Goal: Task Accomplishment & Management: Use online tool/utility

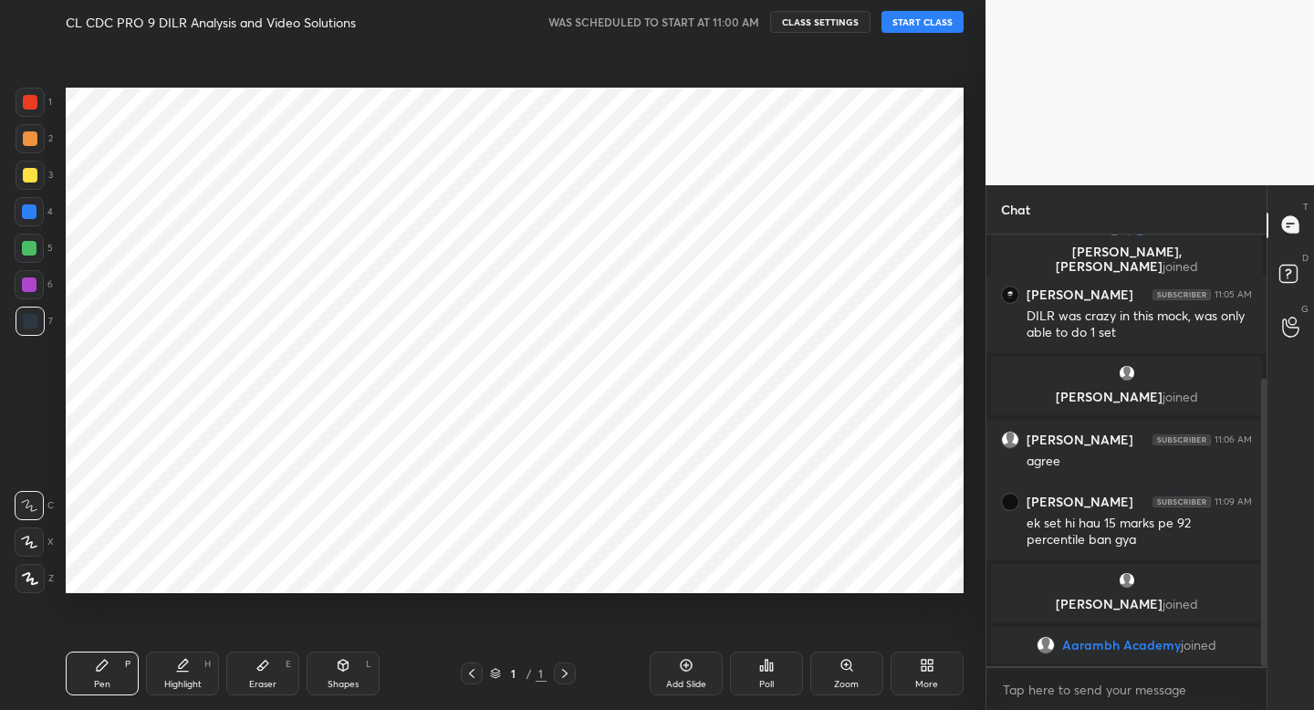
scroll to position [90673, 90354]
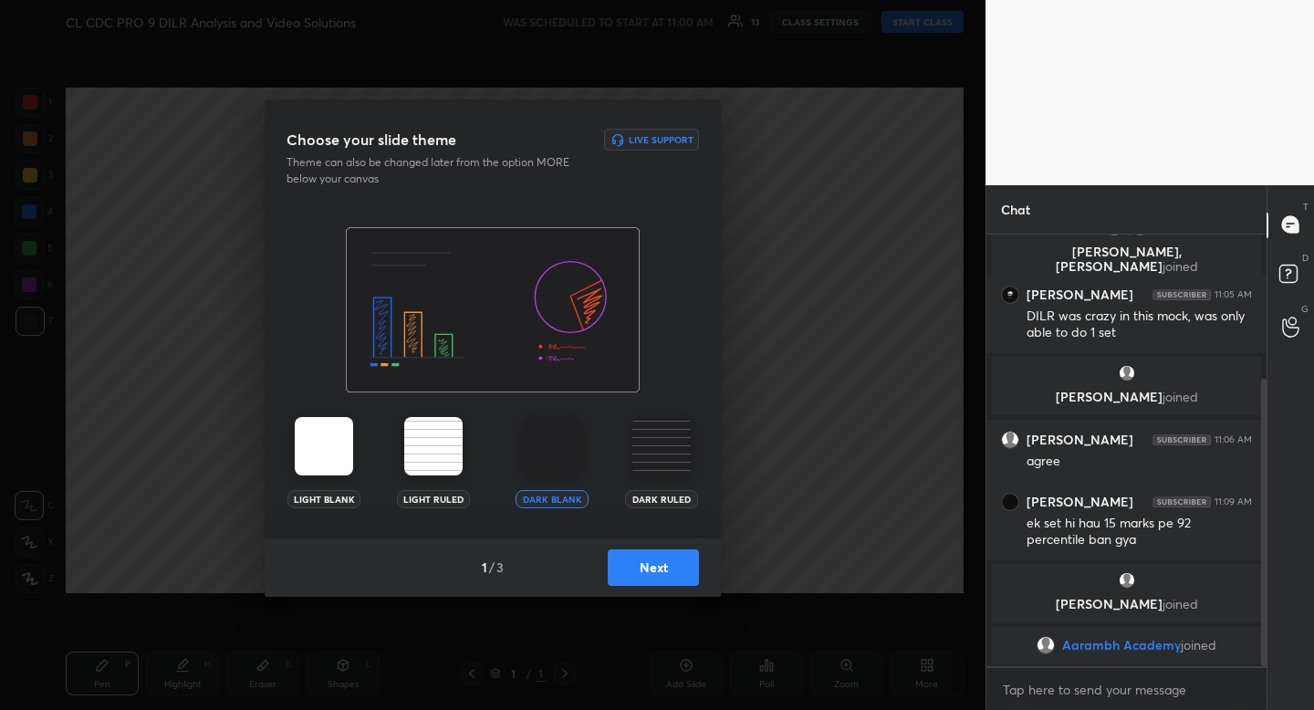
click at [682, 572] on button "Next" at bounding box center [653, 567] width 91 height 37
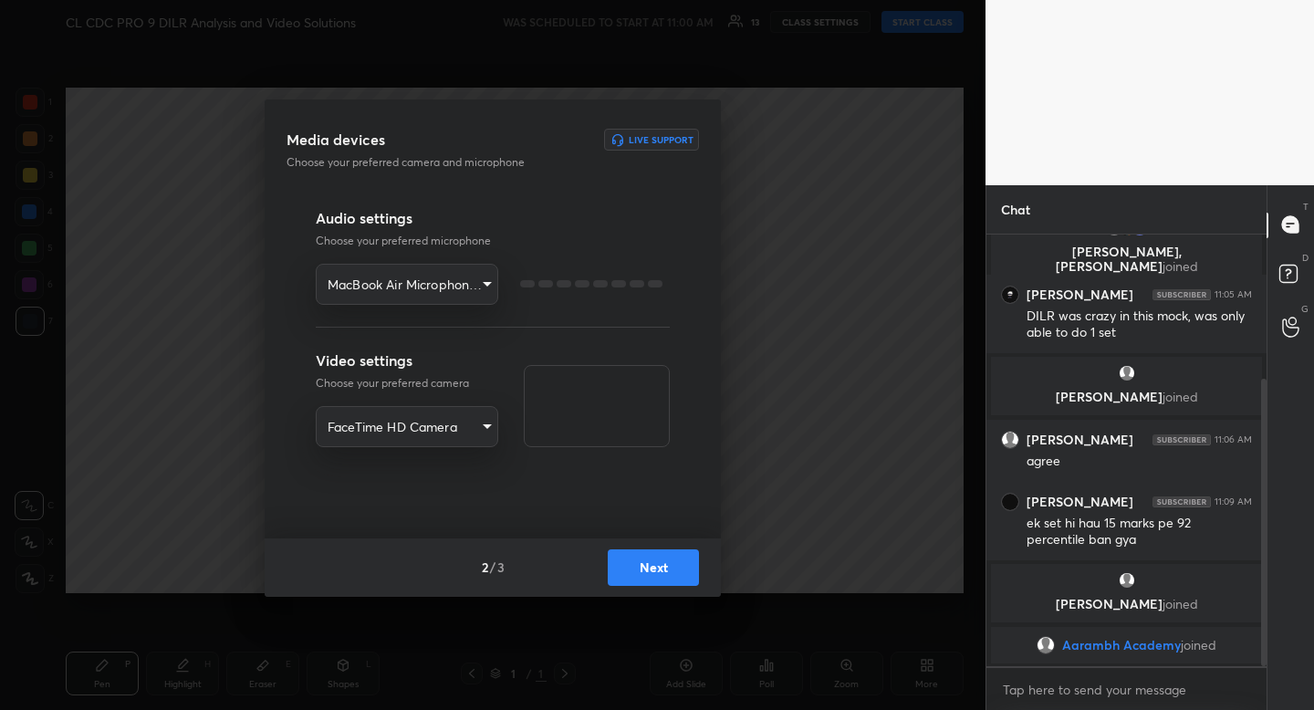
click at [682, 572] on button "Next" at bounding box center [653, 567] width 91 height 37
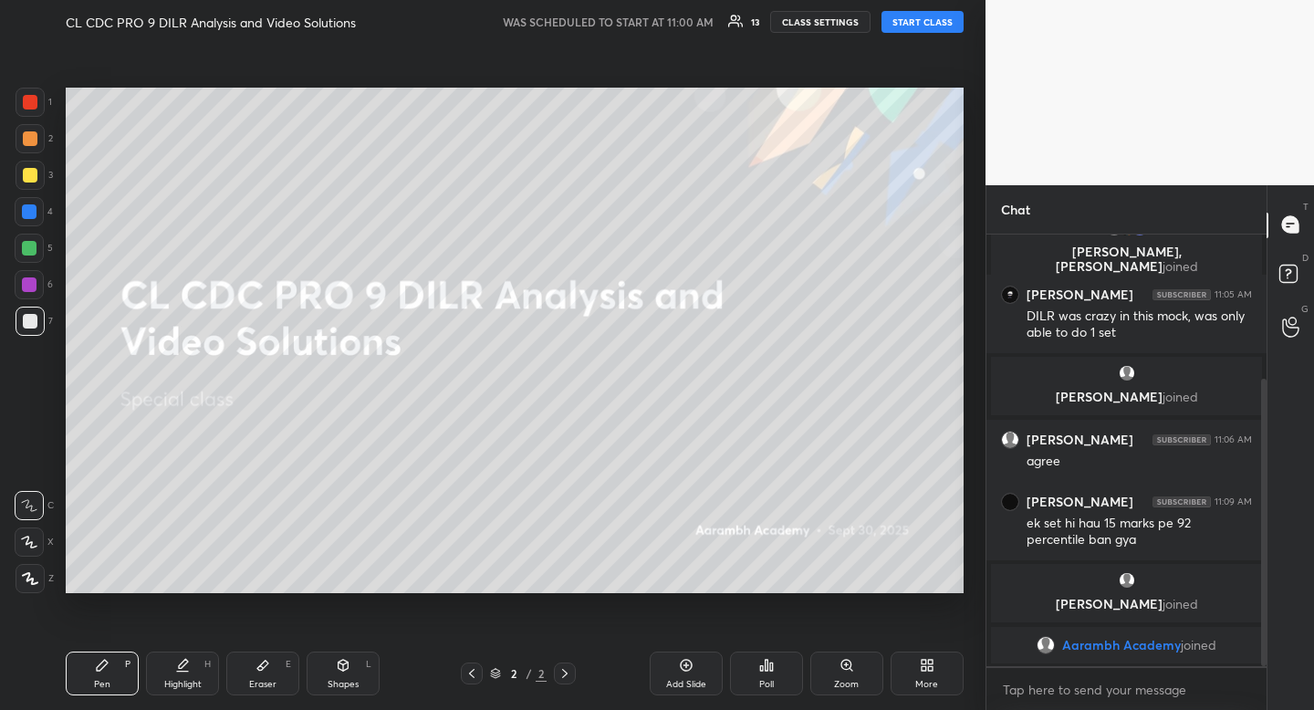
click at [911, 26] on button "START CLASS" at bounding box center [923, 22] width 82 height 22
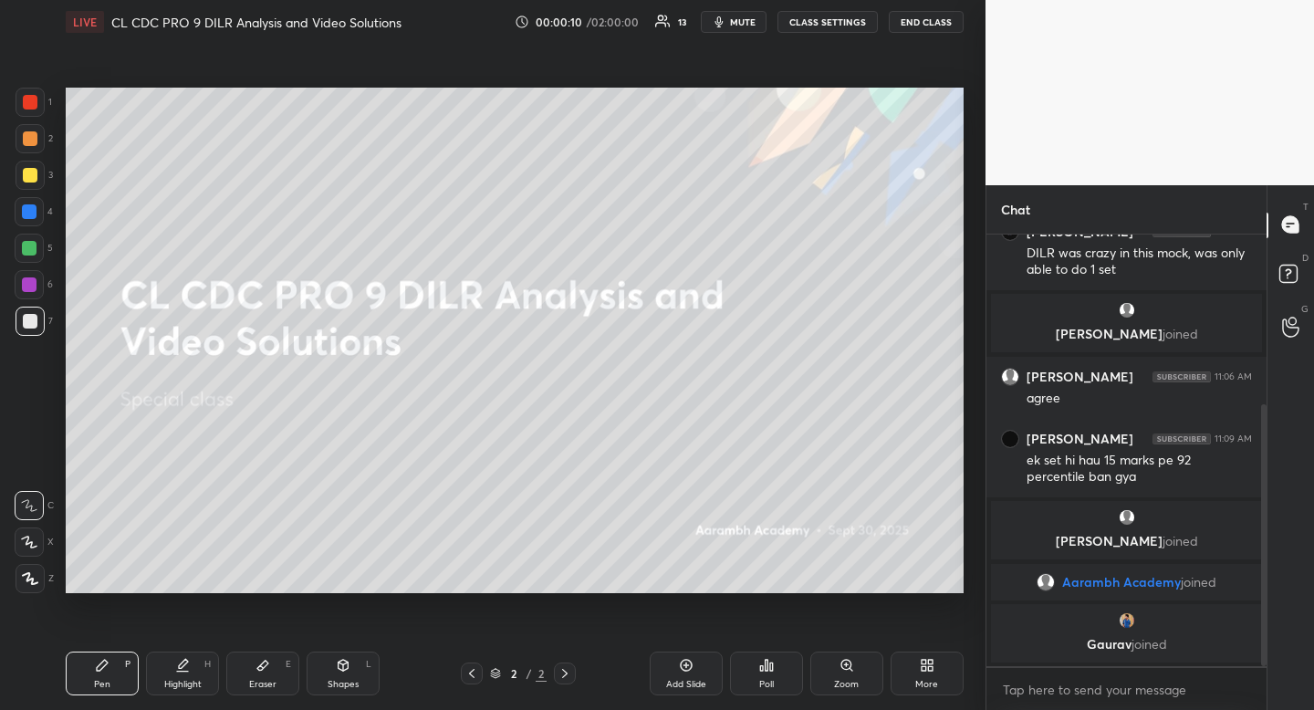
click at [31, 102] on div at bounding box center [30, 102] width 15 height 15
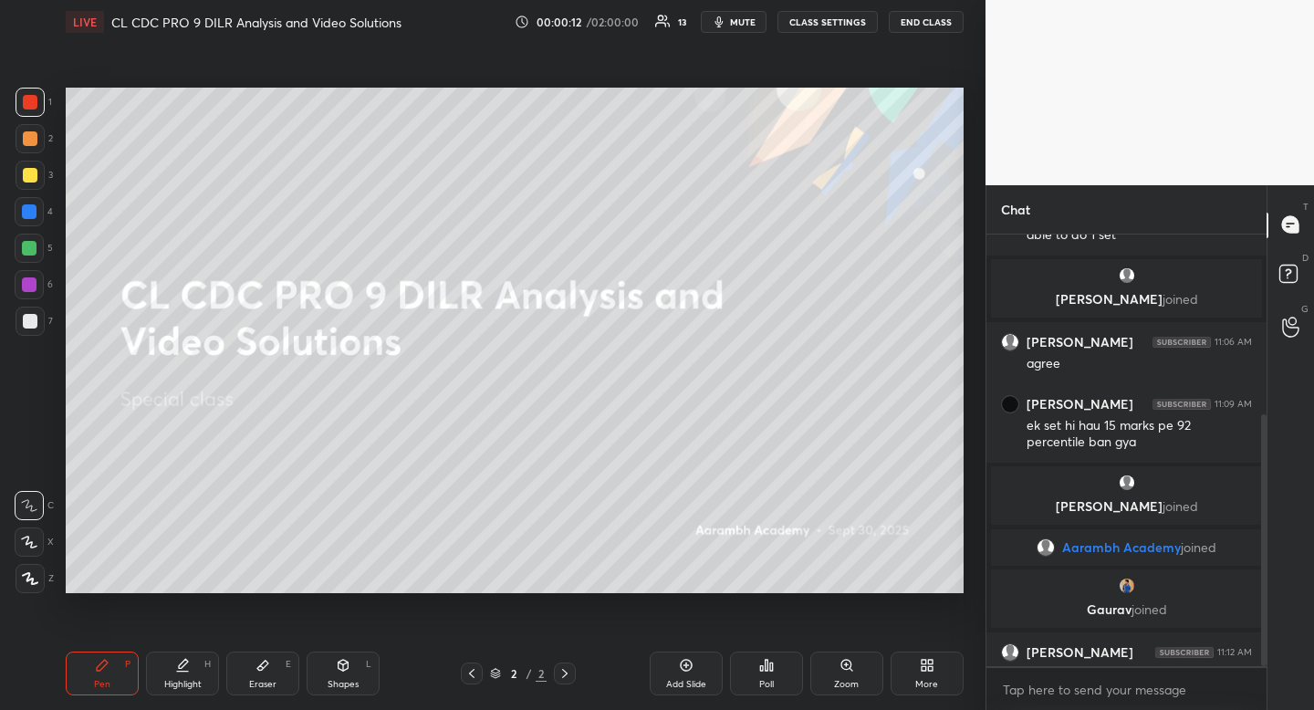
scroll to position [308, 0]
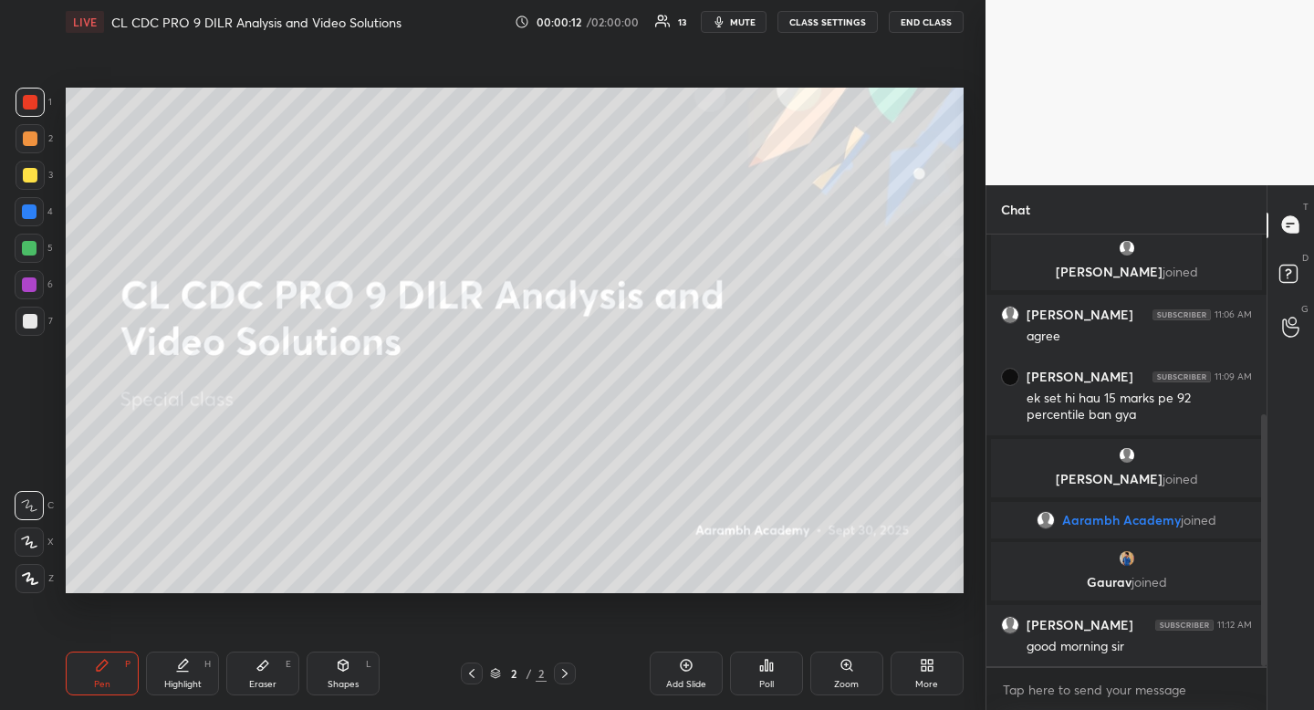
click at [351, 672] on div "Shapes L" at bounding box center [343, 674] width 73 height 44
click at [34, 470] on icon at bounding box center [30, 469] width 15 height 15
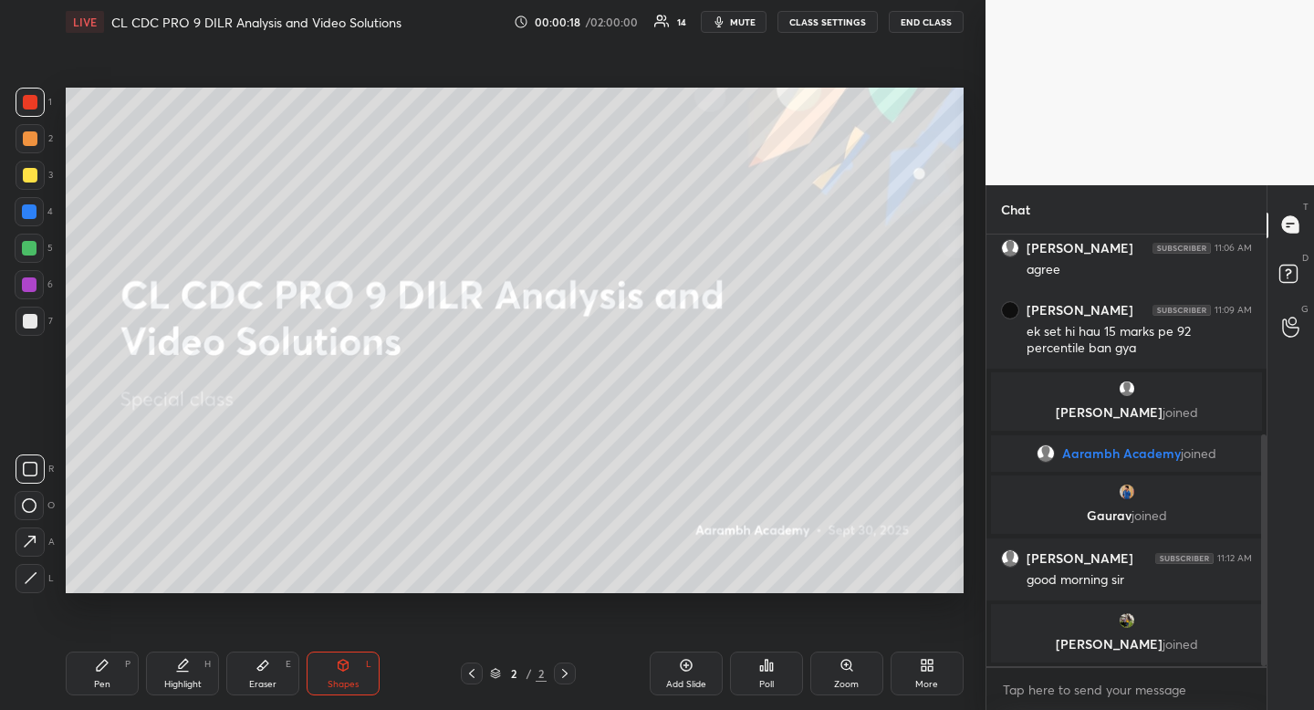
click at [191, 664] on div "Highlight H" at bounding box center [182, 674] width 73 height 44
drag, startPoint x: 198, startPoint y: 662, endPoint x: 181, endPoint y: 611, distance: 53.1
click at [198, 662] on div "Highlight H" at bounding box center [182, 674] width 73 height 44
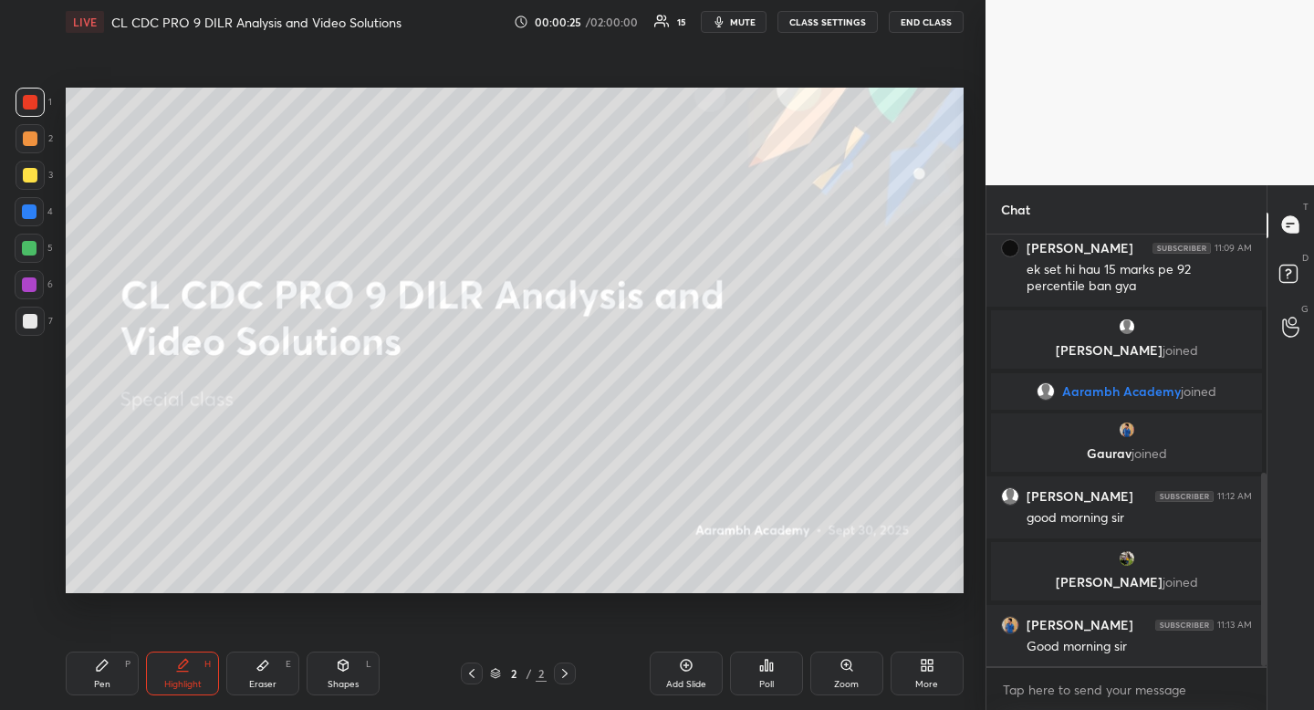
scroll to position [534, 0]
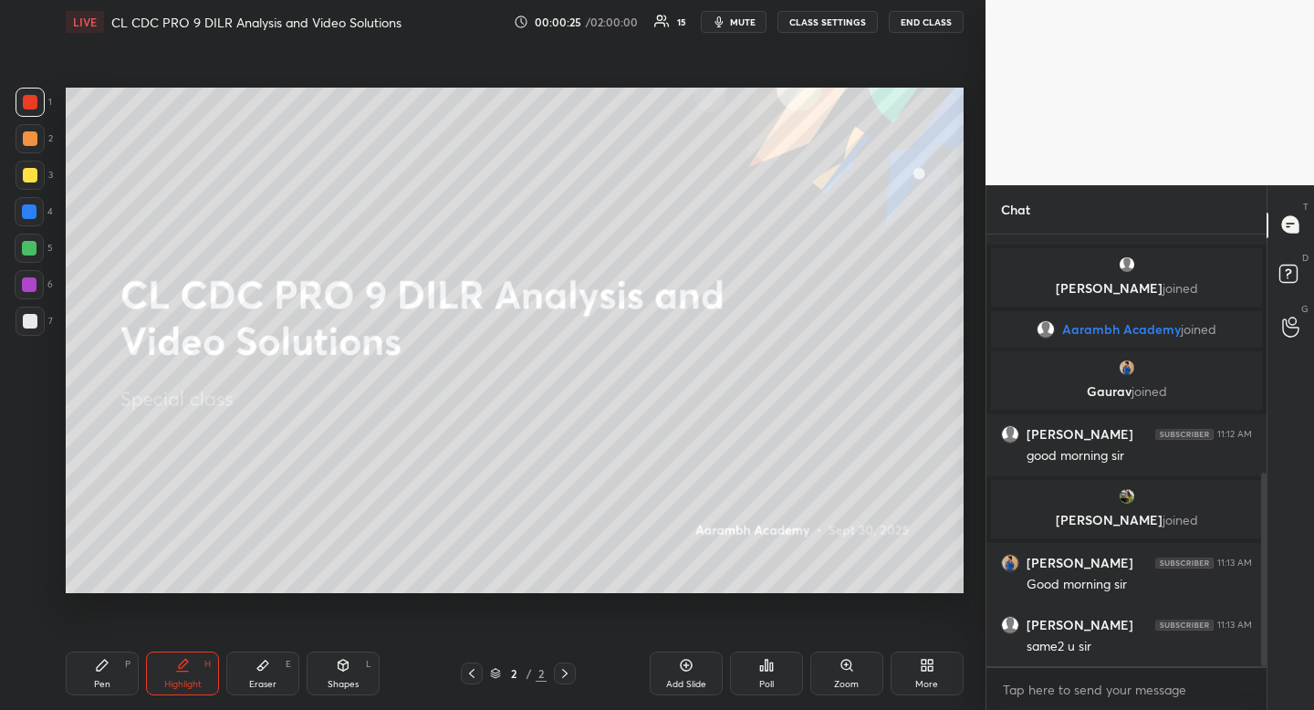
click at [193, 664] on div "Highlight H" at bounding box center [182, 674] width 73 height 44
drag, startPoint x: 193, startPoint y: 664, endPoint x: 200, endPoint y: 597, distance: 67.9
click at [193, 664] on div "Highlight H" at bounding box center [182, 674] width 73 height 44
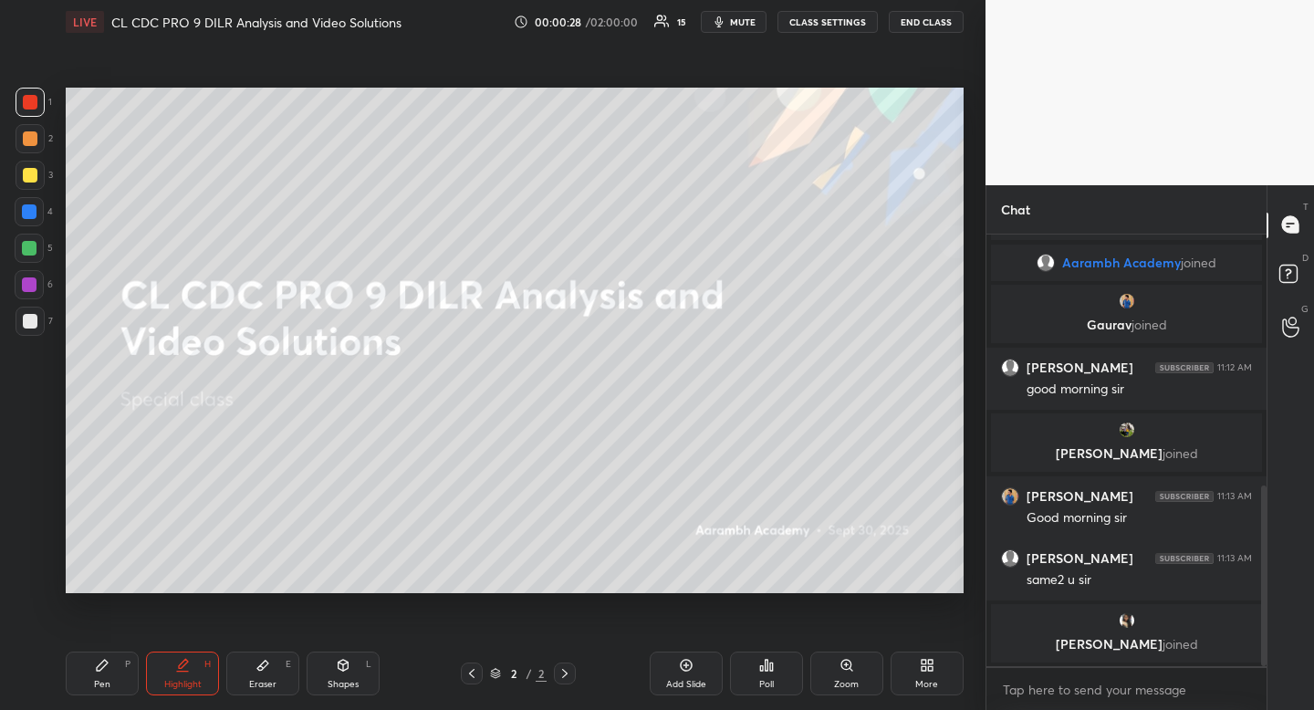
click at [199, 680] on div "Highlight" at bounding box center [182, 684] width 37 height 9
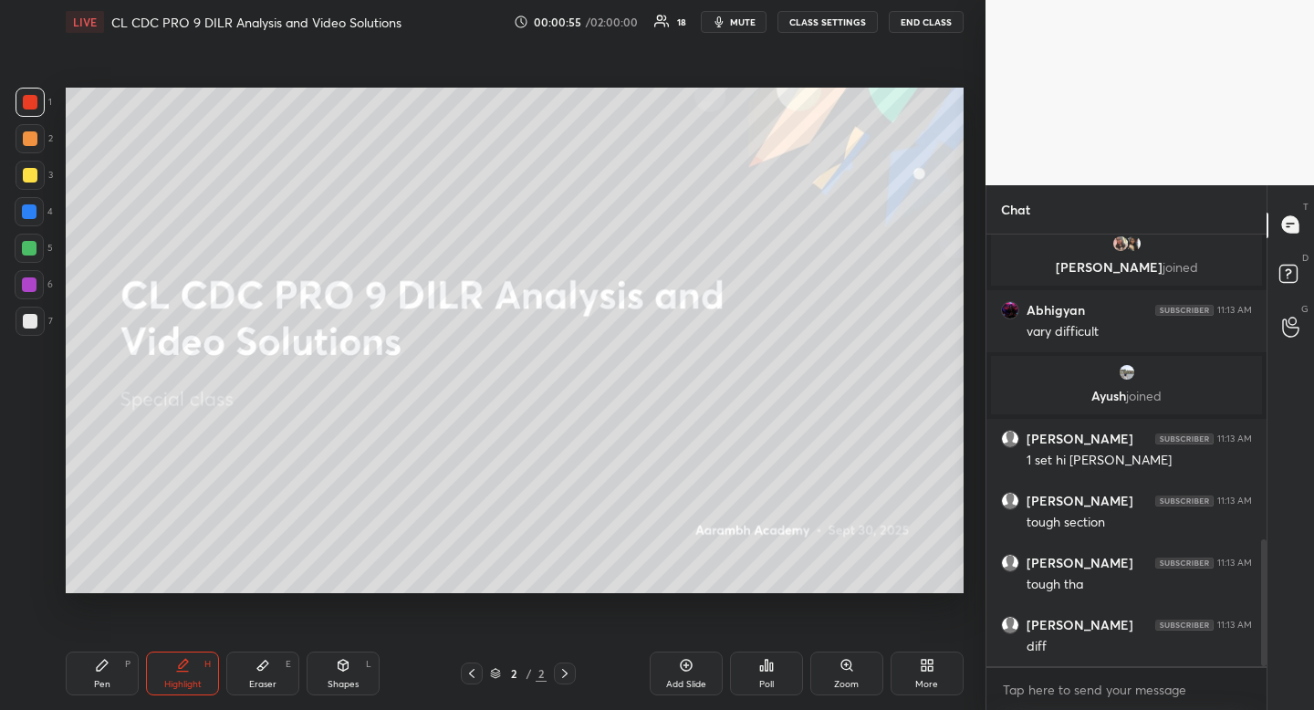
scroll to position [1040, 0]
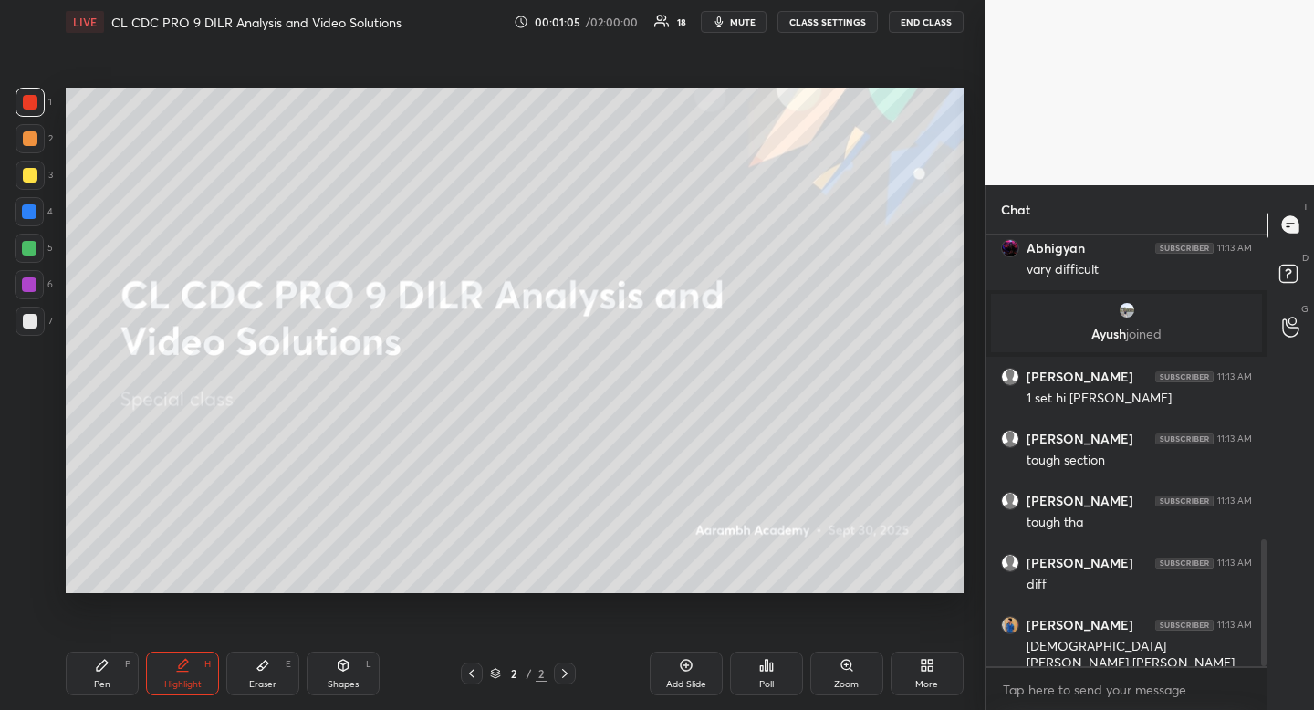
click at [114, 659] on div "Pen P" at bounding box center [102, 674] width 73 height 44
drag, startPoint x: 113, startPoint y: 663, endPoint x: 109, endPoint y: 642, distance: 21.5
click at [113, 664] on div "Pen P" at bounding box center [102, 674] width 73 height 44
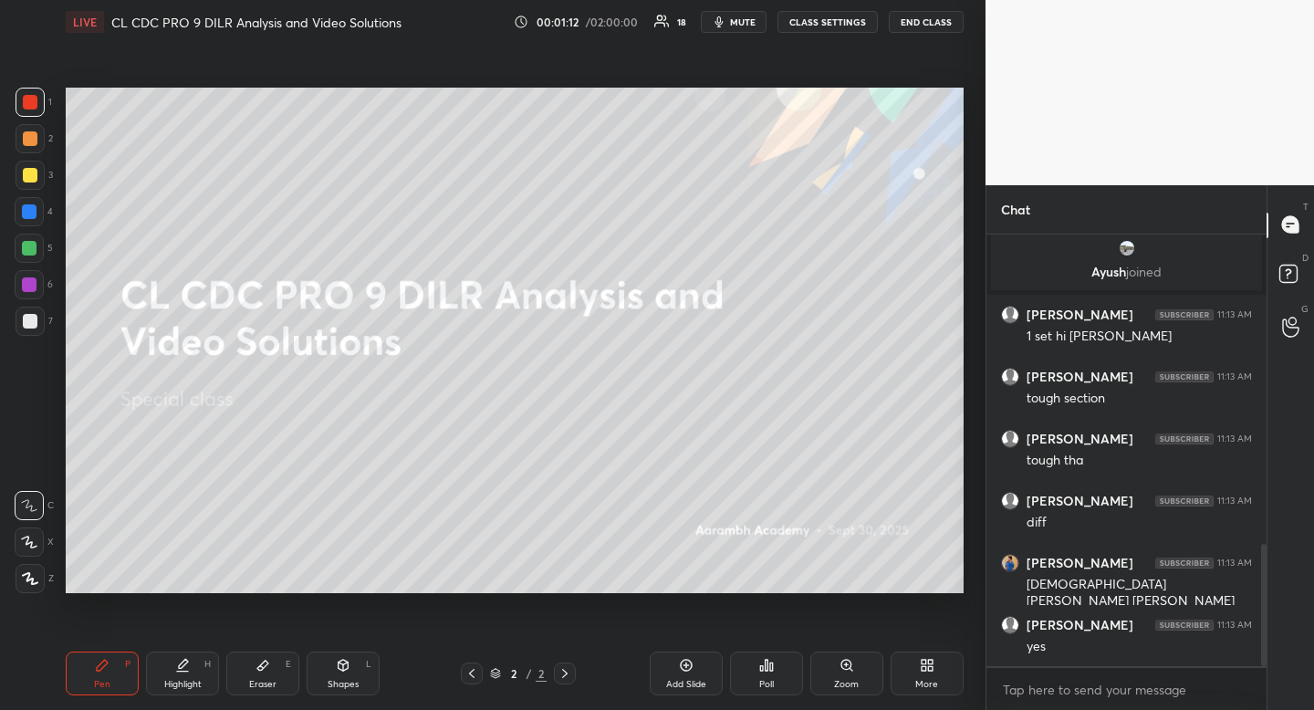
click at [270, 671] on div "Eraser E" at bounding box center [262, 674] width 73 height 44
drag, startPoint x: 270, startPoint y: 671, endPoint x: 282, endPoint y: 652, distance: 22.5
click at [270, 671] on div "Eraser E" at bounding box center [262, 674] width 73 height 44
click at [116, 665] on div "Pen P" at bounding box center [102, 674] width 73 height 44
drag, startPoint x: 116, startPoint y: 665, endPoint x: 141, endPoint y: 643, distance: 33.0
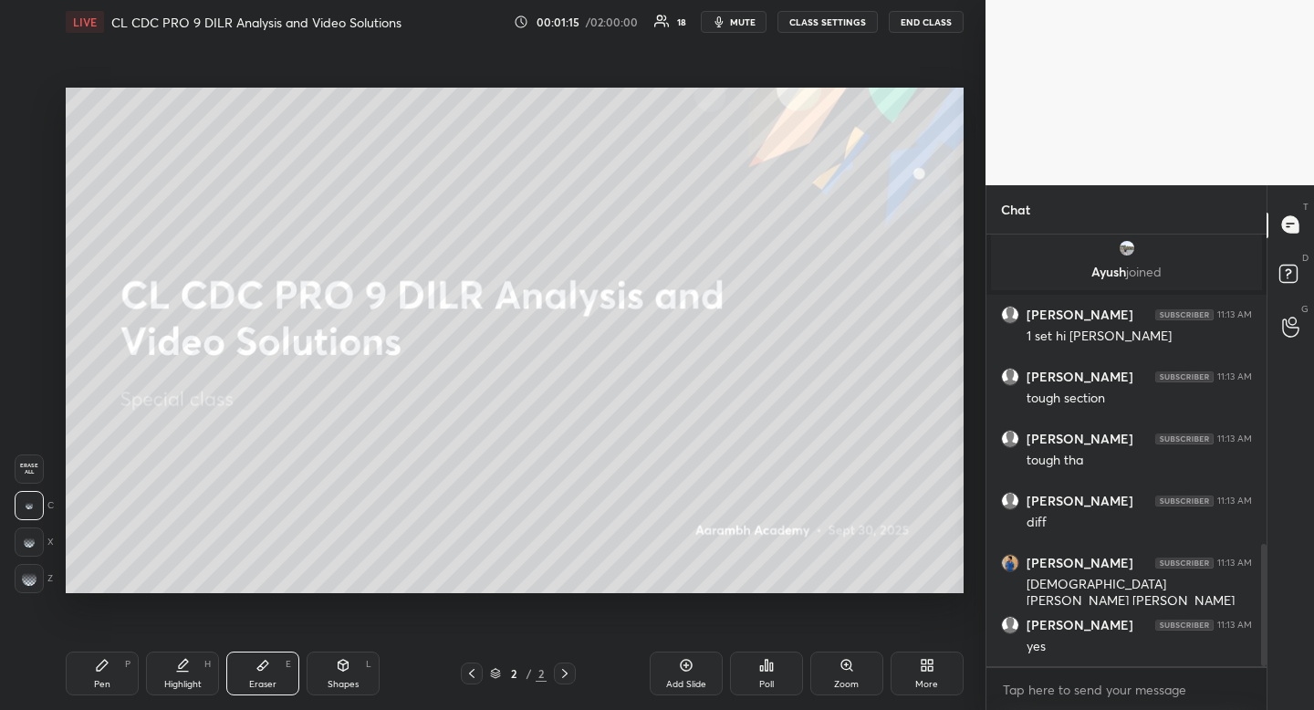
click at [116, 665] on div "Pen P" at bounding box center [102, 674] width 73 height 44
click at [27, 180] on div at bounding box center [30, 175] width 15 height 15
drag, startPoint x: 28, startPoint y: 177, endPoint x: 23, endPoint y: 186, distance: 10.6
click at [28, 177] on div at bounding box center [30, 175] width 15 height 15
click at [118, 674] on div "Pen P" at bounding box center [102, 674] width 73 height 44
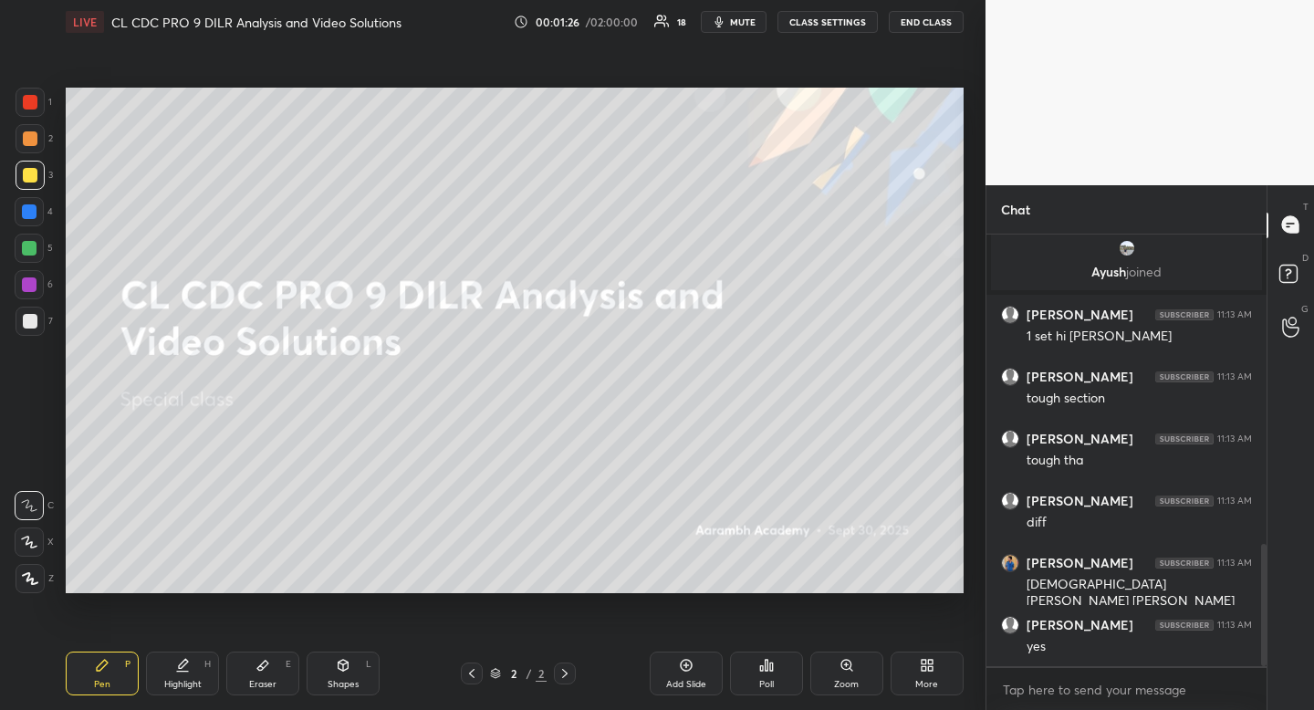
drag, startPoint x: 118, startPoint y: 674, endPoint x: 116, endPoint y: 661, distance: 13.8
click at [118, 674] on div "Pen P" at bounding box center [102, 674] width 73 height 44
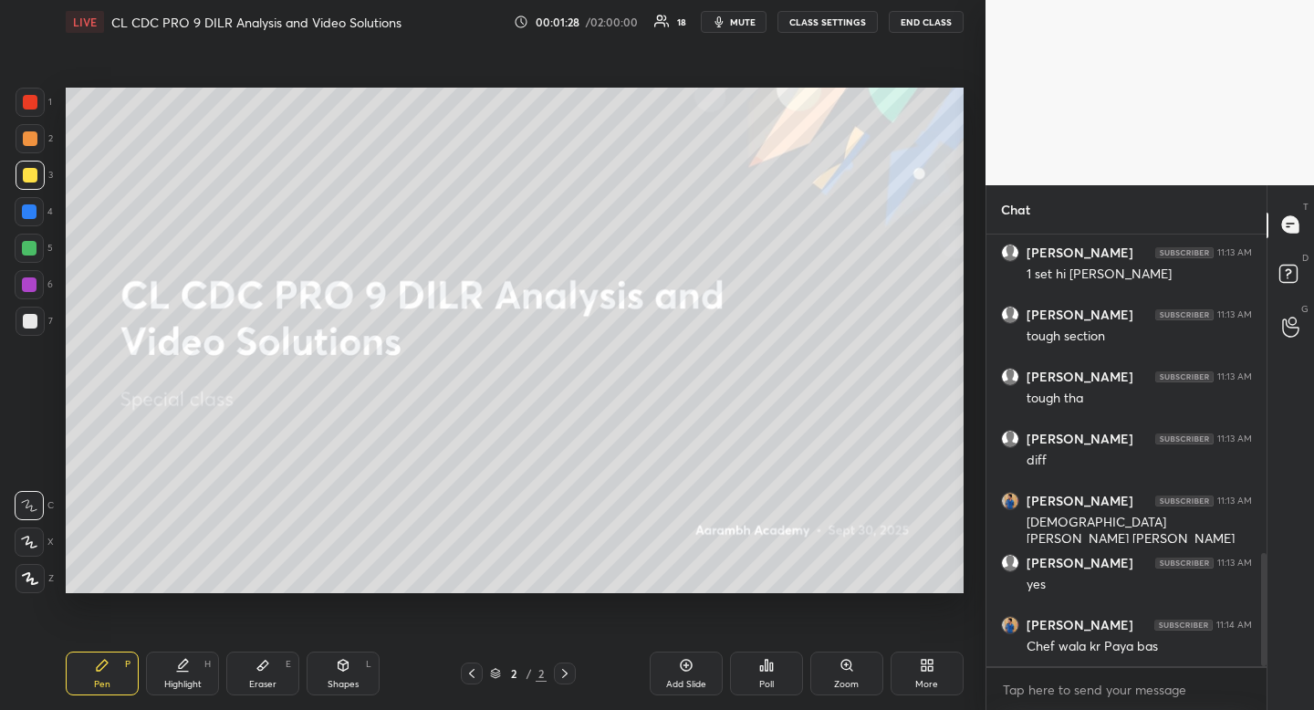
scroll to position [1226, 0]
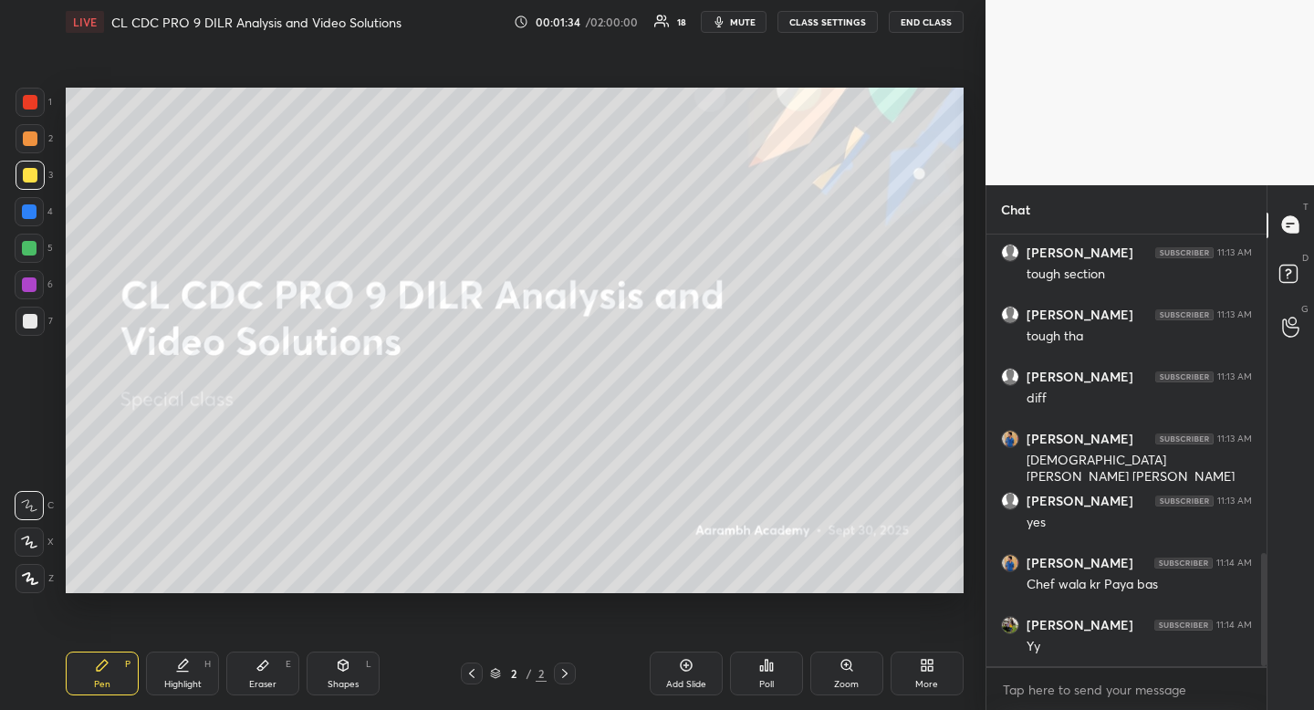
click at [36, 138] on div at bounding box center [30, 138] width 15 height 15
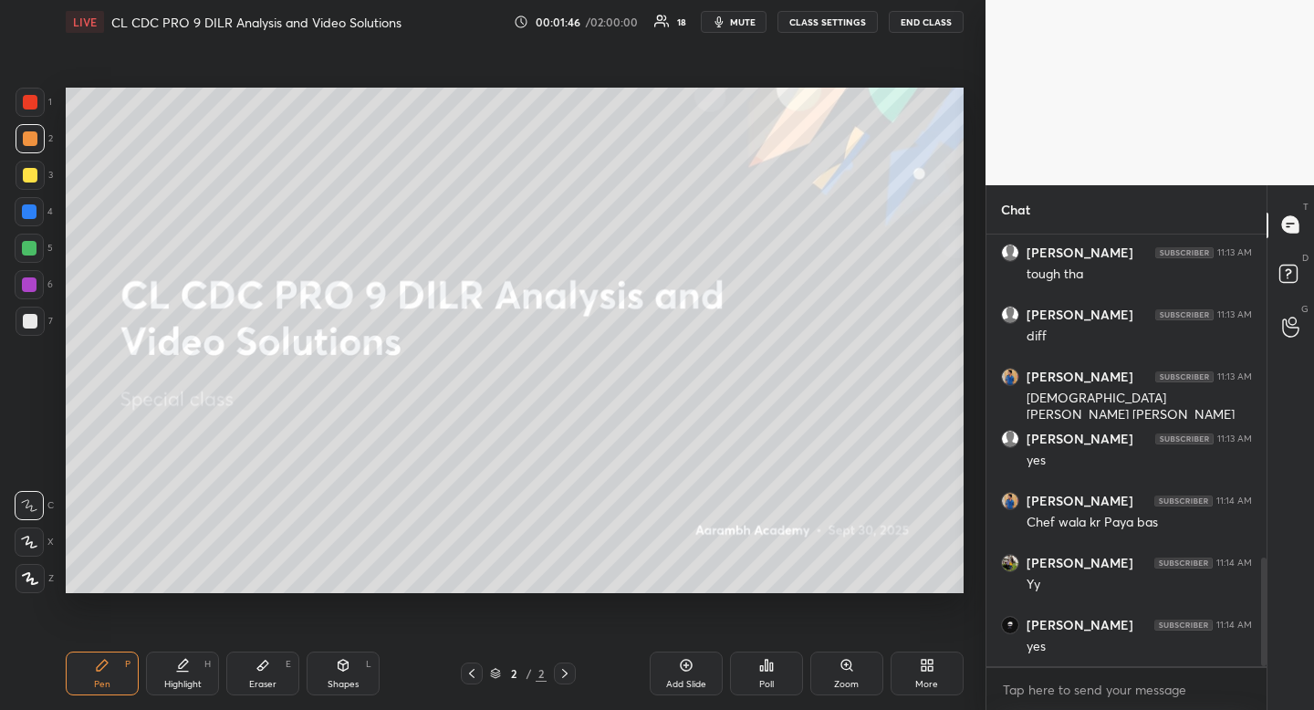
click at [35, 321] on div at bounding box center [30, 321] width 15 height 15
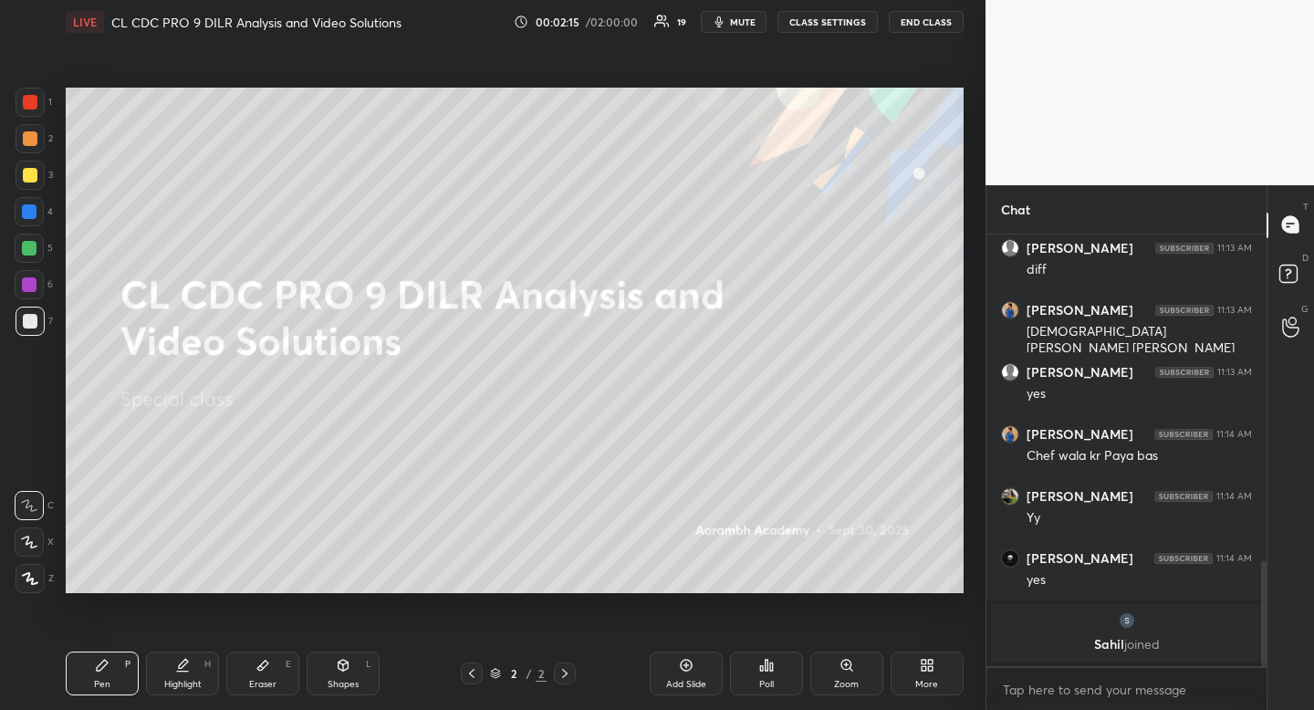
click at [930, 662] on icon at bounding box center [930, 662] width 5 height 5
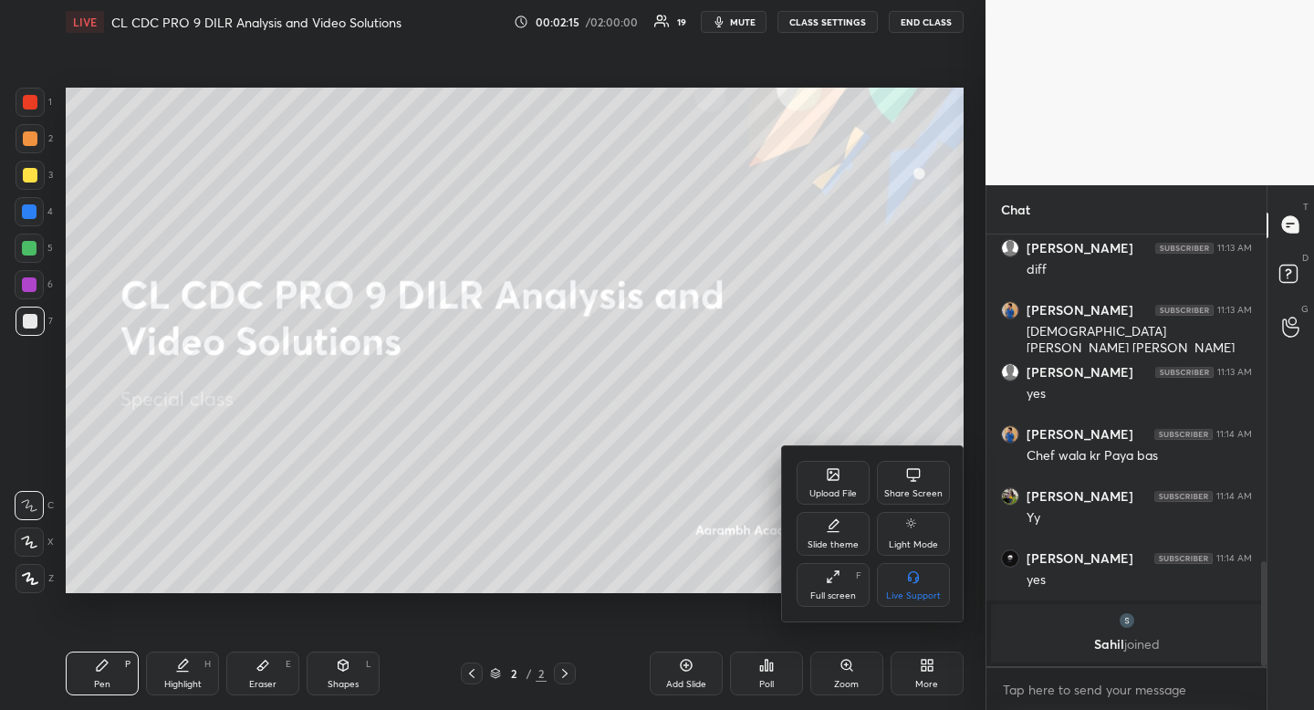
click at [831, 484] on div "Upload File" at bounding box center [833, 483] width 73 height 44
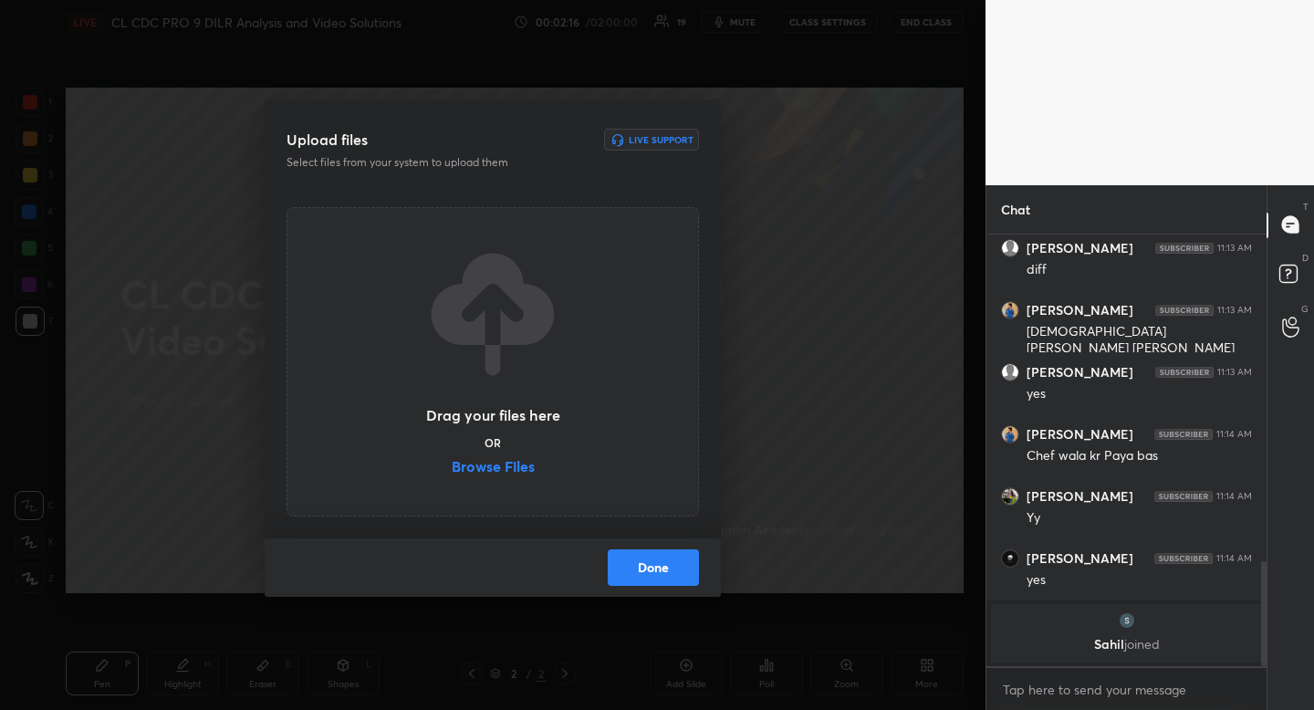
click at [490, 466] on label "Browse Files" at bounding box center [493, 468] width 83 height 19
click at [452, 466] on input "Browse Files" at bounding box center [452, 468] width 0 height 19
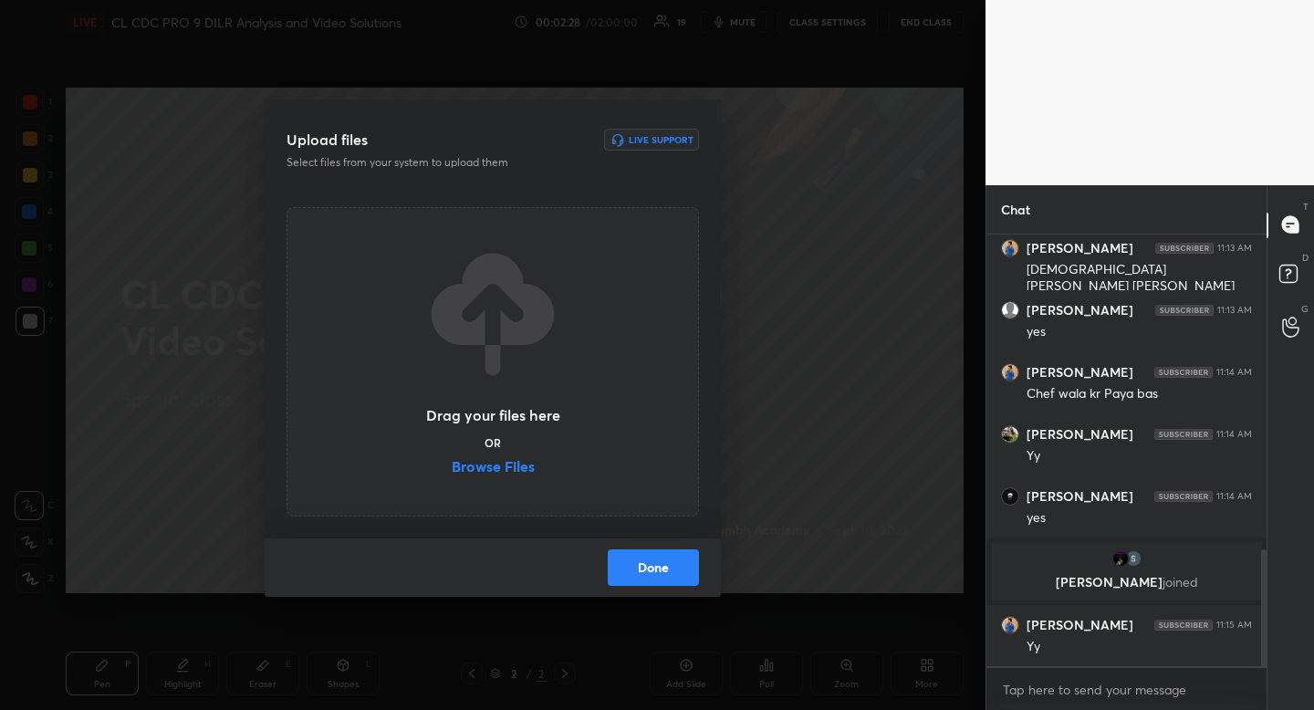
scroll to position [1171, 0]
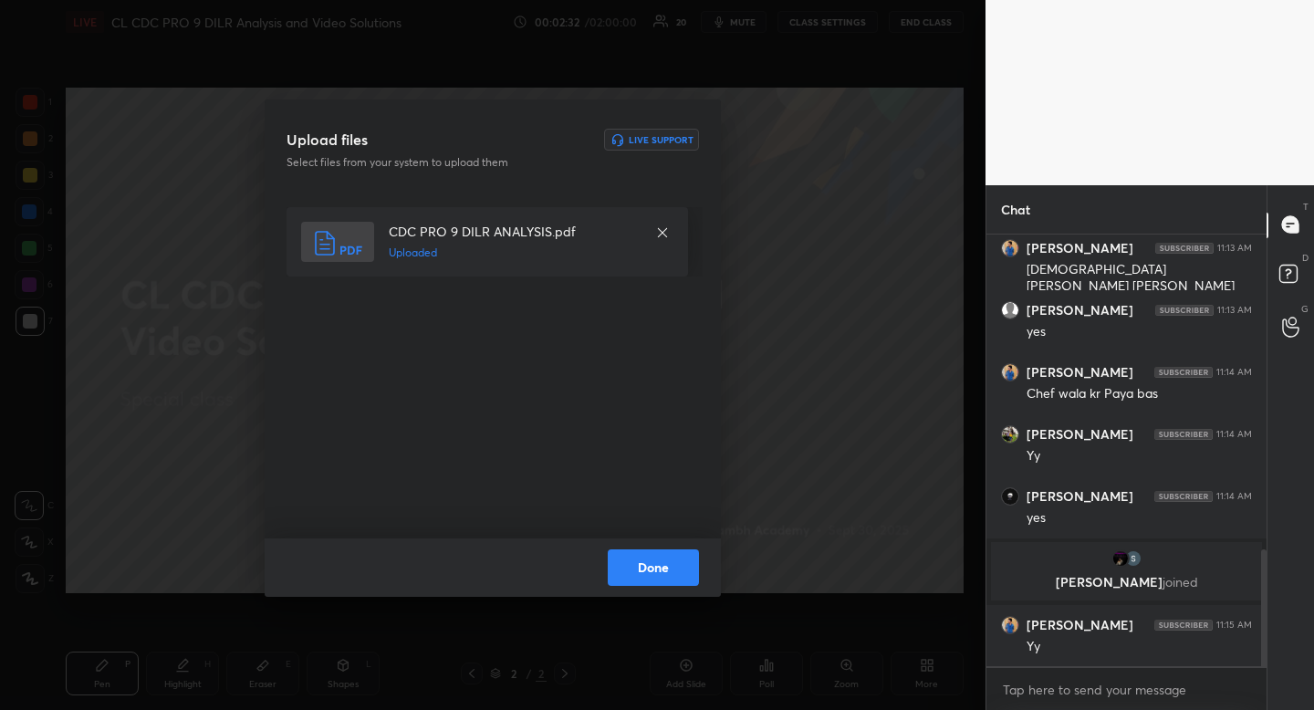
click at [670, 566] on button "Done" at bounding box center [653, 567] width 91 height 37
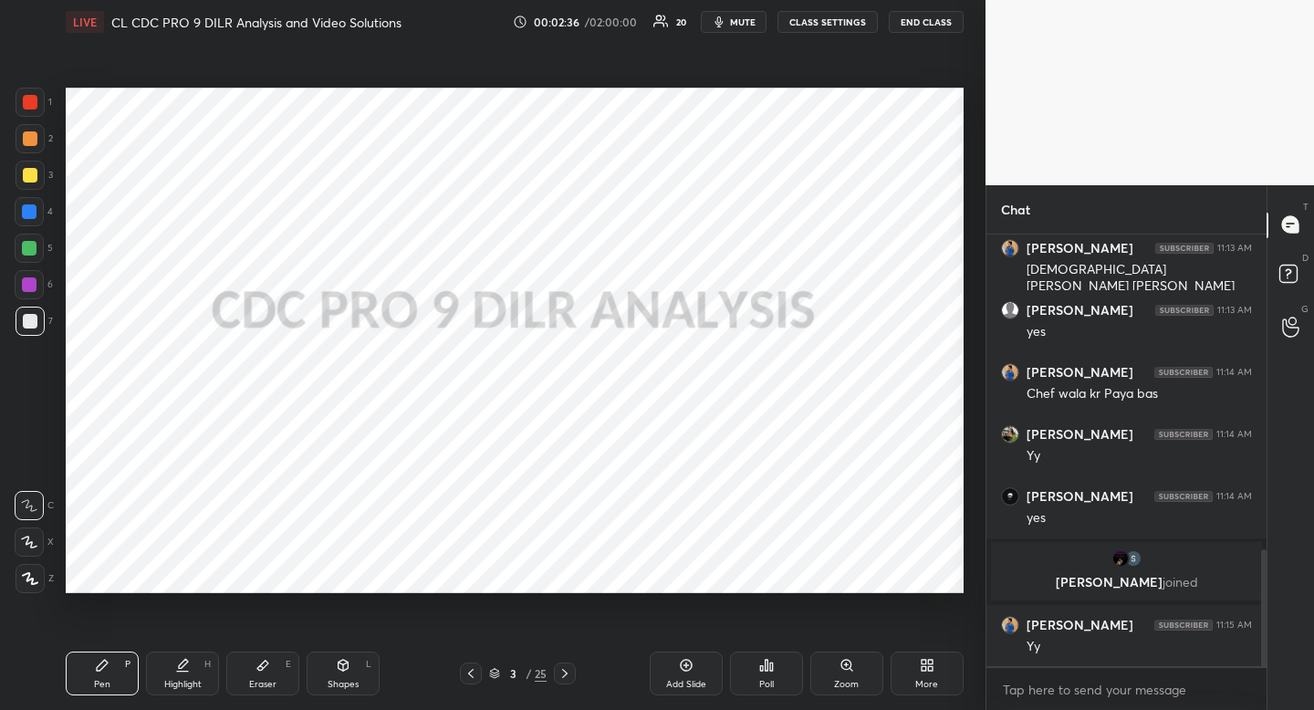
click at [35, 100] on div at bounding box center [30, 102] width 15 height 15
click at [26, 107] on div at bounding box center [30, 102] width 15 height 15
drag, startPoint x: 350, startPoint y: 678, endPoint x: 340, endPoint y: 669, distance: 14.3
click at [350, 680] on div "Shapes" at bounding box center [343, 684] width 31 height 9
click at [23, 473] on icon at bounding box center [30, 469] width 15 height 15
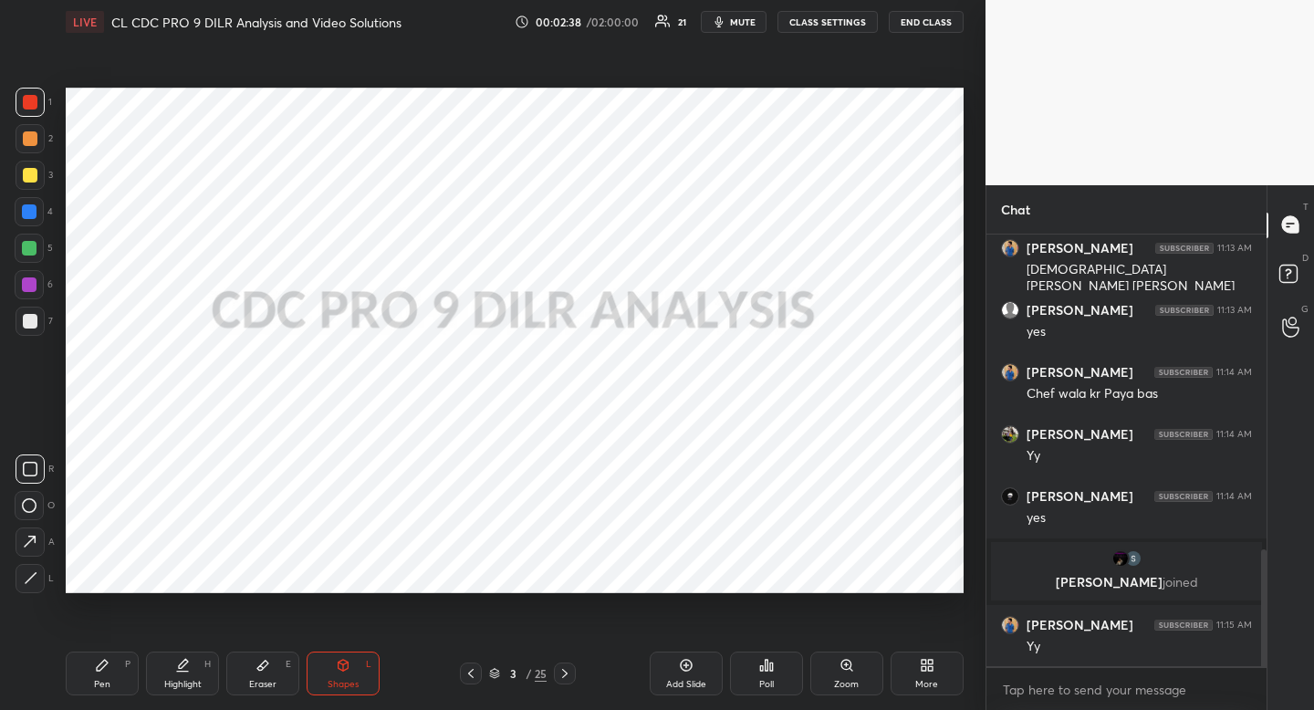
drag, startPoint x: 22, startPoint y: 473, endPoint x: 18, endPoint y: 462, distance: 11.5
click at [23, 473] on icon at bounding box center [30, 469] width 15 height 15
click at [19, 465] on div at bounding box center [30, 469] width 29 height 29
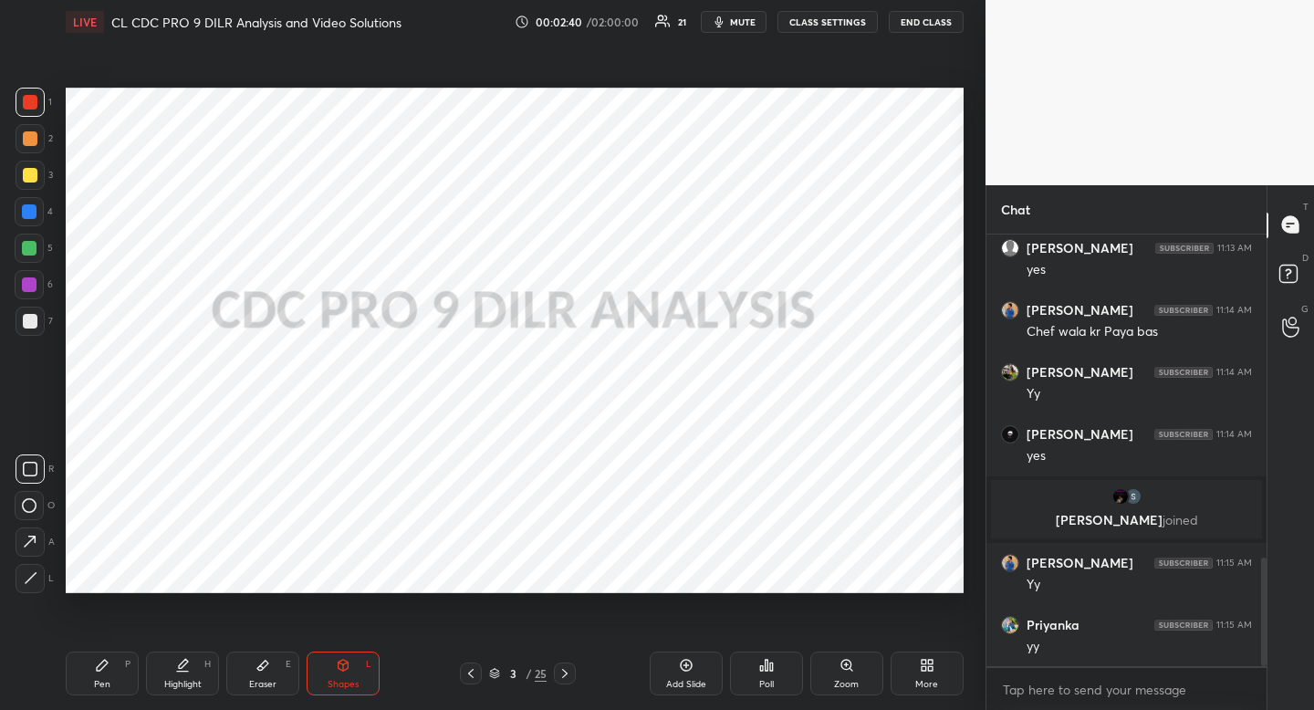
scroll to position [1295, 0]
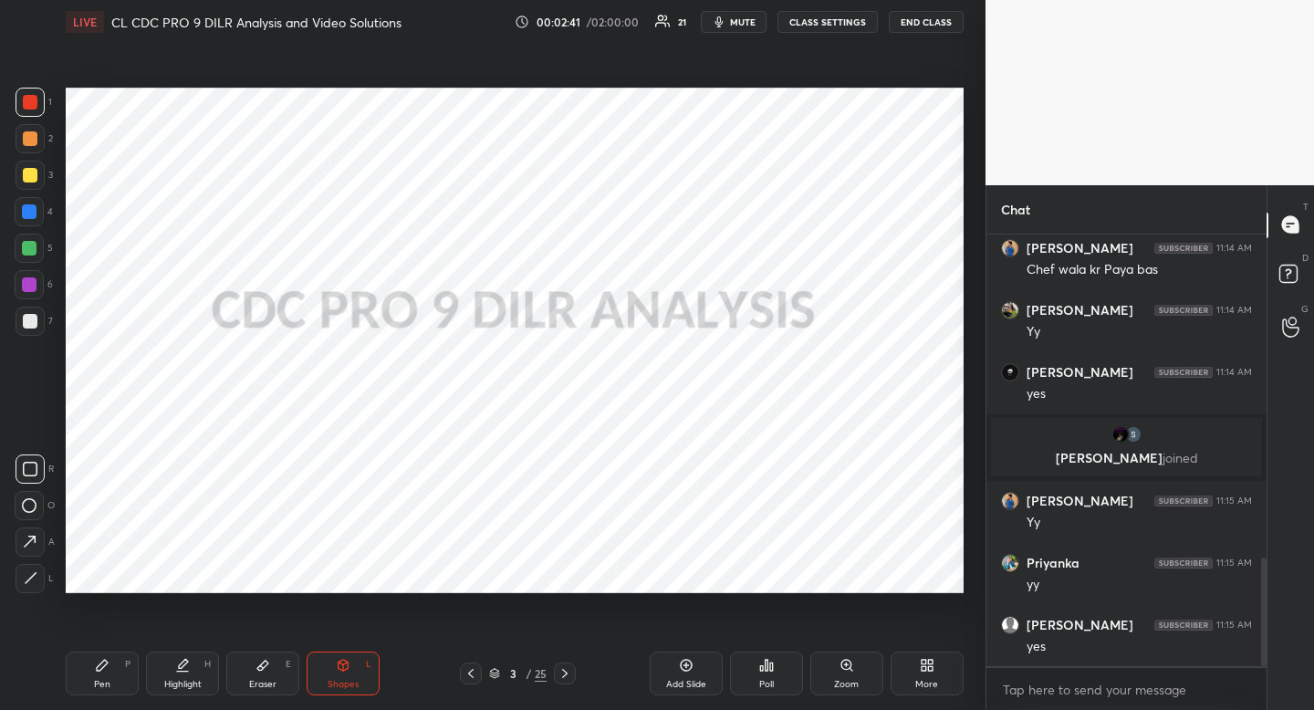
click at [188, 664] on icon at bounding box center [182, 665] width 15 height 15
drag, startPoint x: 185, startPoint y: 664, endPoint x: 198, endPoint y: 601, distance: 64.3
click at [185, 664] on icon at bounding box center [183, 663] width 9 height 9
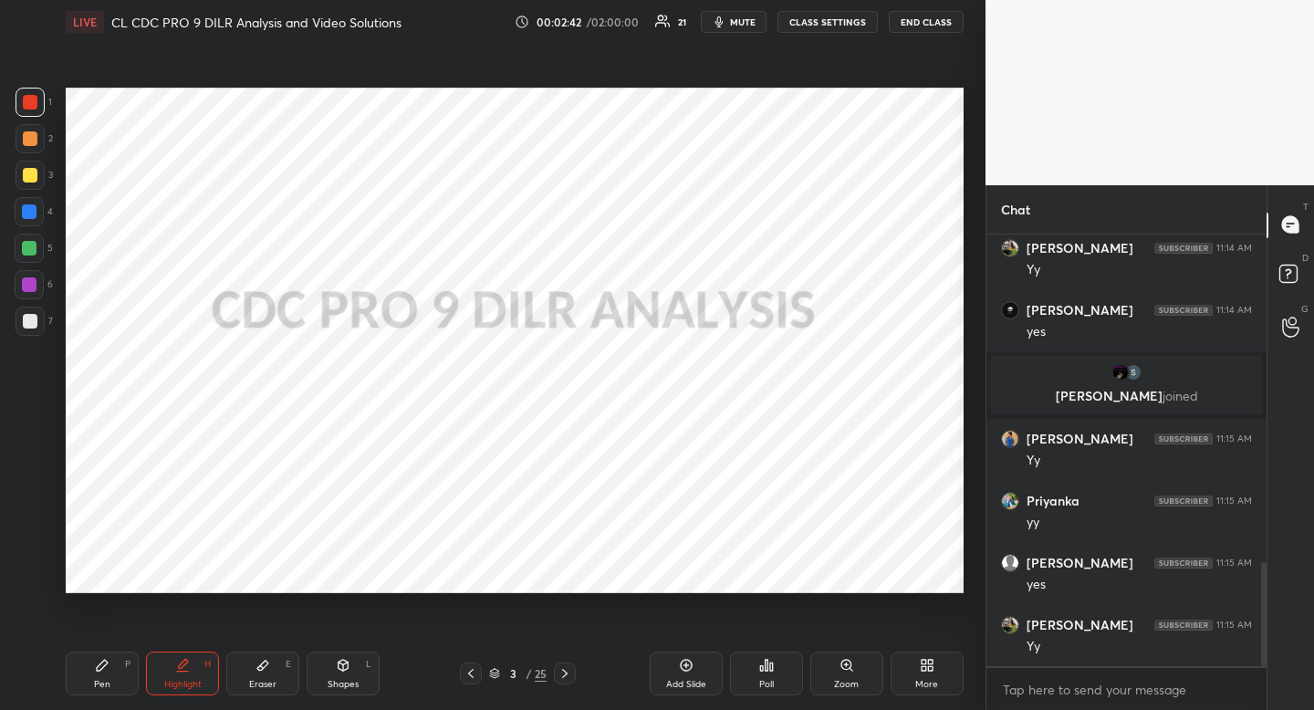
click at [33, 205] on div at bounding box center [29, 211] width 15 height 15
click at [26, 111] on div at bounding box center [30, 102] width 29 height 29
click at [29, 106] on div at bounding box center [30, 102] width 15 height 15
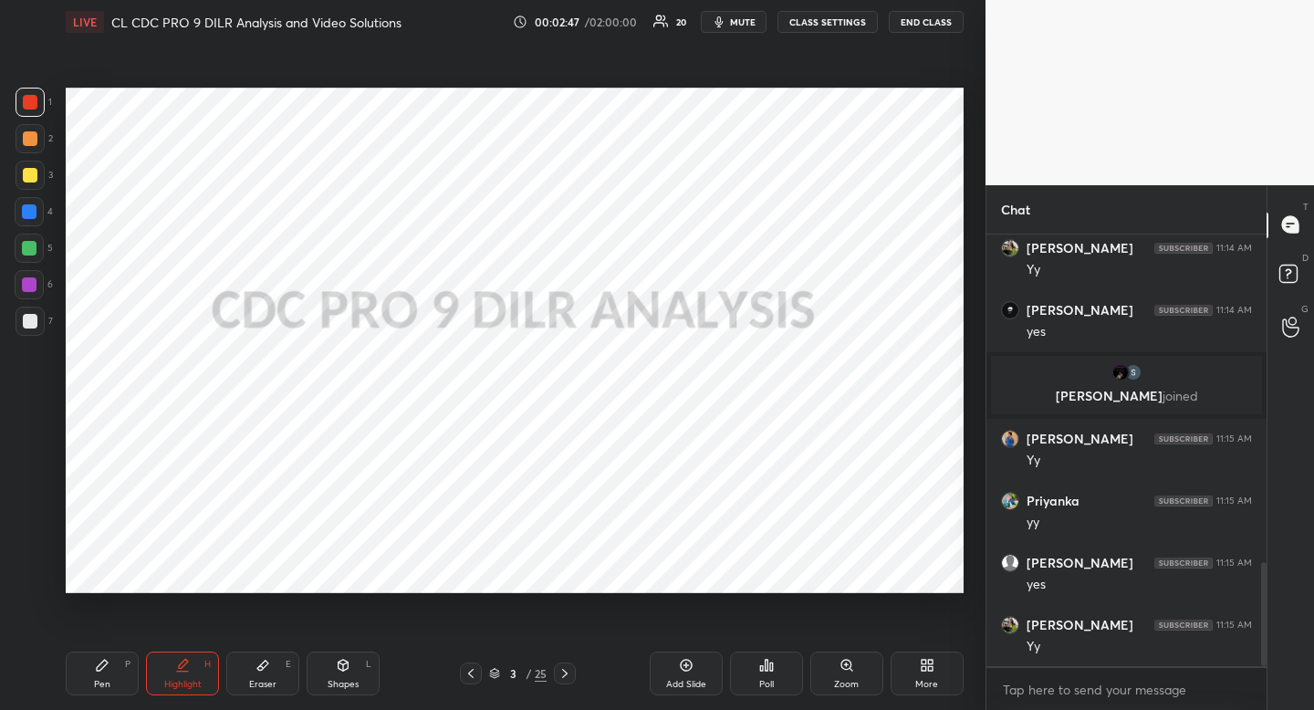
click at [30, 105] on div at bounding box center [30, 102] width 15 height 15
click at [566, 664] on div at bounding box center [565, 674] width 22 height 22
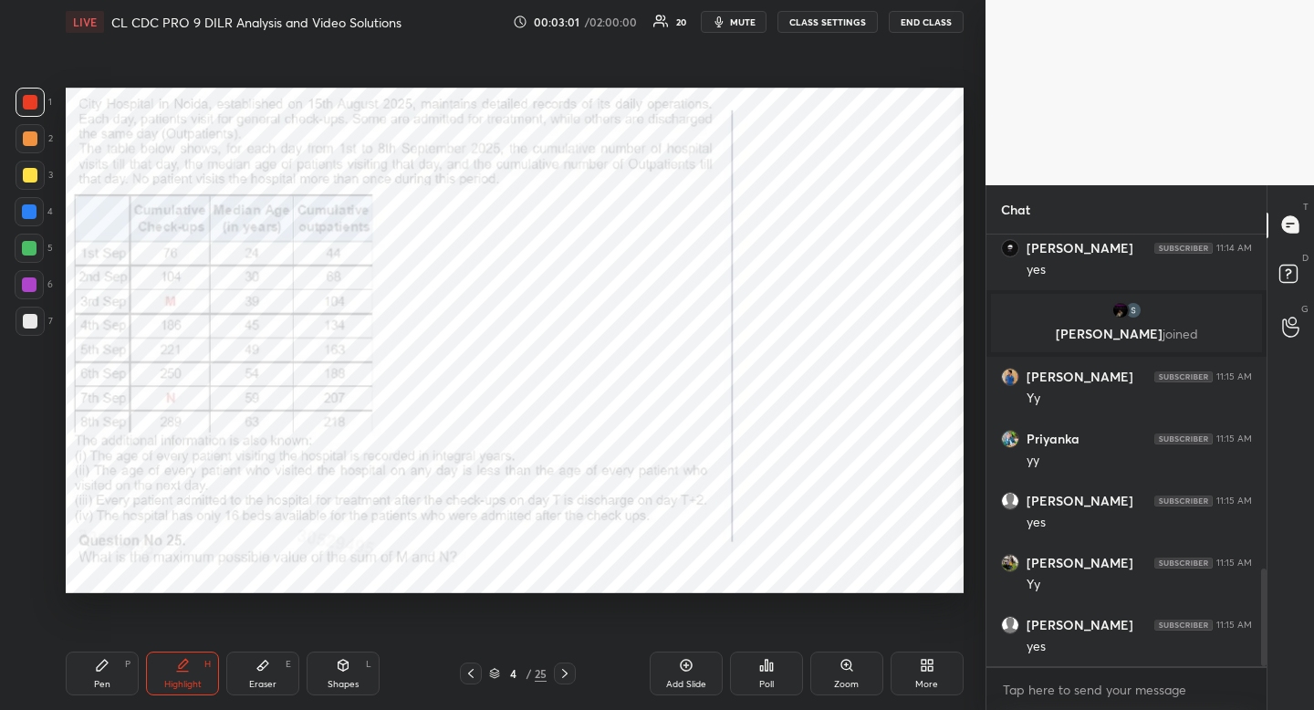
scroll to position [1481, 0]
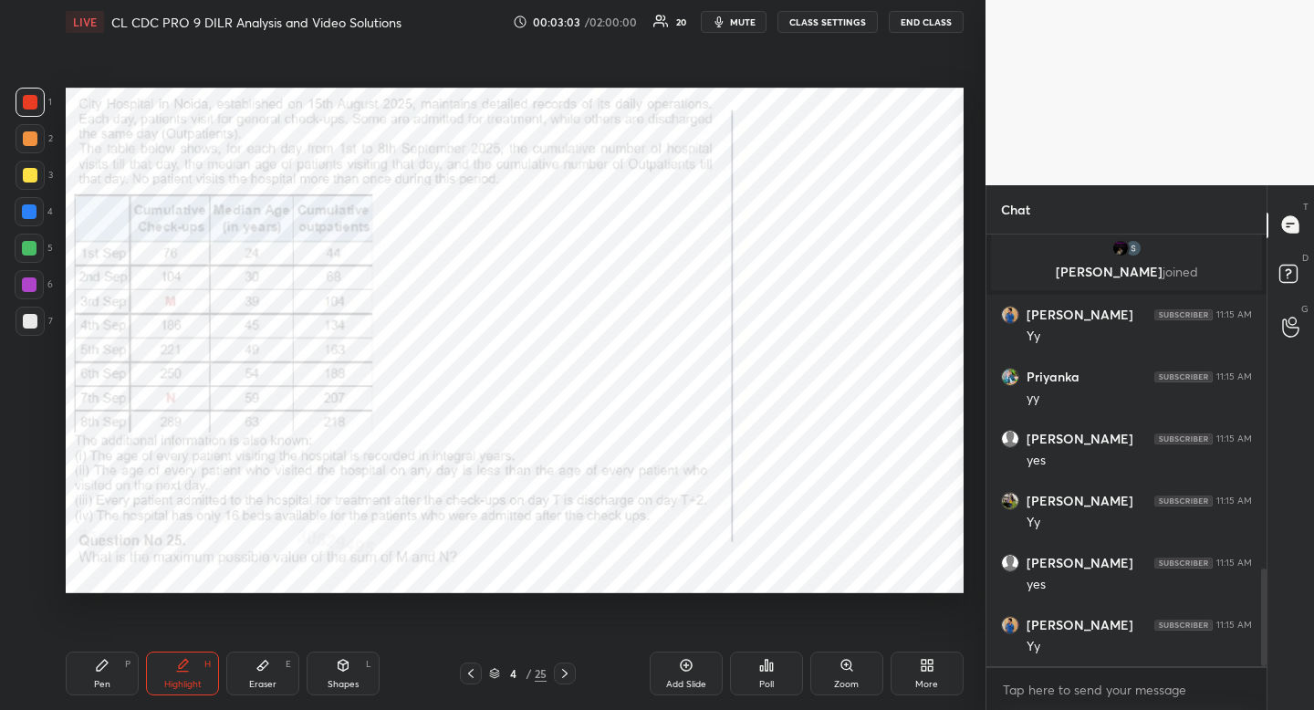
click at [186, 683] on div "Highlight" at bounding box center [182, 684] width 37 height 9
drag, startPoint x: 186, startPoint y: 683, endPoint x: 144, endPoint y: 595, distance: 97.2
click at [186, 683] on div "Highlight" at bounding box center [182, 684] width 37 height 9
click at [19, 214] on div at bounding box center [29, 211] width 29 height 29
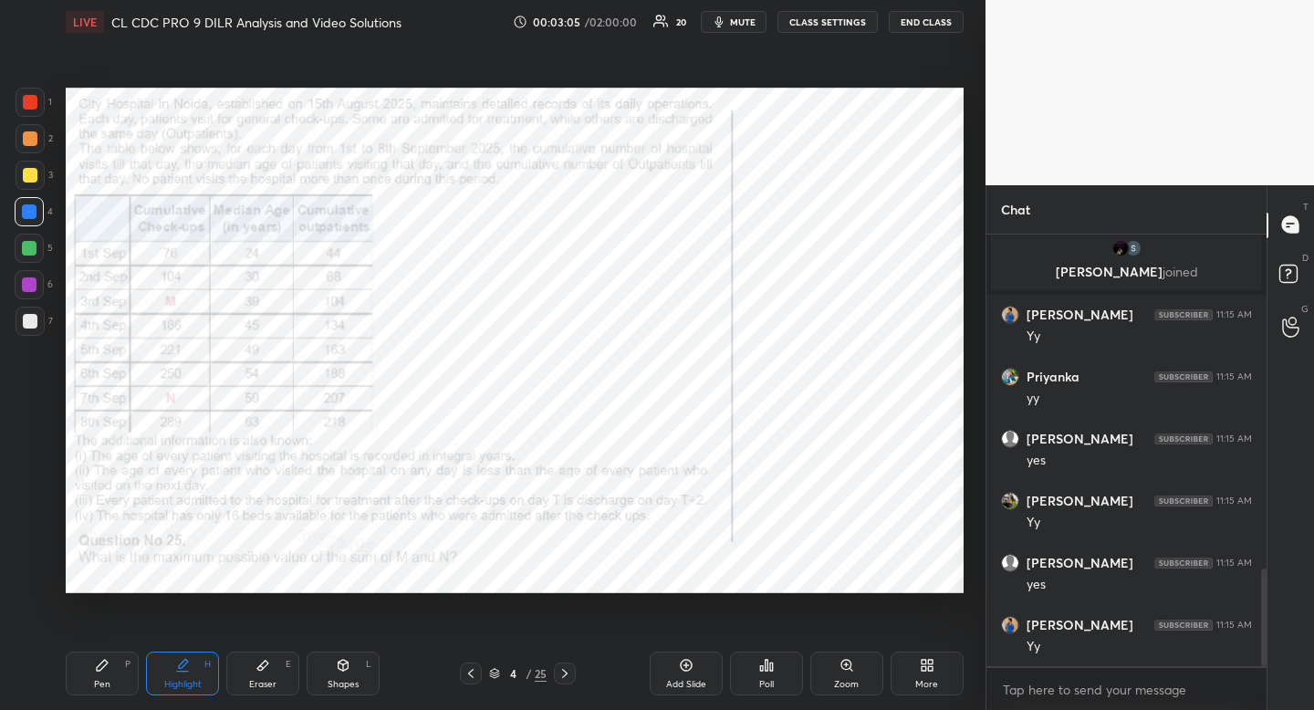
click at [190, 649] on div "Pen P Highlight H Eraser E Shapes L 4 / 25 Add Slide Poll Zoom More" at bounding box center [515, 673] width 898 height 73
click at [192, 657] on div "Highlight H" at bounding box center [182, 674] width 73 height 44
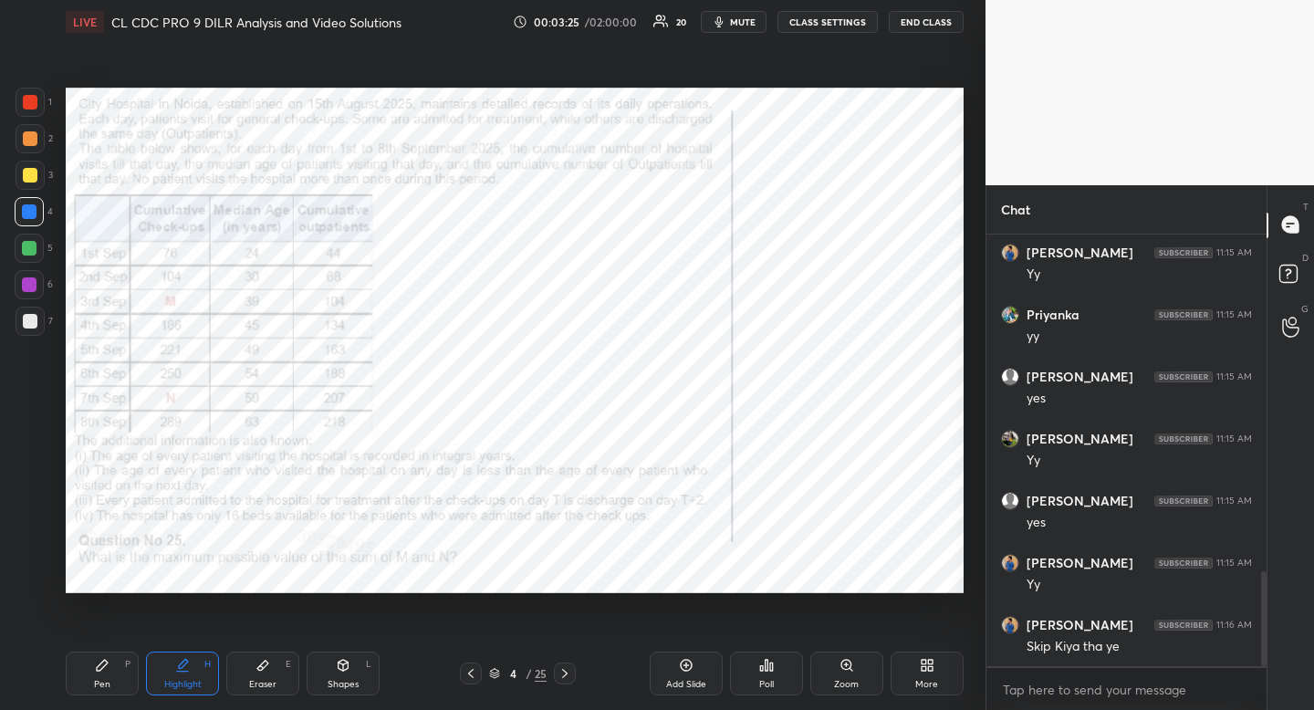
click at [353, 669] on div "Shapes L" at bounding box center [343, 674] width 73 height 44
click at [16, 467] on div at bounding box center [30, 469] width 29 height 29
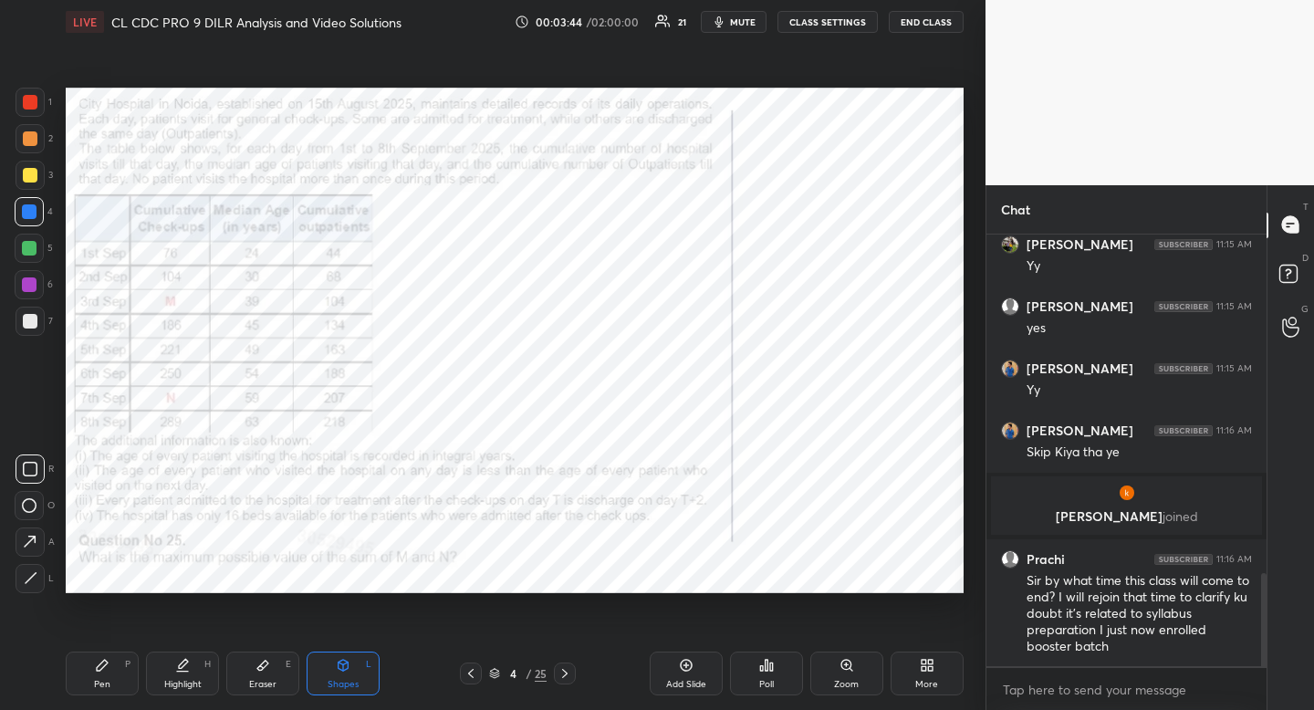
scroll to position [1581, 0]
click at [181, 674] on div "Highlight H" at bounding box center [182, 674] width 73 height 44
drag, startPoint x: 181, startPoint y: 674, endPoint x: 169, endPoint y: 594, distance: 81.2
click at [179, 668] on div "Highlight H" at bounding box center [182, 674] width 73 height 44
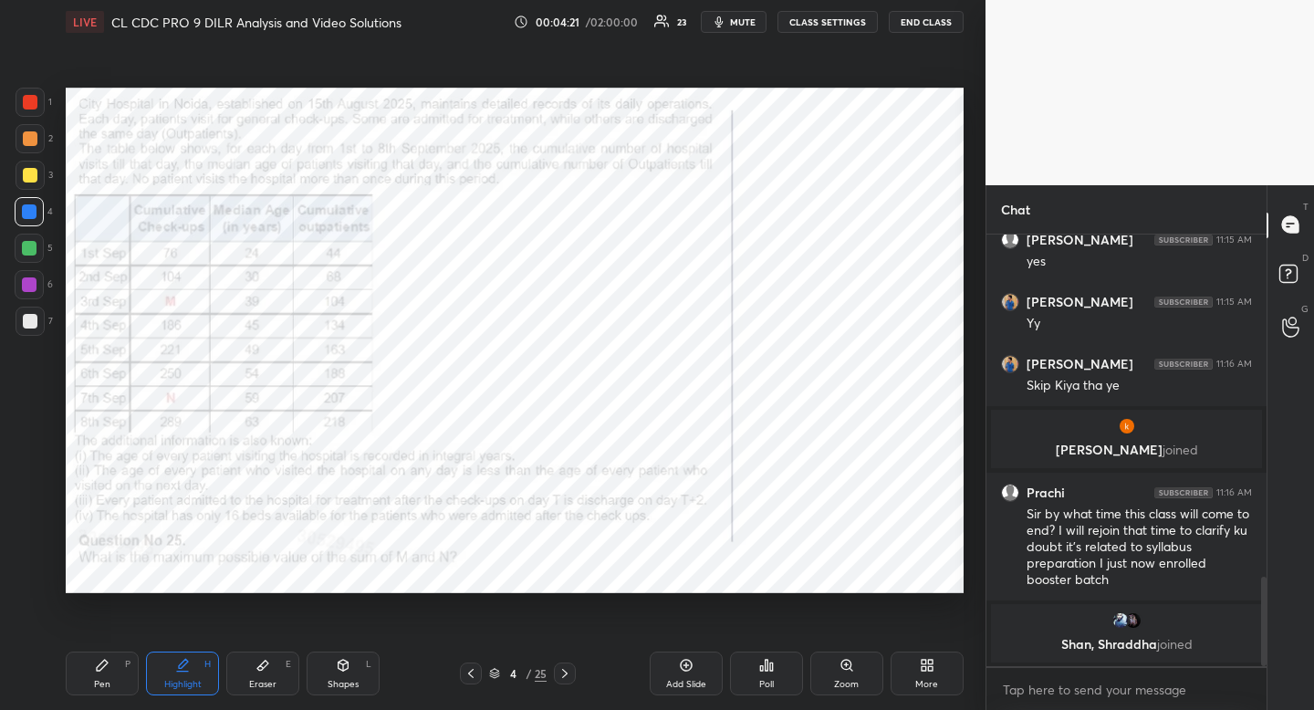
click at [340, 680] on div "Shapes" at bounding box center [343, 684] width 31 height 9
click at [31, 455] on div at bounding box center [30, 469] width 29 height 29
click at [32, 448] on div "R O A L" at bounding box center [35, 520] width 40 height 146
click at [193, 672] on div "Highlight H" at bounding box center [182, 674] width 73 height 44
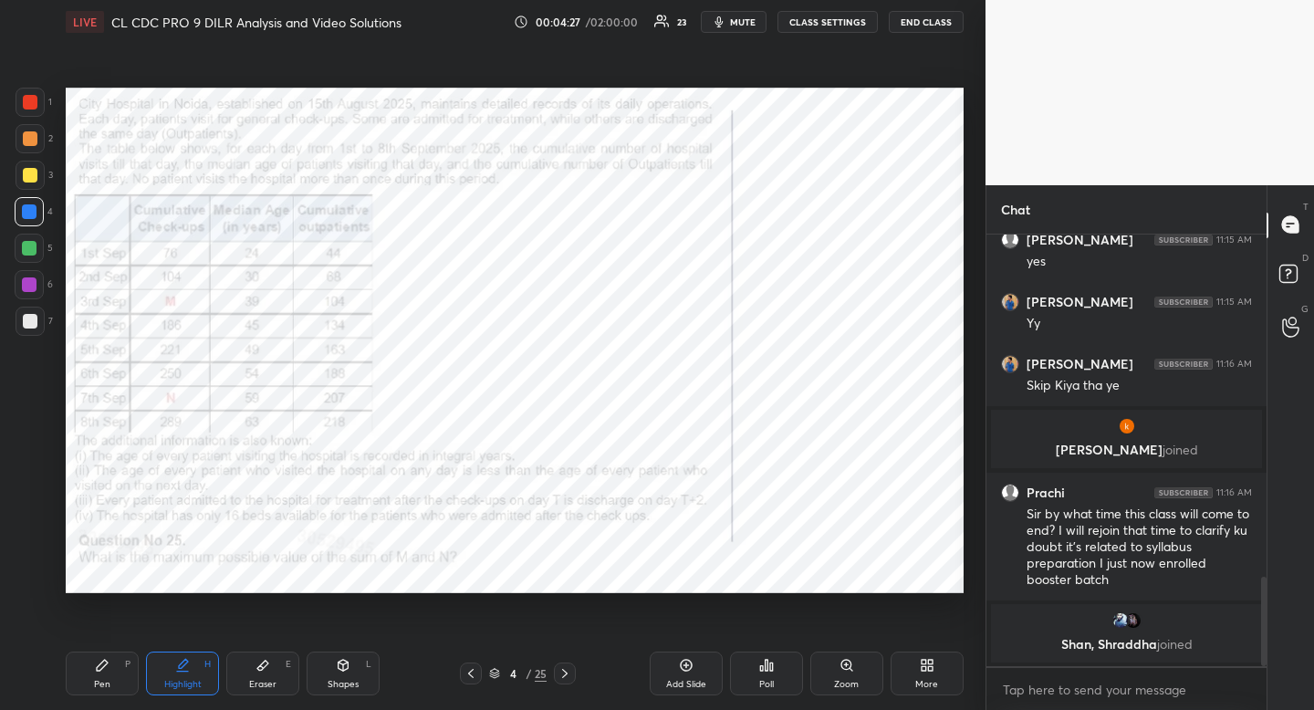
click at [176, 680] on div "Highlight" at bounding box center [182, 684] width 37 height 9
drag, startPoint x: 183, startPoint y: 675, endPoint x: 185, endPoint y: 629, distance: 46.6
click at [183, 675] on div "Highlight H" at bounding box center [182, 674] width 73 height 44
drag, startPoint x: 345, startPoint y: 659, endPoint x: 326, endPoint y: 640, distance: 27.1
click at [342, 661] on icon at bounding box center [343, 665] width 15 height 15
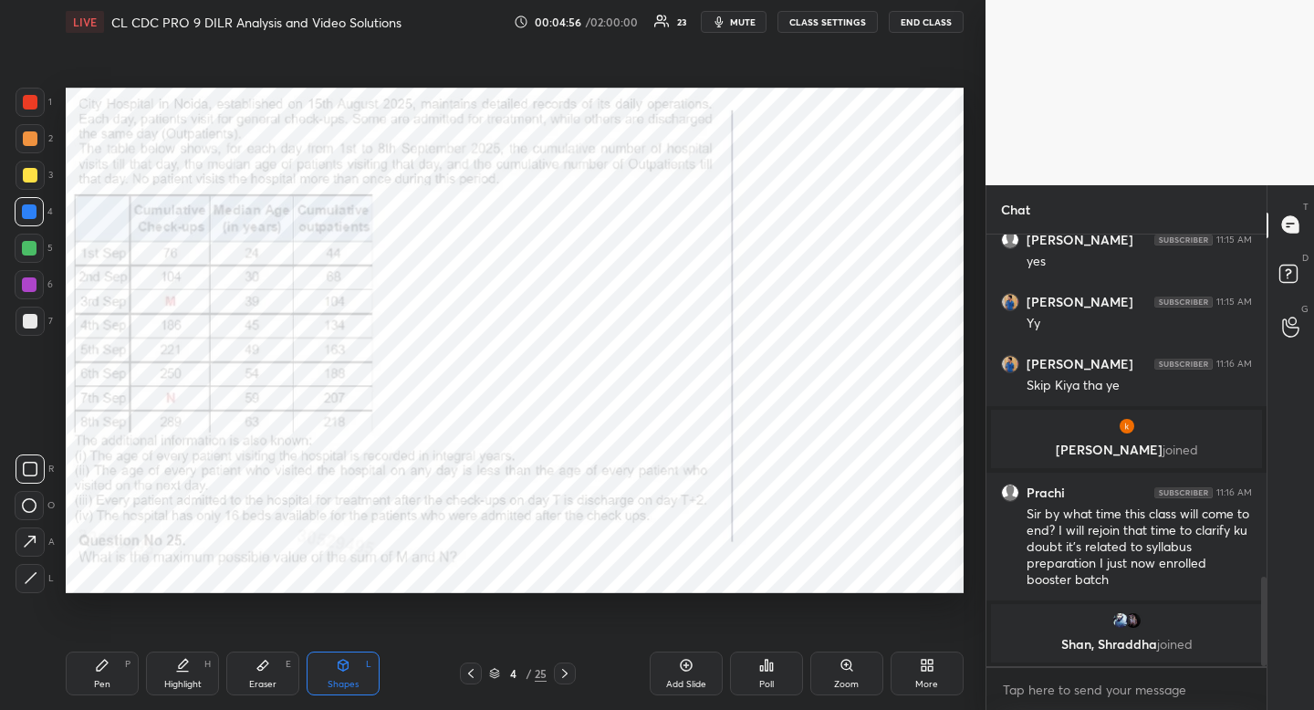
click at [40, 472] on div at bounding box center [30, 469] width 29 height 29
drag, startPoint x: 178, startPoint y: 685, endPoint x: 184, endPoint y: 662, distance: 24.6
click at [182, 686] on div "Highlight" at bounding box center [182, 684] width 37 height 9
click at [363, 684] on div "Shapes L" at bounding box center [343, 674] width 73 height 44
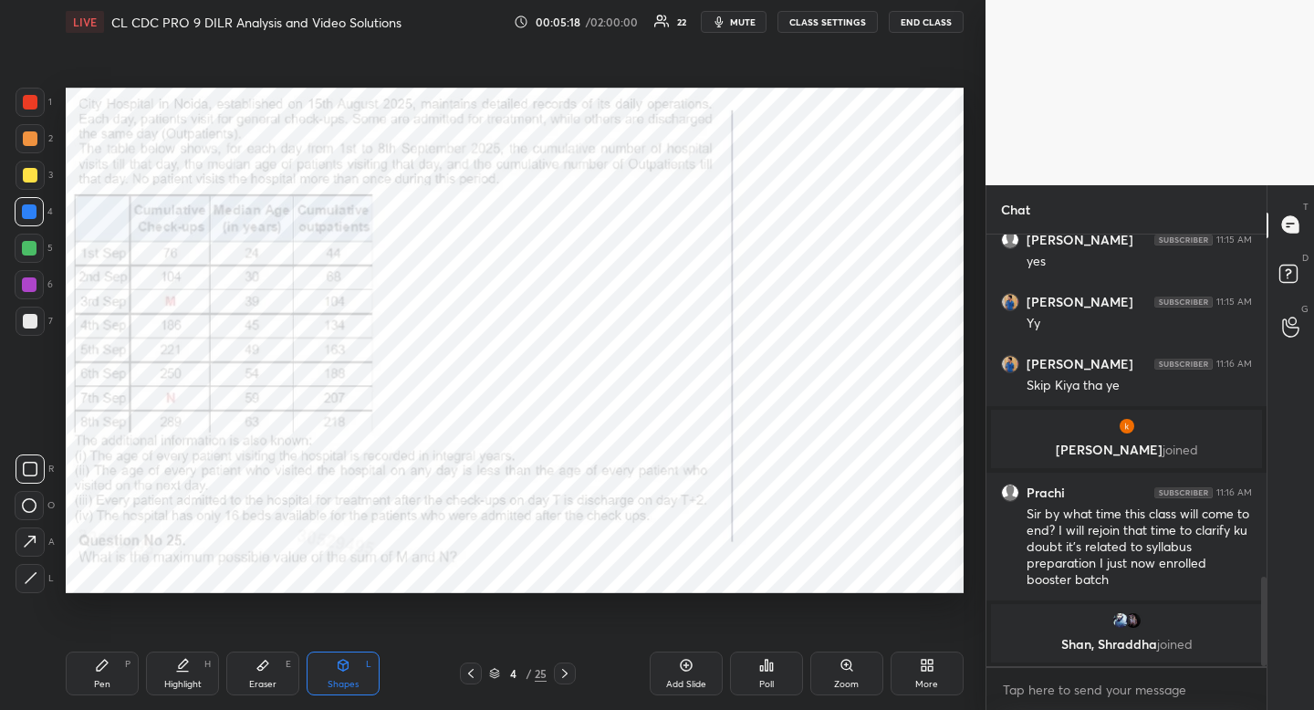
click at [25, 464] on icon at bounding box center [30, 469] width 15 height 15
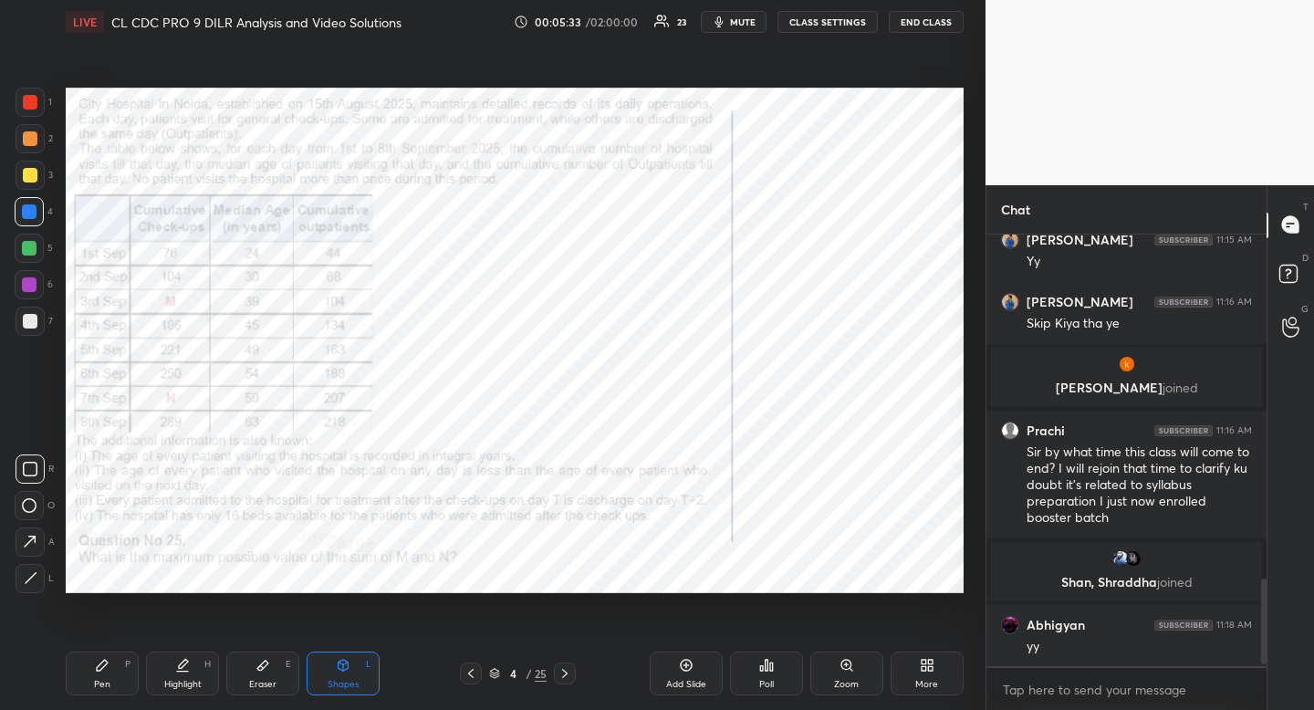
scroll to position [1755, 0]
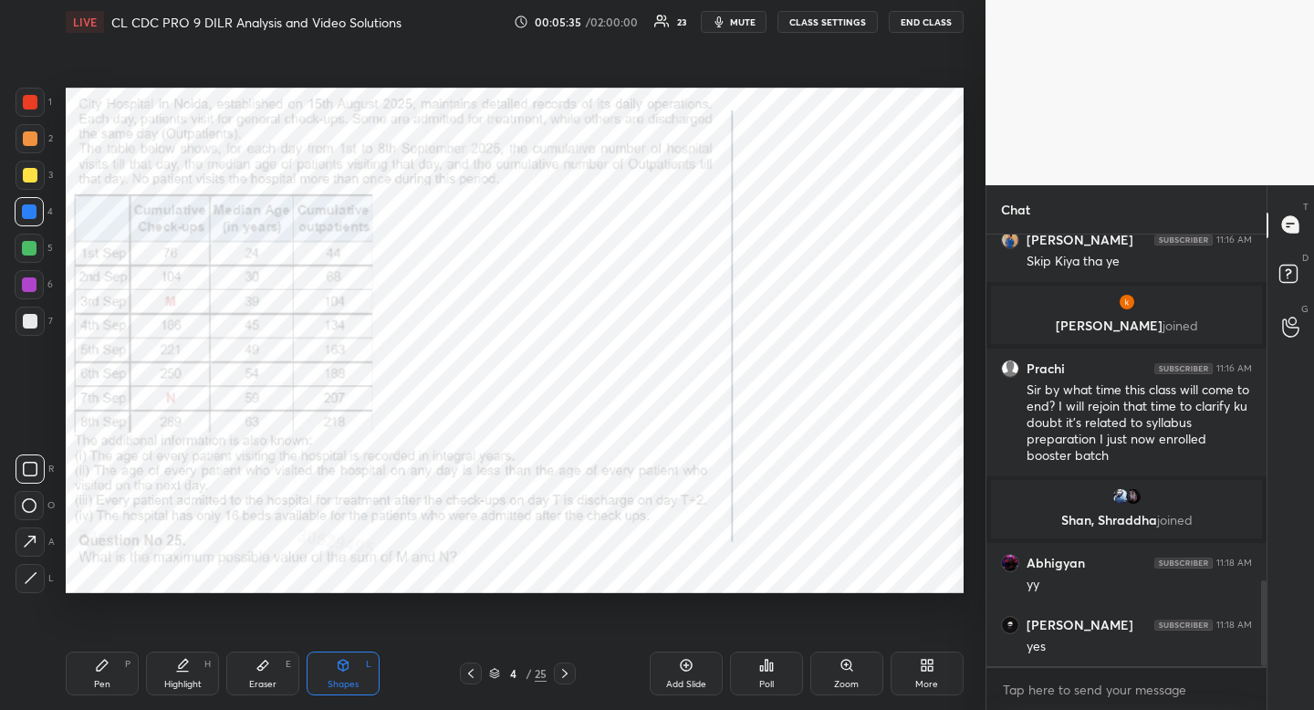
click at [207, 678] on div "Highlight H" at bounding box center [182, 674] width 73 height 44
drag, startPoint x: 207, startPoint y: 678, endPoint x: 183, endPoint y: 671, distance: 24.8
click at [198, 673] on div "Highlight H" at bounding box center [182, 674] width 73 height 44
click at [92, 667] on div "Pen P" at bounding box center [102, 674] width 73 height 44
drag, startPoint x: 92, startPoint y: 667, endPoint x: 100, endPoint y: 640, distance: 28.6
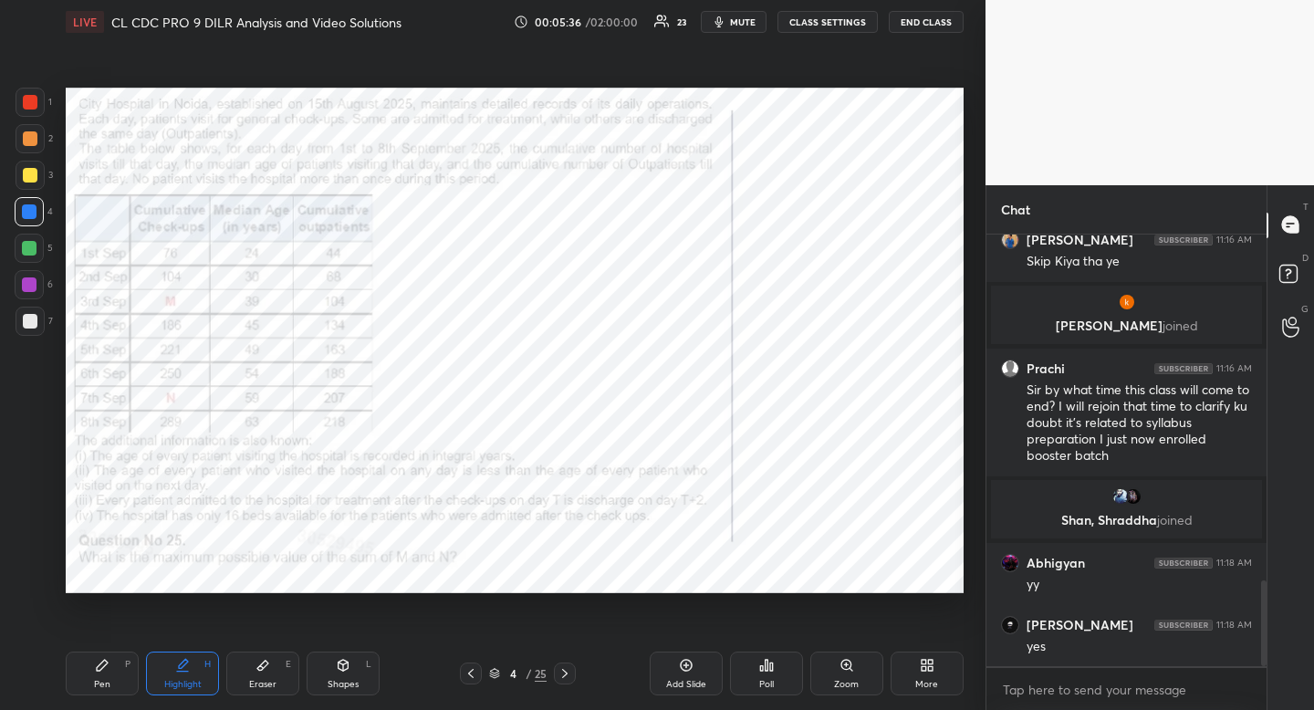
click at [92, 667] on div "Pen P" at bounding box center [102, 674] width 73 height 44
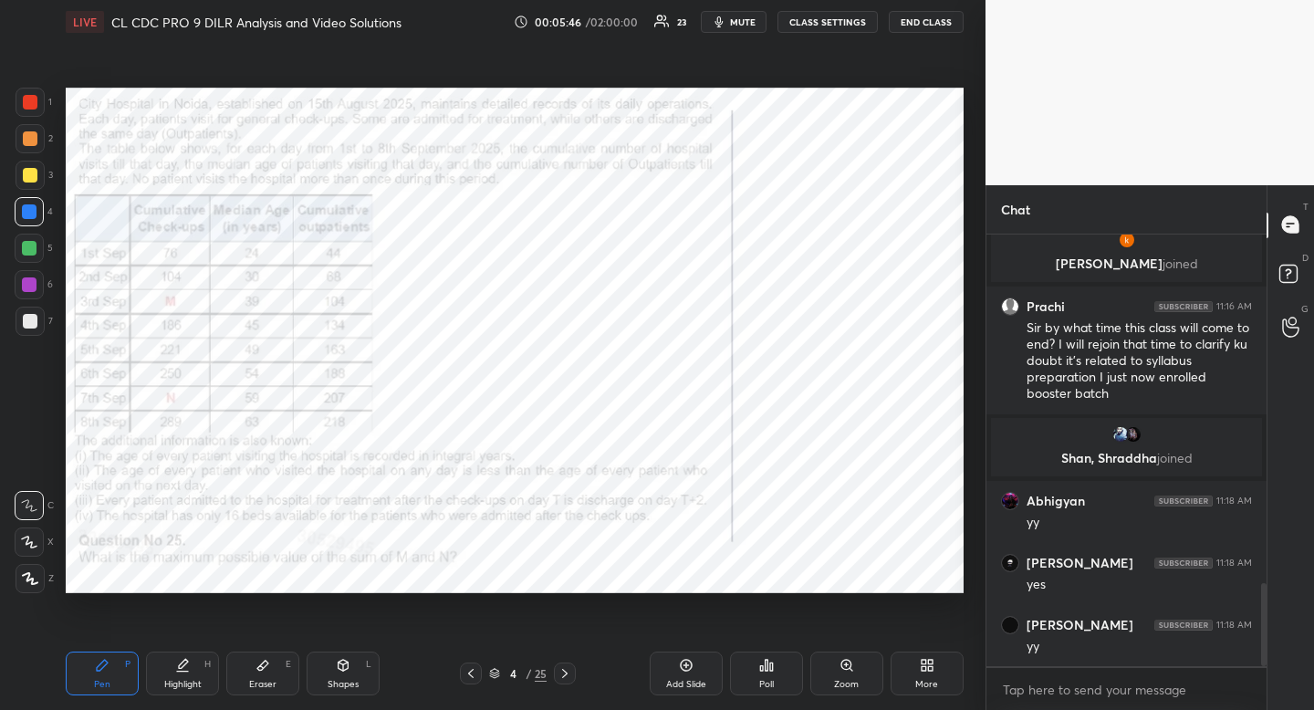
scroll to position [1879, 0]
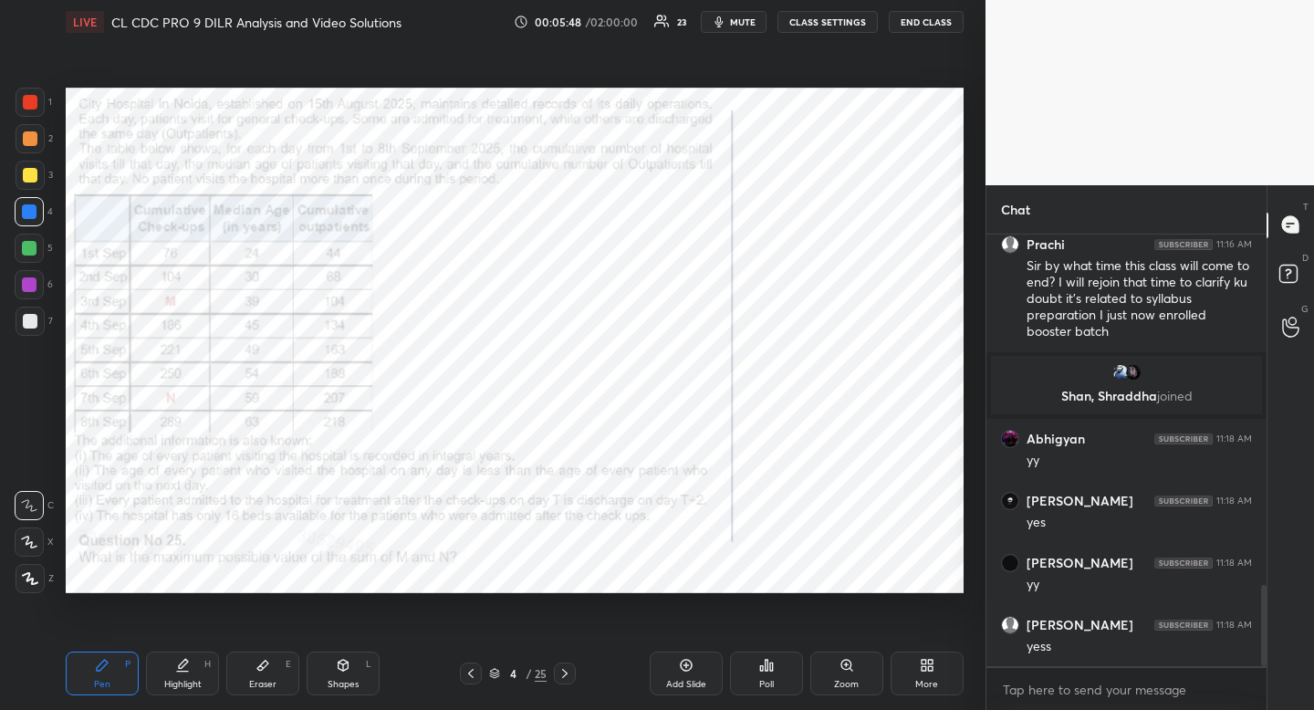
click at [186, 694] on div "Highlight H" at bounding box center [182, 674] width 73 height 44
drag, startPoint x: 186, startPoint y: 694, endPoint x: 175, endPoint y: 664, distance: 32.0
click at [186, 694] on div "Highlight H" at bounding box center [182, 674] width 73 height 44
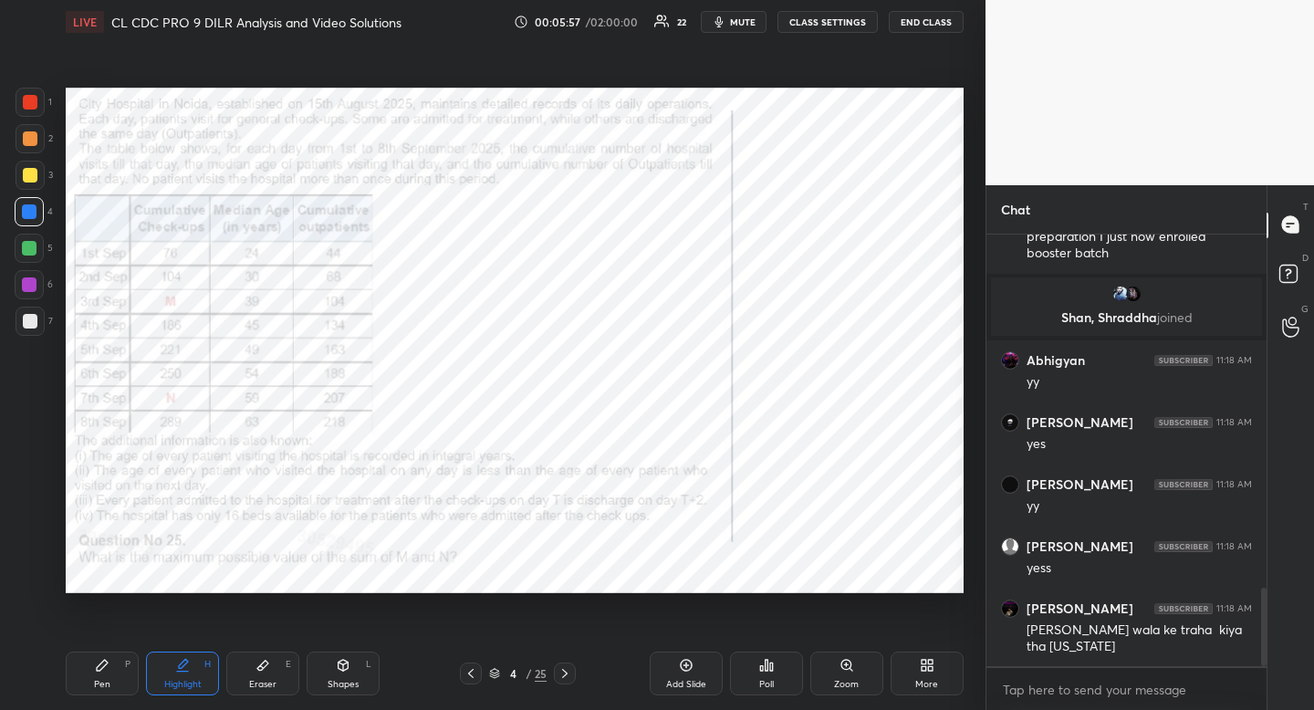
click at [103, 671] on icon at bounding box center [102, 665] width 15 height 15
drag, startPoint x: 103, startPoint y: 677, endPoint x: 120, endPoint y: 601, distance: 78.6
click at [103, 677] on div "Pen P" at bounding box center [102, 674] width 73 height 44
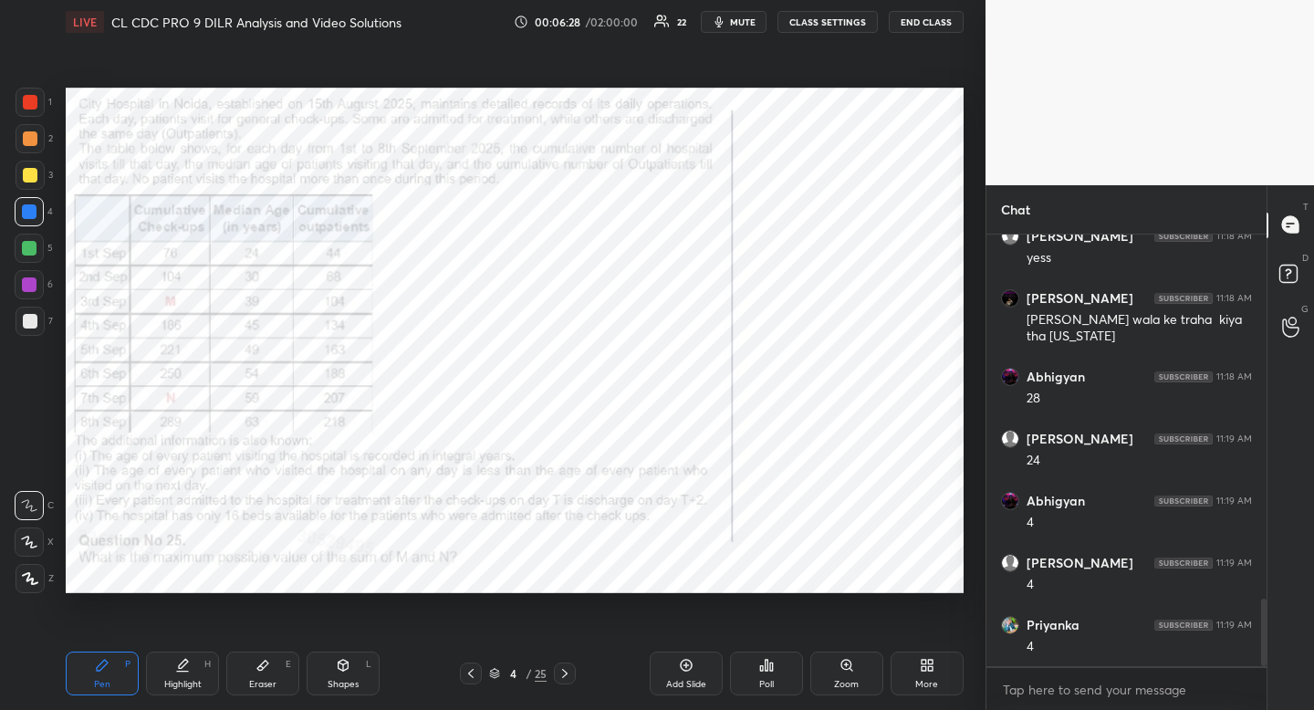
scroll to position [2330, 0]
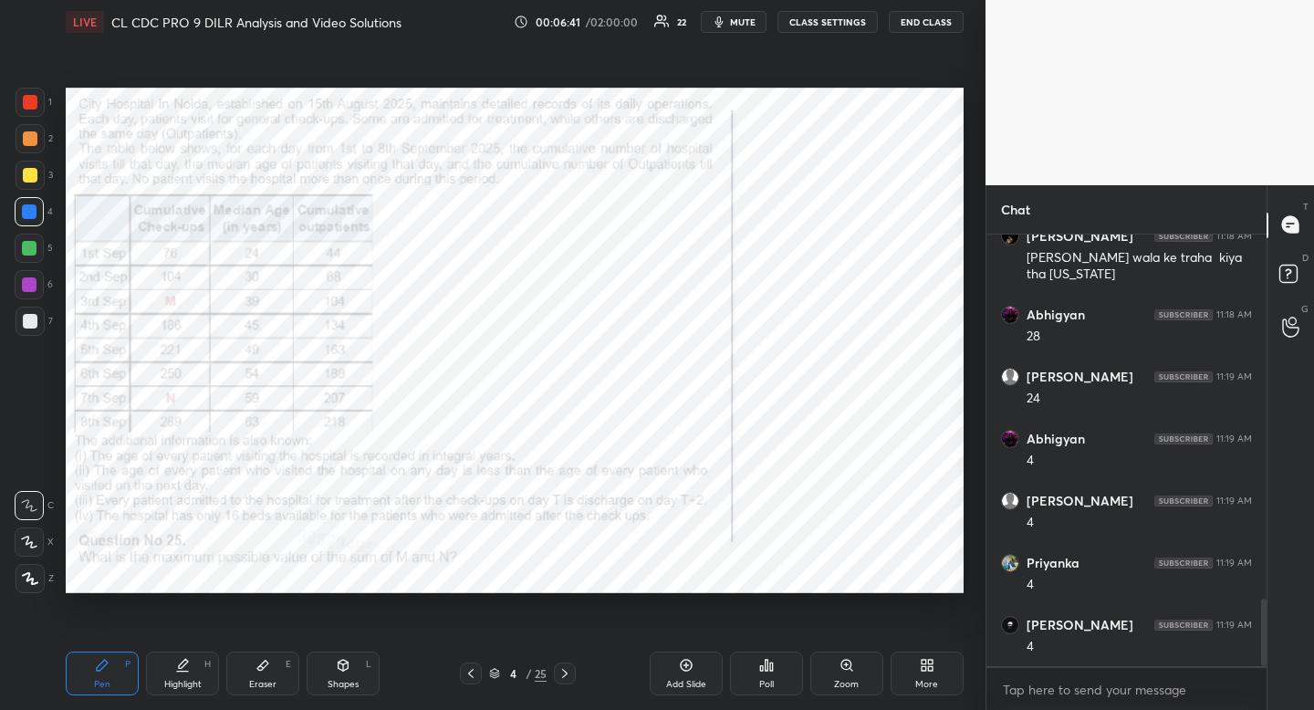
click at [183, 658] on icon at bounding box center [182, 665] width 15 height 15
drag, startPoint x: 183, startPoint y: 657, endPoint x: 182, endPoint y: 647, distance: 10.1
click at [183, 658] on icon at bounding box center [182, 665] width 15 height 15
click at [97, 684] on div "Pen" at bounding box center [102, 684] width 16 height 9
drag, startPoint x: 97, startPoint y: 684, endPoint x: 152, endPoint y: 616, distance: 88.2
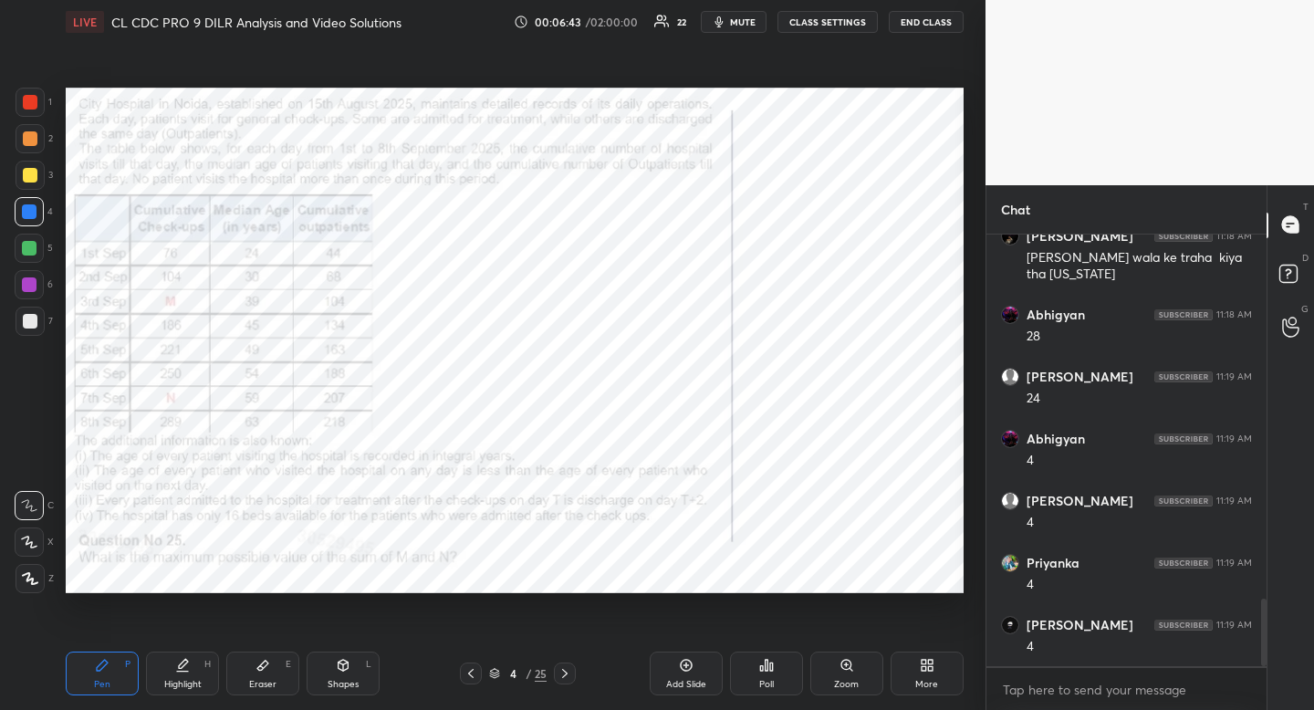
click at [97, 684] on div "Pen" at bounding box center [102, 684] width 16 height 9
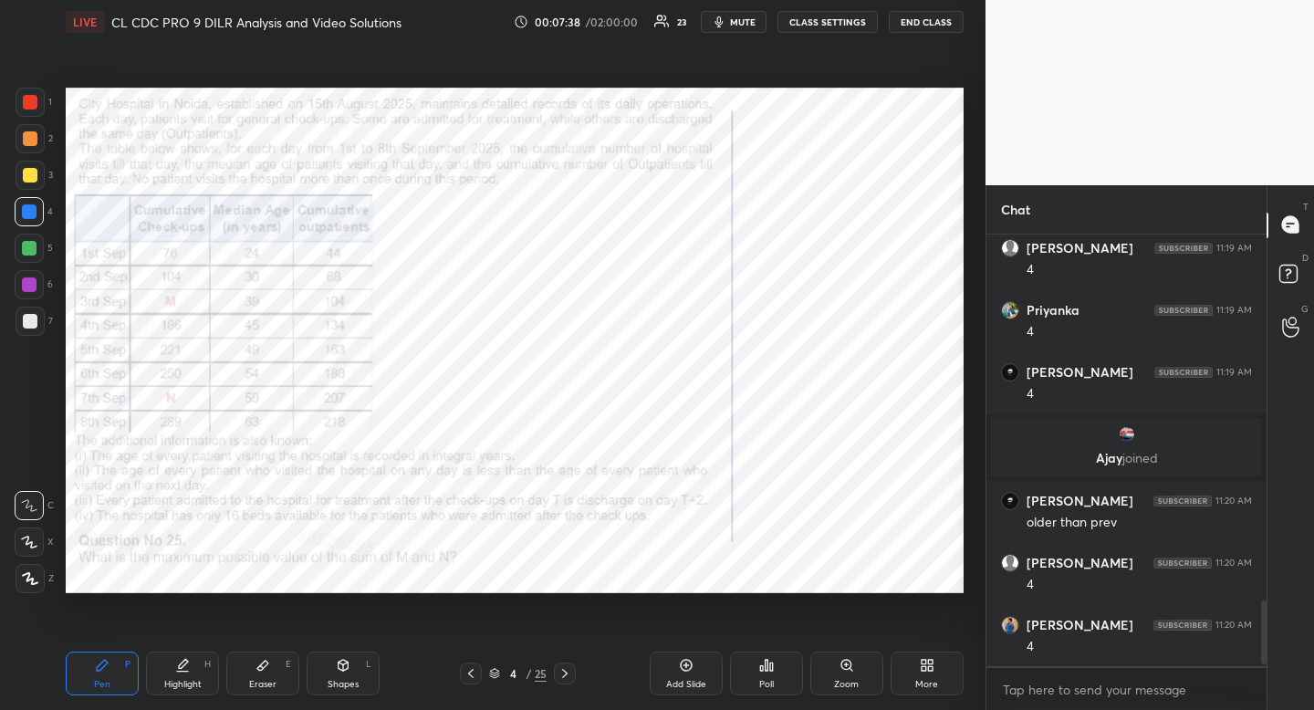
scroll to position [2476, 0]
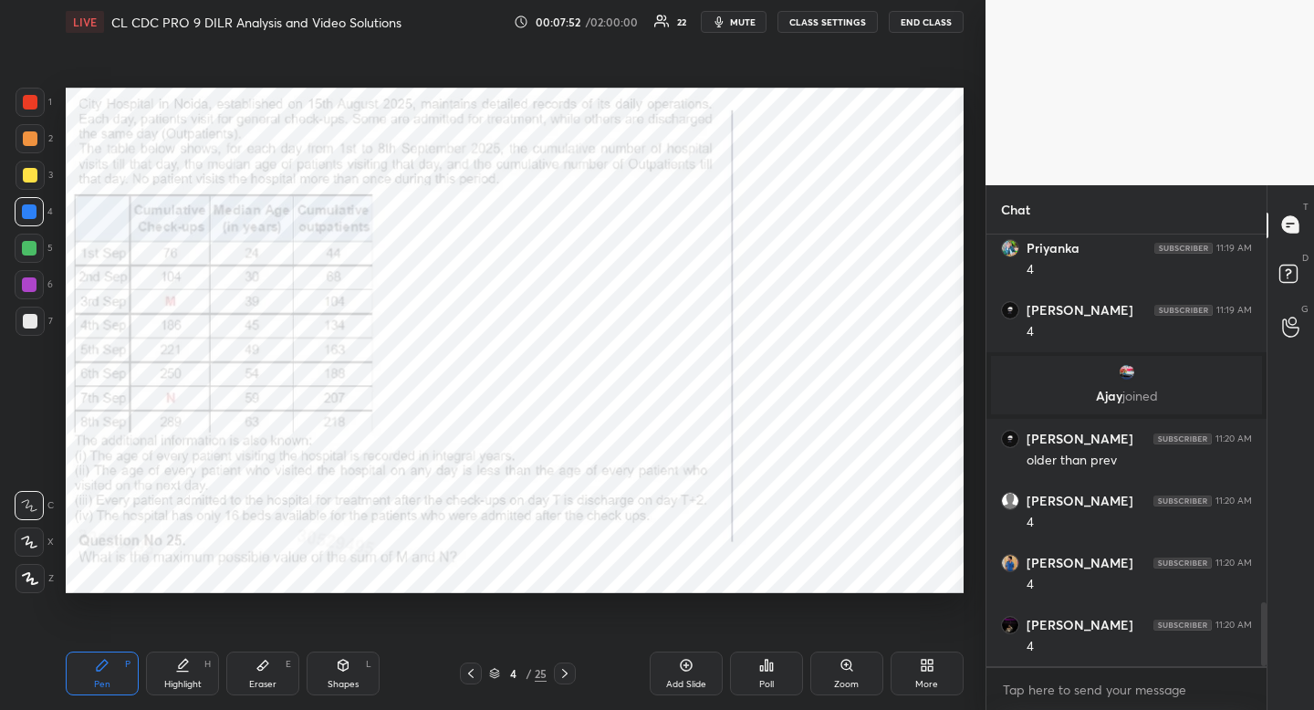
click at [33, 108] on div at bounding box center [30, 102] width 15 height 15
click at [34, 220] on div at bounding box center [29, 211] width 29 height 29
click at [33, 213] on div at bounding box center [29, 211] width 15 height 15
drag, startPoint x: 167, startPoint y: 661, endPoint x: 170, endPoint y: 616, distance: 44.8
click at [169, 662] on div "Highlight H" at bounding box center [182, 674] width 73 height 44
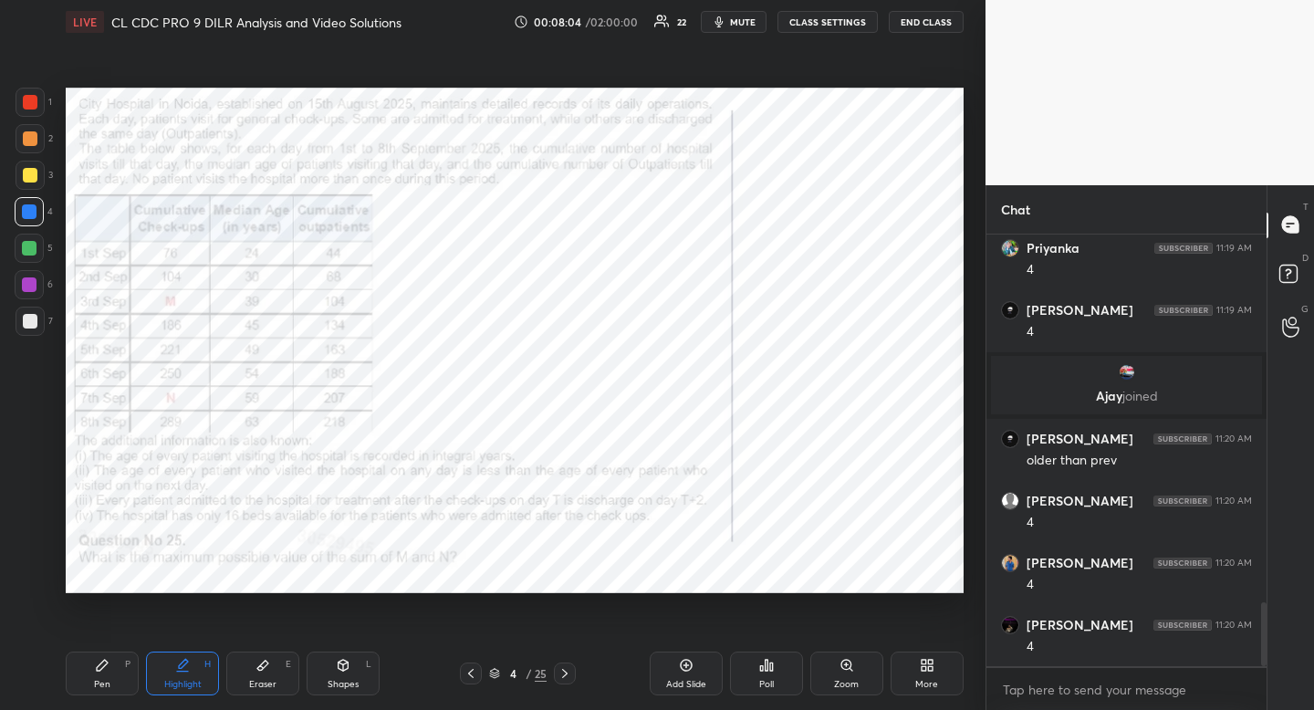
scroll to position [2538, 0]
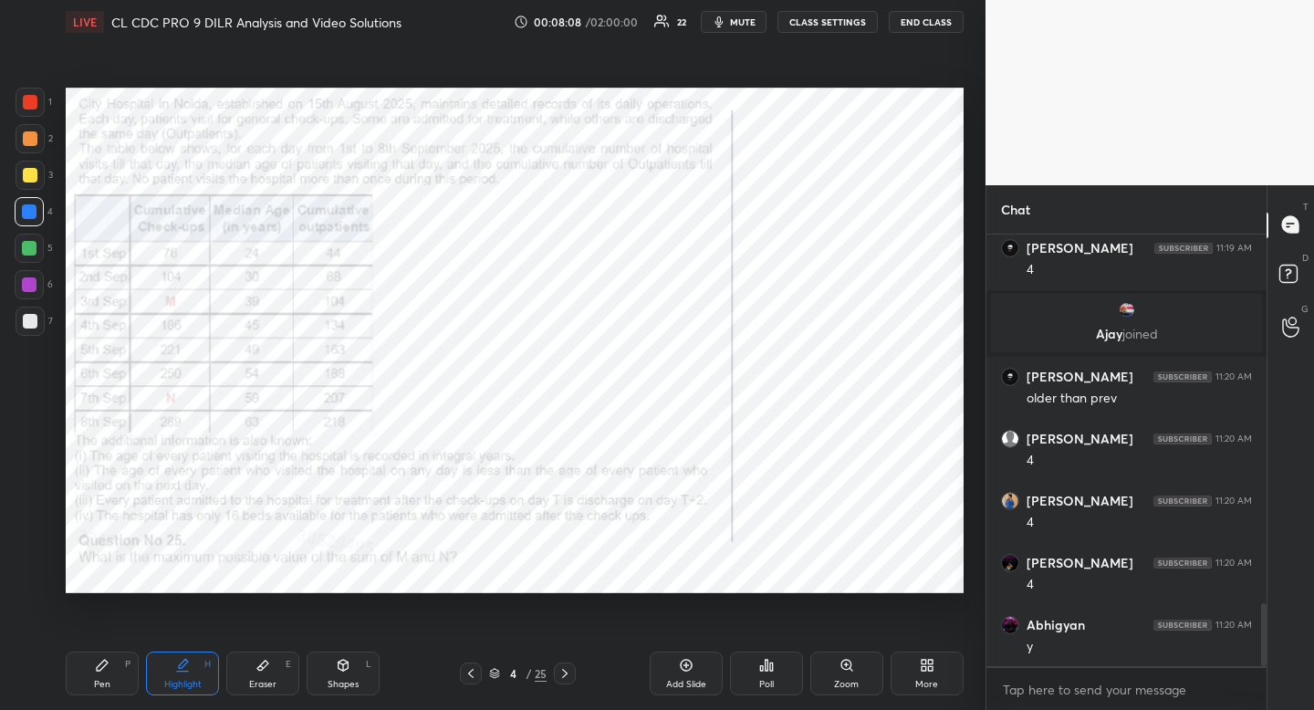
click at [359, 686] on div "Shapes L" at bounding box center [343, 674] width 73 height 44
click at [38, 509] on div at bounding box center [29, 505] width 29 height 29
drag, startPoint x: 38, startPoint y: 509, endPoint x: 65, endPoint y: 462, distance: 54.3
click at [38, 509] on div at bounding box center [29, 505] width 29 height 29
click at [188, 689] on div "Highlight" at bounding box center [182, 684] width 37 height 9
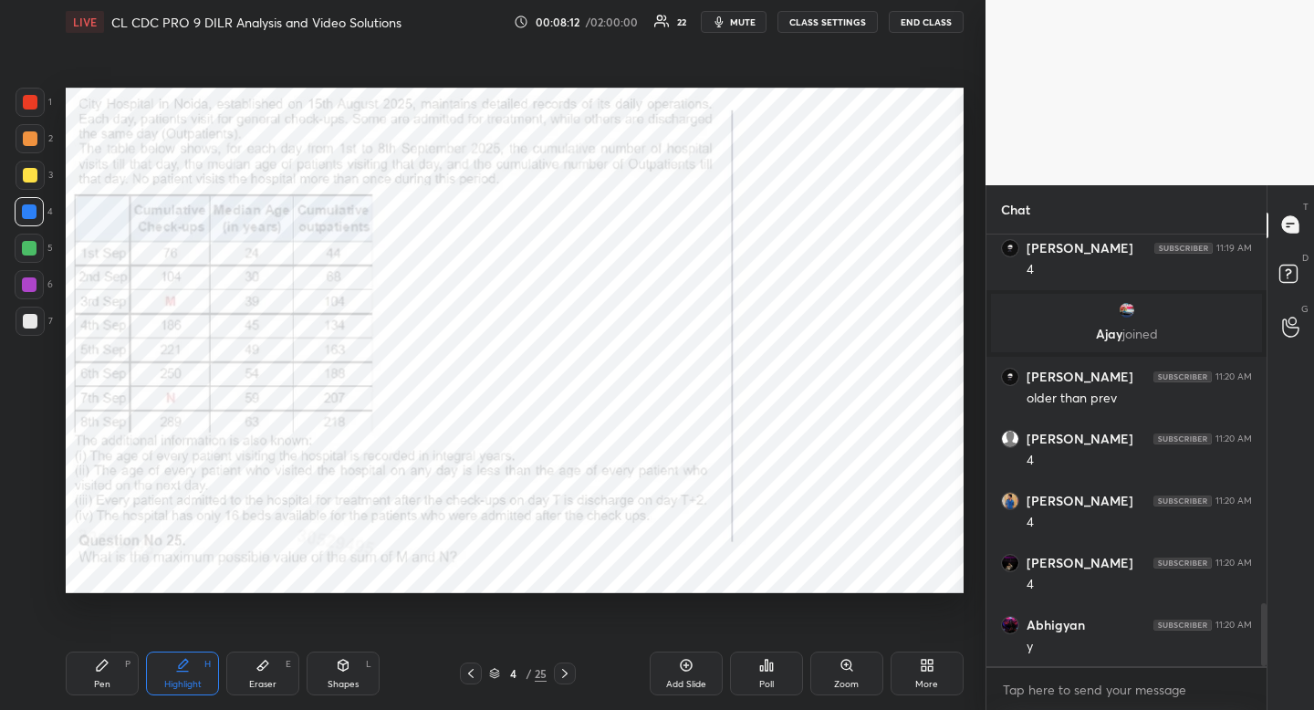
drag, startPoint x: 188, startPoint y: 689, endPoint x: 182, endPoint y: 677, distance: 13.5
click at [188, 689] on div "Highlight" at bounding box center [182, 684] width 37 height 9
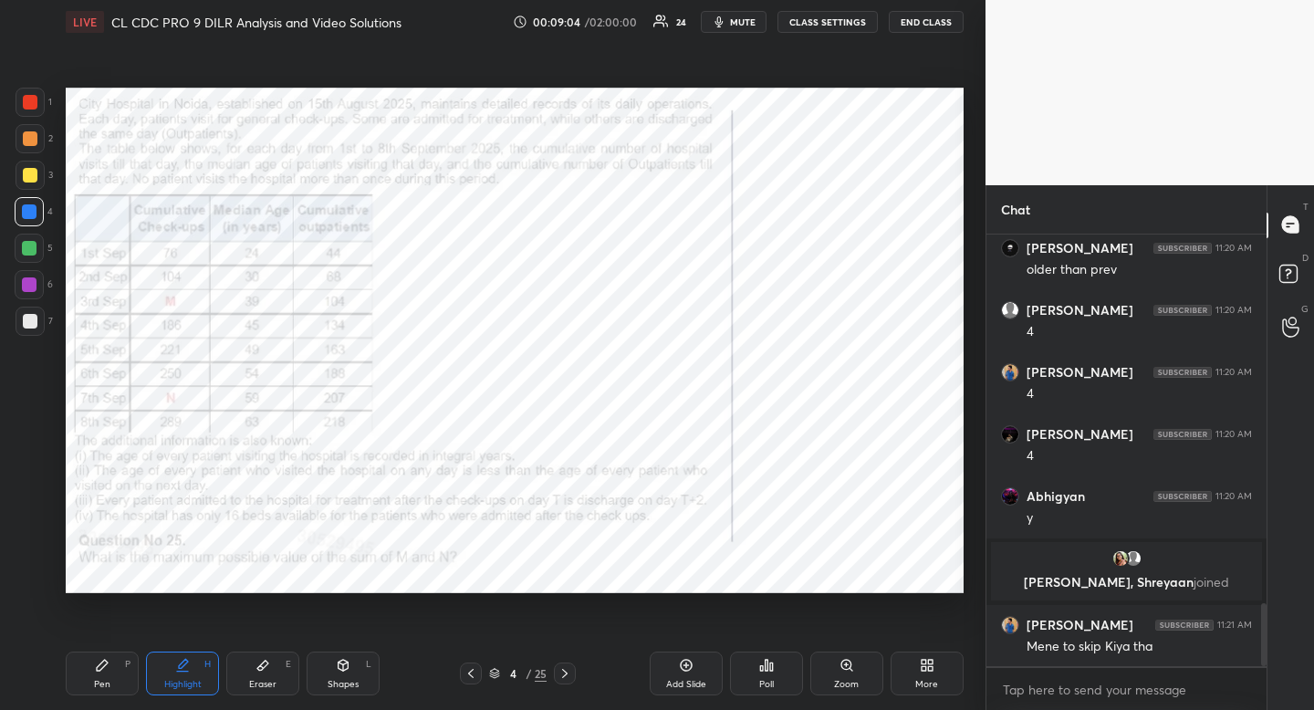
scroll to position [2544, 0]
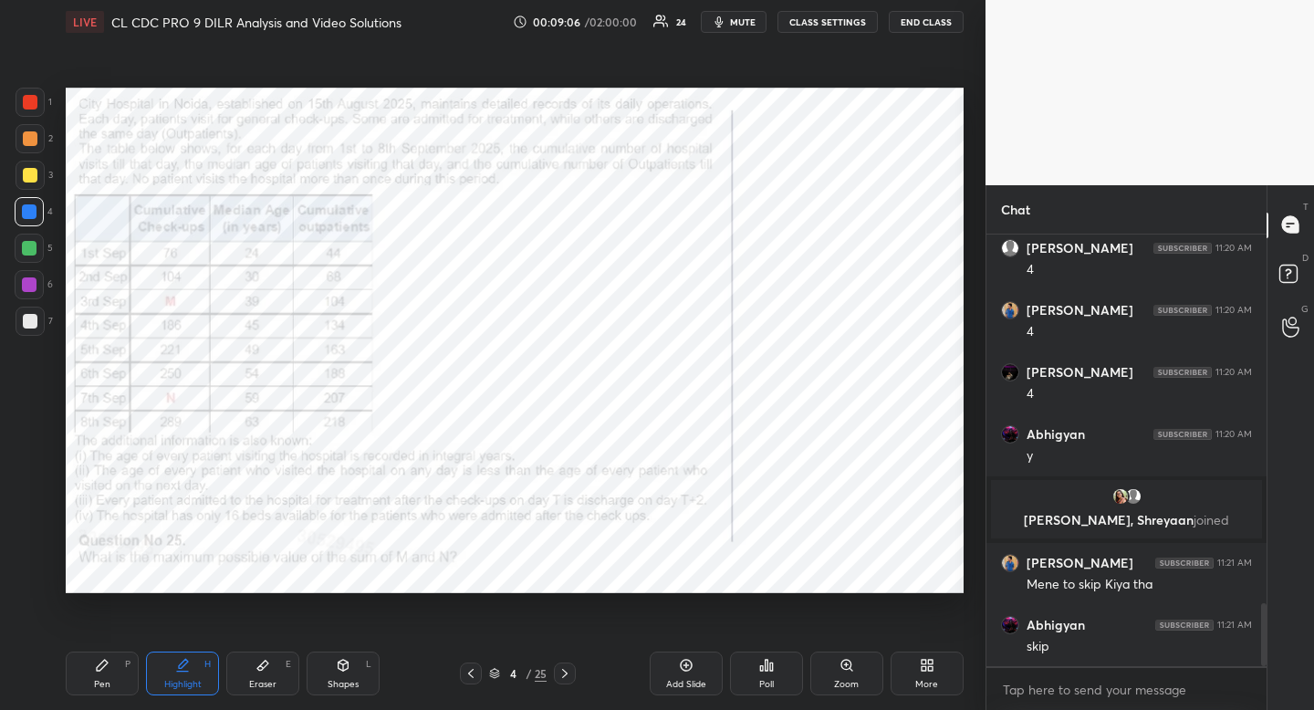
click at [568, 674] on icon at bounding box center [565, 673] width 15 height 15
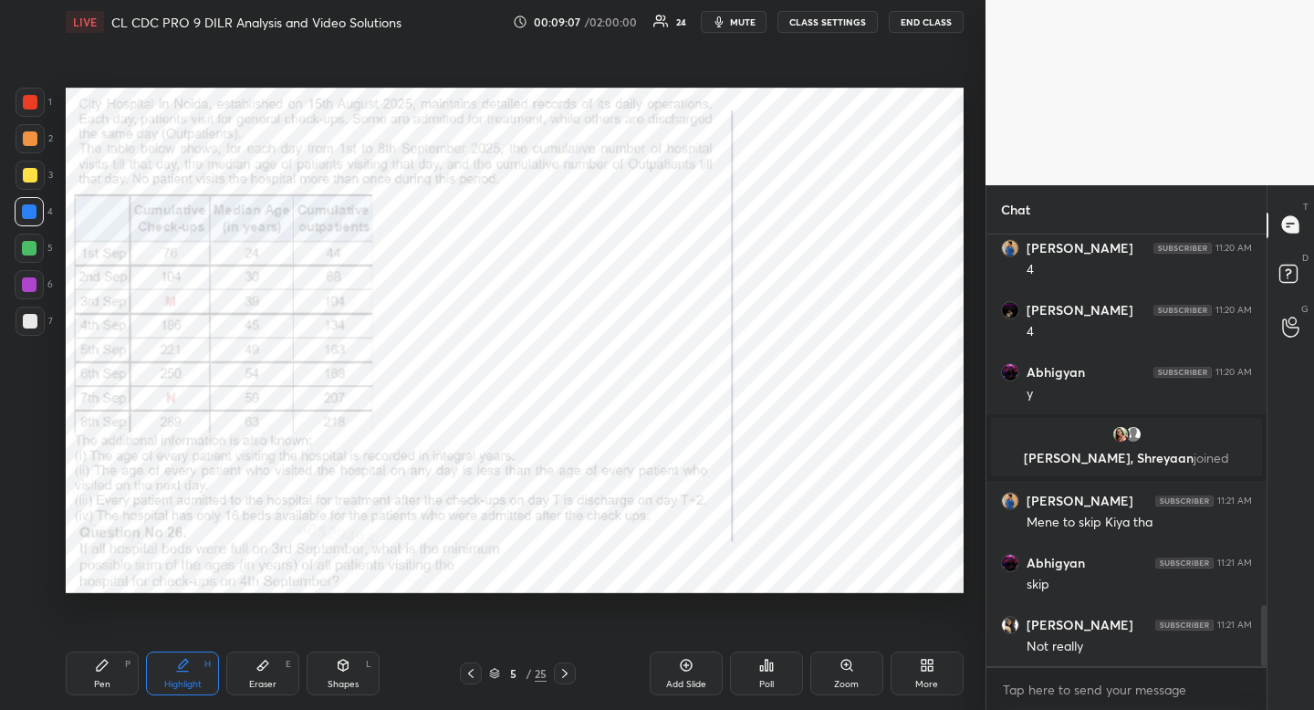
click at [175, 681] on div "Highlight" at bounding box center [182, 684] width 37 height 9
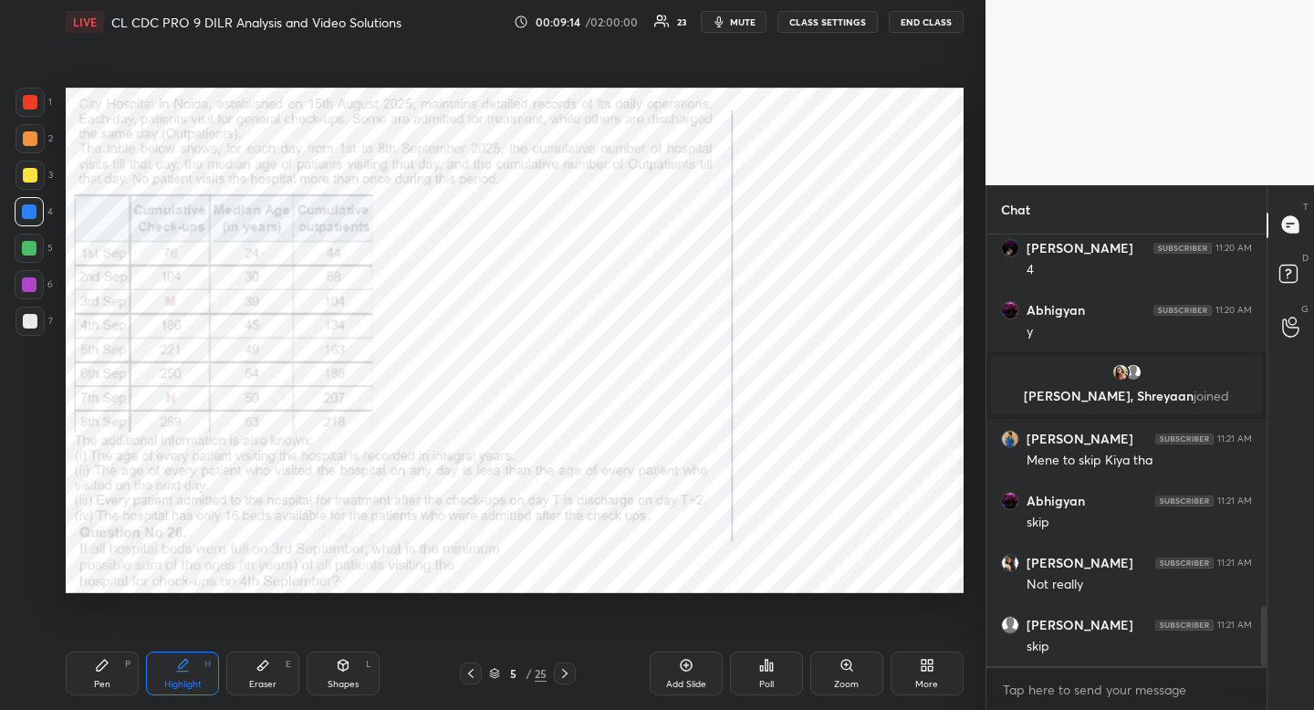
drag, startPoint x: 568, startPoint y: 673, endPoint x: 559, endPoint y: 679, distance: 10.4
click at [568, 673] on icon at bounding box center [565, 673] width 15 height 15
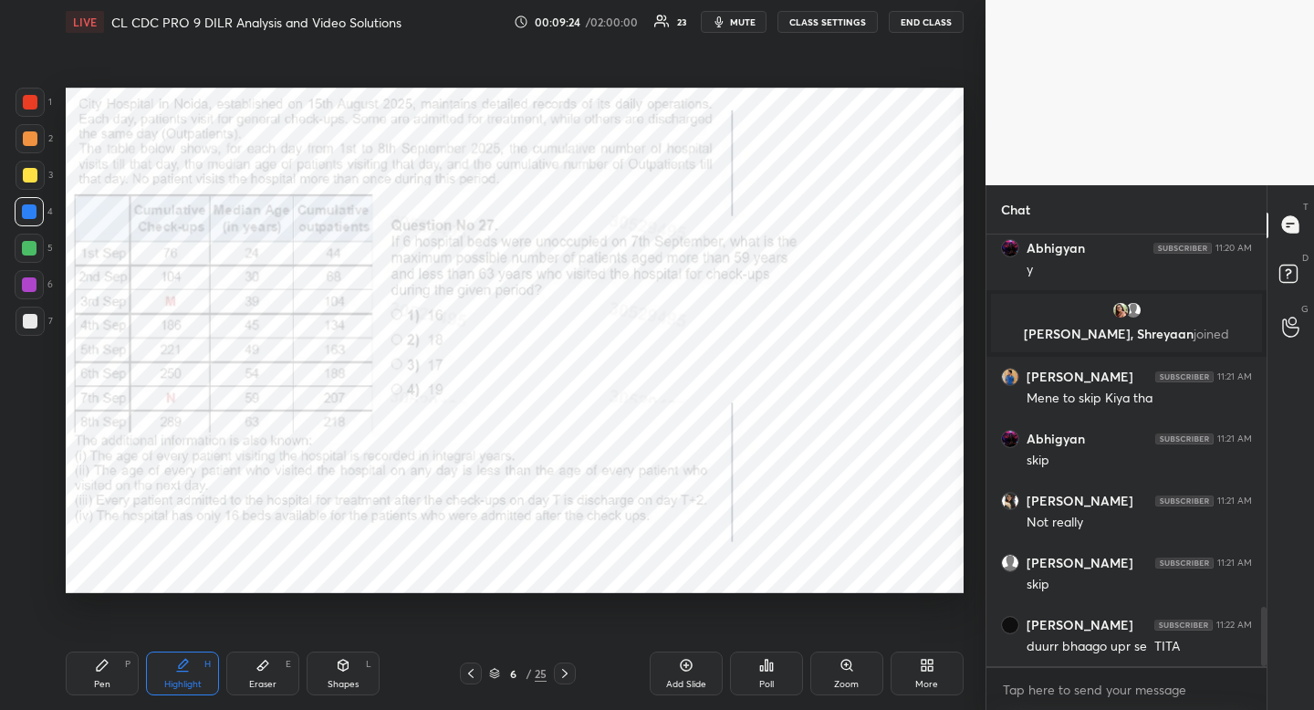
click at [562, 670] on icon at bounding box center [565, 673] width 15 height 15
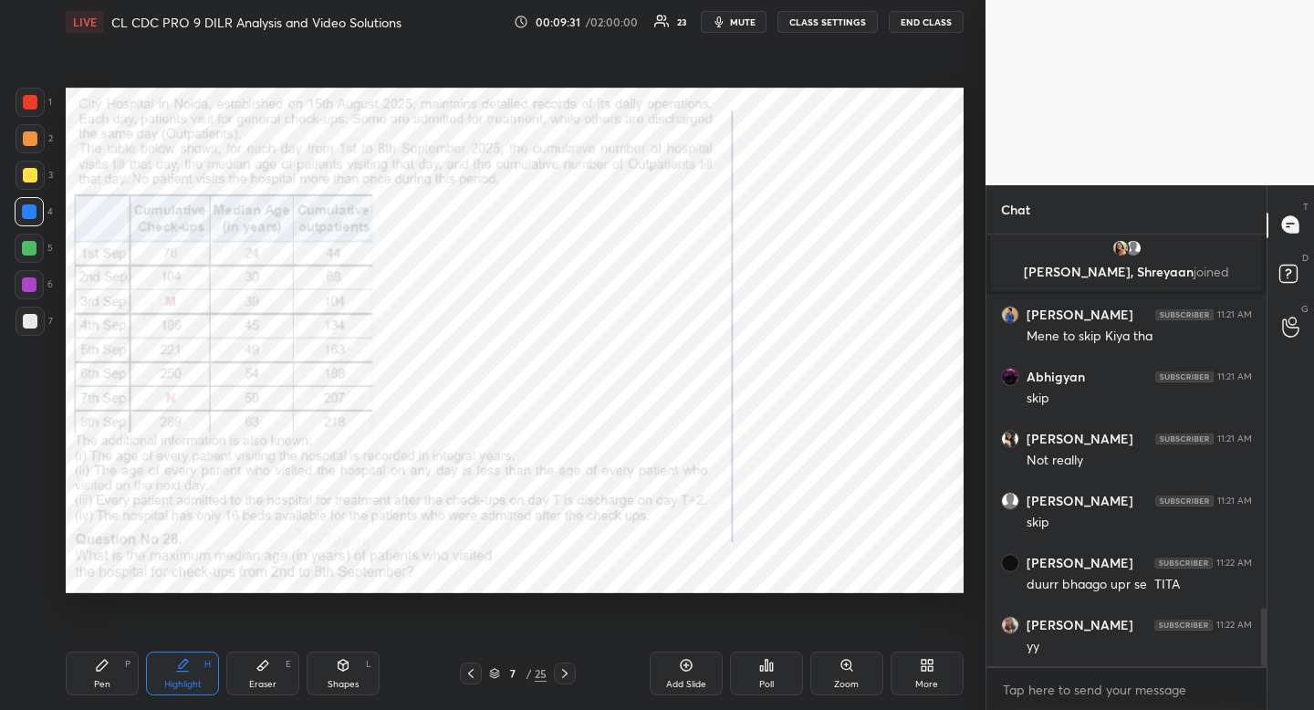
scroll to position [2854, 0]
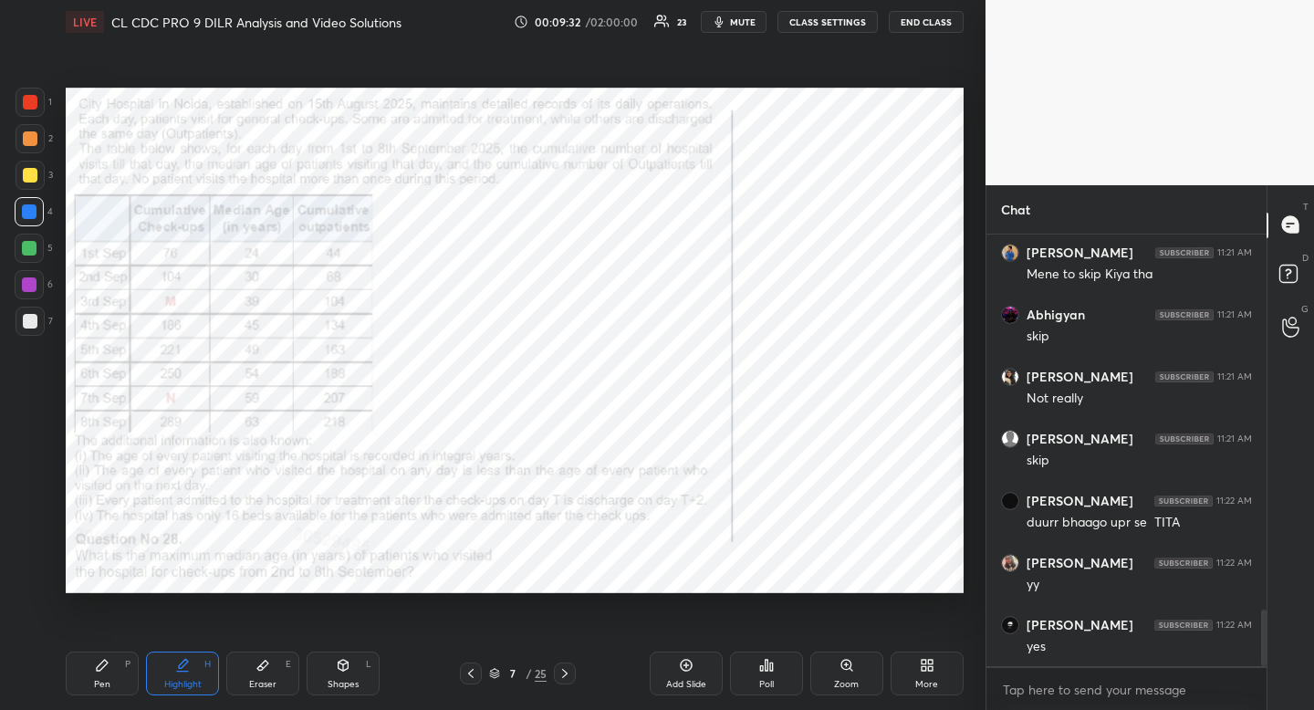
drag, startPoint x: 110, startPoint y: 683, endPoint x: 126, endPoint y: 650, distance: 36.3
click at [110, 684] on div "Pen P" at bounding box center [102, 674] width 73 height 44
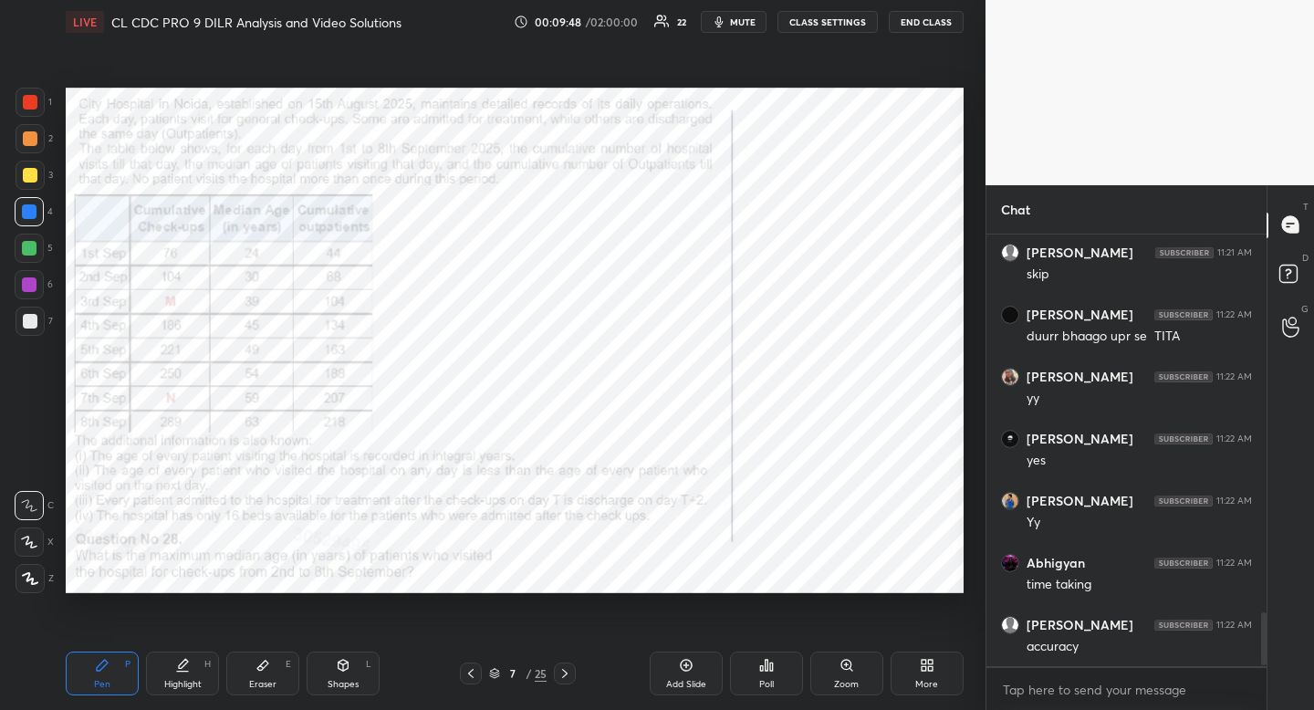
scroll to position [3102, 0]
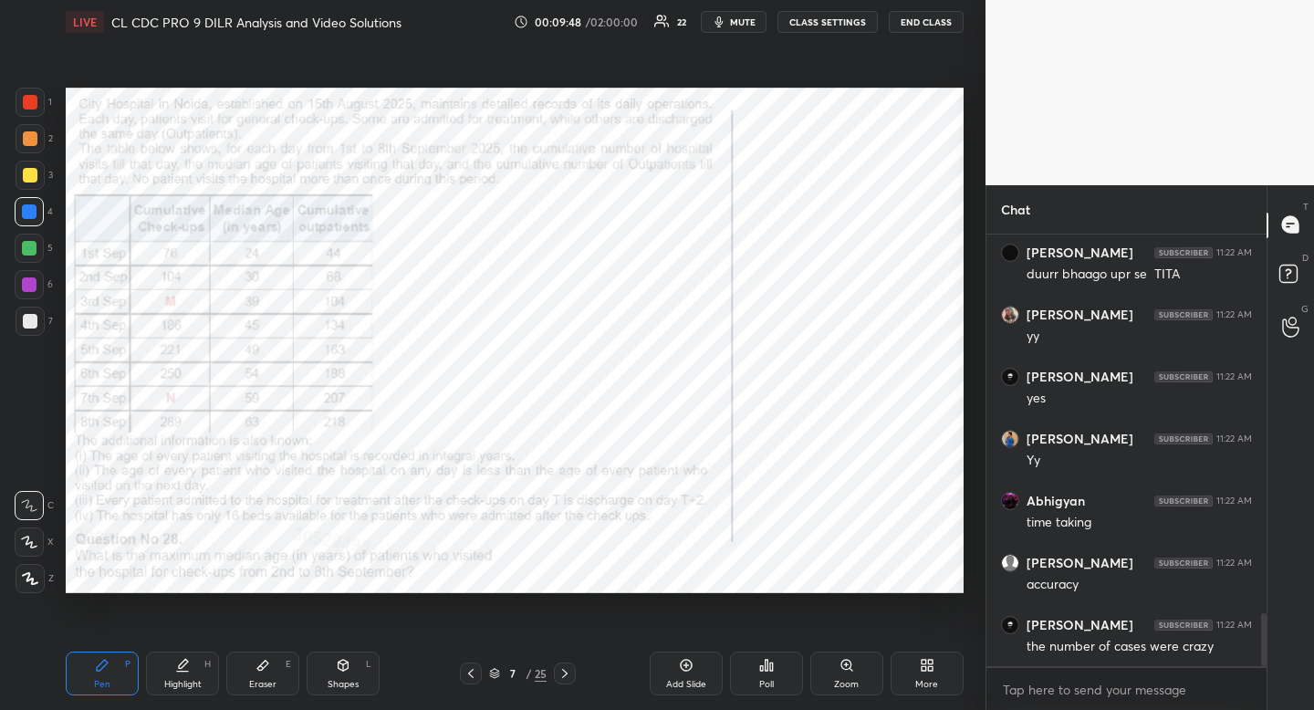
click at [357, 680] on div "Shapes" at bounding box center [343, 684] width 31 height 9
click at [26, 466] on icon at bounding box center [30, 469] width 15 height 15
drag, startPoint x: 26, startPoint y: 466, endPoint x: 64, endPoint y: 455, distance: 39.3
click at [31, 474] on icon at bounding box center [30, 469] width 15 height 15
click at [189, 680] on div "Highlight" at bounding box center [182, 684] width 37 height 9
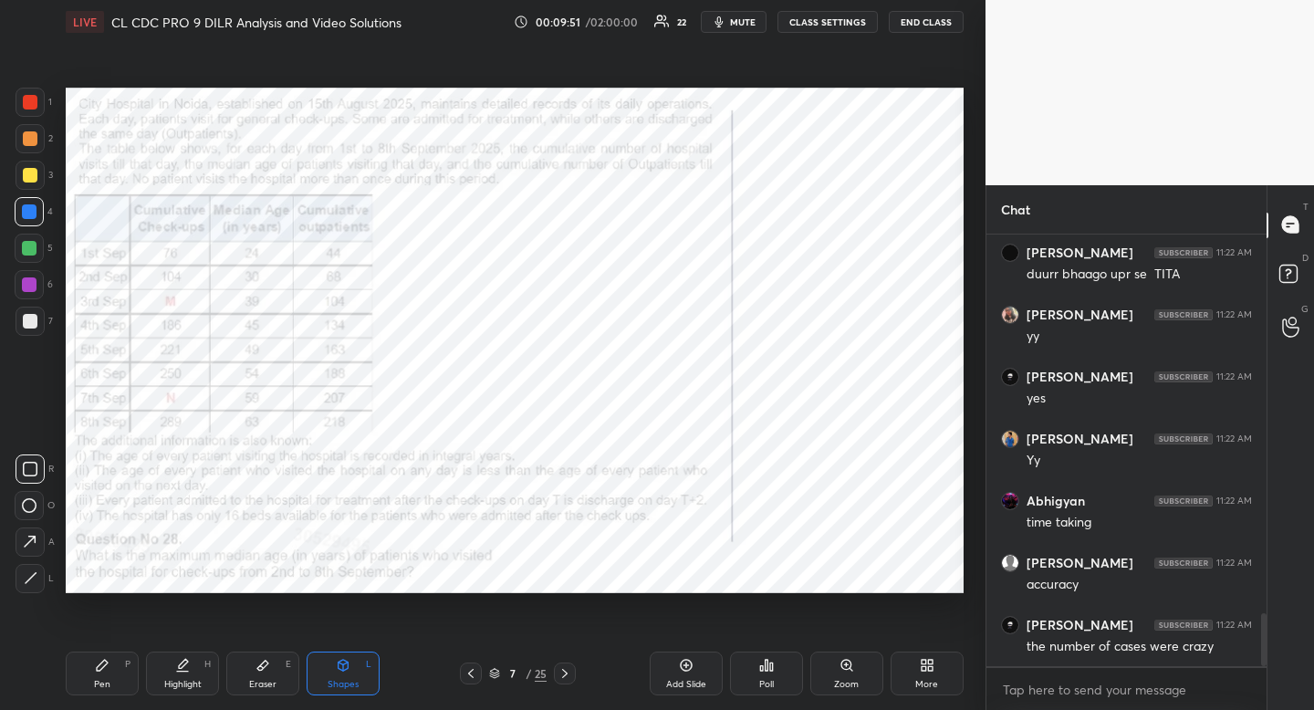
click at [195, 672] on div "Highlight H" at bounding box center [182, 674] width 73 height 44
click at [173, 687] on div "Highlight" at bounding box center [182, 684] width 37 height 9
drag, startPoint x: 173, startPoint y: 687, endPoint x: 188, endPoint y: 661, distance: 30.2
click at [173, 687] on div "Highlight" at bounding box center [182, 684] width 37 height 9
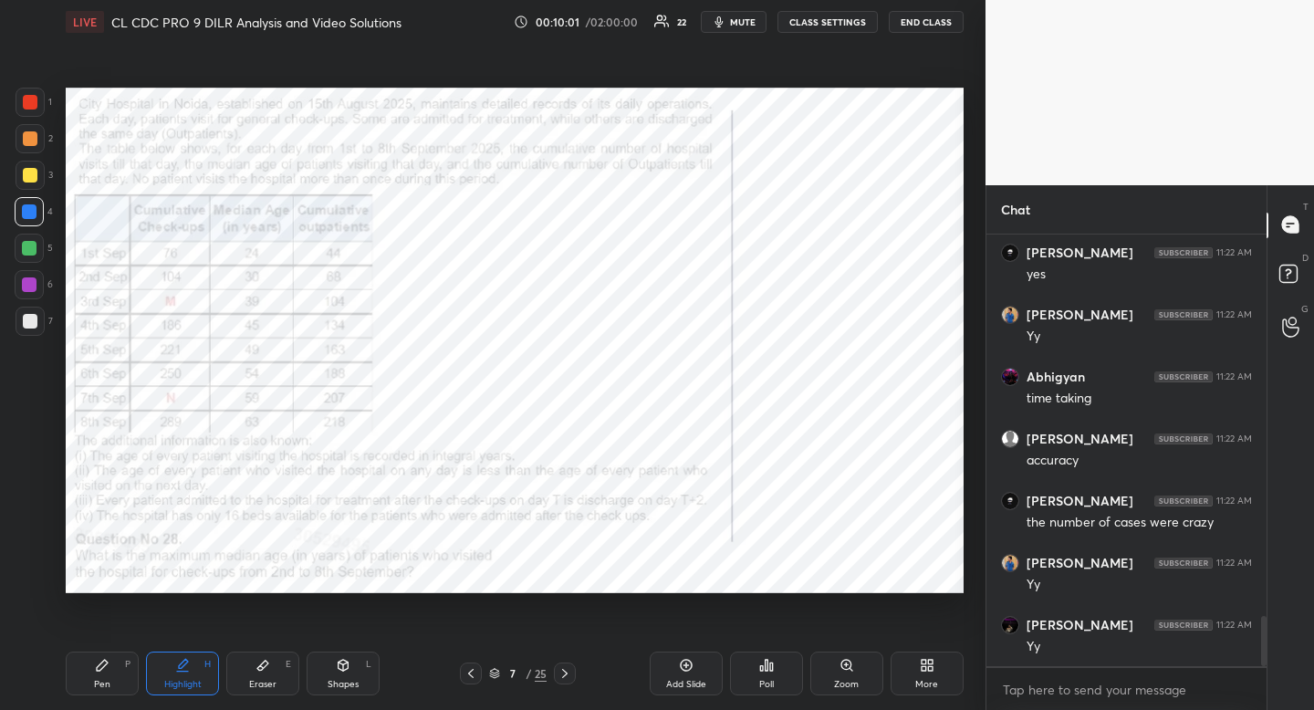
scroll to position [3288, 0]
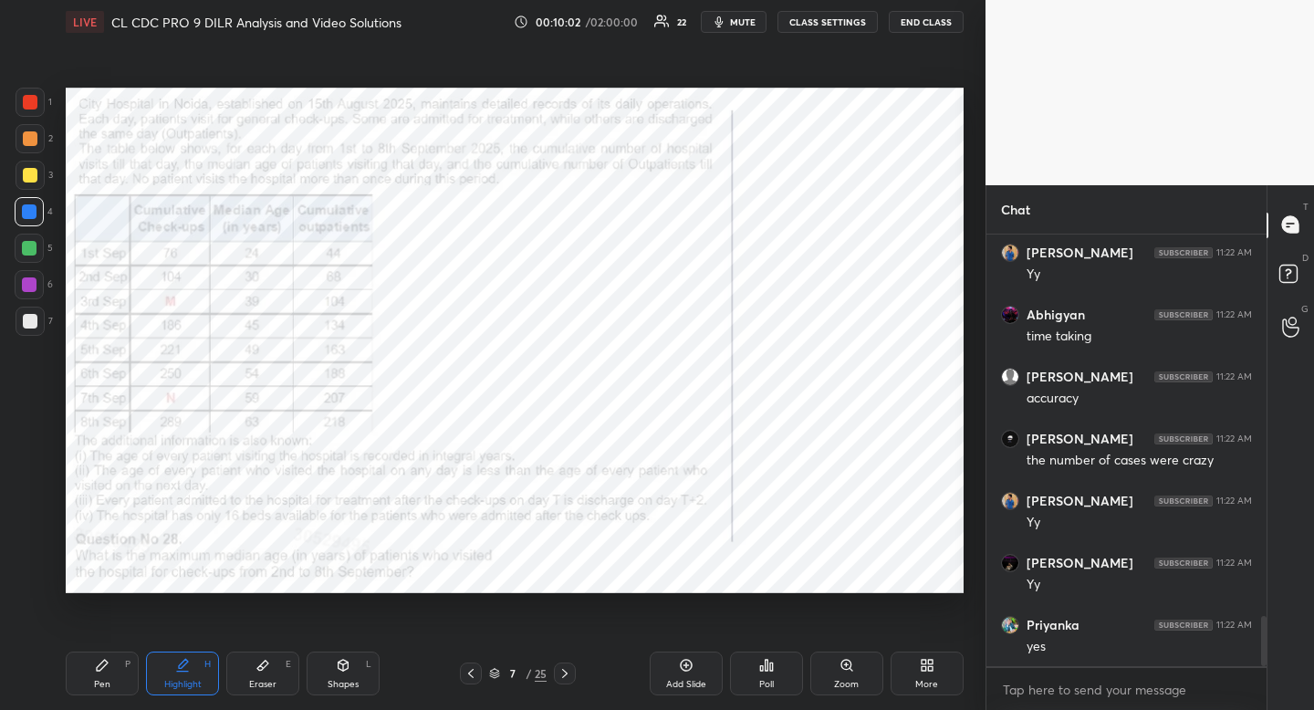
click at [122, 686] on div "Pen P" at bounding box center [102, 674] width 73 height 44
drag, startPoint x: 122, startPoint y: 686, endPoint x: 133, endPoint y: 687, distance: 11.0
click at [122, 686] on div "Pen P" at bounding box center [102, 674] width 73 height 44
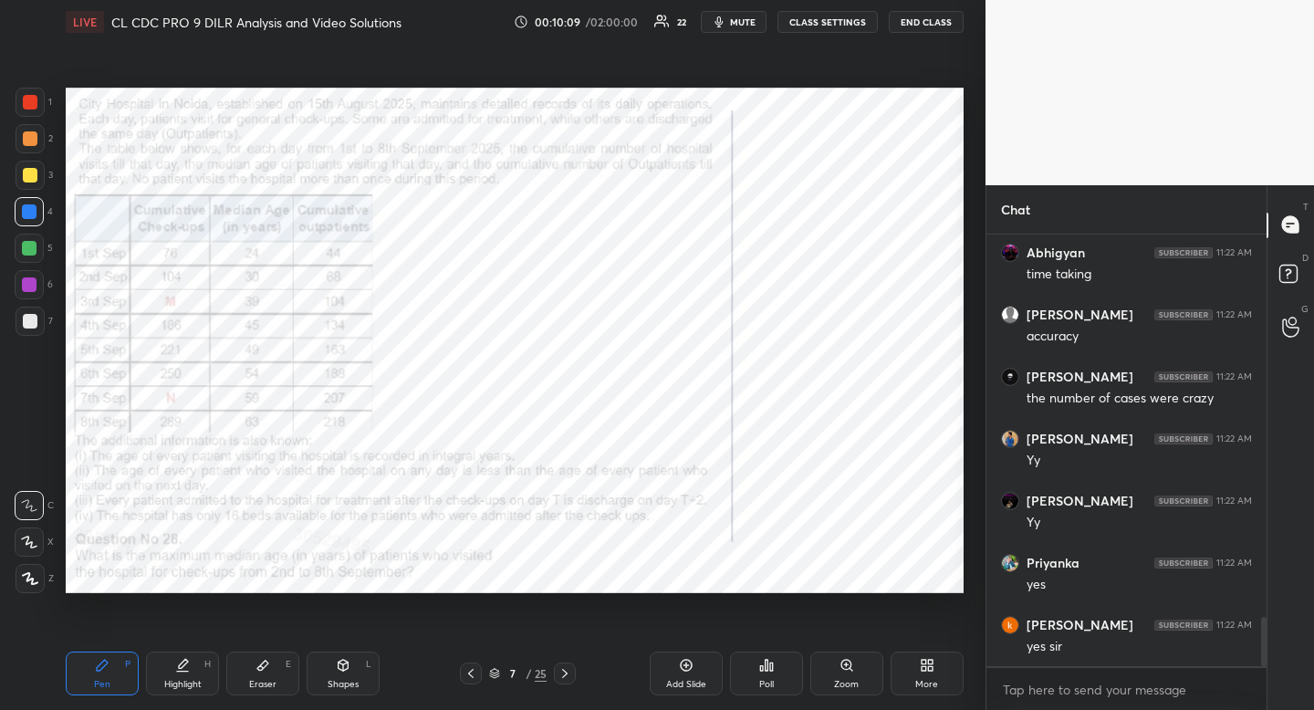
click at [475, 673] on icon at bounding box center [471, 673] width 15 height 15
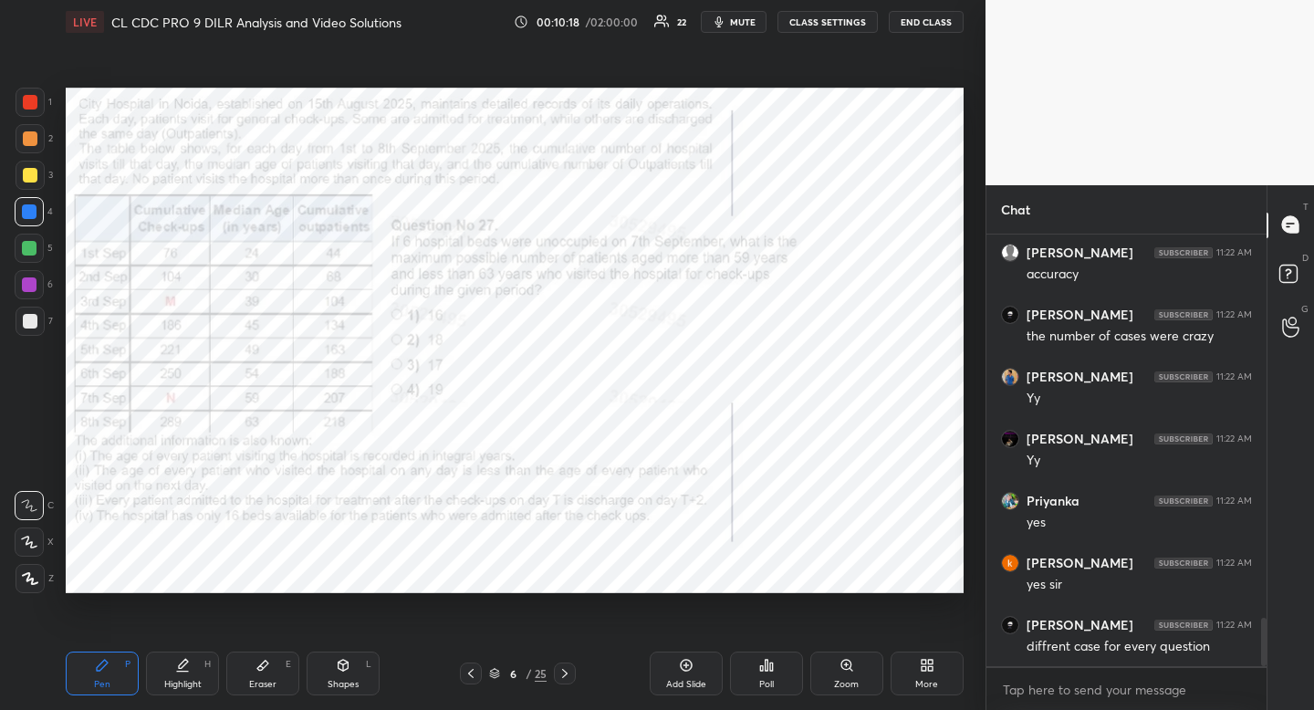
click at [474, 677] on icon at bounding box center [470, 673] width 5 height 9
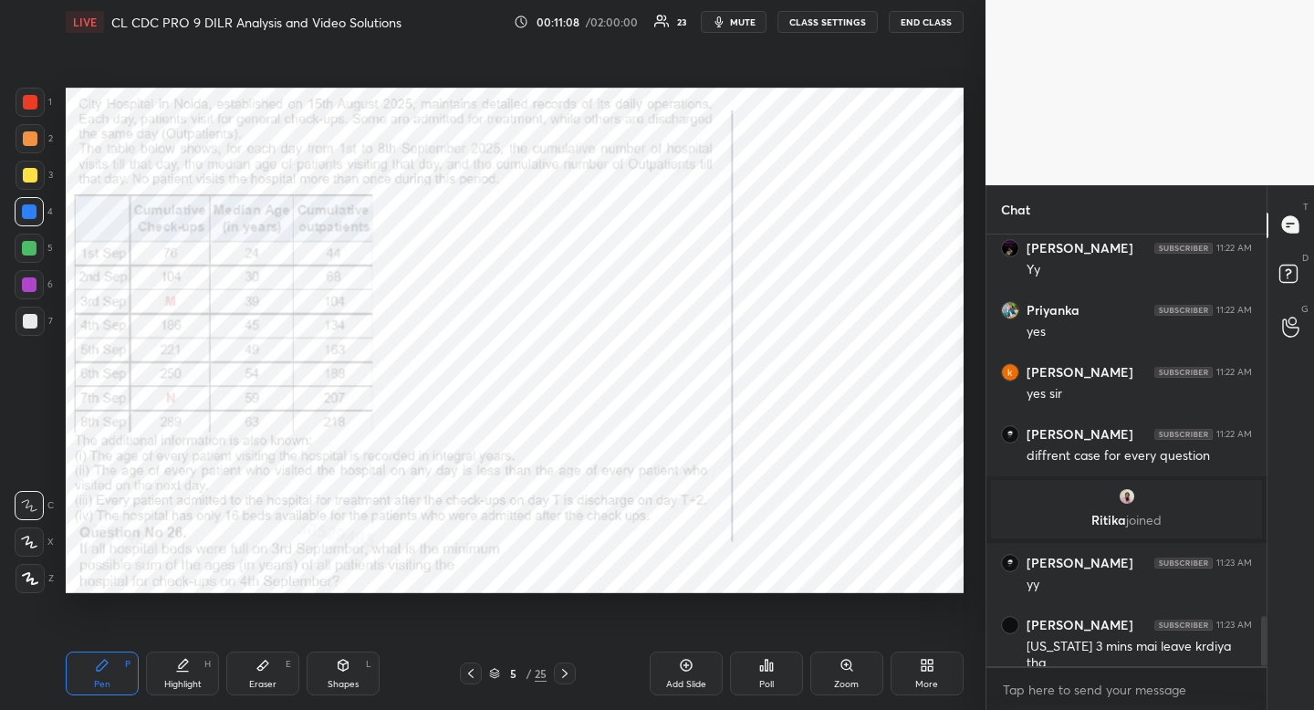
scroll to position [3406, 0]
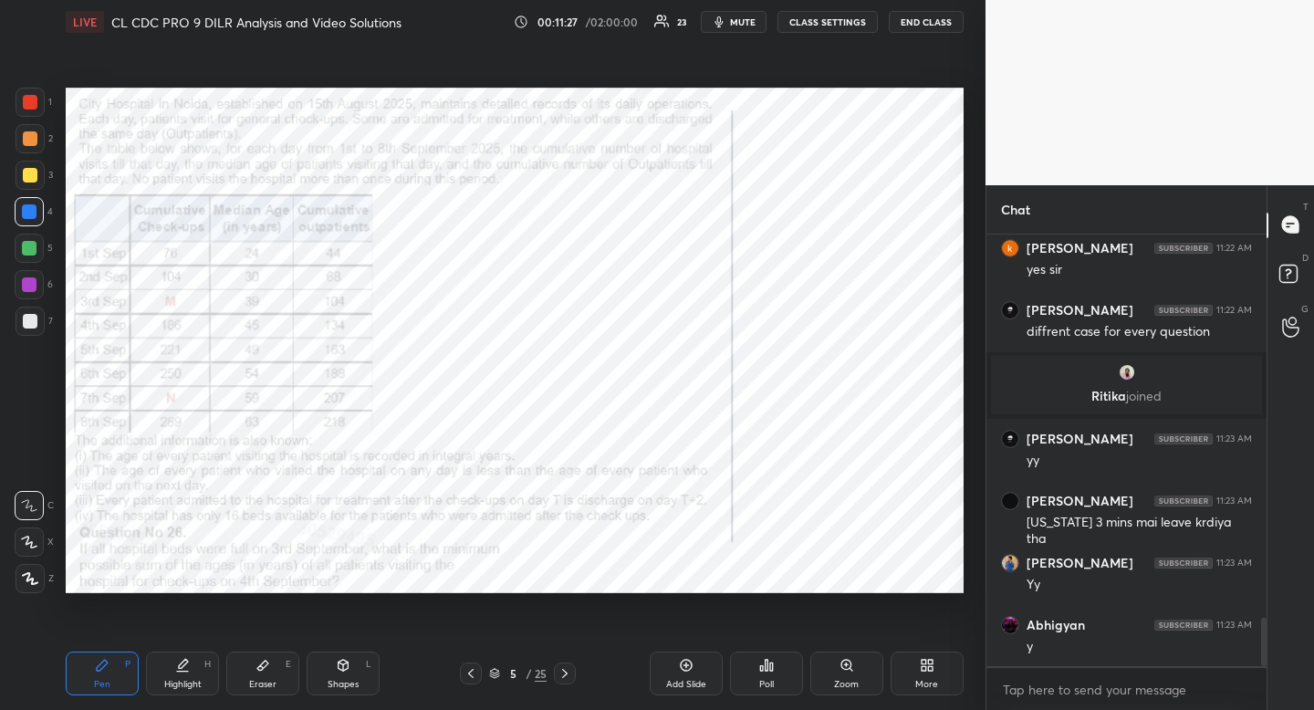
drag, startPoint x: 276, startPoint y: 695, endPoint x: 266, endPoint y: 694, distance: 10.1
click at [276, 695] on div "Eraser E" at bounding box center [262, 674] width 73 height 44
click at [33, 473] on span "Erase all" at bounding box center [29, 469] width 27 height 13
click at [28, 466] on span "Erase all" at bounding box center [29, 469] width 27 height 13
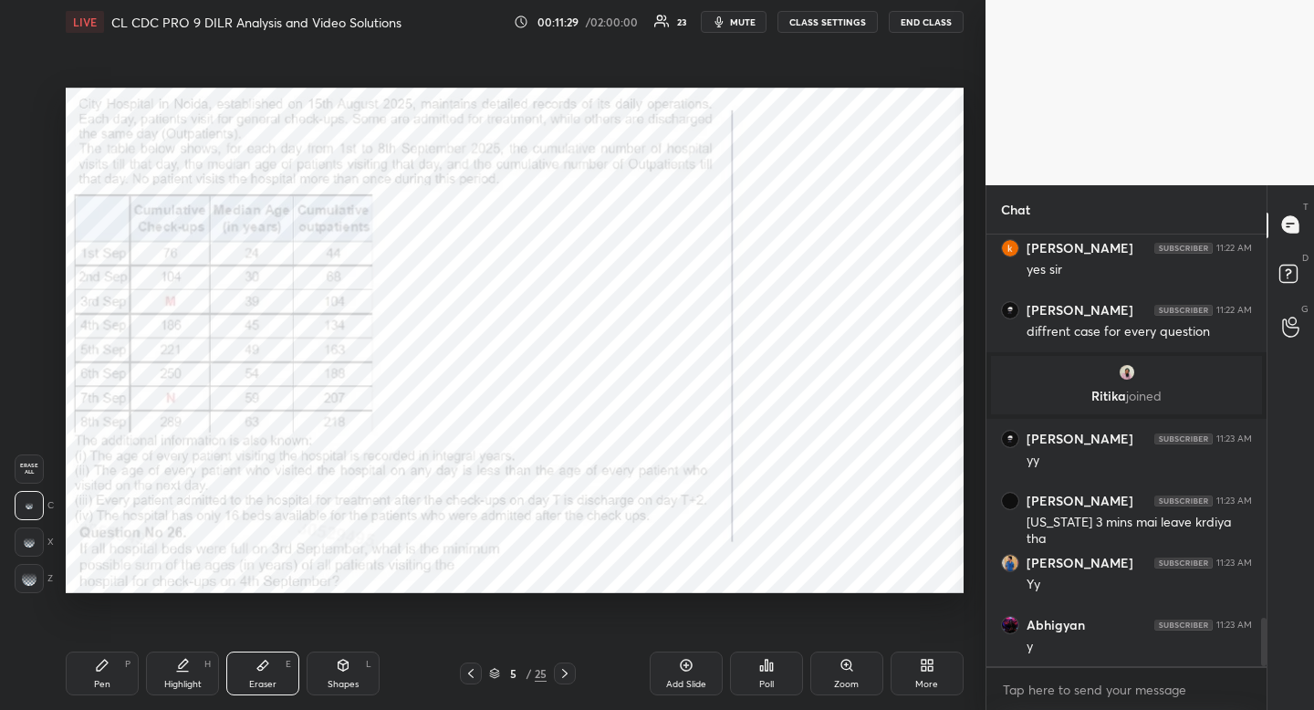
click at [105, 660] on icon at bounding box center [102, 665] width 11 height 11
click at [105, 662] on icon at bounding box center [102, 665] width 11 height 11
click at [569, 672] on icon at bounding box center [565, 673] width 15 height 15
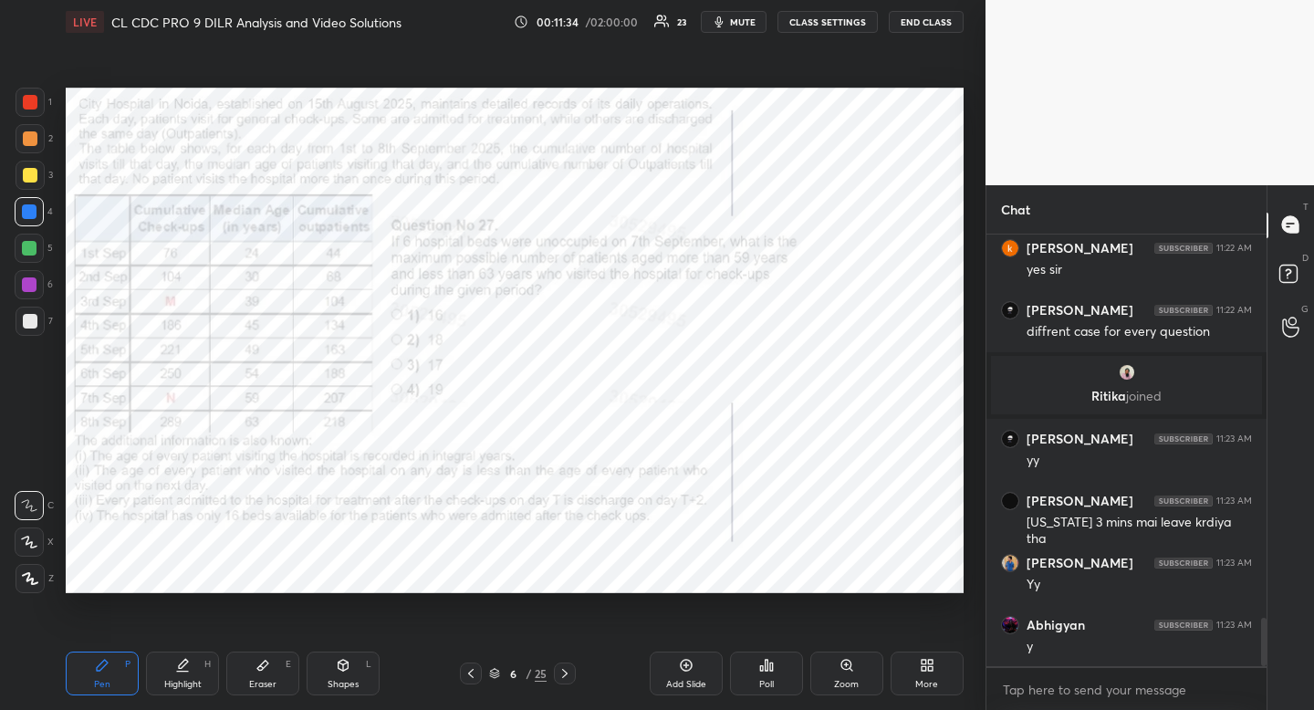
click at [567, 670] on icon at bounding box center [565, 673] width 15 height 15
click at [569, 673] on icon at bounding box center [565, 673] width 15 height 15
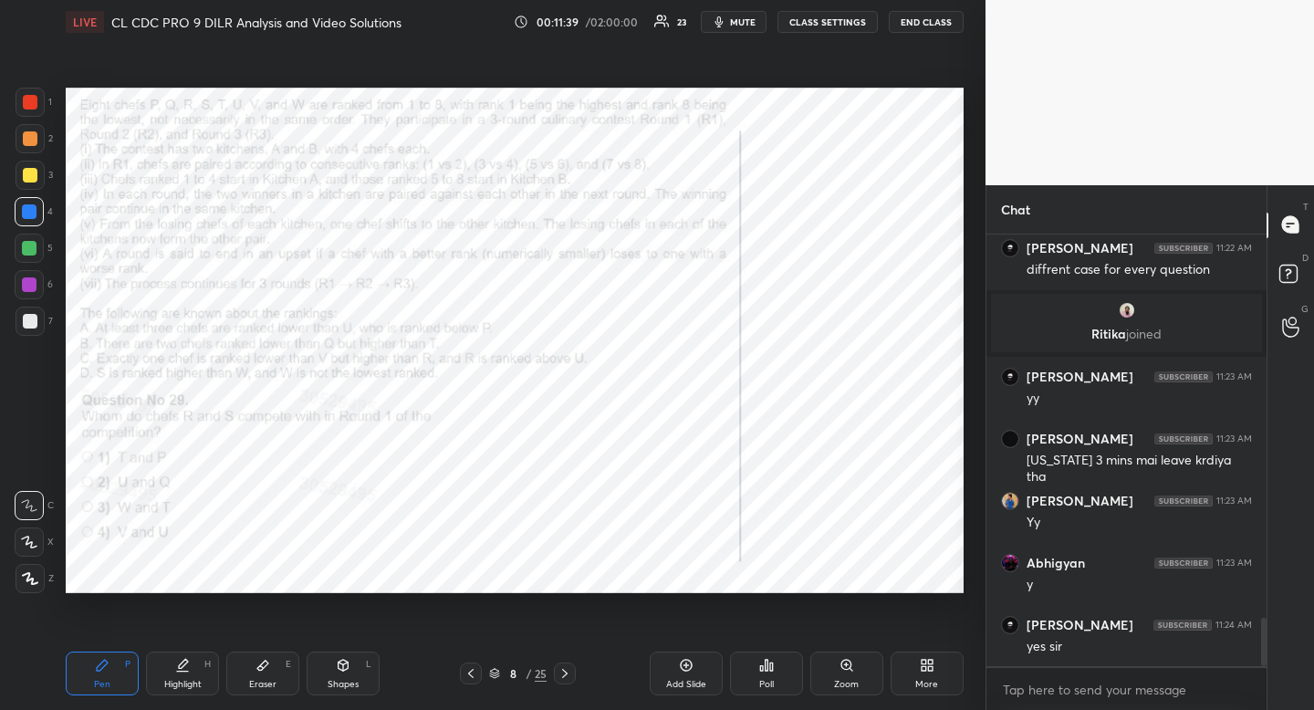
click at [479, 674] on div at bounding box center [471, 674] width 22 height 22
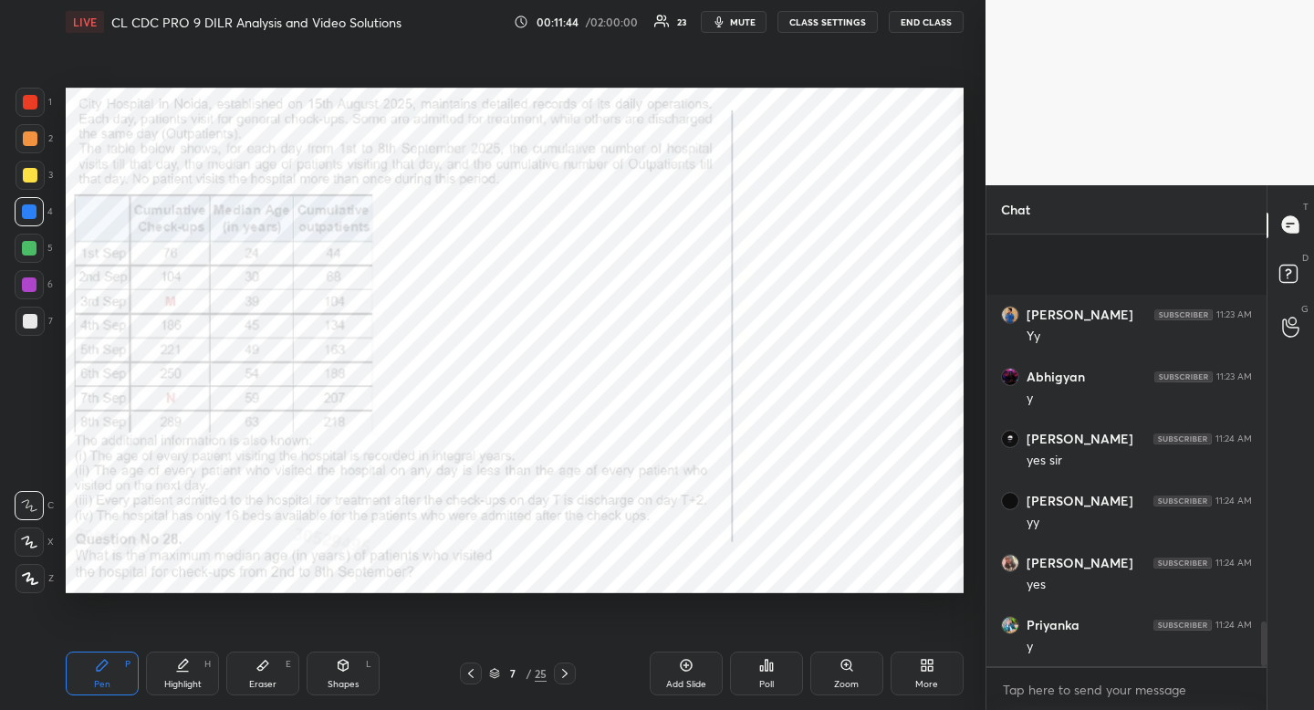
scroll to position [3778, 0]
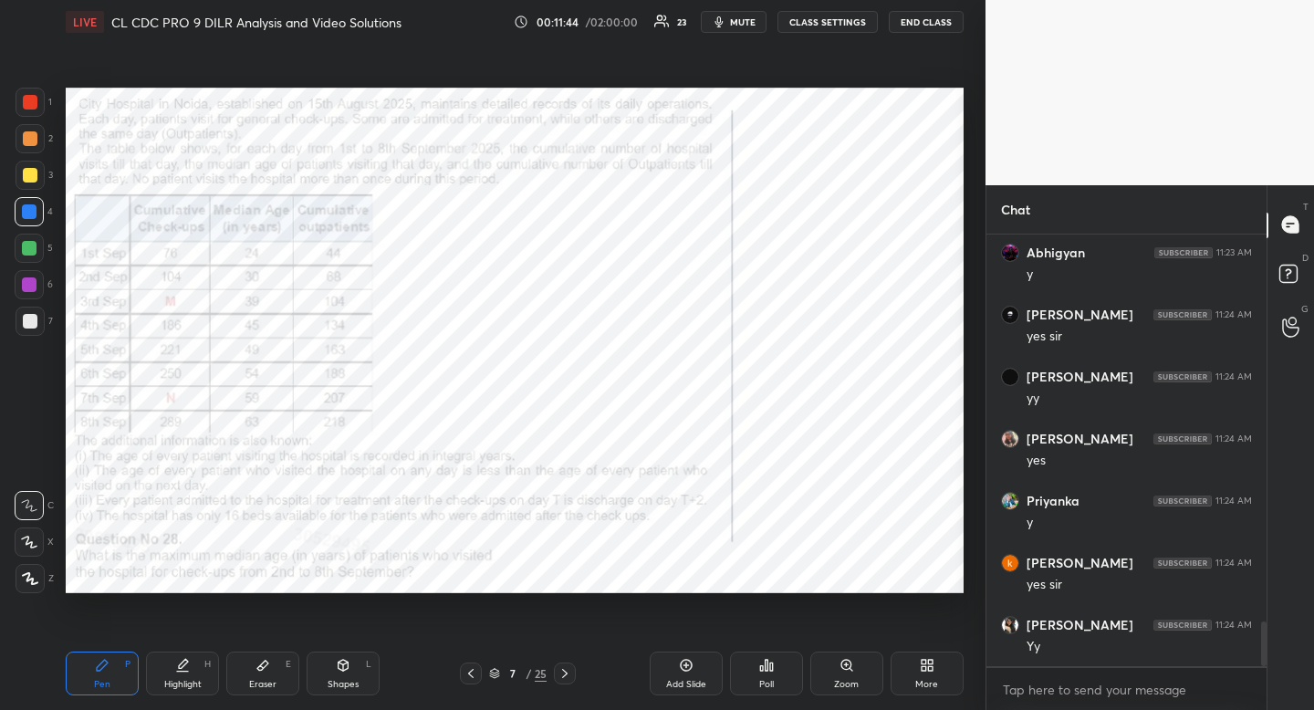
click at [248, 683] on div "Eraser E" at bounding box center [262, 674] width 73 height 44
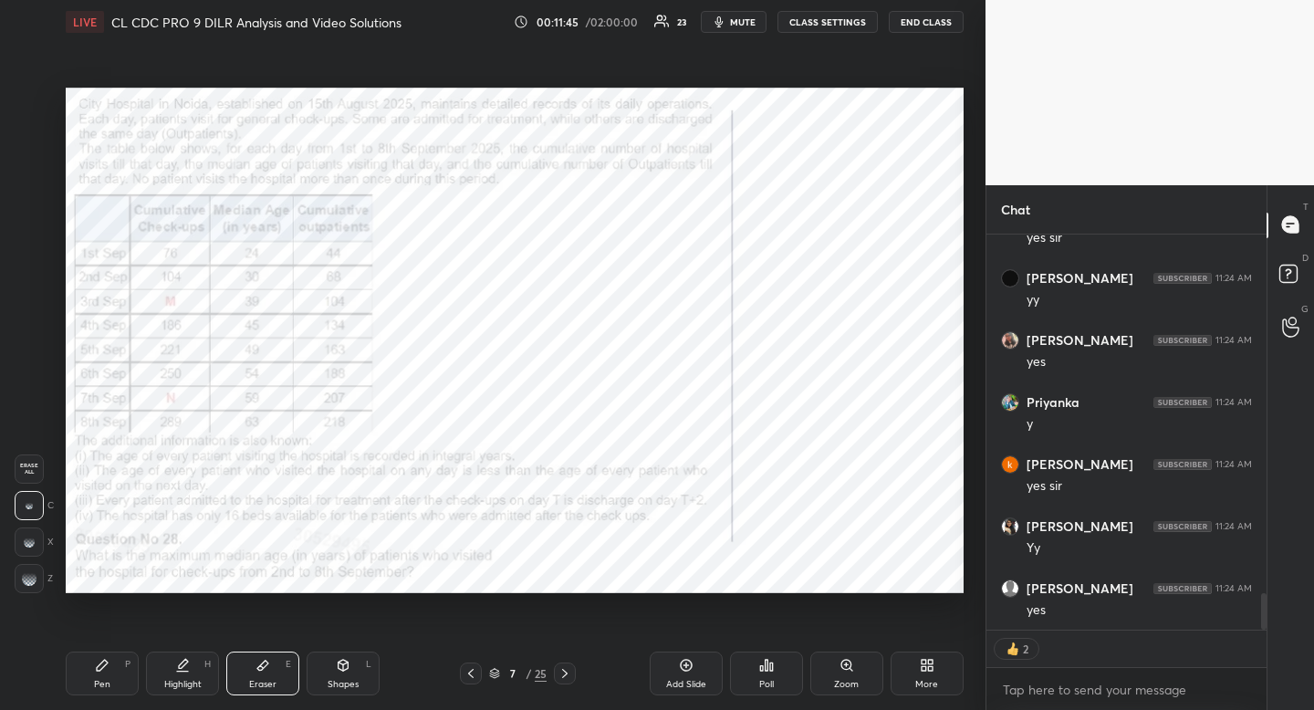
click at [32, 468] on span "Erase all" at bounding box center [29, 469] width 27 height 13
click at [103, 675] on div "Pen P" at bounding box center [102, 674] width 73 height 44
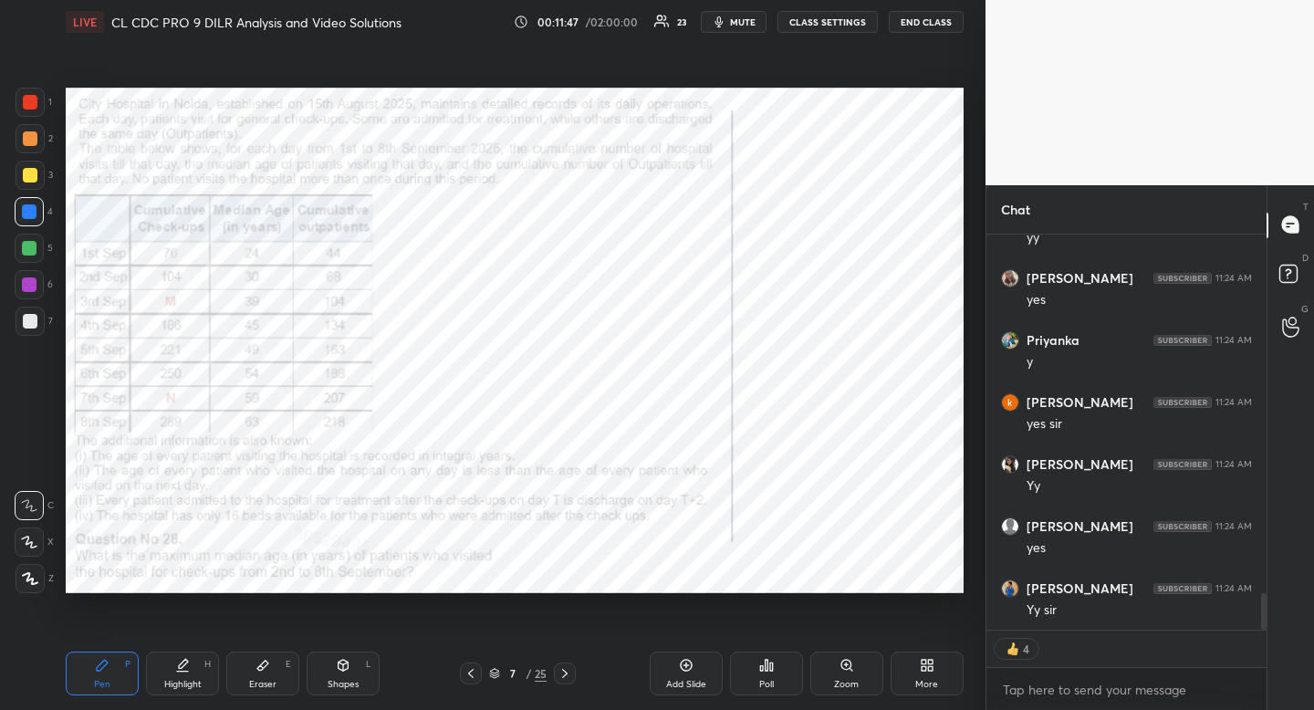
scroll to position [4001, 0]
click at [473, 674] on icon at bounding box center [471, 673] width 15 height 15
click at [474, 677] on icon at bounding box center [471, 673] width 15 height 15
click at [474, 681] on div at bounding box center [471, 674] width 22 height 22
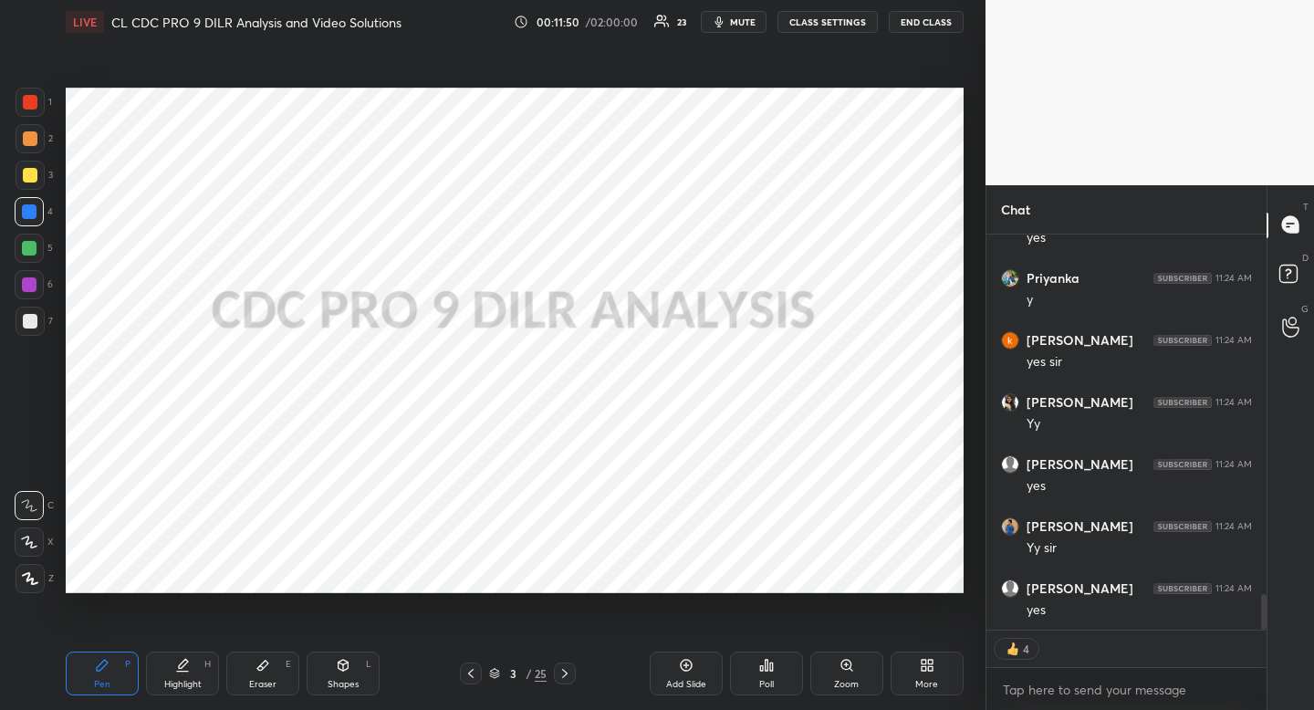
click at [568, 666] on icon at bounding box center [565, 673] width 15 height 15
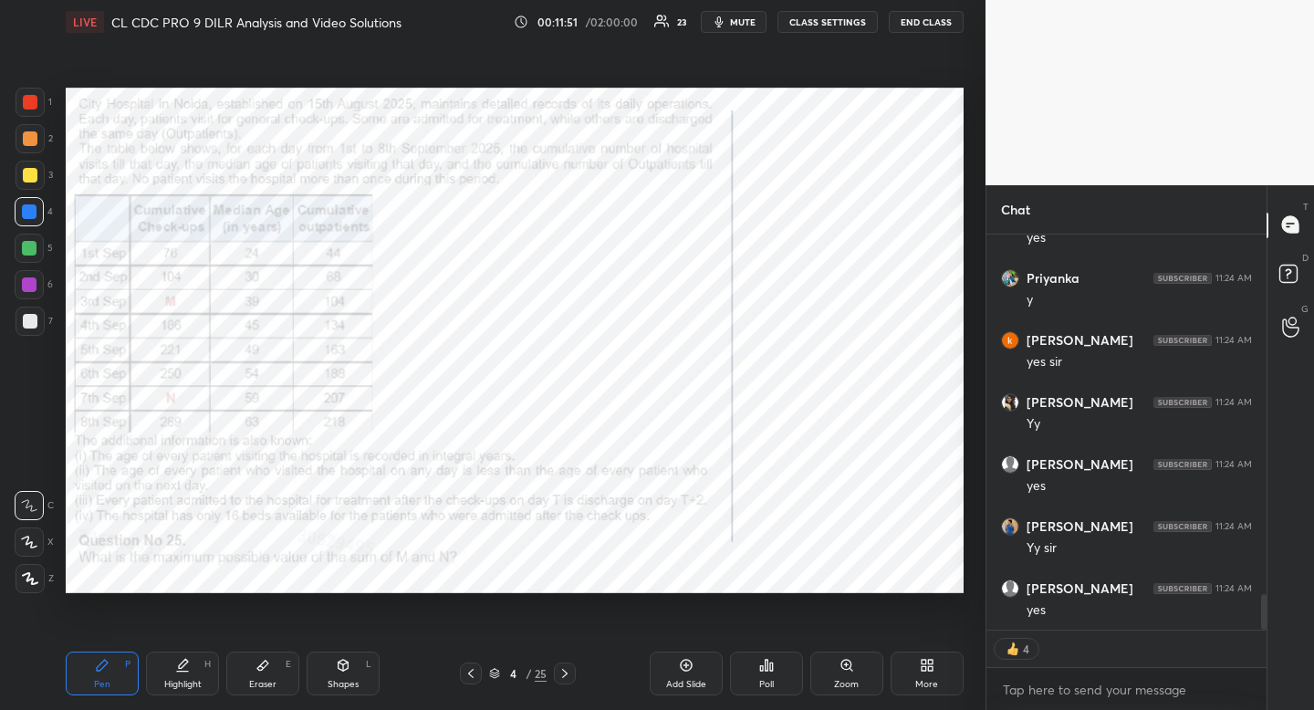
click at [277, 671] on div "Eraser E" at bounding box center [262, 674] width 73 height 44
drag, startPoint x: 277, startPoint y: 671, endPoint x: 266, endPoint y: 620, distance: 52.3
click at [277, 671] on div "Eraser E" at bounding box center [262, 674] width 73 height 44
click at [256, 664] on icon at bounding box center [263, 665] width 15 height 15
click at [31, 464] on span "Erase all" at bounding box center [29, 469] width 27 height 13
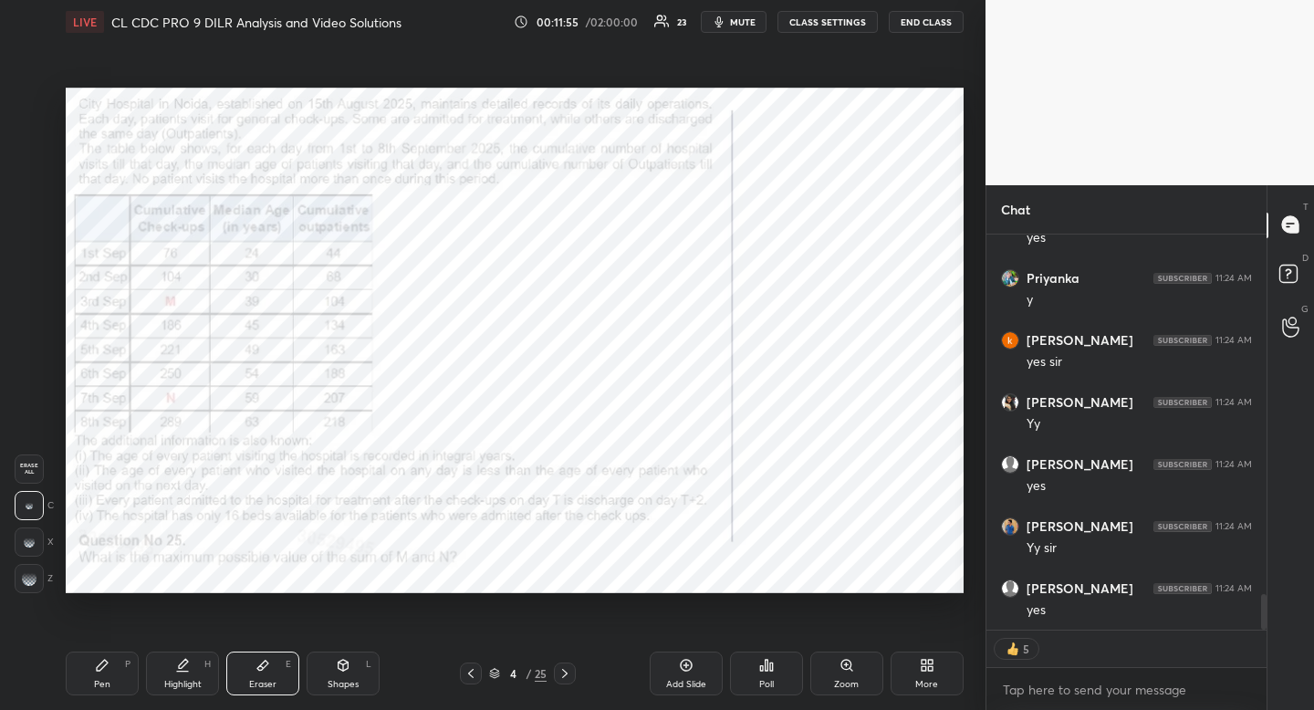
click at [111, 669] on div "Pen P" at bounding box center [102, 674] width 73 height 44
drag, startPoint x: 118, startPoint y: 667, endPoint x: 104, endPoint y: 659, distance: 16.0
click at [118, 667] on div "Pen P" at bounding box center [102, 674] width 73 height 44
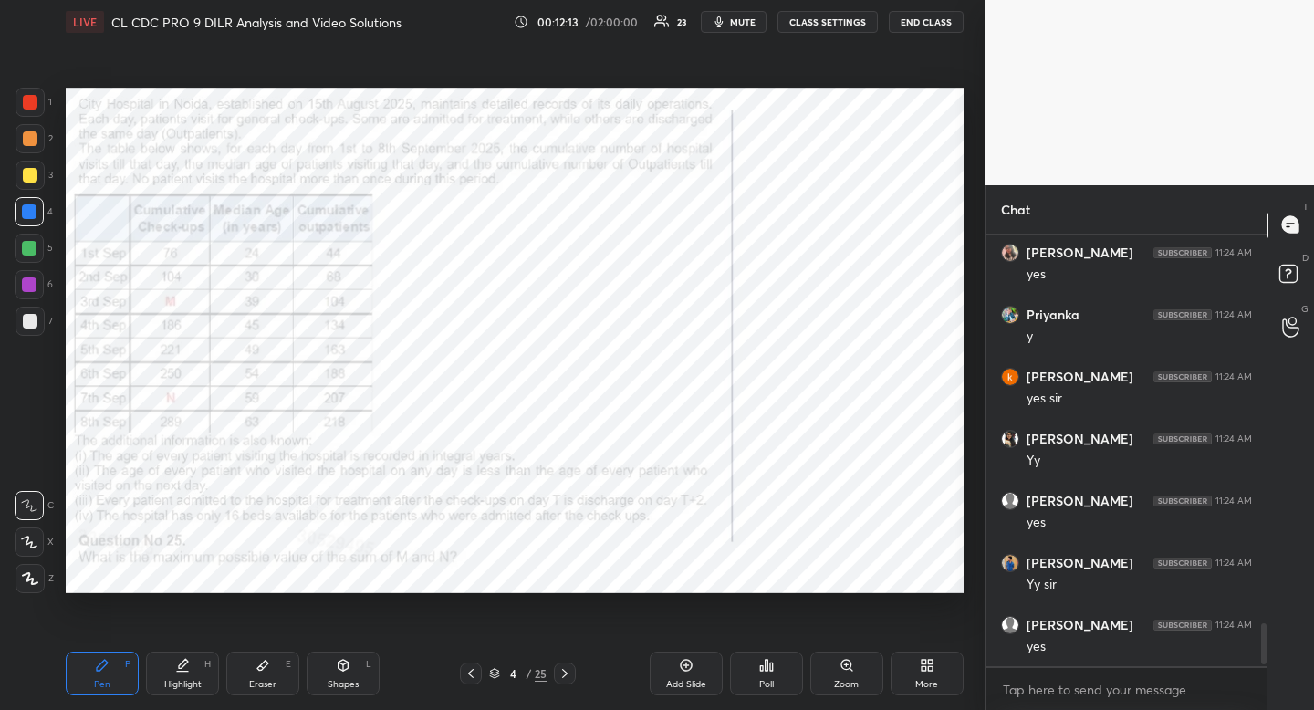
scroll to position [3965, 0]
click at [748, 22] on span "mute" at bounding box center [743, 22] width 26 height 13
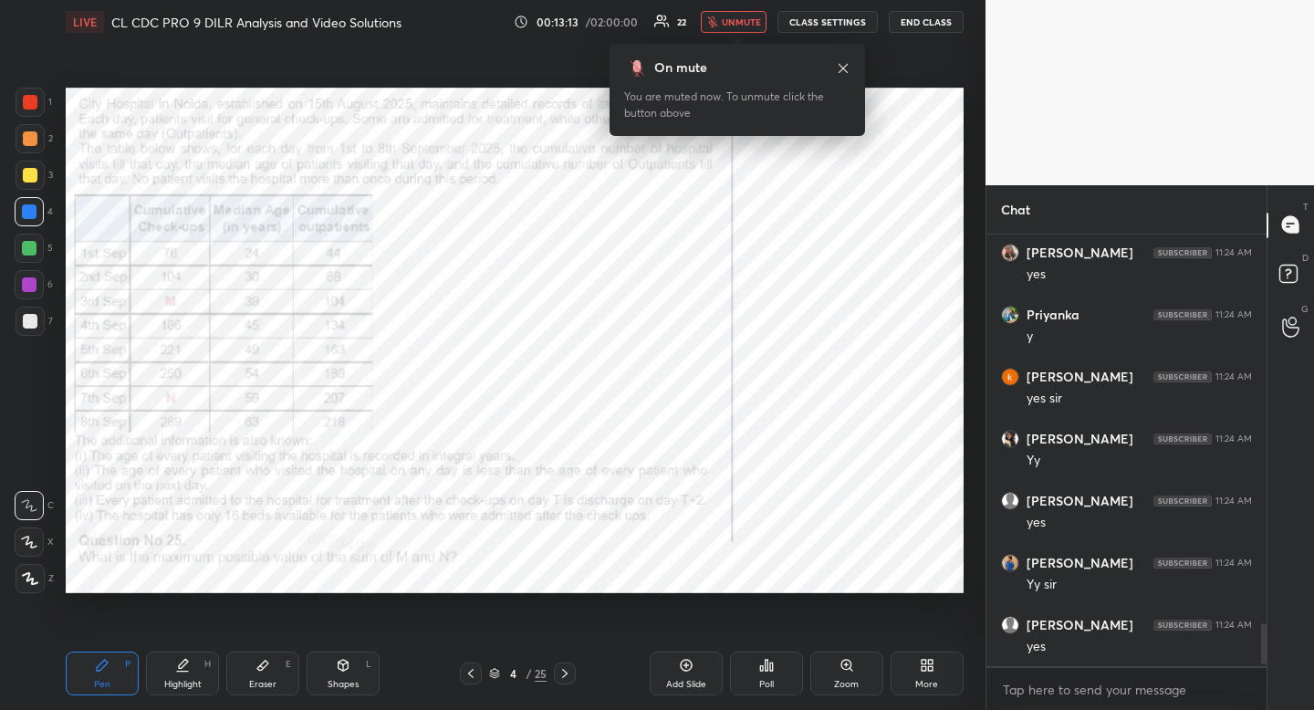
drag, startPoint x: 844, startPoint y: 71, endPoint x: 834, endPoint y: 72, distance: 10.1
click at [843, 70] on icon at bounding box center [843, 68] width 15 height 15
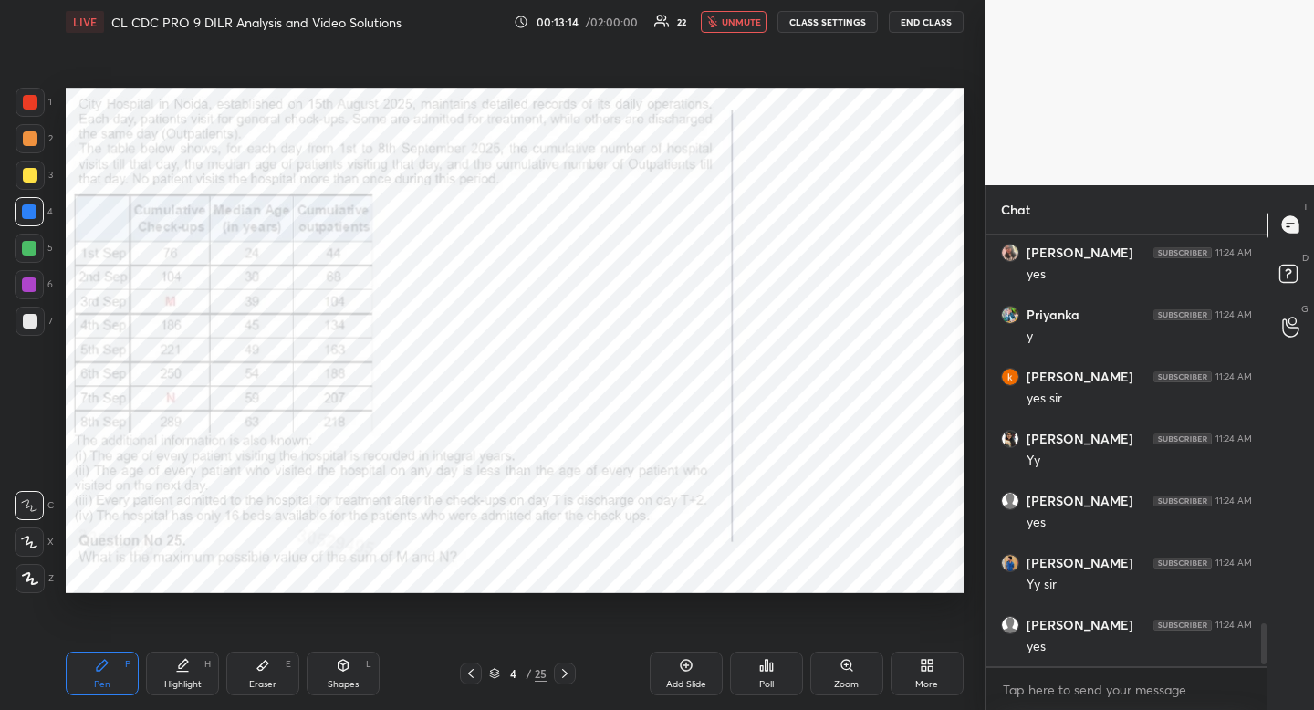
click at [32, 103] on div at bounding box center [30, 102] width 15 height 15
click at [29, 102] on div at bounding box center [30, 102] width 15 height 15
click at [26, 209] on div at bounding box center [29, 211] width 15 height 15
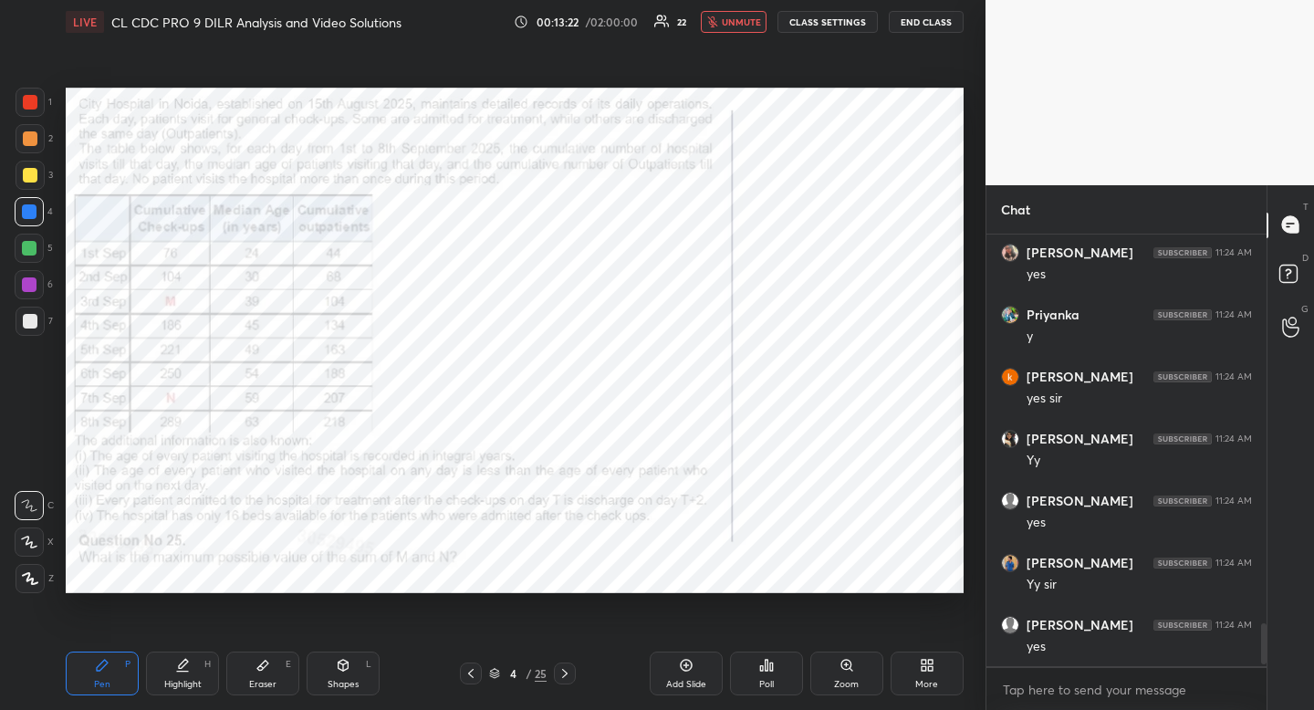
click at [23, 209] on div at bounding box center [29, 211] width 15 height 15
click at [22, 210] on div at bounding box center [29, 211] width 15 height 15
click at [19, 215] on div at bounding box center [29, 211] width 29 height 29
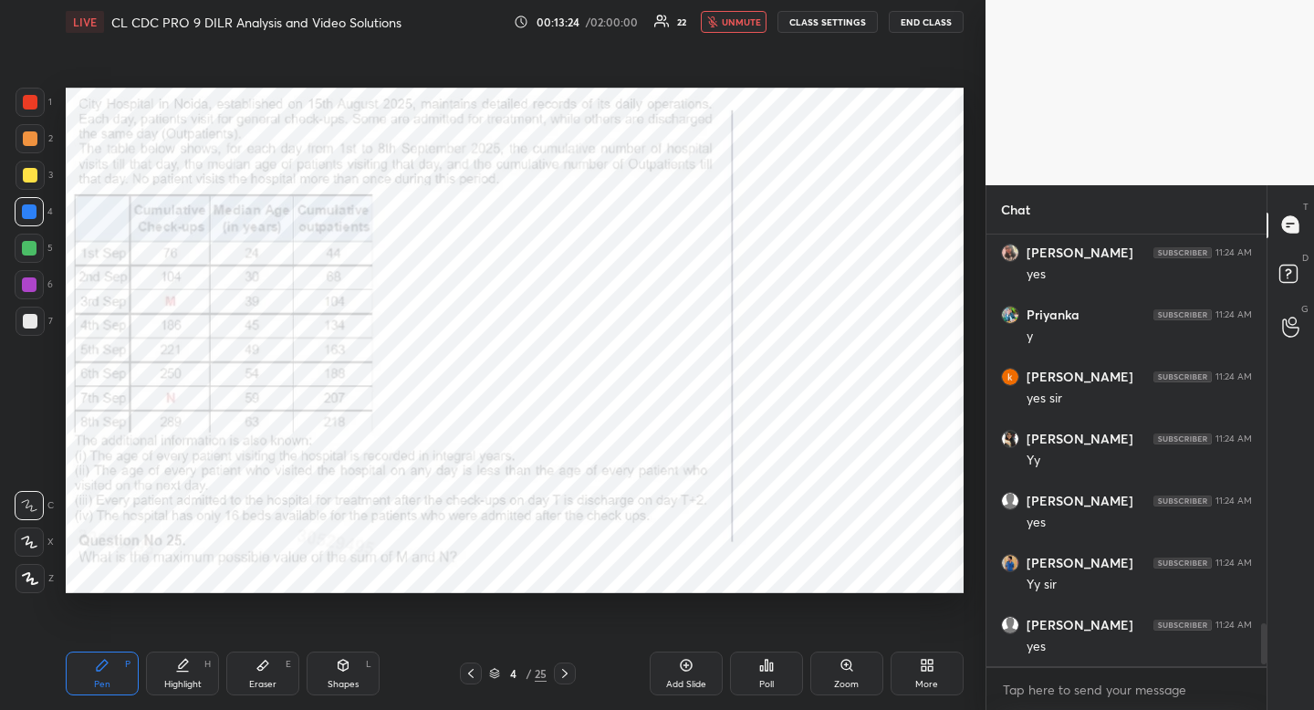
click at [35, 214] on div at bounding box center [29, 211] width 15 height 15
drag, startPoint x: 35, startPoint y: 214, endPoint x: 26, endPoint y: 223, distance: 12.9
click at [35, 214] on div at bounding box center [29, 211] width 15 height 15
click at [740, 19] on span "unmute" at bounding box center [741, 22] width 39 height 13
click at [189, 669] on icon at bounding box center [182, 665] width 15 height 15
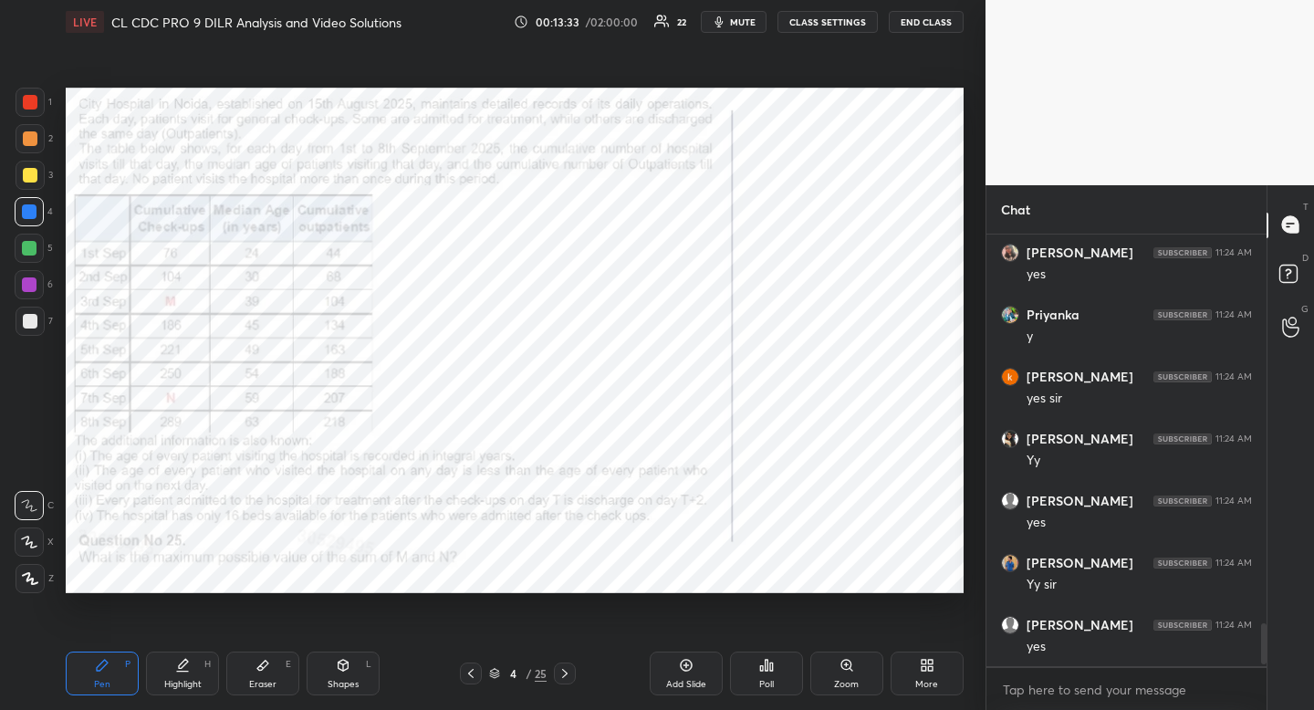
click at [197, 665] on div "Highlight H" at bounding box center [182, 674] width 73 height 44
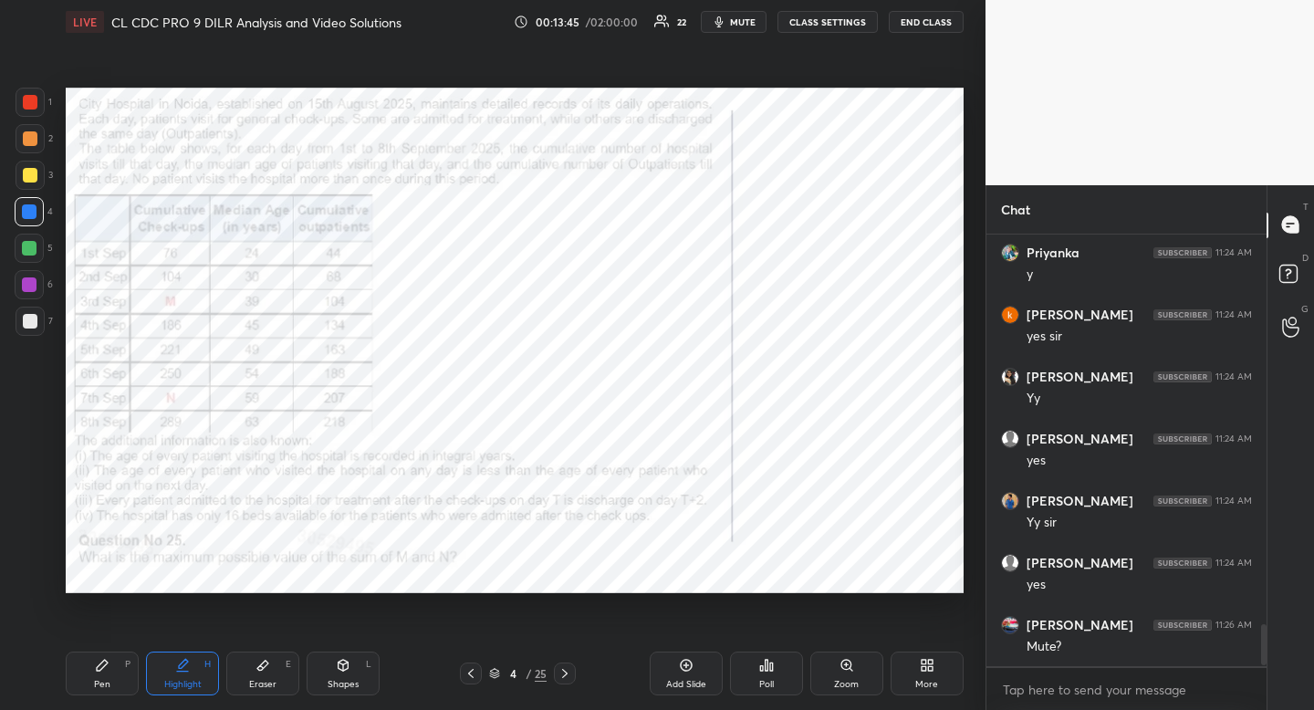
scroll to position [4151, 0]
click at [342, 673] on div "Shapes L" at bounding box center [343, 674] width 73 height 44
click at [37, 566] on div at bounding box center [30, 578] width 29 height 29
drag, startPoint x: 37, startPoint y: 566, endPoint x: 53, endPoint y: 549, distance: 23.2
click at [37, 566] on div at bounding box center [30, 578] width 29 height 29
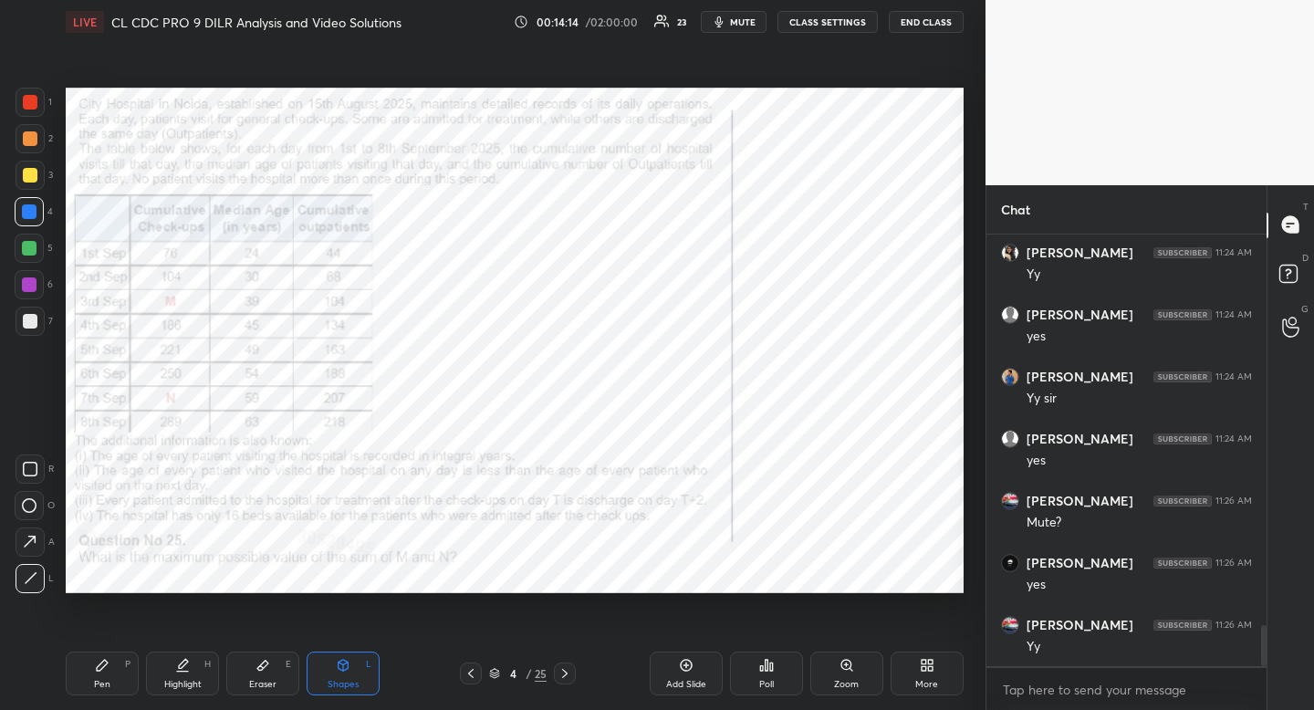
click at [101, 676] on div "Pen P" at bounding box center [102, 674] width 73 height 44
drag, startPoint x: 101, startPoint y: 676, endPoint x: 122, endPoint y: 605, distance: 74.2
click at [101, 676] on div "Pen P" at bounding box center [102, 674] width 73 height 44
click at [269, 673] on div "Eraser E" at bounding box center [262, 674] width 73 height 44
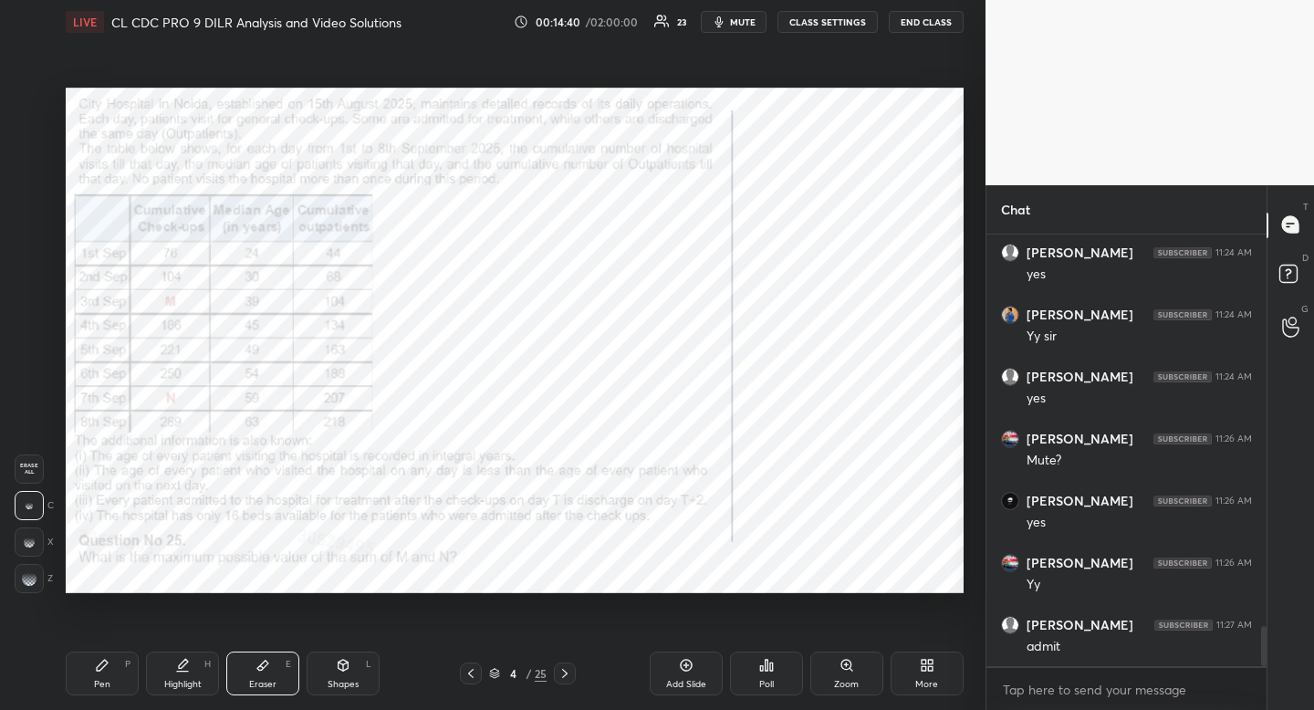
drag, startPoint x: 269, startPoint y: 673, endPoint x: 284, endPoint y: 606, distance: 68.2
click at [269, 673] on div "Eraser E" at bounding box center [262, 674] width 73 height 44
click at [93, 675] on div "Pen P" at bounding box center [102, 674] width 73 height 44
drag, startPoint x: 93, startPoint y: 675, endPoint x: 101, endPoint y: 664, distance: 14.4
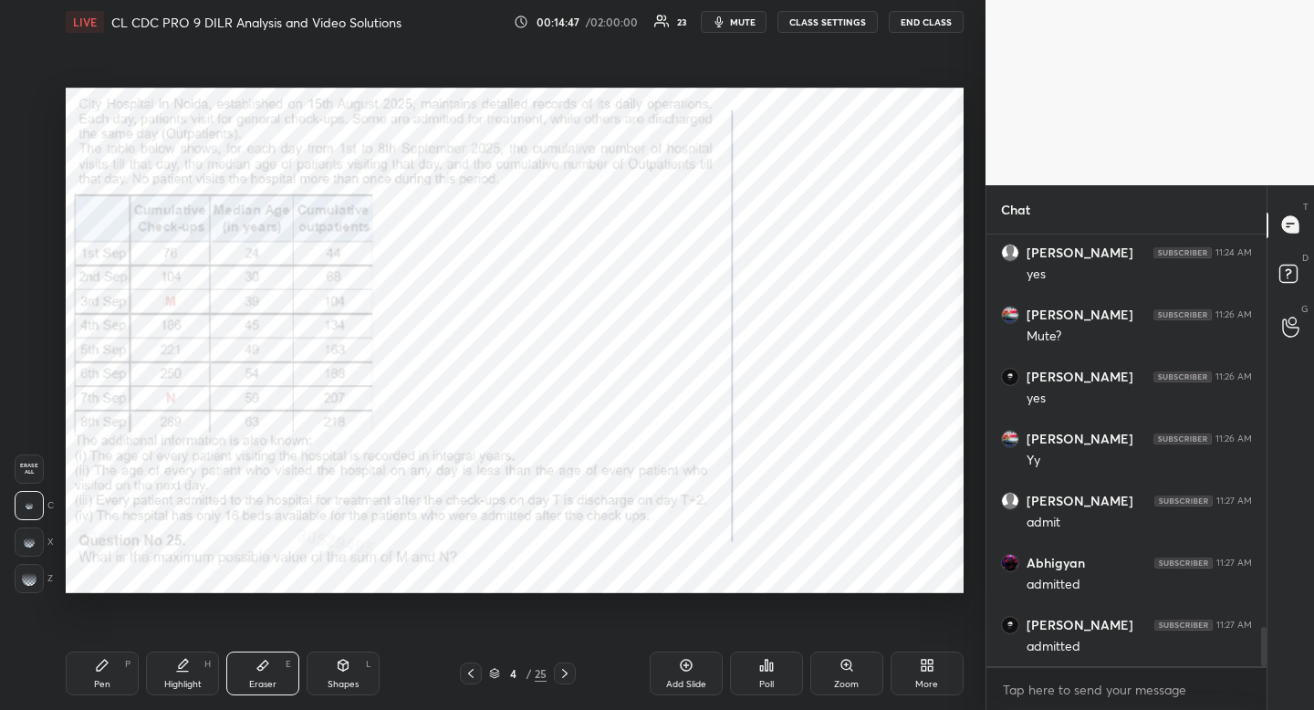
click at [93, 675] on div "Pen P" at bounding box center [102, 674] width 73 height 44
drag, startPoint x: 181, startPoint y: 685, endPoint x: 192, endPoint y: 604, distance: 82.0
click at [182, 687] on div "Highlight" at bounding box center [182, 684] width 37 height 9
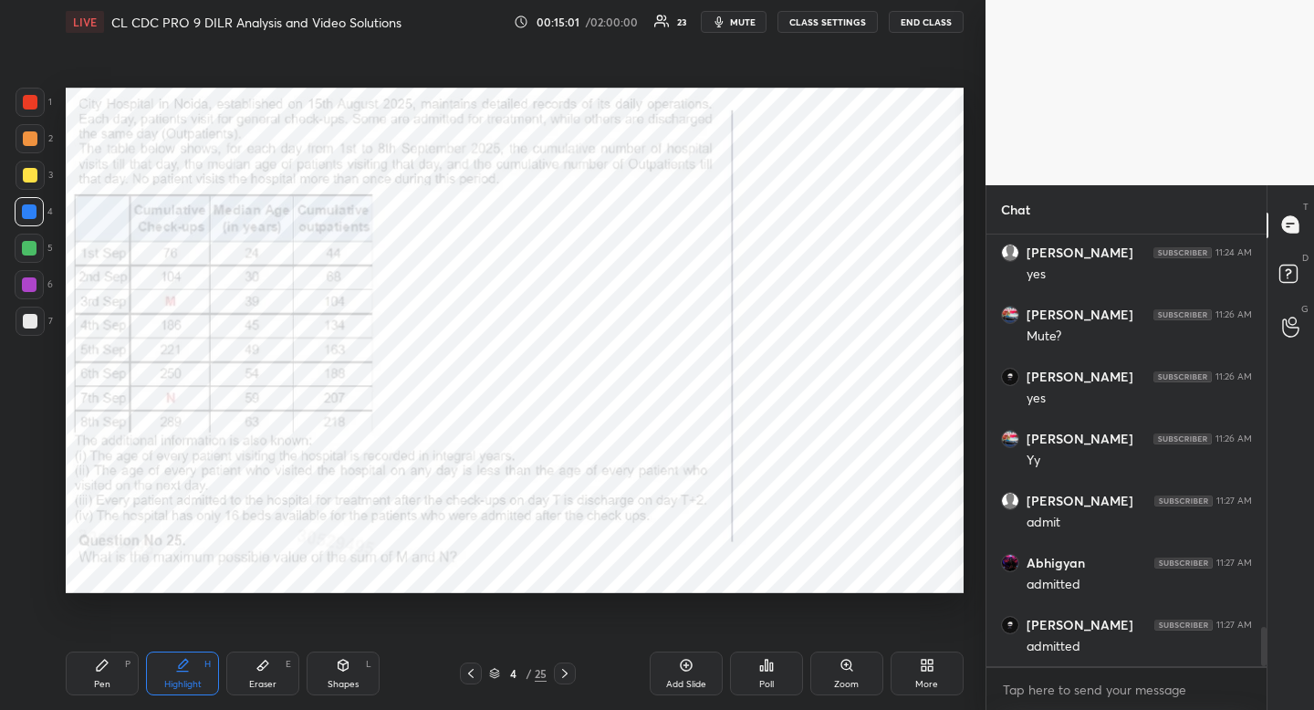
click at [346, 670] on icon at bounding box center [343, 665] width 15 height 15
click at [40, 575] on div at bounding box center [30, 578] width 29 height 29
drag, startPoint x: 40, startPoint y: 575, endPoint x: 54, endPoint y: 559, distance: 20.7
click at [40, 575] on div at bounding box center [30, 578] width 29 height 29
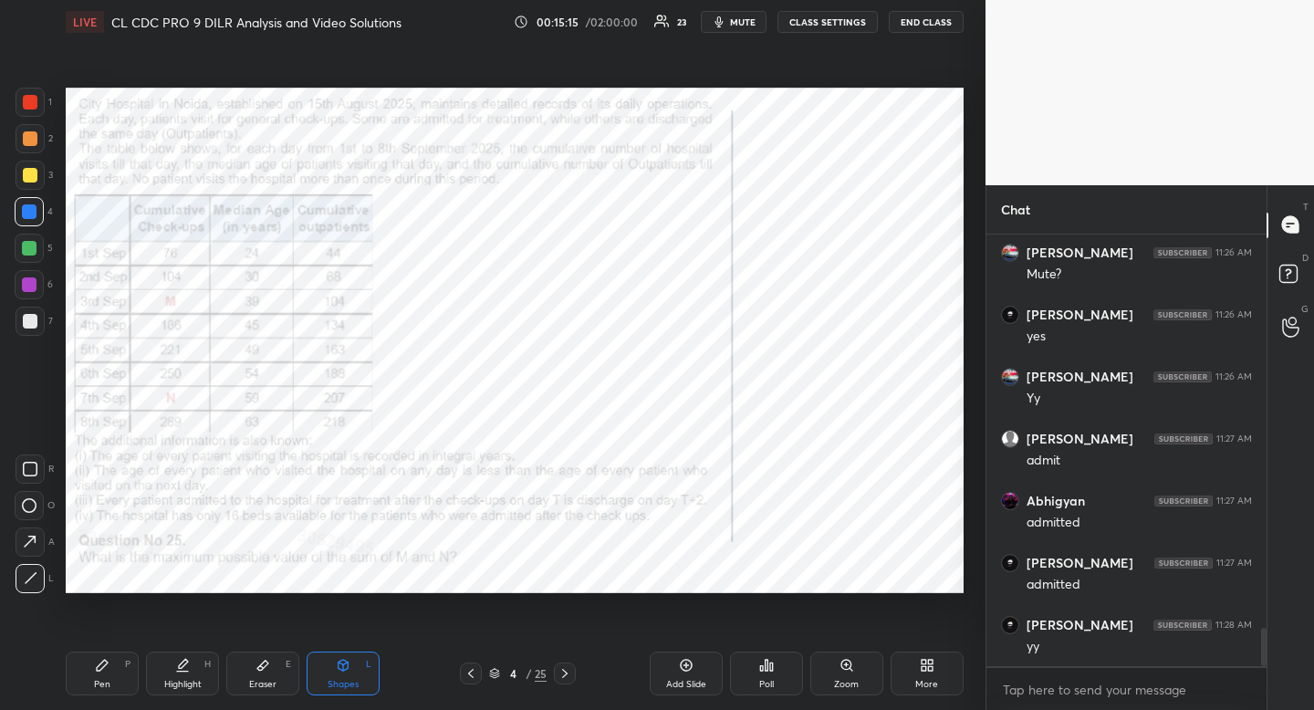
scroll to position [4461, 0]
click at [120, 677] on div "Pen P" at bounding box center [102, 674] width 73 height 44
drag, startPoint x: 120, startPoint y: 677, endPoint x: 128, endPoint y: 649, distance: 29.2
click at [120, 677] on div "Pen P" at bounding box center [102, 674] width 73 height 44
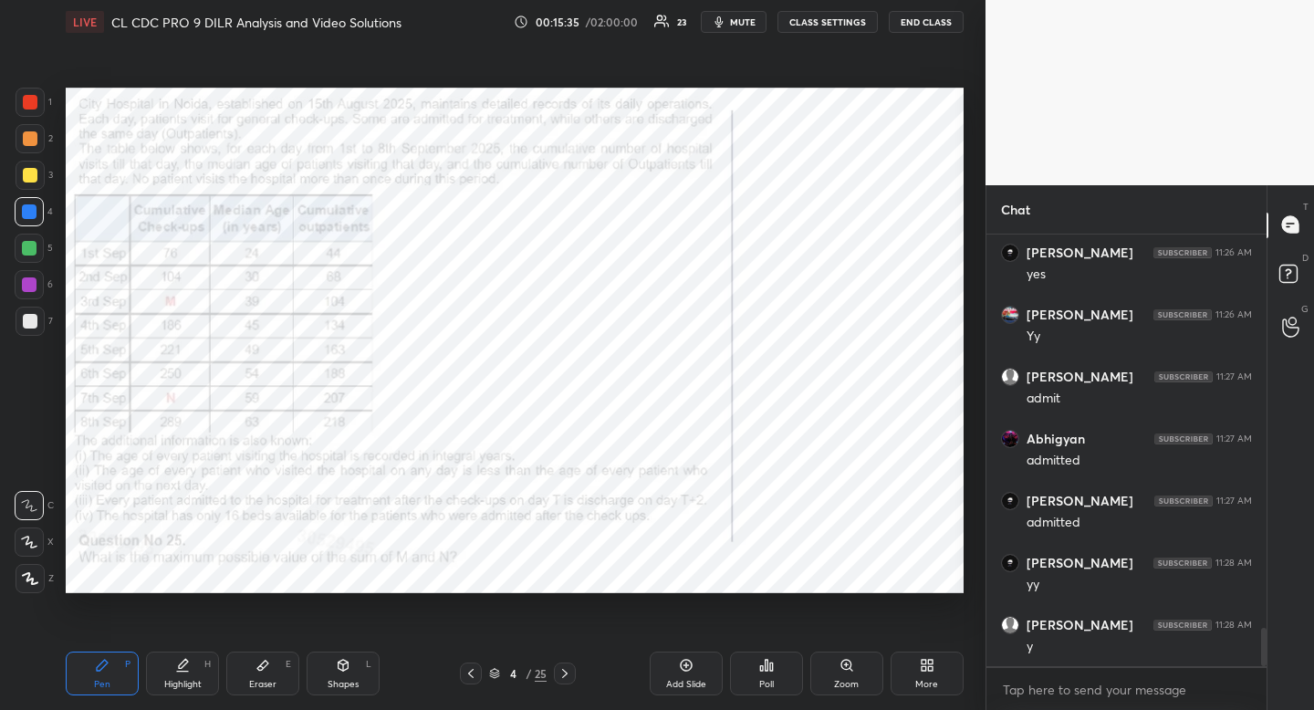
click at [189, 675] on div "Highlight H" at bounding box center [182, 674] width 73 height 44
drag, startPoint x: 193, startPoint y: 677, endPoint x: 188, endPoint y: 662, distance: 16.2
click at [193, 674] on div "Highlight H" at bounding box center [182, 674] width 73 height 44
drag, startPoint x: 341, startPoint y: 679, endPoint x: 319, endPoint y: 669, distance: 24.1
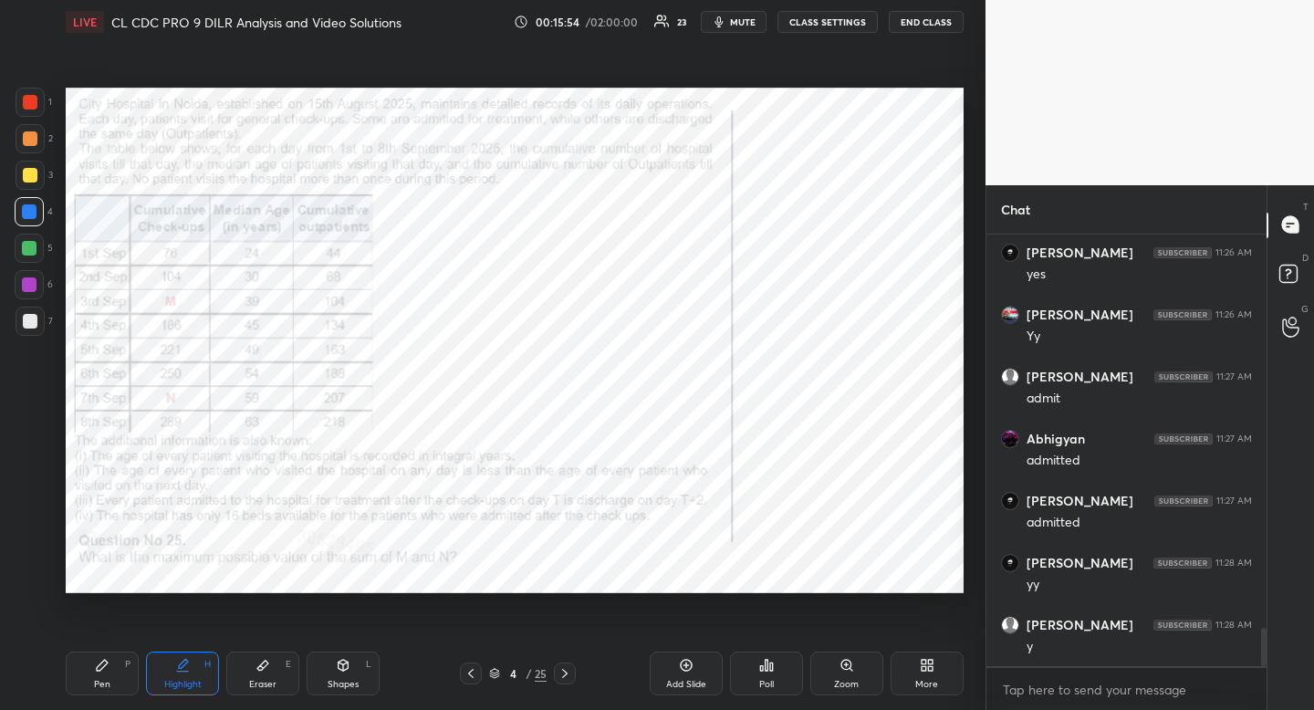
click at [341, 680] on div "Shapes" at bounding box center [343, 684] width 31 height 9
click at [35, 504] on rect at bounding box center [30, 506] width 14 height 14
drag, startPoint x: 35, startPoint y: 504, endPoint x: 60, endPoint y: 486, distance: 30.9
click at [35, 504] on rect at bounding box center [30, 506] width 14 height 14
click at [109, 672] on icon at bounding box center [102, 665] width 15 height 15
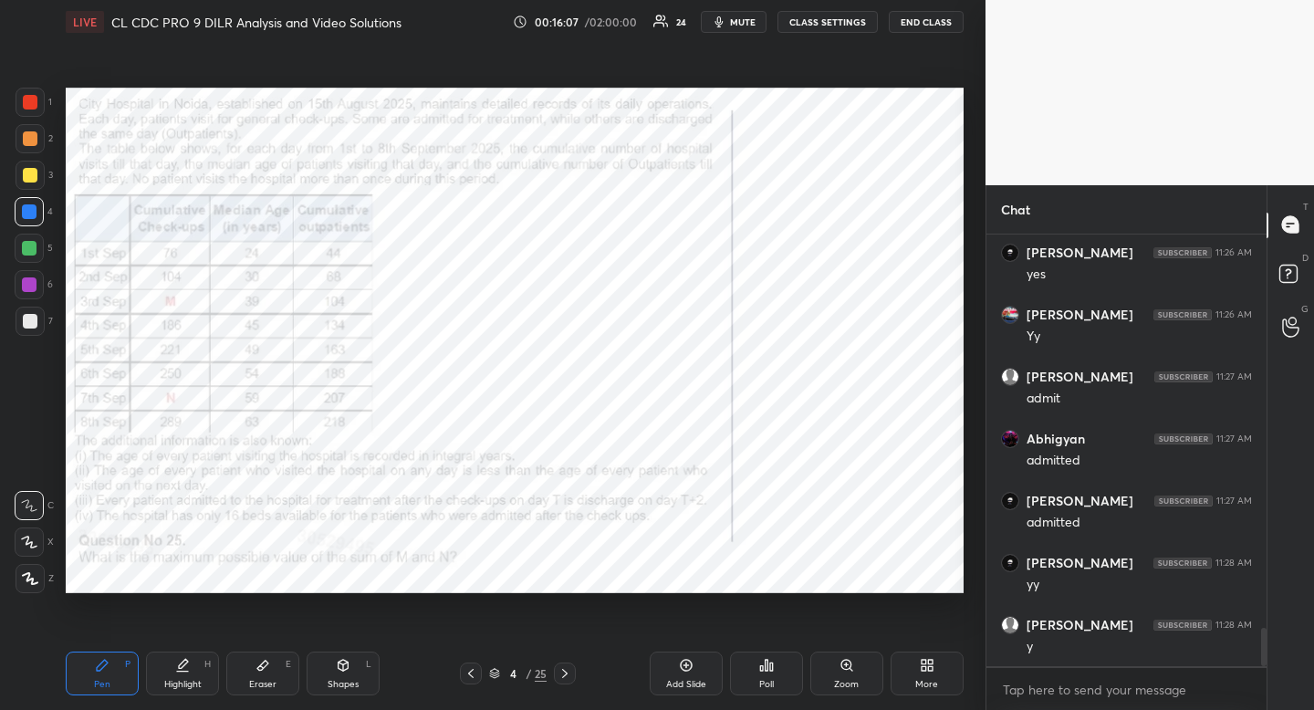
click at [108, 681] on div "Pen P" at bounding box center [102, 674] width 73 height 44
drag, startPoint x: 189, startPoint y: 674, endPoint x: 218, endPoint y: 605, distance: 75.3
click at [190, 674] on div "Highlight H" at bounding box center [182, 674] width 73 height 44
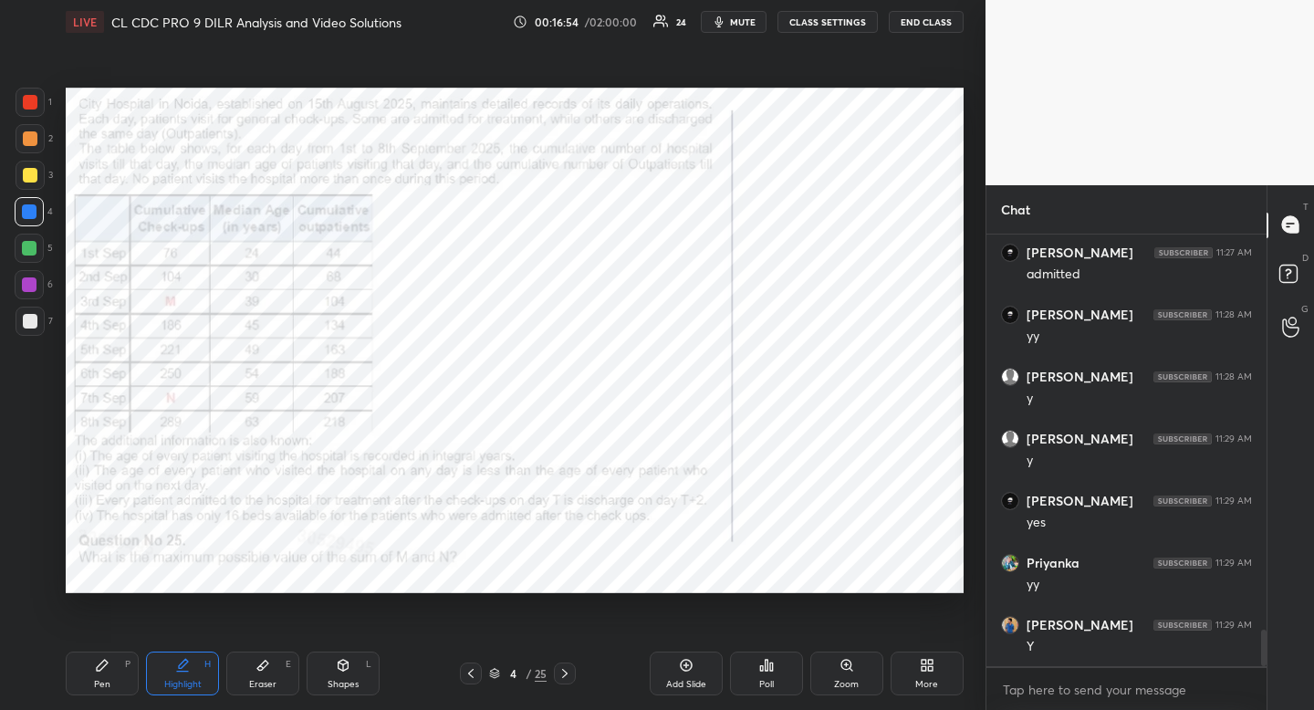
click at [95, 672] on icon at bounding box center [102, 665] width 15 height 15
click at [103, 665] on icon at bounding box center [102, 665] width 11 height 11
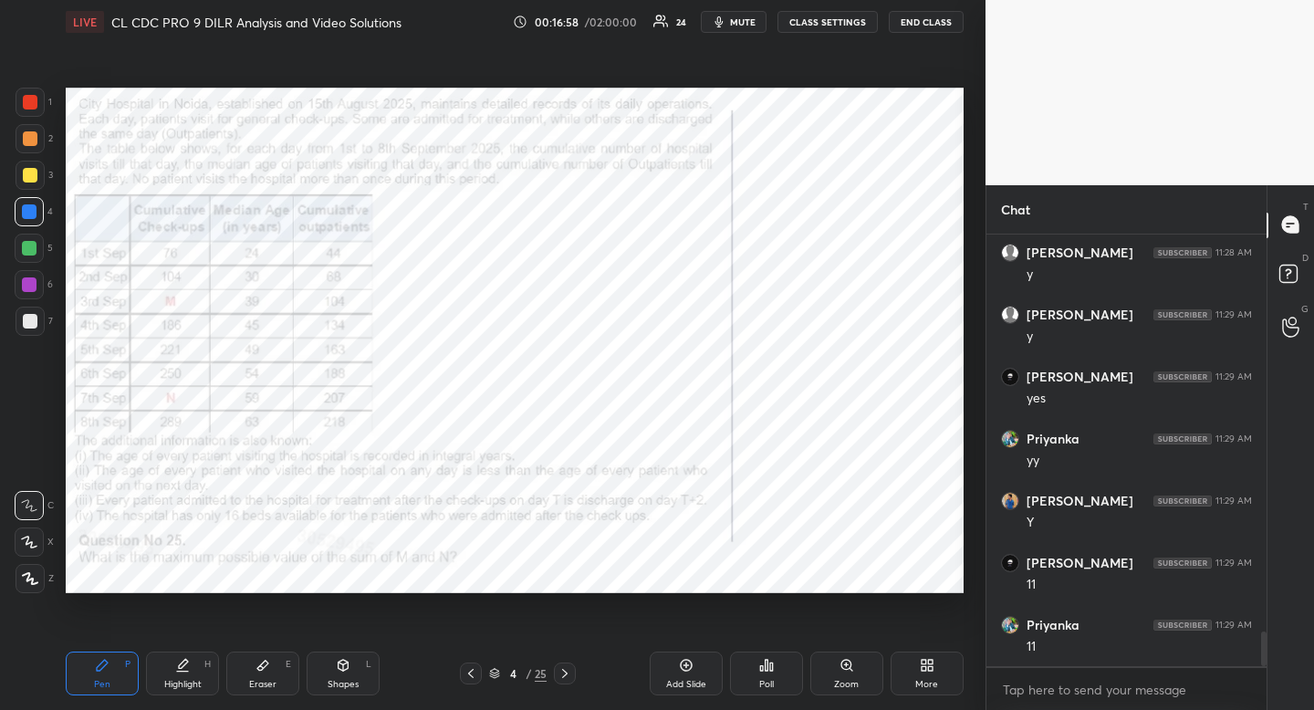
scroll to position [4896, 0]
click at [189, 684] on div "Highlight" at bounding box center [182, 684] width 37 height 9
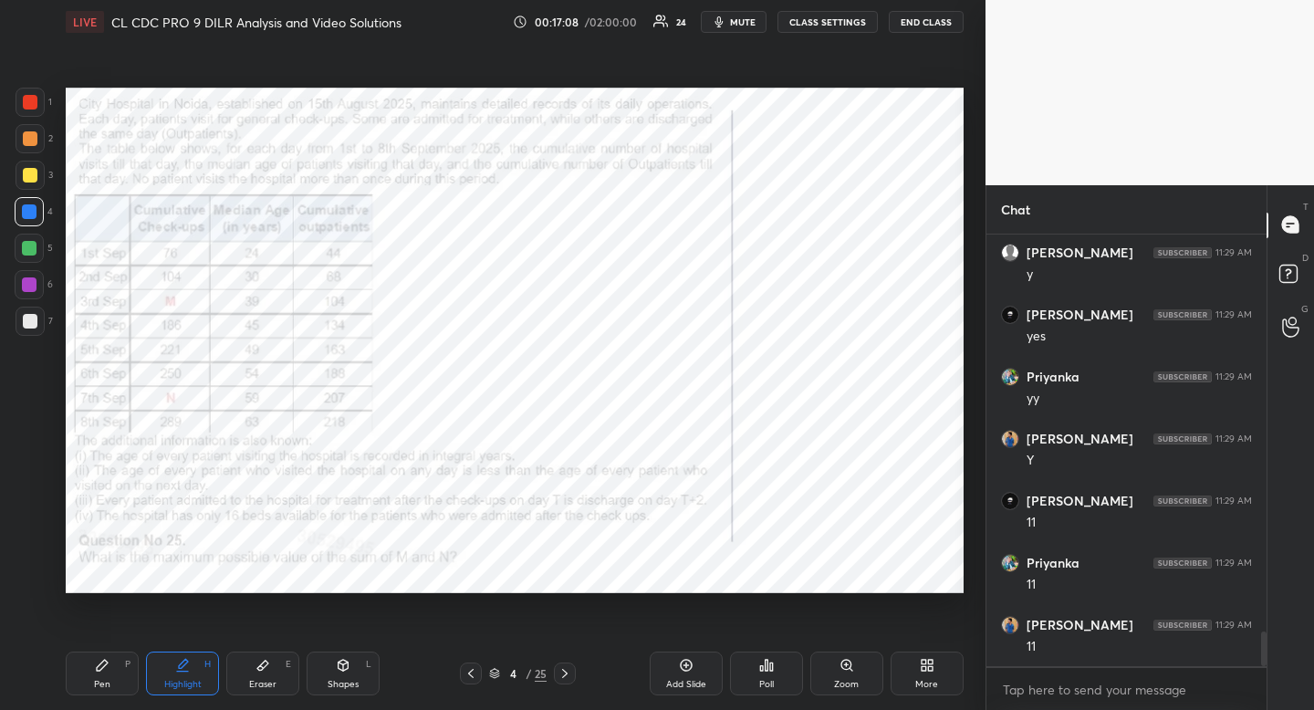
drag, startPoint x: 189, startPoint y: 684, endPoint x: 273, endPoint y: 611, distance: 111.3
click at [189, 684] on div "Highlight" at bounding box center [182, 684] width 37 height 9
click at [181, 684] on div "Highlight" at bounding box center [182, 684] width 37 height 9
drag, startPoint x: 181, startPoint y: 684, endPoint x: 218, endPoint y: 639, distance: 58.3
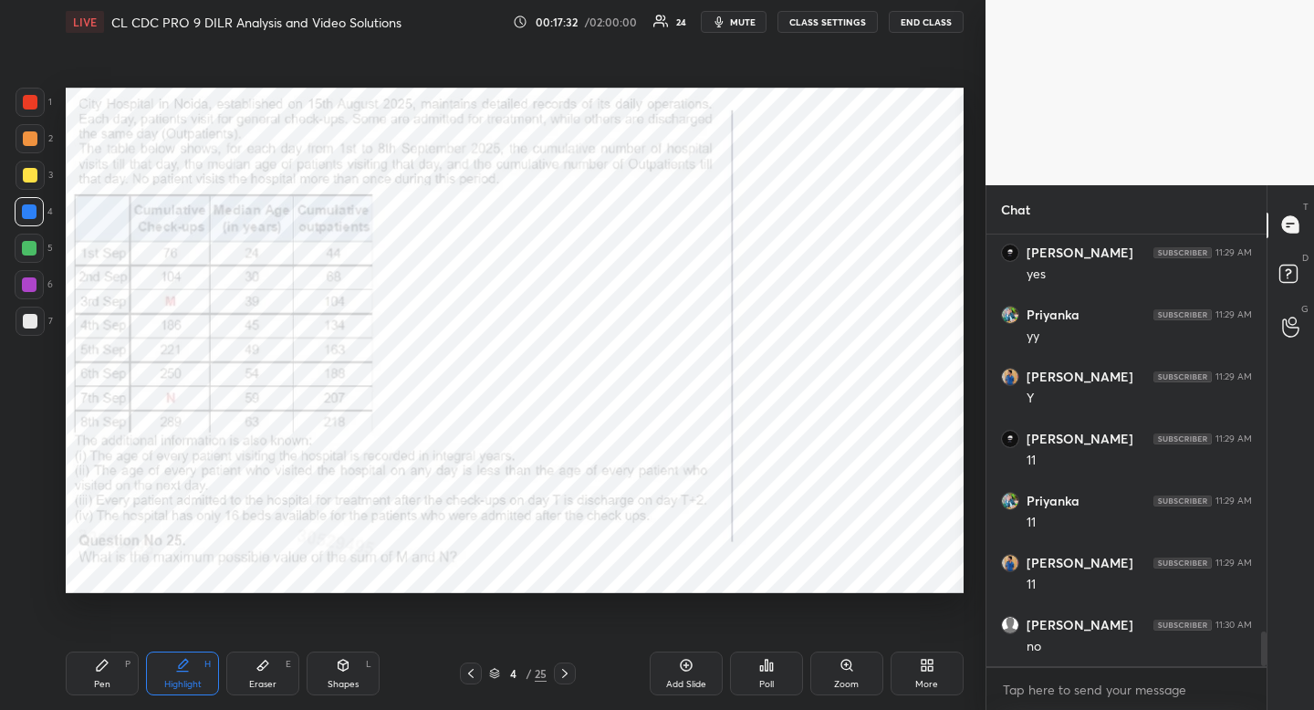
click at [181, 684] on div "Highlight" at bounding box center [182, 684] width 37 height 9
click at [103, 671] on icon at bounding box center [102, 665] width 15 height 15
drag, startPoint x: 103, startPoint y: 672, endPoint x: 158, endPoint y: 616, distance: 78.1
click at [103, 672] on icon at bounding box center [102, 665] width 15 height 15
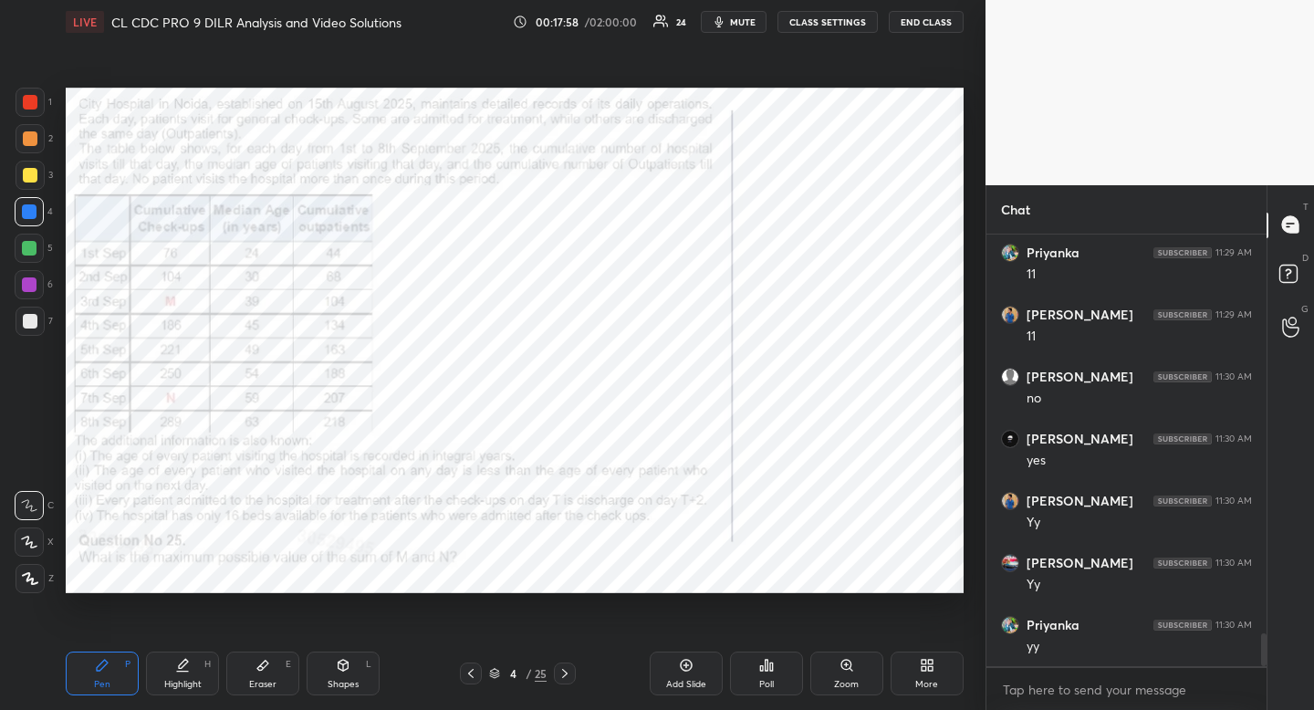
click at [176, 682] on div "Highlight" at bounding box center [182, 684] width 37 height 9
drag, startPoint x: 176, startPoint y: 682, endPoint x: 177, endPoint y: 666, distance: 15.5
click at [176, 682] on div "Highlight" at bounding box center [182, 684] width 37 height 9
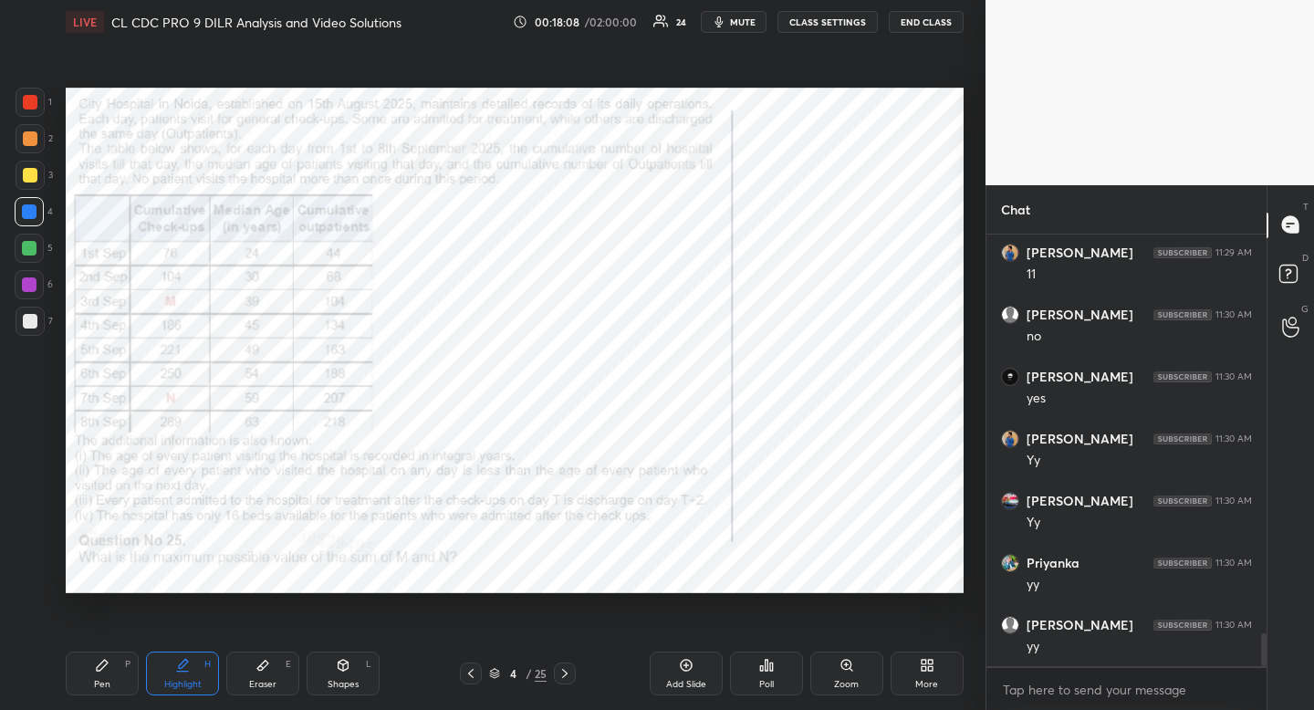
click at [94, 684] on div "Pen" at bounding box center [102, 684] width 16 height 9
drag, startPoint x: 101, startPoint y: 678, endPoint x: 110, endPoint y: 612, distance: 66.2
click at [101, 680] on div "Pen" at bounding box center [102, 684] width 16 height 9
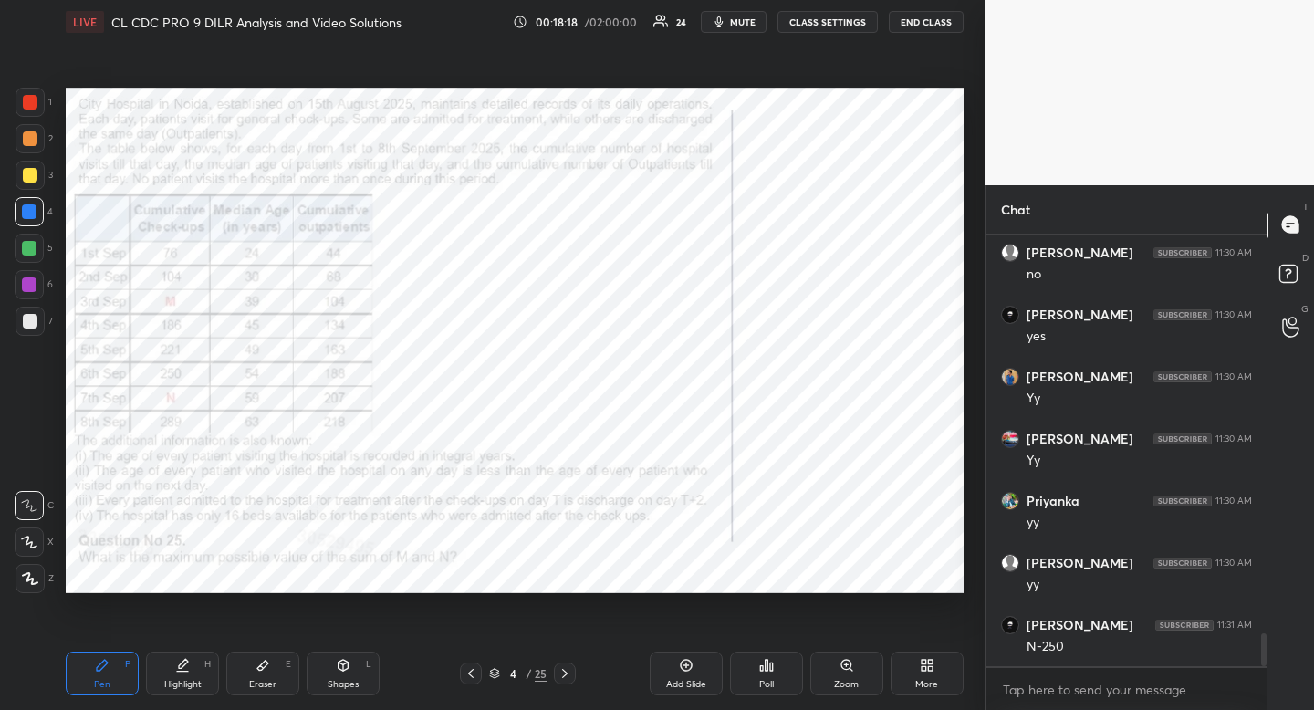
click at [123, 666] on div "Pen P" at bounding box center [102, 674] width 73 height 44
click at [176, 674] on div "Highlight H" at bounding box center [182, 674] width 73 height 44
click at [108, 686] on div "Pen P" at bounding box center [102, 674] width 73 height 44
drag, startPoint x: 110, startPoint y: 681, endPoint x: 121, endPoint y: 657, distance: 26.1
click at [110, 681] on div "Pen P" at bounding box center [102, 674] width 73 height 44
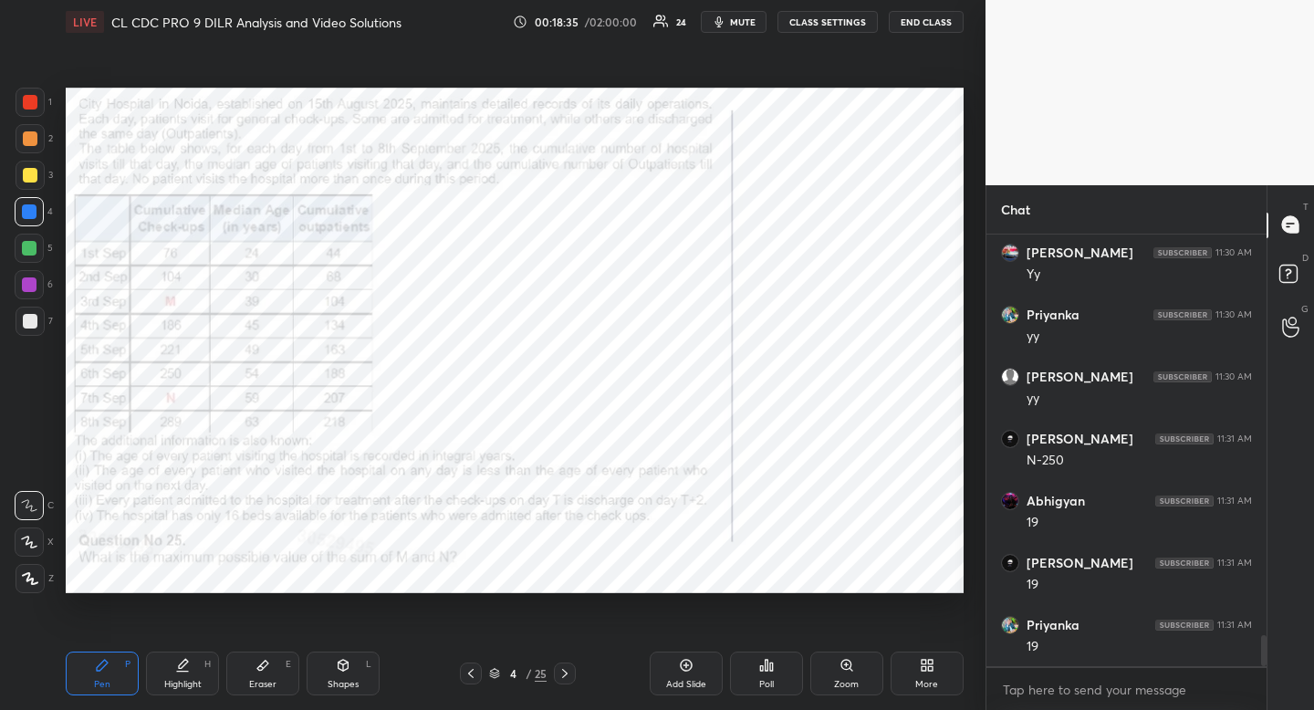
scroll to position [5578, 0]
click at [193, 680] on div "Highlight" at bounding box center [182, 684] width 37 height 9
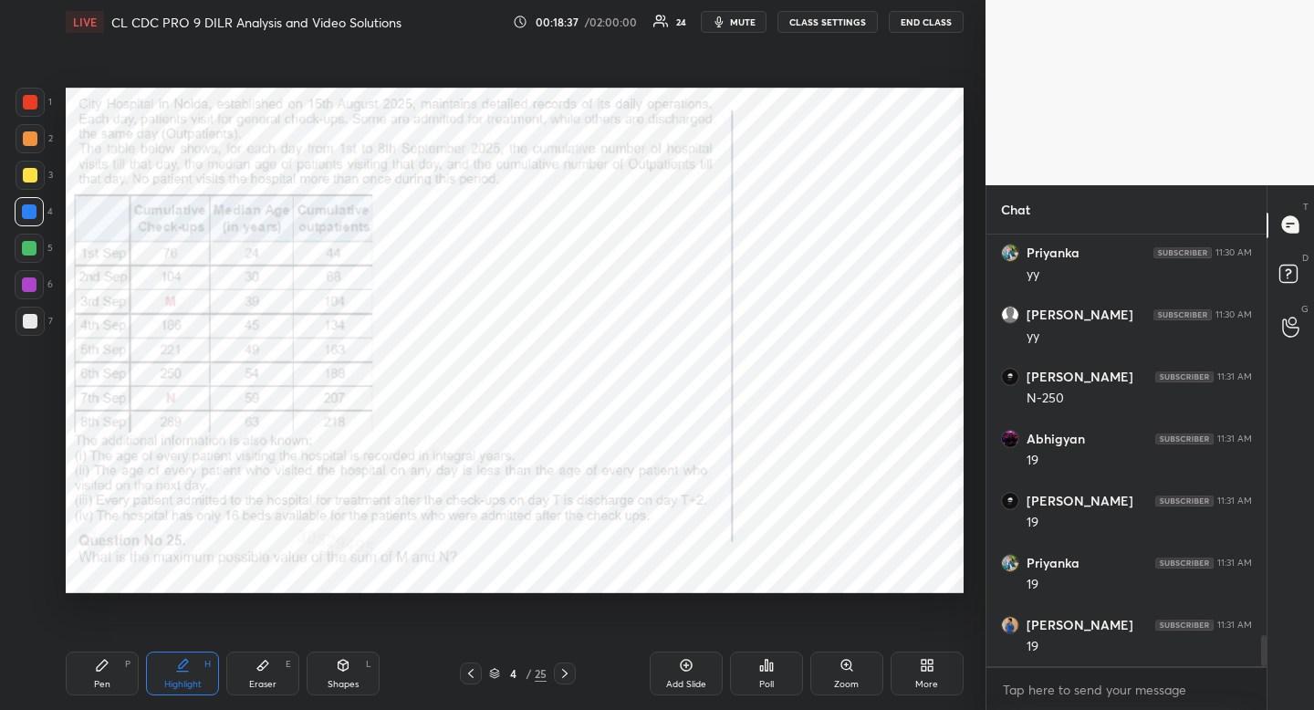
click at [100, 676] on div "Pen P" at bounding box center [102, 674] width 73 height 44
drag, startPoint x: 100, startPoint y: 676, endPoint x: 155, endPoint y: 607, distance: 88.4
click at [100, 676] on div "Pen P" at bounding box center [102, 674] width 73 height 44
click at [261, 669] on icon at bounding box center [262, 666] width 11 height 10
drag, startPoint x: 261, startPoint y: 669, endPoint x: 277, endPoint y: 650, distance: 24.7
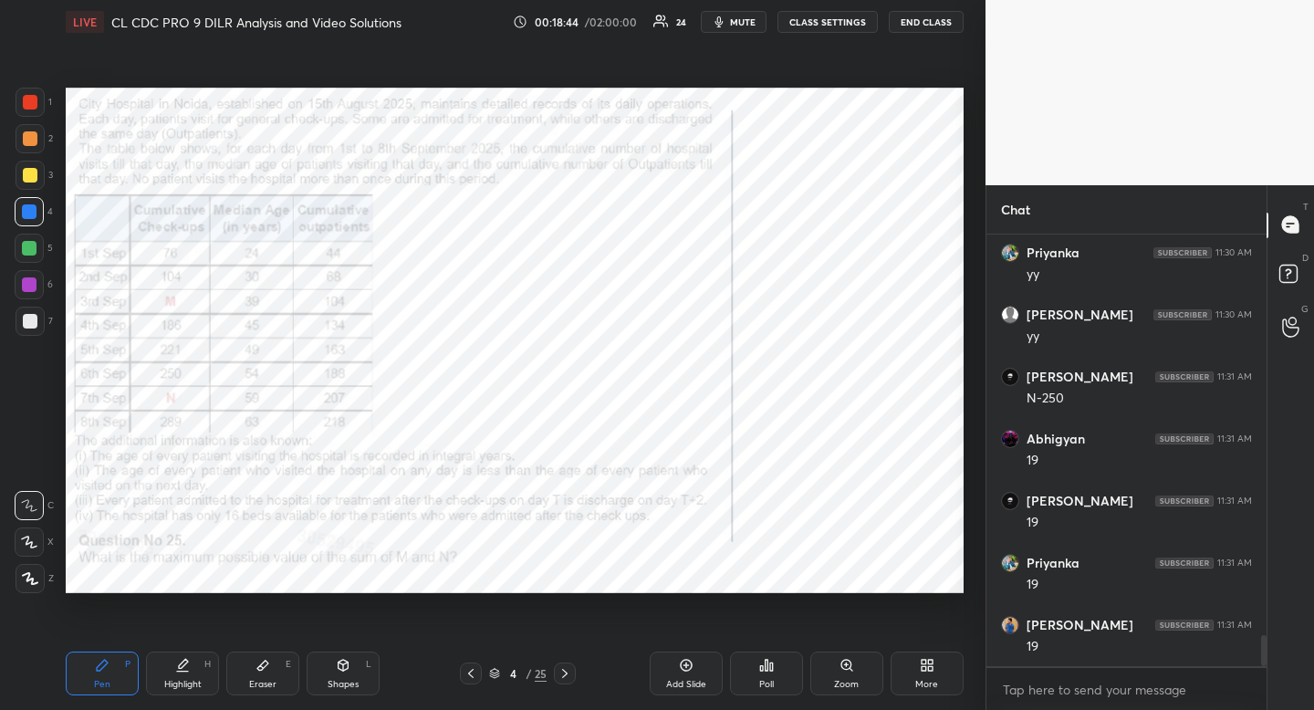
click at [269, 663] on icon at bounding box center [263, 665] width 15 height 15
click at [119, 674] on div "Pen P" at bounding box center [102, 674] width 73 height 44
click at [183, 670] on icon at bounding box center [182, 665] width 15 height 15
drag, startPoint x: 183, startPoint y: 670, endPoint x: 201, endPoint y: 627, distance: 46.6
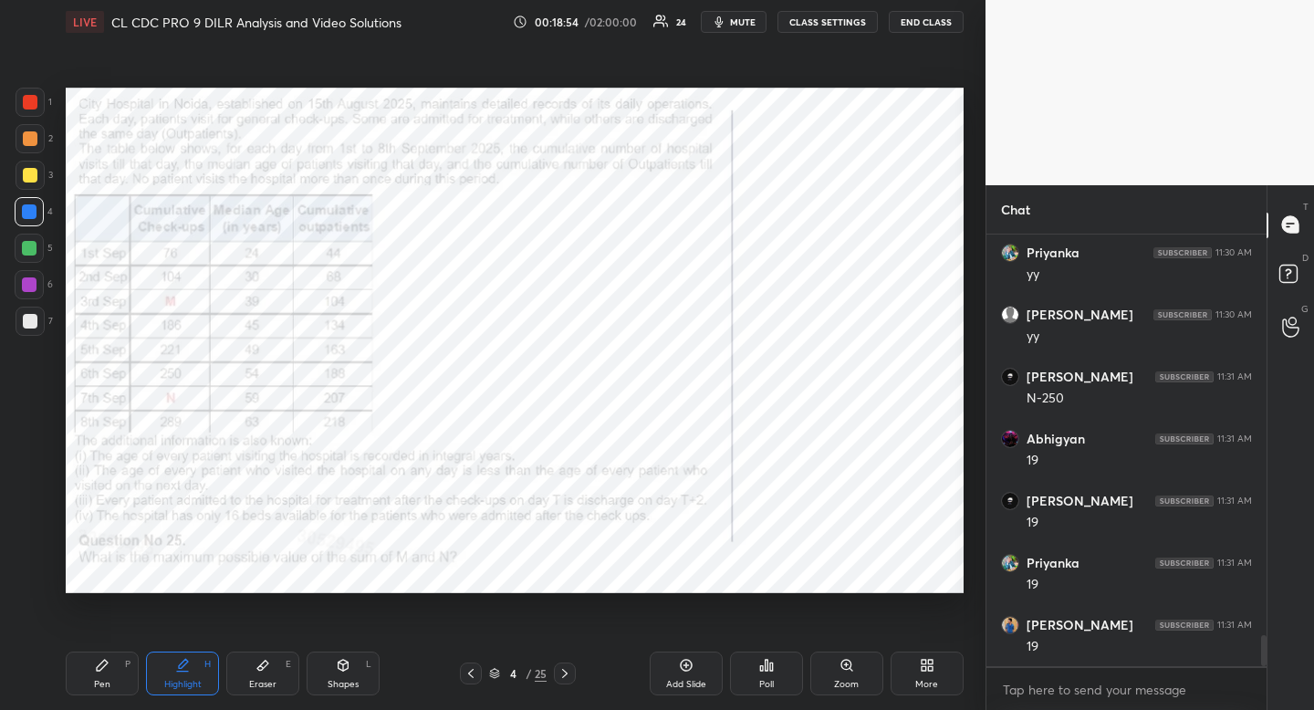
click at [183, 670] on icon at bounding box center [182, 665] width 15 height 15
drag, startPoint x: 249, startPoint y: 674, endPoint x: 237, endPoint y: 594, distance: 81.2
click at [249, 674] on div "Eraser E" at bounding box center [262, 674] width 73 height 44
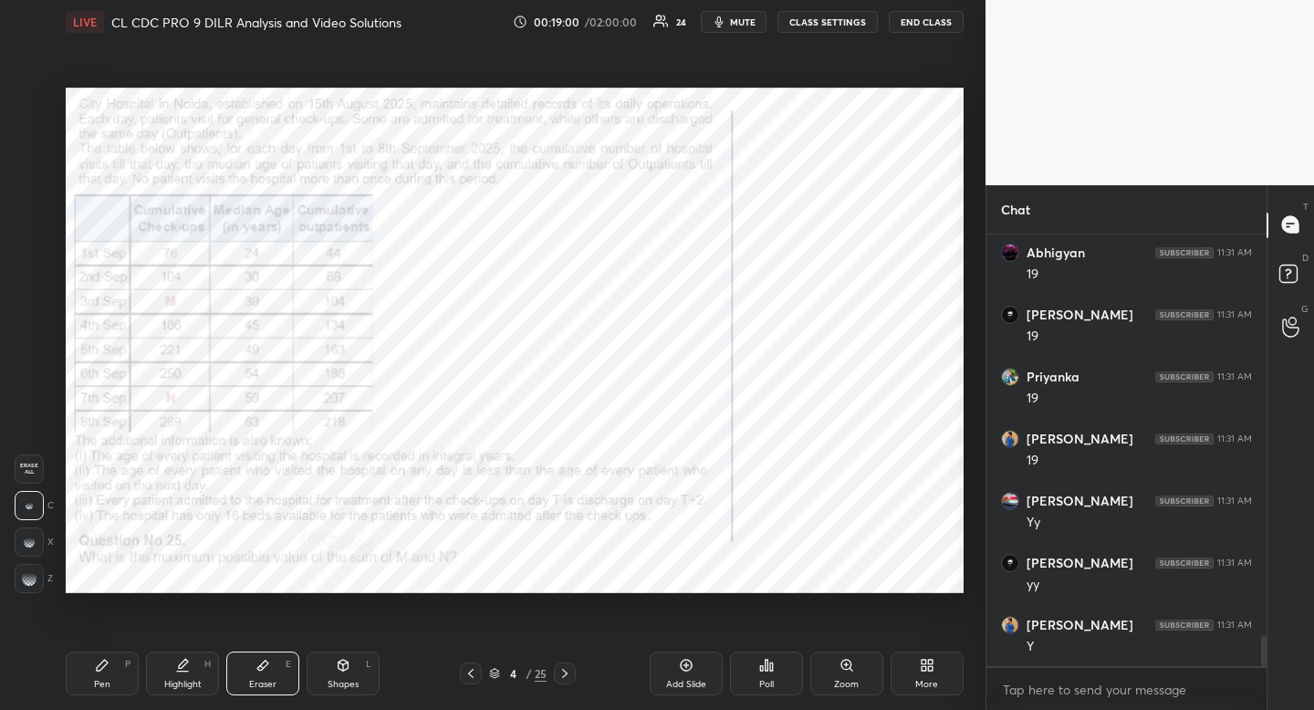
click at [82, 683] on div "Pen P" at bounding box center [102, 674] width 73 height 44
drag, startPoint x: 82, startPoint y: 683, endPoint x: 82, endPoint y: 640, distance: 42.9
click at [82, 683] on div "Pen P" at bounding box center [102, 674] width 73 height 44
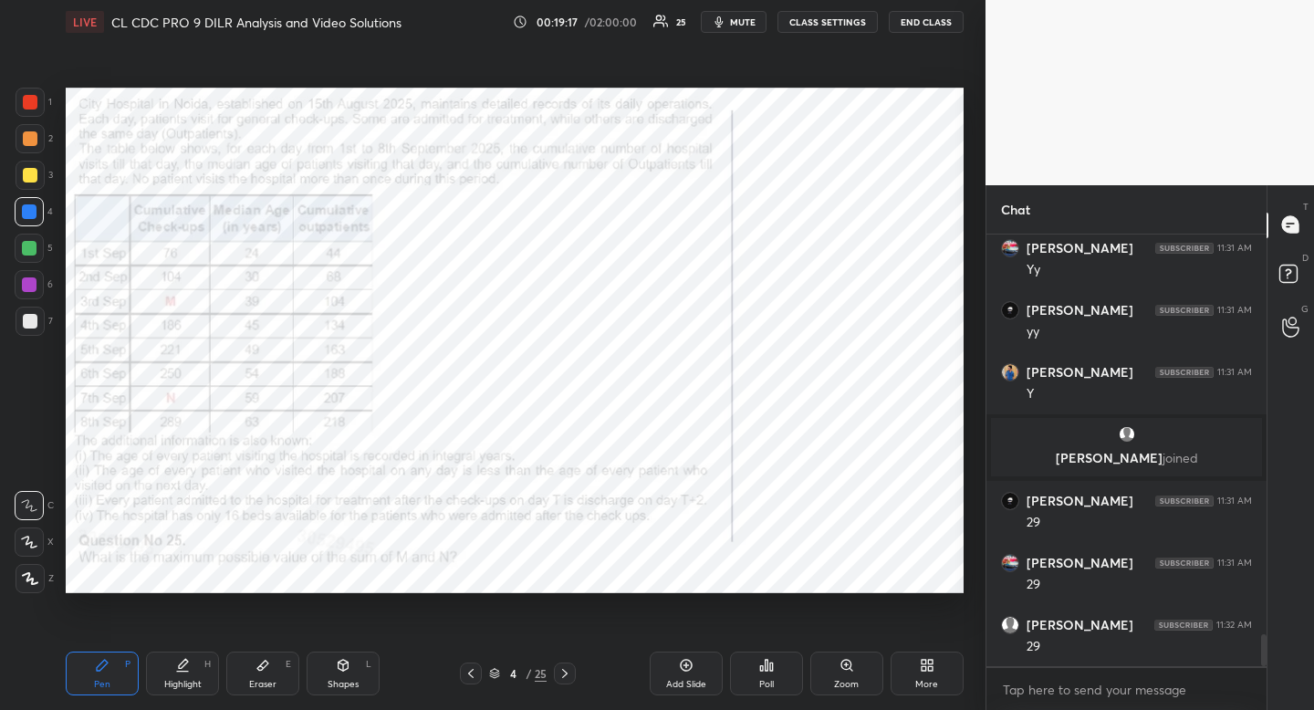
scroll to position [5380, 0]
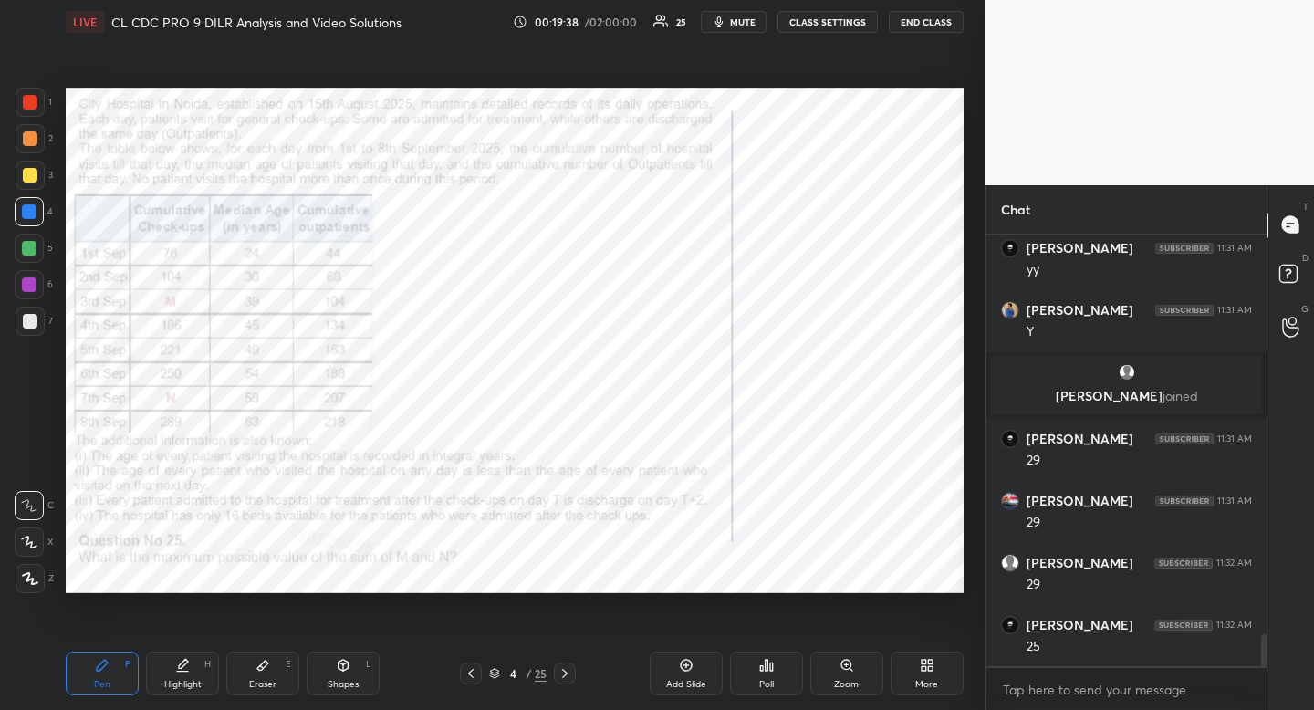
click at [255, 680] on div "Eraser" at bounding box center [262, 684] width 27 height 9
click at [99, 664] on icon at bounding box center [102, 665] width 15 height 15
click at [102, 655] on div "Pen P" at bounding box center [102, 674] width 73 height 44
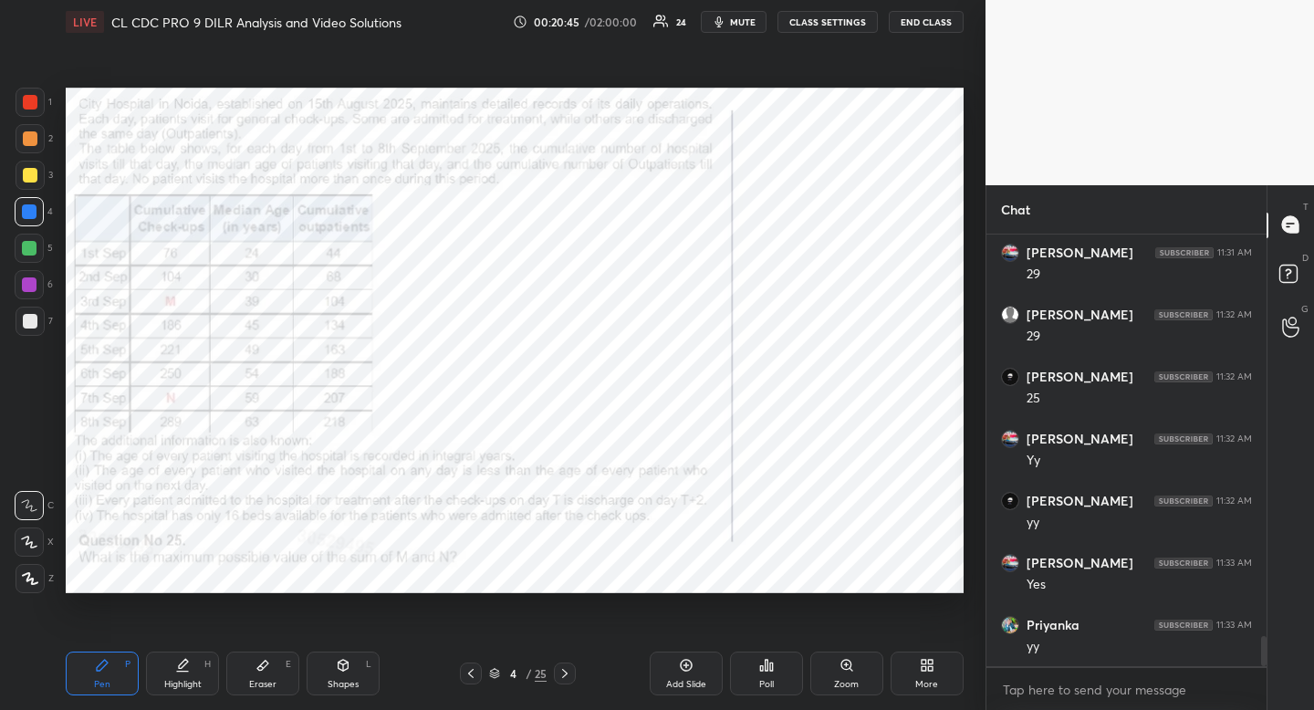
scroll to position [5690, 0]
click at [29, 104] on div at bounding box center [30, 102] width 15 height 15
click at [33, 104] on div at bounding box center [30, 102] width 15 height 15
click at [178, 685] on div "Highlight" at bounding box center [182, 684] width 37 height 9
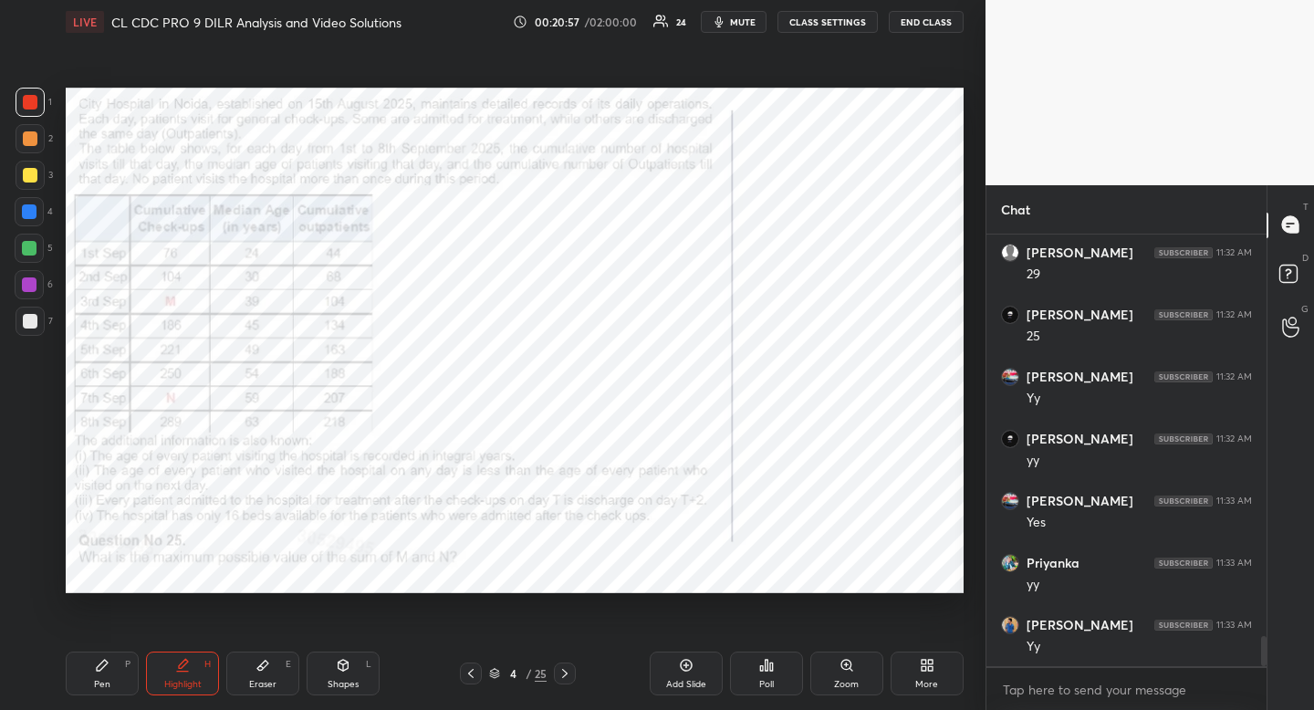
click at [125, 684] on div "Pen P" at bounding box center [102, 674] width 73 height 44
click at [28, 549] on div at bounding box center [29, 542] width 29 height 29
click at [27, 549] on div at bounding box center [29, 542] width 29 height 29
click at [115, 670] on div "Pen P" at bounding box center [102, 674] width 73 height 44
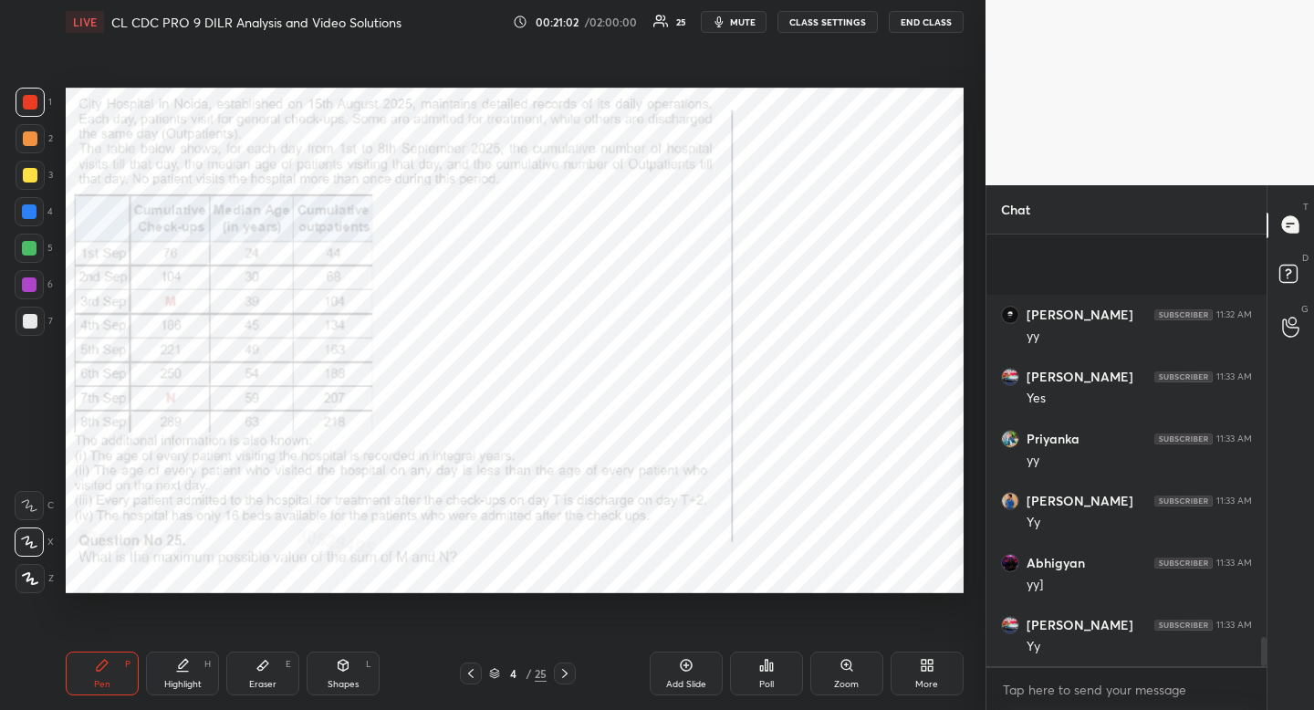
scroll to position [5939, 0]
click at [125, 672] on div "Pen P" at bounding box center [102, 674] width 73 height 44
drag, startPoint x: 125, startPoint y: 672, endPoint x: 139, endPoint y: 653, distance: 22.8
click at [125, 672] on div "Pen P" at bounding box center [102, 674] width 73 height 44
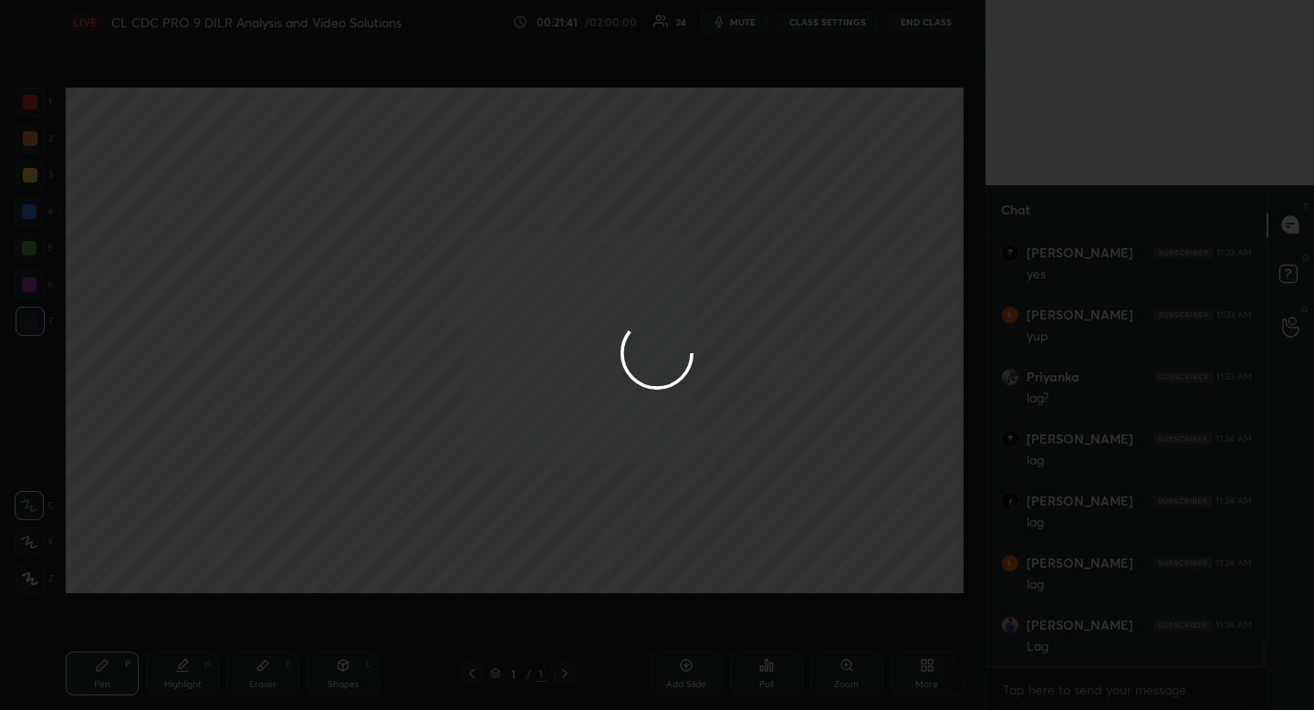
scroll to position [6311, 0]
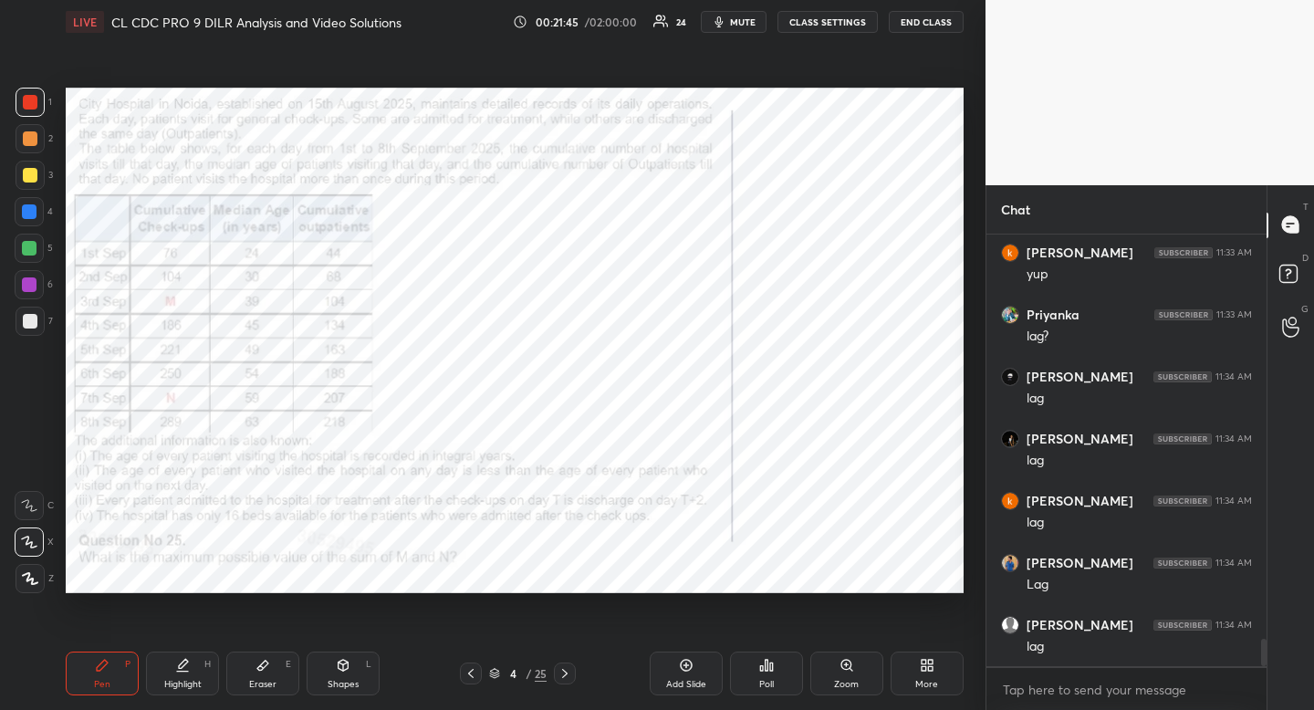
drag, startPoint x: 340, startPoint y: 674, endPoint x: 315, endPoint y: 665, distance: 27.1
click at [340, 674] on div "Shapes L" at bounding box center [343, 674] width 73 height 44
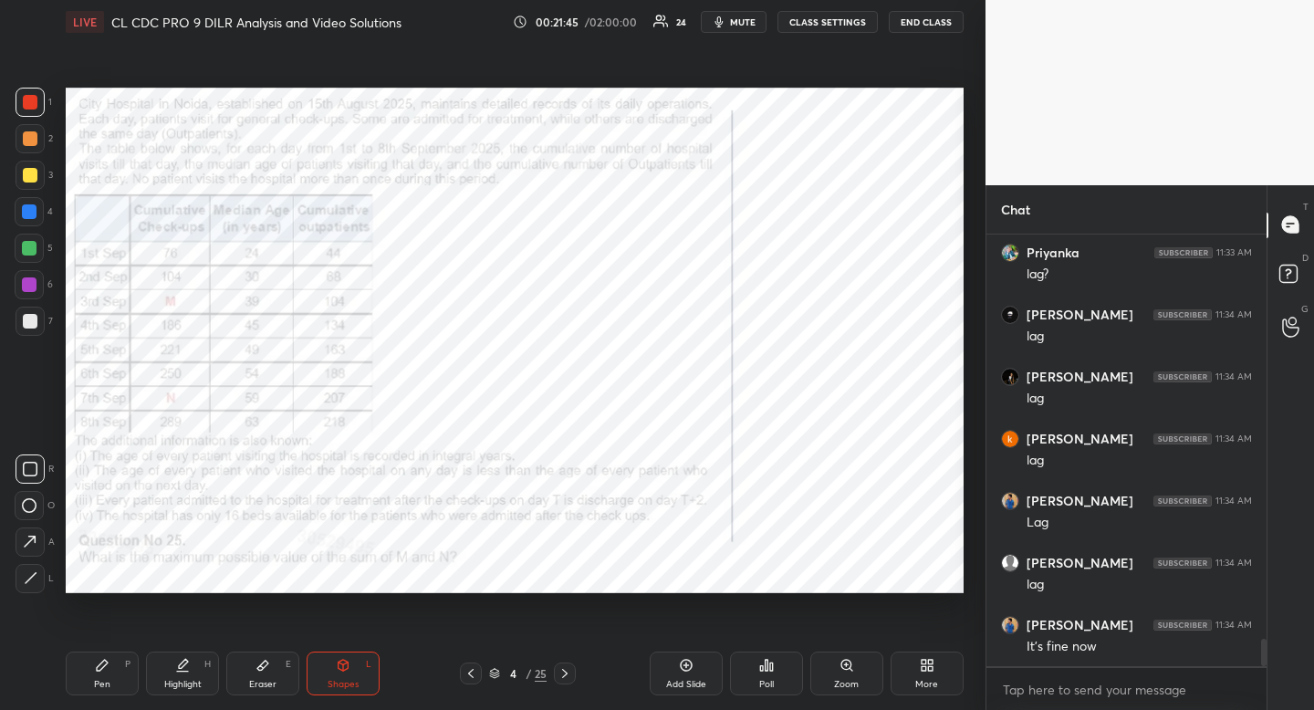
click at [37, 472] on rect at bounding box center [31, 470] width 14 height 14
click at [118, 671] on div "Pen P" at bounding box center [102, 674] width 73 height 44
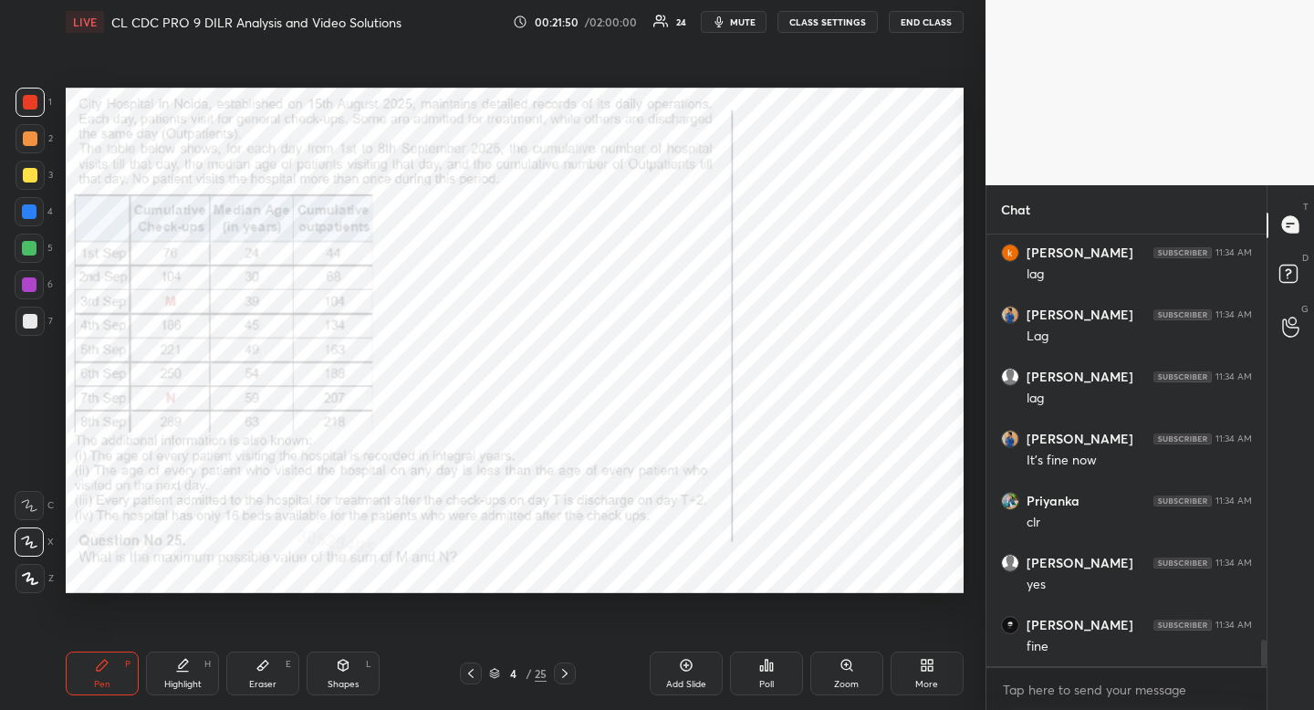
drag, startPoint x: 118, startPoint y: 671, endPoint x: 169, endPoint y: 616, distance: 74.9
click at [118, 671] on div "Pen P" at bounding box center [102, 674] width 73 height 44
drag, startPoint x: 353, startPoint y: 677, endPoint x: 327, endPoint y: 662, distance: 30.7
click at [353, 676] on div "Shapes L" at bounding box center [343, 674] width 73 height 44
click at [41, 479] on div at bounding box center [30, 469] width 29 height 29
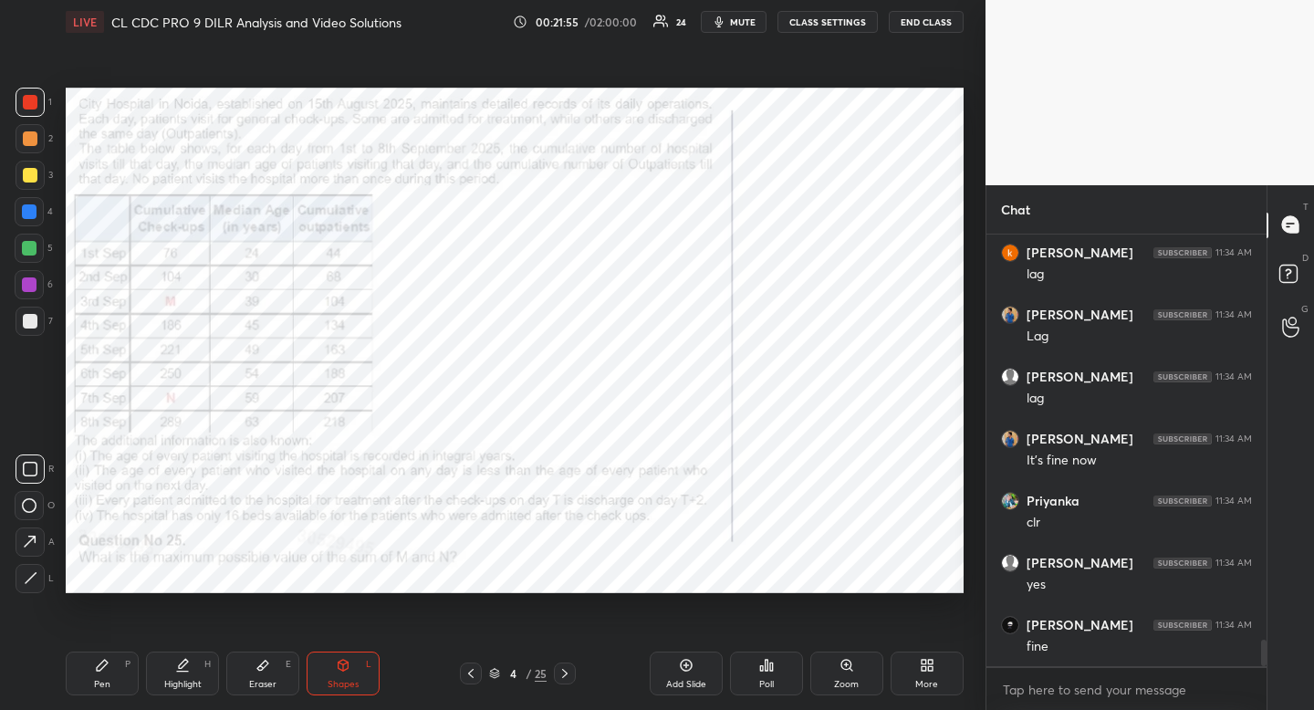
drag, startPoint x: 41, startPoint y: 479, endPoint x: 53, endPoint y: 474, distance: 13.1
click at [50, 477] on div "R" at bounding box center [35, 469] width 38 height 29
click at [112, 680] on div "Pen P" at bounding box center [102, 674] width 73 height 44
click at [208, 670] on div "Highlight H" at bounding box center [182, 674] width 73 height 44
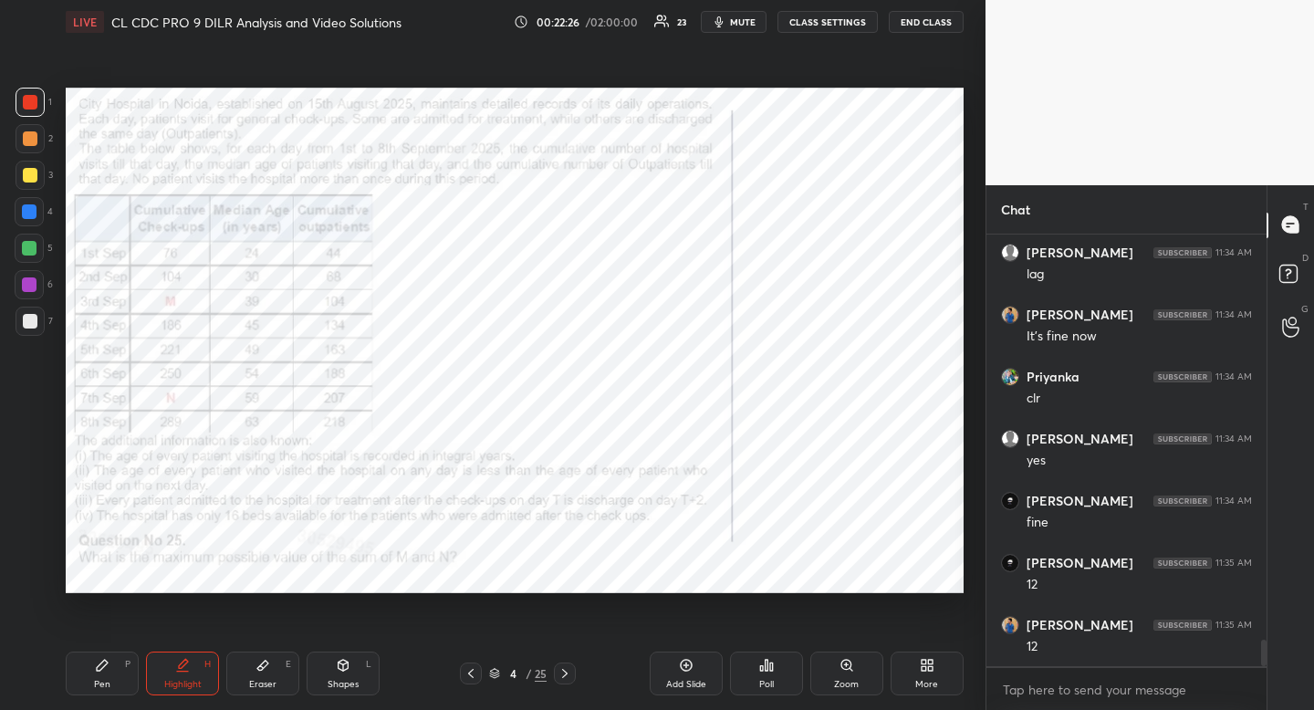
scroll to position [6745, 0]
click at [114, 673] on div "Pen P" at bounding box center [102, 674] width 73 height 44
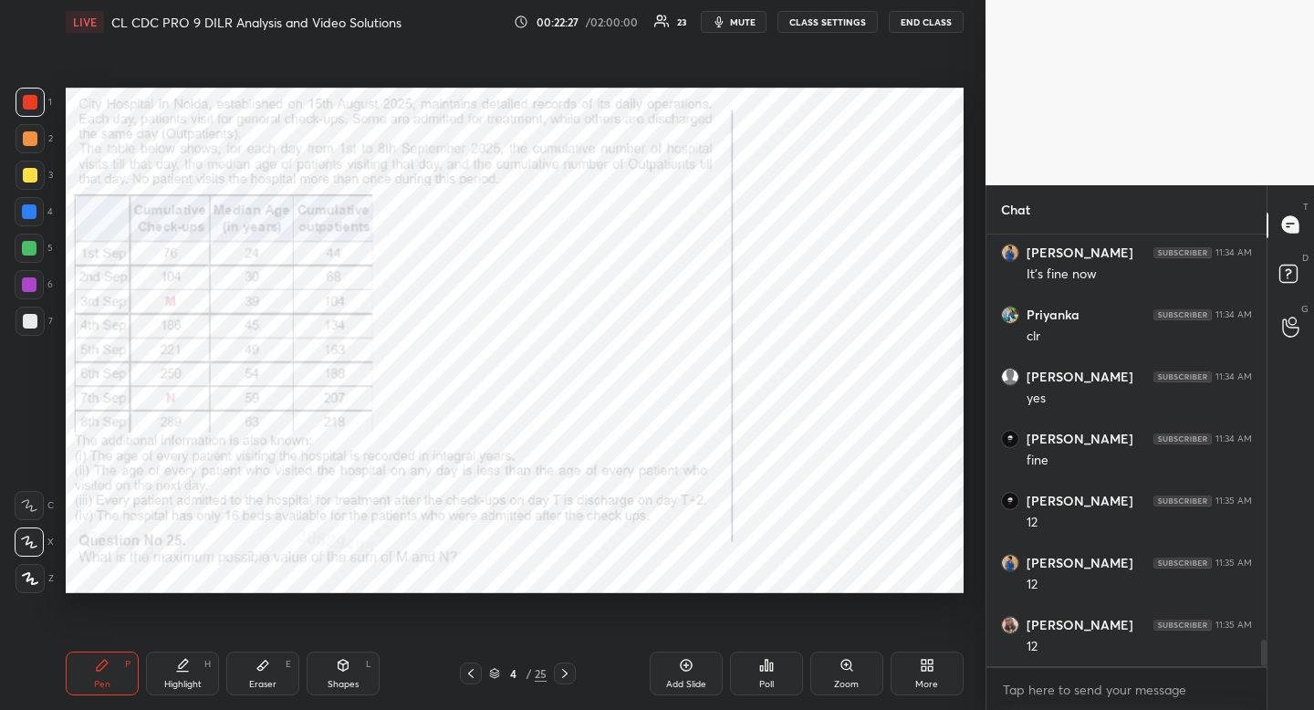
click at [114, 673] on div "Pen P" at bounding box center [102, 674] width 73 height 44
click at [570, 671] on icon at bounding box center [565, 673] width 15 height 15
click at [193, 684] on div "Highlight" at bounding box center [182, 684] width 37 height 9
drag, startPoint x: 193, startPoint y: 679, endPoint x: 190, endPoint y: 654, distance: 24.9
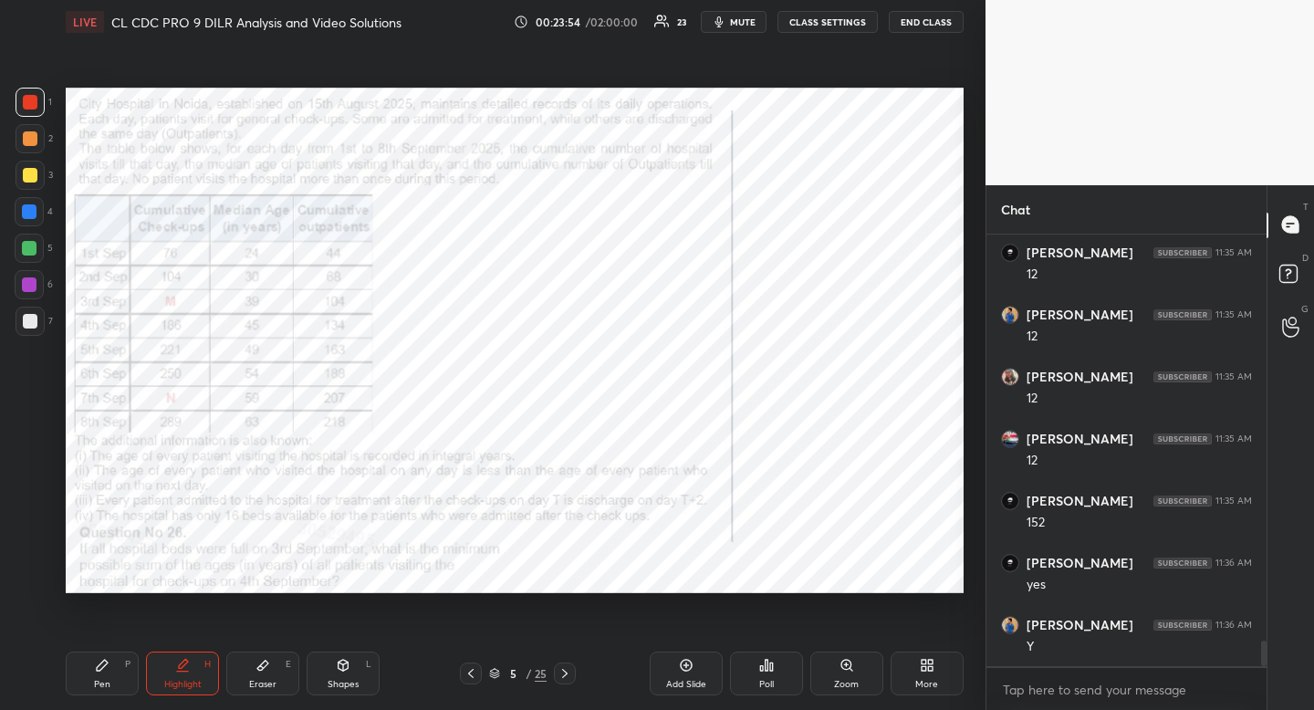
click at [193, 680] on div "Highlight" at bounding box center [182, 684] width 37 height 9
click at [475, 672] on icon at bounding box center [471, 673] width 15 height 15
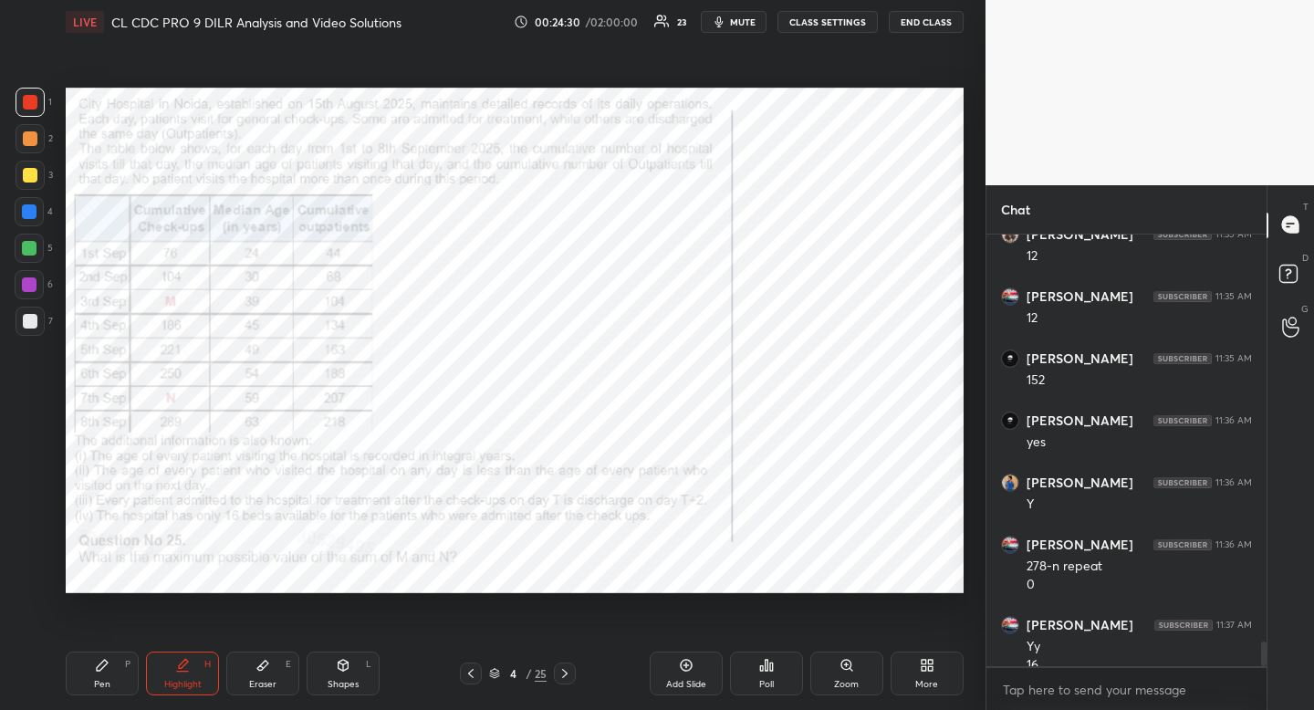
scroll to position [7154, 0]
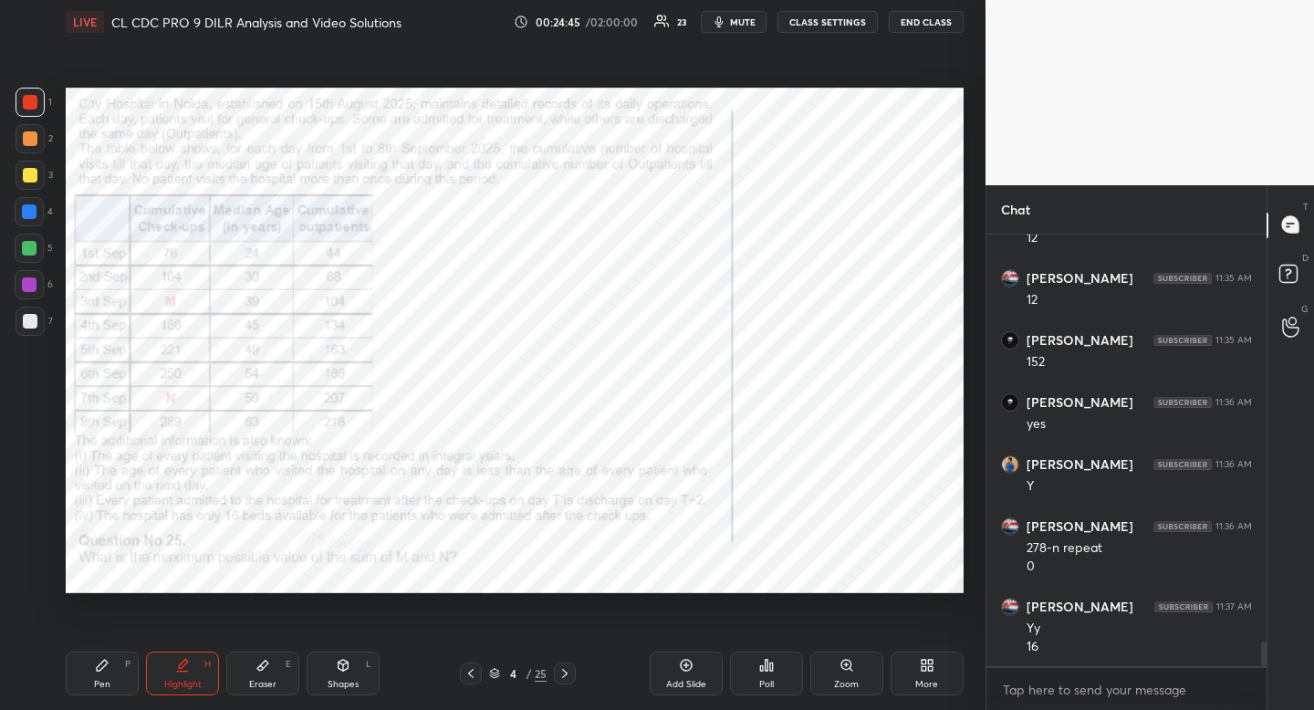
click at [112, 683] on div "Pen P" at bounding box center [102, 674] width 73 height 44
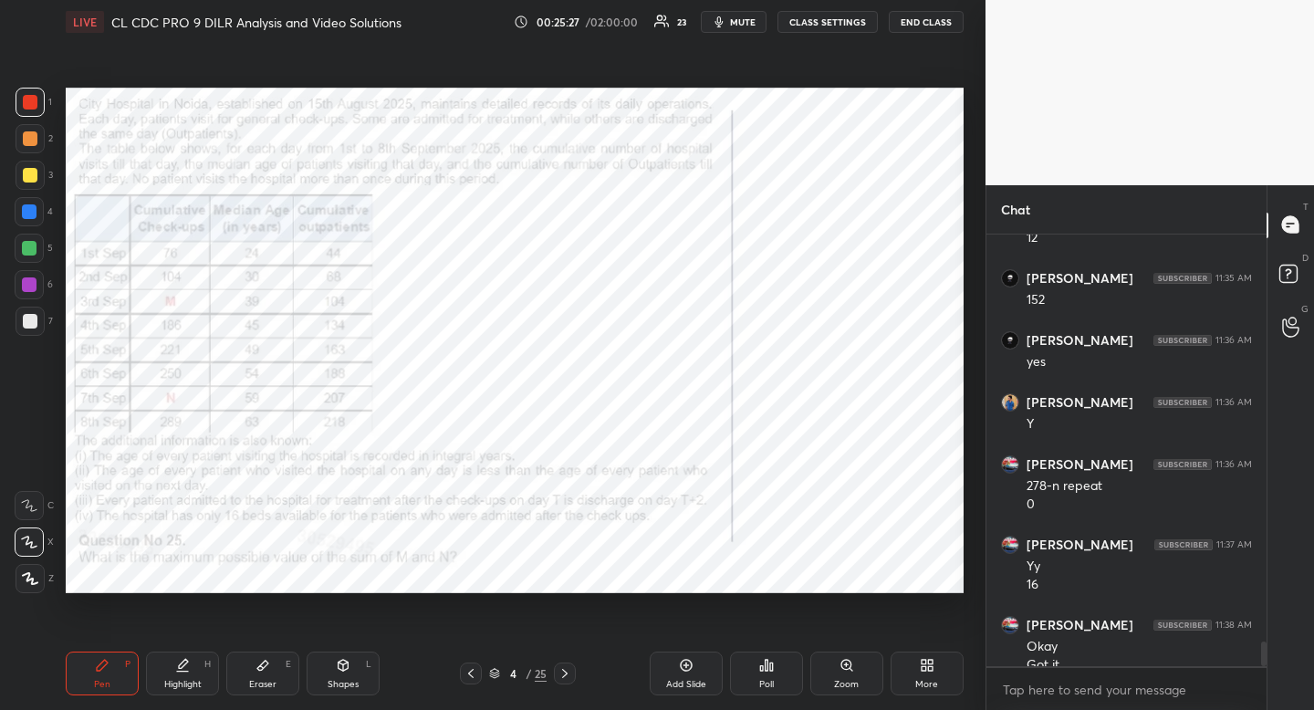
scroll to position [7235, 0]
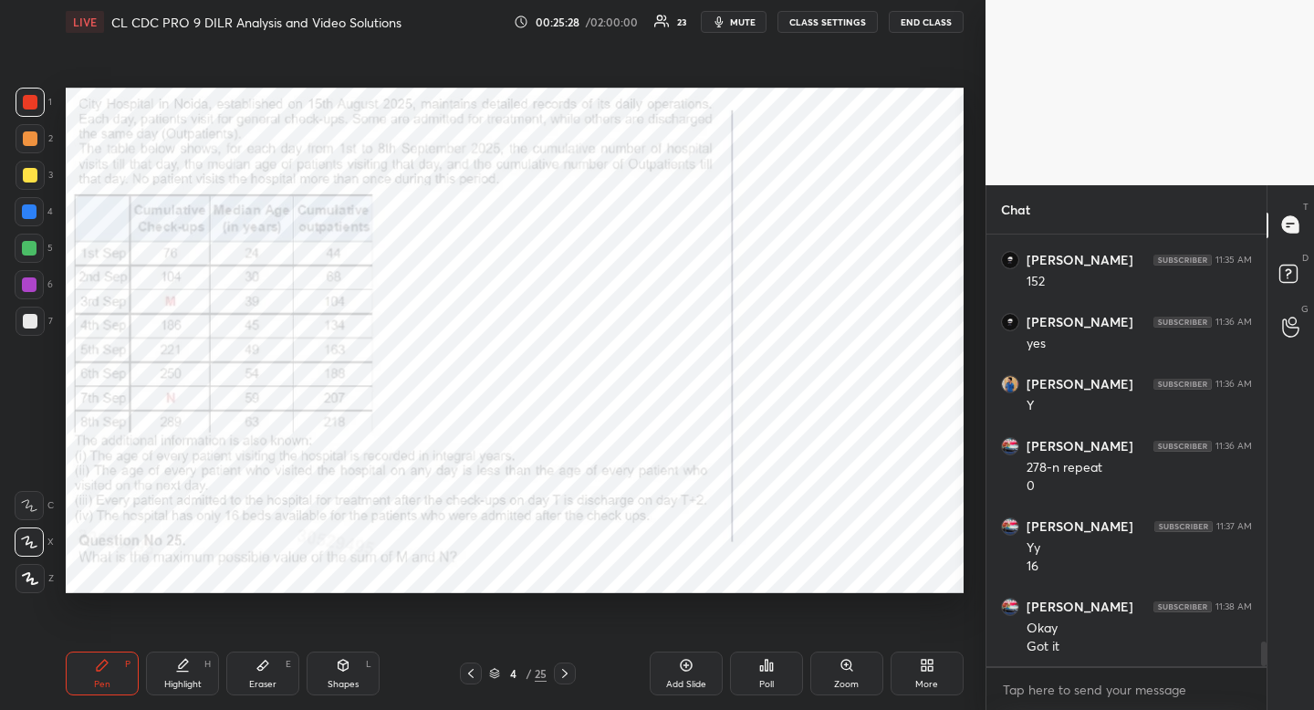
click at [569, 677] on icon at bounding box center [565, 673] width 15 height 15
click at [181, 686] on div "Highlight" at bounding box center [182, 684] width 37 height 9
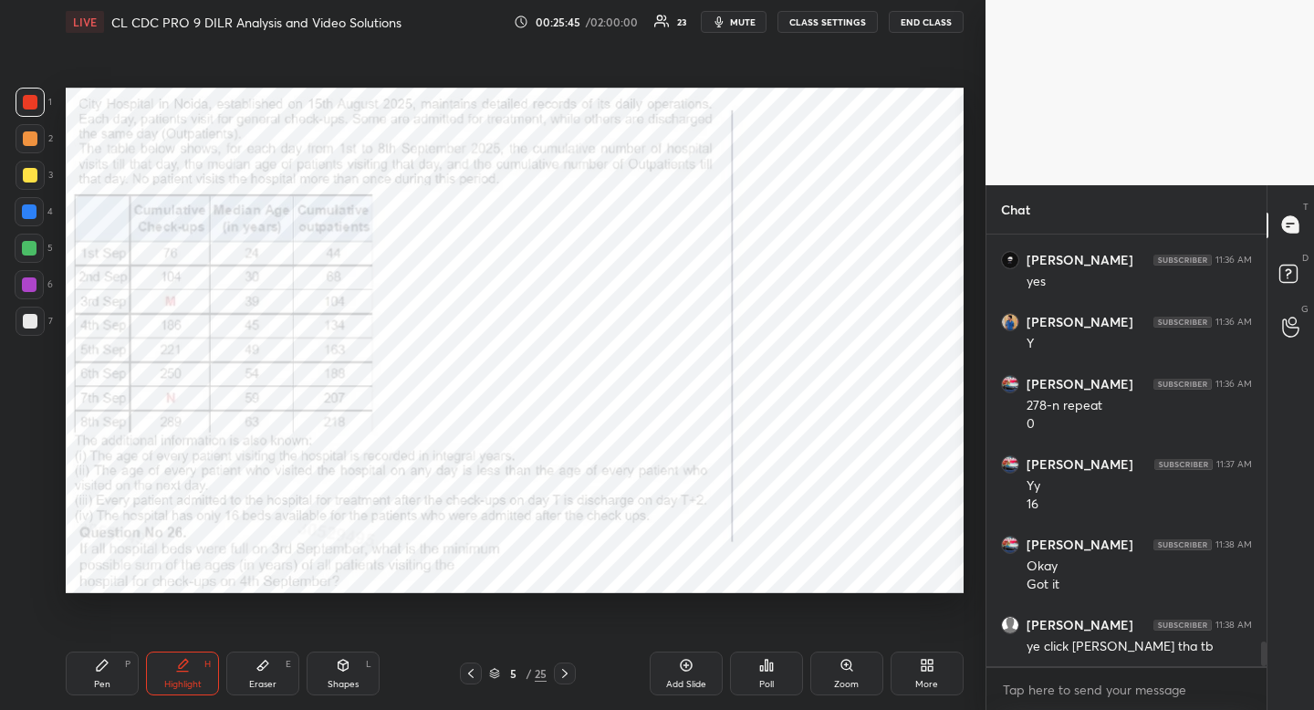
click at [125, 666] on div "P" at bounding box center [127, 664] width 5 height 9
drag, startPoint x: 473, startPoint y: 672, endPoint x: 466, endPoint y: 679, distance: 9.7
click at [472, 673] on icon at bounding box center [471, 673] width 15 height 15
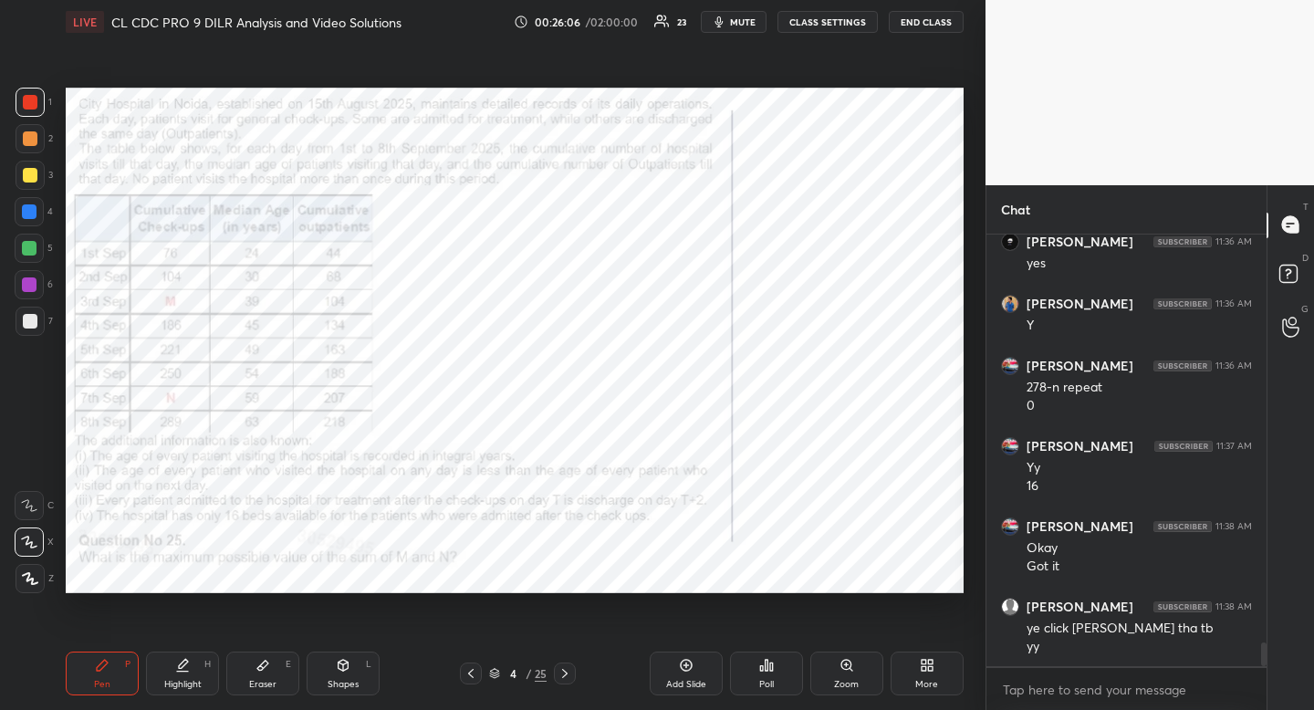
click at [185, 690] on div "Highlight H" at bounding box center [182, 674] width 73 height 44
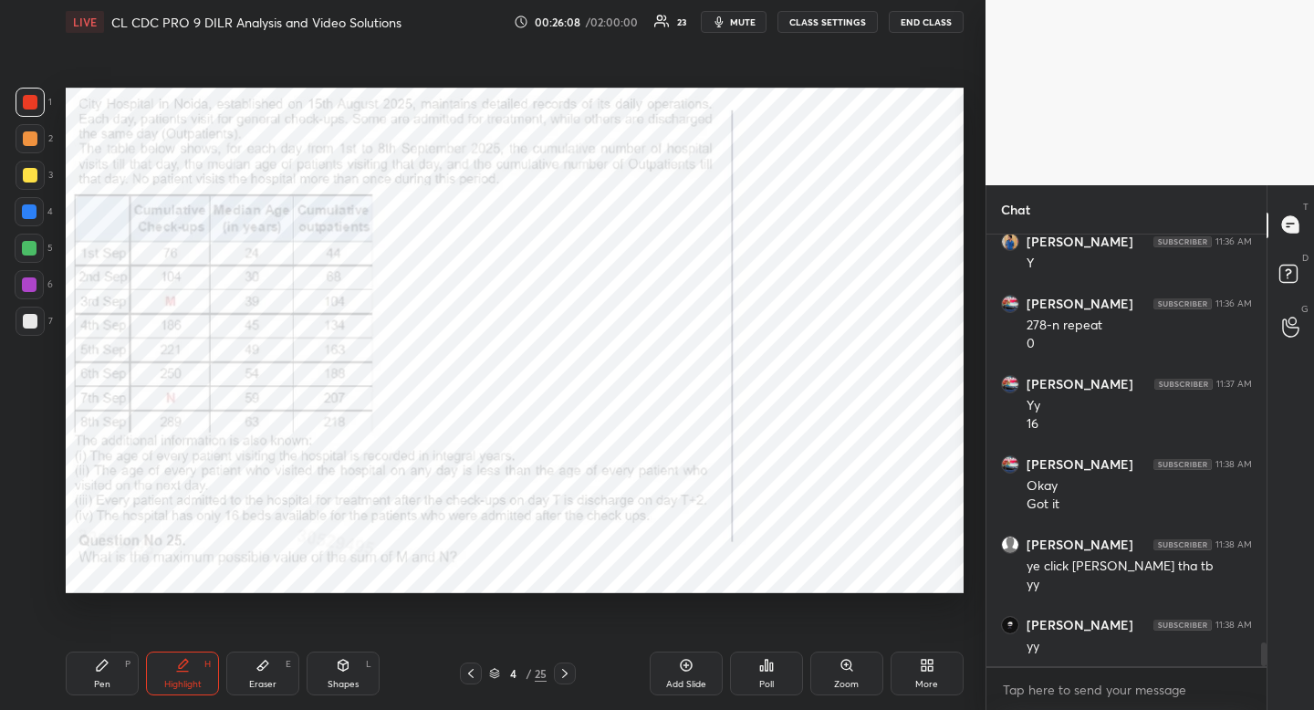
drag, startPoint x: 563, startPoint y: 667, endPoint x: 550, endPoint y: 673, distance: 13.9
click at [564, 665] on div at bounding box center [565, 674] width 22 height 22
click at [113, 684] on div "Pen P" at bounding box center [102, 674] width 73 height 44
drag, startPoint x: 113, startPoint y: 684, endPoint x: 127, endPoint y: 648, distance: 38.1
click at [113, 684] on div "Pen P" at bounding box center [102, 674] width 73 height 44
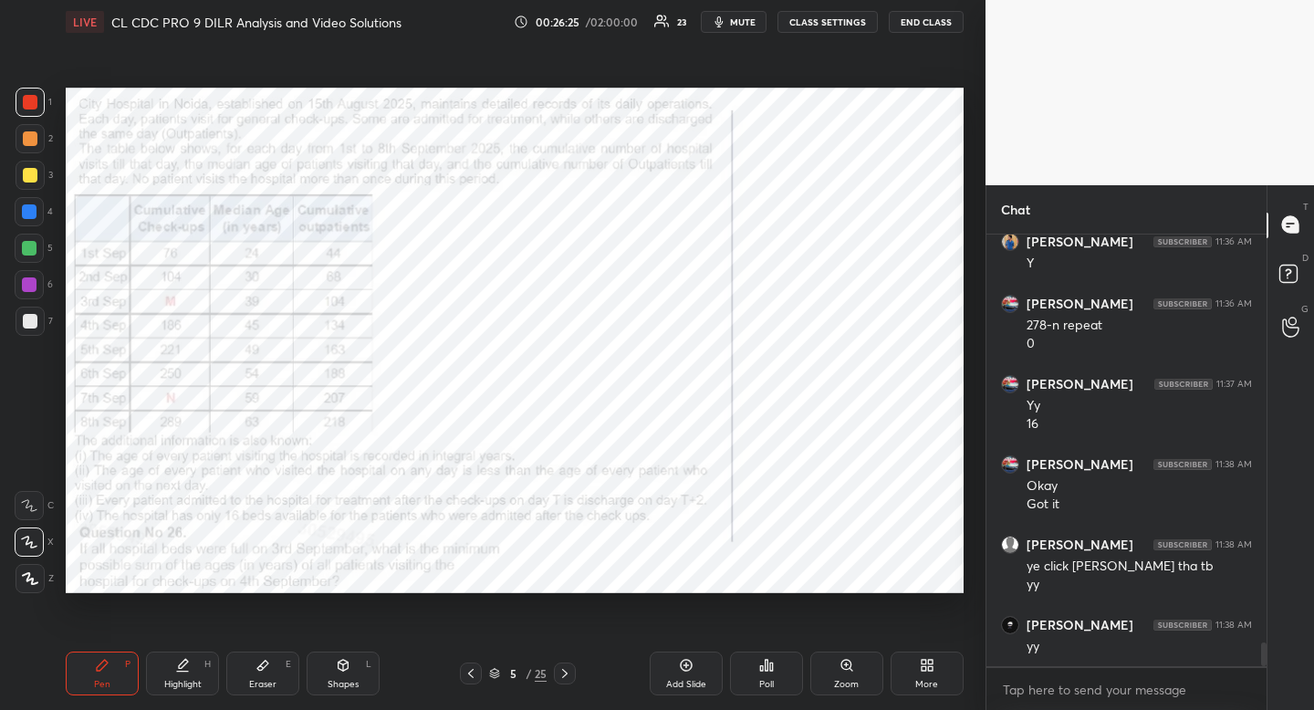
click at [473, 674] on icon at bounding box center [471, 673] width 15 height 15
click at [262, 664] on icon at bounding box center [262, 666] width 11 height 10
click at [562, 671] on icon at bounding box center [565, 673] width 15 height 15
click at [475, 666] on icon at bounding box center [471, 673] width 15 height 15
click at [113, 667] on div "Pen P" at bounding box center [102, 674] width 73 height 44
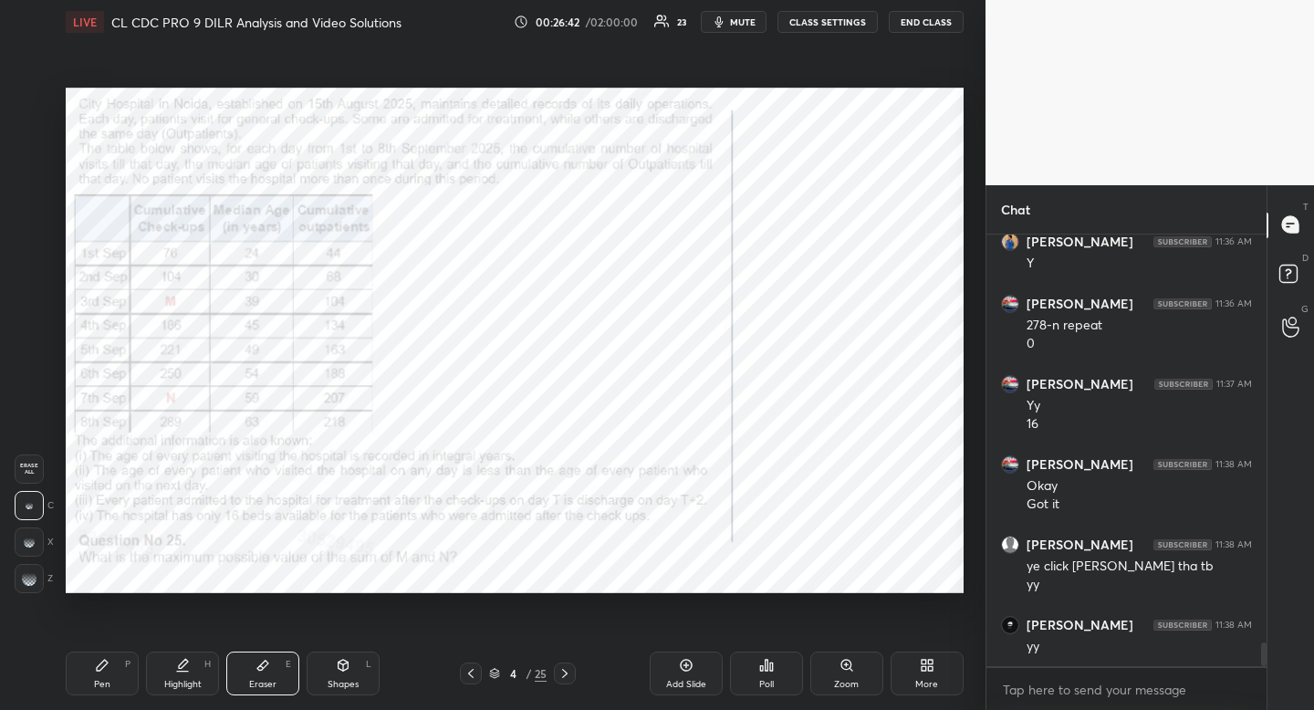
click at [105, 673] on div "Pen P" at bounding box center [102, 674] width 73 height 44
click at [23, 255] on div at bounding box center [29, 248] width 15 height 15
click at [23, 254] on div at bounding box center [29, 248] width 15 height 15
click at [564, 672] on icon at bounding box center [565, 673] width 15 height 15
click at [467, 679] on icon at bounding box center [471, 673] width 15 height 15
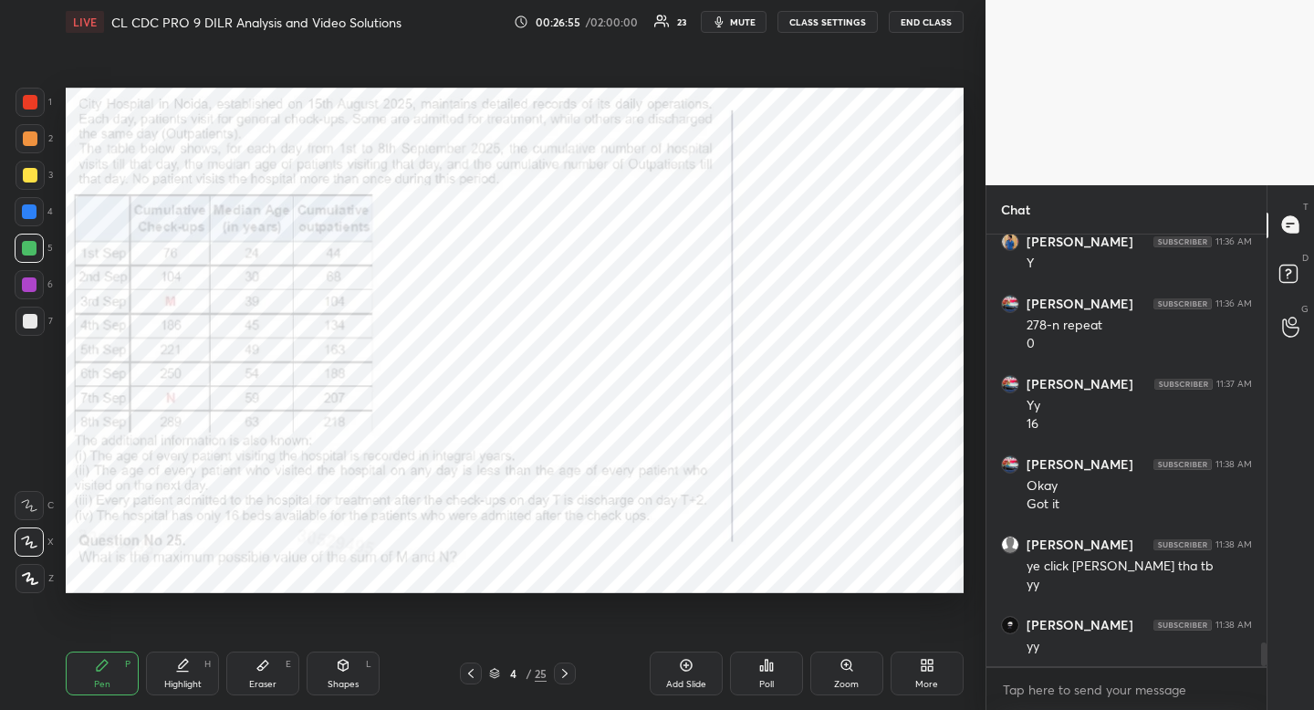
scroll to position [7444, 0]
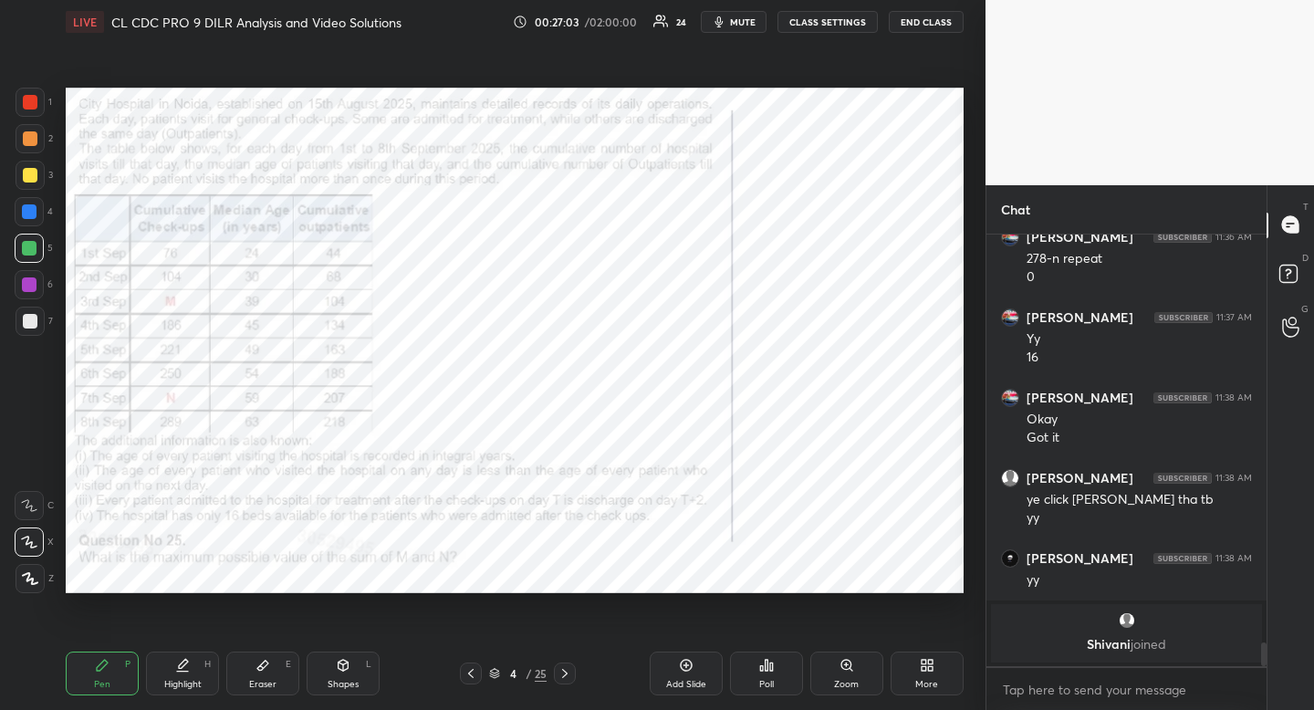
click at [173, 668] on div "Highlight H" at bounding box center [182, 674] width 73 height 44
drag, startPoint x: 171, startPoint y: 667, endPoint x: 204, endPoint y: 615, distance: 61.5
click at [180, 664] on div "Highlight H" at bounding box center [182, 674] width 73 height 44
click at [107, 685] on div "Pen" at bounding box center [102, 684] width 16 height 9
click at [108, 680] on div "Pen" at bounding box center [102, 684] width 16 height 9
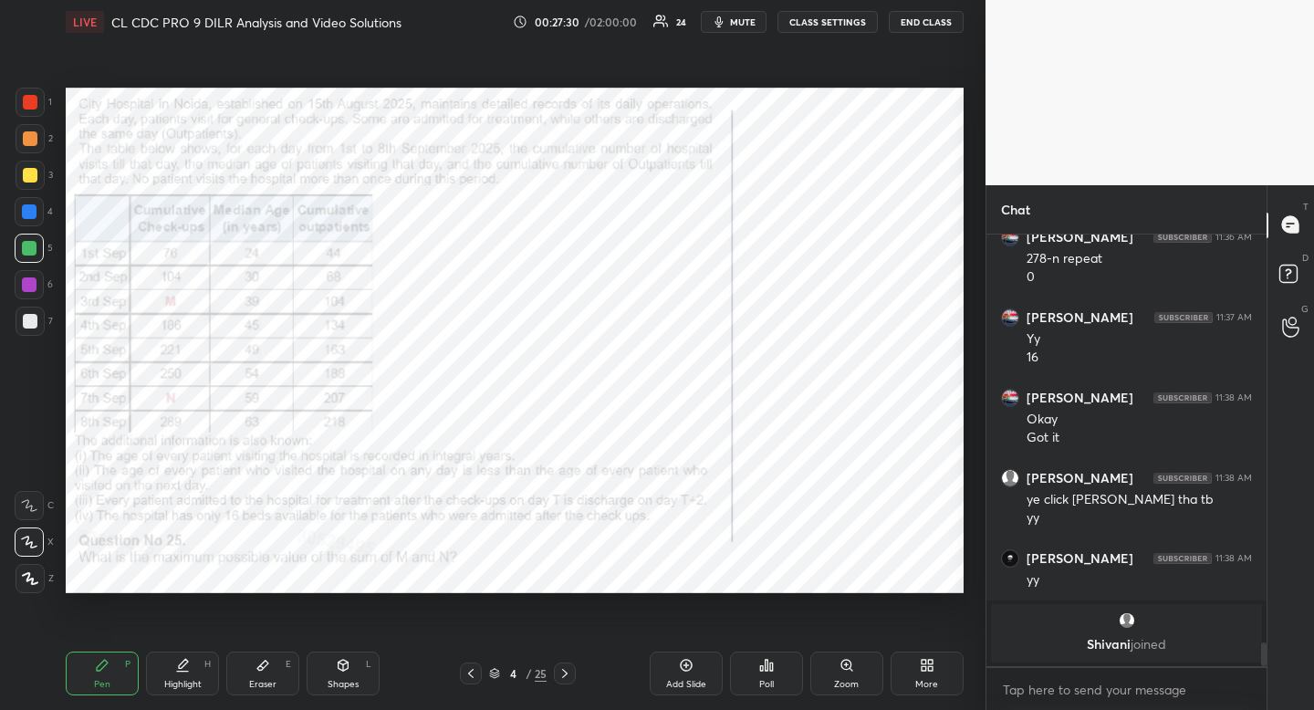
scroll to position [6893, 0]
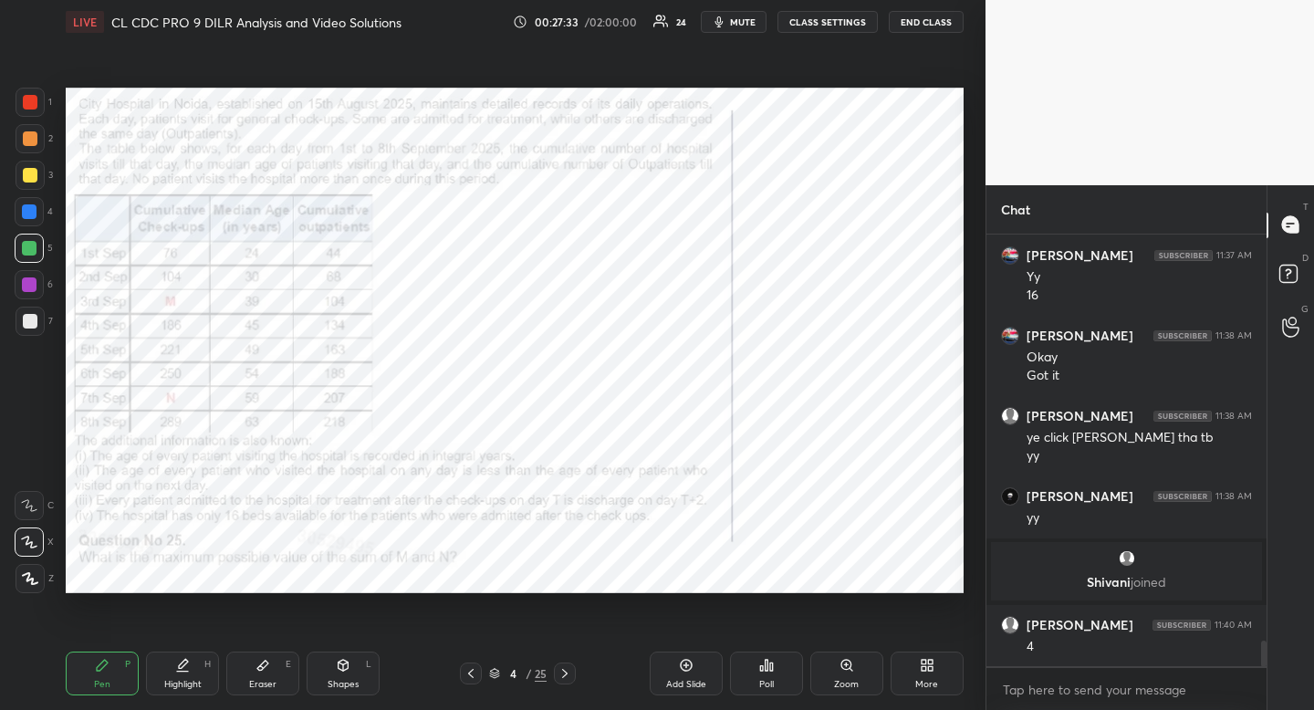
click at [185, 684] on div "Highlight" at bounding box center [182, 684] width 37 height 9
click at [193, 667] on div "Highlight H" at bounding box center [182, 674] width 73 height 44
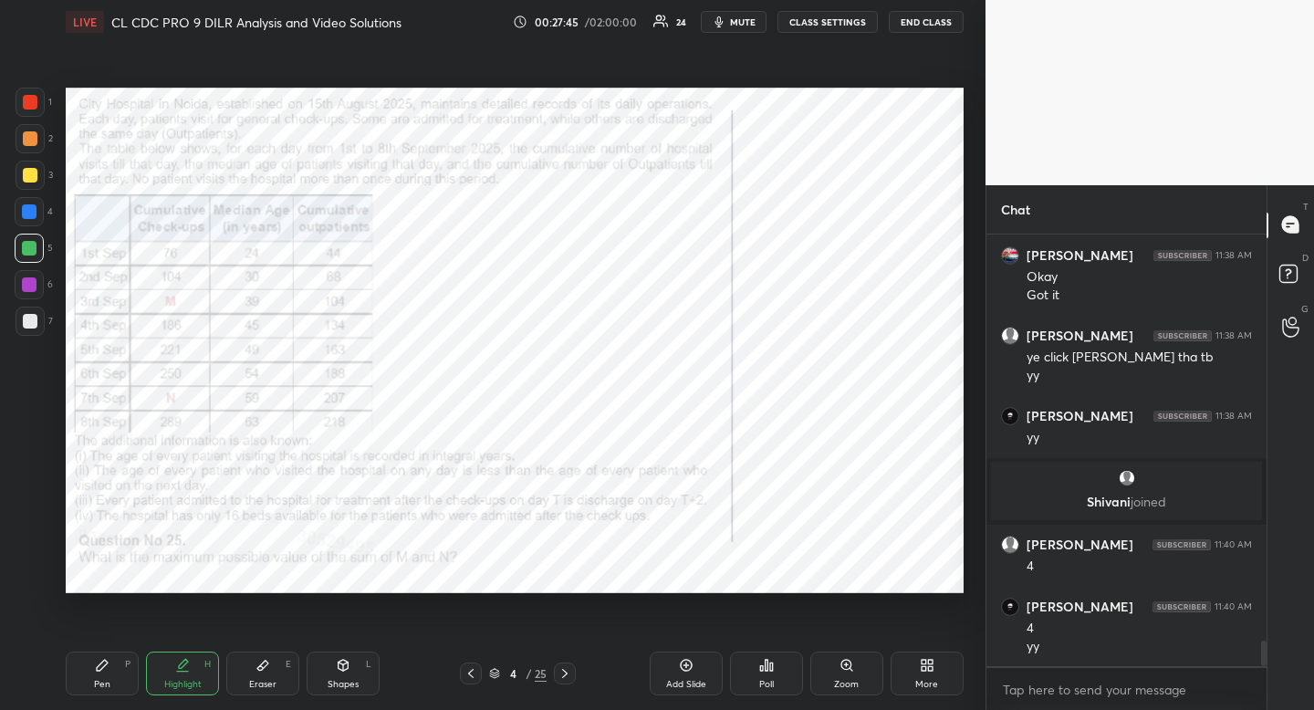
scroll to position [7036, 0]
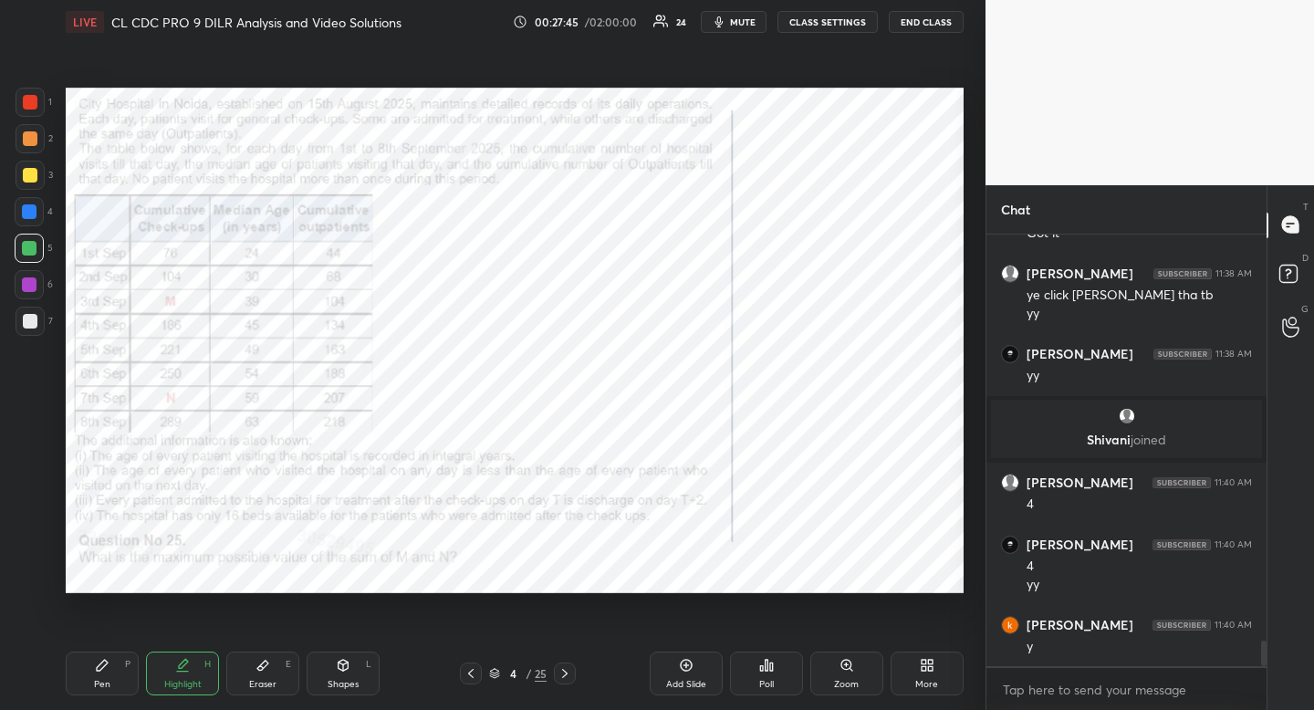
click at [572, 677] on div at bounding box center [565, 674] width 22 height 22
click at [471, 675] on icon at bounding box center [470, 673] width 5 height 9
click at [358, 682] on div "Shapes" at bounding box center [343, 684] width 31 height 9
click at [22, 505] on div at bounding box center [29, 505] width 29 height 29
click at [25, 505] on icon at bounding box center [29, 505] width 15 height 15
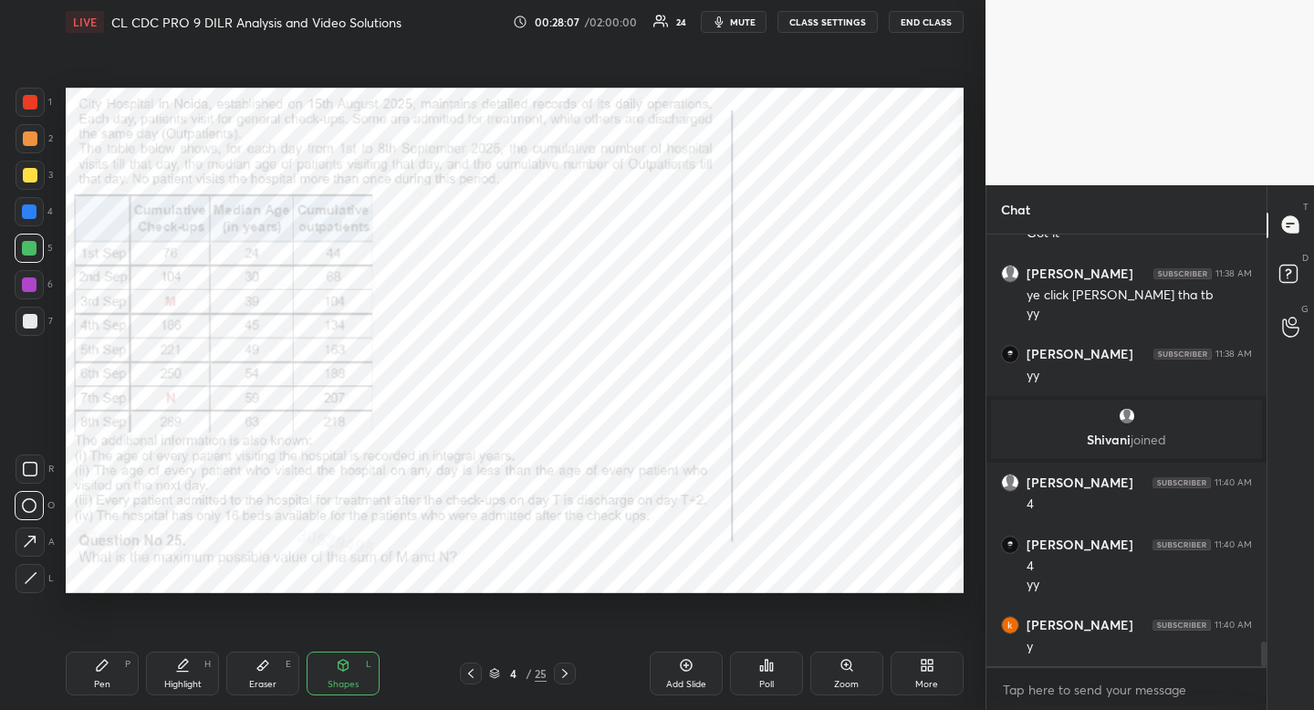
click at [567, 670] on icon at bounding box center [565, 673] width 15 height 15
click at [475, 673] on icon at bounding box center [471, 673] width 15 height 15
click at [570, 669] on icon at bounding box center [565, 673] width 15 height 15
click at [471, 676] on icon at bounding box center [471, 673] width 15 height 15
click at [181, 684] on div "Highlight" at bounding box center [182, 684] width 37 height 9
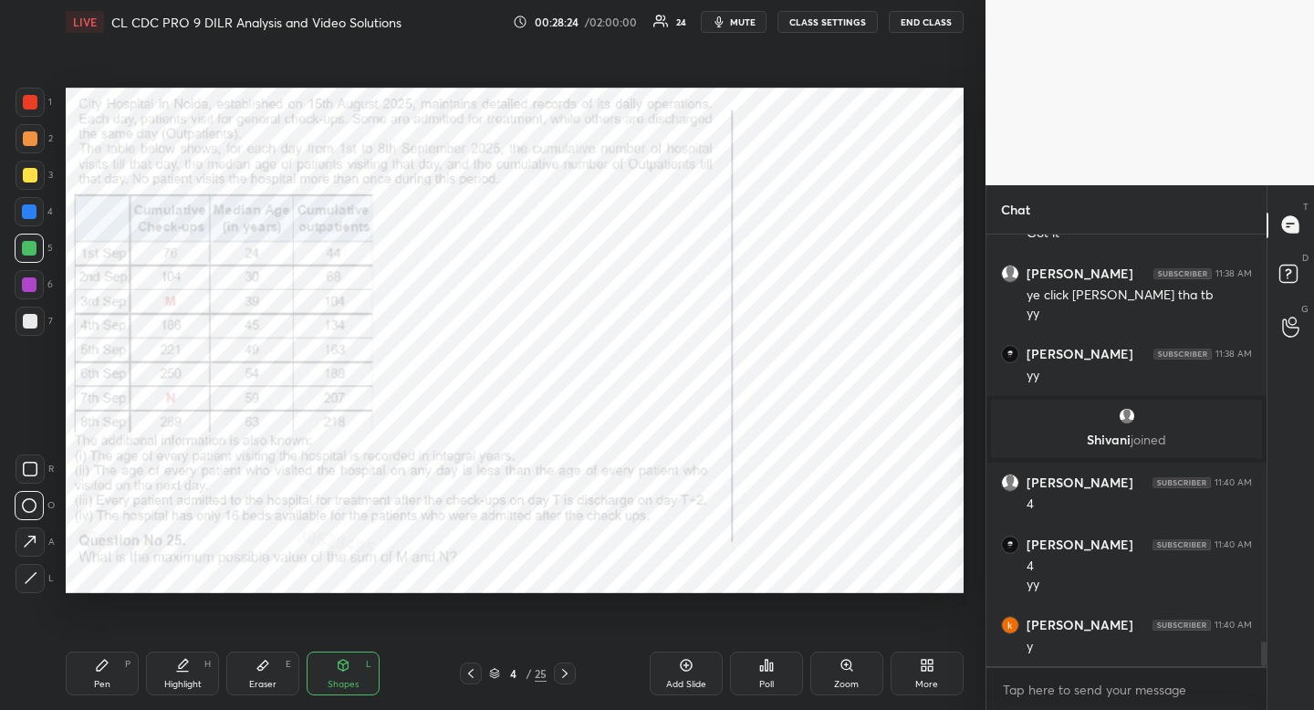
click at [179, 675] on div "Highlight H" at bounding box center [182, 674] width 73 height 44
drag, startPoint x: 256, startPoint y: 659, endPoint x: 249, endPoint y: 669, distance: 12.4
click at [256, 659] on icon at bounding box center [263, 665] width 15 height 15
drag, startPoint x: 249, startPoint y: 669, endPoint x: 254, endPoint y: 653, distance: 16.2
click at [250, 663] on div "Eraser E" at bounding box center [262, 674] width 73 height 44
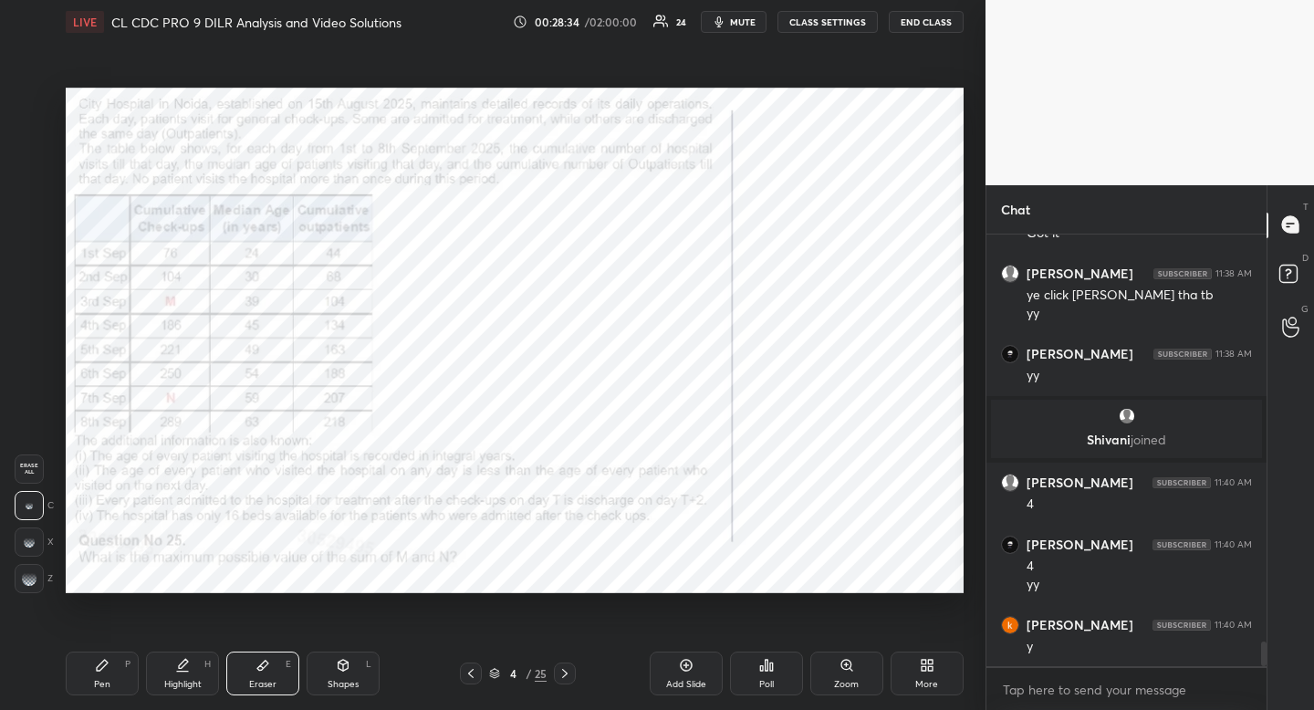
click at [816, 293] on div "Setting up your live class Poll for secs No correct answer Start poll" at bounding box center [514, 340] width 913 height 593
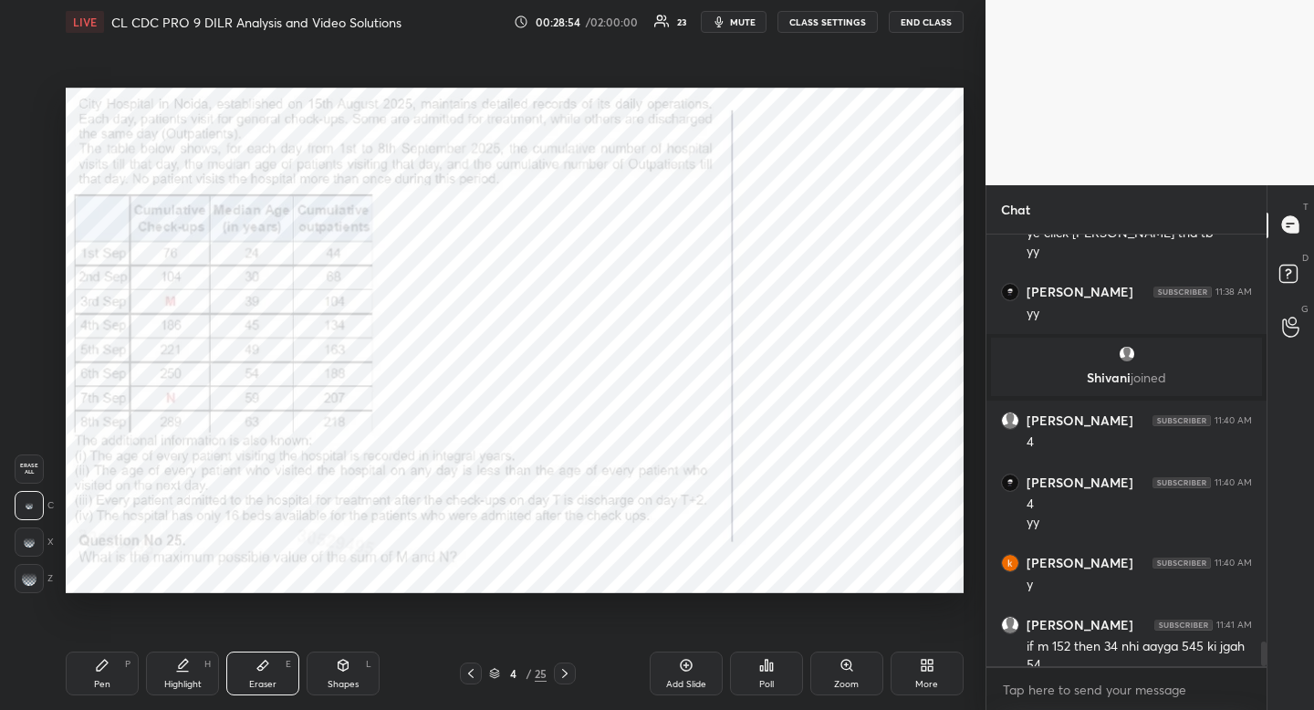
scroll to position [7116, 0]
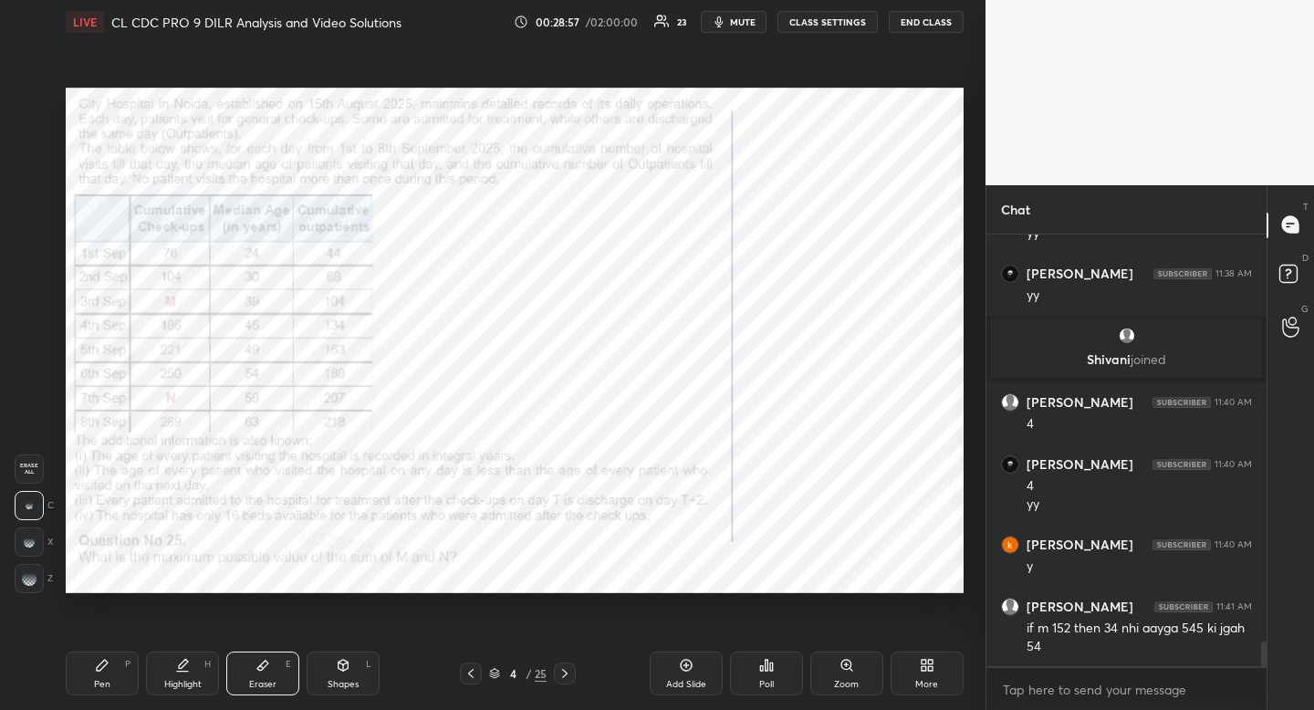
click at [187, 680] on div "Highlight" at bounding box center [182, 684] width 37 height 9
drag, startPoint x: 187, startPoint y: 679, endPoint x: 184, endPoint y: 670, distance: 9.5
click at [187, 680] on div "Highlight" at bounding box center [182, 684] width 37 height 9
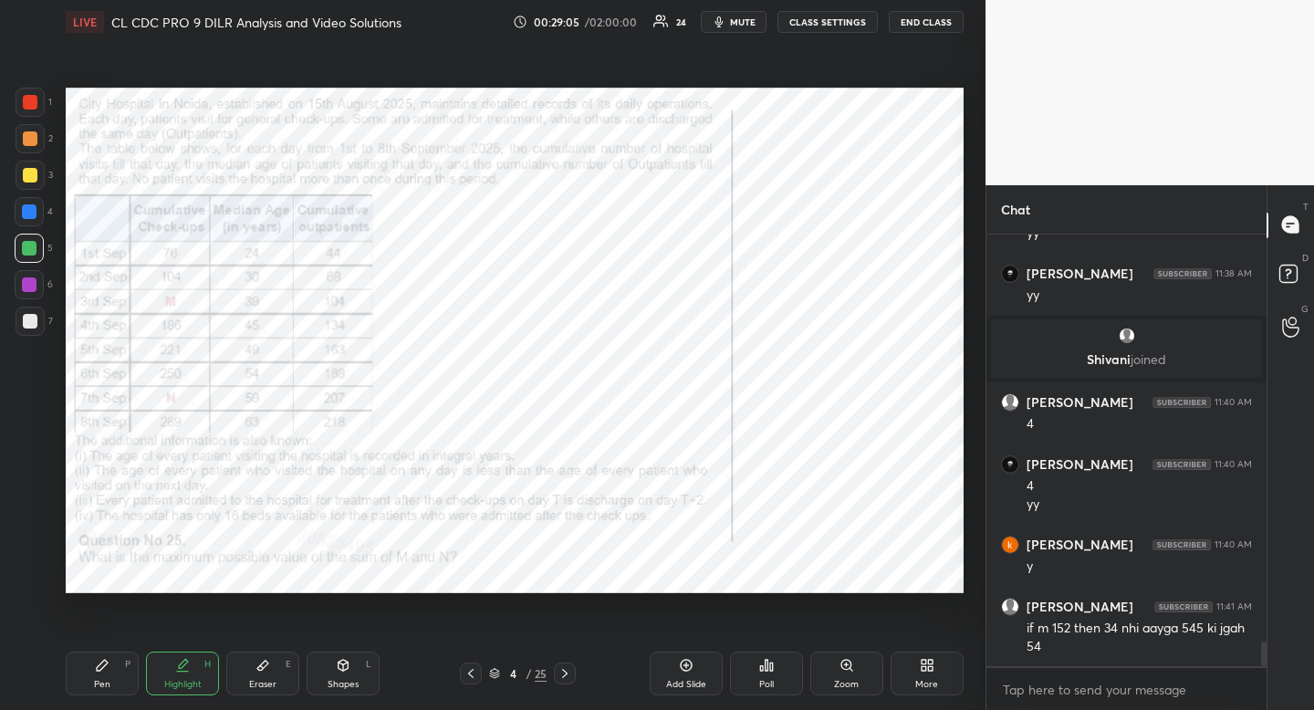
click at [246, 674] on div "Eraser E" at bounding box center [262, 674] width 73 height 44
drag, startPoint x: 246, startPoint y: 674, endPoint x: 257, endPoint y: 619, distance: 56.9
click at [238, 673] on div "Eraser E" at bounding box center [262, 674] width 73 height 44
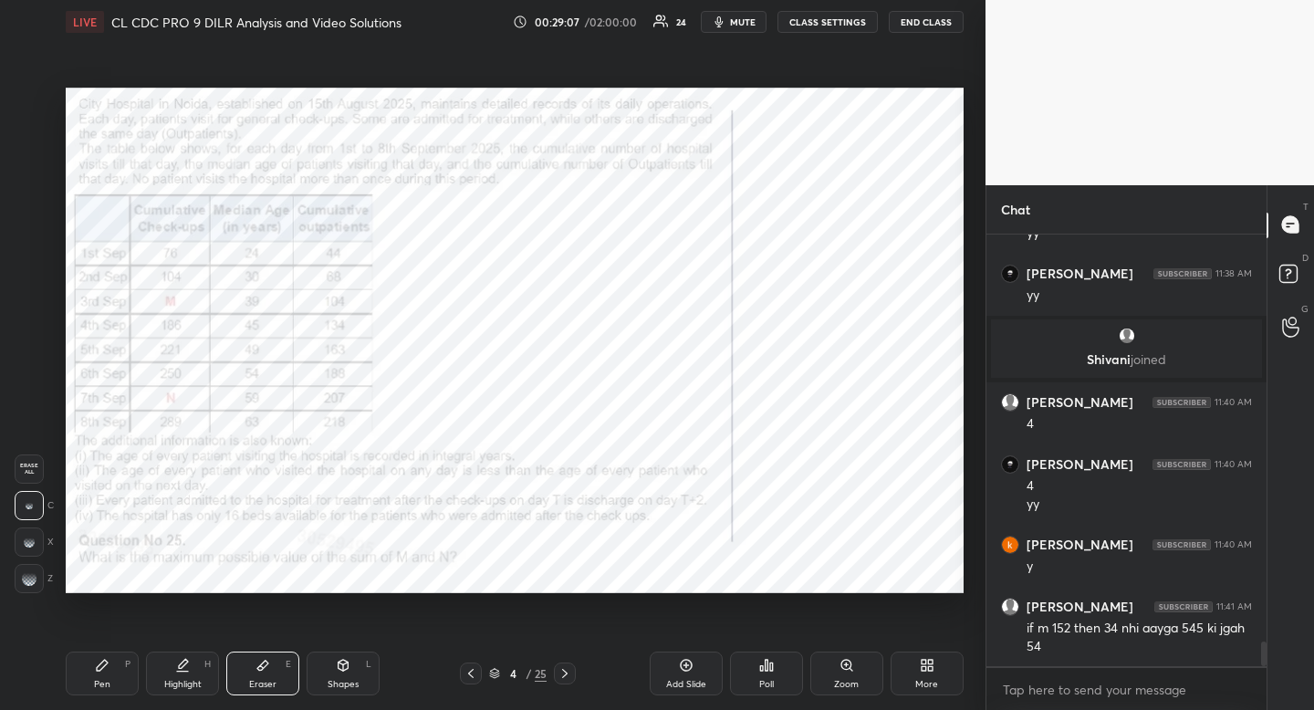
click at [110, 680] on div "Pen" at bounding box center [102, 684] width 16 height 9
drag, startPoint x: 110, startPoint y: 678, endPoint x: 159, endPoint y: 615, distance: 80.0
click at [110, 680] on div "Pen" at bounding box center [102, 684] width 16 height 9
drag, startPoint x: 170, startPoint y: 707, endPoint x: 177, endPoint y: 699, distance: 11.0
click at [175, 704] on div "Pen P Highlight H Eraser E Shapes L 4 / 25 Add Slide Poll Zoom More" at bounding box center [515, 673] width 898 height 73
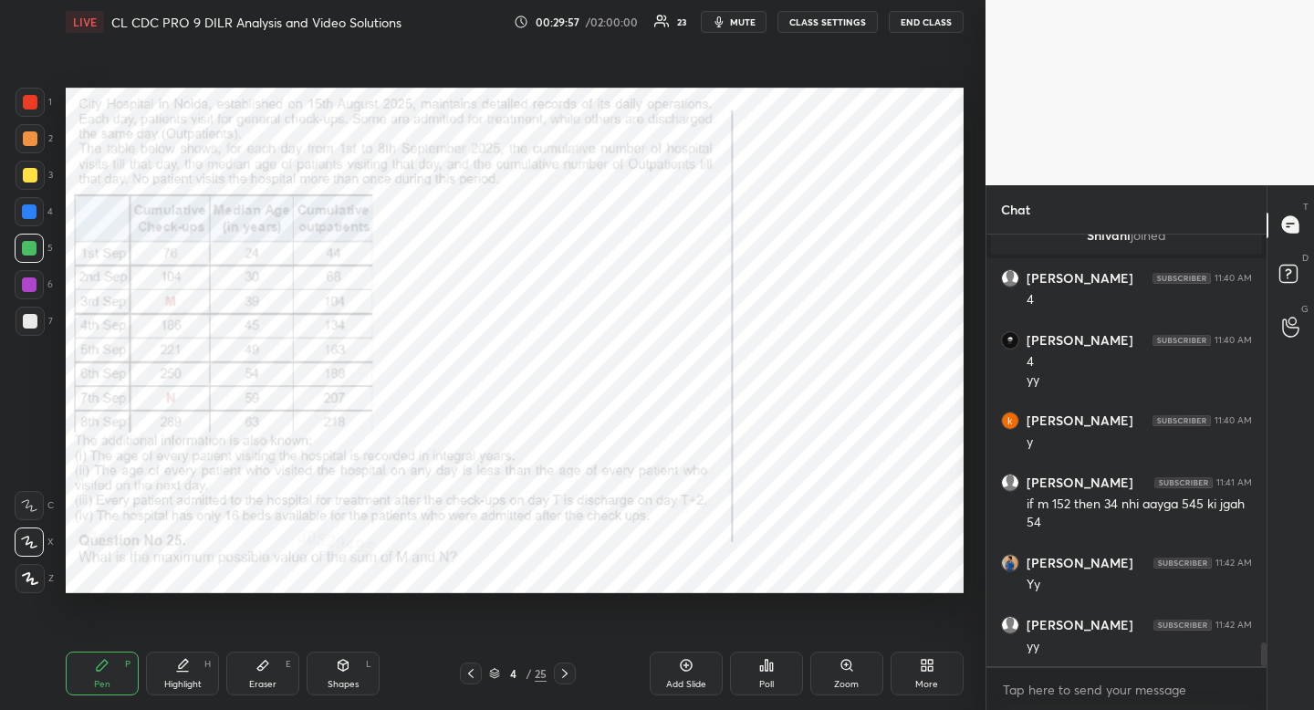
scroll to position [7302, 0]
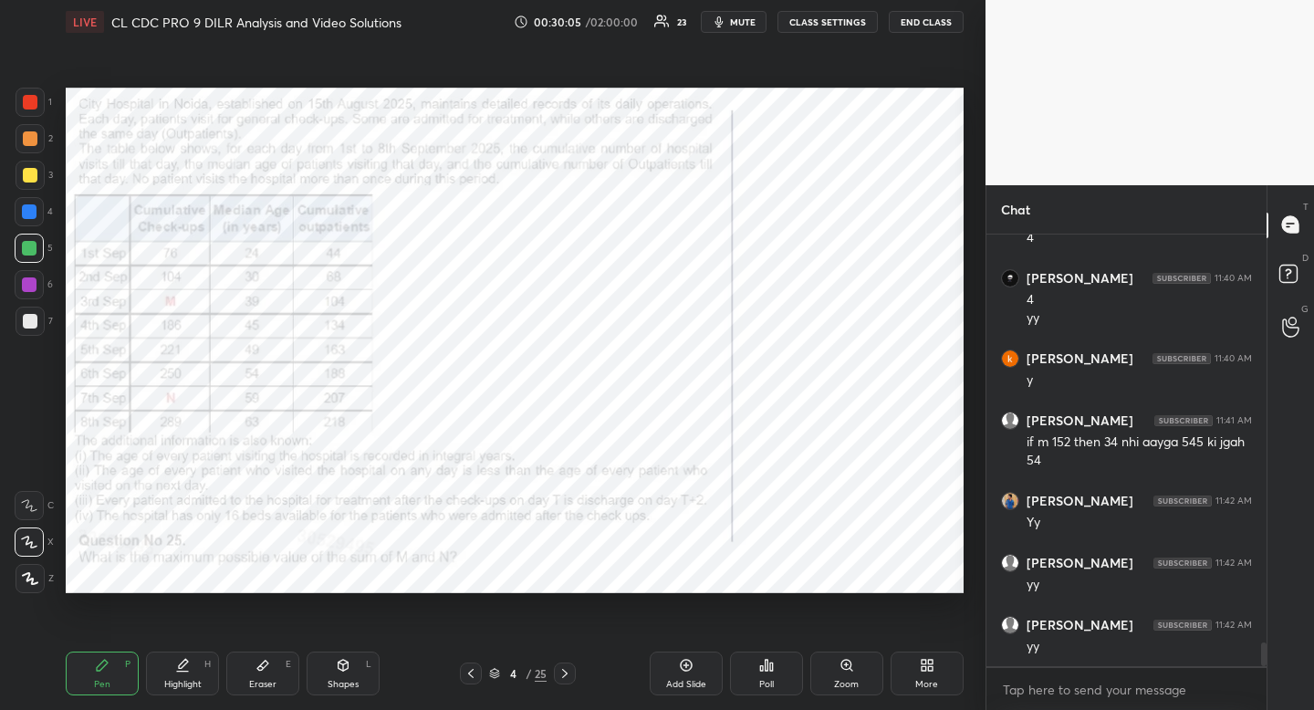
drag, startPoint x: 188, startPoint y: 677, endPoint x: 178, endPoint y: 682, distance: 11.0
click at [188, 680] on div "Highlight" at bounding box center [182, 684] width 37 height 9
drag, startPoint x: 178, startPoint y: 682, endPoint x: 232, endPoint y: 598, distance: 99.7
click at [178, 682] on div "Highlight" at bounding box center [182, 684] width 37 height 9
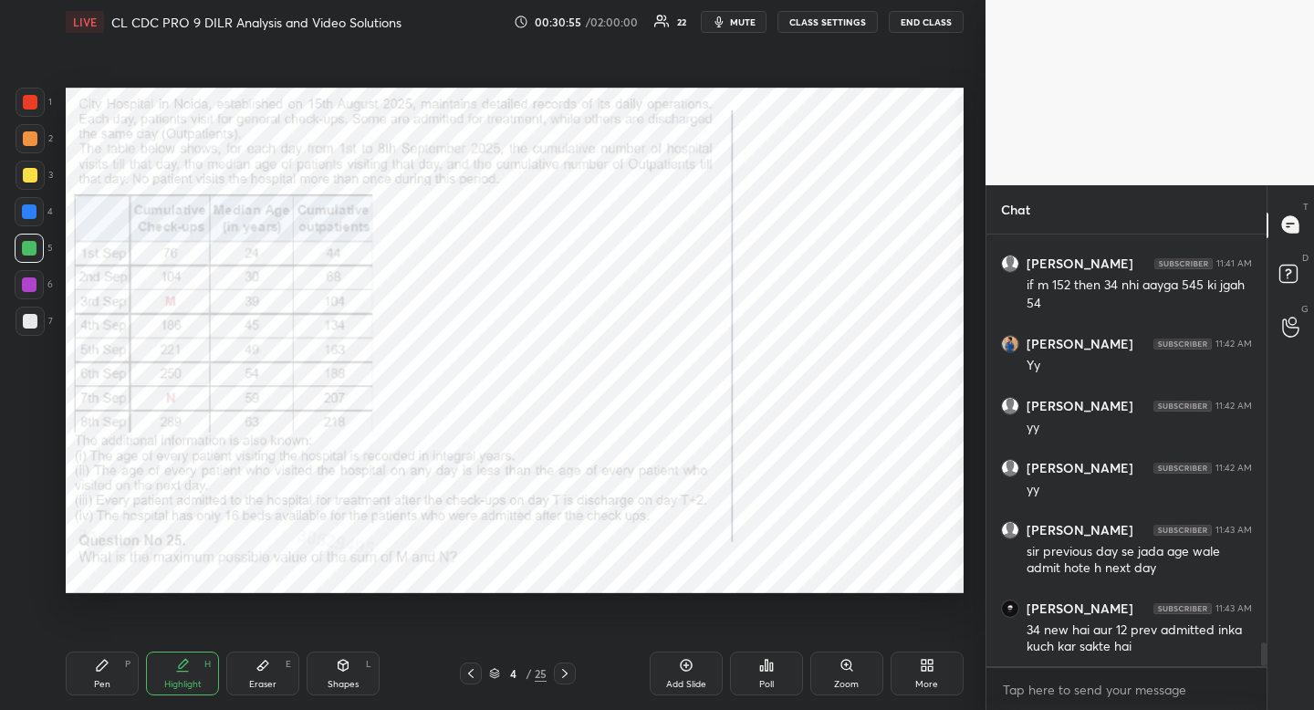
scroll to position [7521, 0]
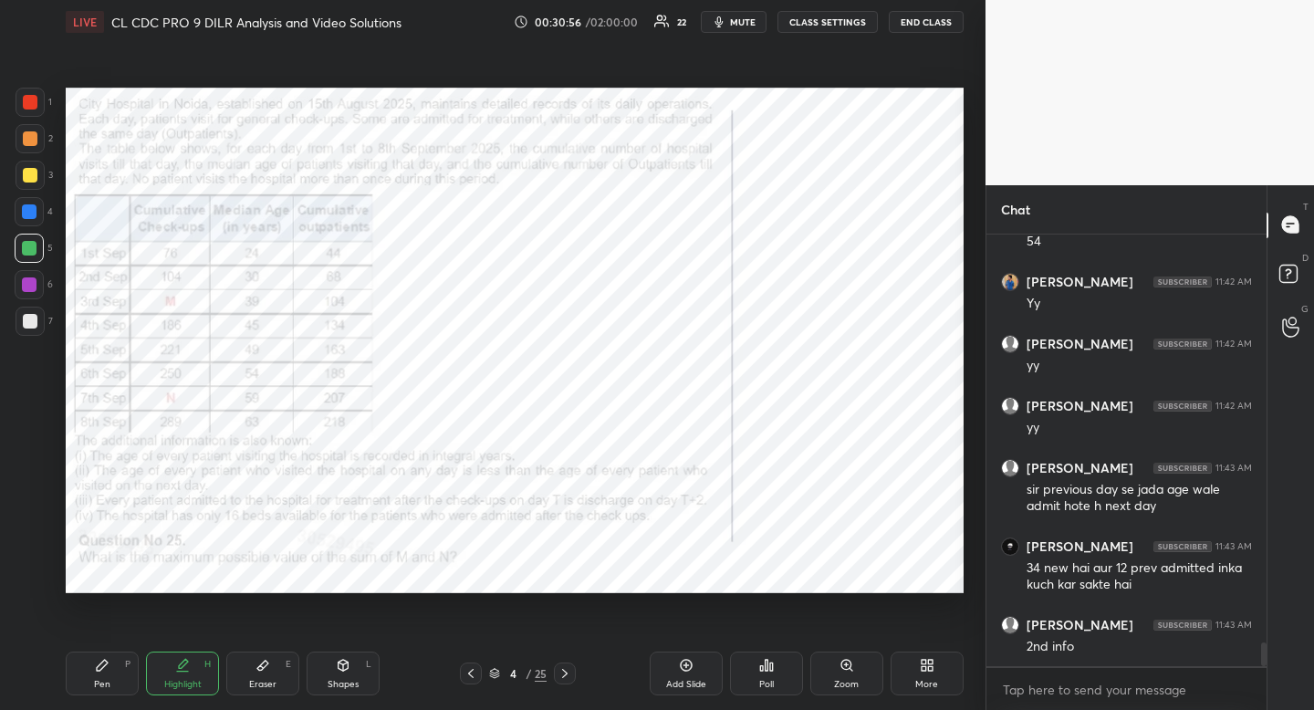
drag, startPoint x: 335, startPoint y: 665, endPoint x: 297, endPoint y: 646, distance: 42.9
click at [336, 665] on icon at bounding box center [343, 665] width 15 height 15
click at [35, 467] on icon at bounding box center [30, 469] width 15 height 15
click at [107, 672] on icon at bounding box center [102, 665] width 15 height 15
drag, startPoint x: 107, startPoint y: 672, endPoint x: 109, endPoint y: 623, distance: 48.4
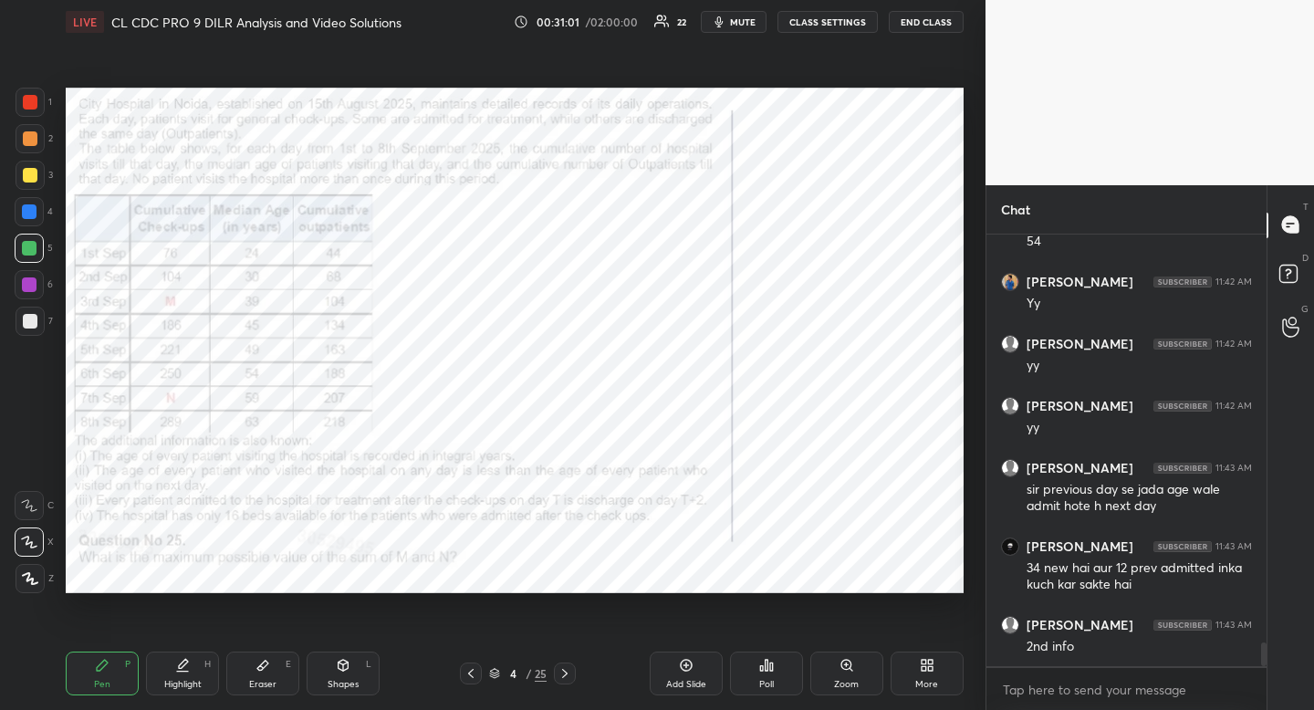
click at [107, 672] on icon at bounding box center [102, 665] width 15 height 15
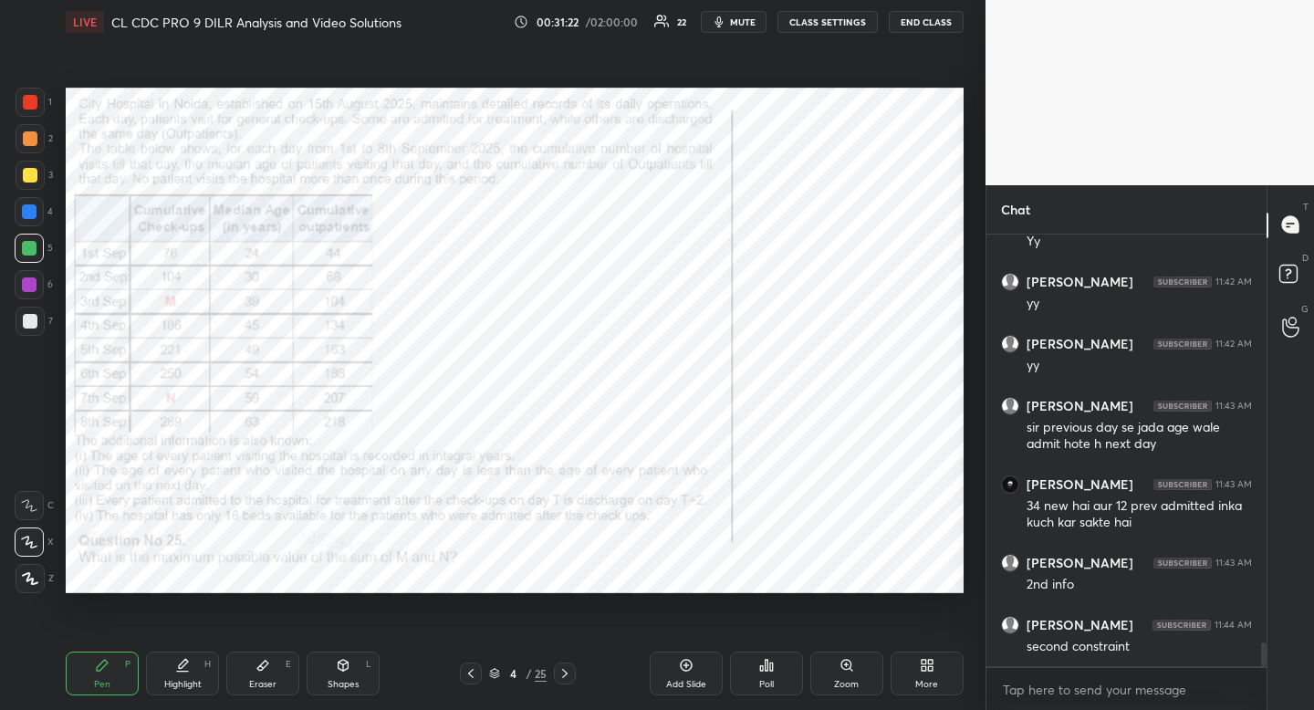
click at [256, 680] on div "Eraser" at bounding box center [262, 684] width 27 height 9
click at [264, 680] on div "Eraser" at bounding box center [262, 684] width 27 height 9
click at [97, 691] on div "Pen P" at bounding box center [102, 674] width 73 height 44
click at [104, 685] on div "Pen" at bounding box center [102, 684] width 16 height 9
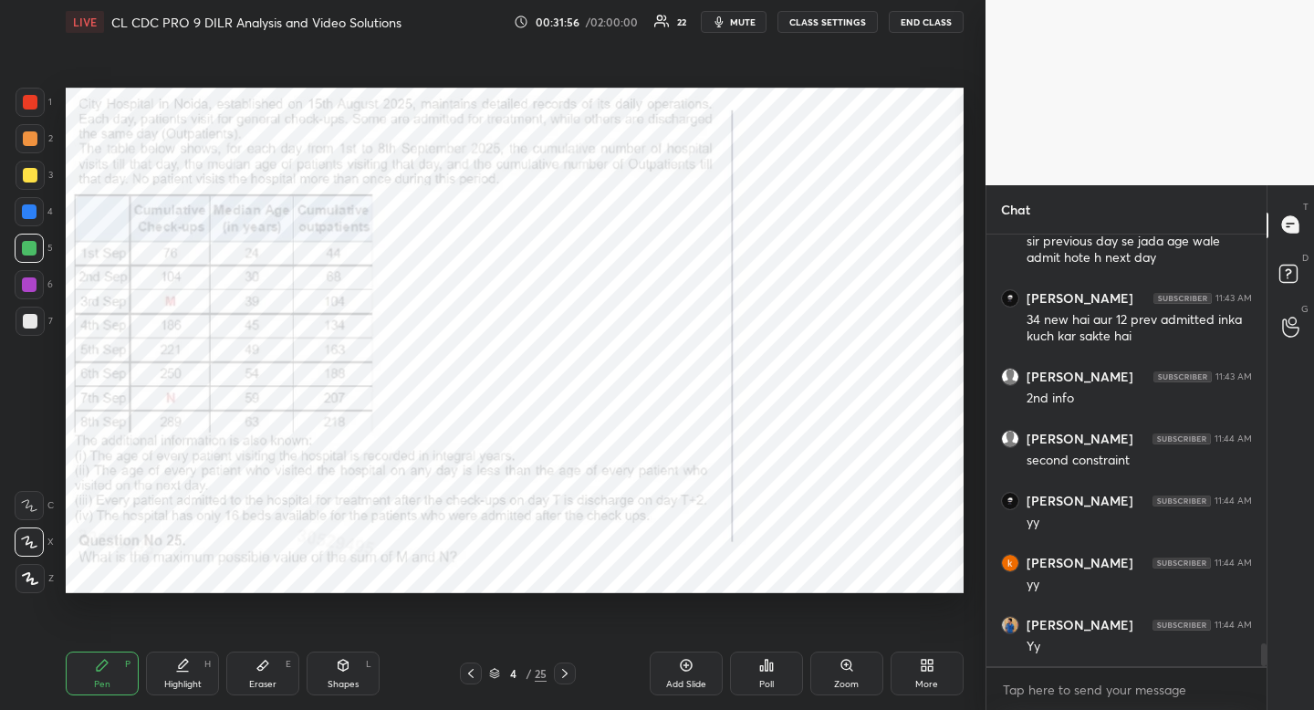
scroll to position [7894, 0]
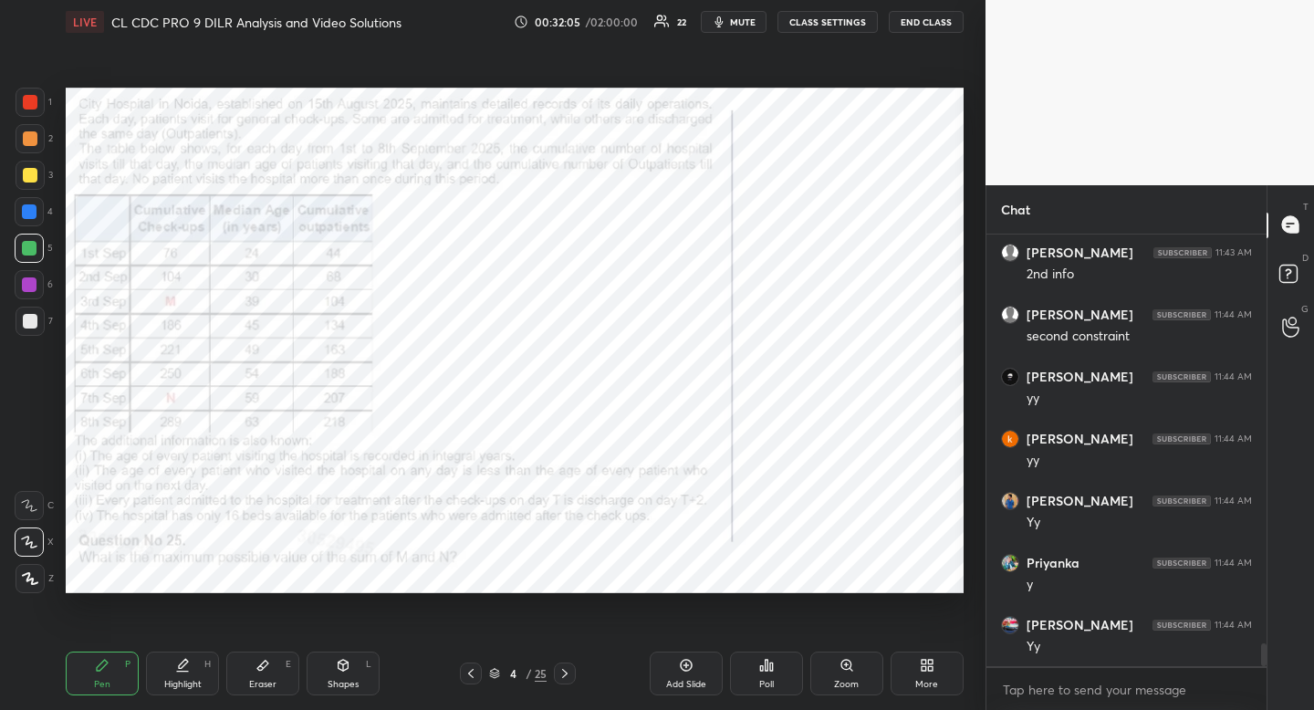
click at [279, 665] on div "Eraser E" at bounding box center [262, 674] width 73 height 44
click at [110, 672] on div "Pen P" at bounding box center [102, 674] width 73 height 44
click at [340, 685] on div "Shapes" at bounding box center [343, 684] width 31 height 9
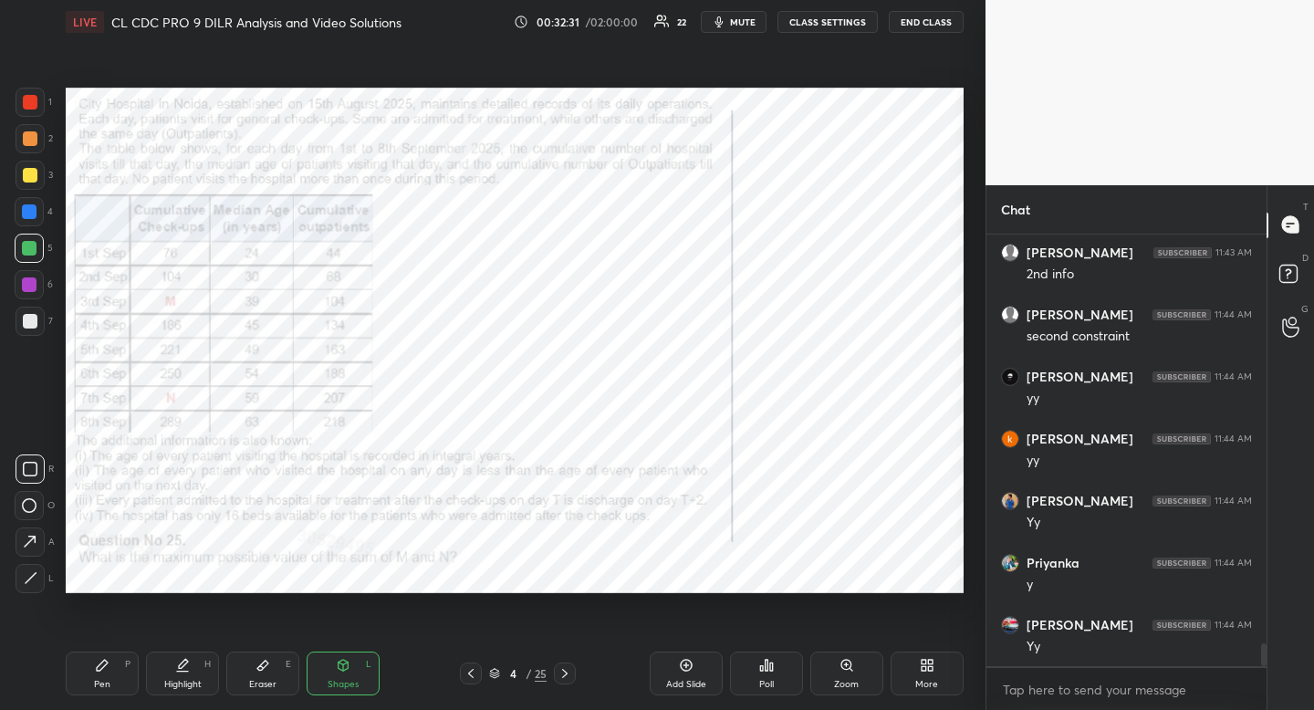
click at [36, 465] on rect at bounding box center [31, 470] width 14 height 14
click at [112, 675] on div "Pen P" at bounding box center [102, 674] width 73 height 44
drag, startPoint x: 120, startPoint y: 665, endPoint x: 158, endPoint y: 623, distance: 56.8
click at [120, 665] on div "Pen P" at bounding box center [102, 674] width 73 height 44
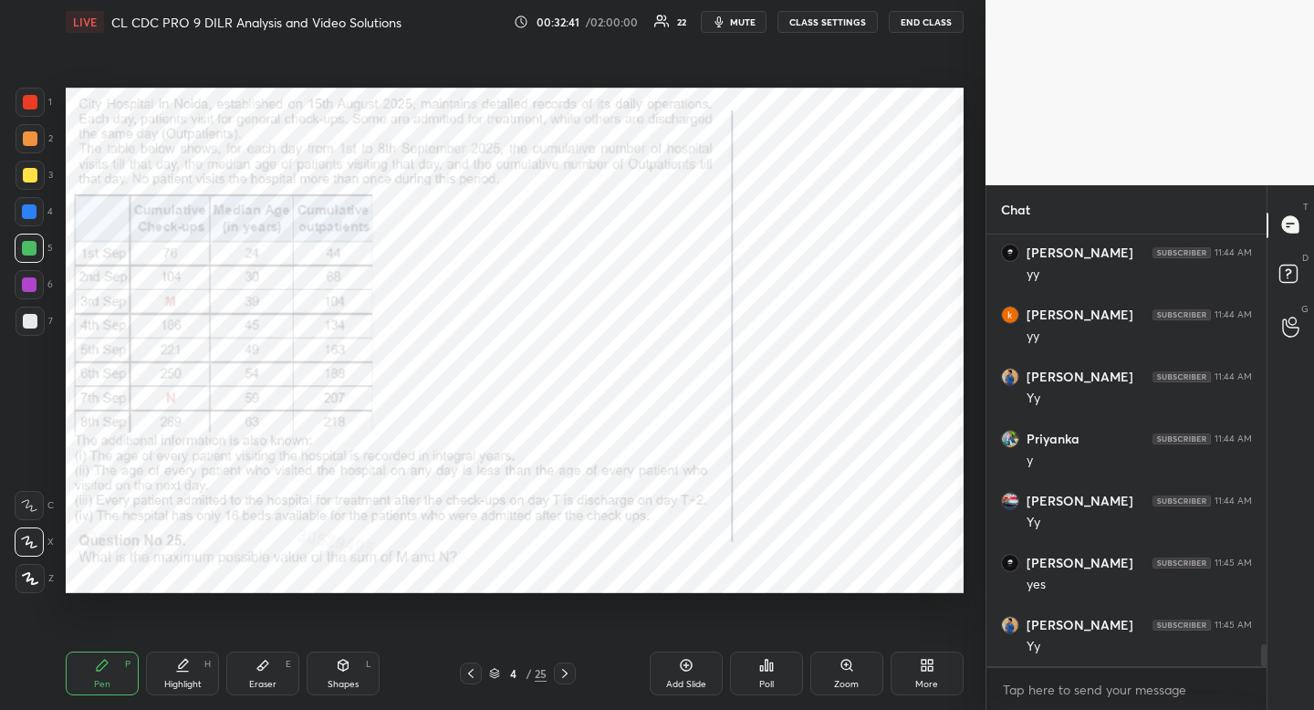
scroll to position [8080, 0]
click at [104, 666] on icon at bounding box center [102, 665] width 11 height 11
click at [212, 668] on div "Highlight H" at bounding box center [182, 674] width 73 height 44
drag, startPoint x: 209, startPoint y: 673, endPoint x: 306, endPoint y: 596, distance: 123.4
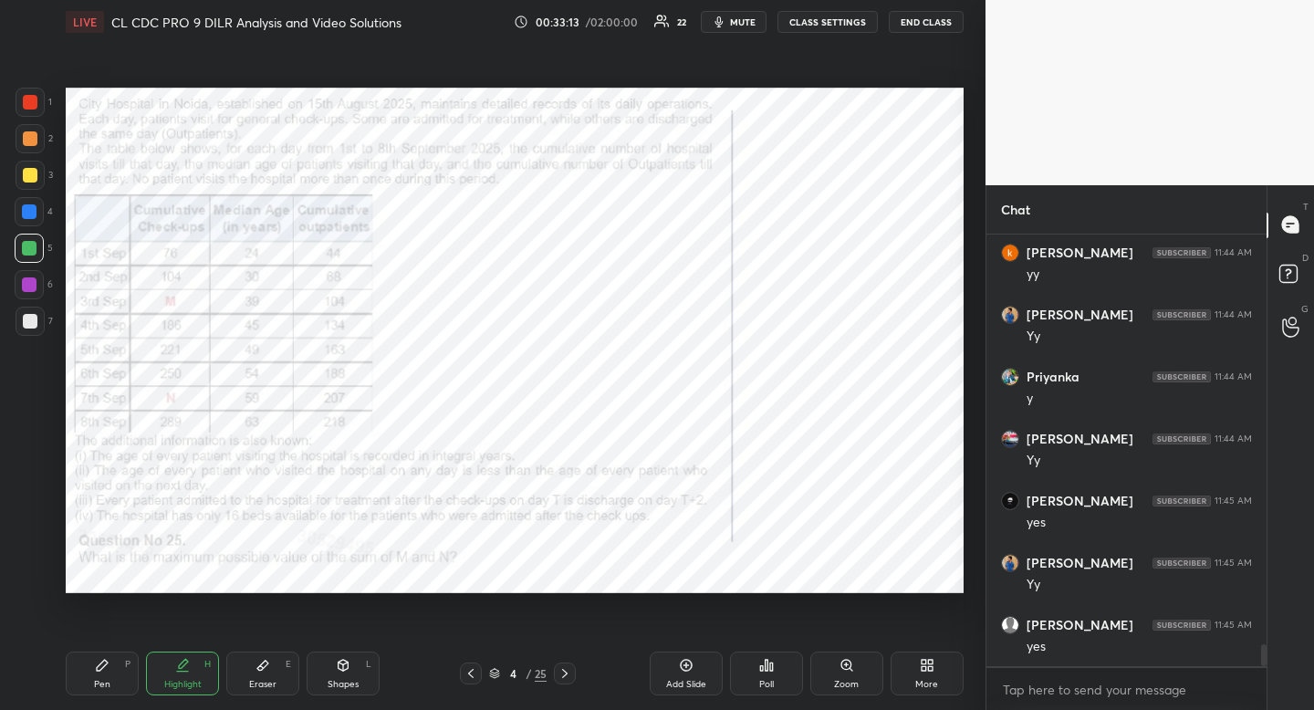
click at [209, 673] on div "Highlight H" at bounding box center [182, 674] width 73 height 44
click at [268, 684] on div "Eraser" at bounding box center [262, 684] width 27 height 9
click at [275, 680] on div "Eraser" at bounding box center [262, 684] width 27 height 9
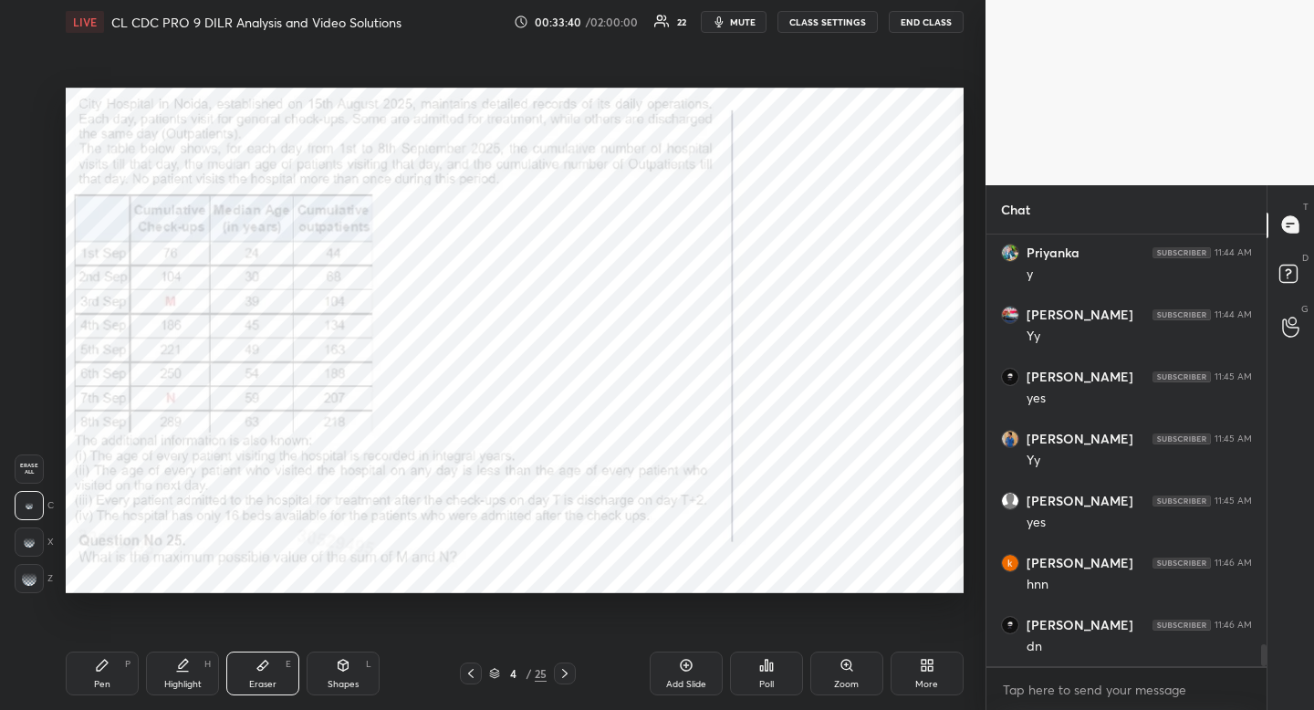
click at [110, 676] on div "Pen P" at bounding box center [102, 674] width 73 height 44
click at [110, 674] on div "Pen P" at bounding box center [102, 674] width 73 height 44
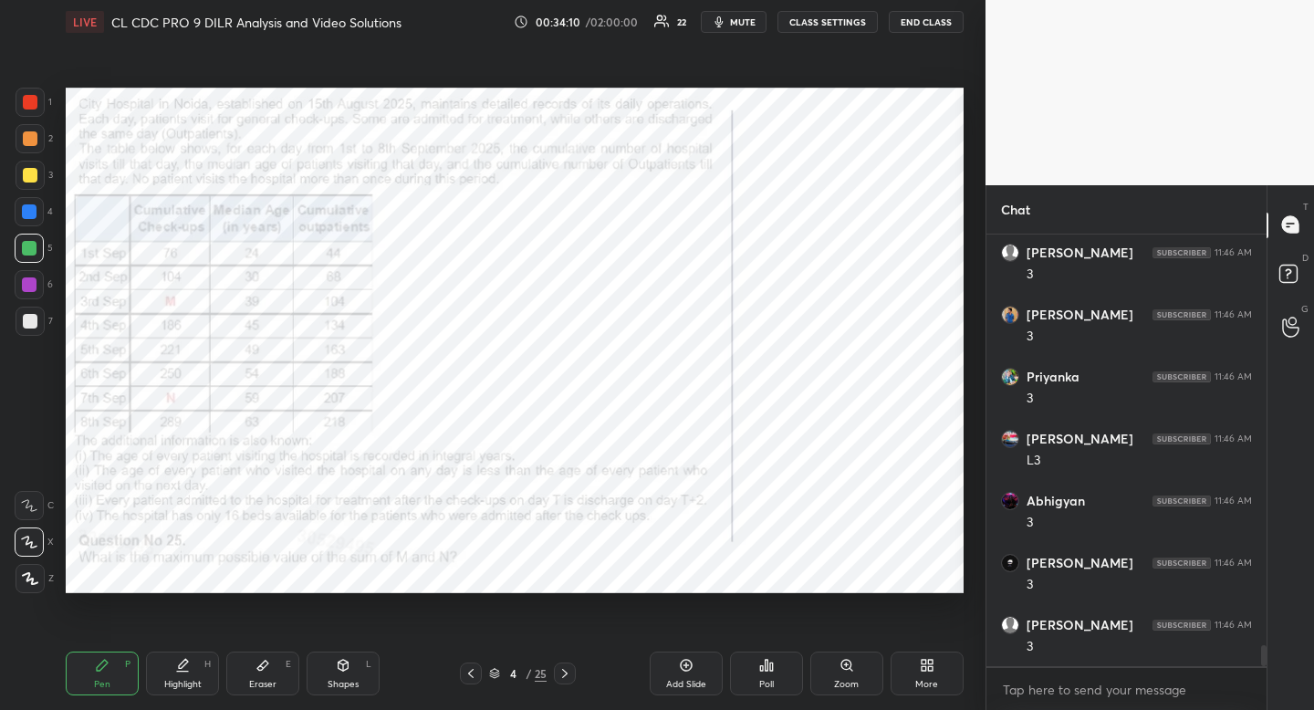
scroll to position [8700, 0]
click at [205, 681] on div "Highlight H" at bounding box center [182, 674] width 73 height 44
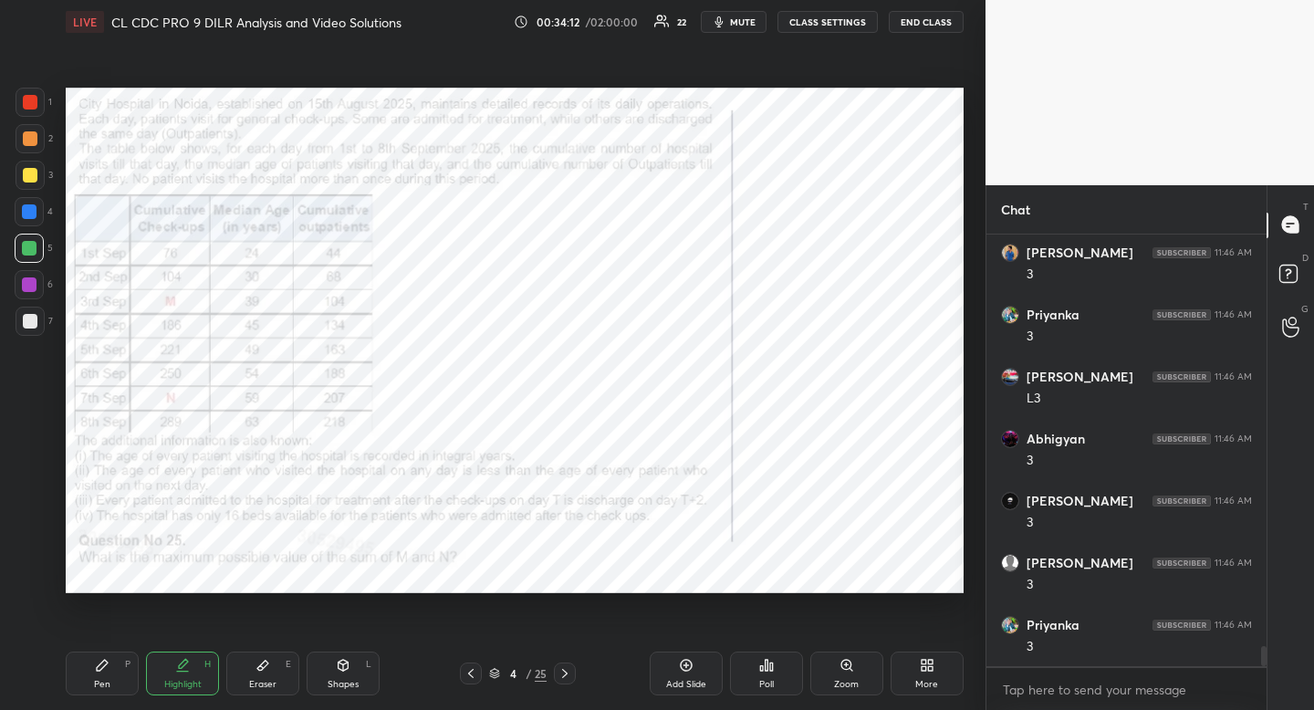
drag, startPoint x: 205, startPoint y: 681, endPoint x: 214, endPoint y: 657, distance: 25.4
click at [205, 681] on div "Highlight H" at bounding box center [182, 674] width 73 height 44
click at [115, 666] on div "Pen P" at bounding box center [102, 674] width 73 height 44
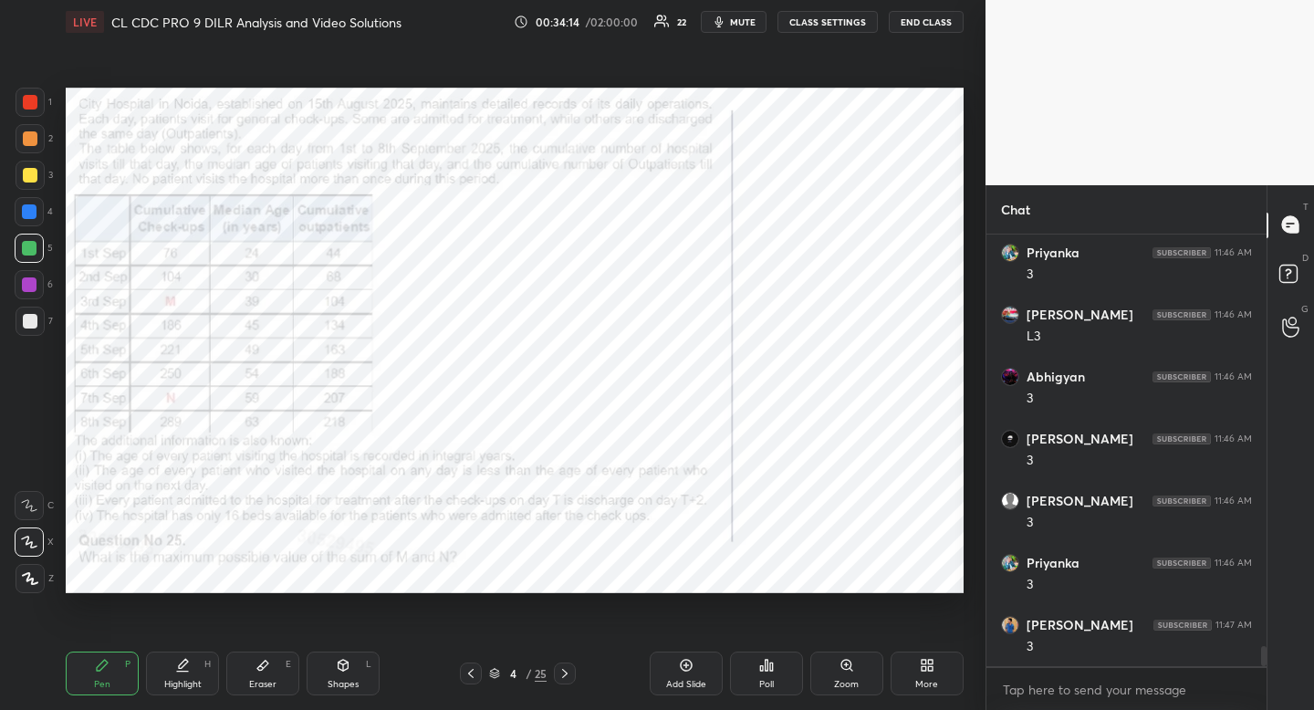
drag, startPoint x: 115, startPoint y: 666, endPoint x: 144, endPoint y: 639, distance: 40.0
click at [115, 666] on div "Pen P" at bounding box center [102, 674] width 73 height 44
click at [26, 105] on div at bounding box center [30, 102] width 15 height 15
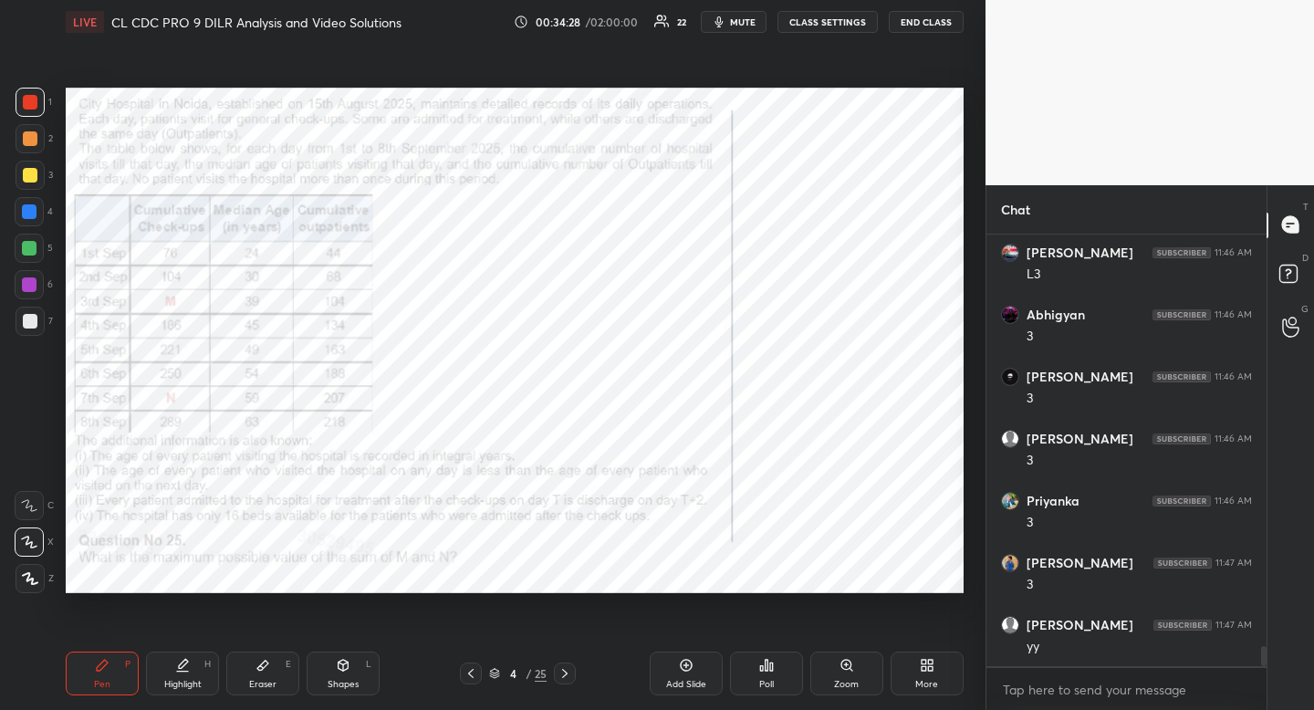
drag, startPoint x: 26, startPoint y: 105, endPoint x: 16, endPoint y: 131, distance: 27.8
click at [26, 105] on div at bounding box center [30, 102] width 15 height 15
click at [198, 683] on div "Highlight" at bounding box center [182, 684] width 37 height 9
click at [205, 674] on div "Highlight H" at bounding box center [182, 674] width 73 height 44
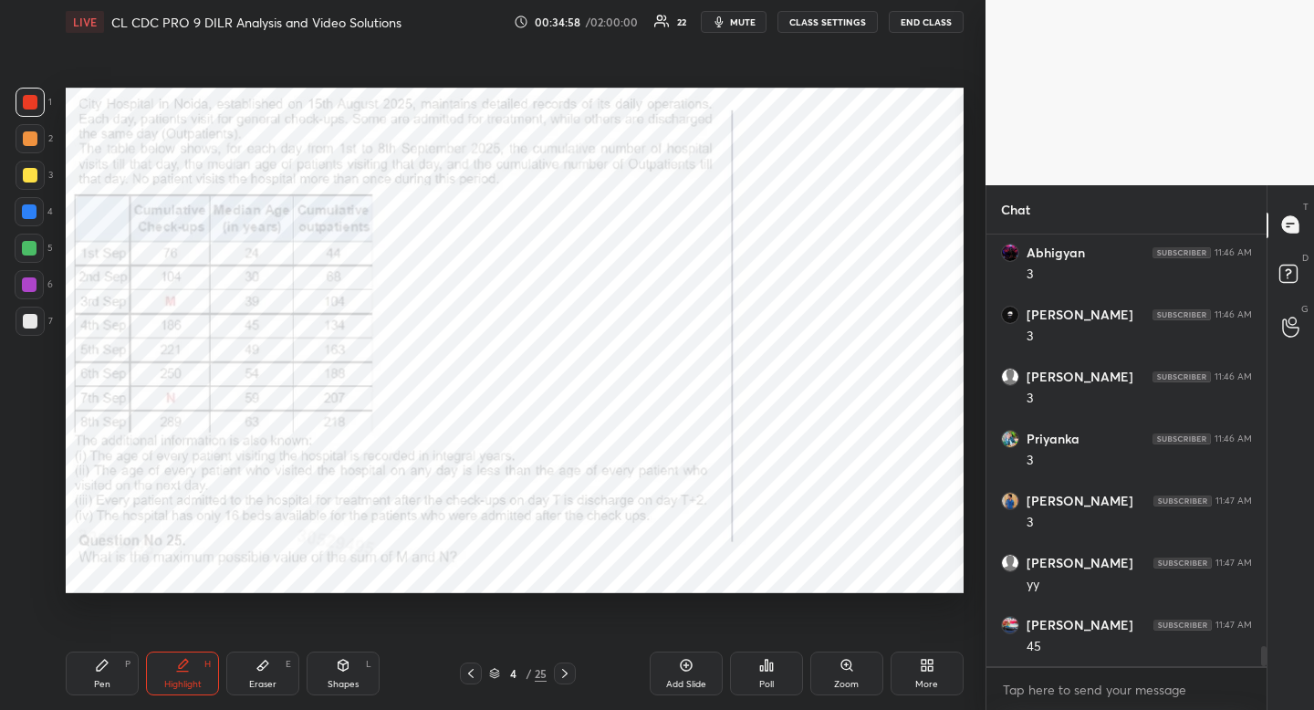
scroll to position [8949, 0]
click at [124, 664] on div "Pen P" at bounding box center [102, 674] width 73 height 44
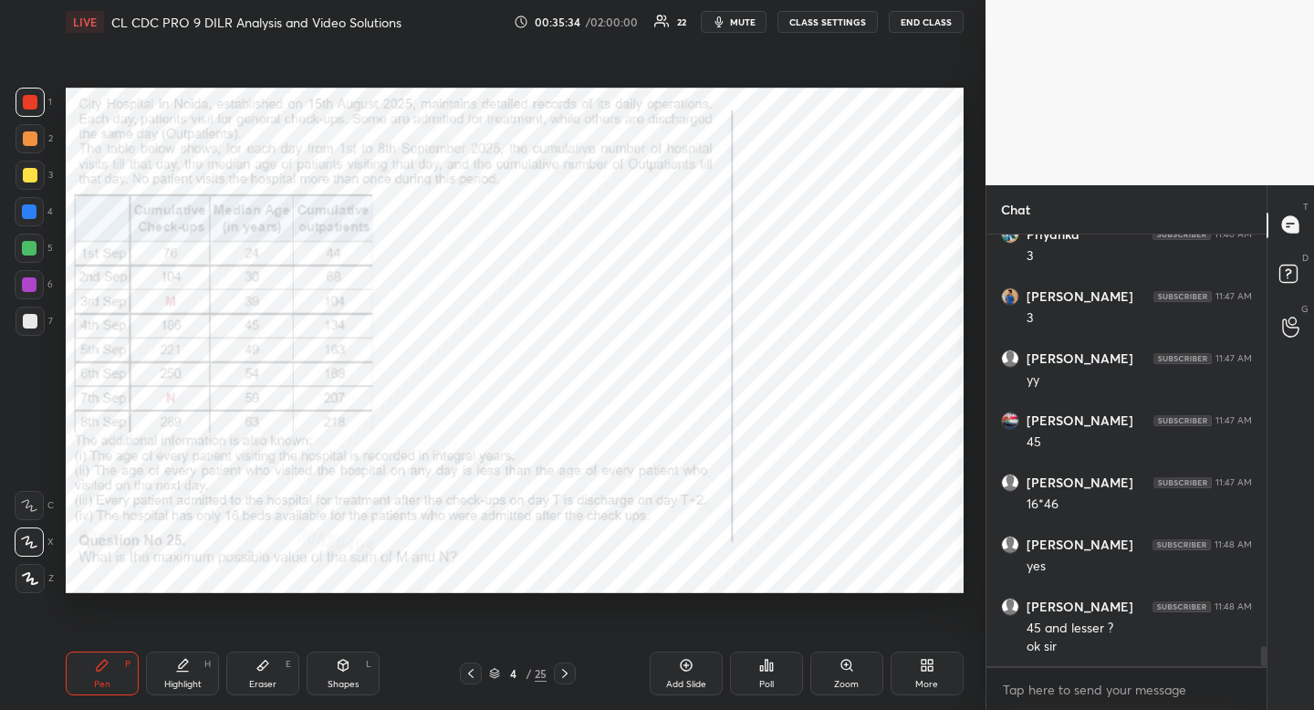
scroll to position [9153, 0]
click at [192, 661] on div "Highlight H" at bounding box center [182, 674] width 73 height 44
drag, startPoint x: 198, startPoint y: 661, endPoint x: 209, endPoint y: 655, distance: 12.2
click at [198, 661] on div "Highlight H" at bounding box center [182, 674] width 73 height 44
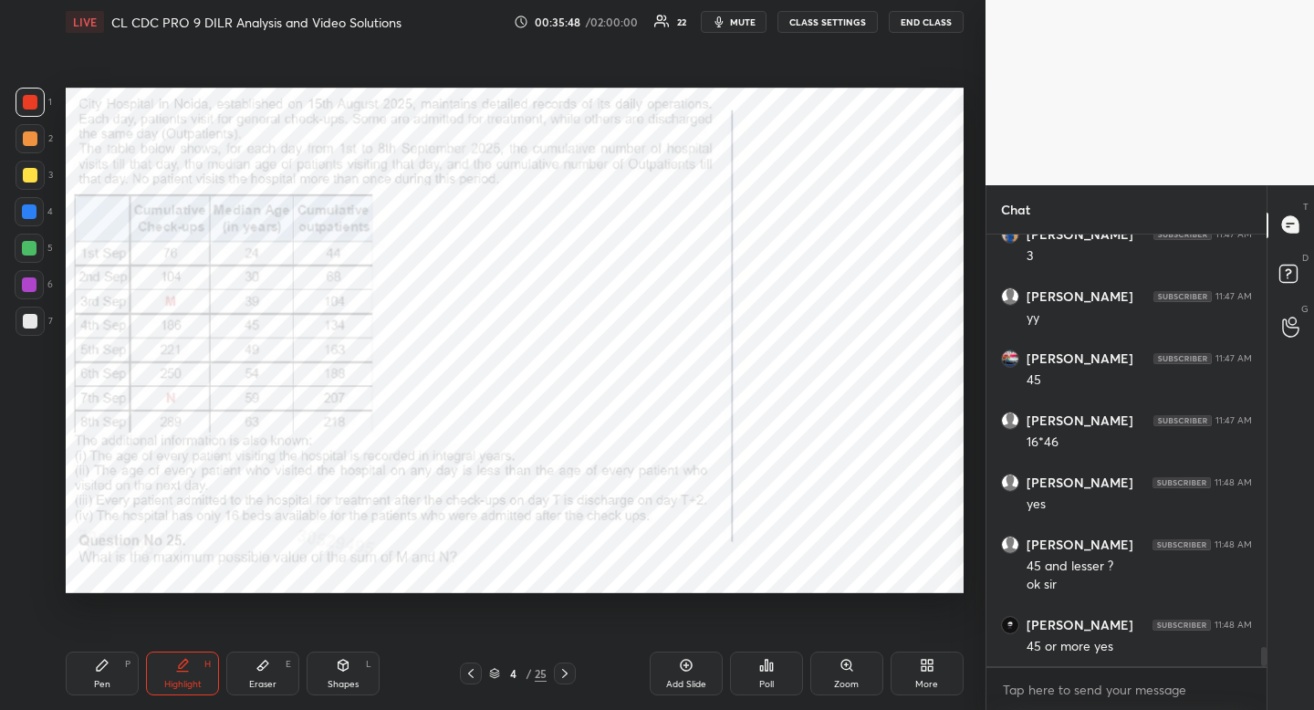
scroll to position [9215, 0]
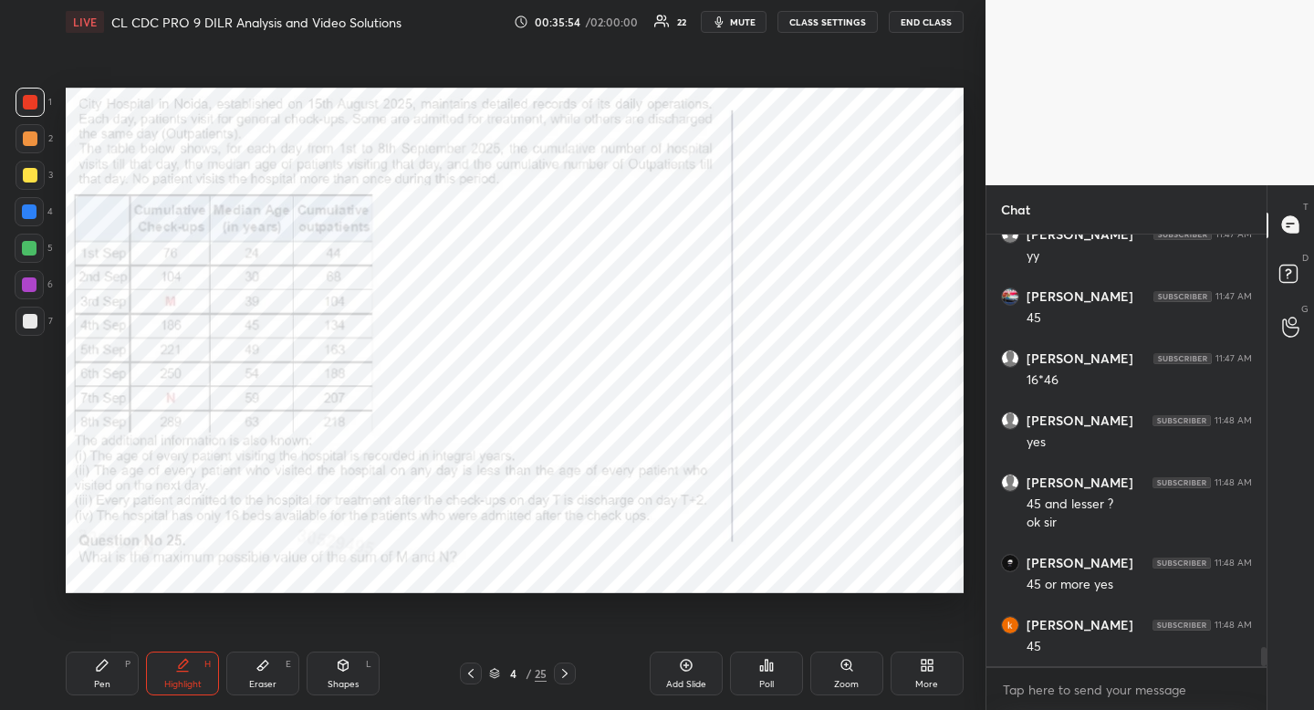
click at [273, 668] on div "Eraser E" at bounding box center [262, 674] width 73 height 44
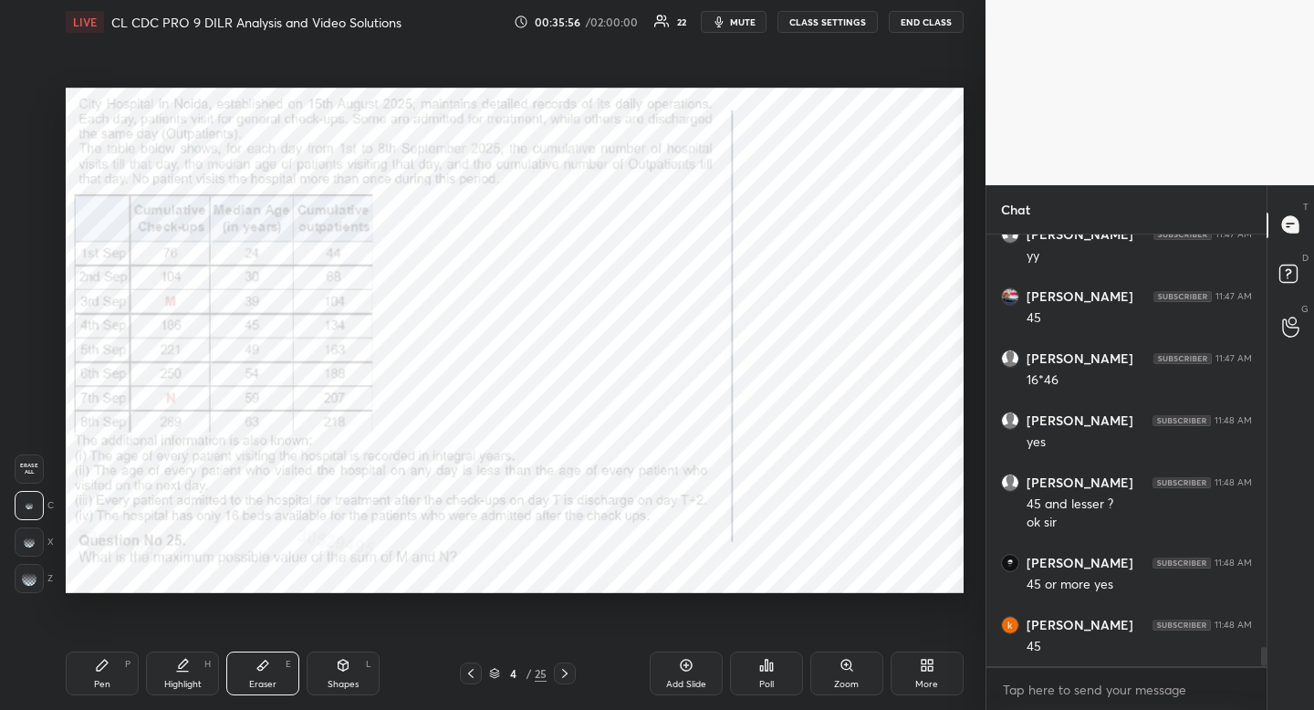
click at [108, 660] on icon at bounding box center [102, 665] width 15 height 15
click at [115, 661] on div "Pen P" at bounding box center [102, 674] width 73 height 44
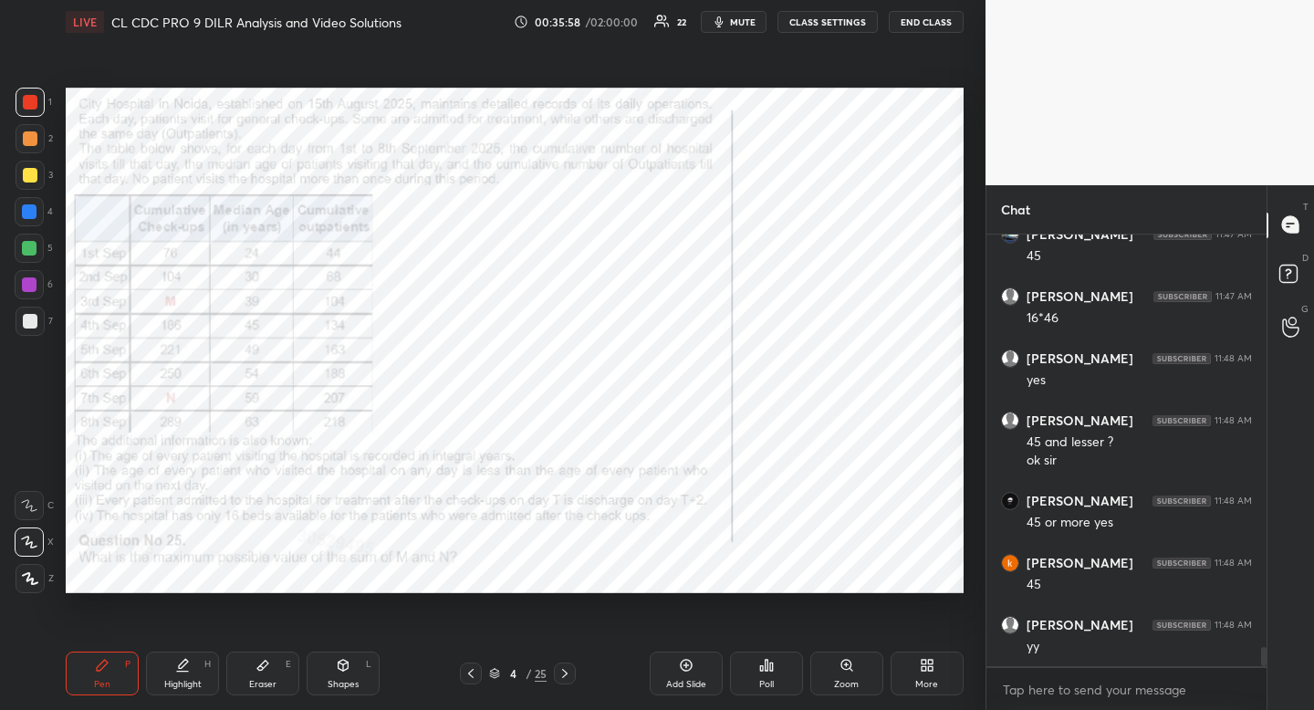
click at [179, 668] on icon at bounding box center [183, 663] width 9 height 9
drag, startPoint x: 179, startPoint y: 668, endPoint x: 216, endPoint y: 622, distance: 59.7
click at [179, 668] on icon at bounding box center [183, 663] width 9 height 9
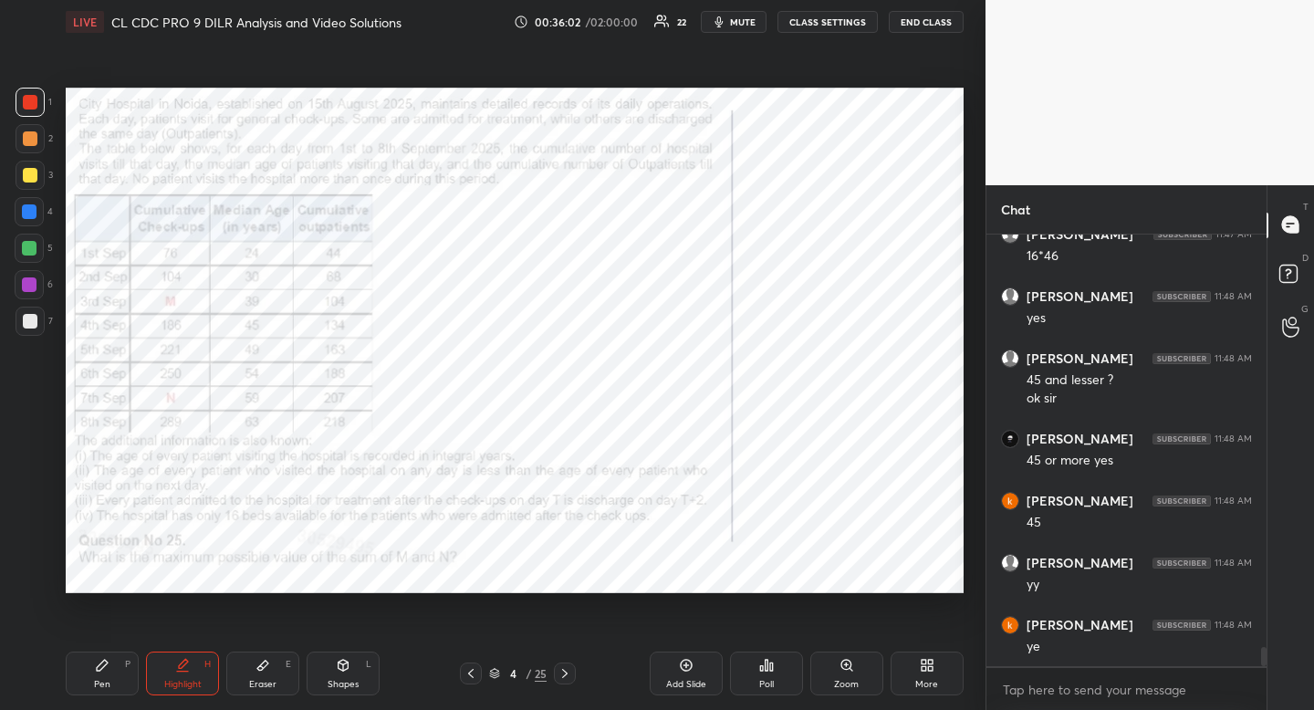
click at [277, 677] on div "Eraser E" at bounding box center [262, 674] width 73 height 44
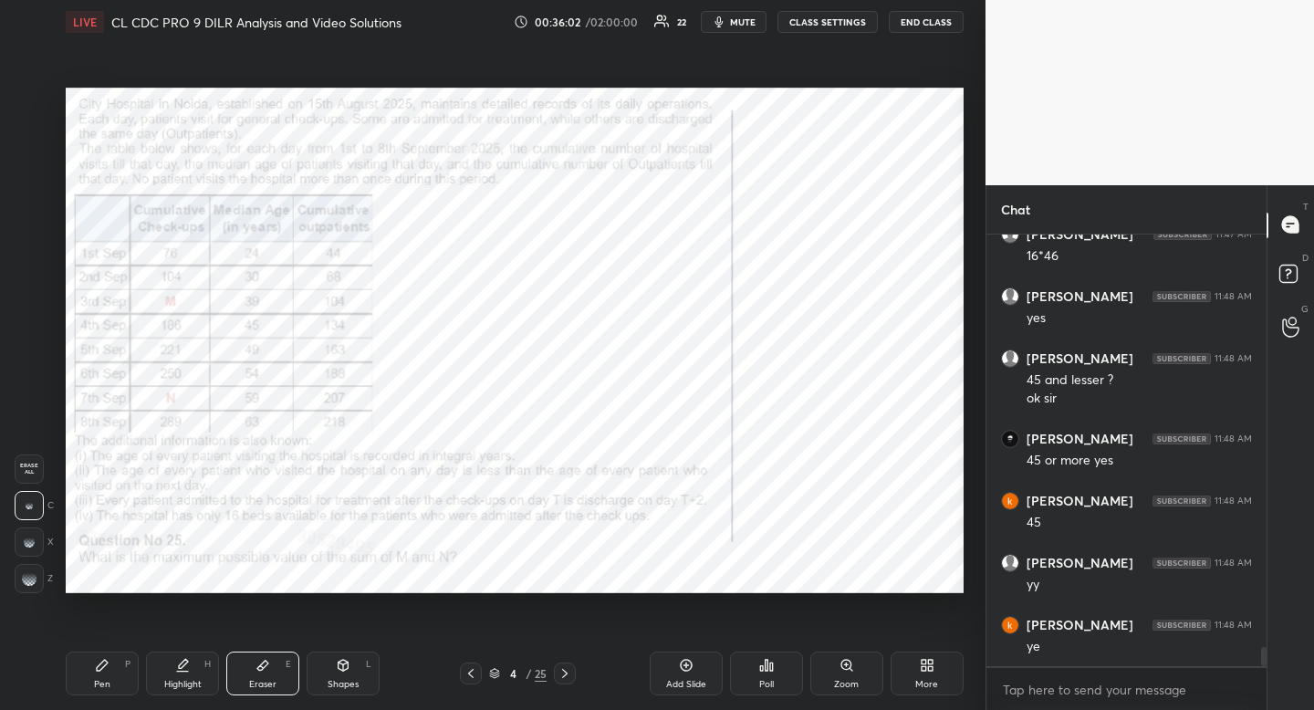
drag, startPoint x: 277, startPoint y: 677, endPoint x: 304, endPoint y: 639, distance: 46.6
click at [277, 677] on div "Eraser E" at bounding box center [262, 674] width 73 height 44
click at [187, 668] on icon at bounding box center [182, 665] width 15 height 15
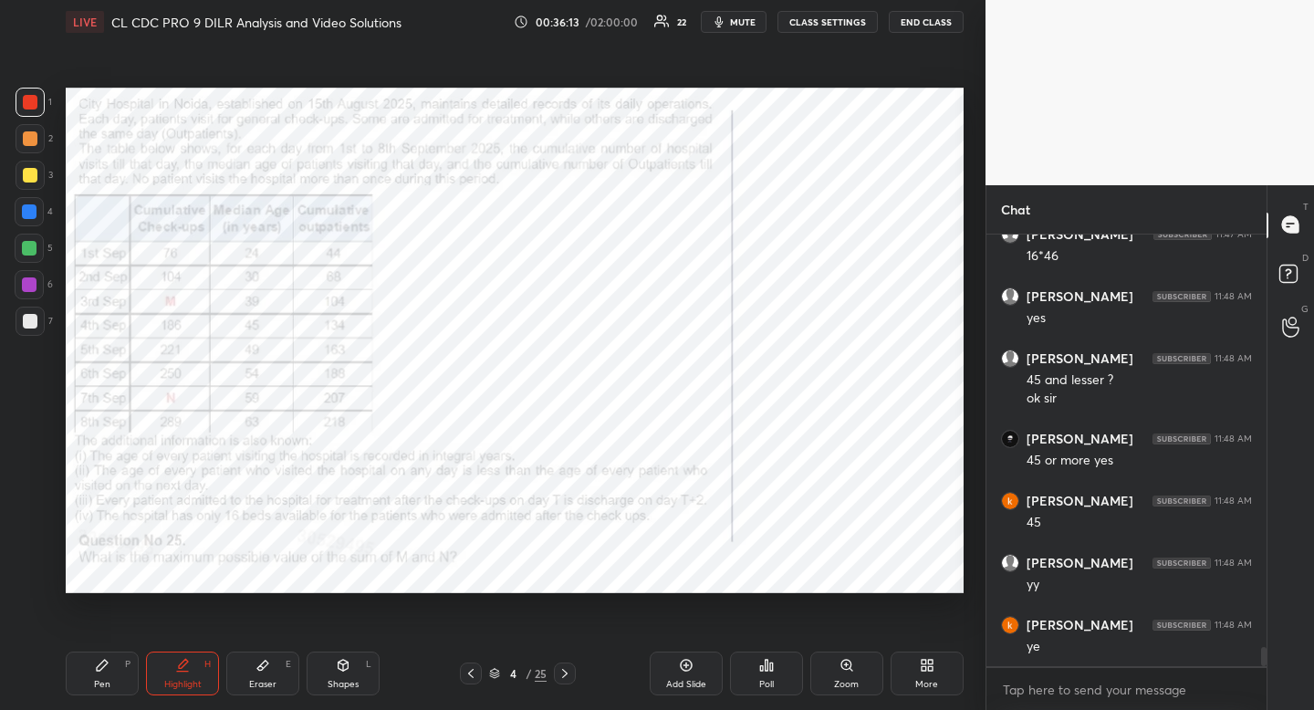
drag, startPoint x: 353, startPoint y: 666, endPoint x: 320, endPoint y: 650, distance: 36.7
click at [352, 669] on div "Shapes L" at bounding box center [343, 674] width 73 height 44
click at [31, 503] on icon at bounding box center [29, 505] width 15 height 15
click at [190, 677] on div "Highlight H" at bounding box center [182, 674] width 73 height 44
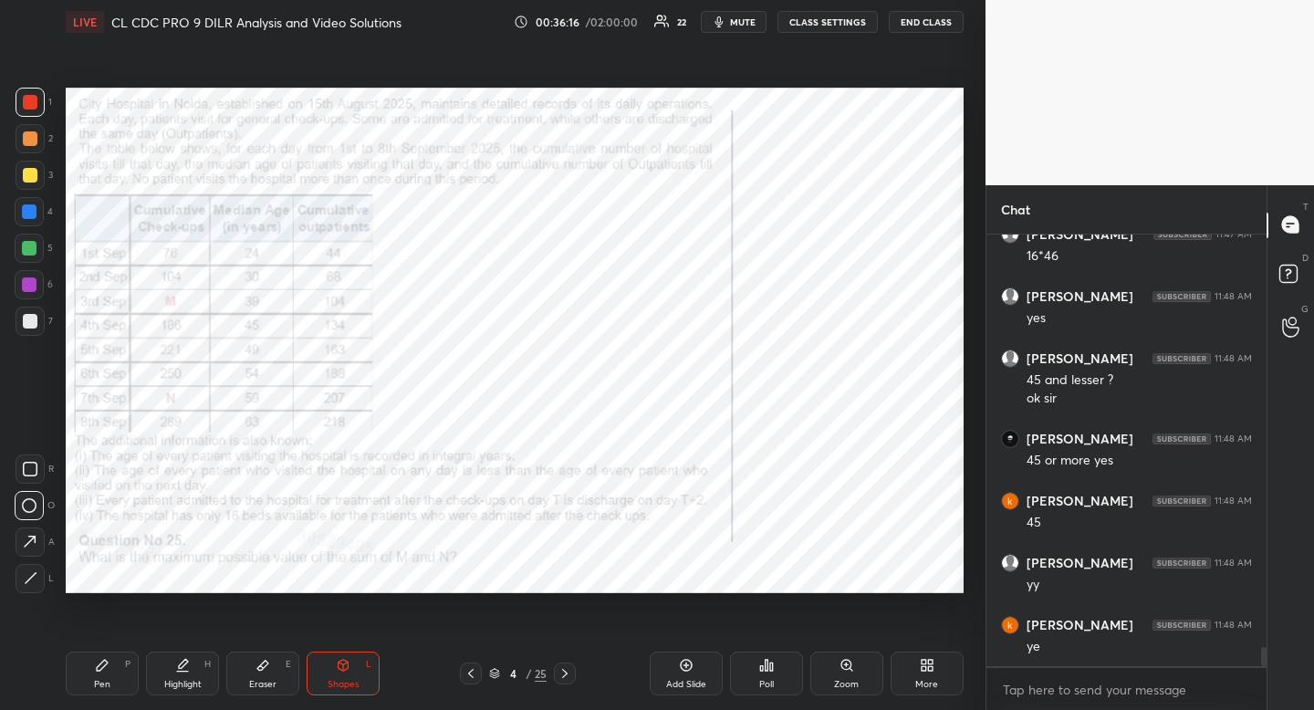
drag, startPoint x: 190, startPoint y: 677, endPoint x: 241, endPoint y: 597, distance: 95.2
click at [194, 671] on div "Highlight H" at bounding box center [182, 674] width 73 height 44
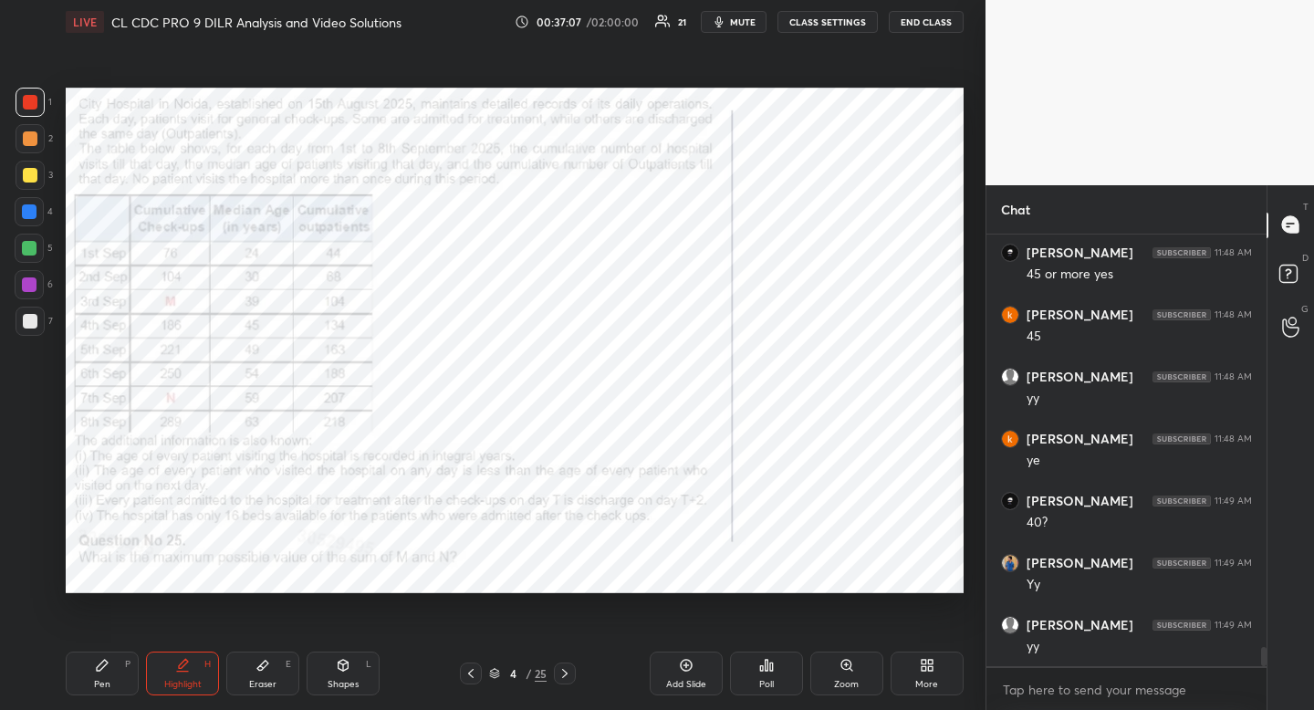
scroll to position [9544, 0]
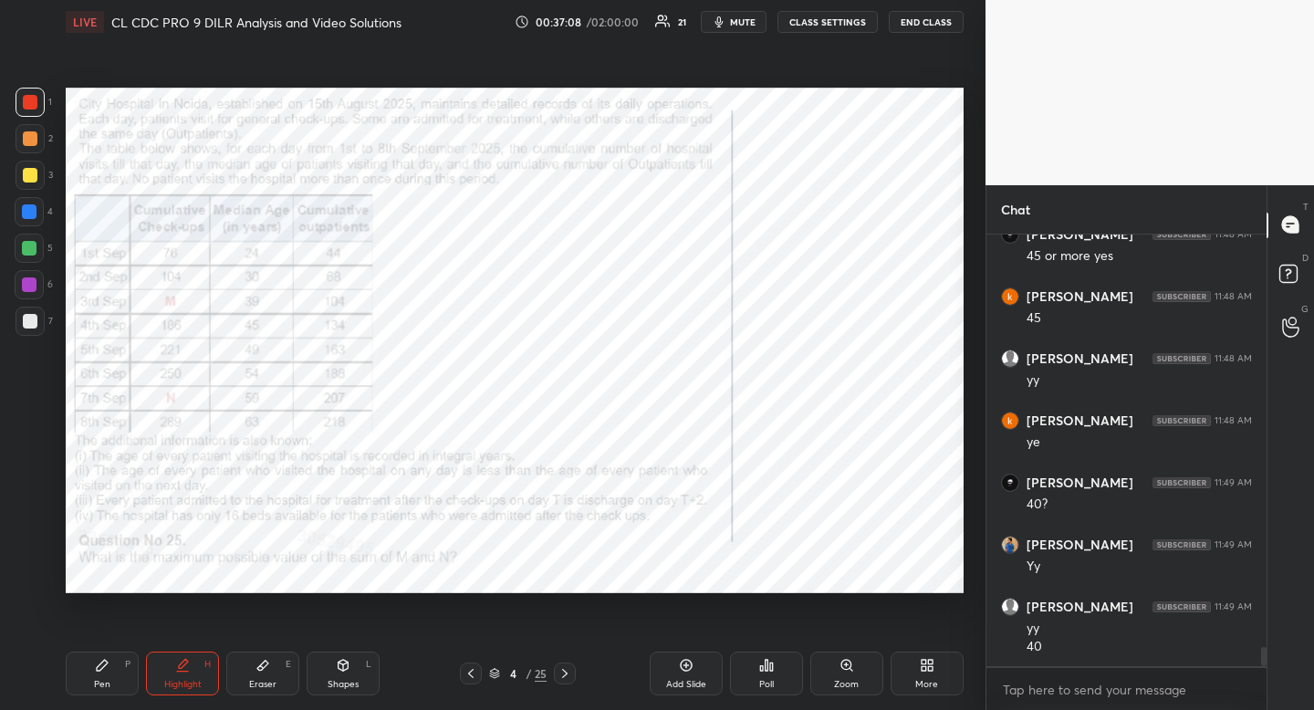
click at [111, 672] on div "Pen P" at bounding box center [102, 674] width 73 height 44
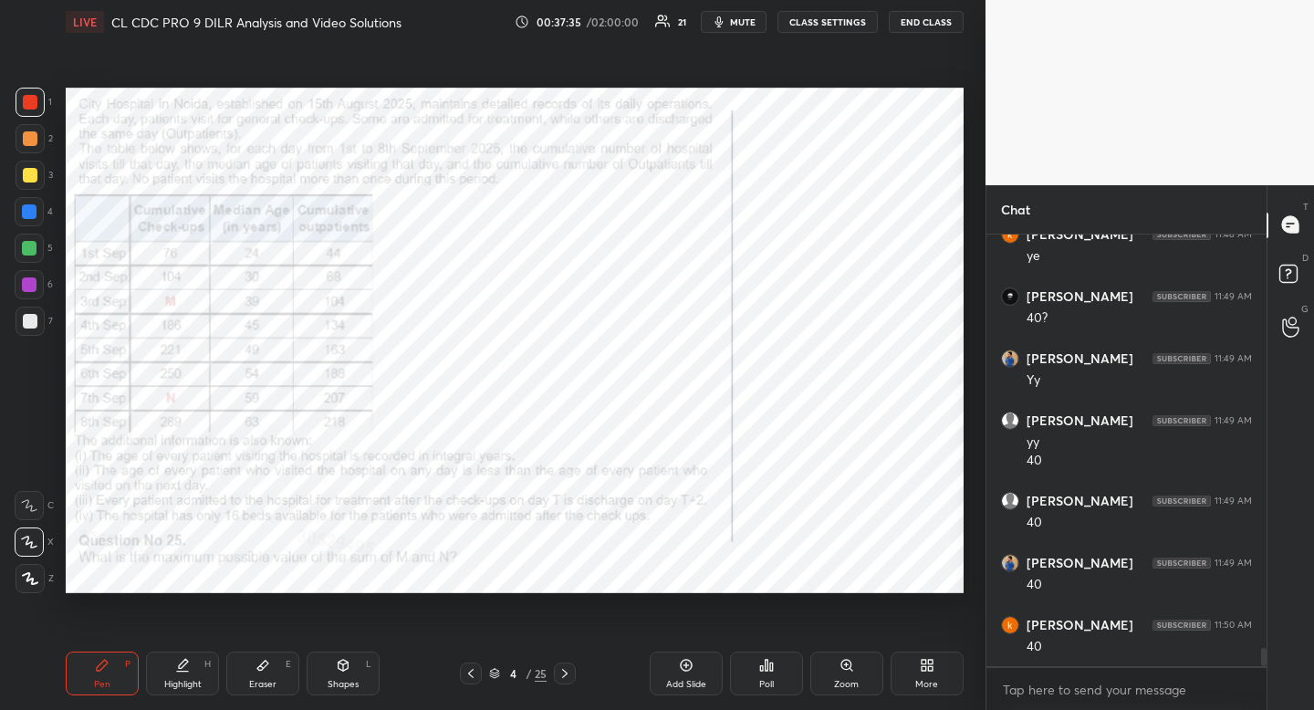
scroll to position [9792, 0]
click at [270, 674] on div "Eraser E" at bounding box center [262, 674] width 73 height 44
drag, startPoint x: 270, startPoint y: 671, endPoint x: 331, endPoint y: 603, distance: 91.1
click at [277, 667] on div "Eraser E" at bounding box center [262, 674] width 73 height 44
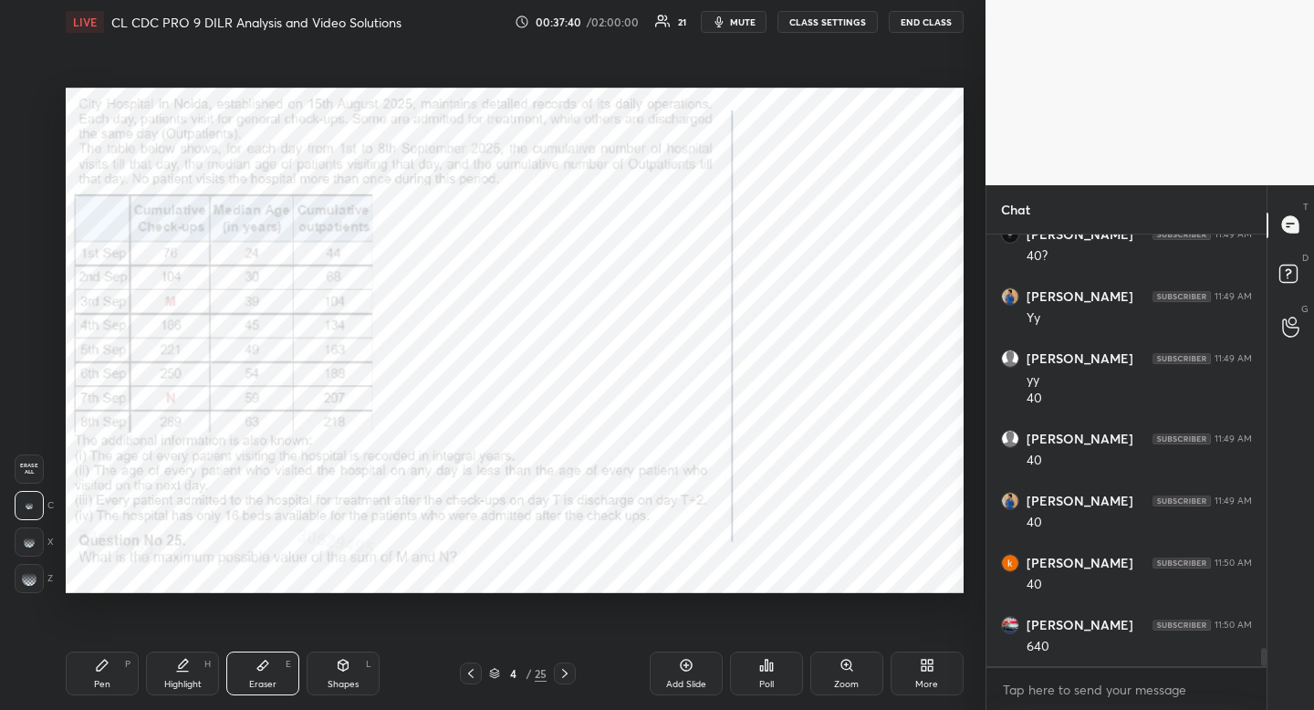
scroll to position [9854, 0]
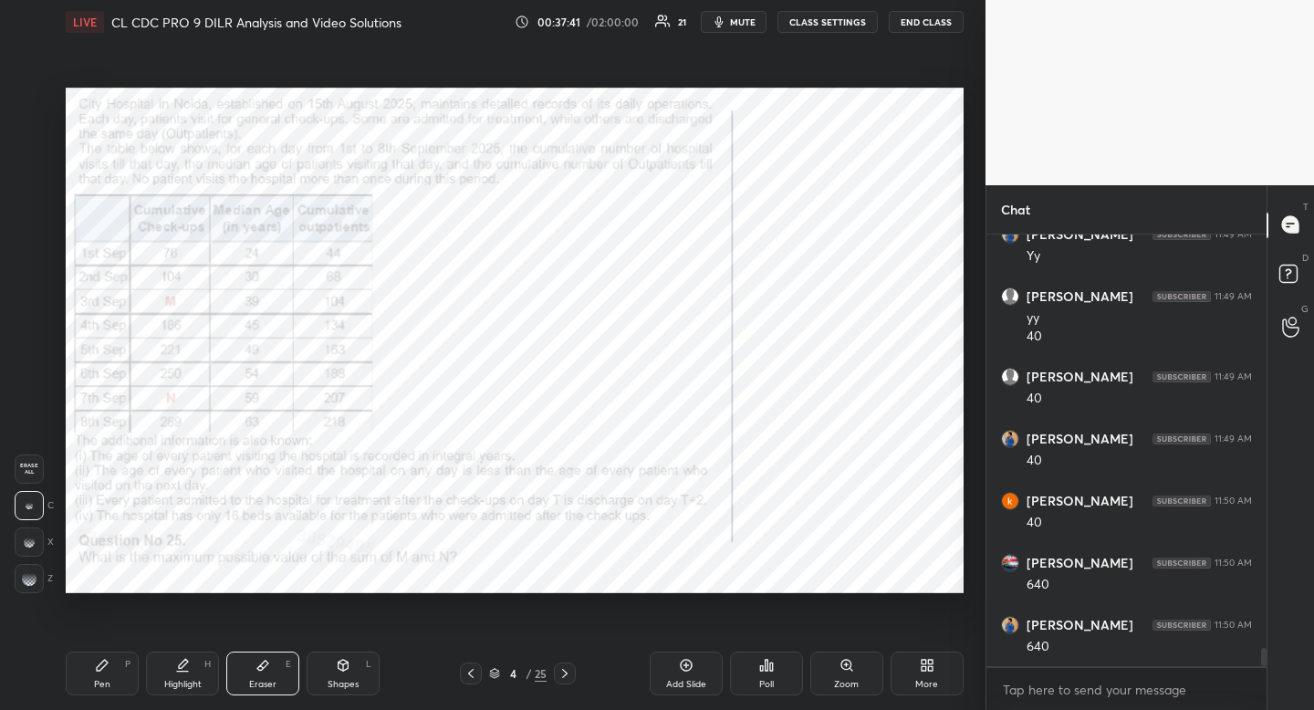
click at [125, 674] on div "Pen P" at bounding box center [102, 674] width 73 height 44
drag, startPoint x: 125, startPoint y: 674, endPoint x: 204, endPoint y: 602, distance: 106.6
click at [125, 674] on div "Pen P" at bounding box center [102, 674] width 73 height 44
click at [266, 669] on icon at bounding box center [263, 665] width 15 height 15
drag, startPoint x: 265, startPoint y: 669, endPoint x: 352, endPoint y: 601, distance: 111.2
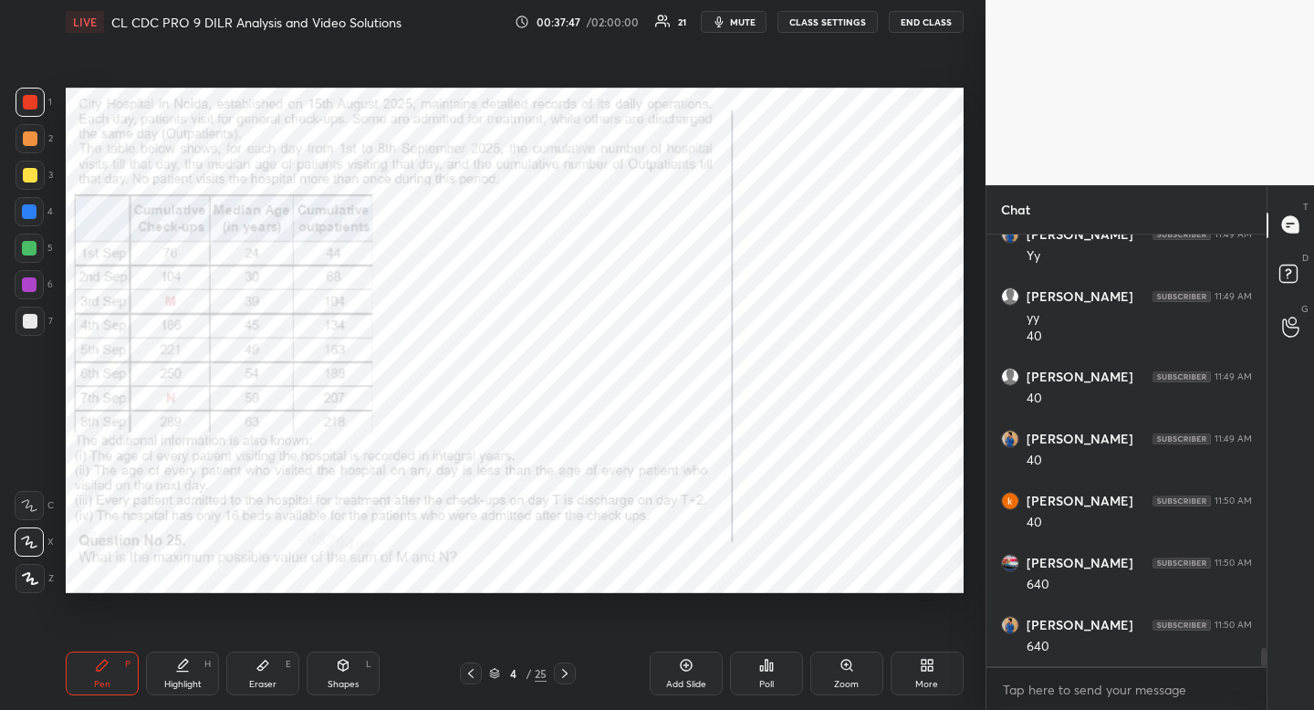
click at [278, 664] on div "Eraser E" at bounding box center [262, 674] width 73 height 44
click at [109, 682] on div "Pen" at bounding box center [102, 684] width 16 height 9
drag, startPoint x: 109, startPoint y: 682, endPoint x: 120, endPoint y: 634, distance: 48.7
click at [109, 682] on div "Pen" at bounding box center [102, 684] width 16 height 9
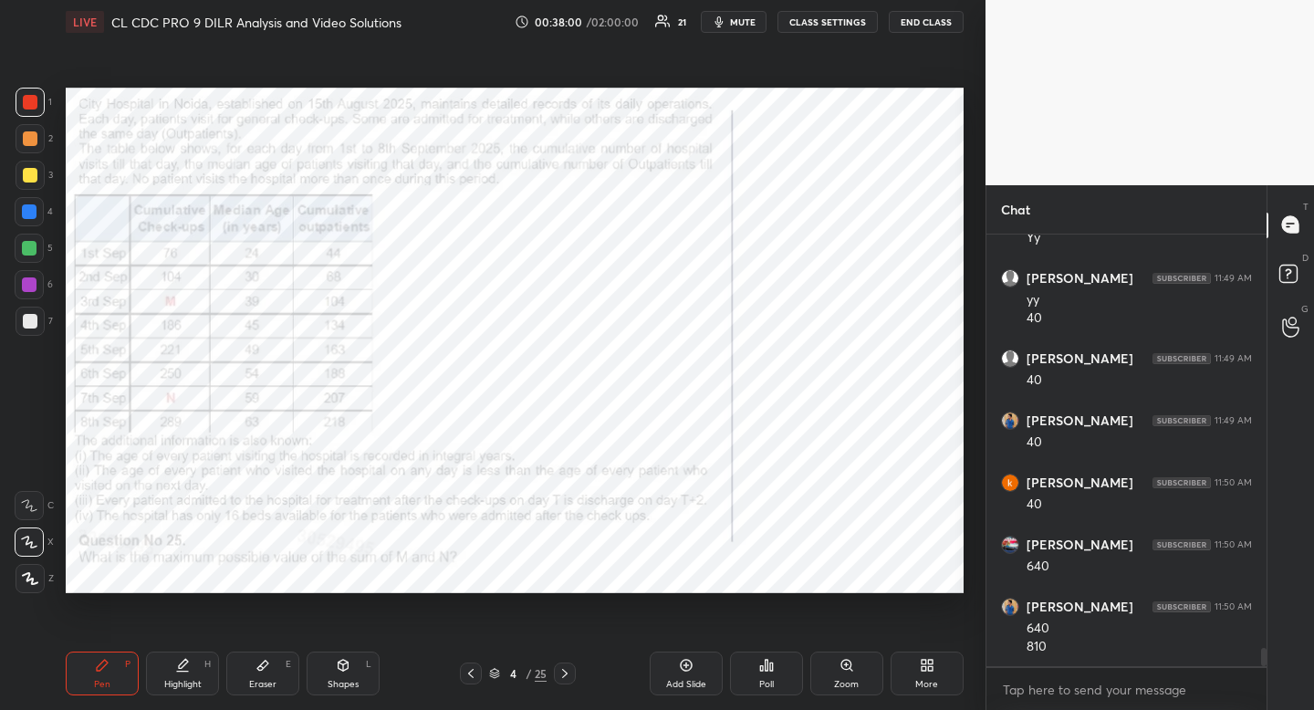
scroll to position [9934, 0]
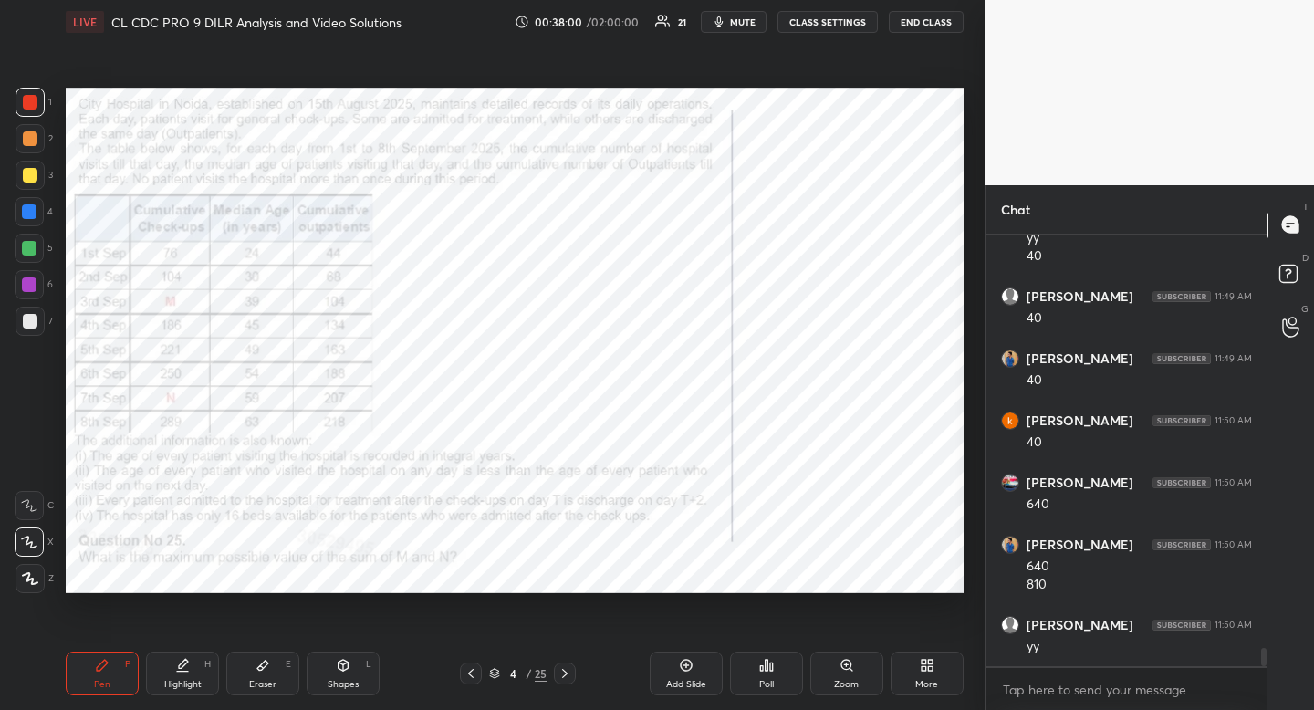
drag, startPoint x: 180, startPoint y: 670, endPoint x: 185, endPoint y: 678, distance: 9.9
click at [180, 670] on icon at bounding box center [182, 665] width 15 height 15
click at [185, 680] on div "Highlight" at bounding box center [182, 684] width 37 height 9
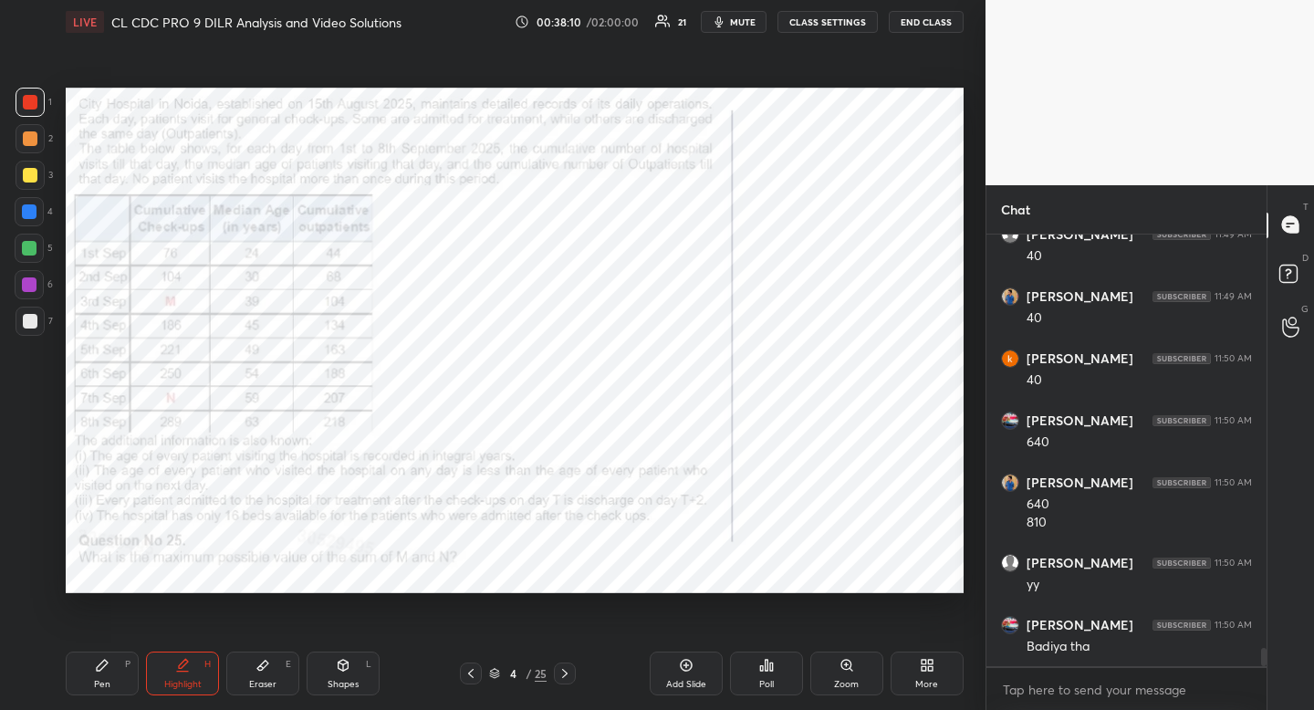
click at [179, 686] on div "Highlight" at bounding box center [182, 684] width 37 height 9
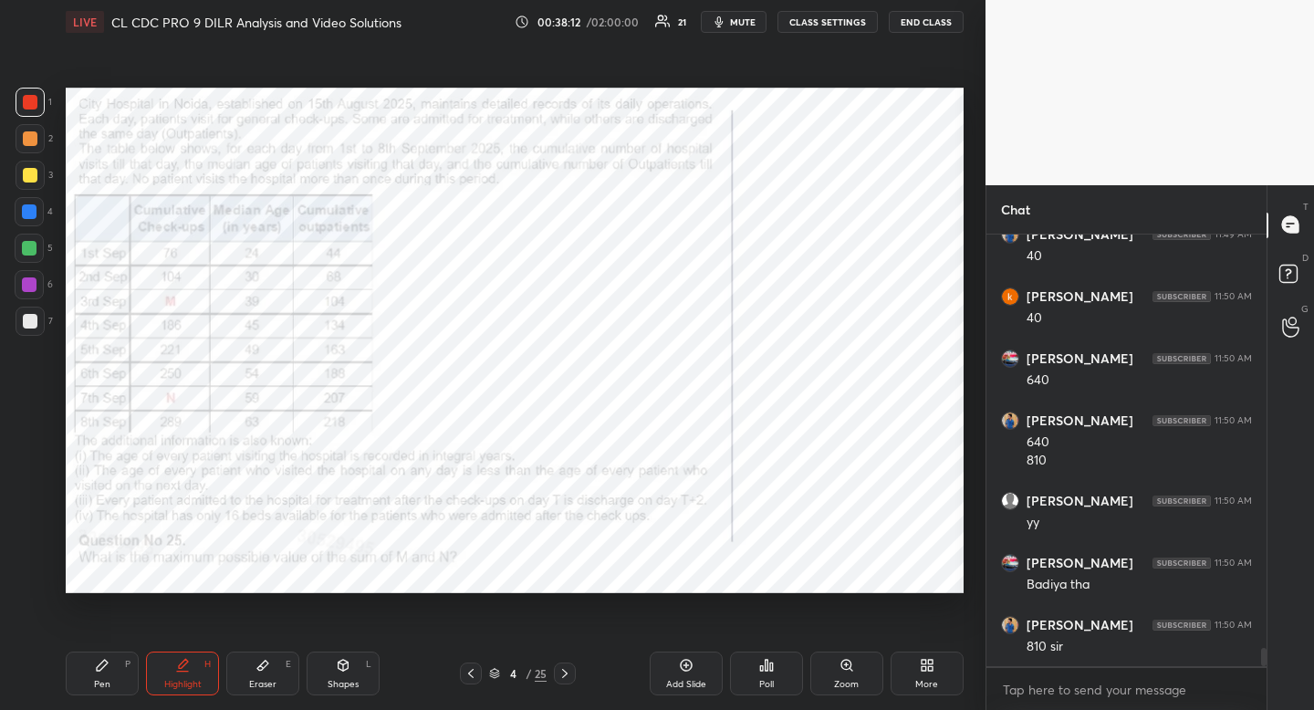
click at [23, 214] on div at bounding box center [29, 211] width 15 height 15
drag, startPoint x: 23, startPoint y: 214, endPoint x: 2, endPoint y: 202, distance: 24.1
click at [23, 214] on div at bounding box center [29, 211] width 15 height 15
click at [184, 699] on div "Pen P Highlight H Eraser E Shapes L 4 / 25 Add Slide Poll Zoom More" at bounding box center [515, 673] width 898 height 73
click at [183, 693] on div "Highlight H" at bounding box center [182, 674] width 73 height 44
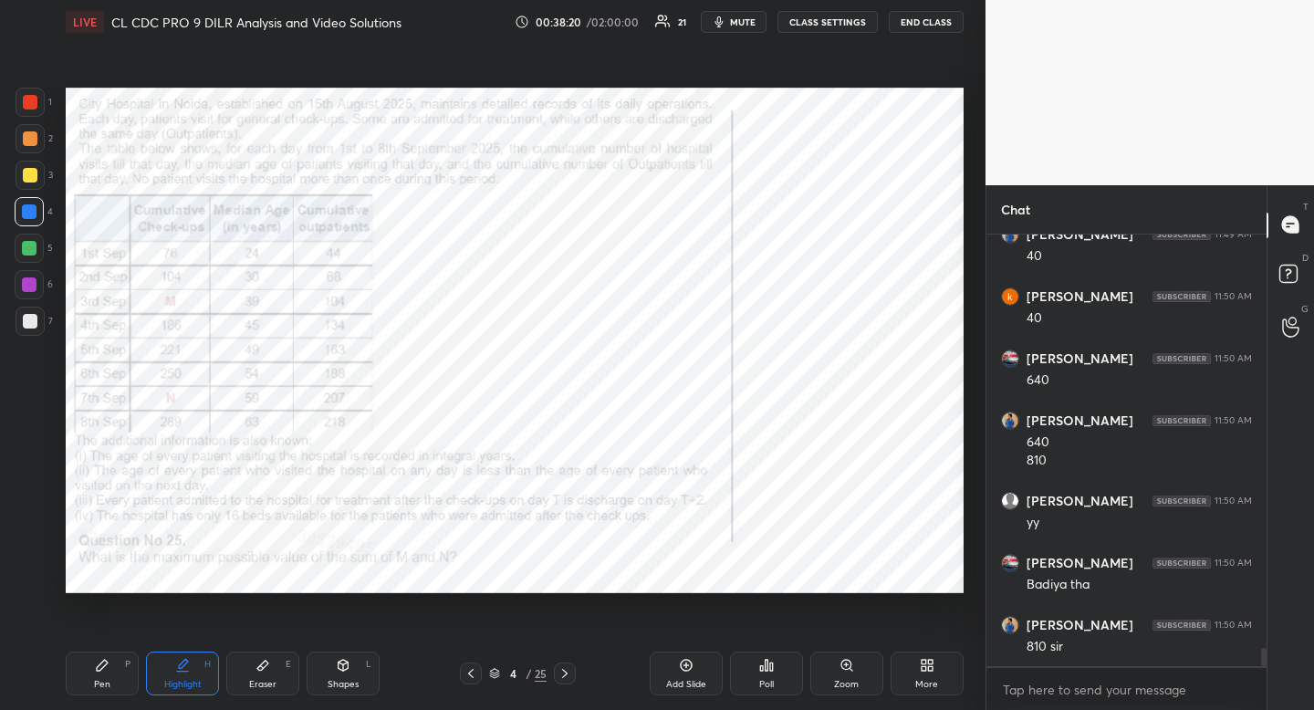
click at [99, 688] on div "Pen" at bounding box center [102, 684] width 16 height 9
drag, startPoint x: 99, startPoint y: 688, endPoint x: 163, endPoint y: 646, distance: 77.2
click at [109, 689] on div "Pen" at bounding box center [102, 684] width 16 height 9
click at [564, 672] on icon at bounding box center [565, 673] width 15 height 15
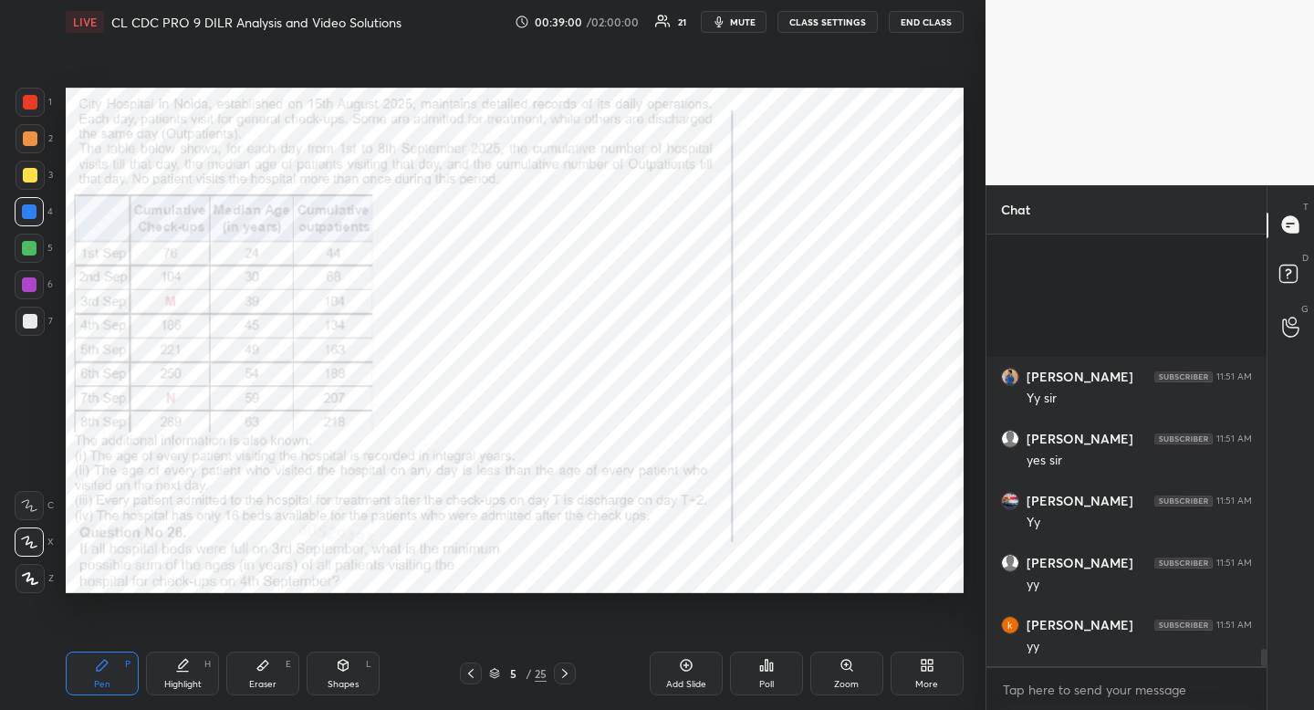
scroll to position [10559, 0]
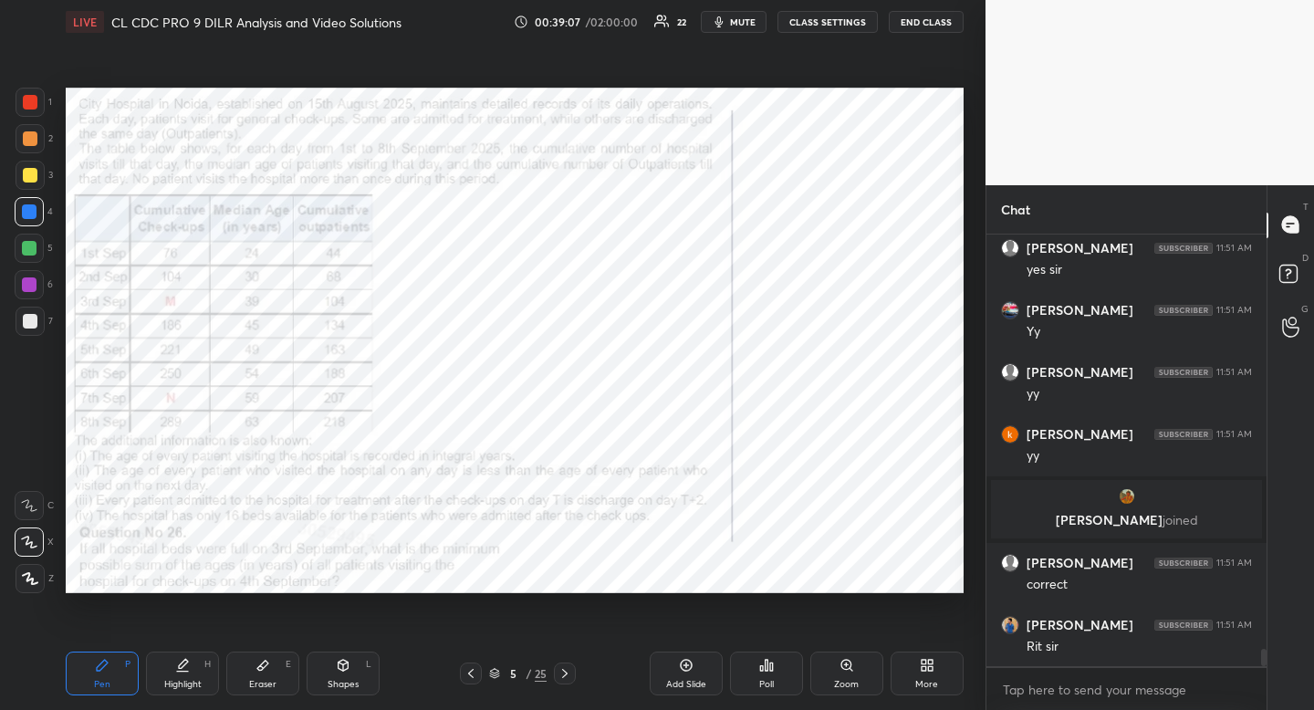
click at [468, 674] on icon at bounding box center [471, 673] width 15 height 15
click at [563, 671] on icon at bounding box center [565, 673] width 15 height 15
click at [563, 670] on icon at bounding box center [564, 673] width 5 height 9
click at [272, 676] on div "Eraser E" at bounding box center [262, 674] width 73 height 44
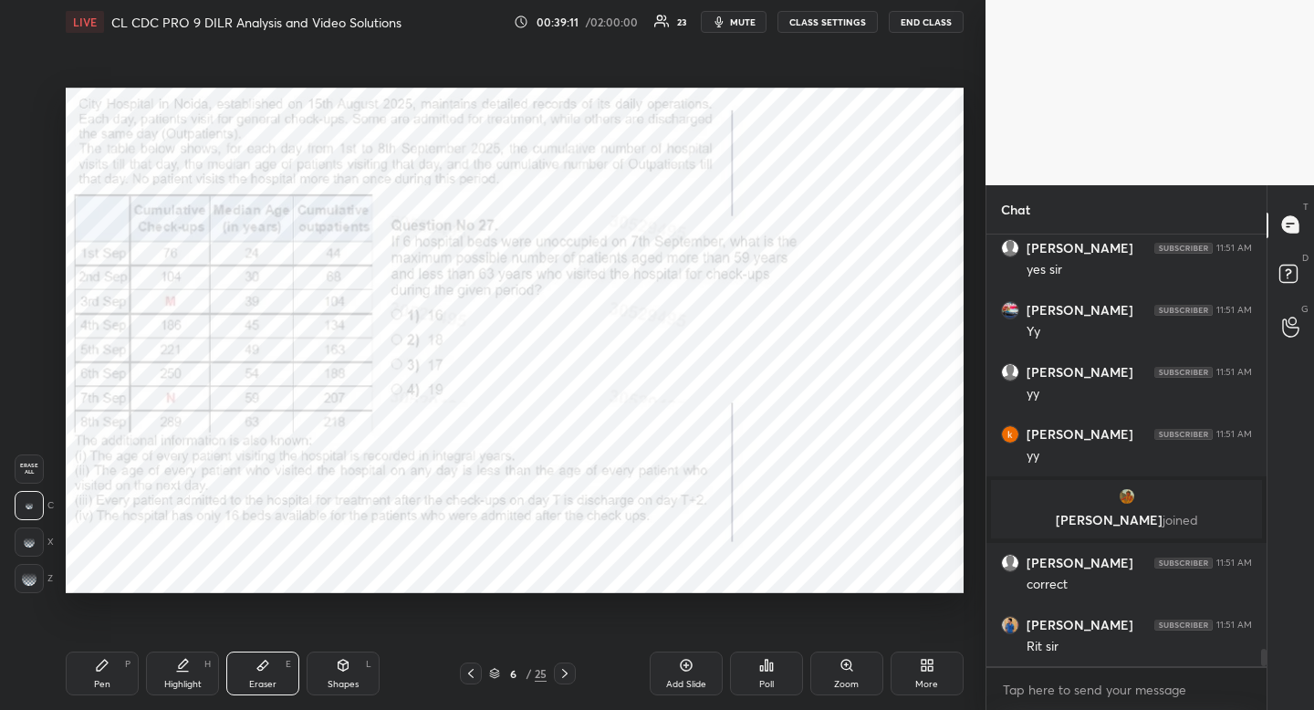
drag, startPoint x: 272, startPoint y: 676, endPoint x: 285, endPoint y: 610, distance: 67.8
click at [272, 676] on div "Eraser E" at bounding box center [262, 674] width 73 height 44
click at [348, 675] on div "Shapes L" at bounding box center [343, 674] width 73 height 44
click at [31, 474] on icon at bounding box center [30, 469] width 15 height 15
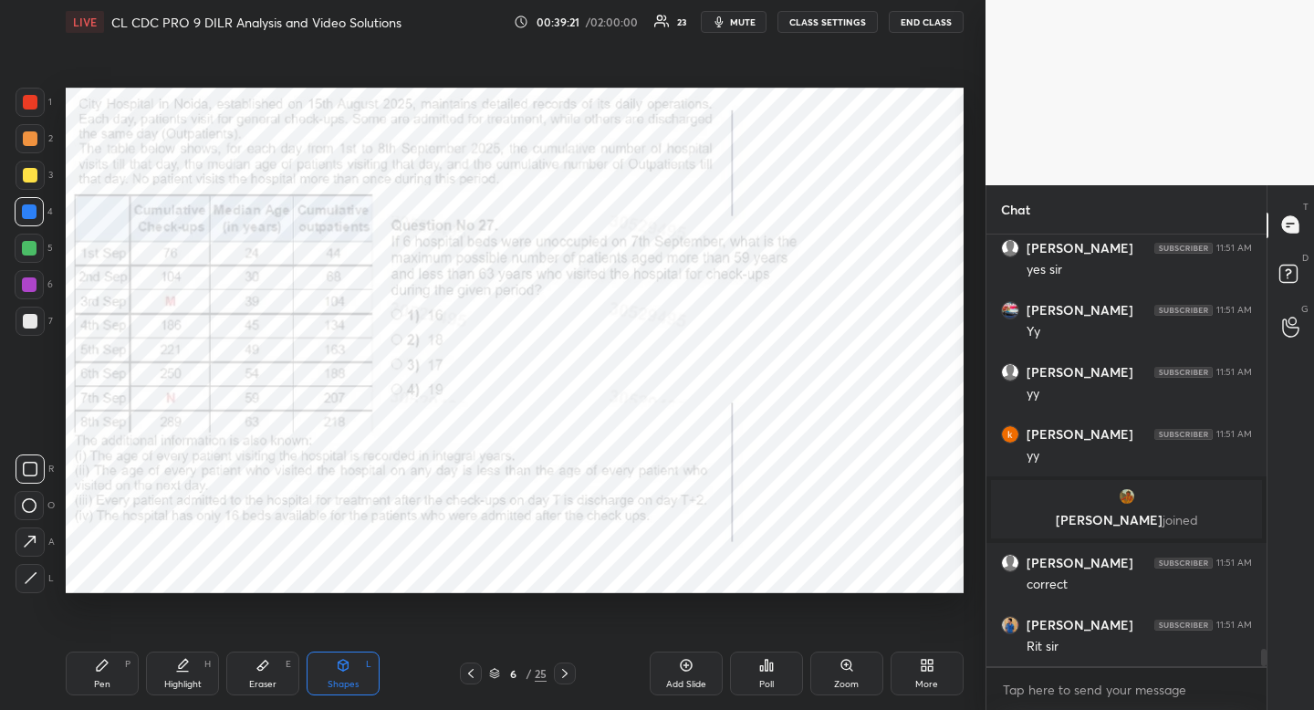
click at [205, 669] on div "H" at bounding box center [207, 664] width 6 height 9
click at [212, 669] on div "Highlight H" at bounding box center [182, 674] width 73 height 44
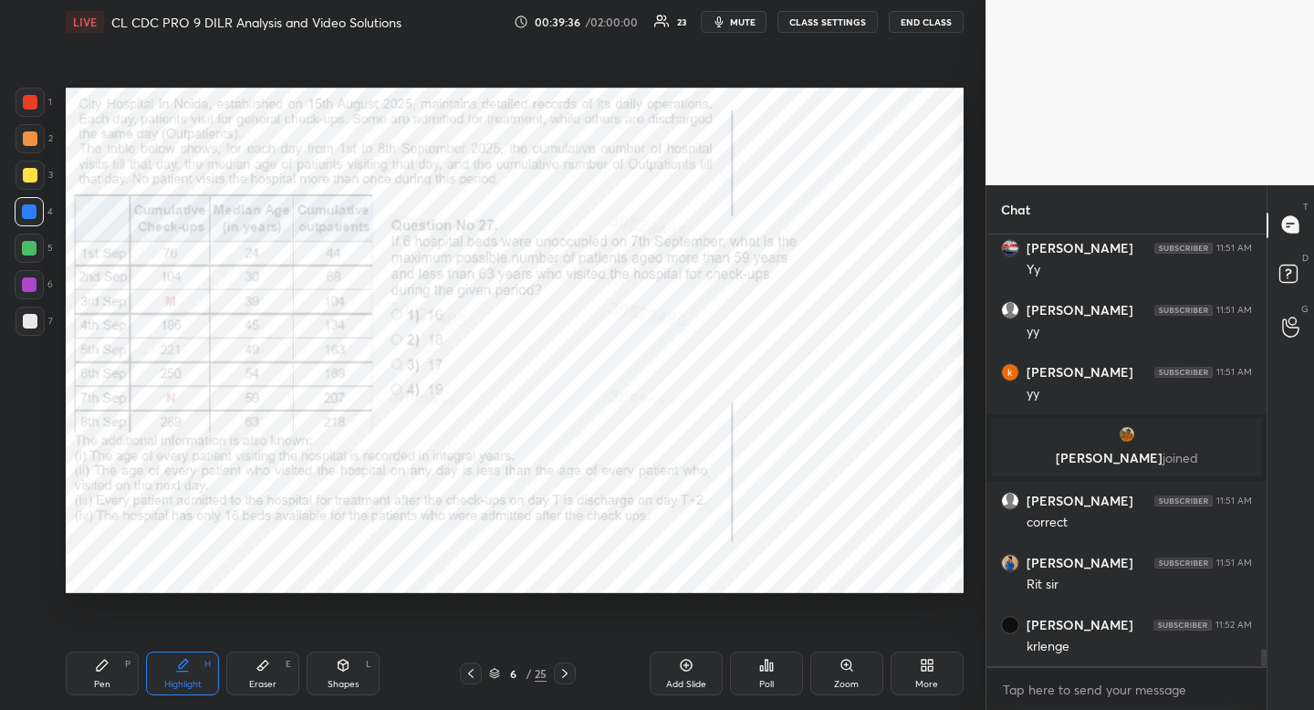
drag, startPoint x: 272, startPoint y: 688, endPoint x: 287, endPoint y: 650, distance: 41.0
click at [277, 687] on div "Eraser E" at bounding box center [262, 674] width 73 height 44
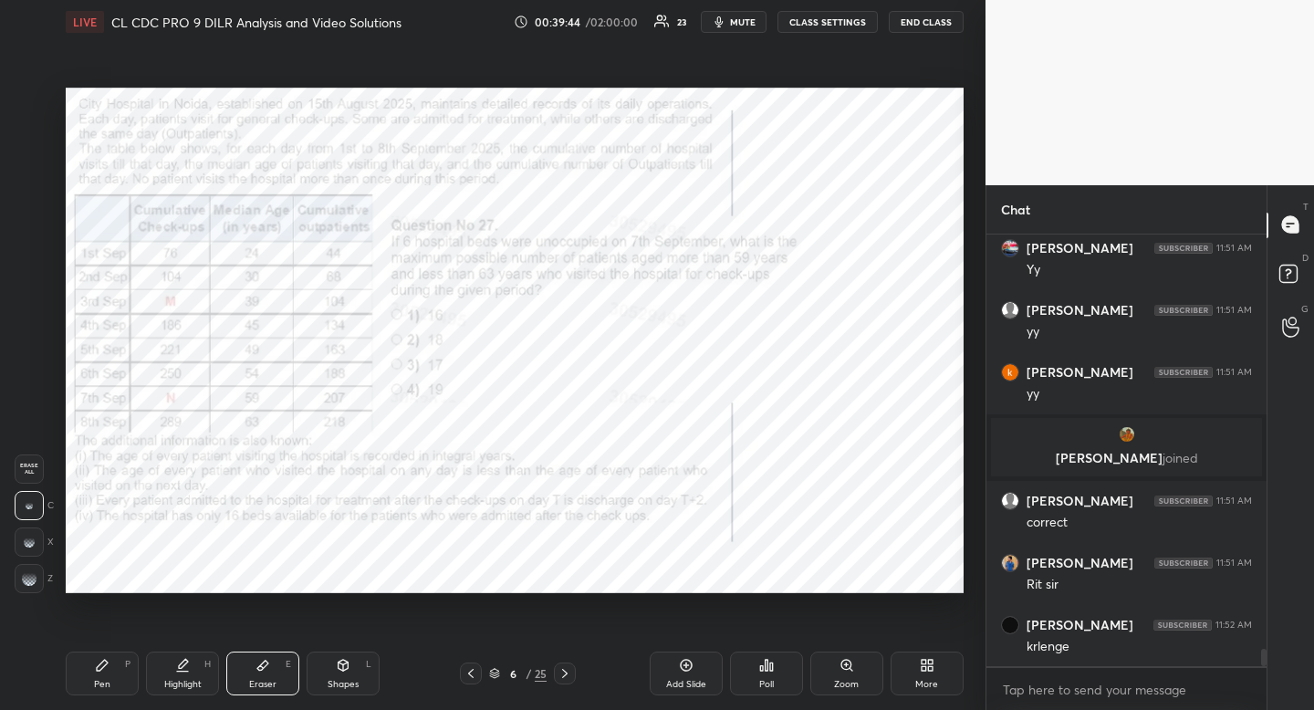
drag, startPoint x: 737, startPoint y: 24, endPoint x: 730, endPoint y: 14, distance: 11.9
click at [737, 24] on span "mute" at bounding box center [743, 22] width 26 height 13
click at [183, 674] on div "Highlight H" at bounding box center [182, 674] width 73 height 44
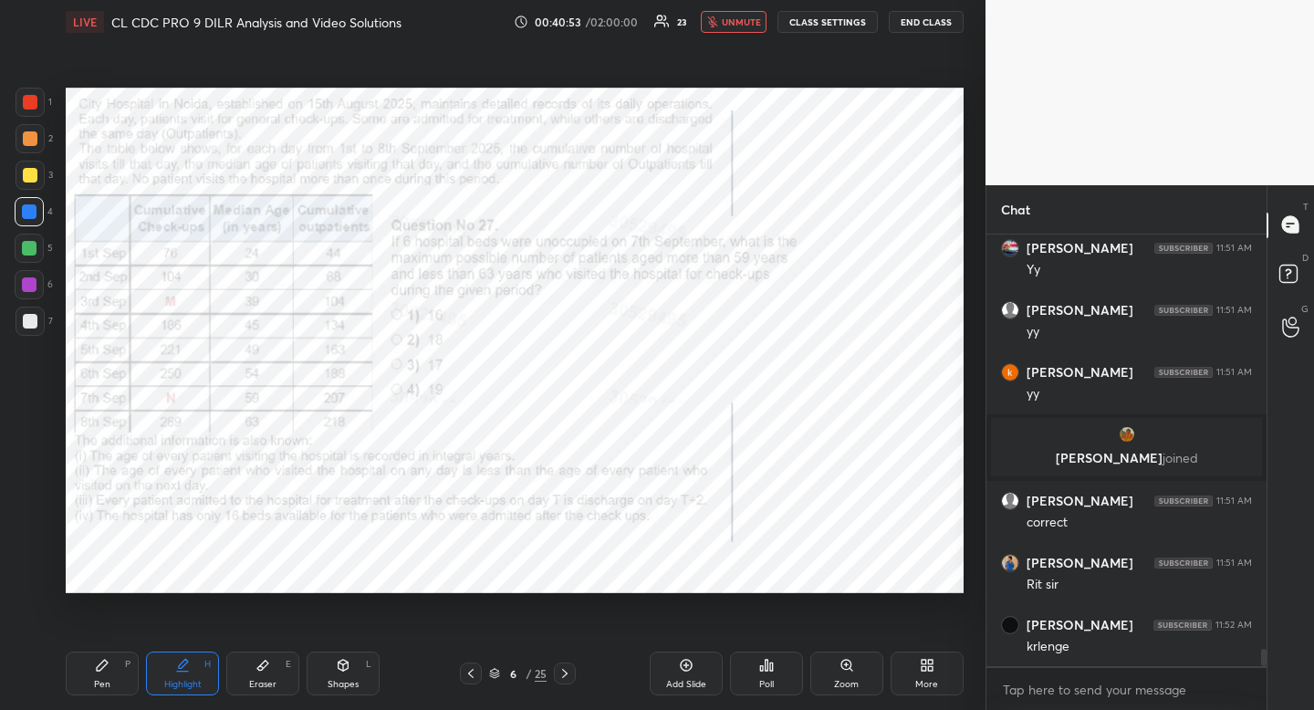
click at [183, 674] on div "Highlight H" at bounding box center [182, 674] width 73 height 44
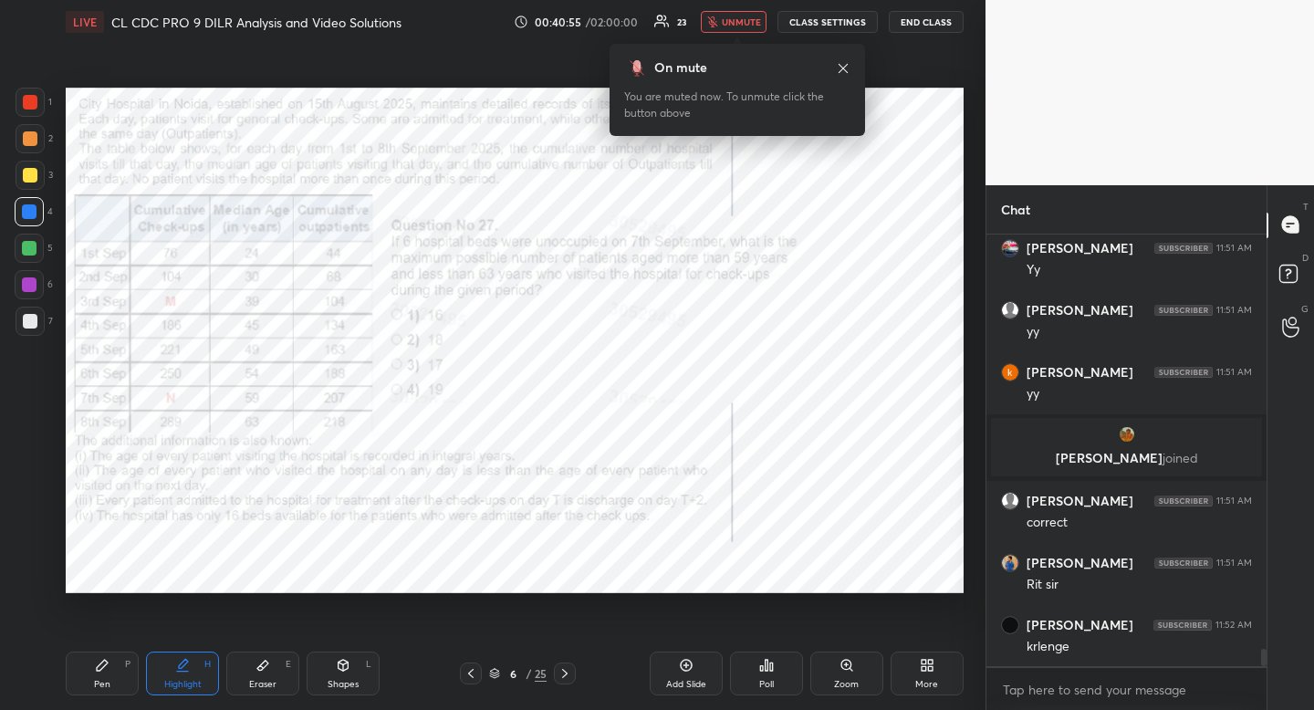
click at [751, 16] on span "unmute" at bounding box center [741, 22] width 39 height 13
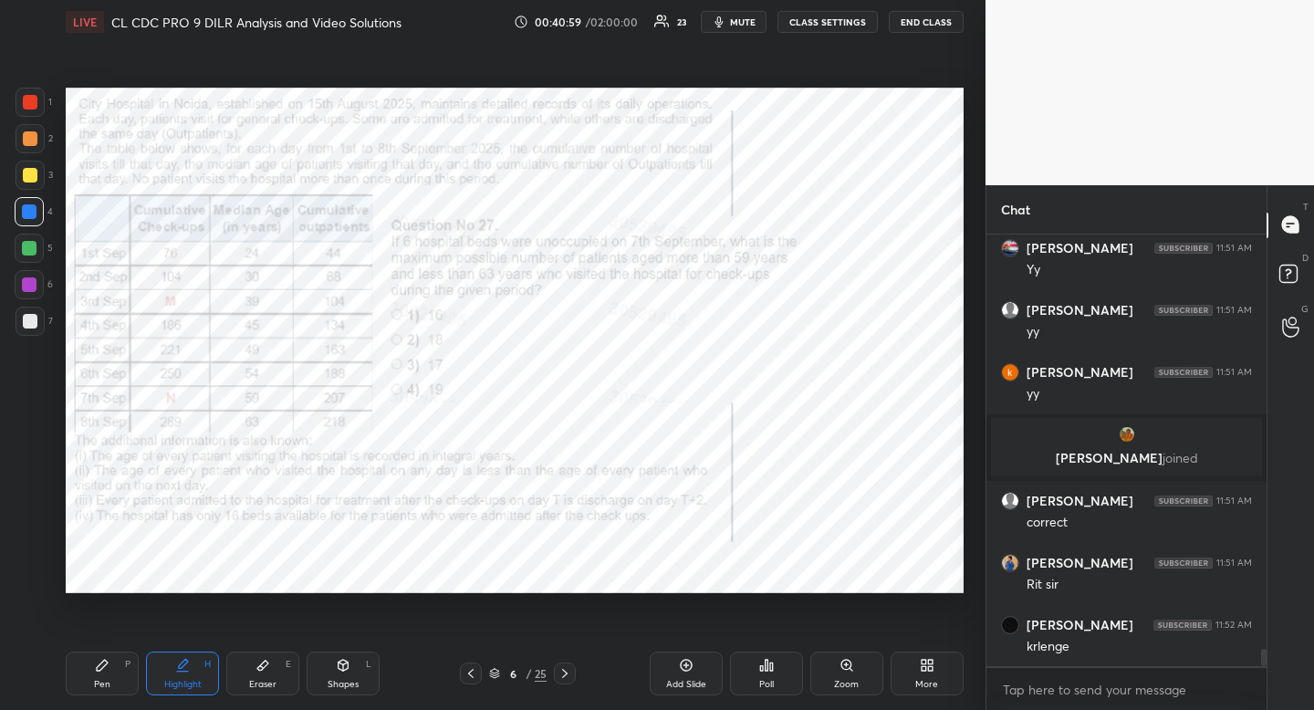
click at [359, 678] on div "Shapes L" at bounding box center [343, 674] width 73 height 44
click at [16, 476] on div at bounding box center [30, 469] width 29 height 29
click at [183, 677] on div "Highlight H" at bounding box center [182, 674] width 73 height 44
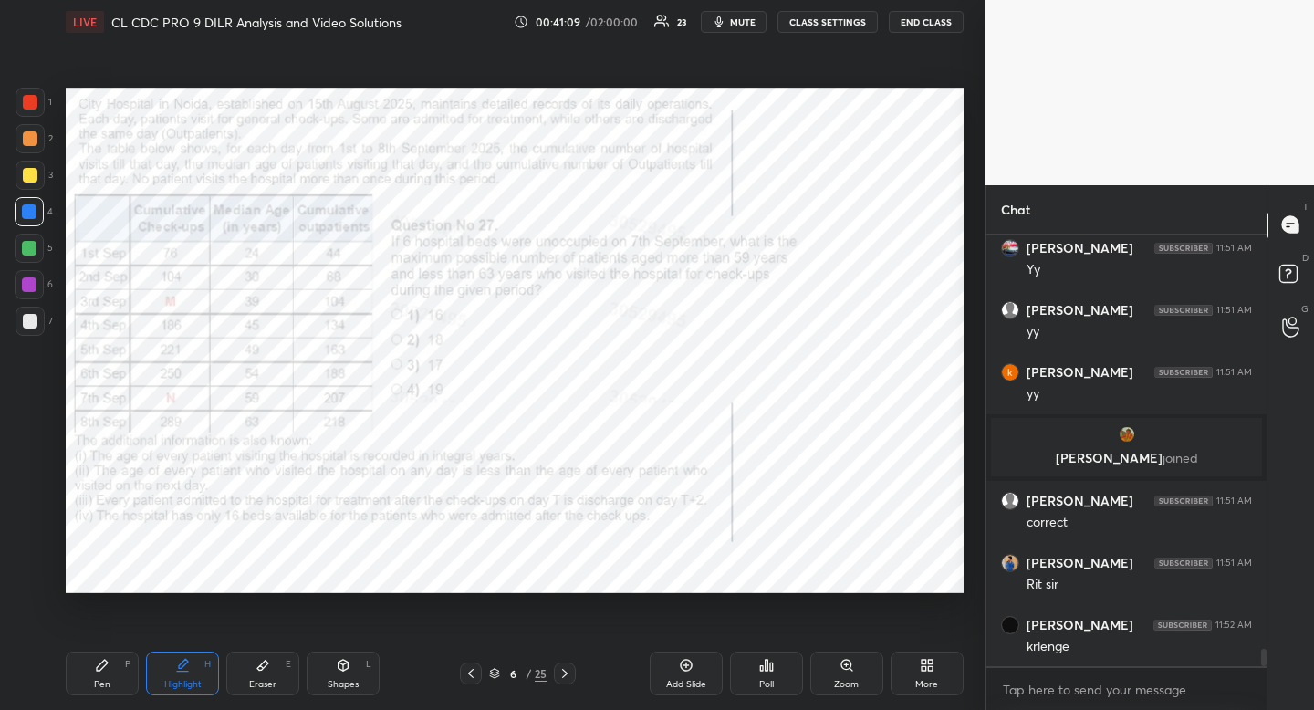
click at [475, 674] on icon at bounding box center [471, 673] width 15 height 15
click at [475, 673] on icon at bounding box center [471, 673] width 15 height 15
click at [570, 668] on icon at bounding box center [565, 673] width 15 height 15
click at [570, 670] on icon at bounding box center [565, 673] width 15 height 15
click at [110, 682] on div "Pen P" at bounding box center [102, 674] width 73 height 44
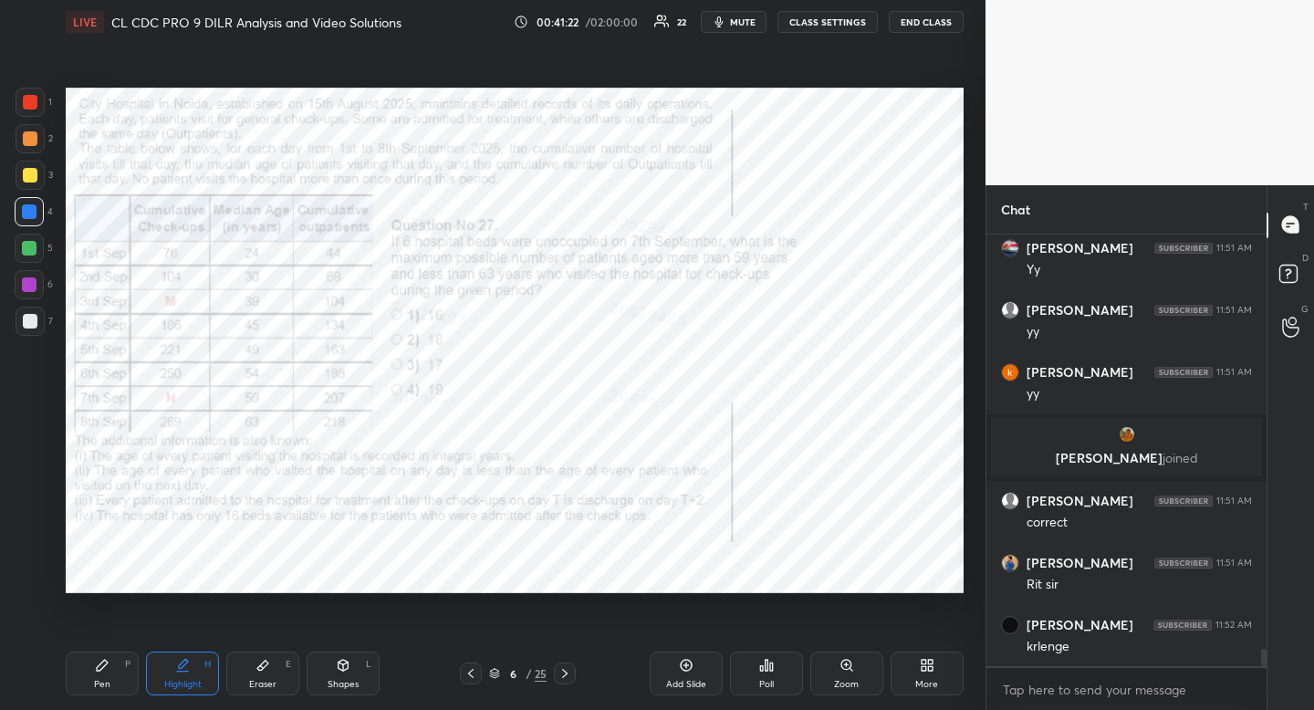
drag, startPoint x: 110, startPoint y: 682, endPoint x: 161, endPoint y: 597, distance: 98.6
click at [110, 682] on div "Pen P" at bounding box center [102, 674] width 73 height 44
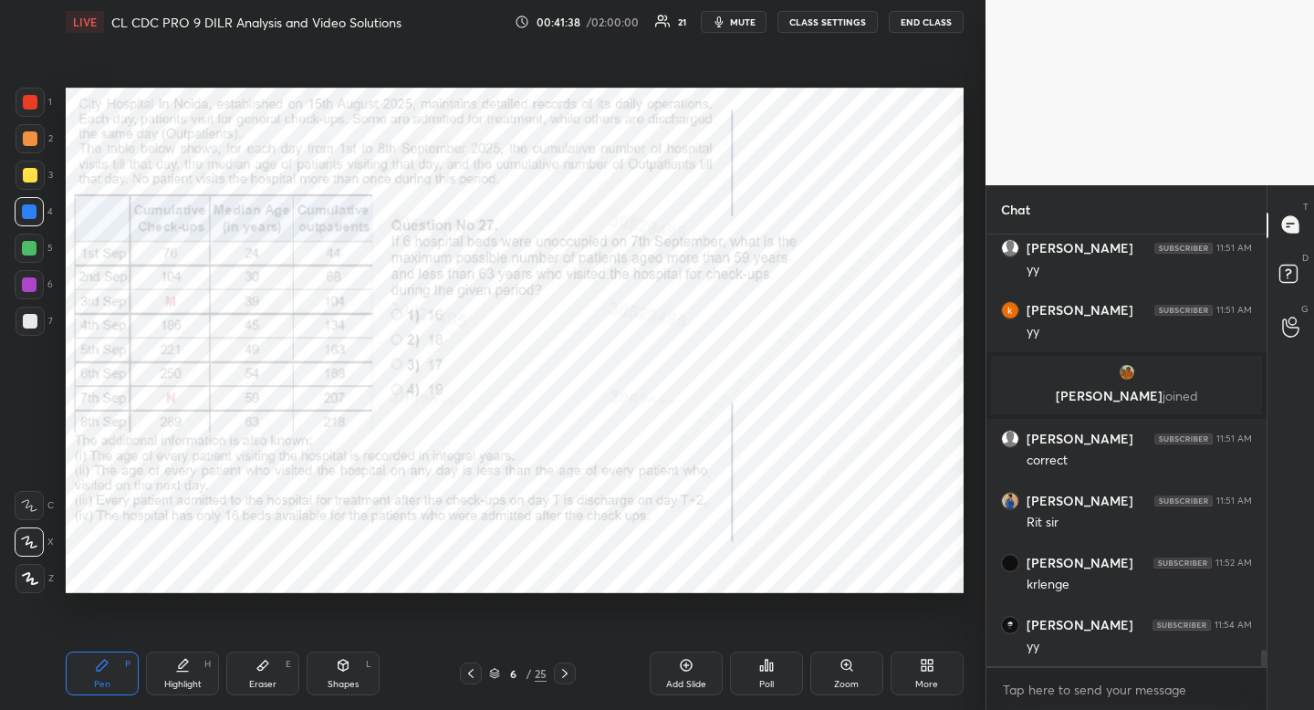
scroll to position [10746, 0]
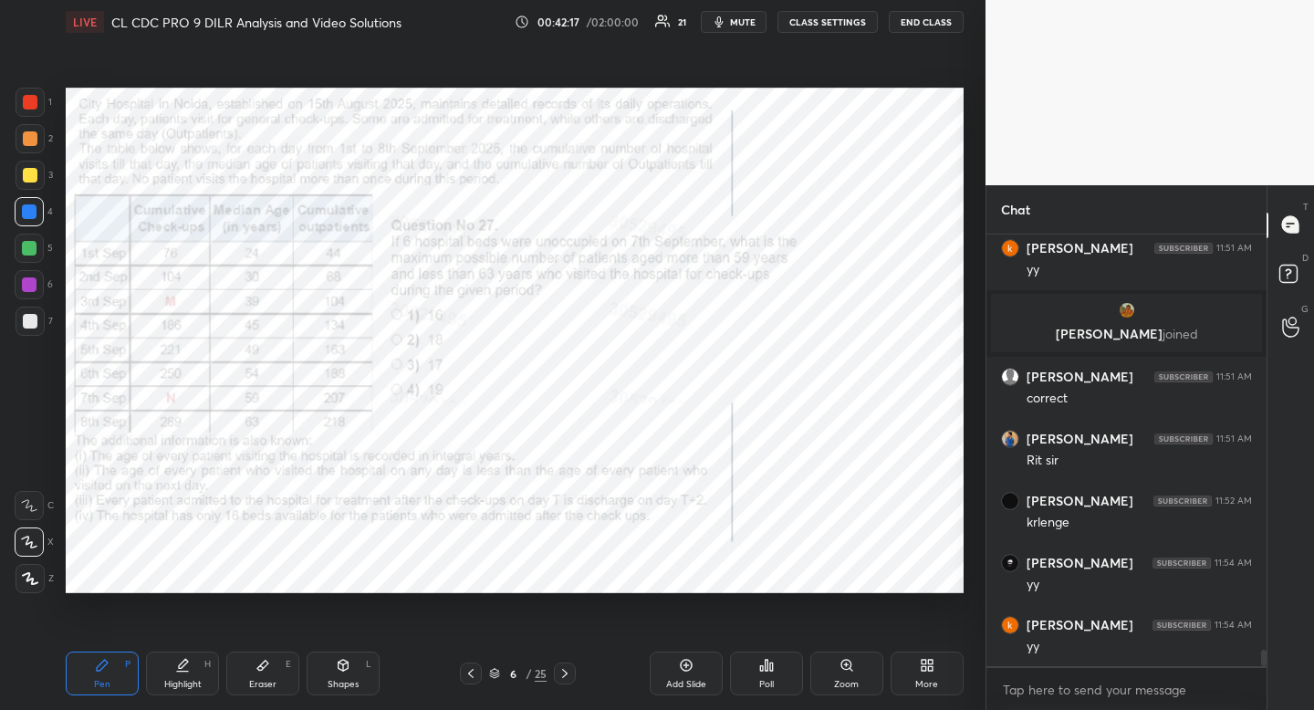
click at [474, 671] on icon at bounding box center [471, 673] width 15 height 15
click at [475, 677] on icon at bounding box center [471, 673] width 15 height 15
click at [93, 674] on div "Pen P" at bounding box center [102, 674] width 73 height 44
click at [99, 676] on div "Pen P" at bounding box center [102, 674] width 73 height 44
click at [33, 249] on div at bounding box center [29, 248] width 15 height 15
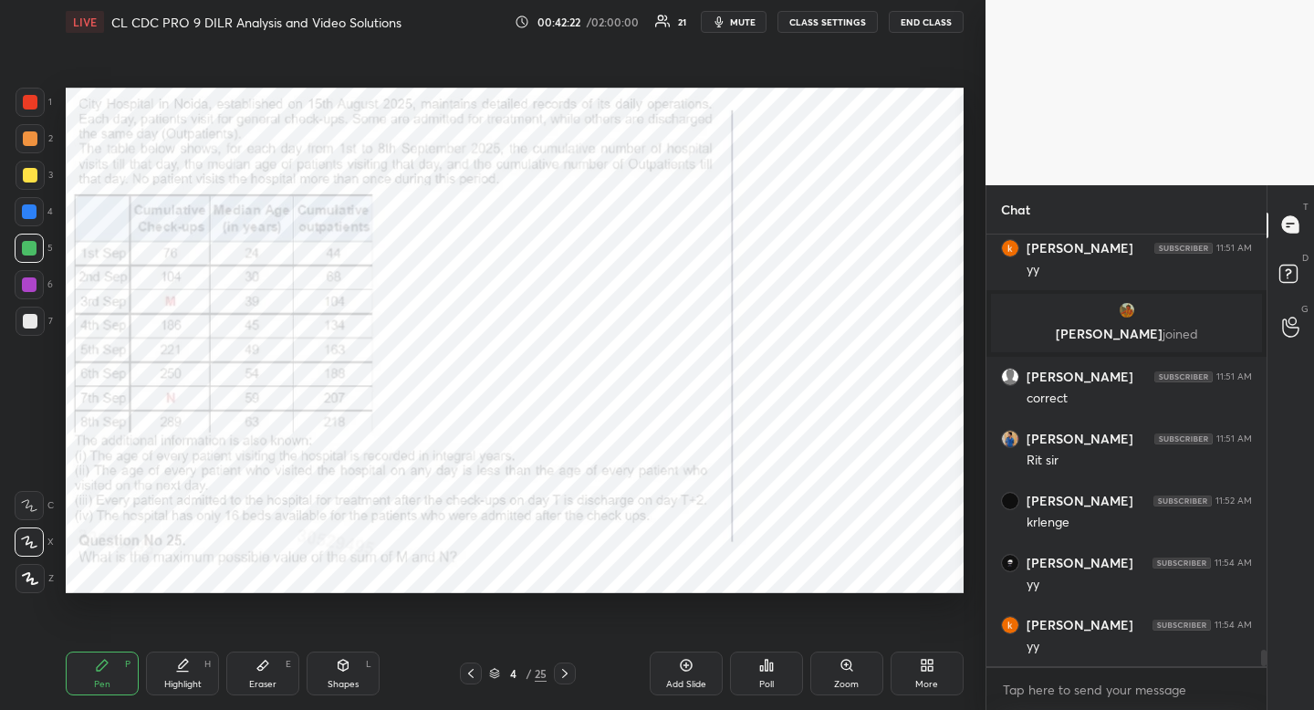
drag, startPoint x: 33, startPoint y: 249, endPoint x: 18, endPoint y: 235, distance: 20.0
click at [33, 249] on div at bounding box center [29, 248] width 15 height 15
click at [569, 675] on icon at bounding box center [565, 673] width 15 height 15
drag, startPoint x: 265, startPoint y: 683, endPoint x: 265, endPoint y: 653, distance: 30.1
click at [265, 683] on div "Eraser" at bounding box center [262, 684] width 27 height 9
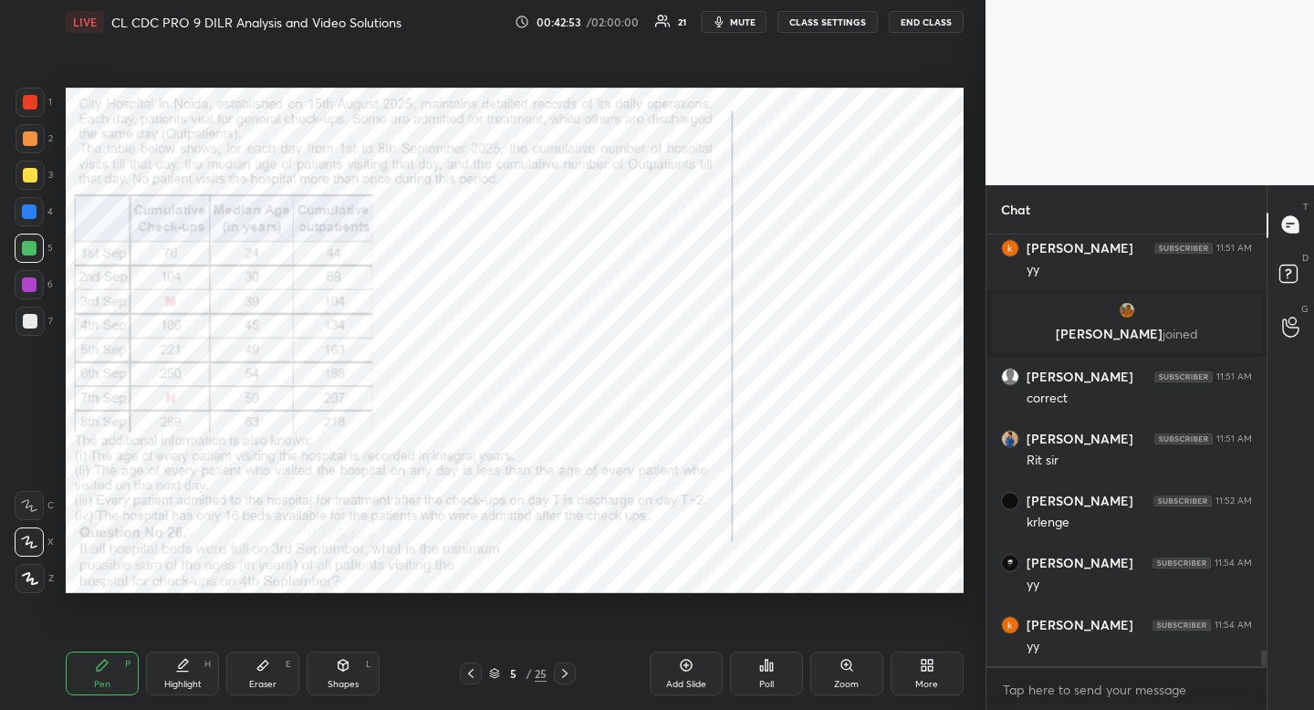
click at [262, 674] on div "Eraser E" at bounding box center [262, 674] width 73 height 44
drag, startPoint x: 567, startPoint y: 670, endPoint x: 551, endPoint y: 660, distance: 18.5
click at [567, 671] on icon at bounding box center [565, 673] width 15 height 15
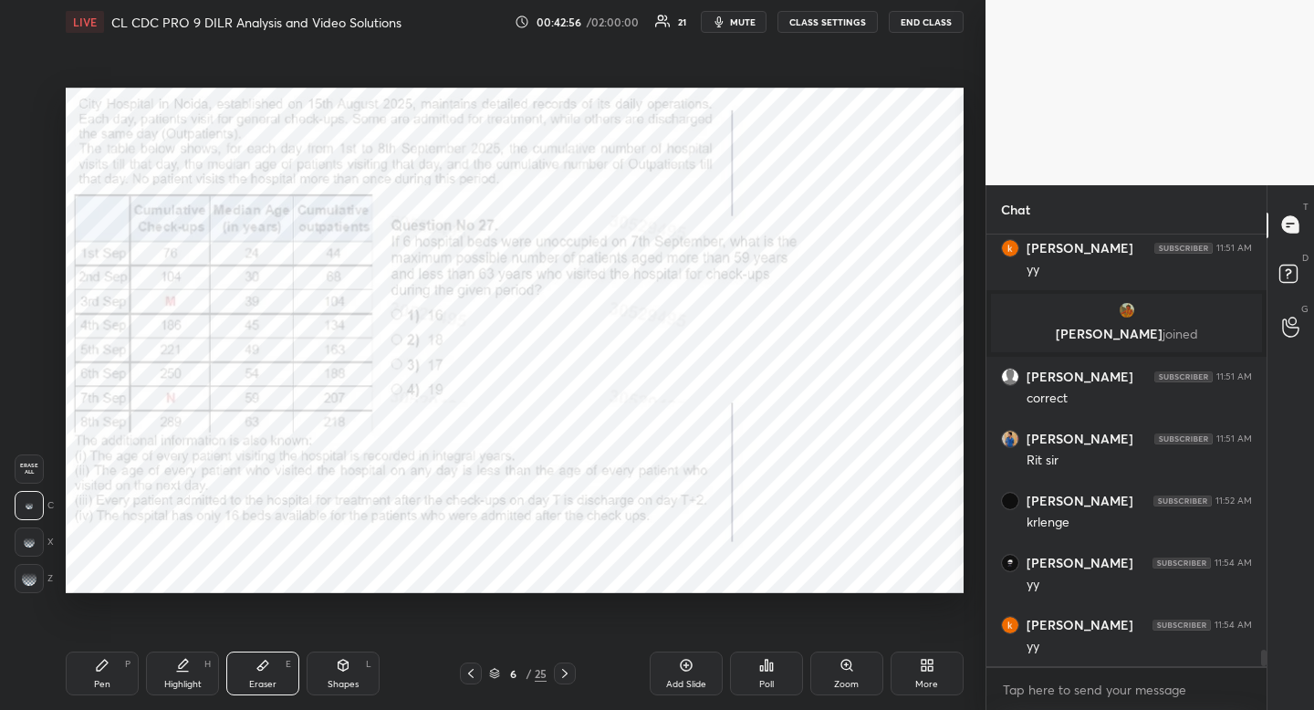
click at [99, 673] on div "Pen P" at bounding box center [102, 674] width 73 height 44
click at [106, 674] on div "Pen P" at bounding box center [102, 674] width 73 height 44
click at [25, 104] on div at bounding box center [30, 102] width 15 height 15
drag, startPoint x: 21, startPoint y: 111, endPoint x: 34, endPoint y: 135, distance: 27.0
click at [21, 111] on div at bounding box center [30, 102] width 29 height 29
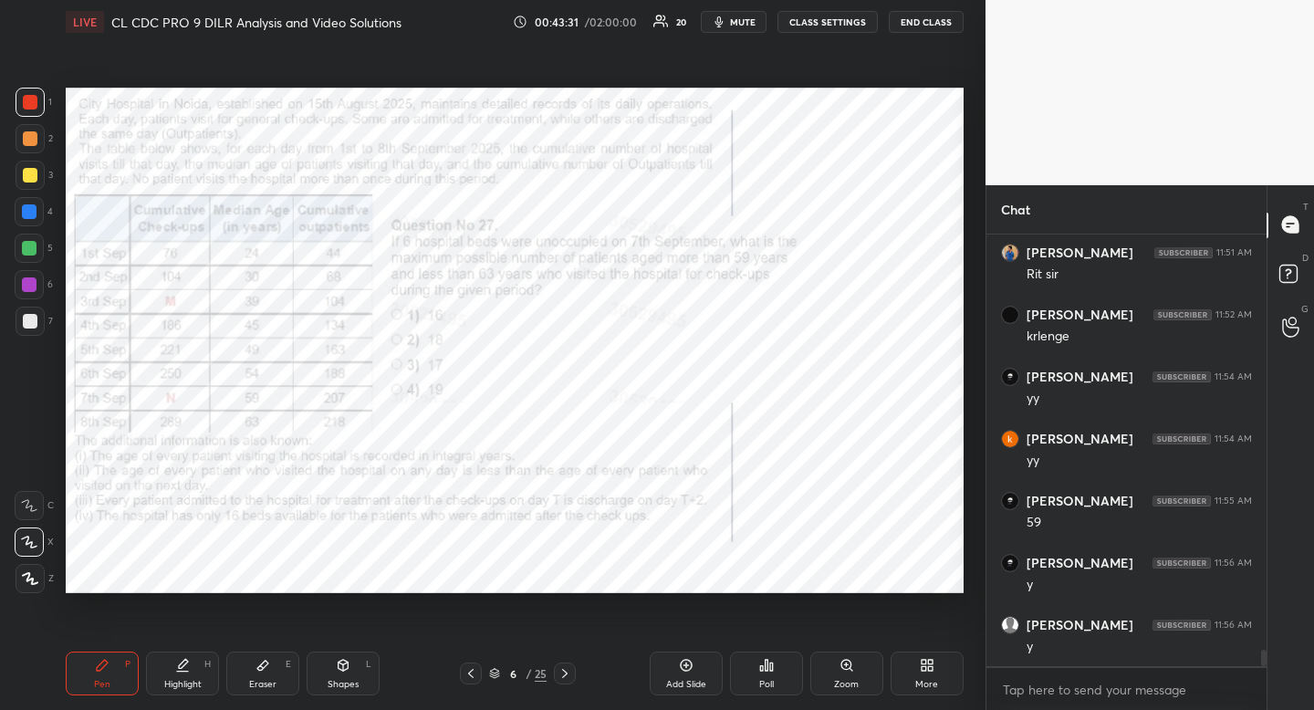
scroll to position [10994, 0]
click at [269, 666] on icon at bounding box center [263, 665] width 15 height 15
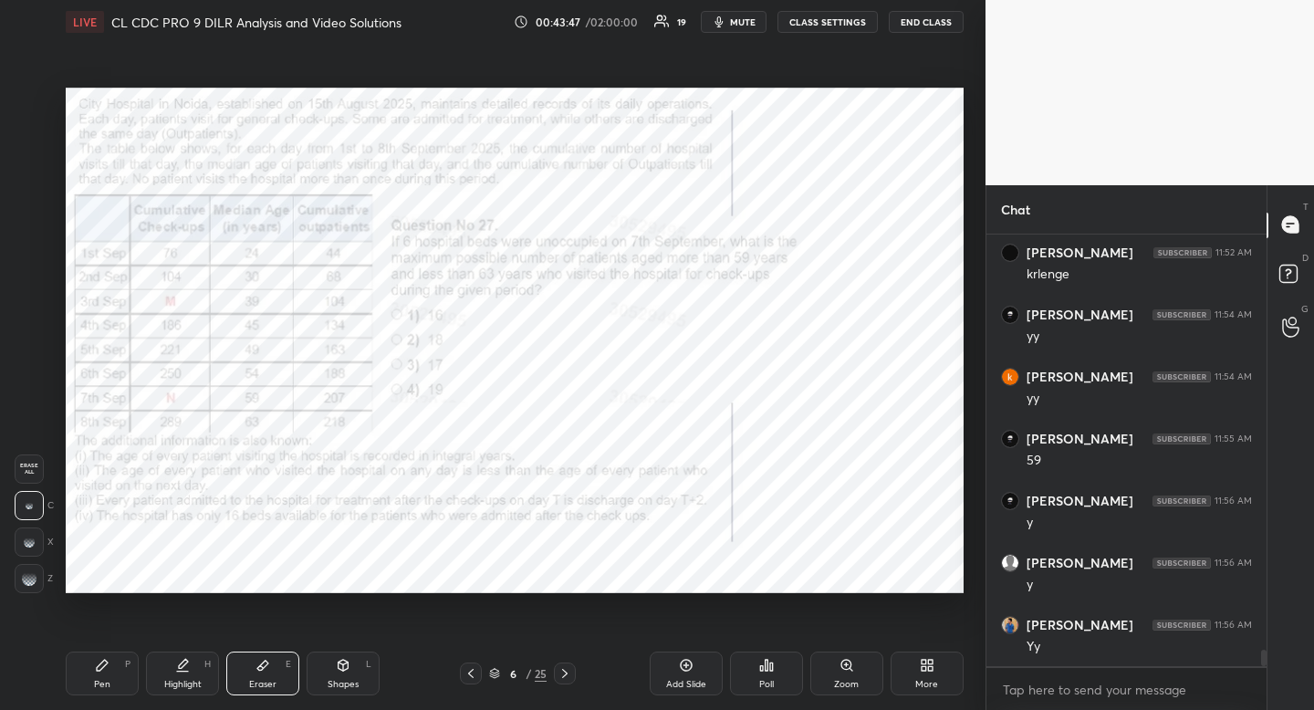
drag, startPoint x: 269, startPoint y: 666, endPoint x: 370, endPoint y: 609, distance: 115.7
click at [269, 666] on icon at bounding box center [263, 665] width 15 height 15
click at [104, 675] on div "Pen P" at bounding box center [102, 674] width 73 height 44
drag, startPoint x: 104, startPoint y: 675, endPoint x: 158, endPoint y: 644, distance: 62.1
click at [104, 675] on div "Pen P" at bounding box center [102, 674] width 73 height 44
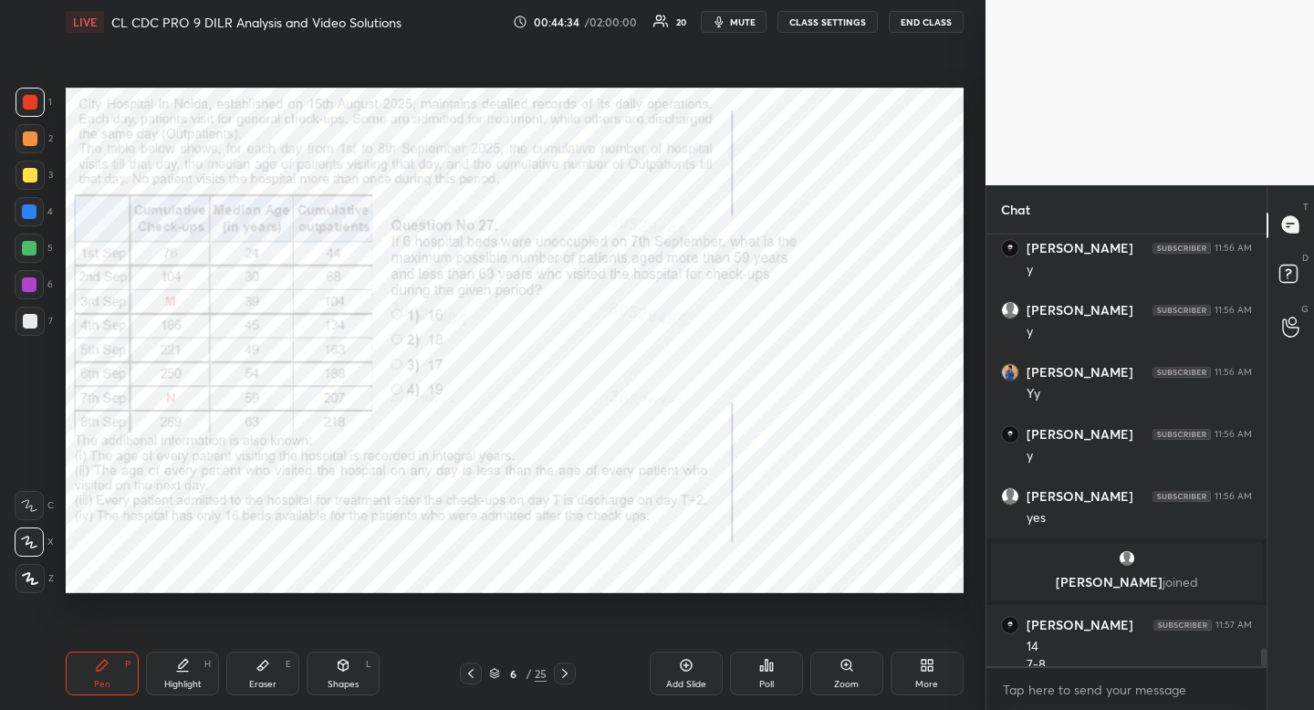
scroll to position [9963, 0]
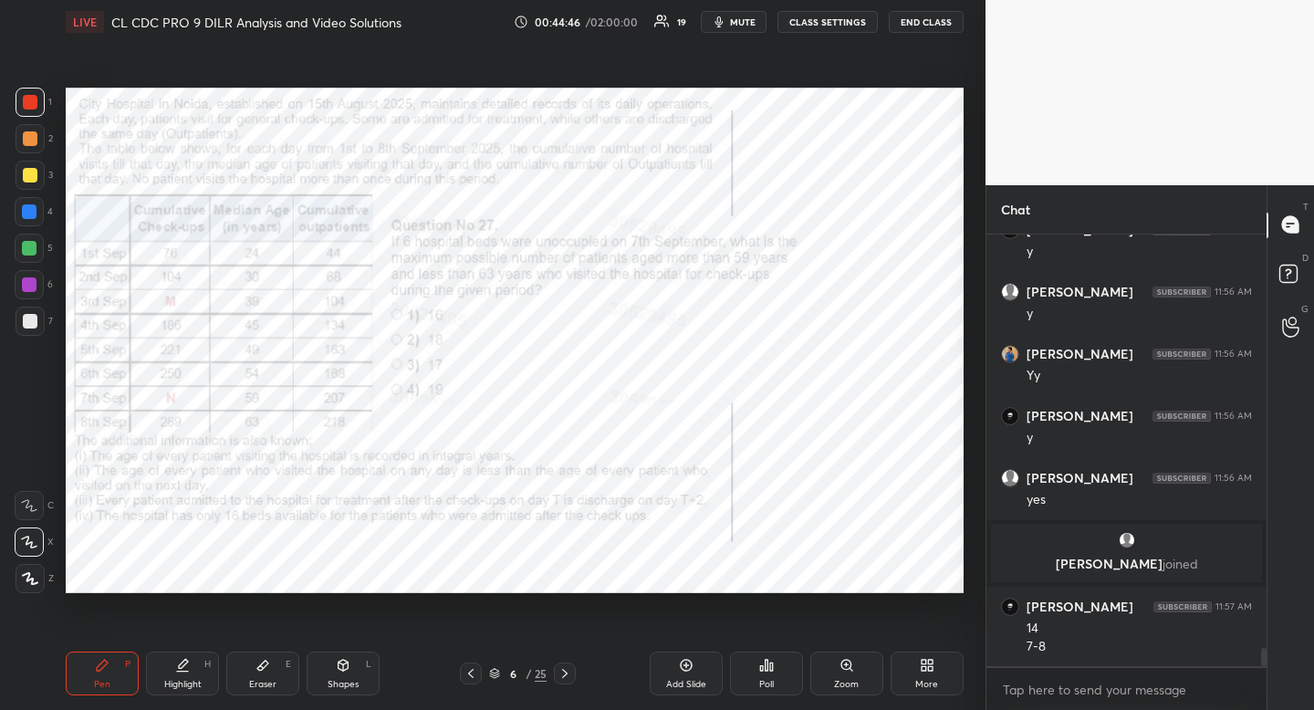
click at [273, 674] on div "Eraser E" at bounding box center [262, 674] width 73 height 44
drag, startPoint x: 273, startPoint y: 674, endPoint x: 272, endPoint y: 664, distance: 10.1
click at [270, 667] on div "Eraser E" at bounding box center [262, 674] width 73 height 44
click at [104, 670] on icon at bounding box center [102, 665] width 15 height 15
drag, startPoint x: 104, startPoint y: 670, endPoint x: 260, endPoint y: 613, distance: 166.0
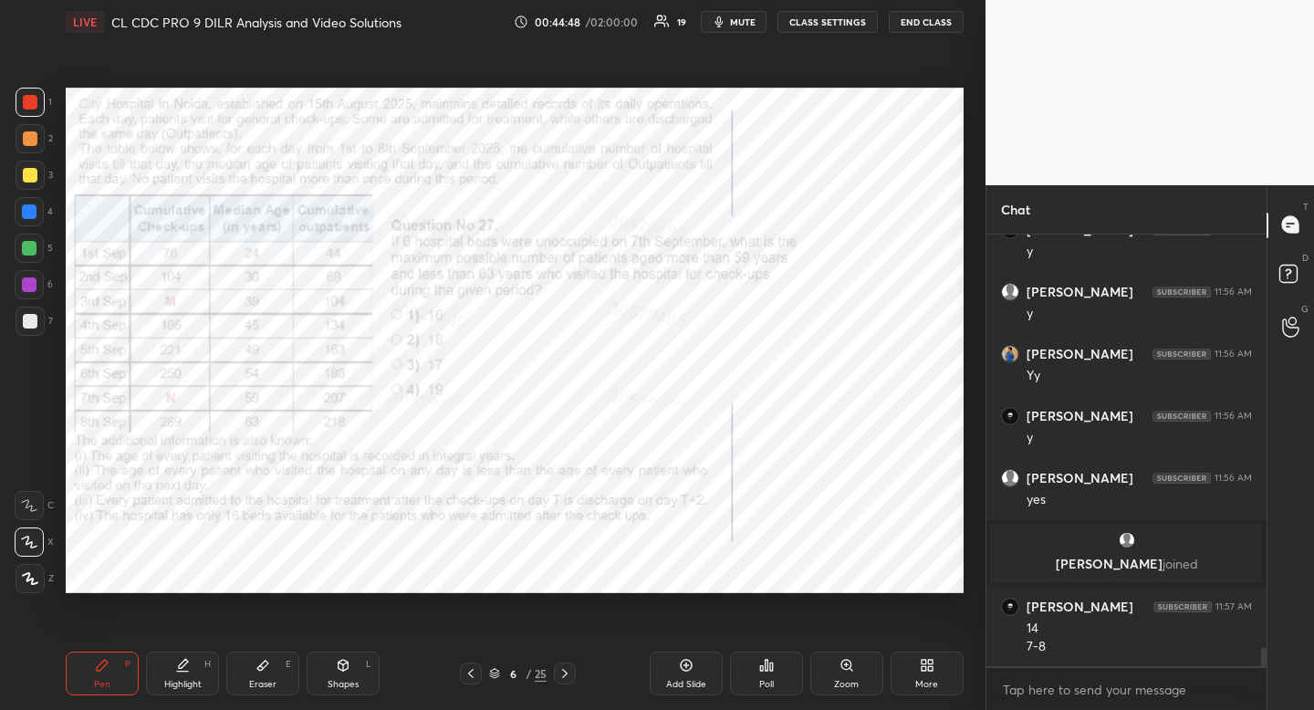
click at [104, 670] on icon at bounding box center [102, 665] width 15 height 15
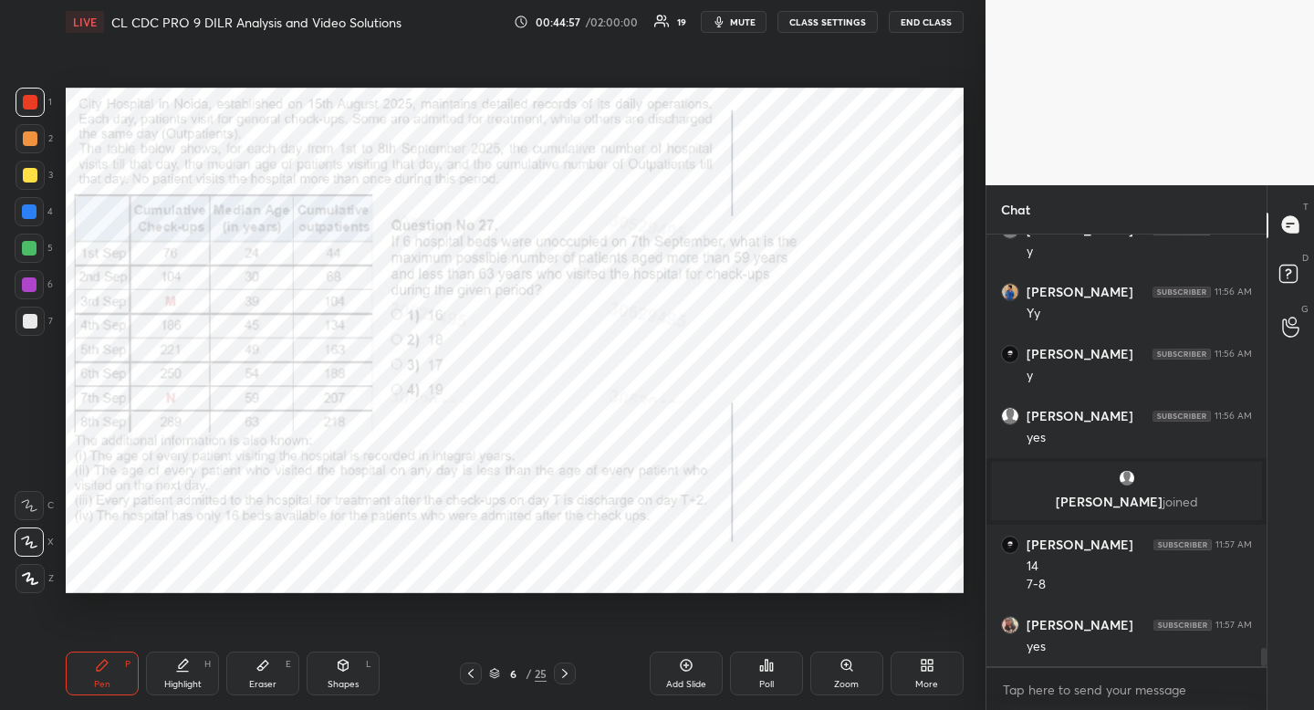
scroll to position [10087, 0]
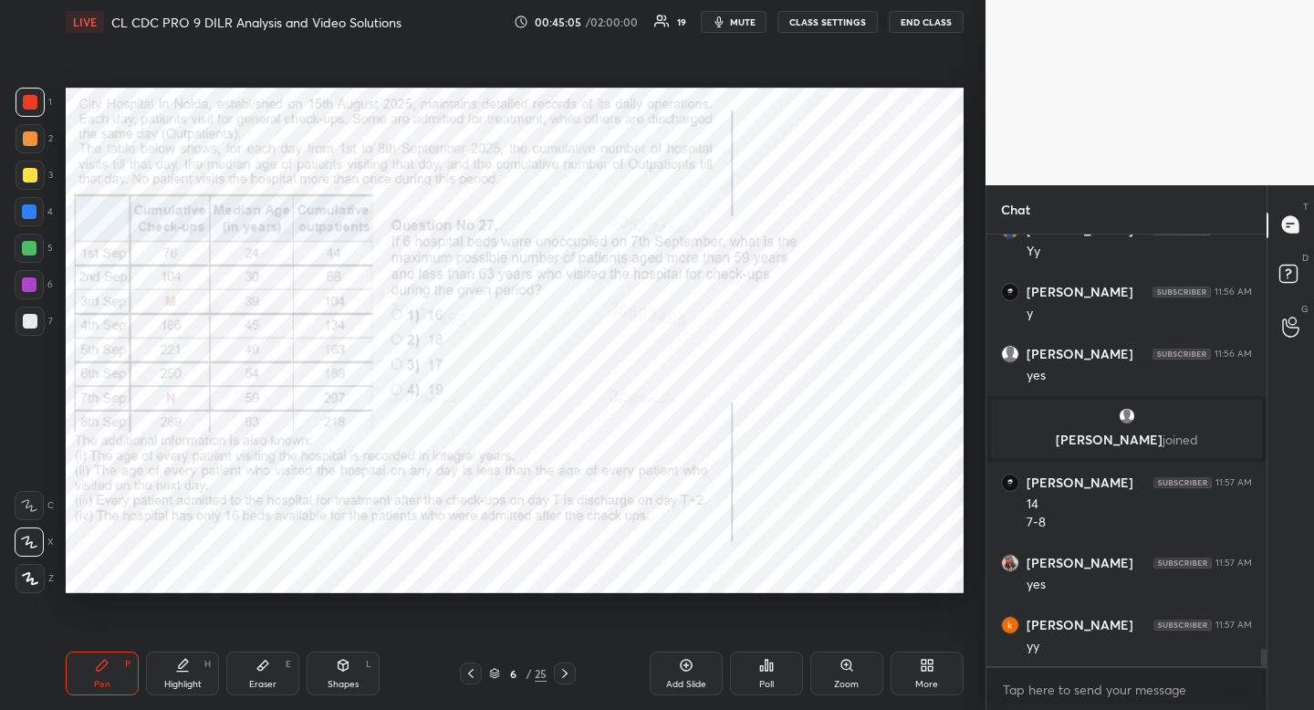
drag, startPoint x: 188, startPoint y: 679, endPoint x: 190, endPoint y: 669, distance: 10.2
click at [188, 680] on div "Highlight" at bounding box center [182, 684] width 37 height 9
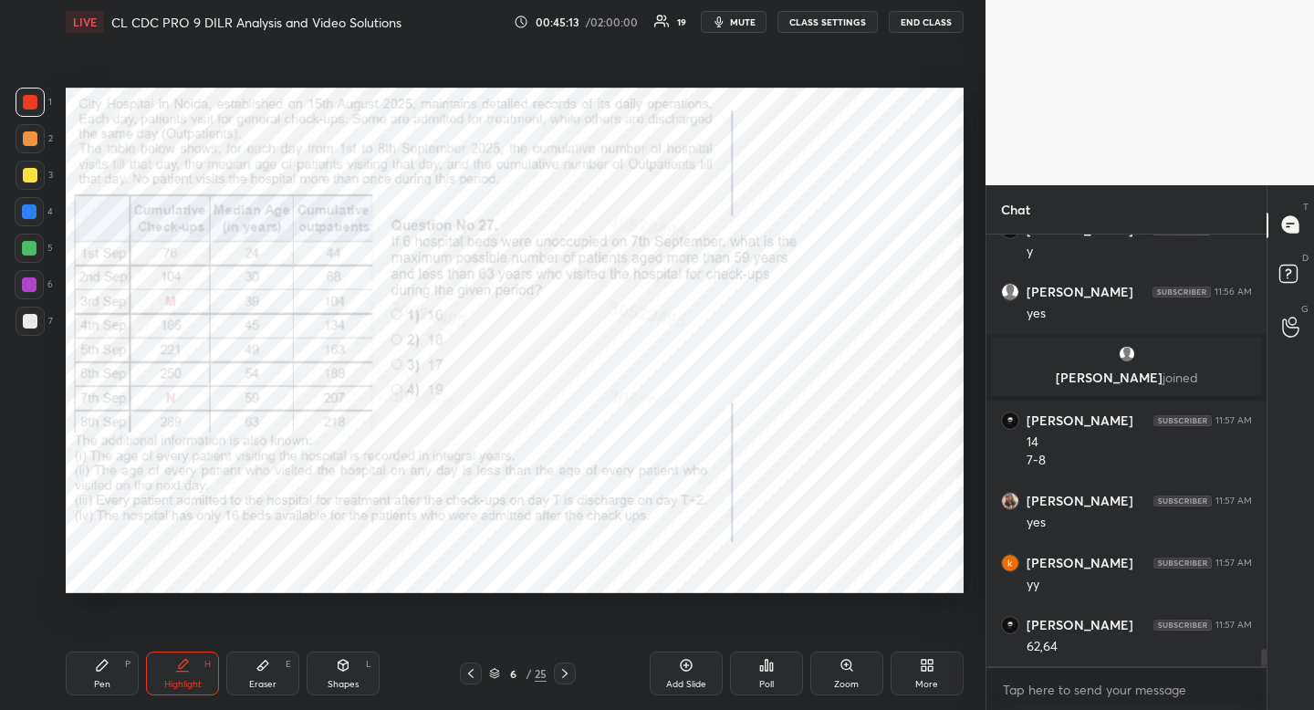
scroll to position [10211, 0]
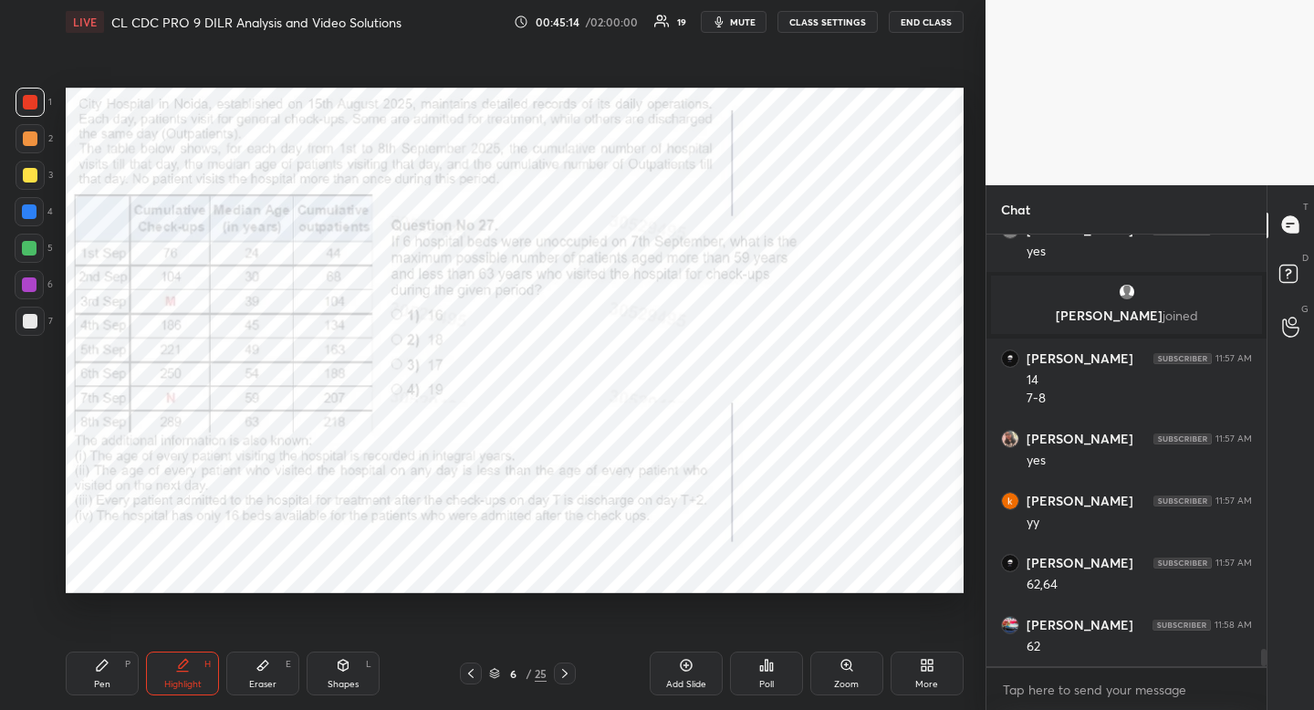
drag, startPoint x: 333, startPoint y: 682, endPoint x: 305, endPoint y: 660, distance: 35.8
click at [333, 682] on div "Shapes" at bounding box center [343, 684] width 31 height 9
click at [39, 461] on div at bounding box center [30, 469] width 29 height 29
click at [108, 669] on icon at bounding box center [102, 665] width 15 height 15
drag, startPoint x: 108, startPoint y: 669, endPoint x: 140, endPoint y: 658, distance: 33.8
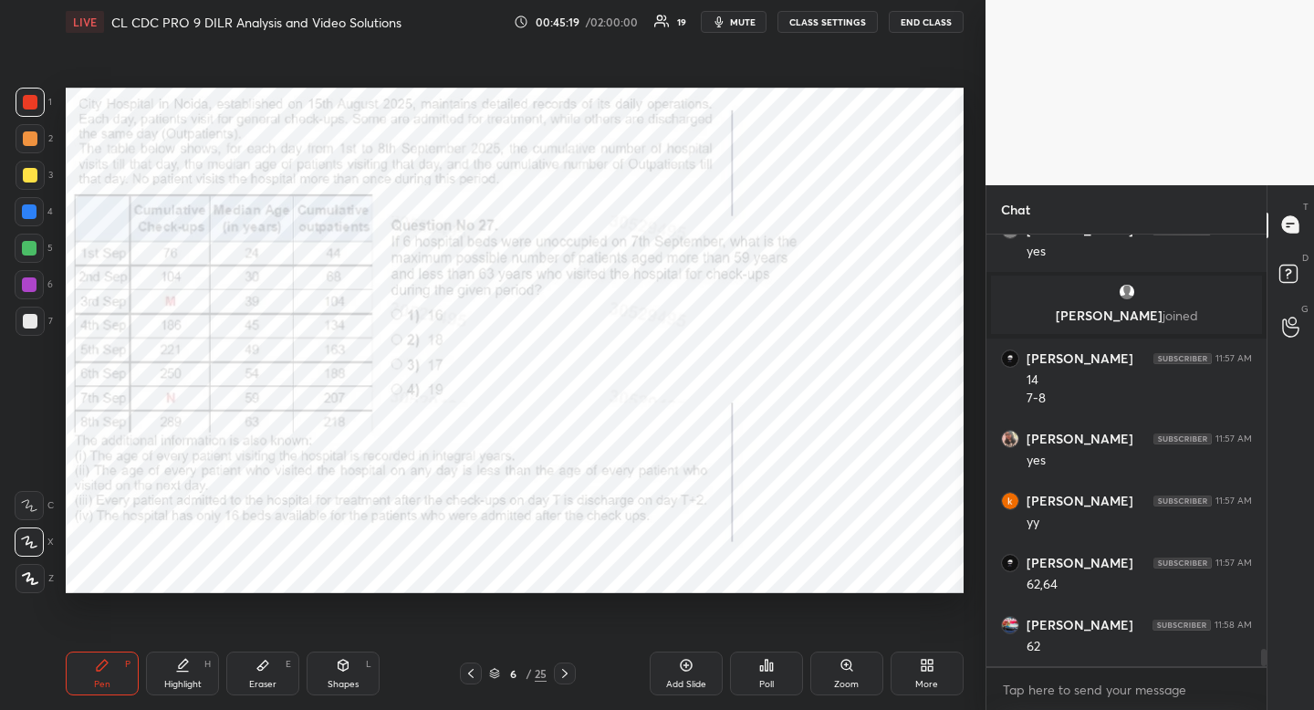
click at [108, 669] on icon at bounding box center [102, 665] width 15 height 15
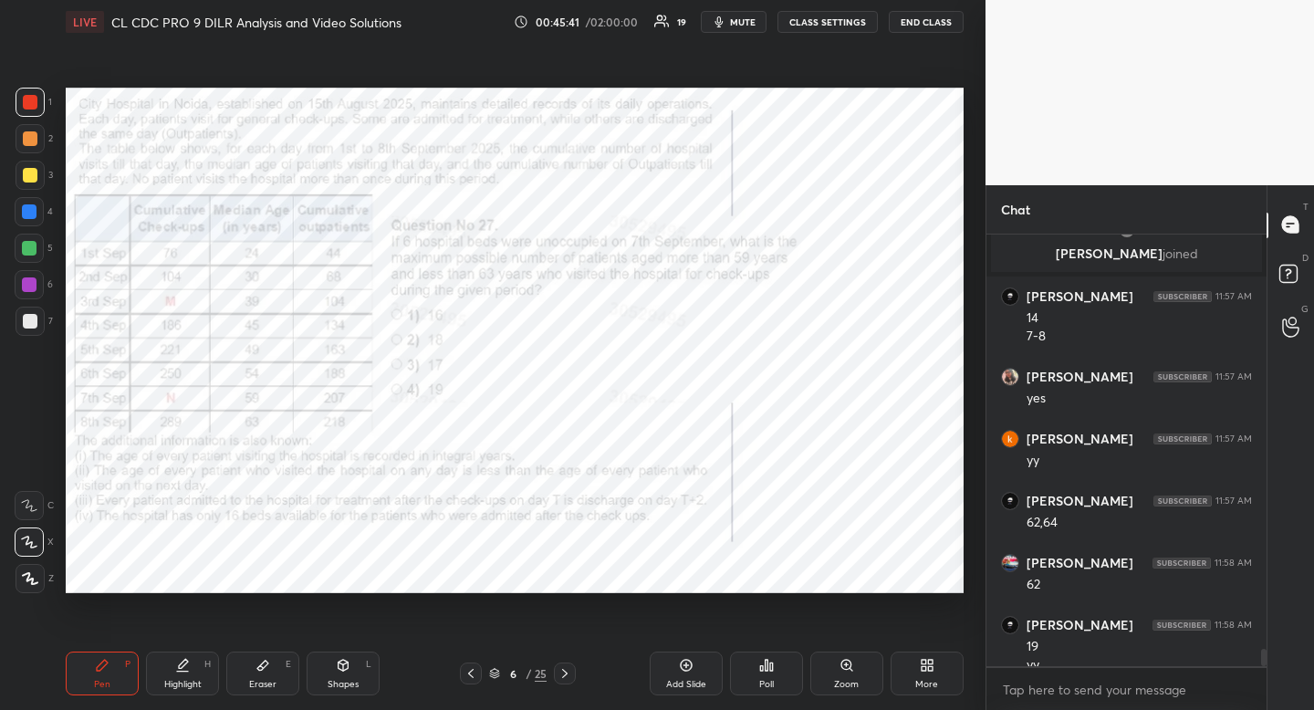
scroll to position [10291, 0]
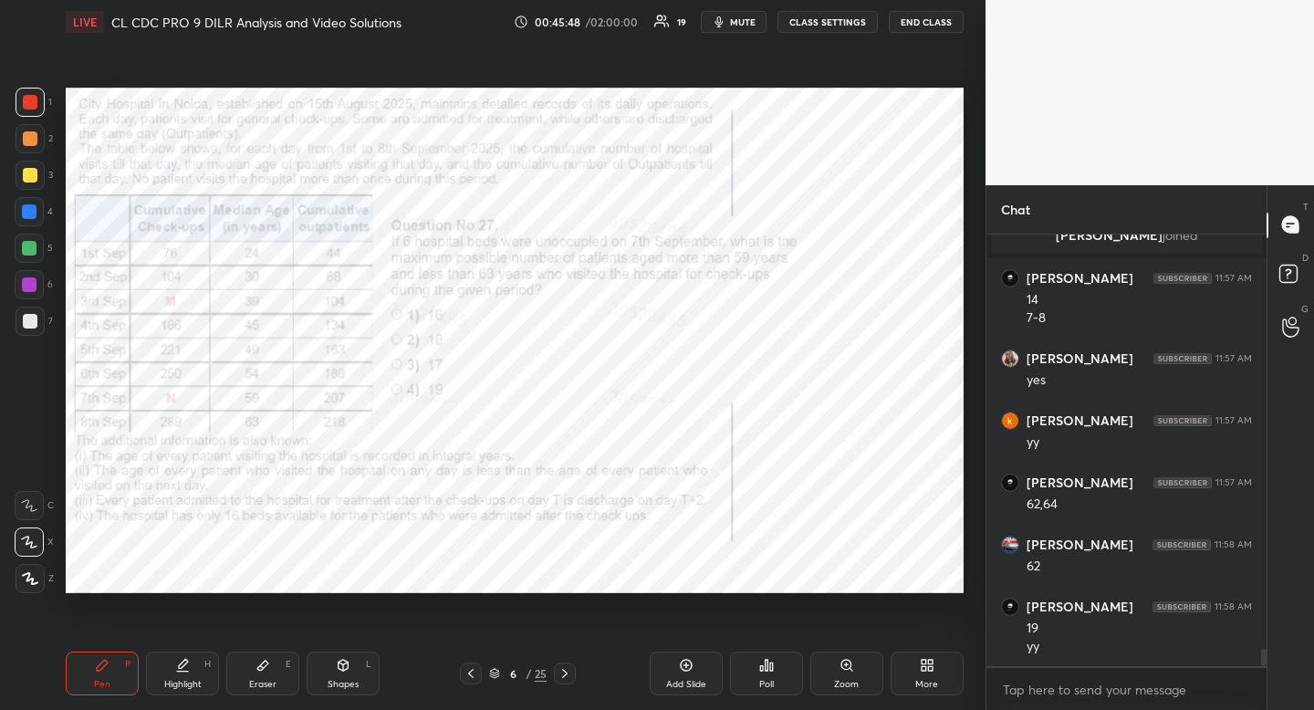
click at [39, 217] on div at bounding box center [29, 211] width 29 height 29
drag, startPoint x: 38, startPoint y: 217, endPoint x: 24, endPoint y: 220, distance: 14.9
click at [38, 217] on div at bounding box center [29, 211] width 29 height 29
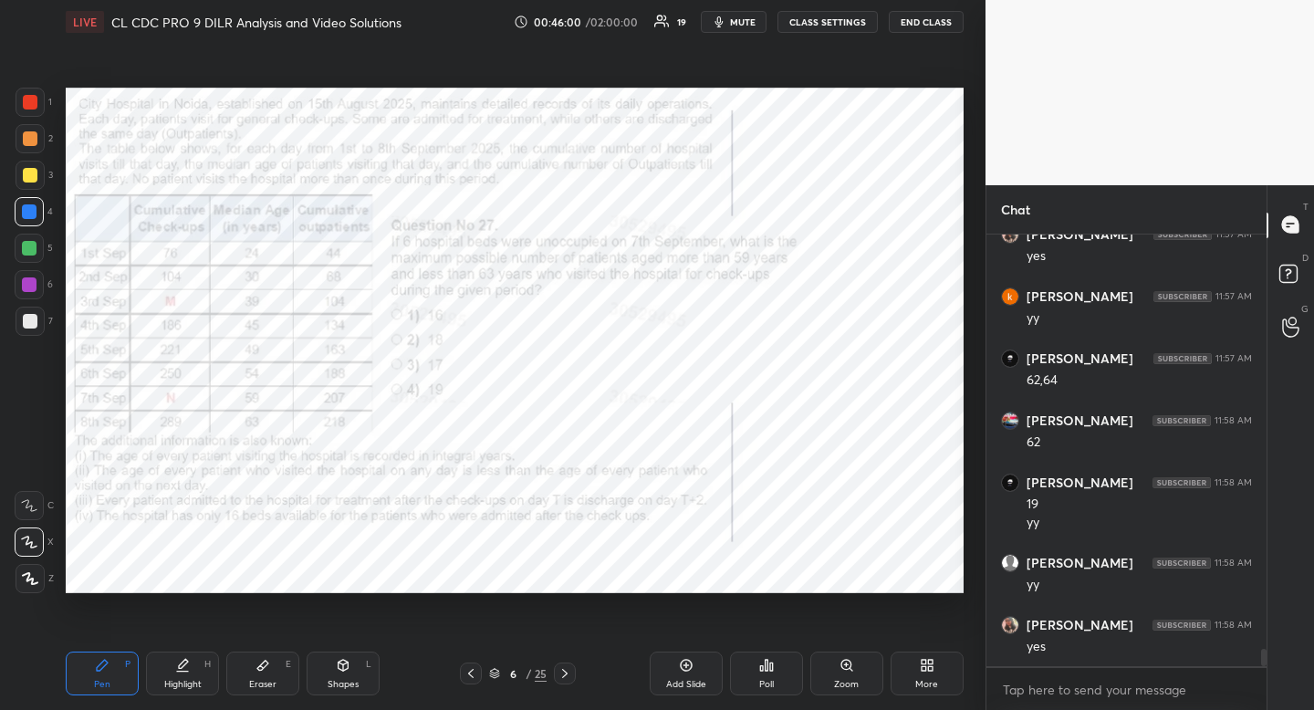
scroll to position [10477, 0]
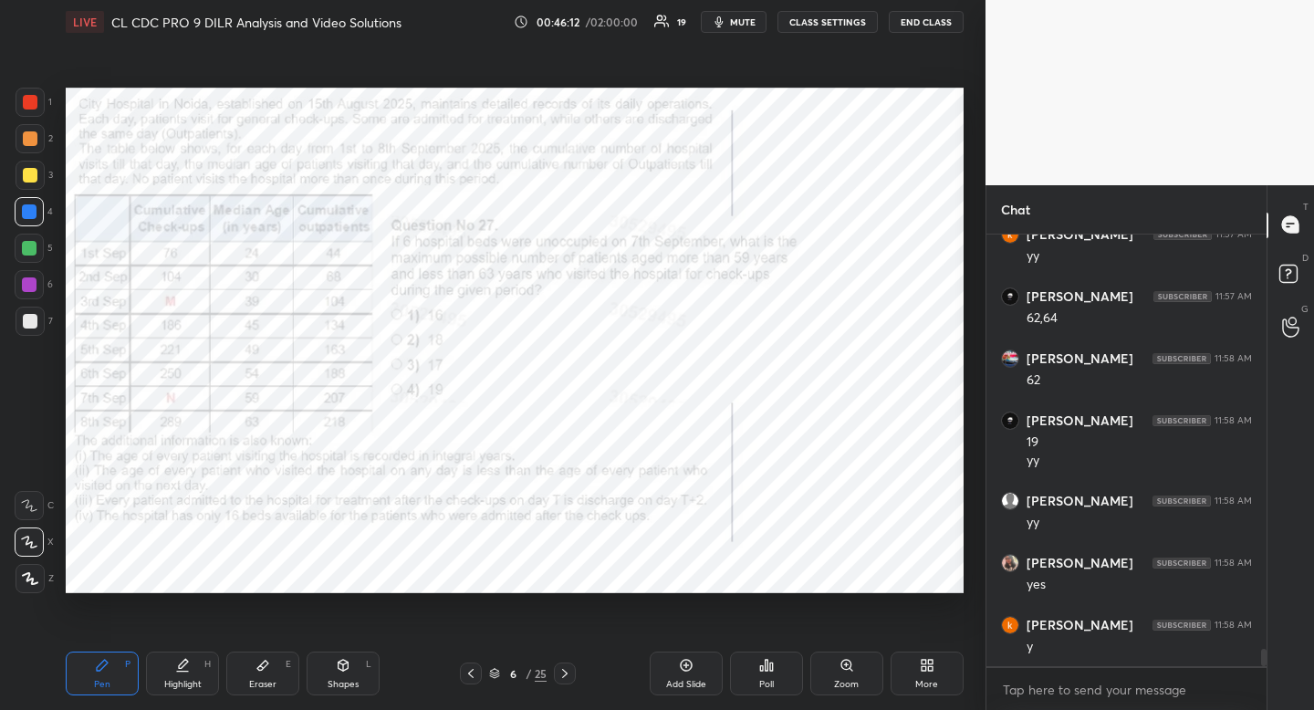
click at [179, 654] on div "Highlight H" at bounding box center [182, 674] width 73 height 44
click at [179, 678] on div "Highlight H" at bounding box center [182, 674] width 73 height 44
click at [29, 246] on div at bounding box center [29, 248] width 15 height 15
drag, startPoint x: 34, startPoint y: 242, endPoint x: 24, endPoint y: 266, distance: 25.8
click at [34, 242] on div at bounding box center [29, 248] width 15 height 15
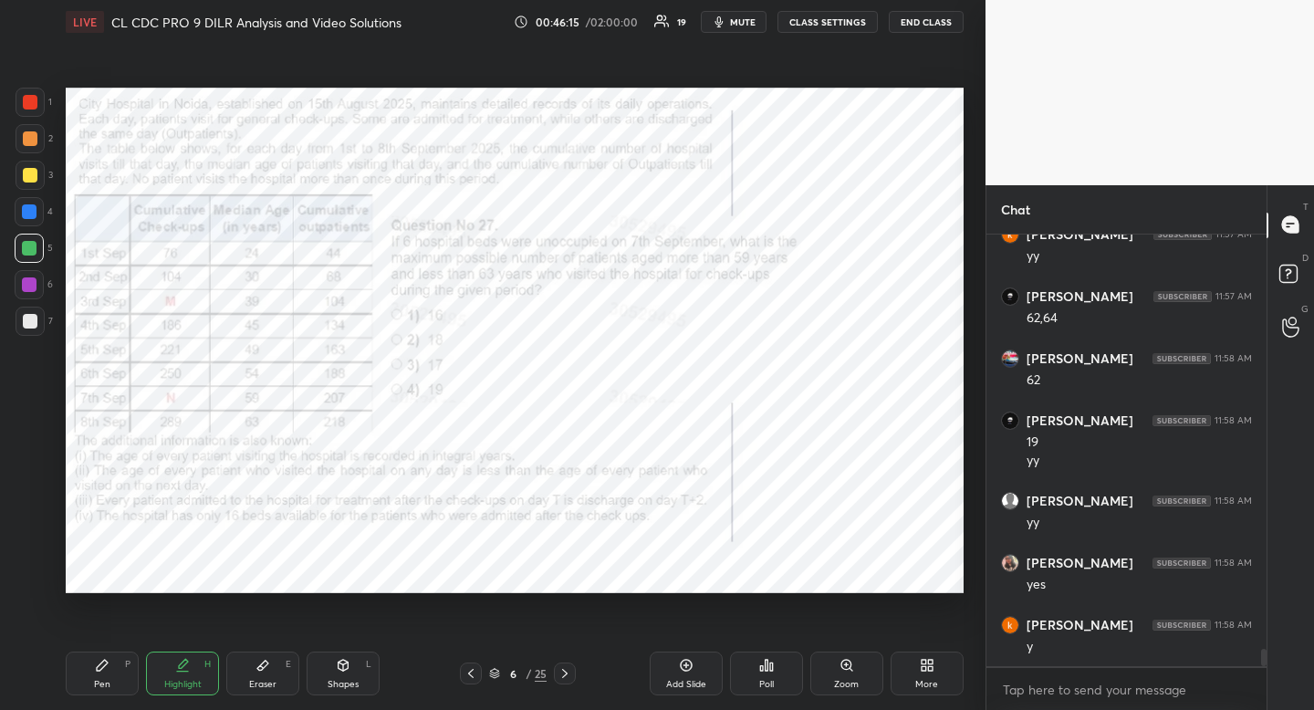
click at [99, 676] on div "Pen P" at bounding box center [102, 674] width 73 height 44
click at [36, 242] on div at bounding box center [29, 248] width 29 height 29
click at [571, 674] on icon at bounding box center [565, 673] width 15 height 15
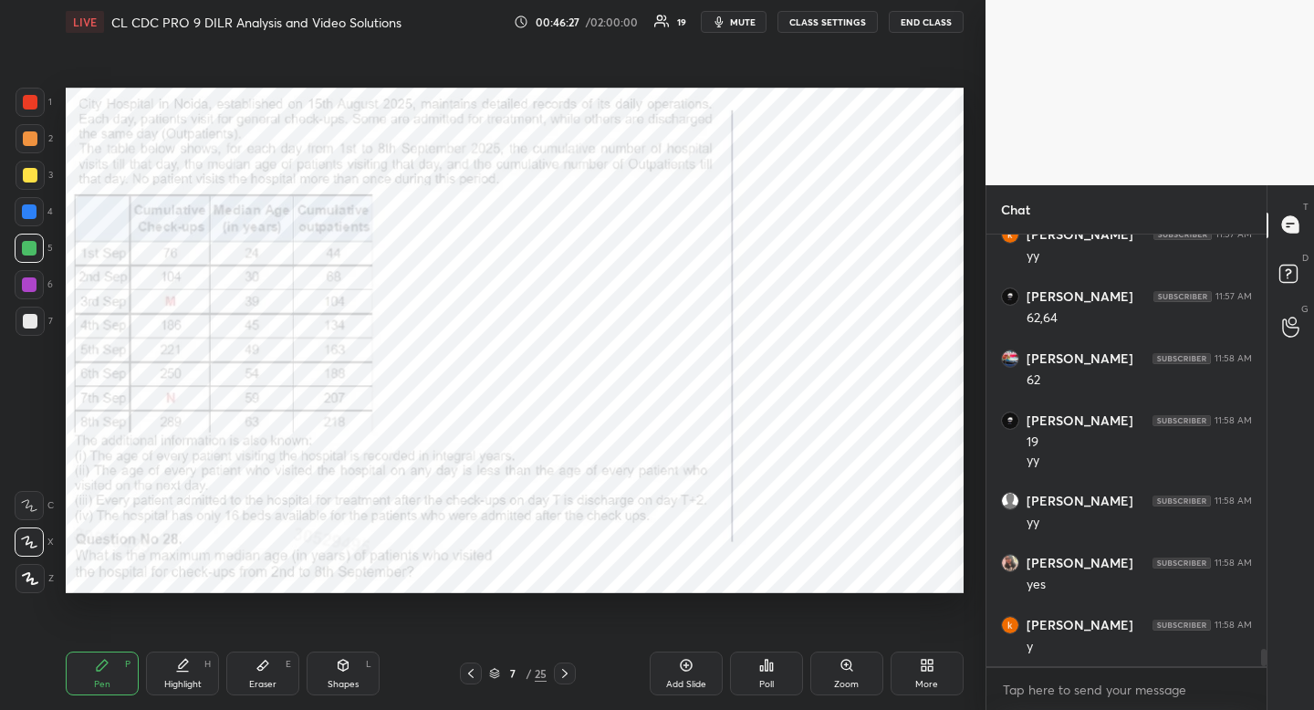
click at [198, 680] on div "Highlight" at bounding box center [182, 684] width 37 height 9
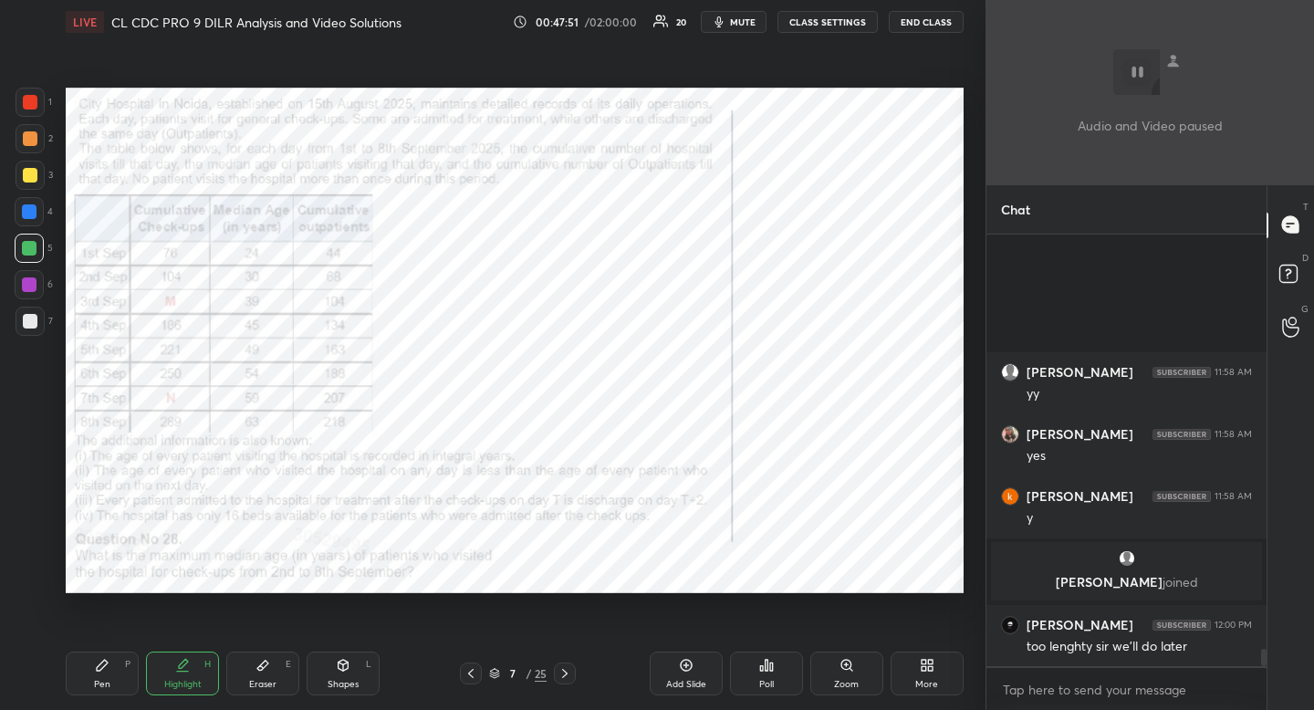
scroll to position [10437, 0]
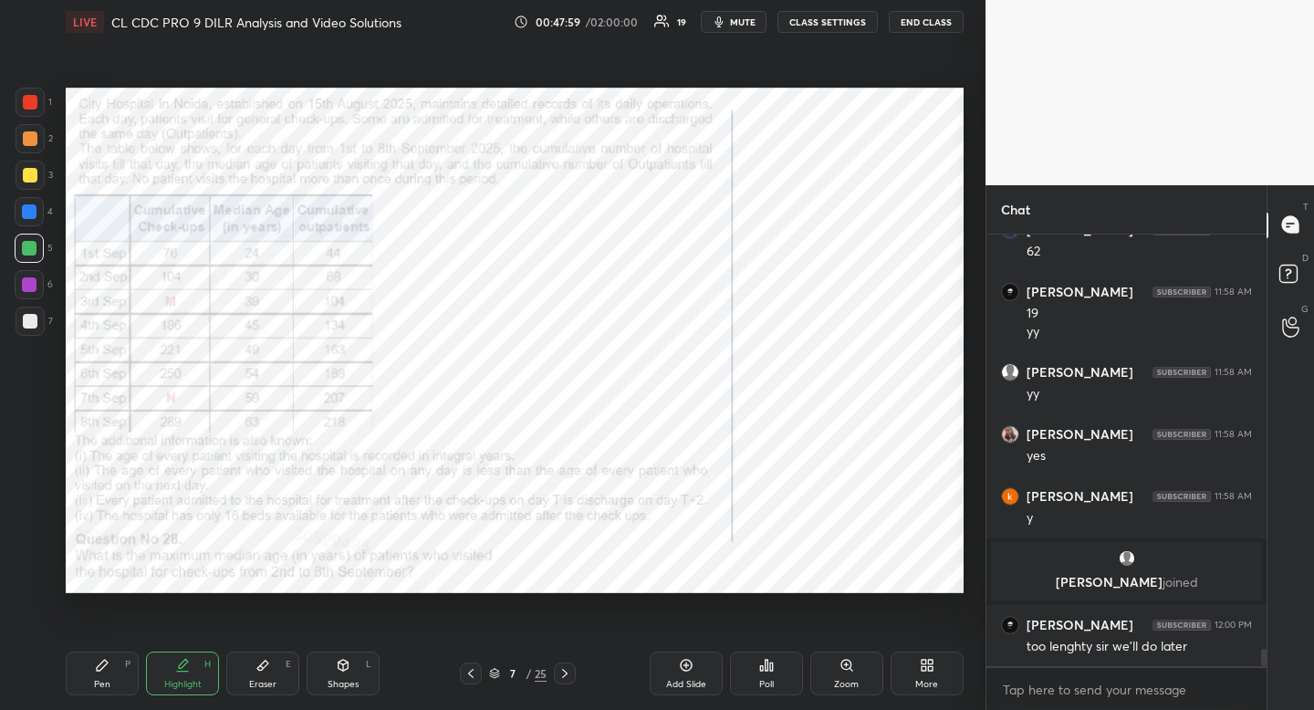
click at [29, 101] on div at bounding box center [30, 102] width 15 height 15
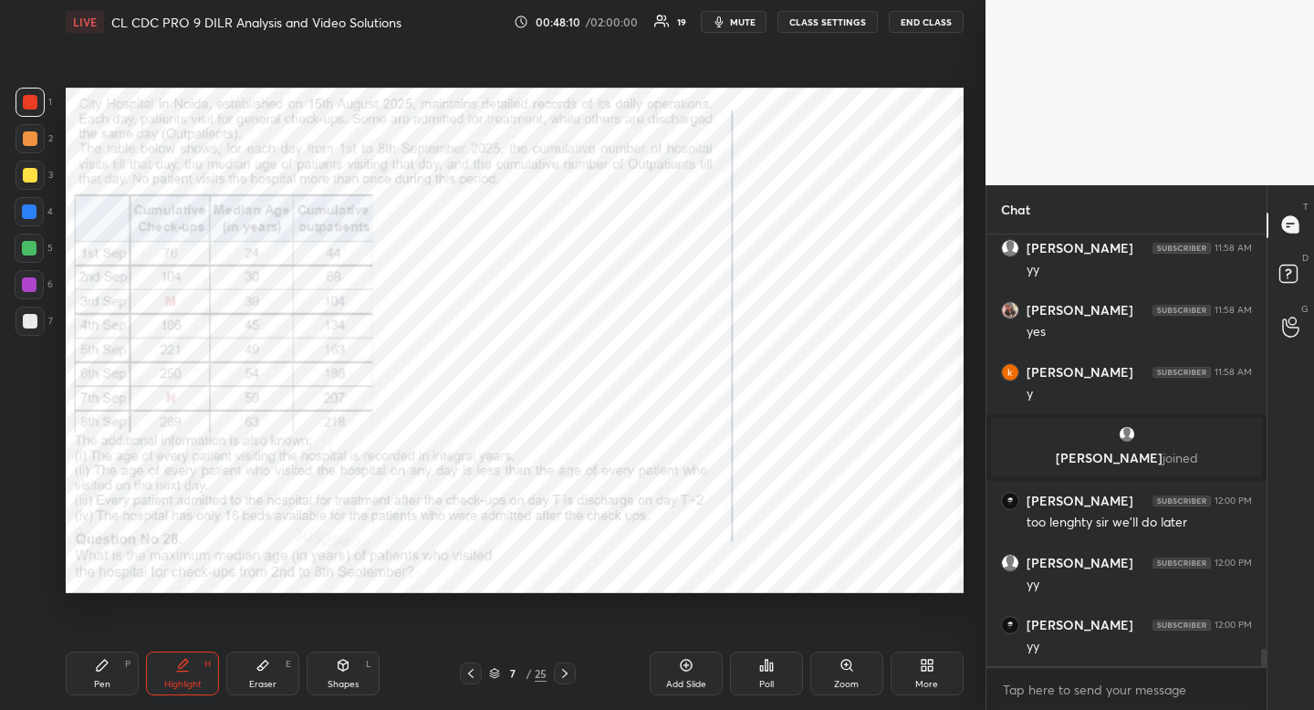
scroll to position [10623, 0]
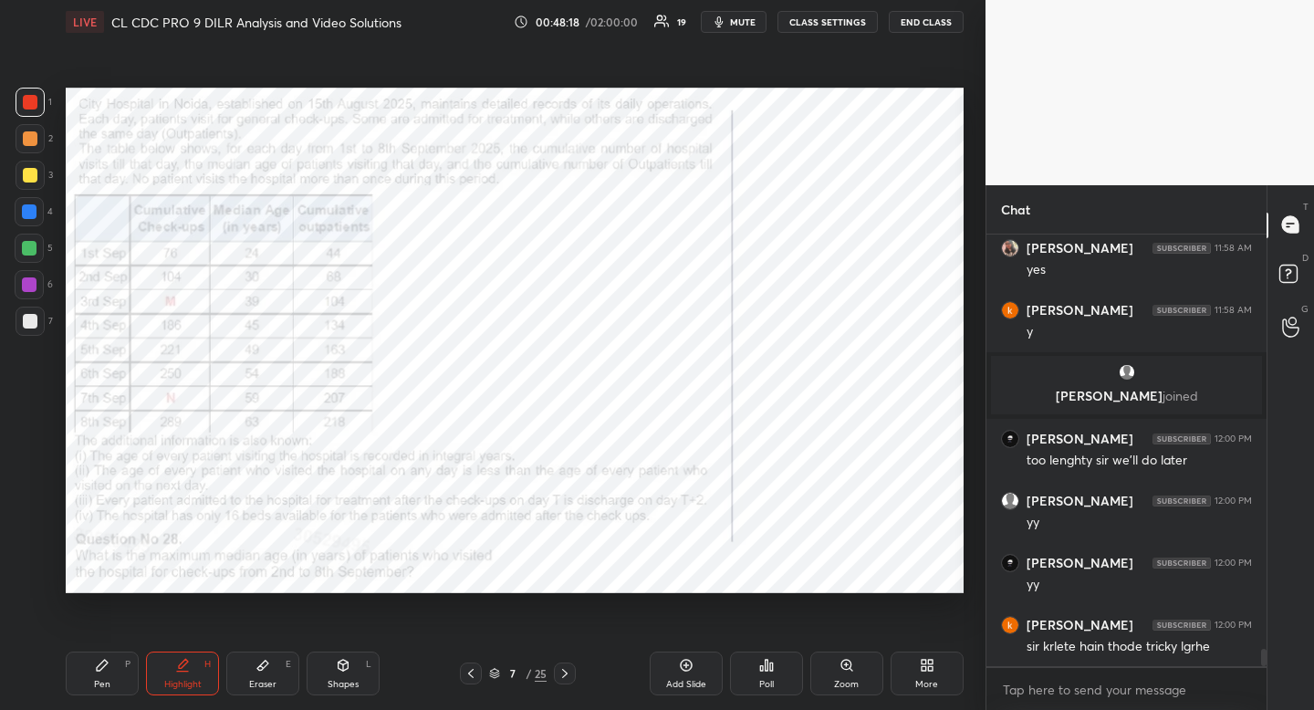
click at [85, 660] on div "Pen P" at bounding box center [102, 674] width 73 height 44
drag, startPoint x: 85, startPoint y: 660, endPoint x: 100, endPoint y: 674, distance: 20.7
click at [90, 666] on div "Pen P" at bounding box center [102, 674] width 73 height 44
click at [99, 674] on div "Pen P" at bounding box center [102, 674] width 73 height 44
drag, startPoint x: 99, startPoint y: 674, endPoint x: 111, endPoint y: 646, distance: 29.8
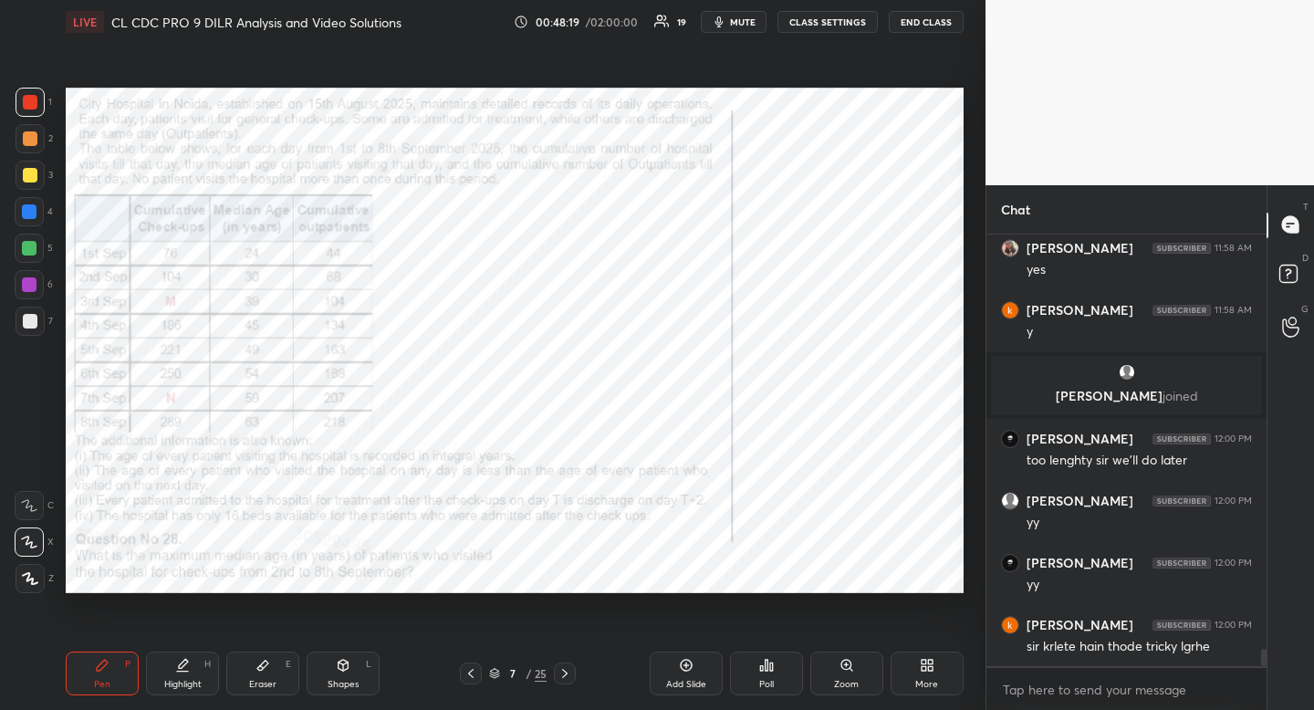
click at [99, 674] on div "Pen P" at bounding box center [102, 674] width 73 height 44
click at [24, 222] on div at bounding box center [29, 211] width 29 height 29
click at [355, 676] on div "Shapes L" at bounding box center [343, 674] width 73 height 44
click at [27, 501] on icon at bounding box center [29, 505] width 15 height 15
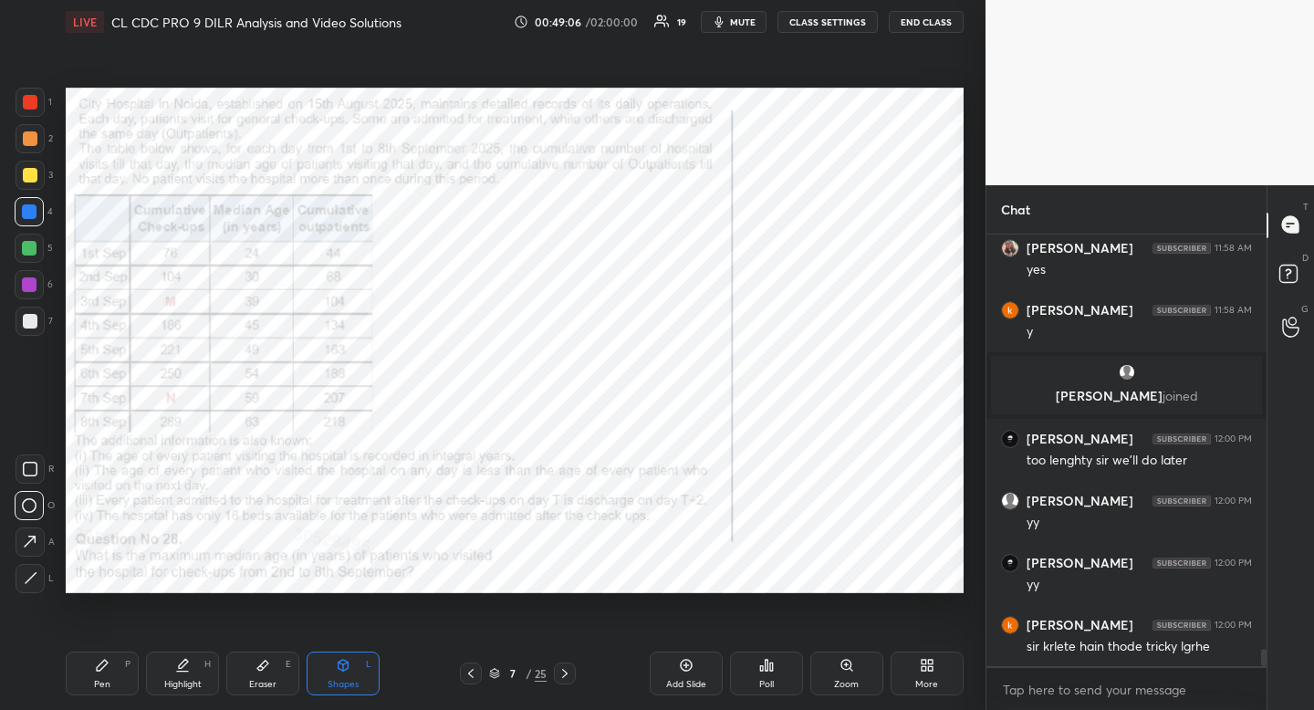
drag, startPoint x: 27, startPoint y: 501, endPoint x: 51, endPoint y: 496, distance: 24.2
click at [27, 501] on icon at bounding box center [29, 505] width 15 height 15
click at [35, 246] on div at bounding box center [29, 248] width 15 height 15
click at [160, 669] on div "Highlight H" at bounding box center [182, 674] width 73 height 44
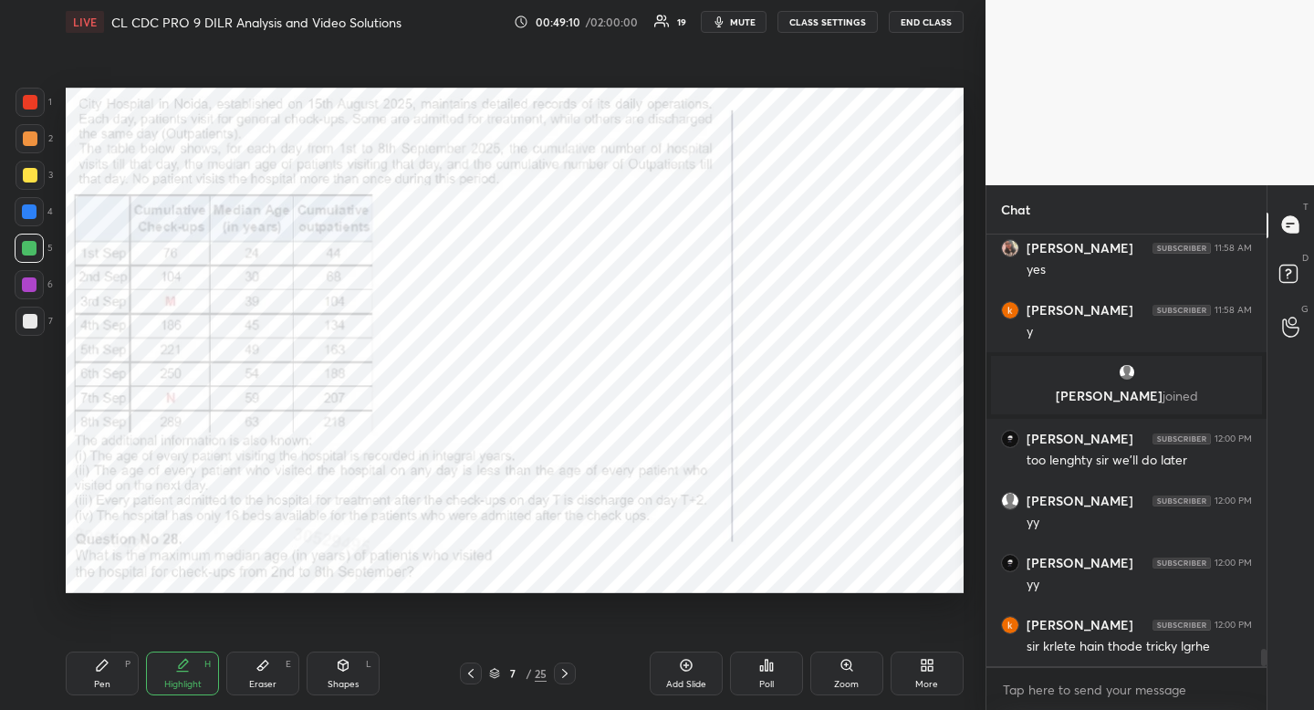
click at [166, 669] on div "Highlight H" at bounding box center [182, 674] width 73 height 44
click at [99, 680] on div "Pen" at bounding box center [102, 684] width 16 height 9
drag, startPoint x: 97, startPoint y: 678, endPoint x: 120, endPoint y: 643, distance: 41.5
click at [97, 680] on div "Pen" at bounding box center [102, 684] width 16 height 9
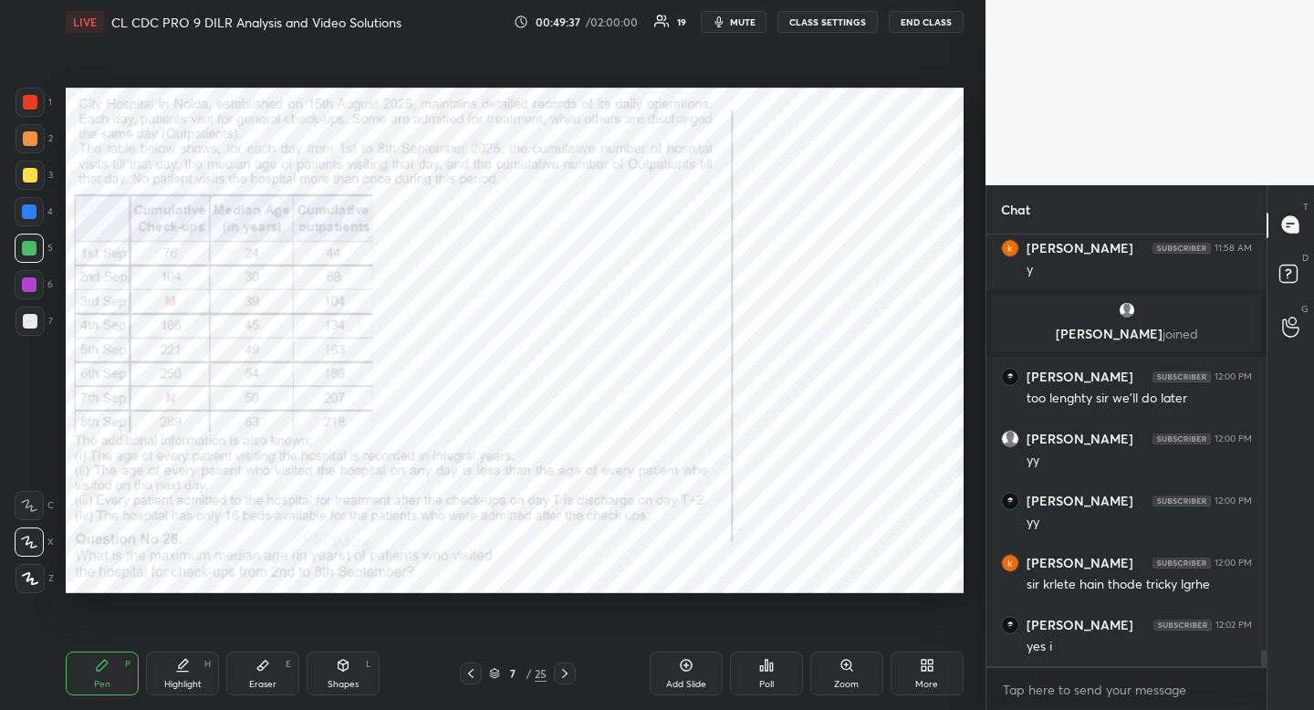
click at [268, 669] on icon at bounding box center [263, 665] width 15 height 15
drag, startPoint x: 277, startPoint y: 664, endPoint x: 288, endPoint y: 621, distance: 45.4
click at [276, 666] on div "Eraser E" at bounding box center [262, 674] width 73 height 44
click at [246, 684] on div "Eraser E" at bounding box center [262, 674] width 73 height 44
drag, startPoint x: 37, startPoint y: 466, endPoint x: 20, endPoint y: 453, distance: 21.4
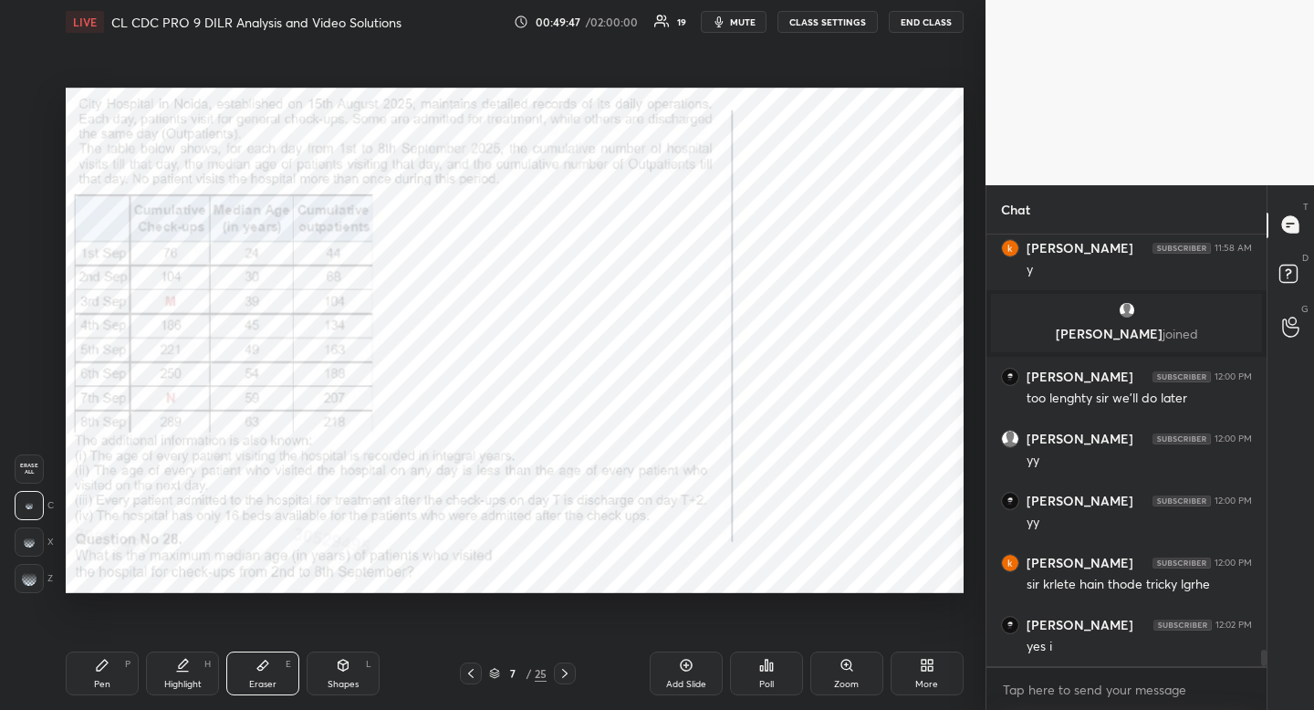
click at [38, 465] on span "Erase all" at bounding box center [29, 469] width 27 height 13
click at [101, 695] on div "Pen P" at bounding box center [102, 674] width 73 height 44
drag, startPoint x: 101, startPoint y: 695, endPoint x: 99, endPoint y: 678, distance: 16.5
click at [101, 695] on div "Pen P" at bounding box center [102, 674] width 73 height 44
click at [183, 680] on div "Highlight" at bounding box center [182, 684] width 37 height 9
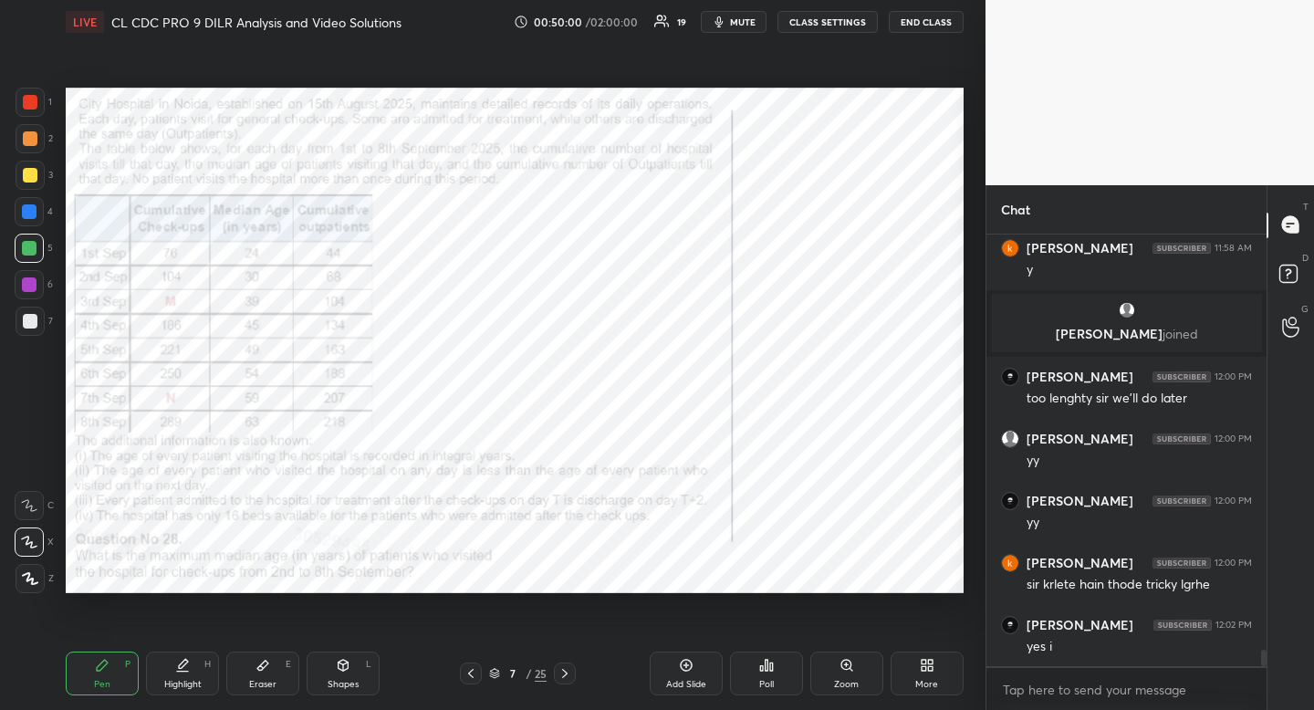
click at [183, 680] on div "Highlight" at bounding box center [182, 684] width 37 height 9
click at [112, 679] on div "Pen P" at bounding box center [102, 674] width 73 height 44
drag, startPoint x: 112, startPoint y: 679, endPoint x: 152, endPoint y: 645, distance: 52.5
click at [112, 679] on div "Pen P" at bounding box center [102, 674] width 73 height 44
click at [352, 674] on div "Shapes L" at bounding box center [343, 674] width 73 height 44
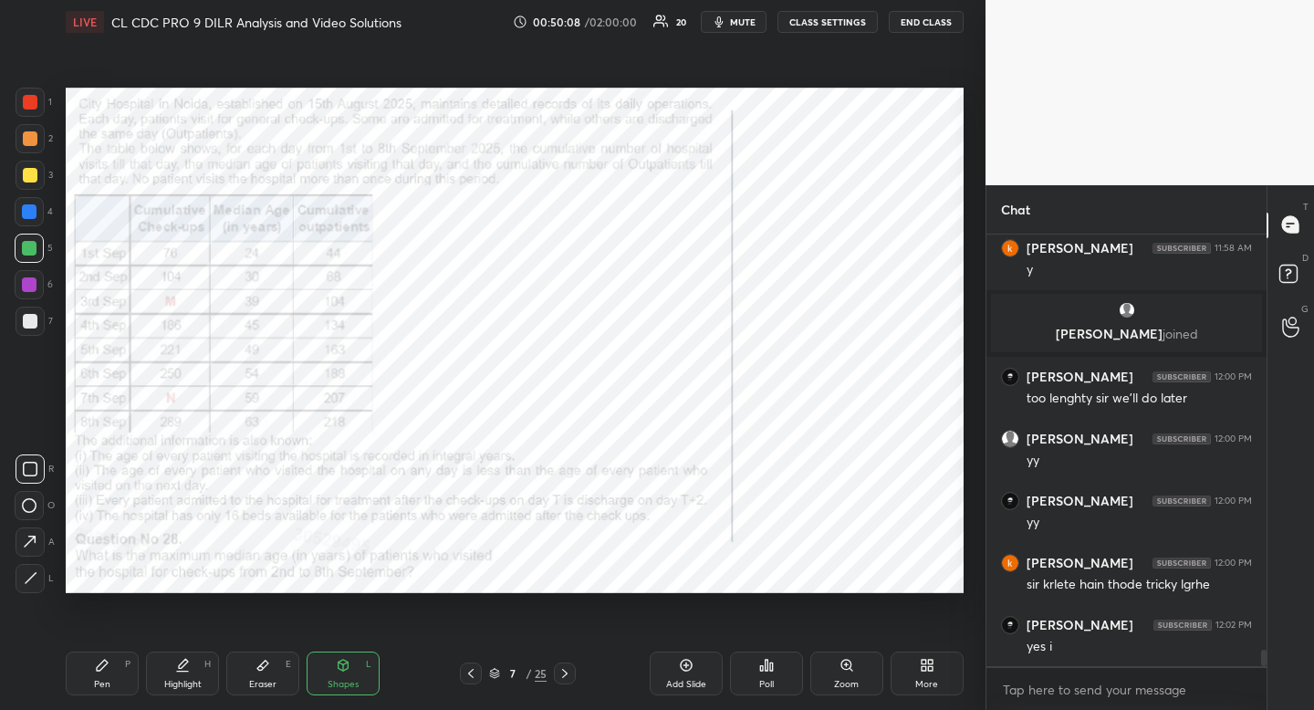
click at [26, 468] on icon at bounding box center [30, 469] width 15 height 15
drag, startPoint x: 26, startPoint y: 468, endPoint x: 13, endPoint y: 461, distance: 15.5
click at [26, 468] on icon at bounding box center [30, 469] width 15 height 15
click at [99, 680] on div "Pen" at bounding box center [102, 684] width 16 height 9
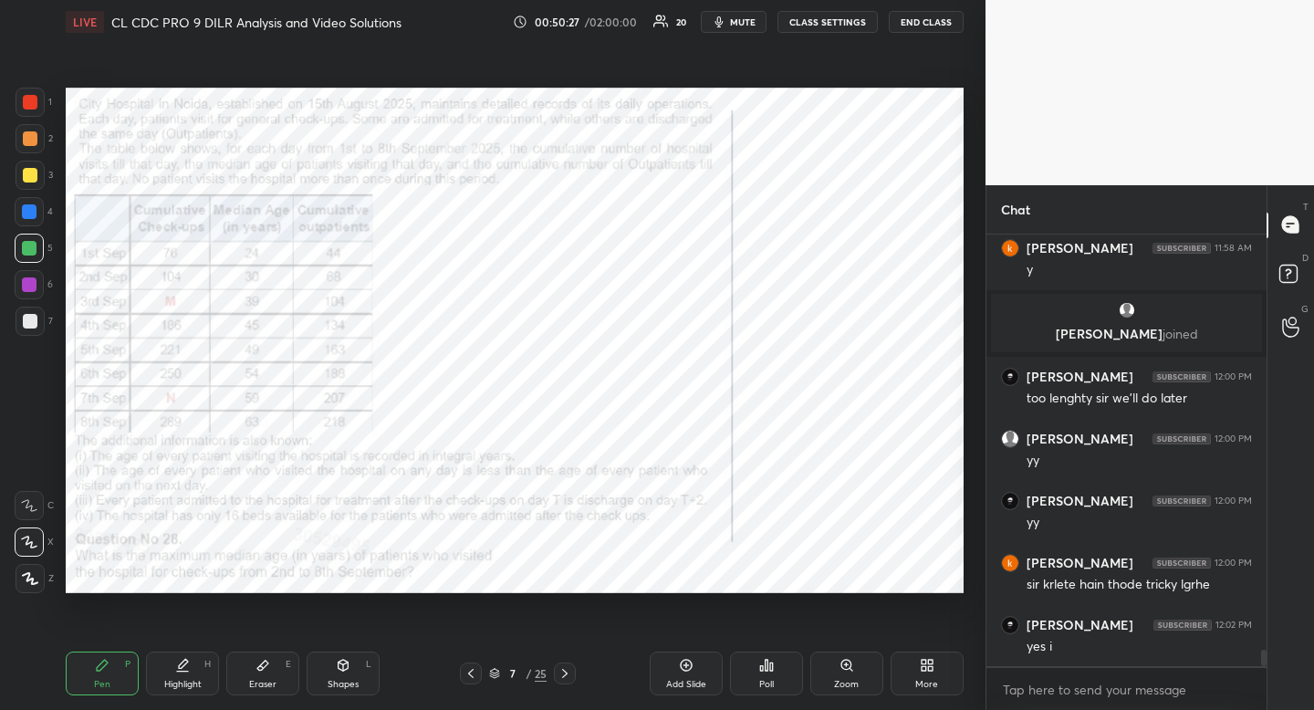
click at [181, 675] on div "Highlight H" at bounding box center [182, 674] width 73 height 44
click at [89, 679] on div "Pen P" at bounding box center [102, 674] width 73 height 44
drag, startPoint x: 89, startPoint y: 679, endPoint x: 76, endPoint y: 615, distance: 65.3
click at [89, 679] on div "Pen P" at bounding box center [102, 674] width 73 height 44
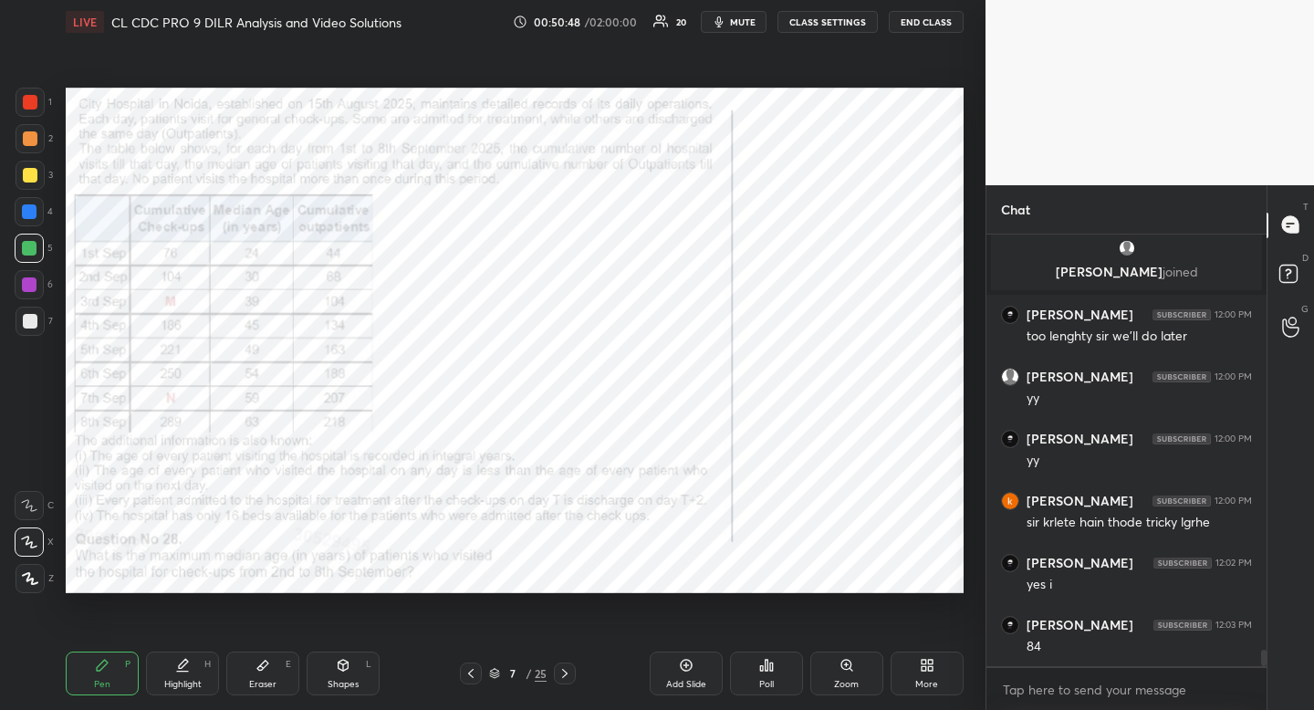
scroll to position [6, 6]
click at [264, 673] on div "Eraser E" at bounding box center [262, 674] width 73 height 44
click at [190, 690] on div "Highlight H" at bounding box center [182, 674] width 73 height 44
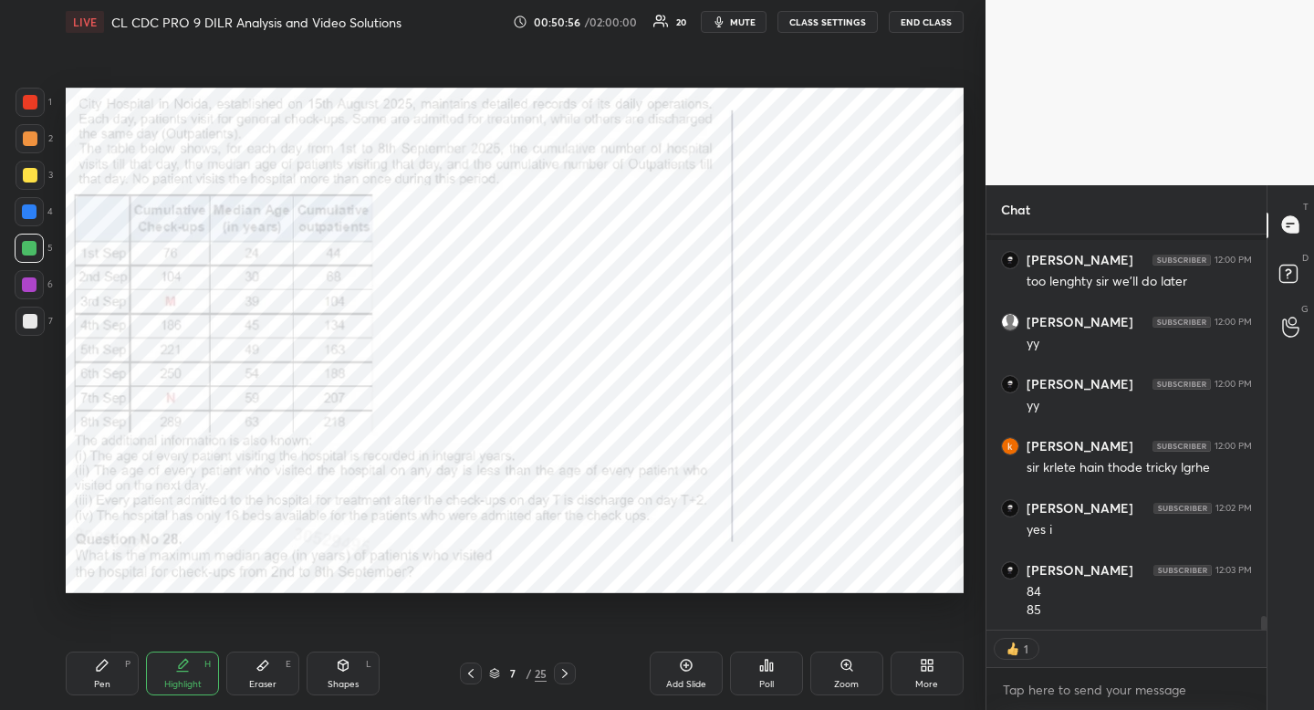
click at [108, 665] on icon at bounding box center [102, 665] width 15 height 15
drag, startPoint x: 108, startPoint y: 665, endPoint x: 113, endPoint y: 605, distance: 60.5
click at [108, 665] on icon at bounding box center [102, 665] width 15 height 15
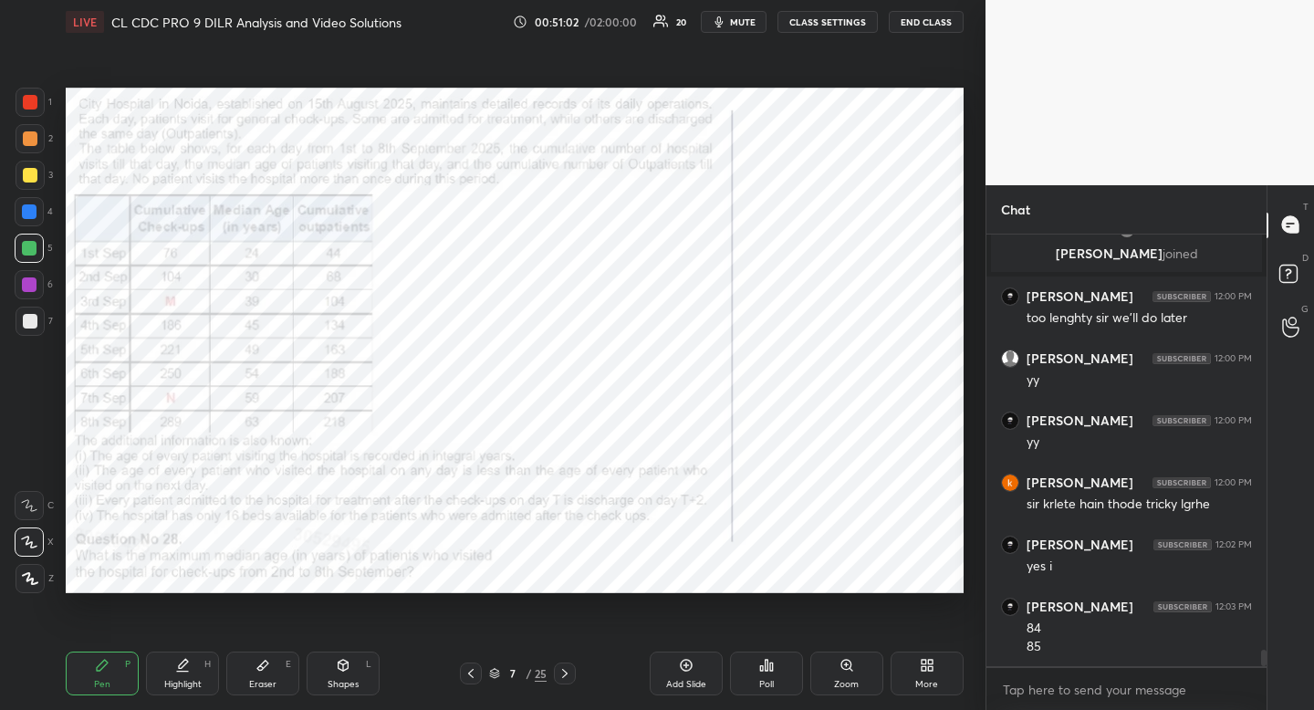
click at [469, 673] on icon at bounding box center [470, 673] width 5 height 9
click at [473, 669] on icon at bounding box center [470, 673] width 5 height 9
click at [184, 684] on div "Highlight" at bounding box center [182, 684] width 37 height 9
drag, startPoint x: 183, startPoint y: 690, endPoint x: 187, endPoint y: 666, distance: 24.0
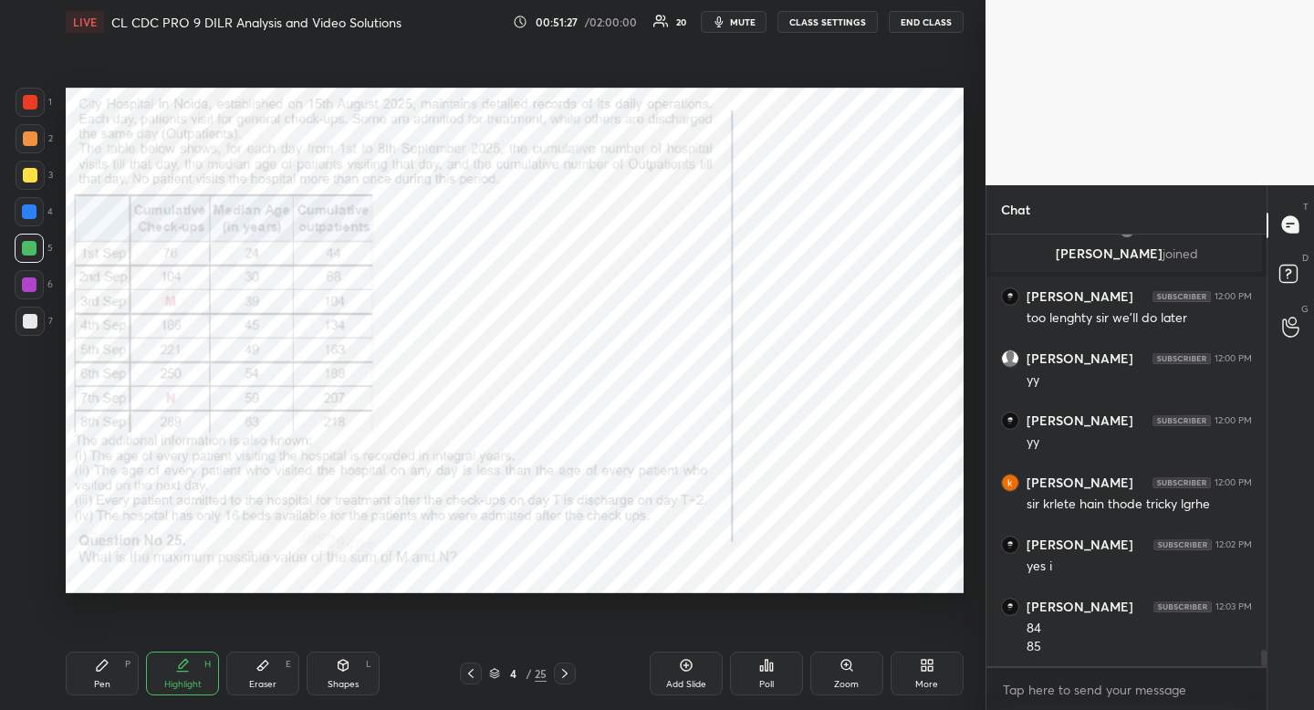
click at [185, 687] on div "Highlight" at bounding box center [182, 684] width 37 height 9
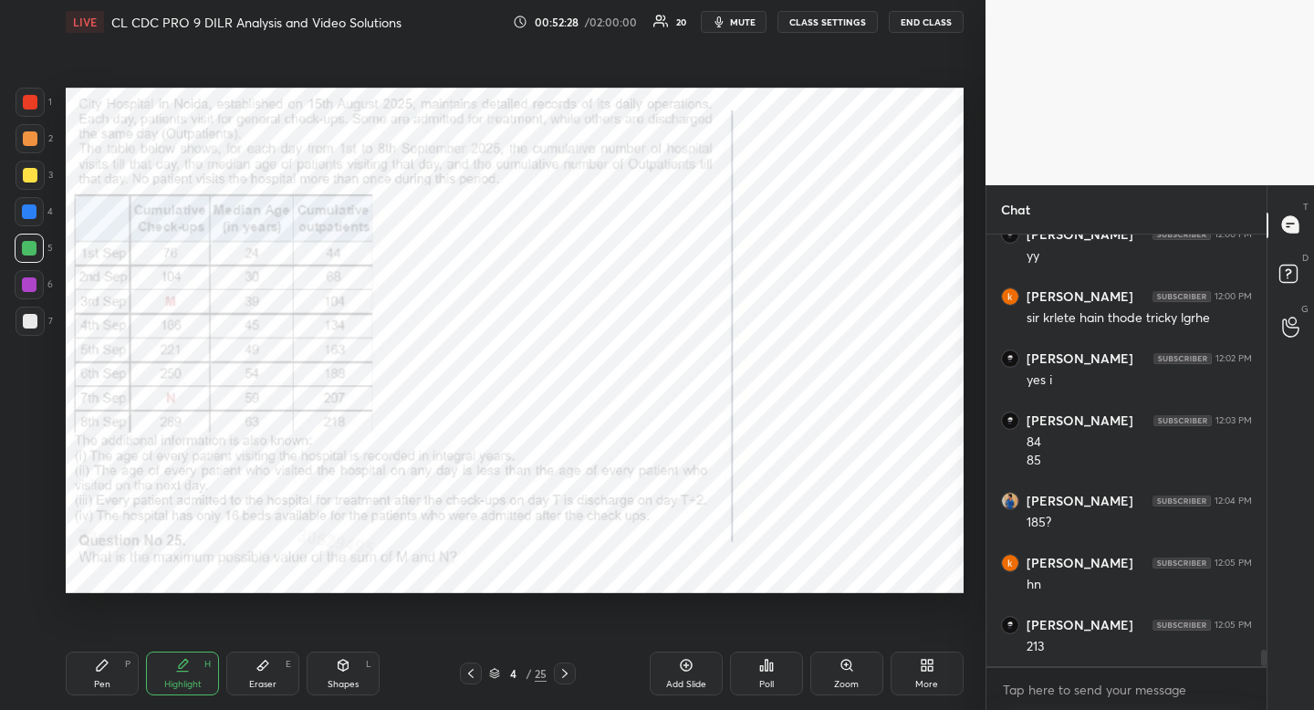
scroll to position [11014, 0]
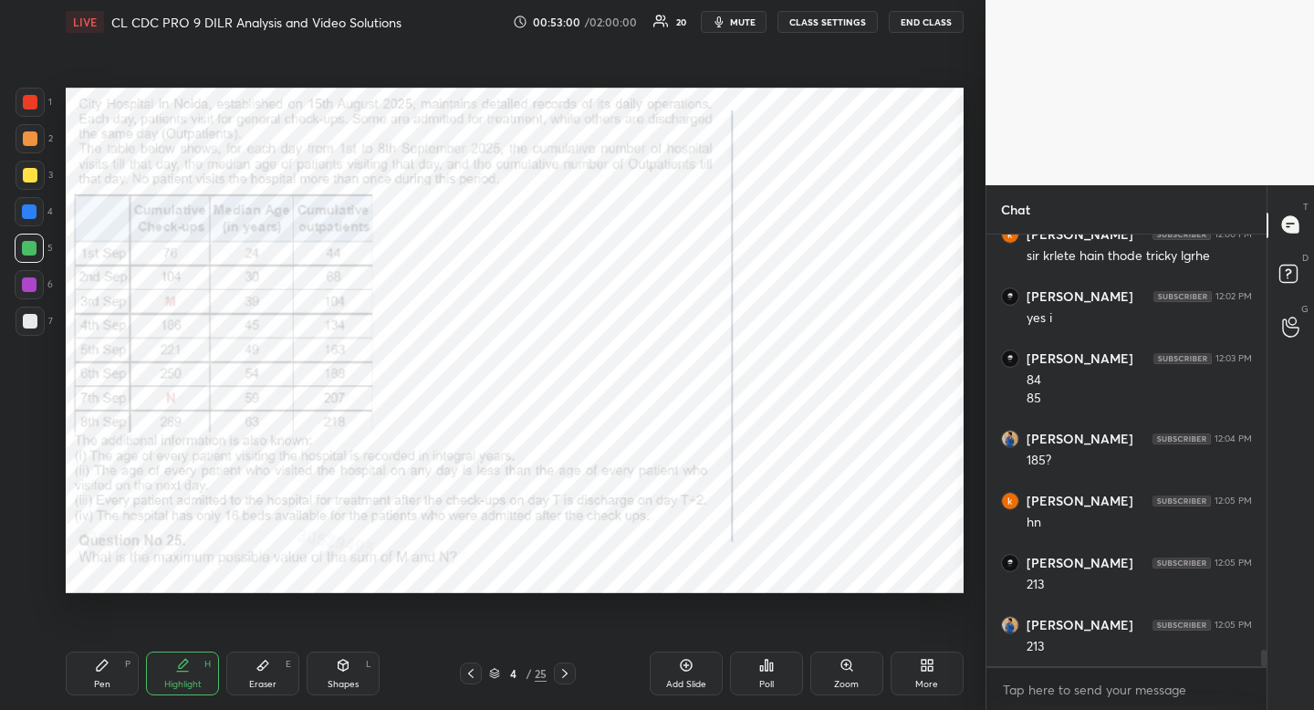
click at [93, 684] on div "Pen P" at bounding box center [102, 674] width 73 height 44
click at [568, 673] on icon at bounding box center [565, 673] width 15 height 15
click at [571, 671] on icon at bounding box center [565, 673] width 15 height 15
click at [86, 683] on div "Pen P" at bounding box center [102, 674] width 73 height 44
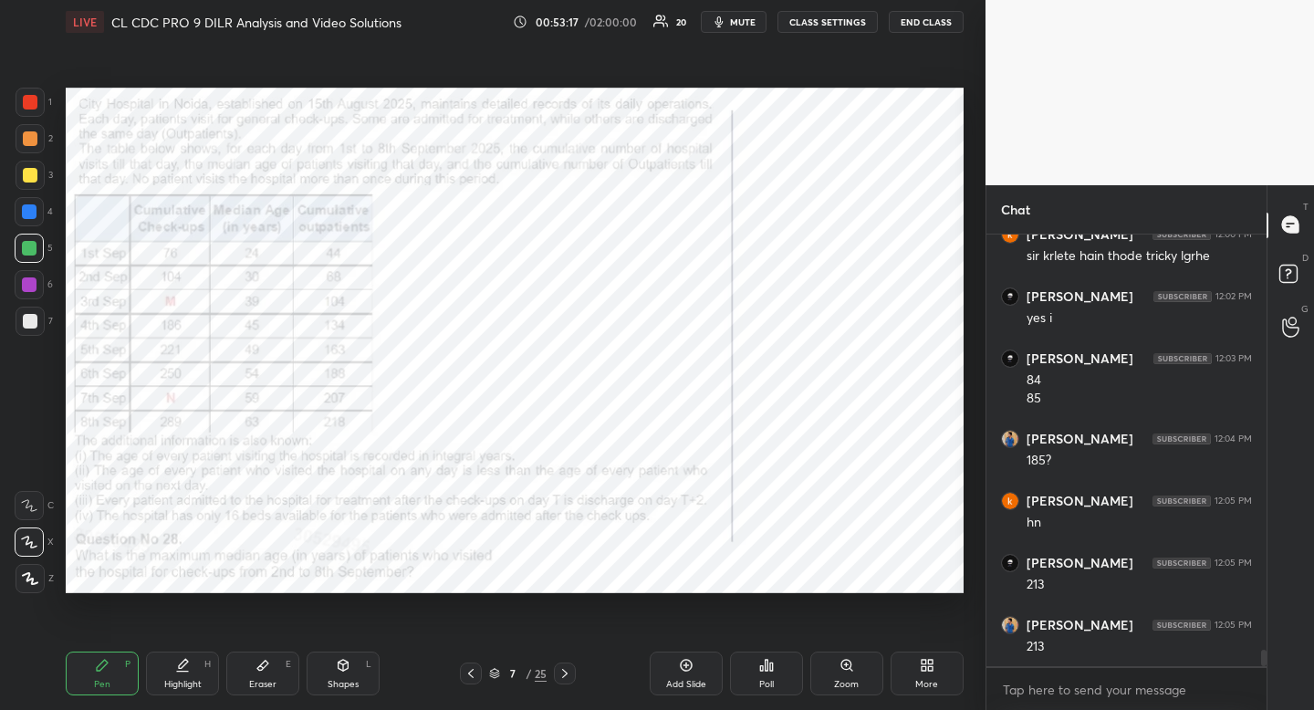
click at [39, 104] on div at bounding box center [30, 102] width 29 height 29
drag, startPoint x: 42, startPoint y: 104, endPoint x: 57, endPoint y: 102, distance: 14.7
click at [42, 104] on div at bounding box center [30, 102] width 29 height 29
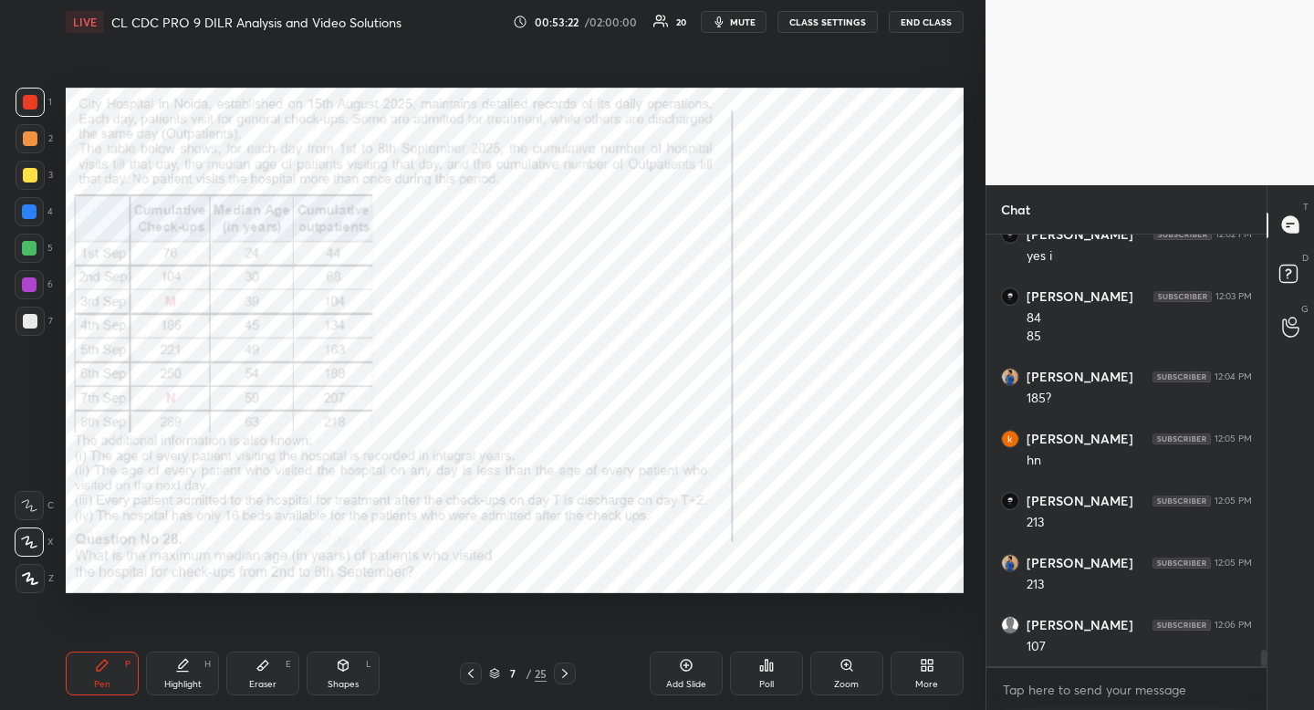
scroll to position [11138, 0]
click at [476, 677] on icon at bounding box center [471, 673] width 15 height 15
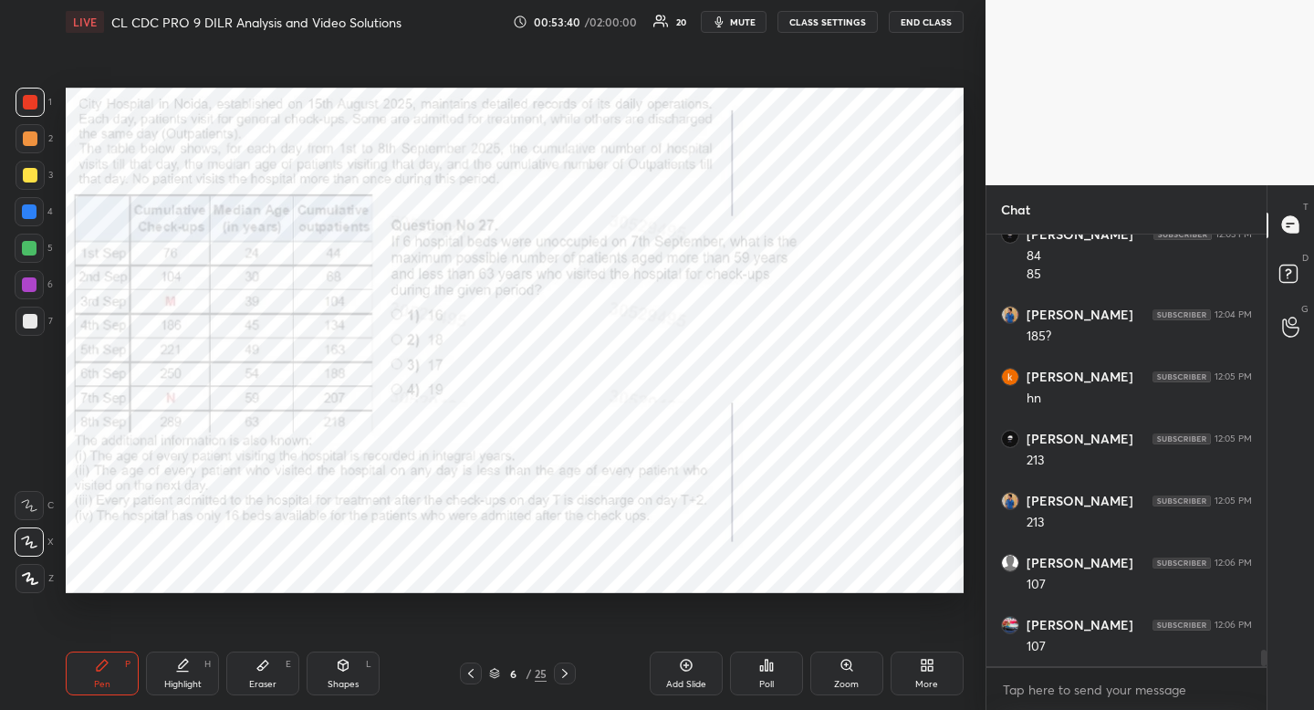
click at [477, 678] on icon at bounding box center [471, 673] width 15 height 15
click at [476, 675] on icon at bounding box center [471, 673] width 15 height 15
click at [190, 677] on div "Highlight H" at bounding box center [182, 674] width 73 height 44
drag, startPoint x: 192, startPoint y: 674, endPoint x: 216, endPoint y: 595, distance: 82.3
click at [192, 674] on div "Highlight H" at bounding box center [182, 674] width 73 height 44
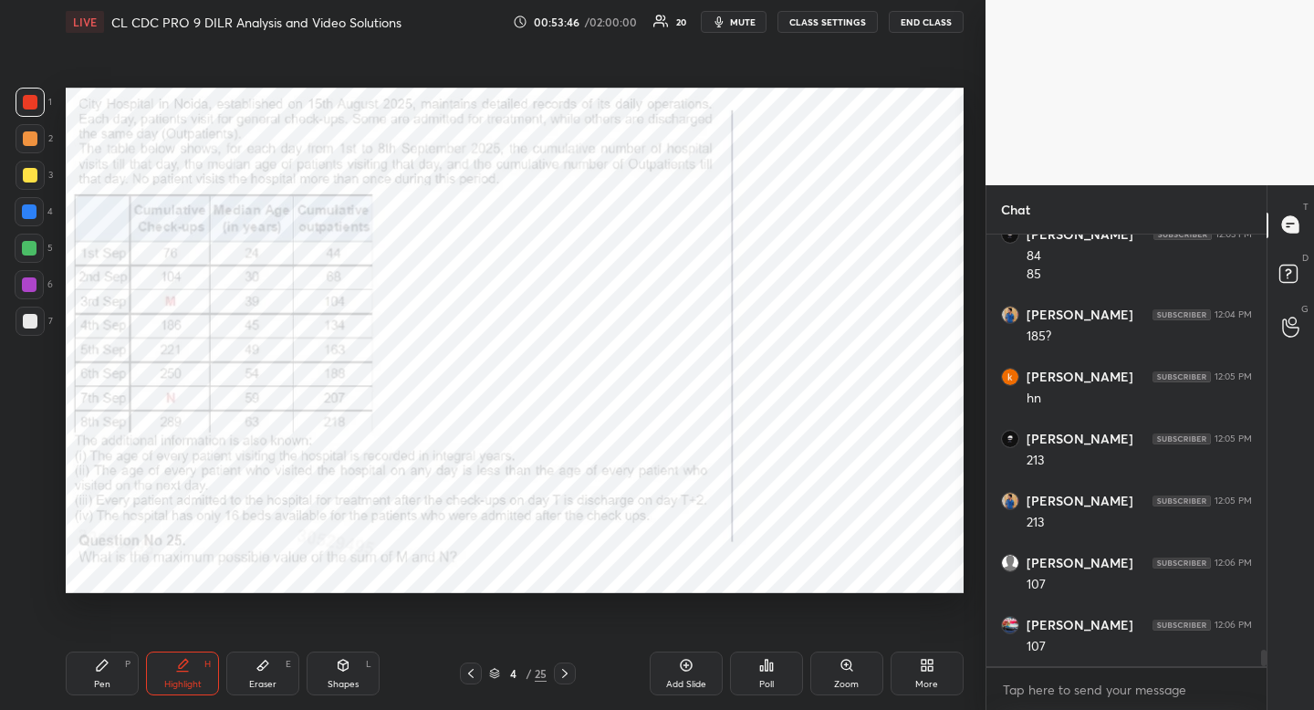
click at [90, 688] on div "Pen P" at bounding box center [102, 674] width 73 height 44
drag, startPoint x: 90, startPoint y: 688, endPoint x: 89, endPoint y: 617, distance: 71.2
click at [90, 688] on div "Pen P" at bounding box center [102, 674] width 73 height 44
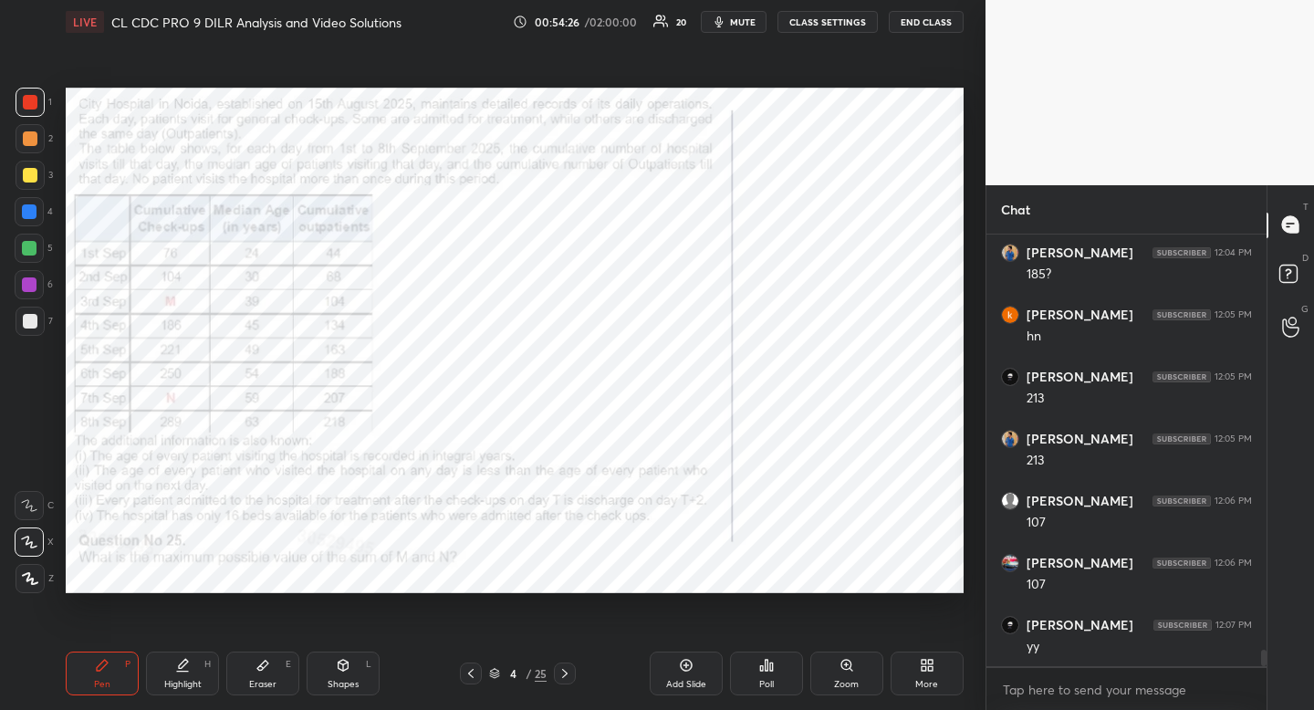
click at [567, 677] on icon at bounding box center [565, 673] width 15 height 15
click at [564, 674] on icon at bounding box center [565, 673] width 15 height 15
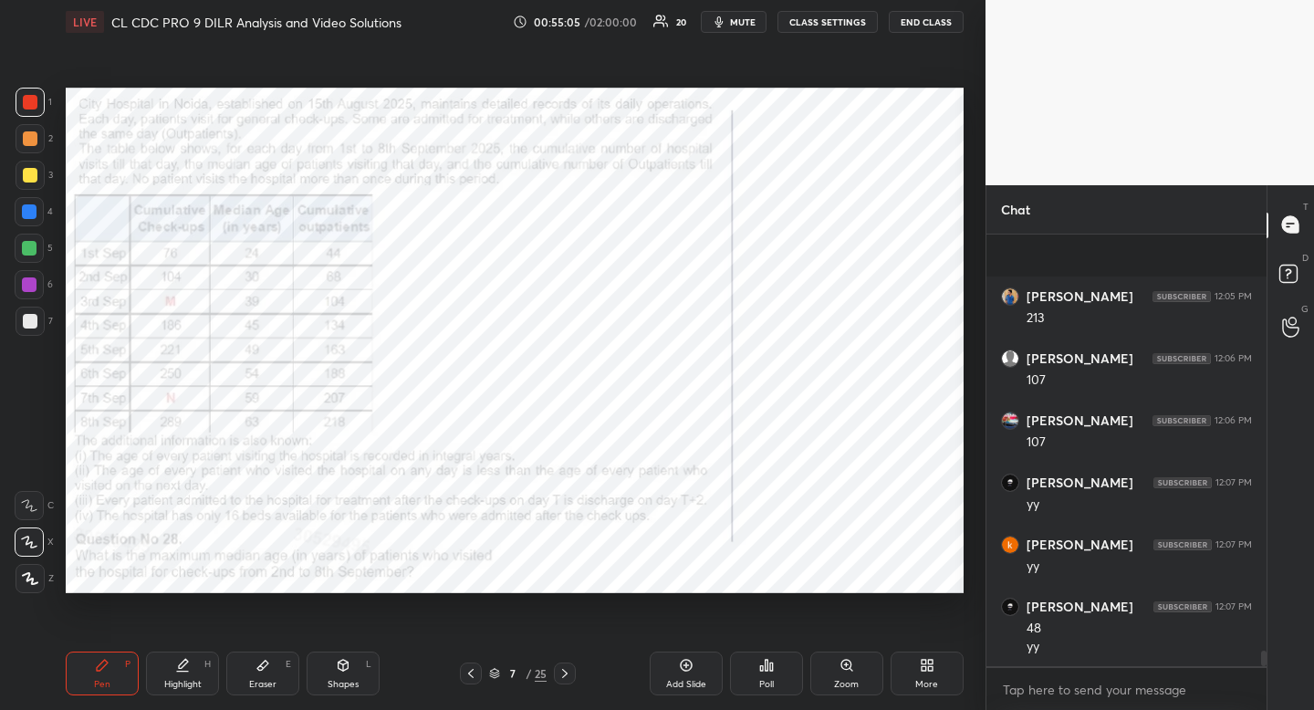
scroll to position [11467, 0]
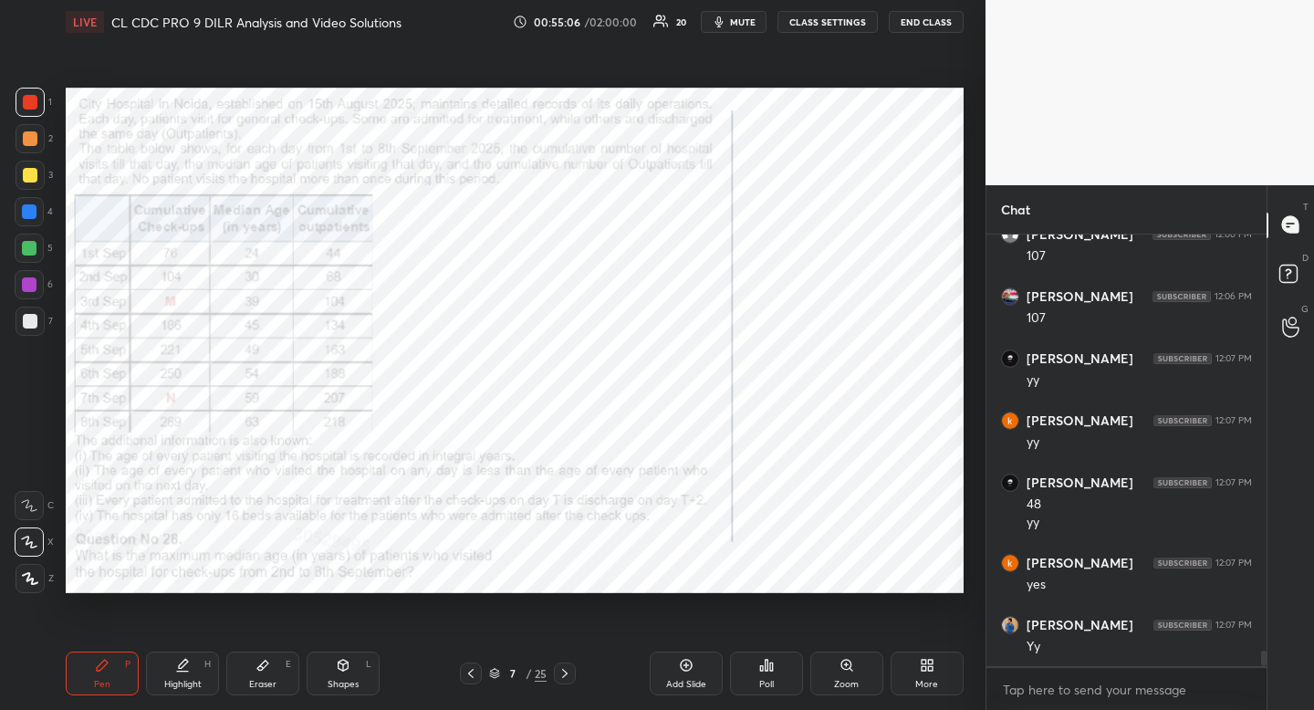
click at [568, 674] on icon at bounding box center [565, 673] width 15 height 15
drag, startPoint x: 189, startPoint y: 677, endPoint x: 193, endPoint y: 667, distance: 11.0
click at [189, 680] on div "Highlight" at bounding box center [182, 684] width 37 height 9
click at [190, 667] on div "Highlight H" at bounding box center [182, 674] width 73 height 44
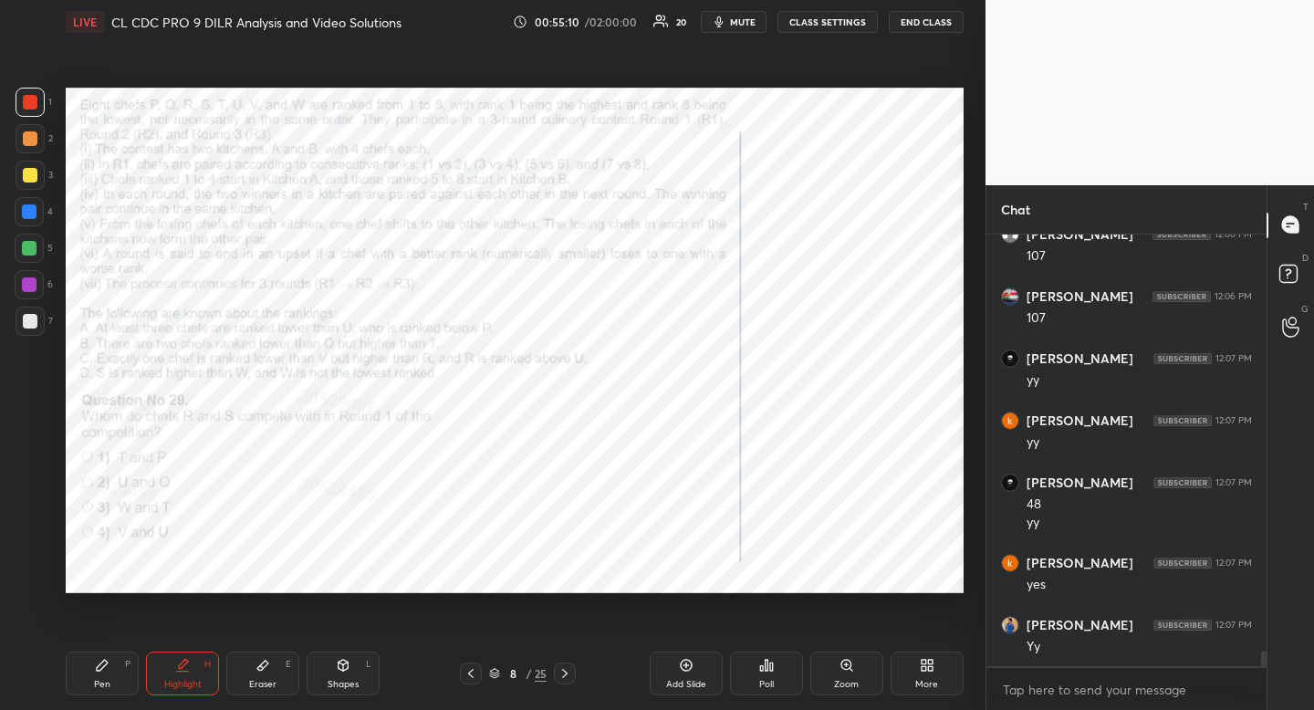
scroll to position [11529, 0]
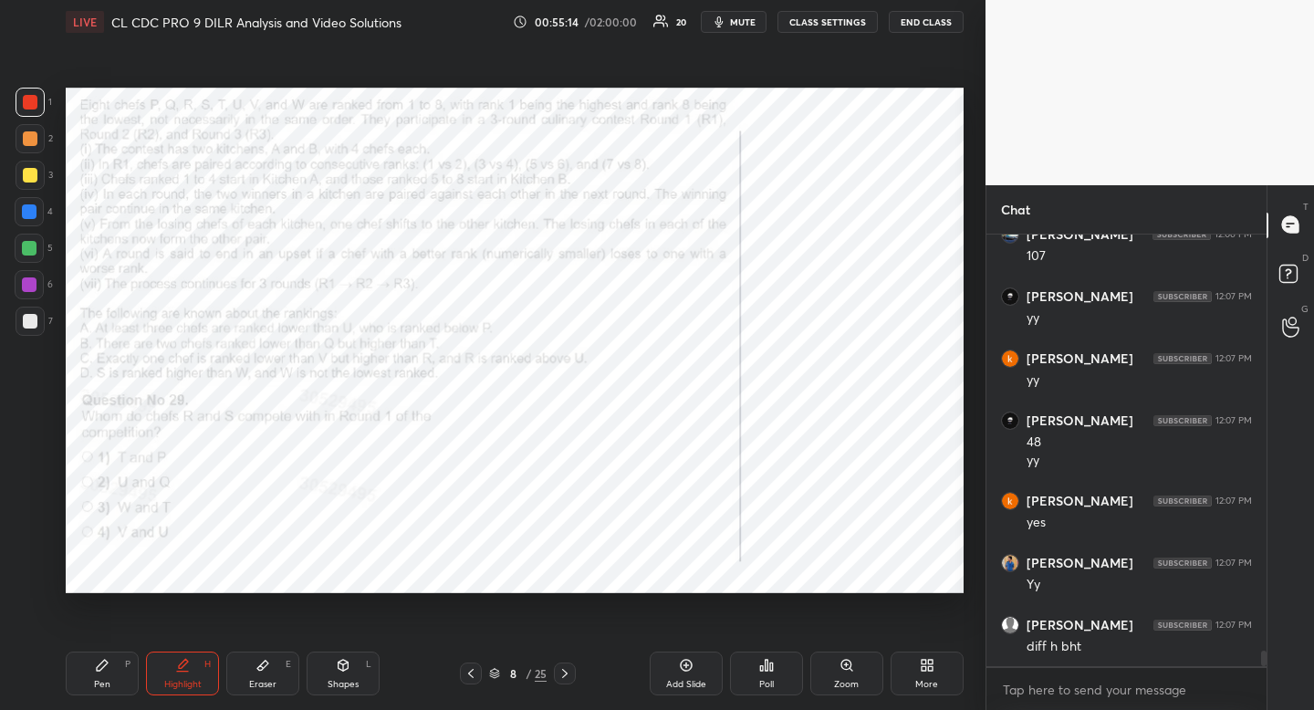
click at [89, 684] on div "Pen P" at bounding box center [102, 674] width 73 height 44
click at [89, 675] on div "Pen P" at bounding box center [102, 674] width 73 height 44
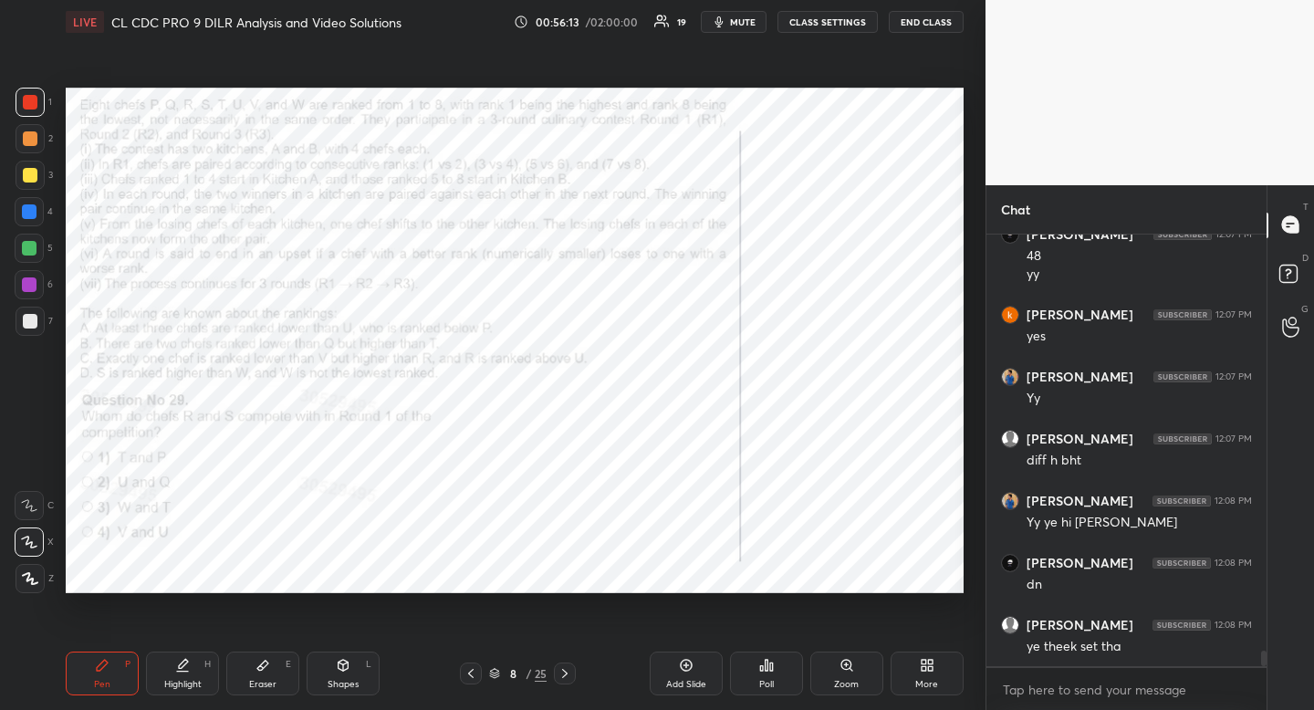
scroll to position [11777, 0]
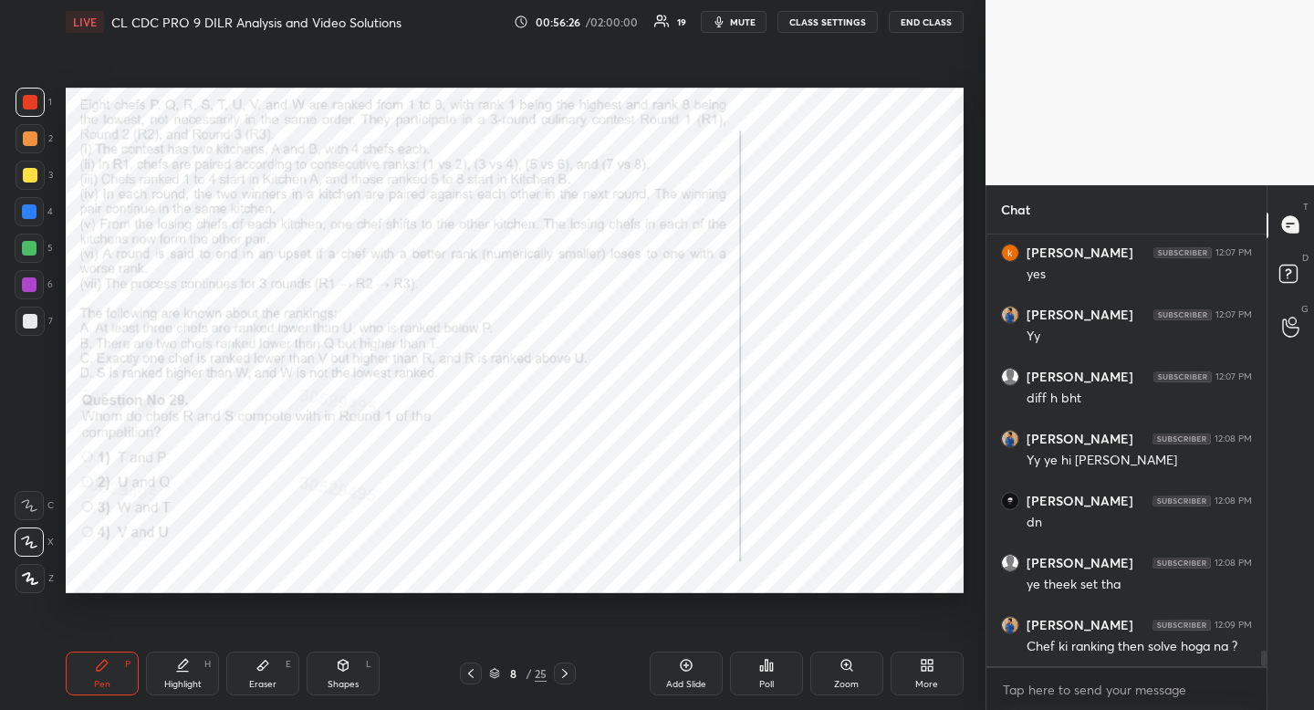
click at [567, 665] on div at bounding box center [565, 674] width 22 height 22
click at [565, 671] on icon at bounding box center [564, 673] width 5 height 9
click at [568, 674] on icon at bounding box center [565, 673] width 15 height 15
click at [567, 676] on icon at bounding box center [565, 673] width 15 height 15
click at [569, 678] on icon at bounding box center [565, 673] width 15 height 15
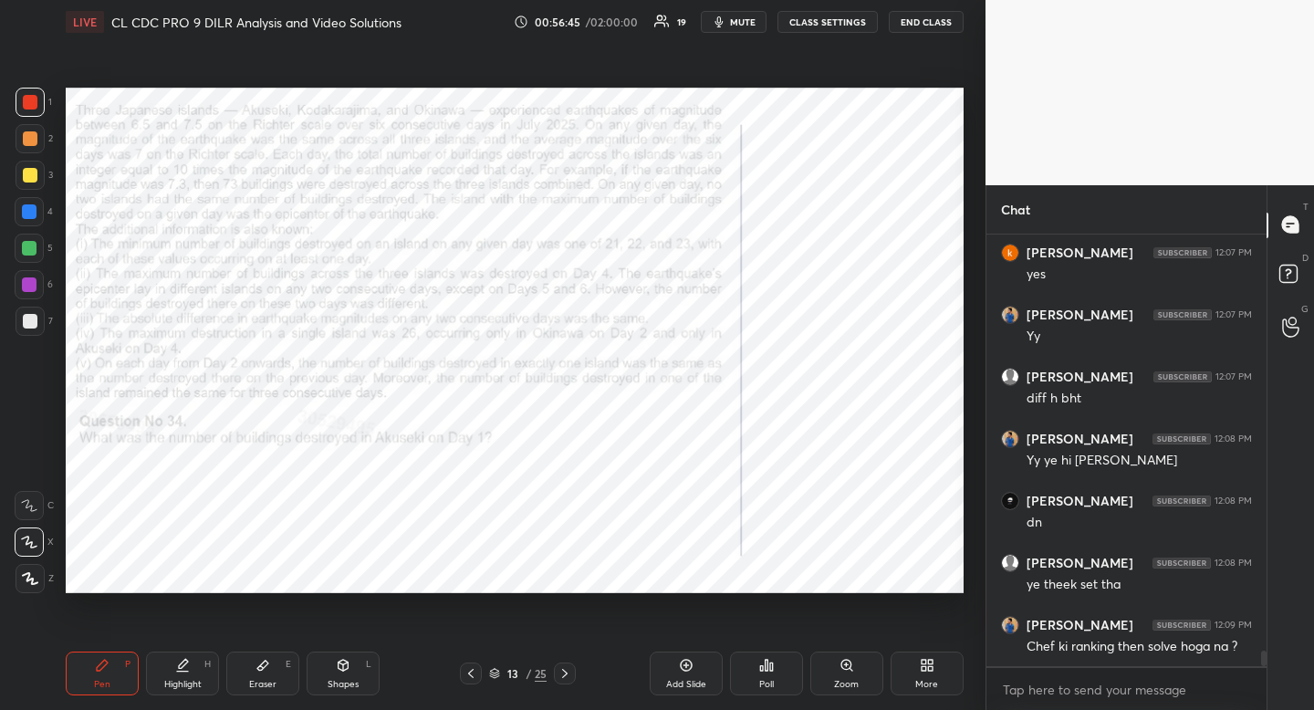
scroll to position [11839, 0]
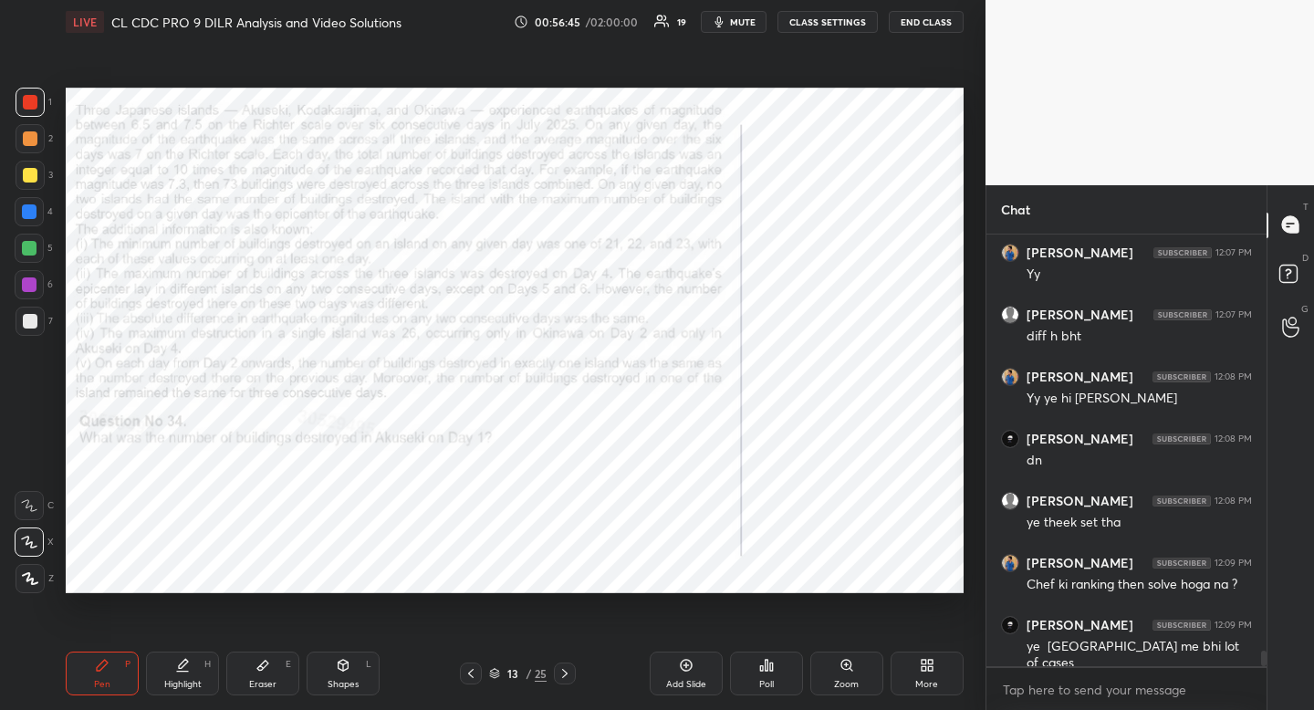
drag, startPoint x: 186, startPoint y: 672, endPoint x: 210, endPoint y: 613, distance: 63.0
click at [187, 669] on div "Highlight H" at bounding box center [182, 674] width 73 height 44
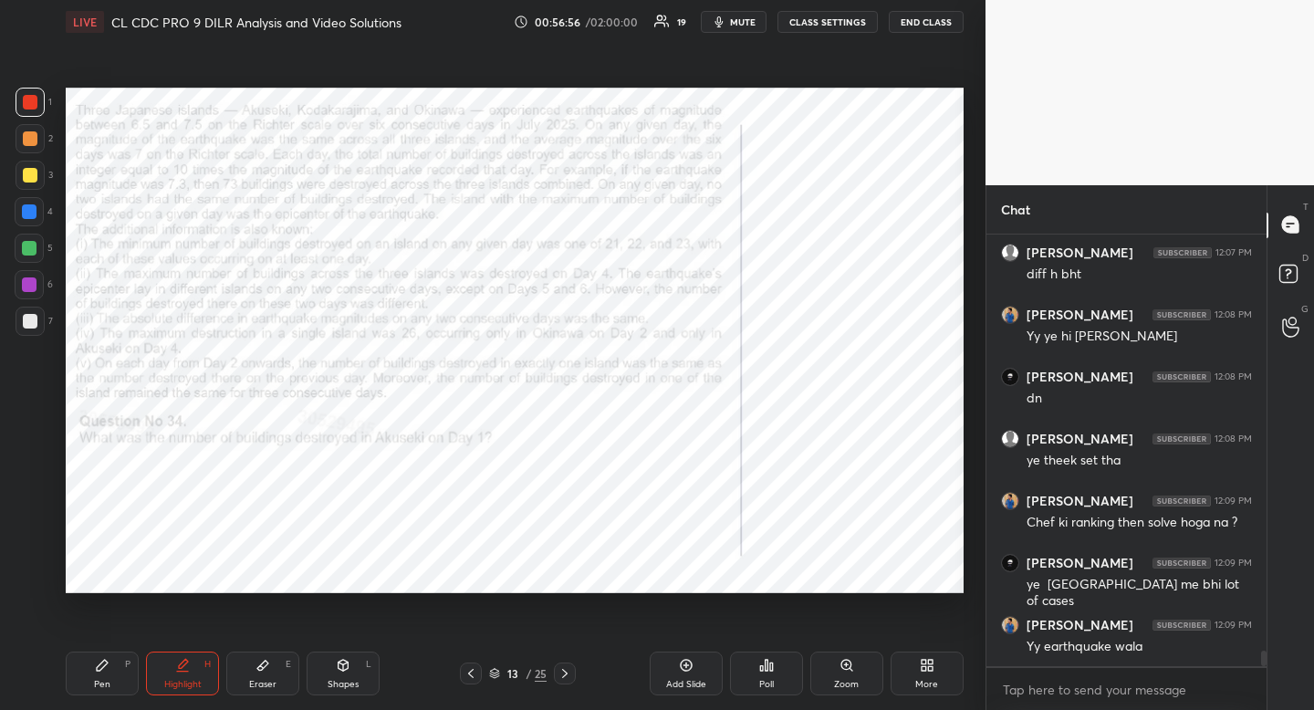
click at [739, 18] on span "mute" at bounding box center [743, 22] width 26 height 13
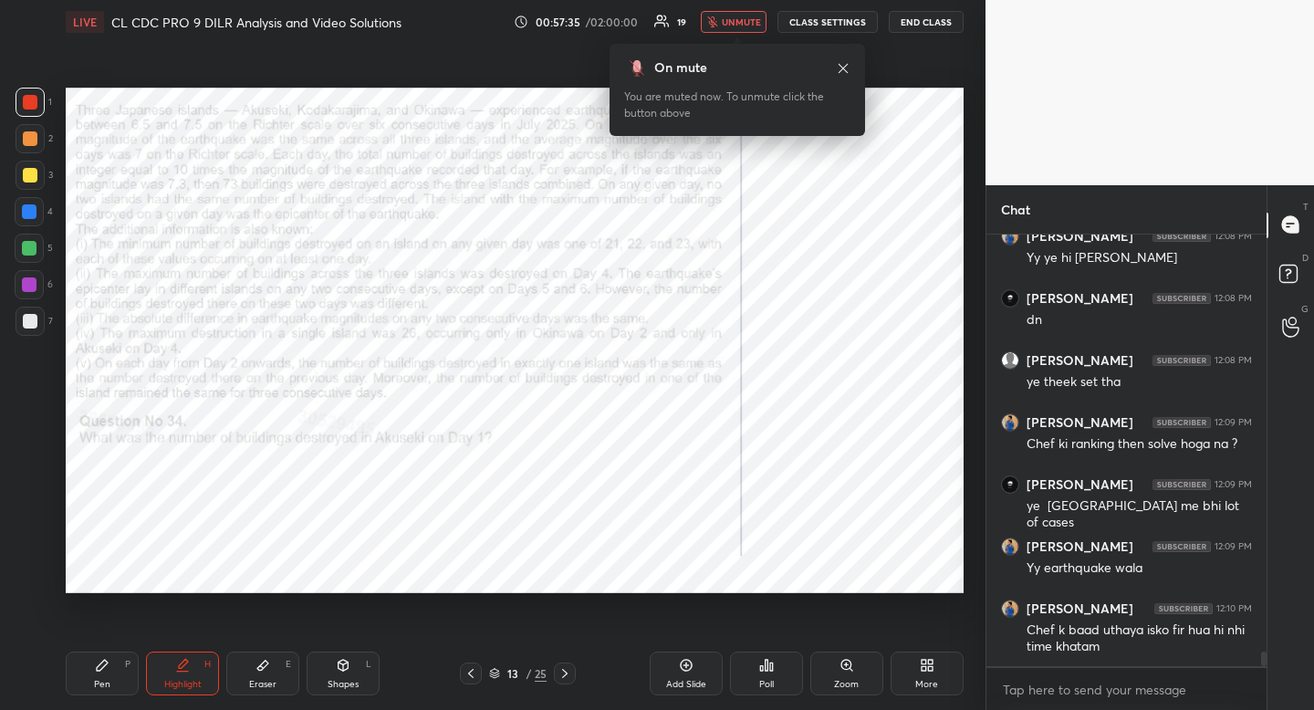
scroll to position [12058, 0]
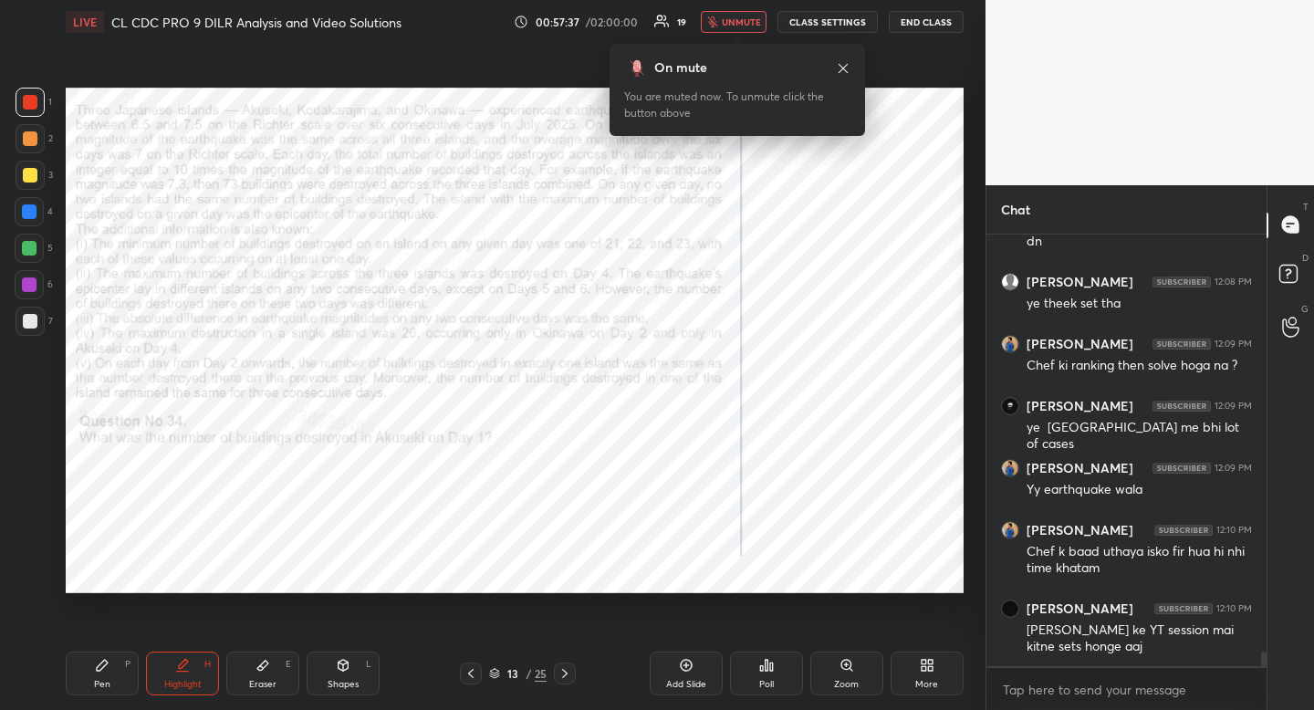
click at [723, 18] on button "unmute" at bounding box center [734, 22] width 66 height 22
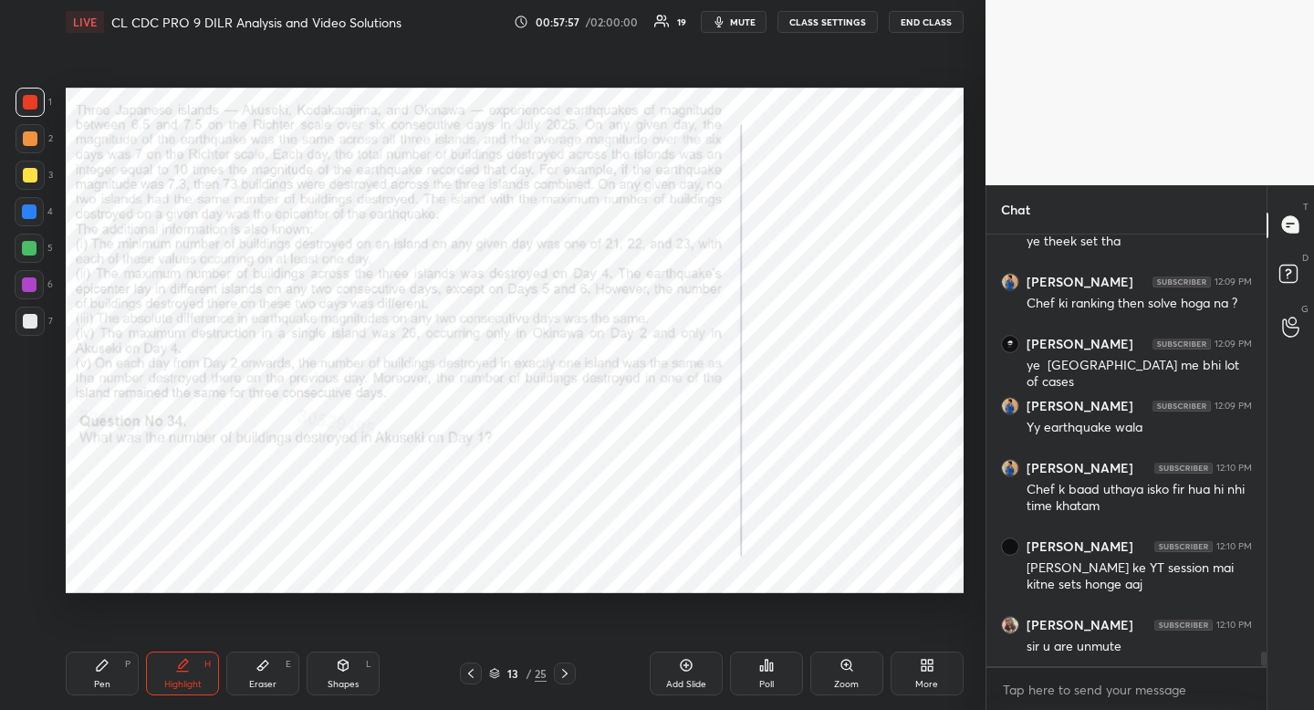
scroll to position [12182, 0]
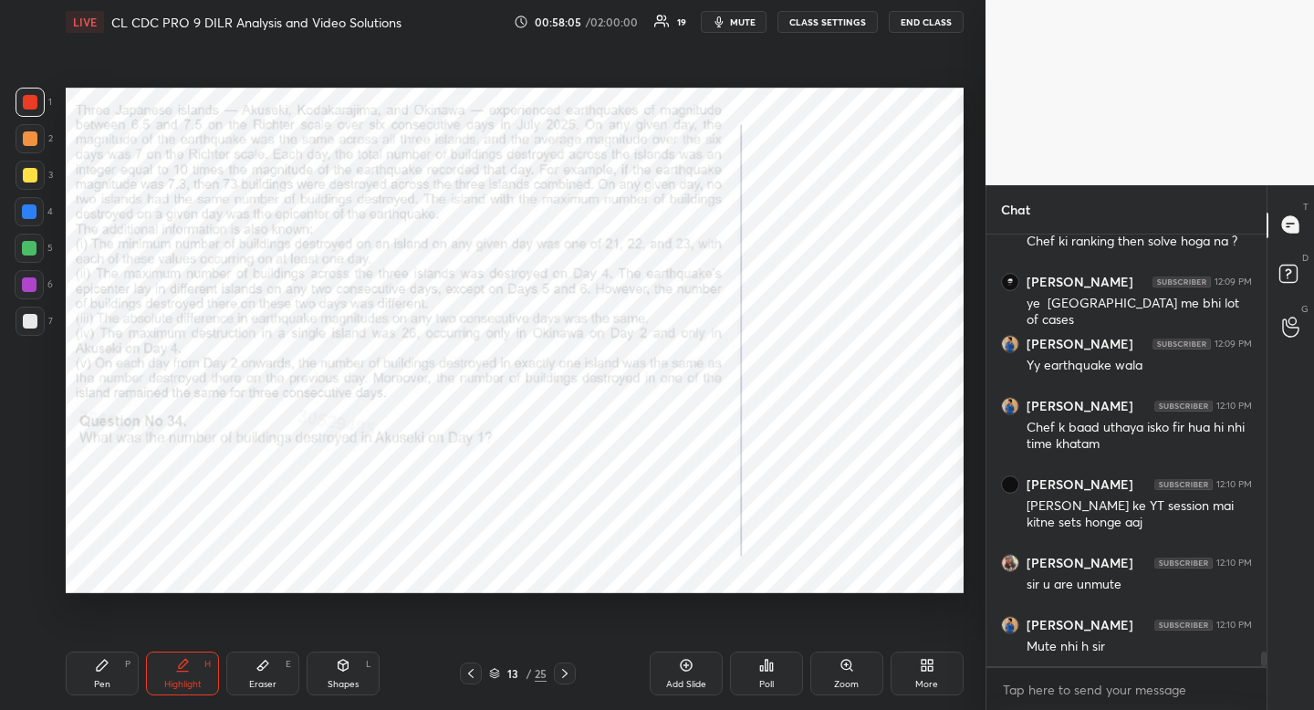
click at [23, 103] on div at bounding box center [30, 102] width 15 height 15
click at [34, 99] on div at bounding box center [30, 102] width 15 height 15
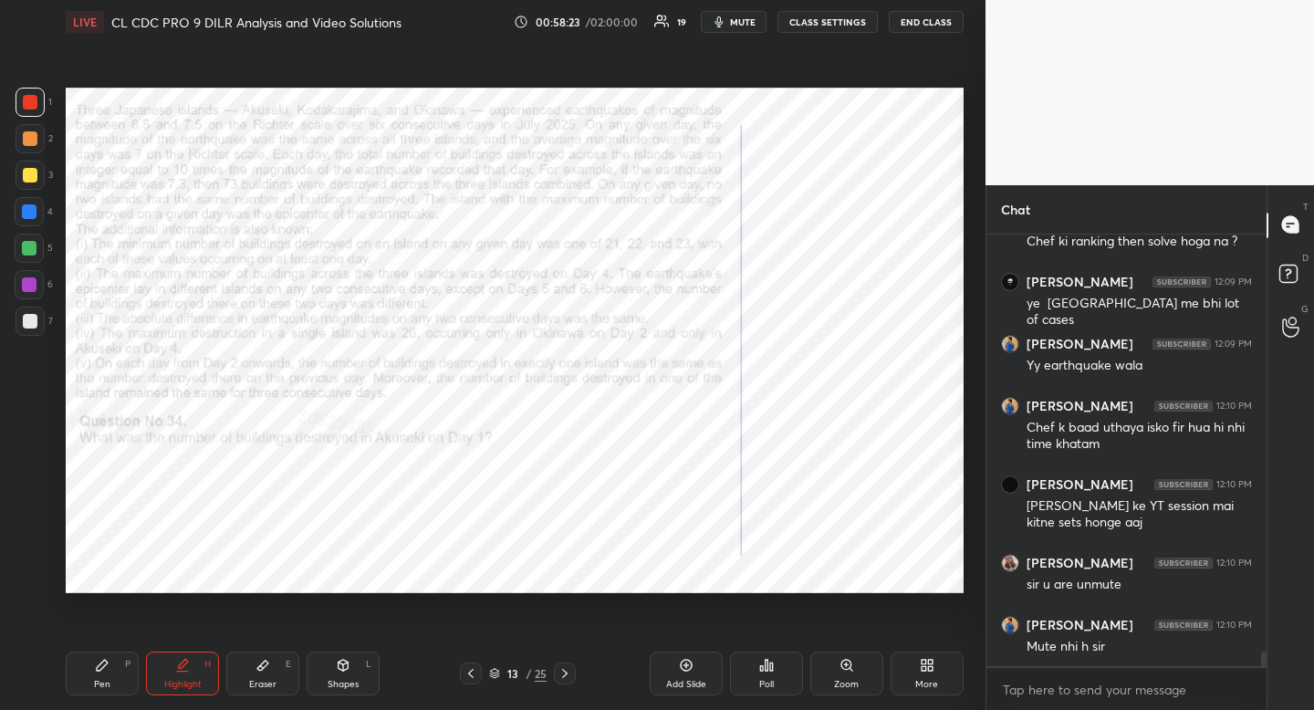
click at [272, 664] on div "Eraser E" at bounding box center [262, 674] width 73 height 44
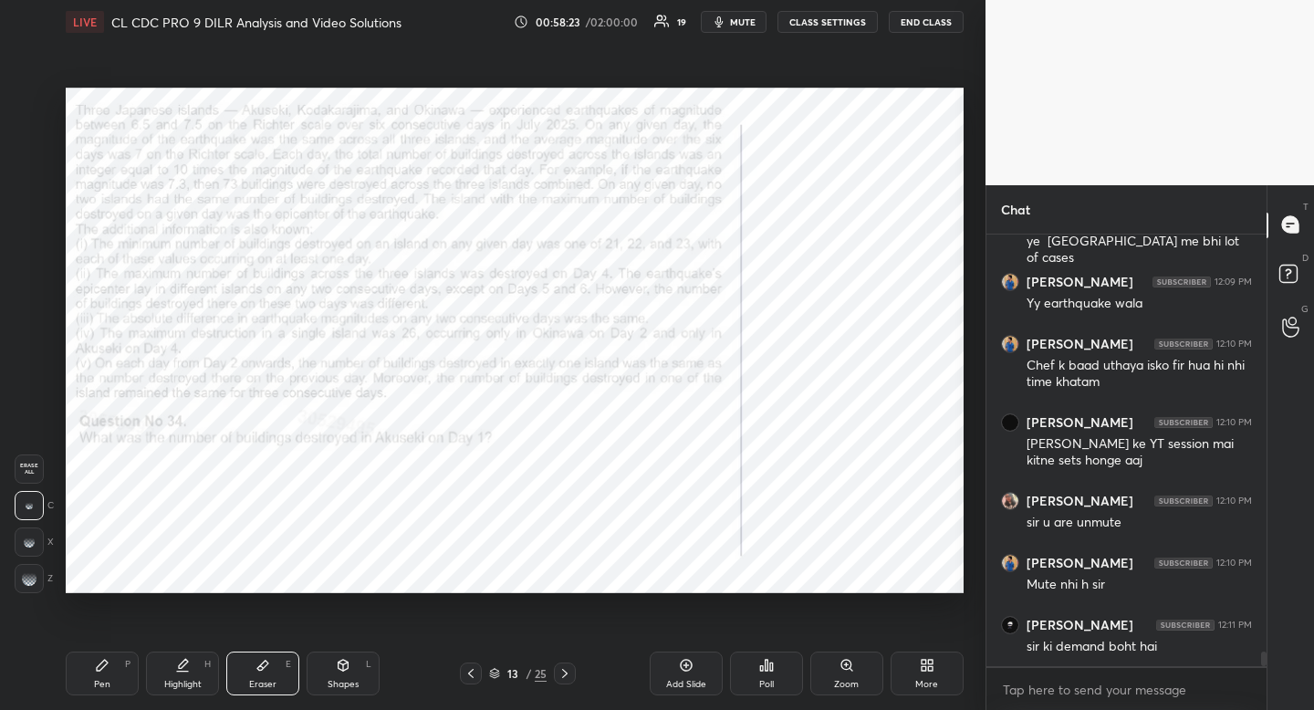
drag, startPoint x: 272, startPoint y: 664, endPoint x: 280, endPoint y: 646, distance: 20.0
click at [272, 664] on div "Eraser E" at bounding box center [262, 674] width 73 height 44
click at [347, 674] on div "Shapes L" at bounding box center [343, 674] width 73 height 44
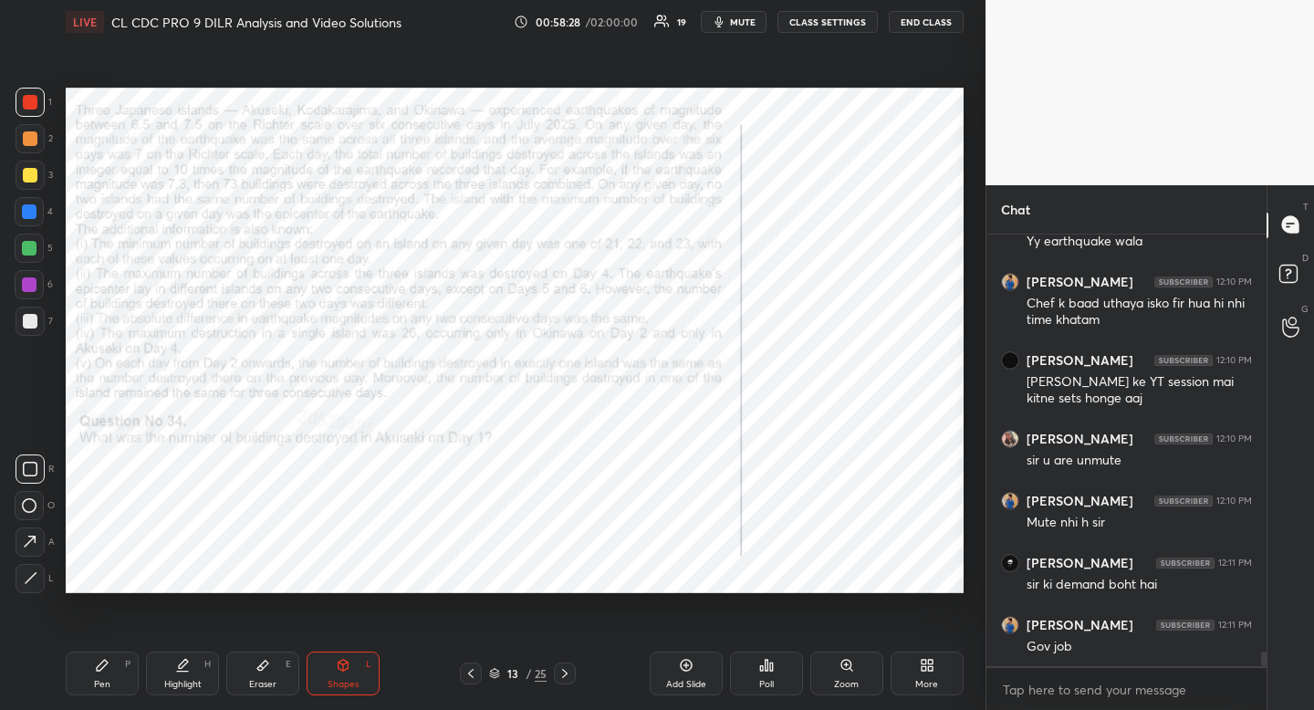
click at [38, 472] on div at bounding box center [30, 469] width 29 height 29
drag, startPoint x: 38, startPoint y: 472, endPoint x: 21, endPoint y: 481, distance: 19.6
click at [38, 472] on div at bounding box center [30, 469] width 29 height 29
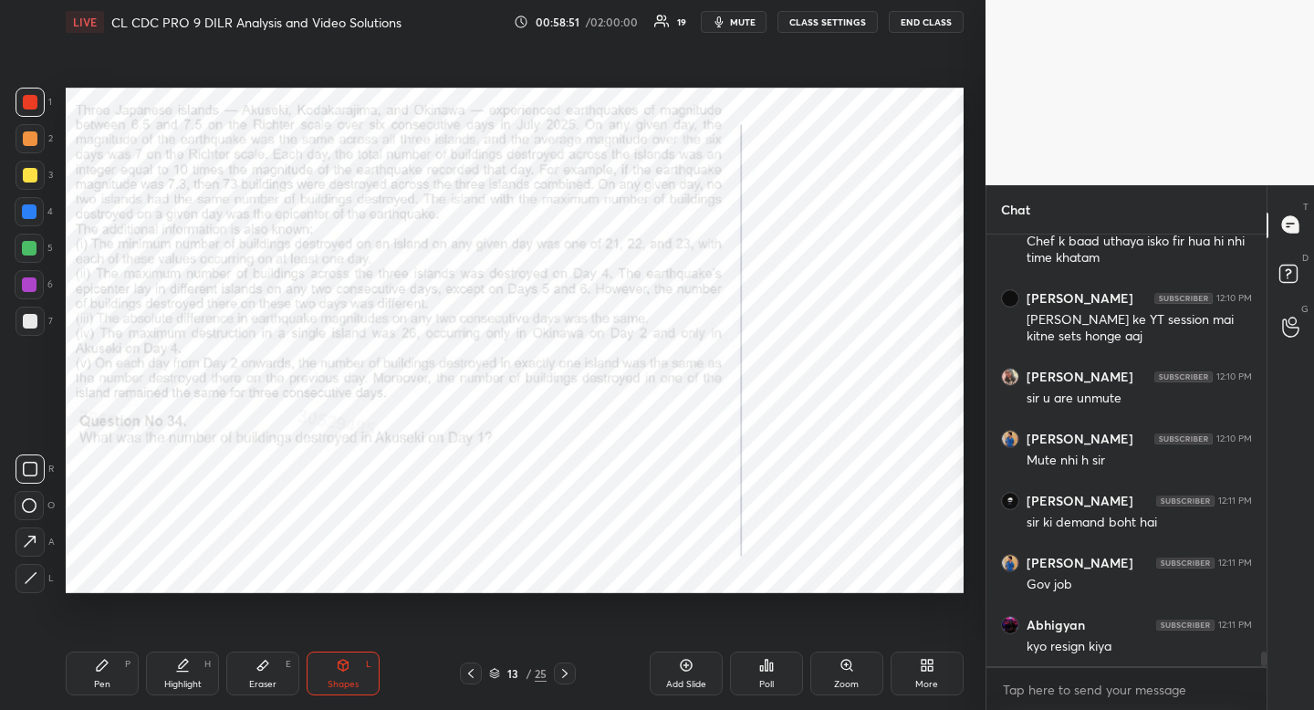
click at [37, 204] on div "4" at bounding box center [34, 211] width 38 height 29
click at [36, 206] on div at bounding box center [29, 211] width 29 height 29
click at [32, 202] on div at bounding box center [29, 211] width 29 height 29
click at [107, 664] on icon at bounding box center [102, 665] width 15 height 15
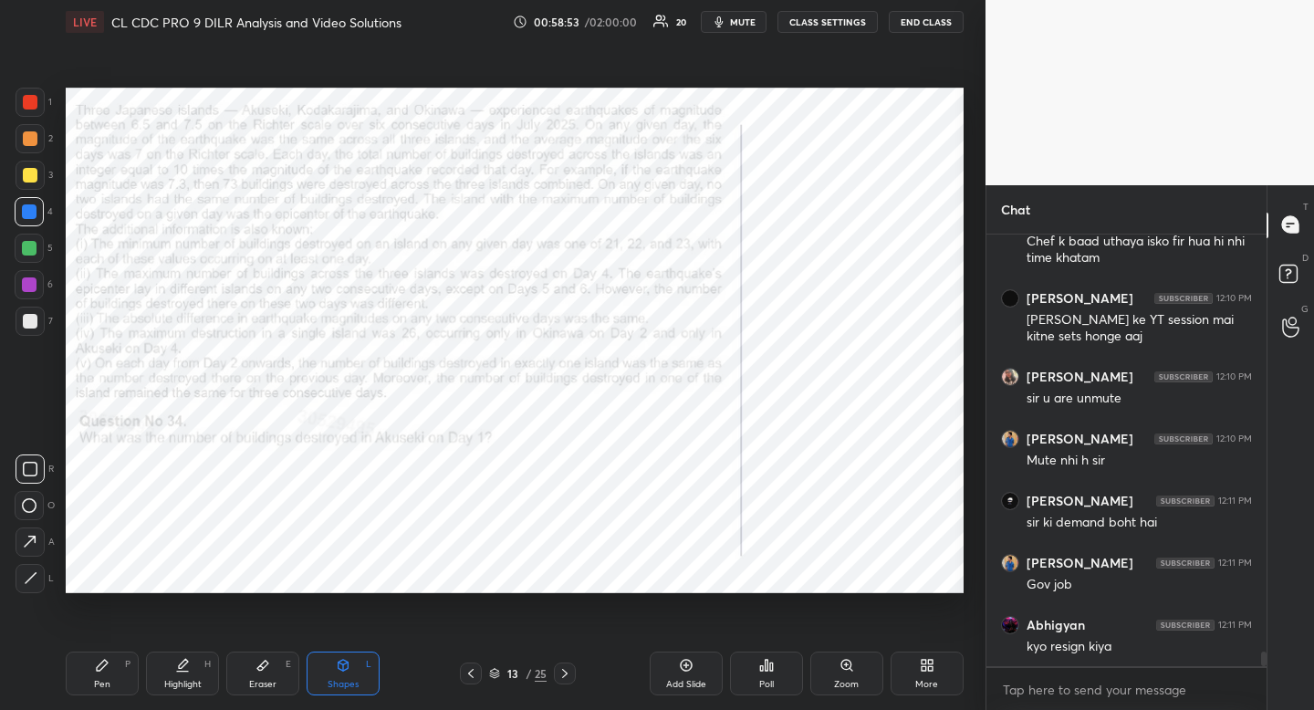
click at [110, 670] on div "Pen P" at bounding box center [102, 674] width 73 height 44
click at [183, 654] on div "Highlight H" at bounding box center [182, 674] width 73 height 44
drag, startPoint x: 183, startPoint y: 654, endPoint x: 195, endPoint y: 593, distance: 62.5
click at [183, 654] on div "Highlight H" at bounding box center [182, 674] width 73 height 44
click at [177, 660] on icon at bounding box center [182, 665] width 15 height 15
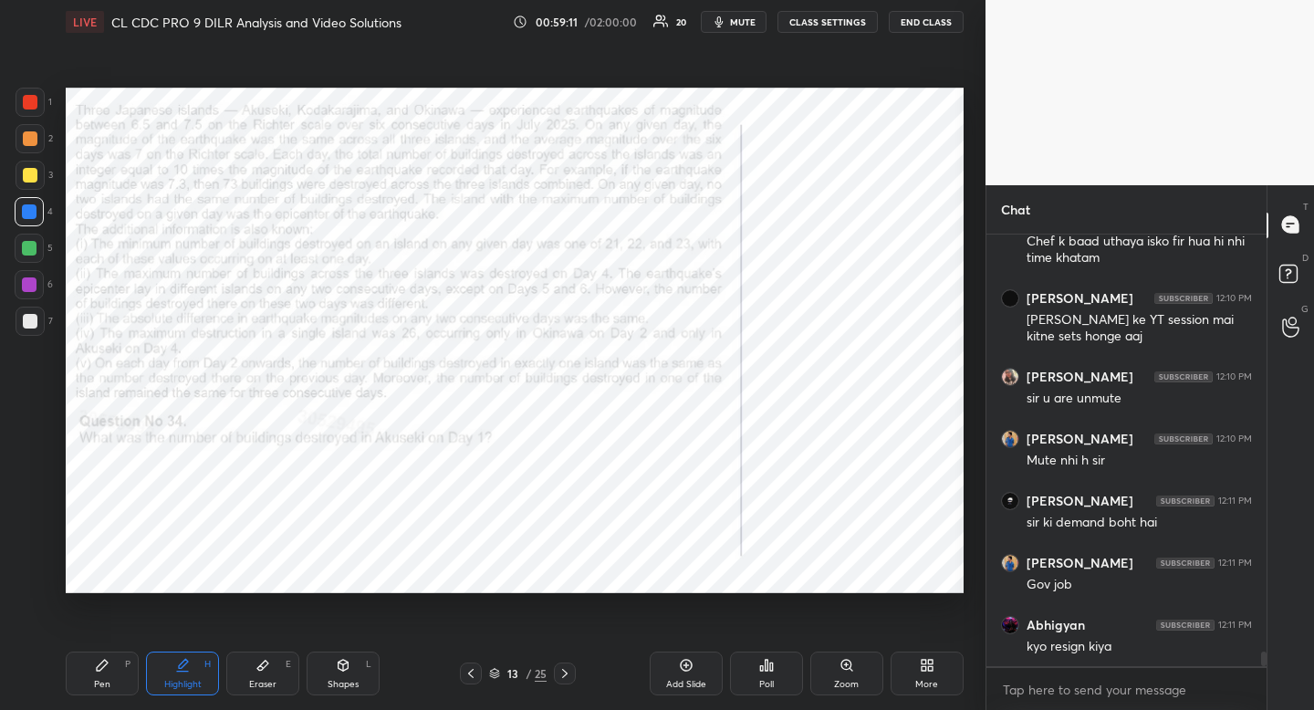
click at [249, 671] on div "Eraser E" at bounding box center [262, 674] width 73 height 44
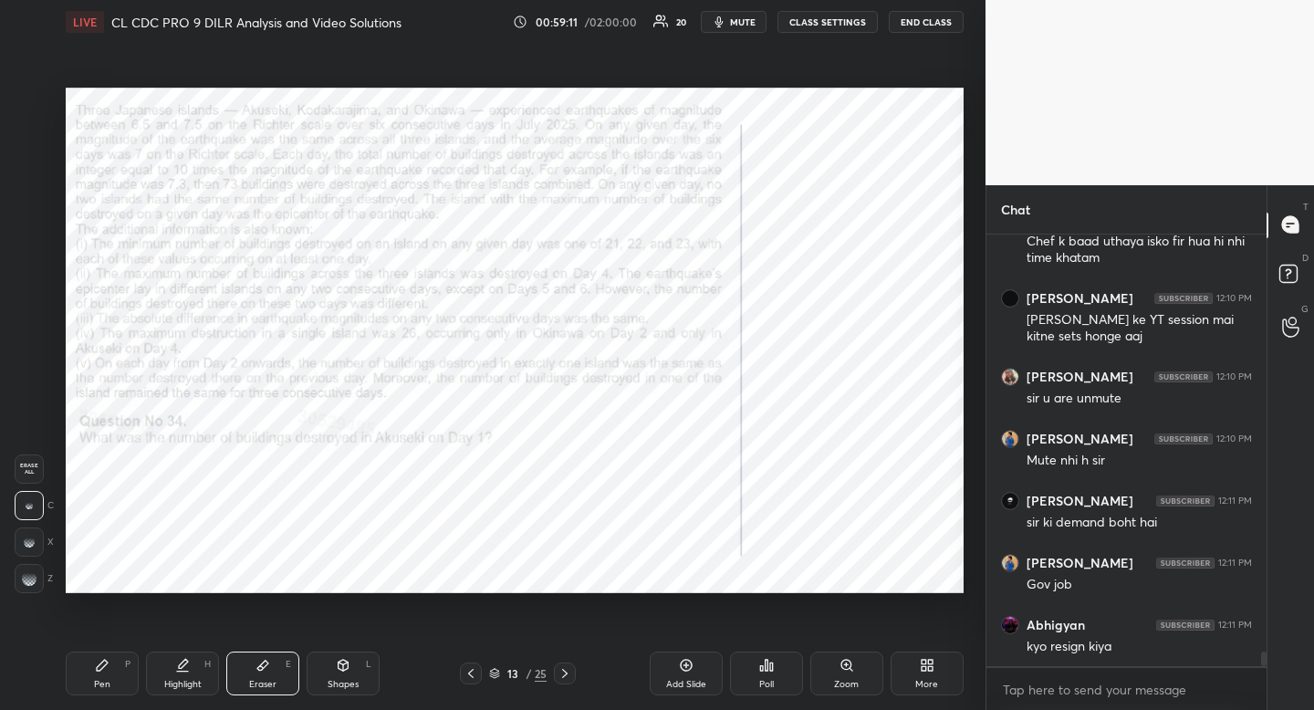
click at [249, 671] on div "Eraser E" at bounding box center [262, 674] width 73 height 44
click at [105, 671] on icon at bounding box center [102, 665] width 15 height 15
drag, startPoint x: 105, startPoint y: 671, endPoint x: 99, endPoint y: 638, distance: 33.5
click at [105, 671] on icon at bounding box center [102, 665] width 15 height 15
click at [189, 667] on div "Highlight H" at bounding box center [182, 674] width 73 height 44
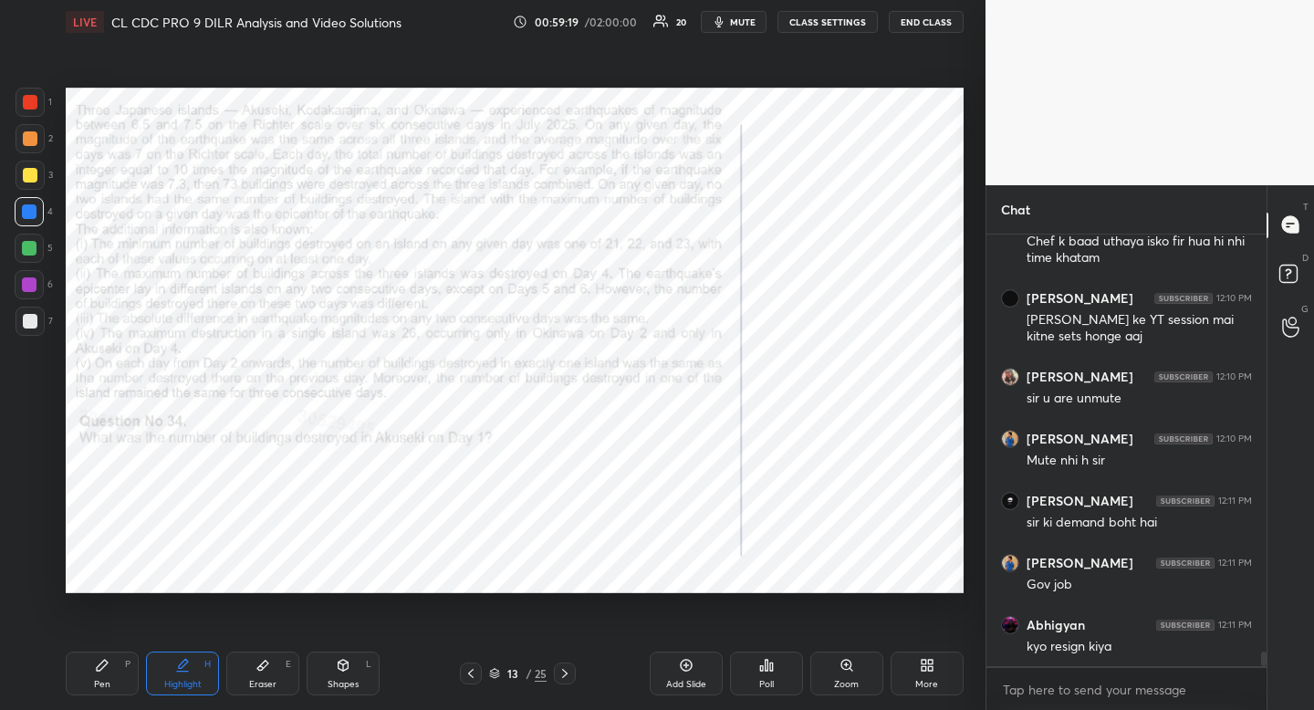
drag, startPoint x: 191, startPoint y: 664, endPoint x: 223, endPoint y: 612, distance: 61.0
click at [191, 664] on div "Highlight H" at bounding box center [182, 674] width 73 height 44
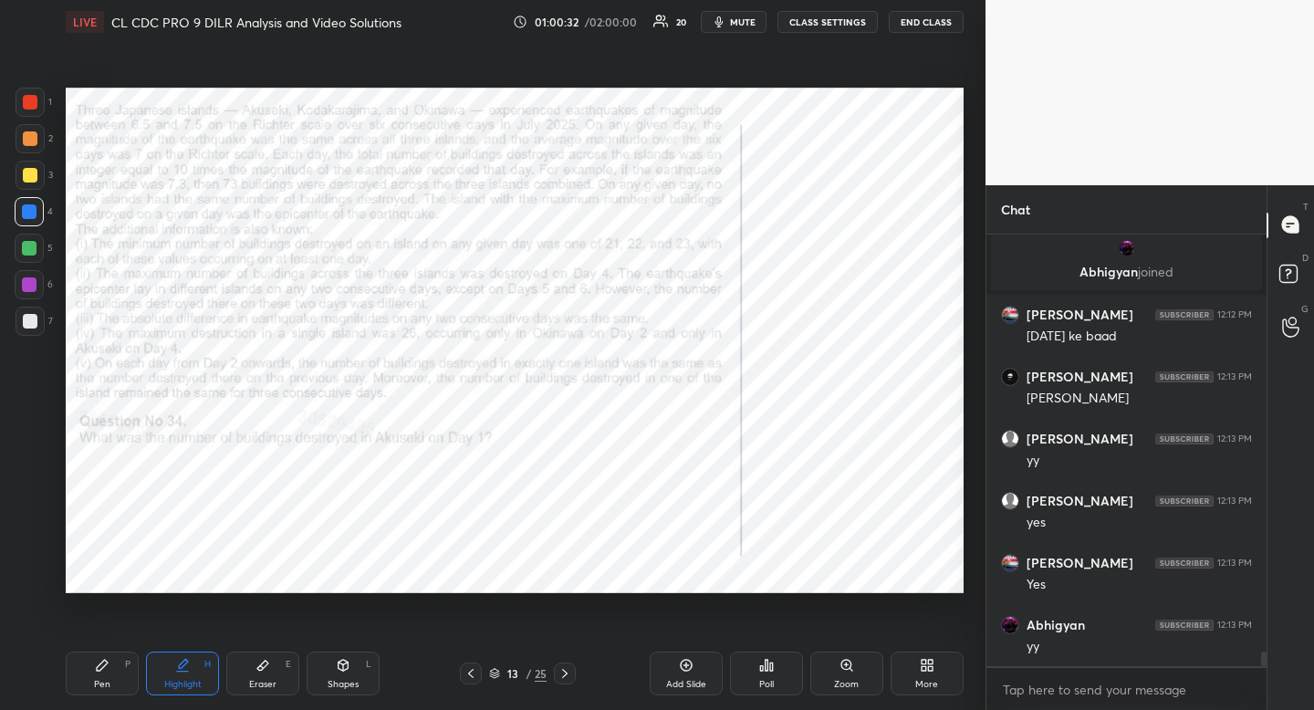
scroll to position [12325, 0]
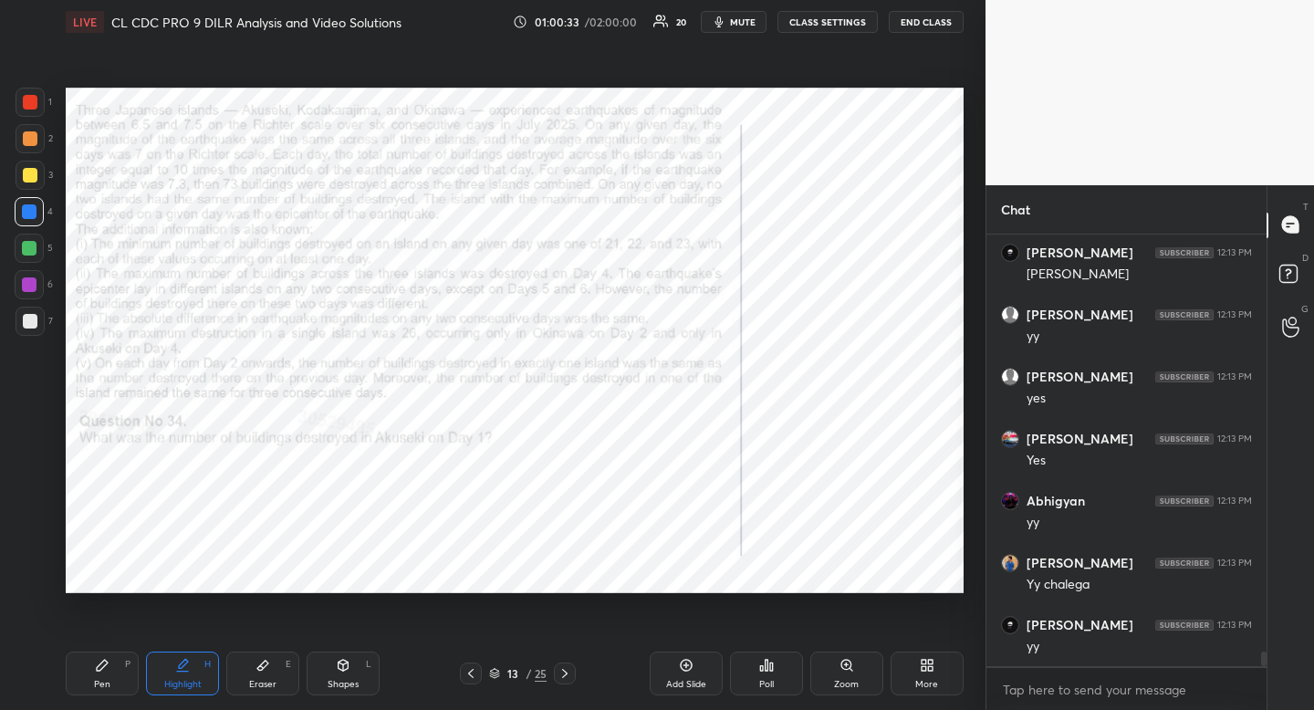
click at [692, 409] on div "Setting up your live class Poll for secs No correct answer Start poll" at bounding box center [514, 340] width 913 height 593
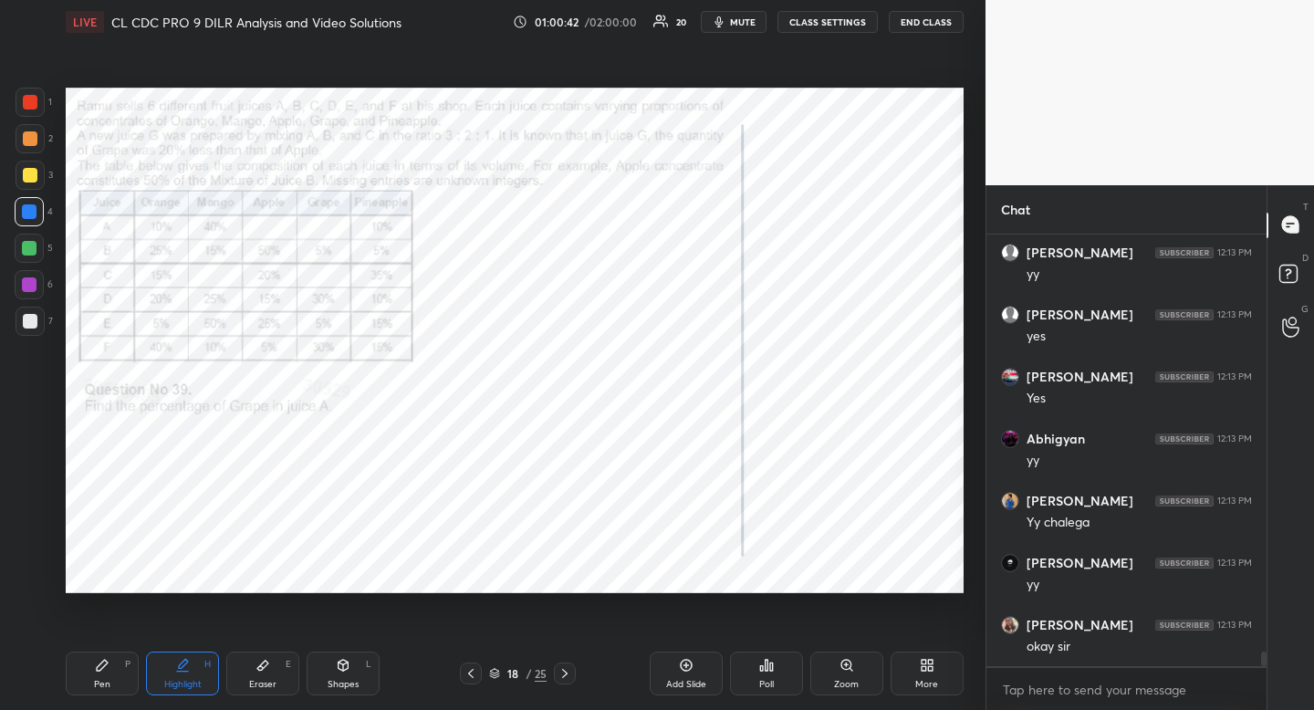
click at [115, 669] on div "Pen P" at bounding box center [102, 674] width 73 height 44
click at [130, 651] on div "Pen P Highlight H Eraser E Shapes L 18 / 25 Add Slide Poll Zoom More" at bounding box center [515, 673] width 898 height 73
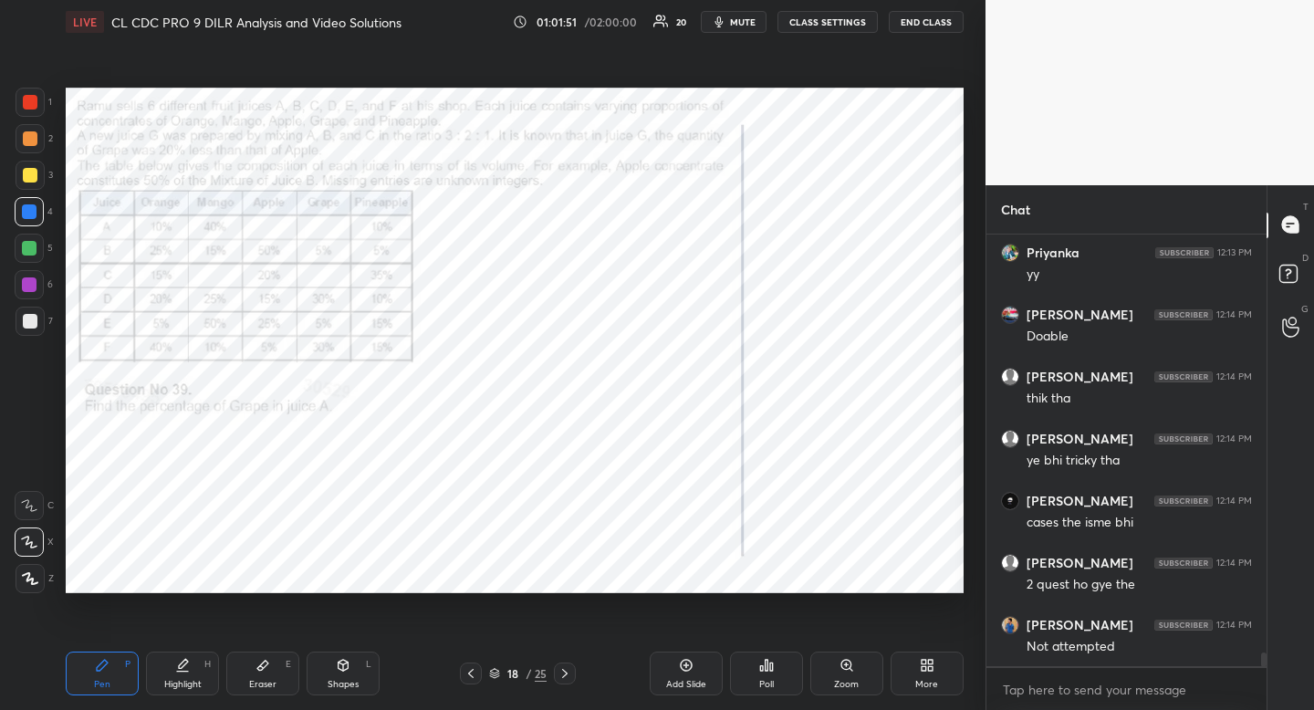
scroll to position [13025, 0]
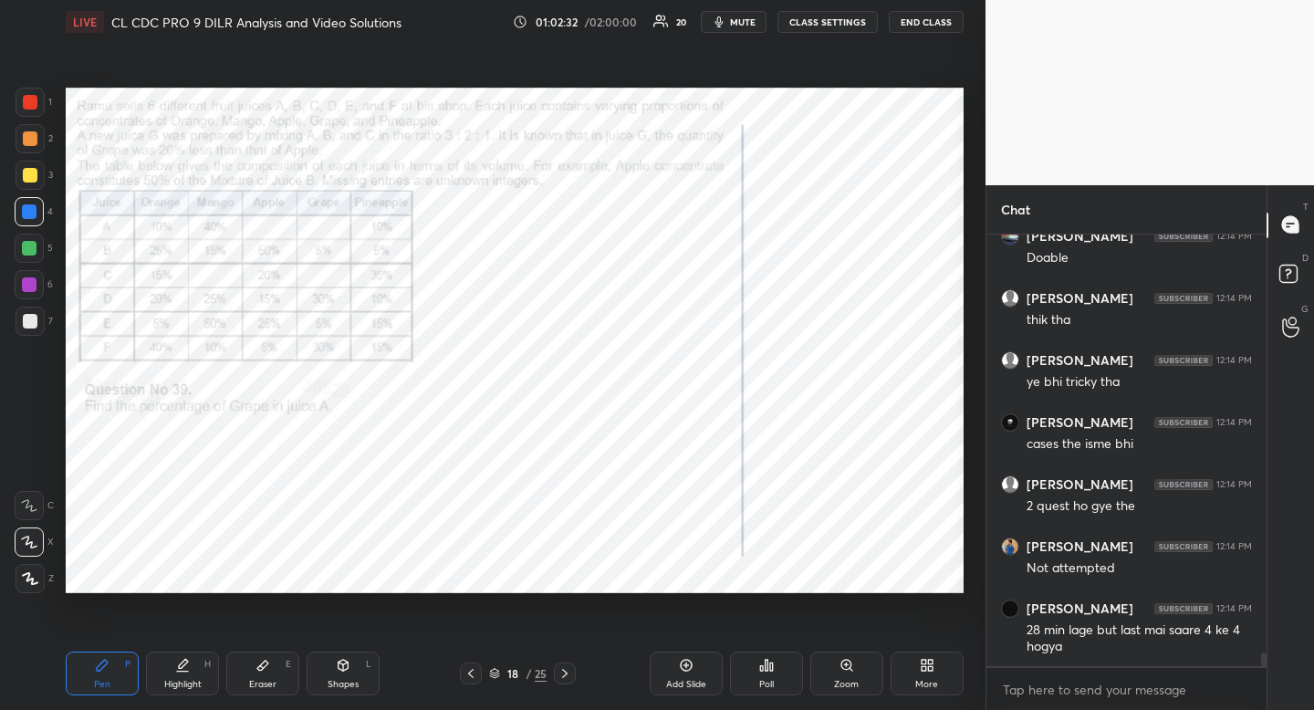
click at [569, 670] on icon at bounding box center [565, 673] width 15 height 15
click at [567, 671] on icon at bounding box center [565, 673] width 15 height 15
click at [563, 671] on icon at bounding box center [565, 673] width 15 height 15
click at [564, 670] on icon at bounding box center [565, 673] width 15 height 15
click at [199, 665] on div "Highlight H" at bounding box center [182, 674] width 73 height 44
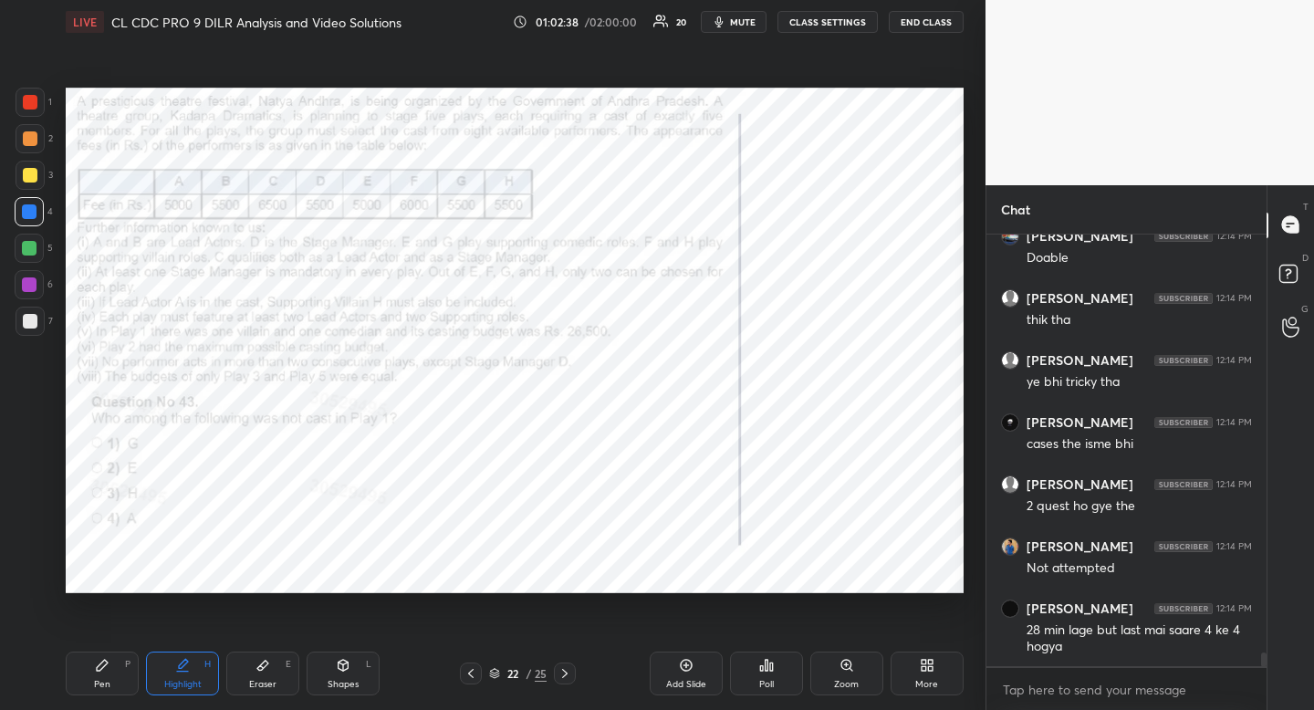
click at [210, 652] on div "Highlight H" at bounding box center [182, 674] width 73 height 44
click at [467, 674] on icon at bounding box center [471, 673] width 15 height 15
click at [471, 672] on icon at bounding box center [470, 673] width 5 height 9
click at [475, 680] on icon at bounding box center [471, 673] width 15 height 15
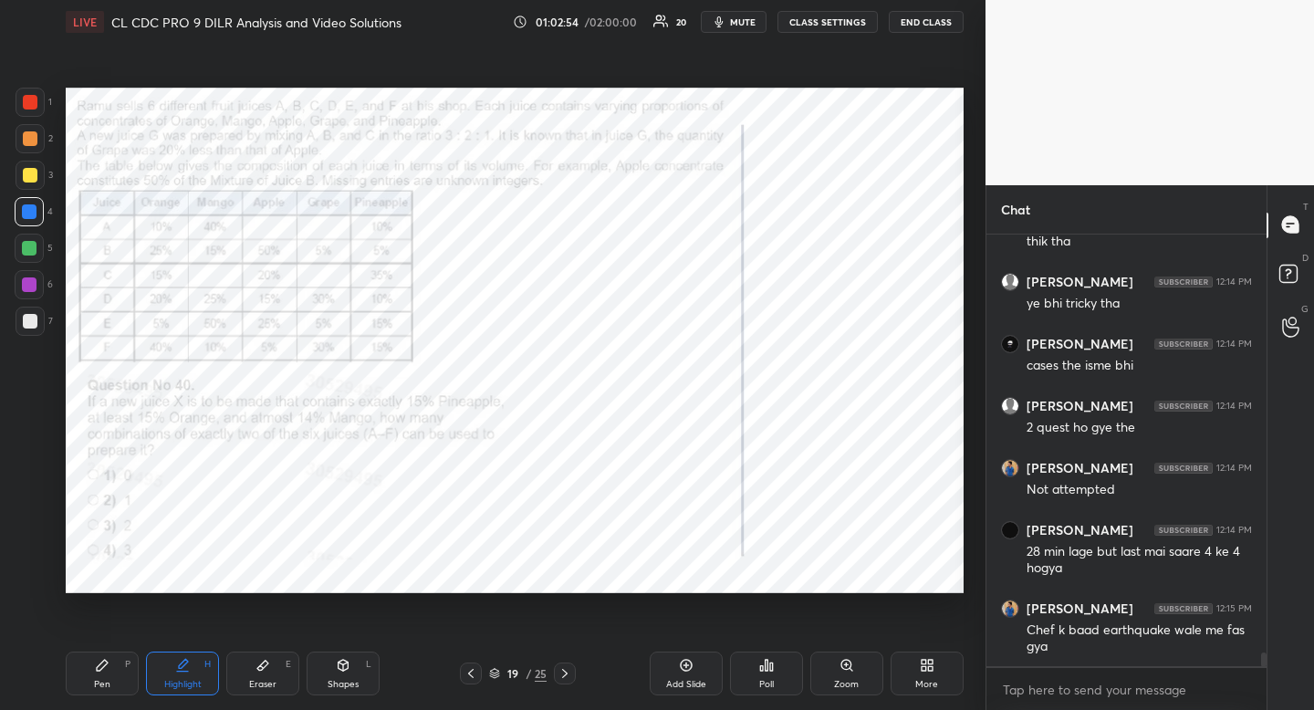
drag, startPoint x: 475, startPoint y: 677, endPoint x: 475, endPoint y: 686, distance: 9.2
click at [475, 684] on div at bounding box center [471, 674] width 22 height 22
click at [477, 673] on icon at bounding box center [471, 673] width 15 height 15
click at [570, 669] on icon at bounding box center [565, 673] width 15 height 15
drag, startPoint x: 265, startPoint y: 668, endPoint x: 260, endPoint y: 652, distance: 17.0
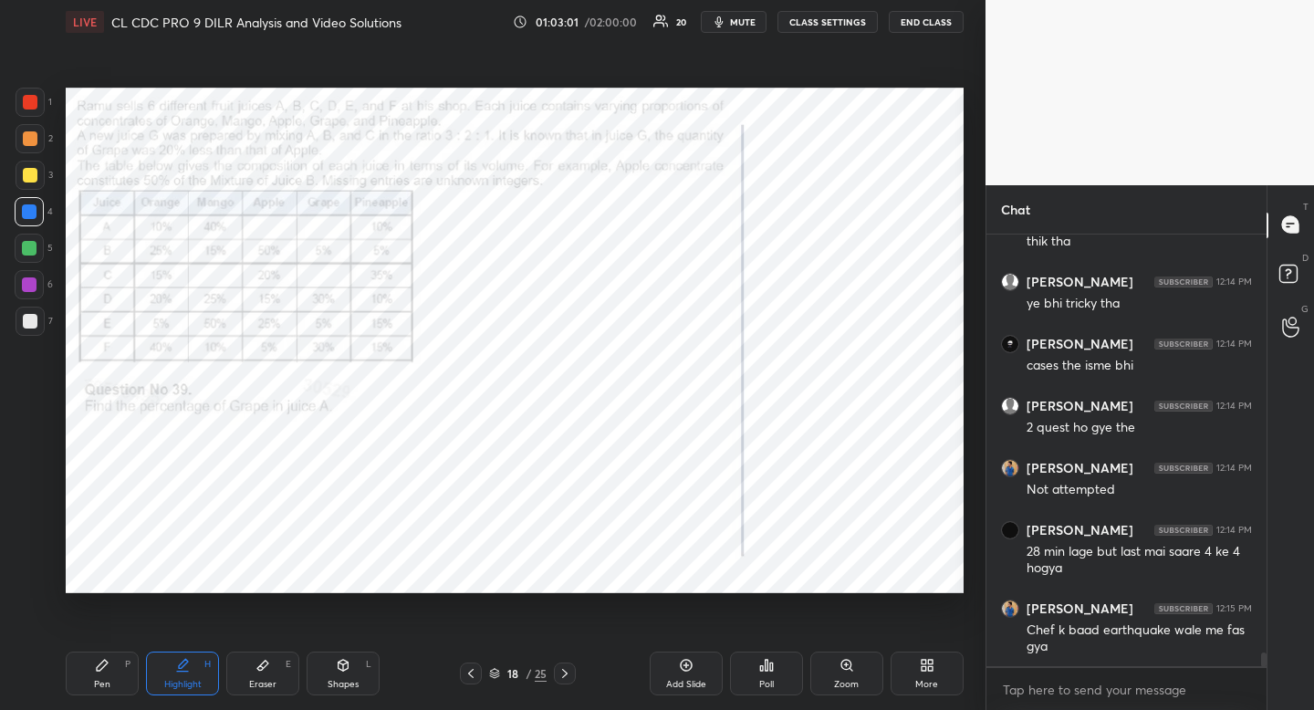
click at [265, 668] on icon at bounding box center [263, 665] width 15 height 15
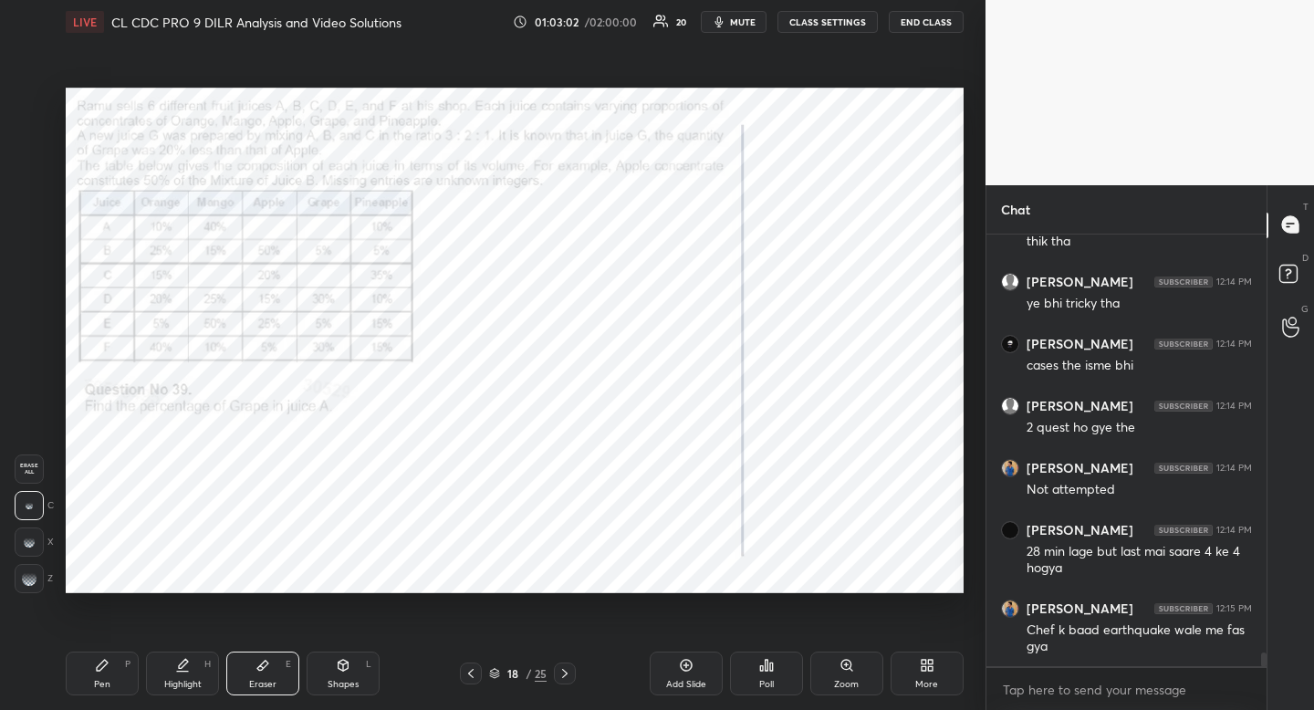
click at [32, 464] on span "Erase all" at bounding box center [29, 469] width 27 height 13
click at [112, 679] on div "Pen P" at bounding box center [102, 674] width 73 height 44
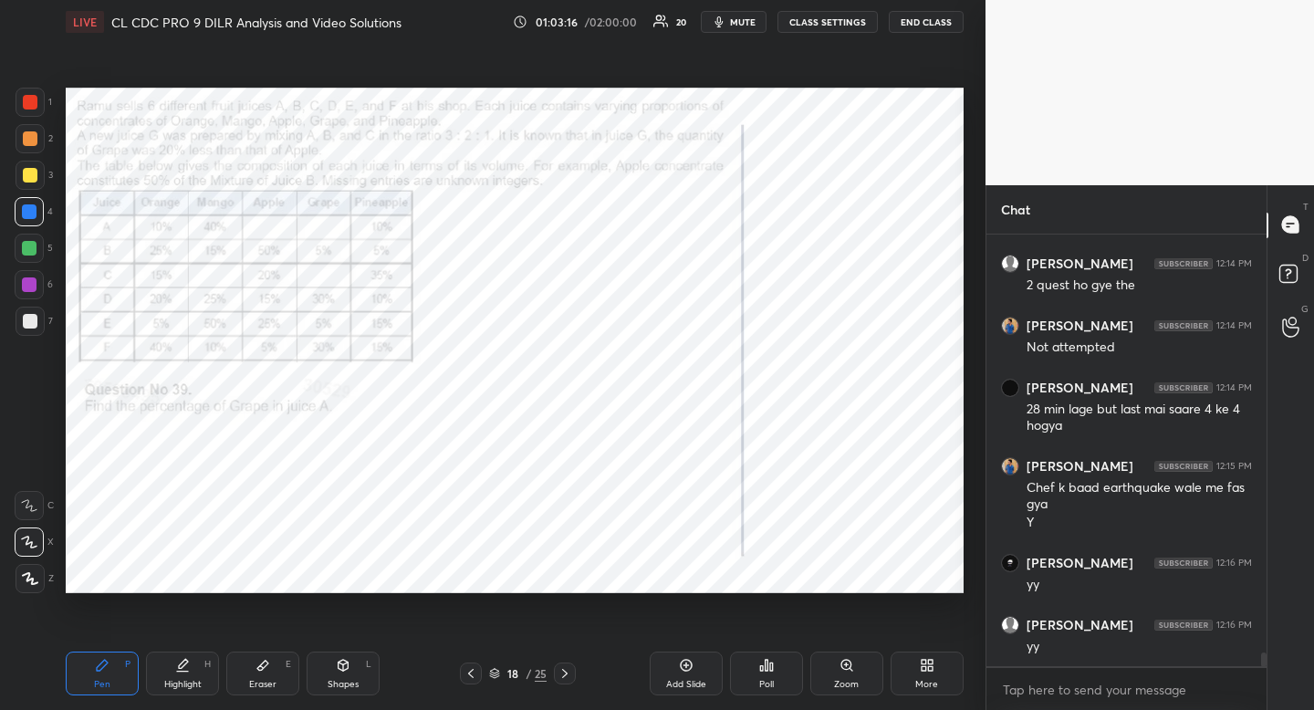
scroll to position [13308, 0]
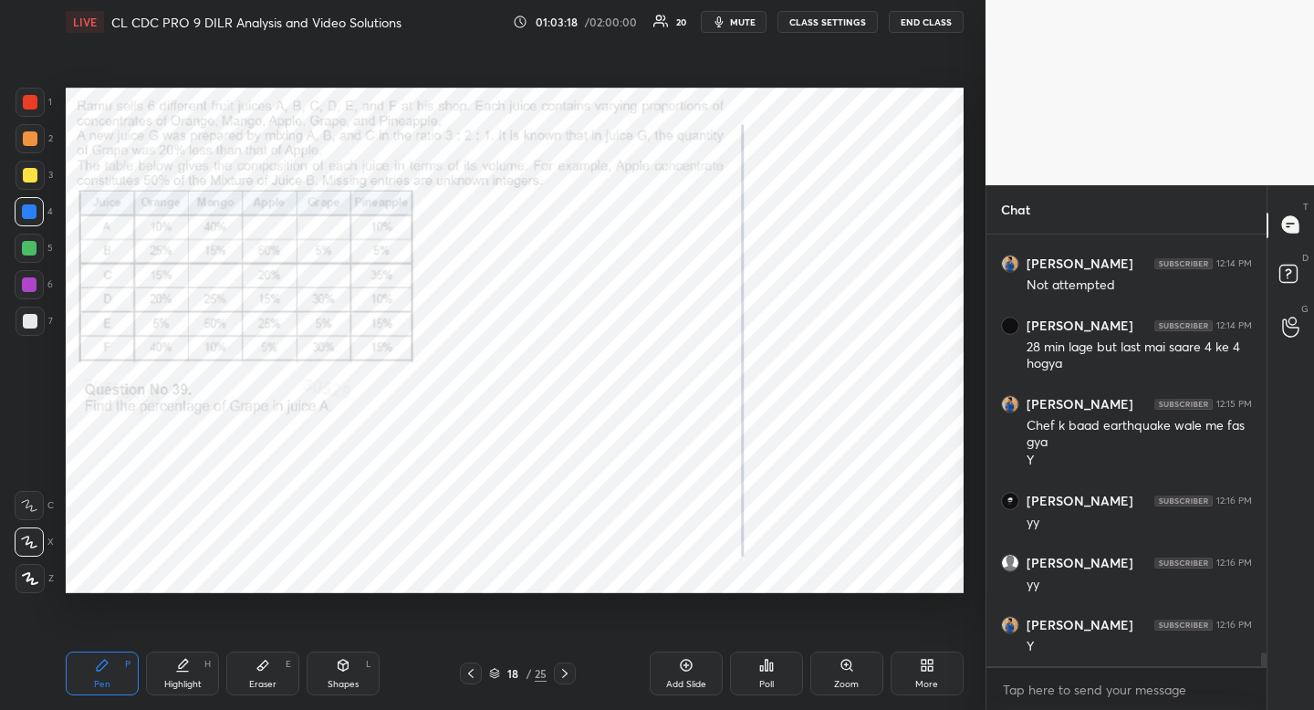
click at [339, 674] on div "Shapes L" at bounding box center [343, 674] width 73 height 44
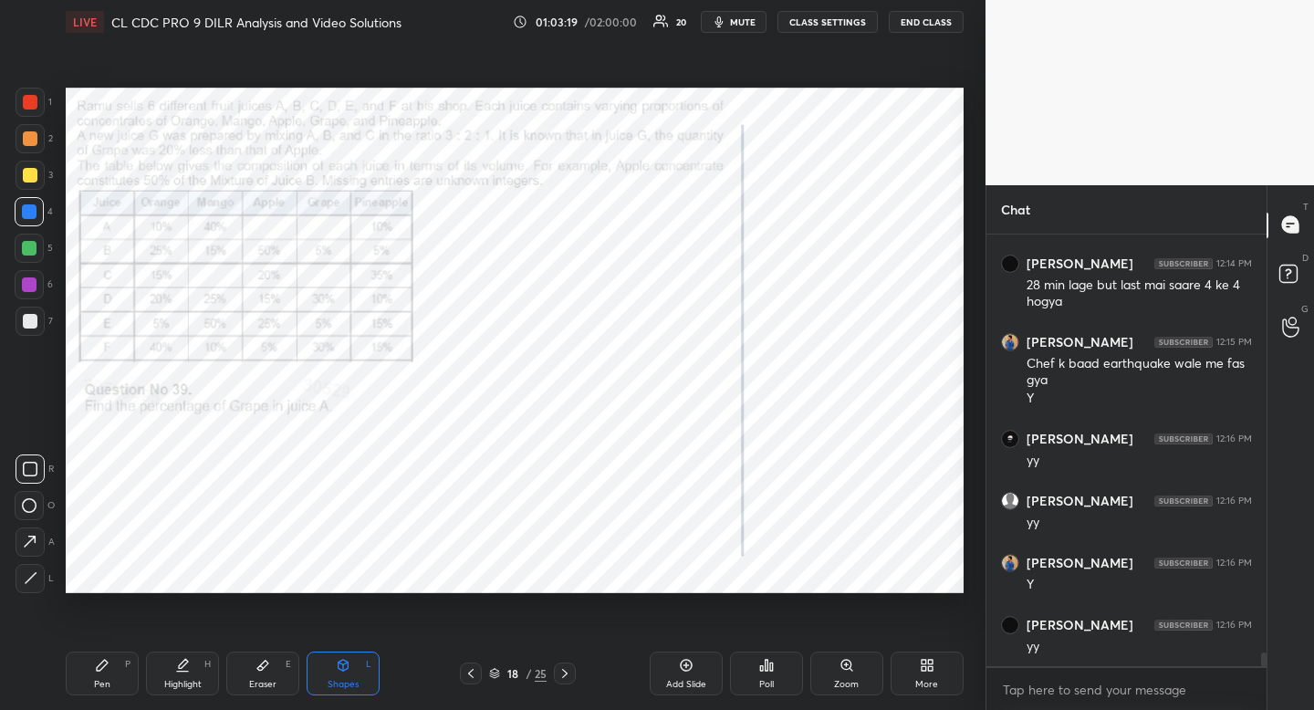
click at [9, 468] on div "1 2 3 4 5 6 7 R O A L C X Z Erase all C X Z" at bounding box center [29, 341] width 58 height 506
drag, startPoint x: 17, startPoint y: 465, endPoint x: 65, endPoint y: 308, distance: 164.0
click at [17, 465] on div at bounding box center [30, 469] width 29 height 29
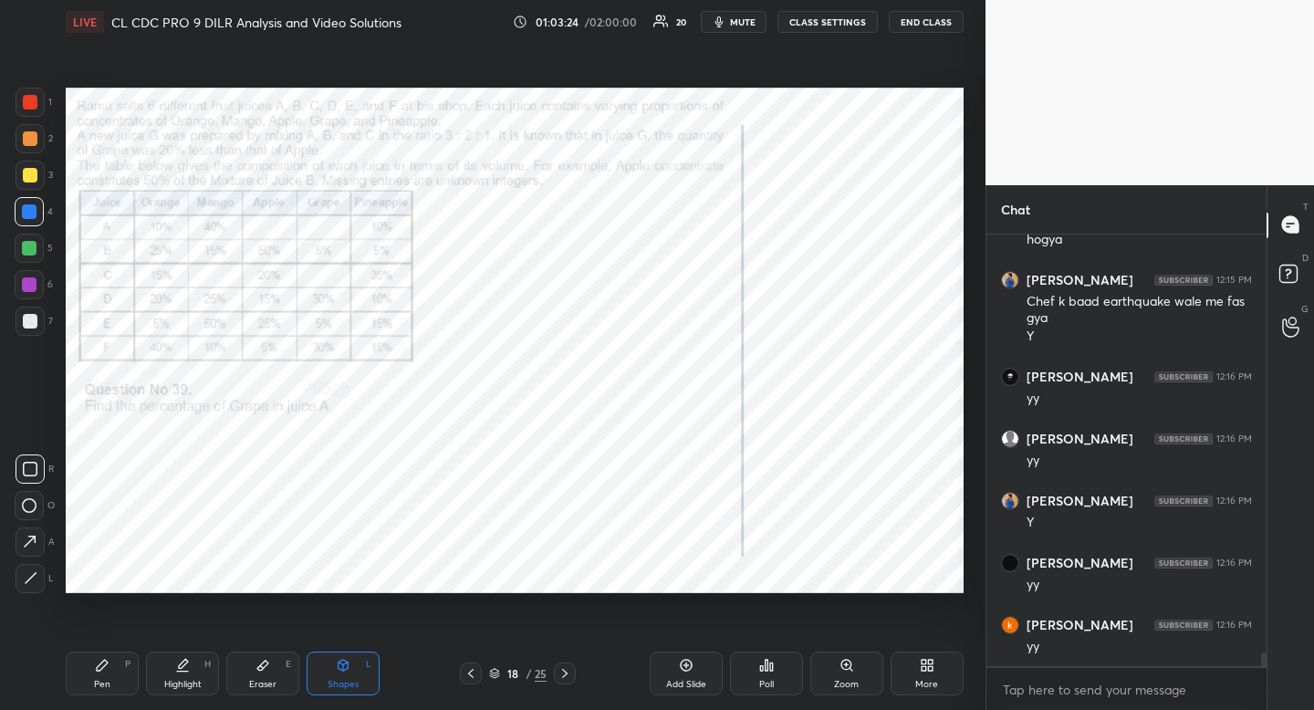
click at [176, 677] on div "Highlight H" at bounding box center [182, 674] width 73 height 44
click at [182, 667] on icon at bounding box center [183, 663] width 9 height 9
click at [110, 664] on div "Pen P" at bounding box center [102, 674] width 73 height 44
drag, startPoint x: 110, startPoint y: 664, endPoint x: 93, endPoint y: 604, distance: 61.8
click at [110, 664] on div "Pen P" at bounding box center [102, 674] width 73 height 44
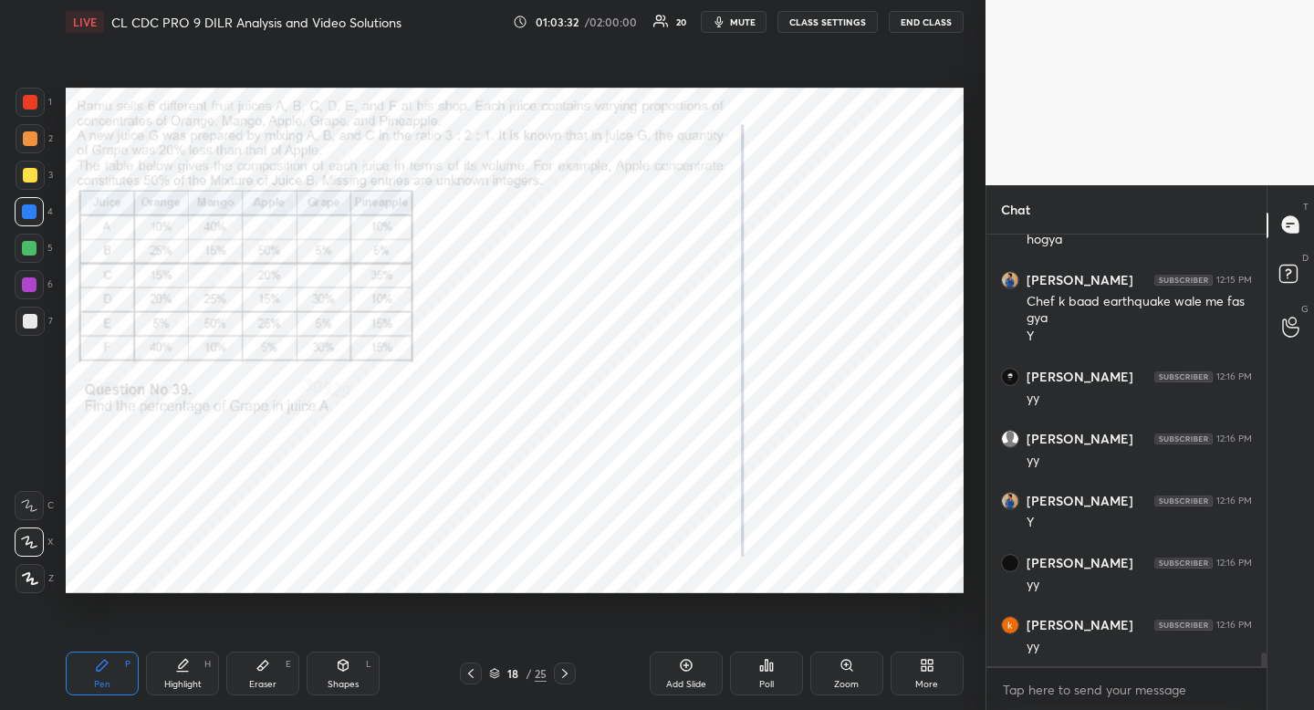
click at [33, 100] on div at bounding box center [30, 102] width 15 height 15
click at [34, 100] on div at bounding box center [30, 102] width 15 height 15
drag, startPoint x: 263, startPoint y: 682, endPoint x: 269, endPoint y: 622, distance: 59.7
click at [263, 680] on div "Eraser" at bounding box center [262, 684] width 27 height 9
click at [108, 677] on div "Pen P" at bounding box center [102, 674] width 73 height 44
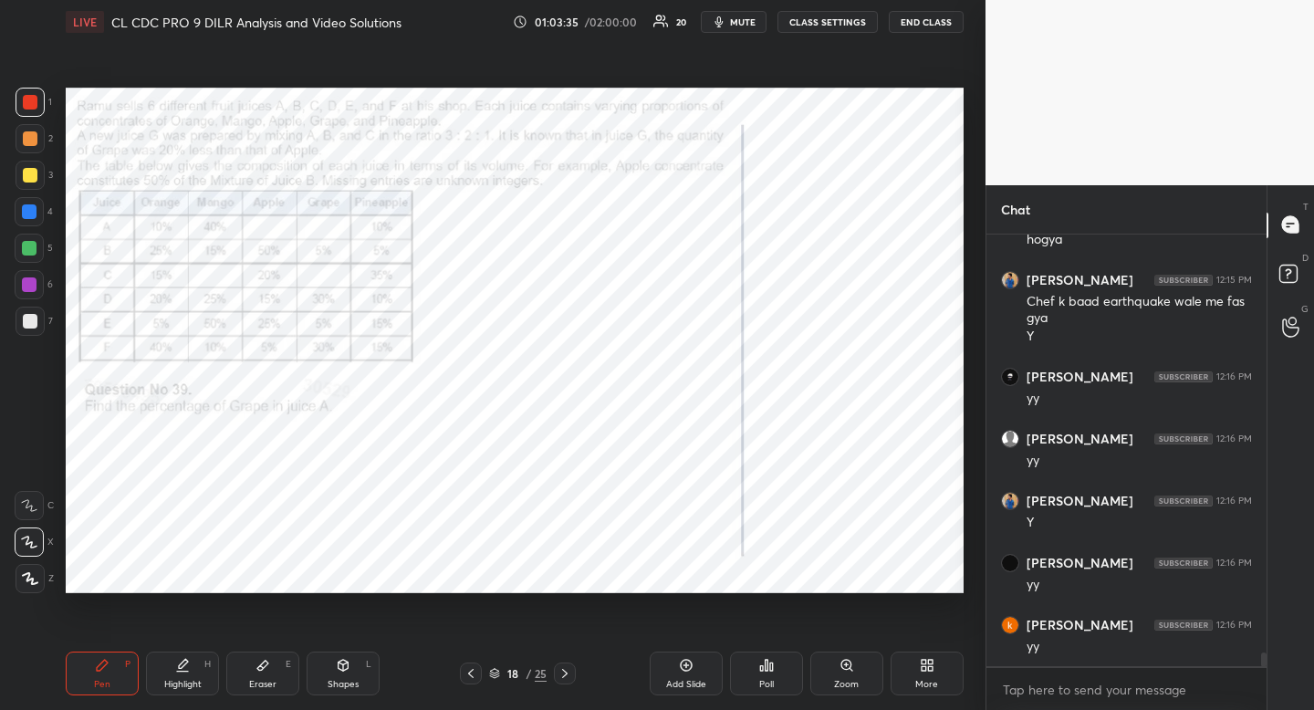
drag, startPoint x: 108, startPoint y: 677, endPoint x: 79, endPoint y: 616, distance: 67.4
click at [108, 677] on div "Pen P" at bounding box center [102, 674] width 73 height 44
click at [184, 672] on div "Highlight H" at bounding box center [182, 674] width 73 height 44
drag, startPoint x: 186, startPoint y: 670, endPoint x: 176, endPoint y: 613, distance: 57.5
click at [186, 667] on icon at bounding box center [182, 665] width 15 height 15
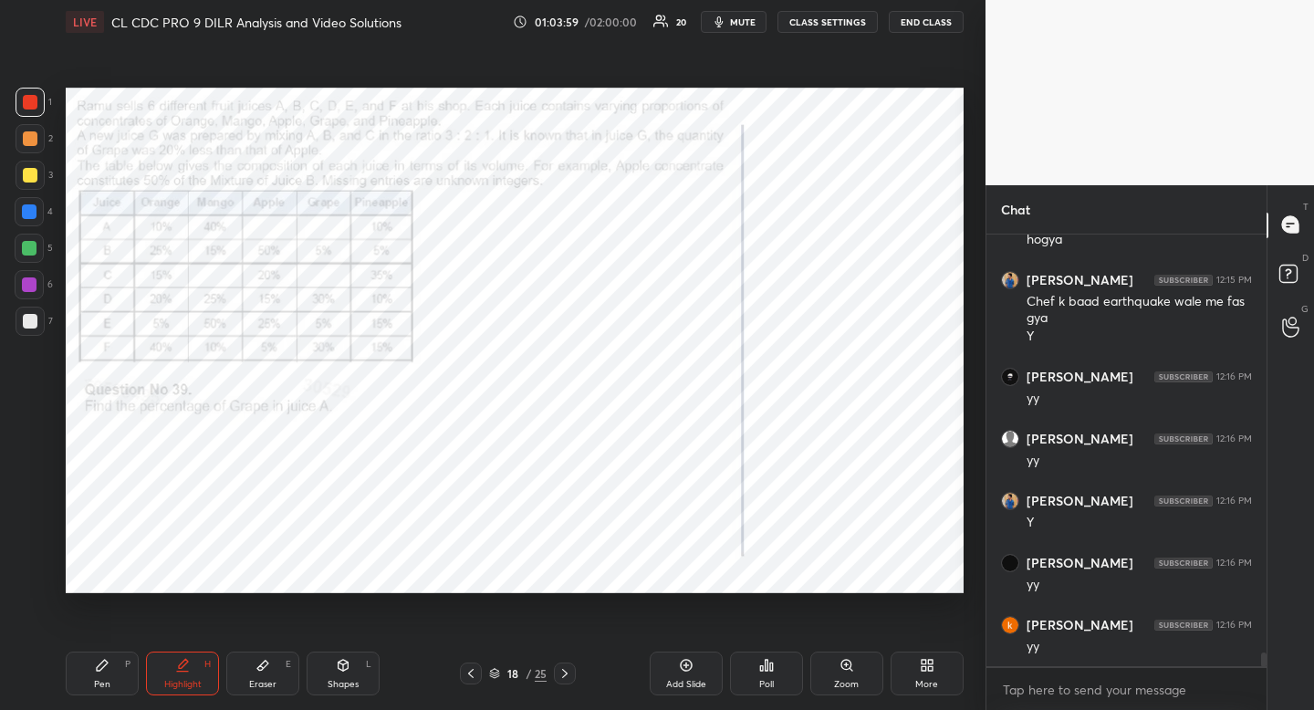
click at [99, 685] on div "Pen" at bounding box center [102, 684] width 16 height 9
drag, startPoint x: 100, startPoint y: 665, endPoint x: 129, endPoint y: 606, distance: 65.7
click at [100, 665] on icon at bounding box center [102, 665] width 11 height 11
click at [45, 96] on div "1" at bounding box center [34, 102] width 37 height 29
drag, startPoint x: 45, startPoint y: 96, endPoint x: 62, endPoint y: 111, distance: 23.3
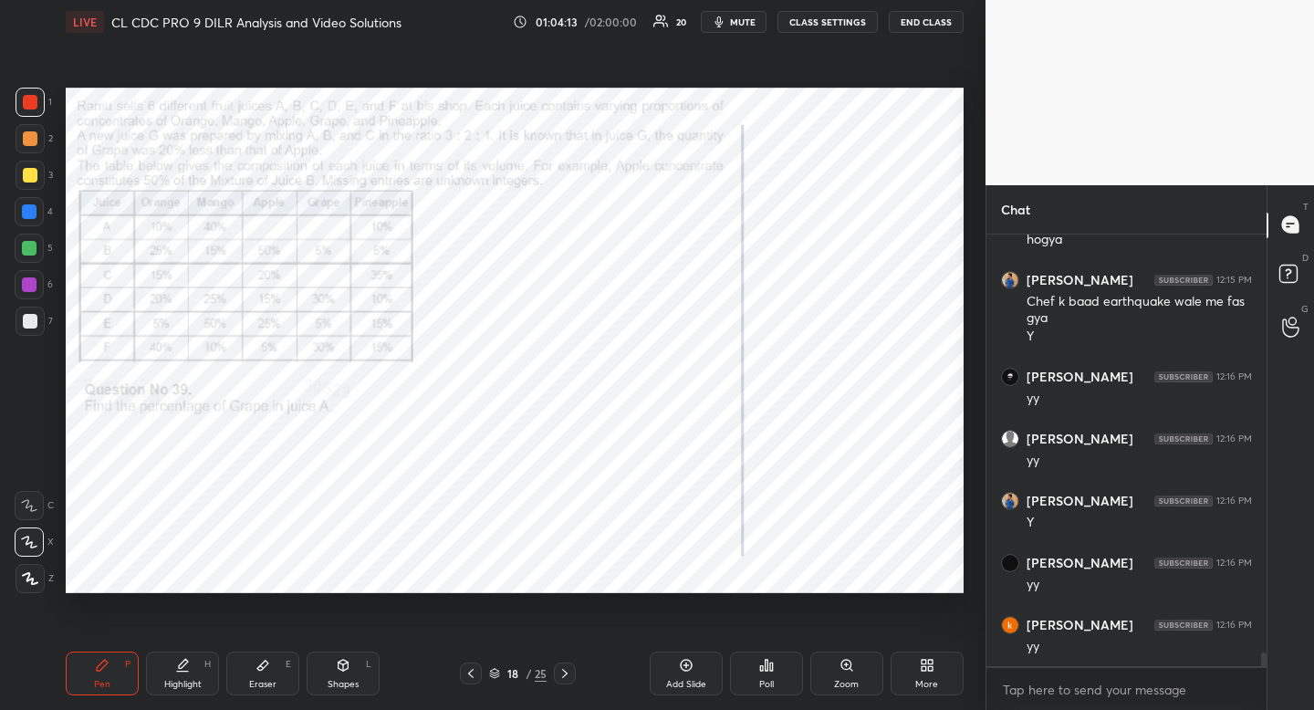
click at [45, 96] on div "1" at bounding box center [34, 102] width 37 height 29
click at [254, 664] on div "Eraser E" at bounding box center [262, 674] width 73 height 44
drag, startPoint x: 261, startPoint y: 667, endPoint x: 278, endPoint y: 619, distance: 51.4
click at [261, 667] on icon at bounding box center [262, 666] width 11 height 10
click at [107, 680] on div "Pen" at bounding box center [102, 684] width 16 height 9
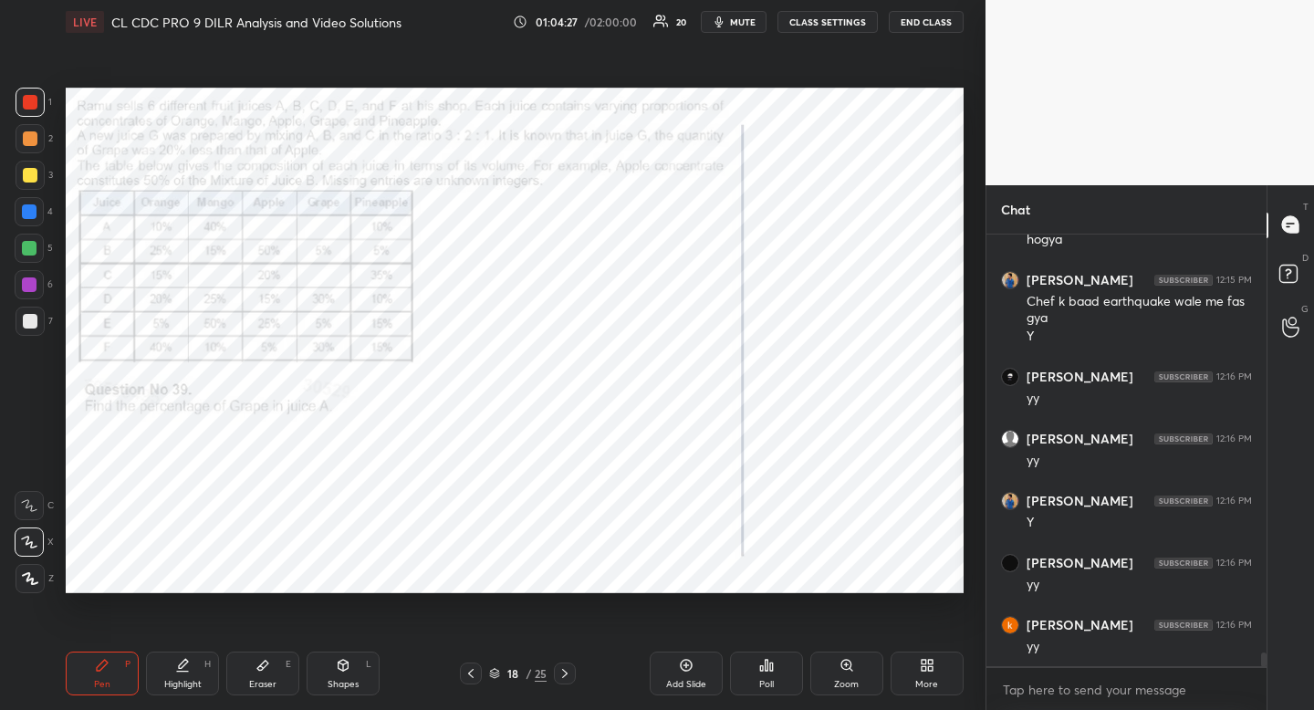
click at [117, 667] on div "Pen P" at bounding box center [102, 674] width 73 height 44
click at [30, 215] on div at bounding box center [29, 211] width 15 height 15
drag, startPoint x: 30, startPoint y: 215, endPoint x: 41, endPoint y: 216, distance: 11.0
click at [30, 215] on div at bounding box center [29, 211] width 15 height 15
click at [102, 676] on div "Pen P" at bounding box center [102, 674] width 73 height 44
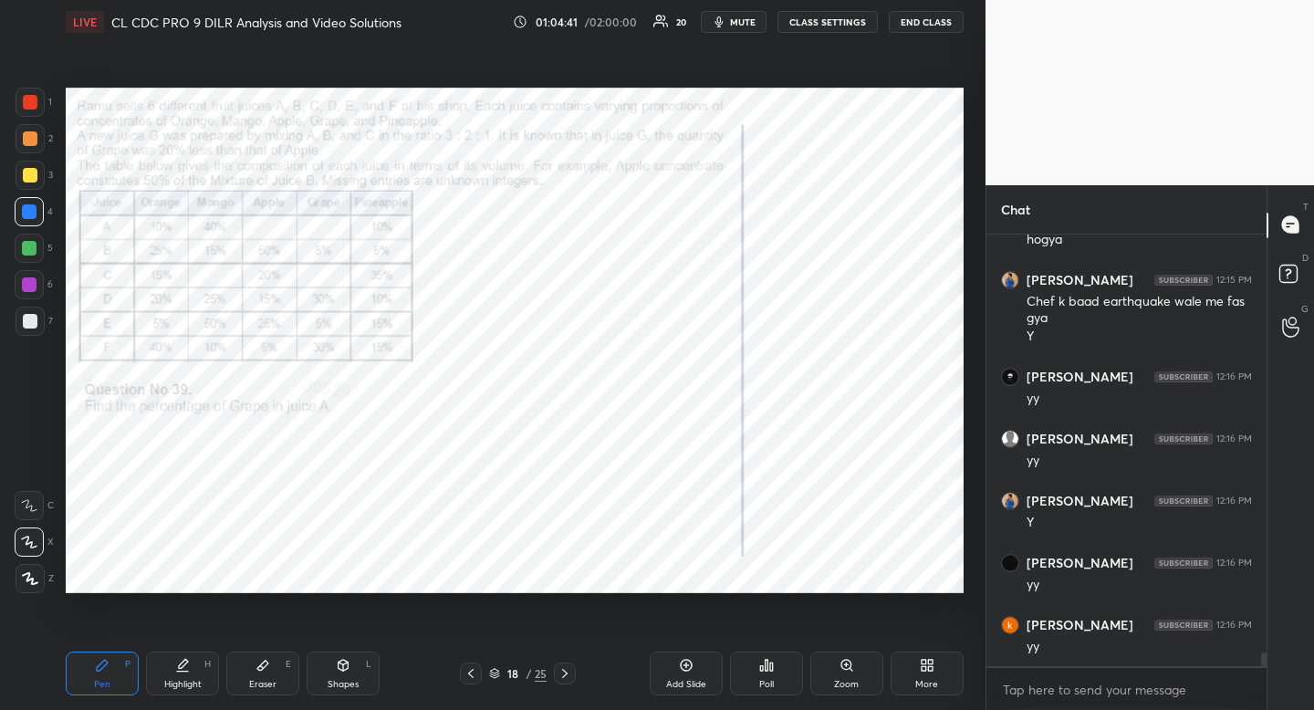
click at [102, 676] on div "Pen P" at bounding box center [102, 674] width 73 height 44
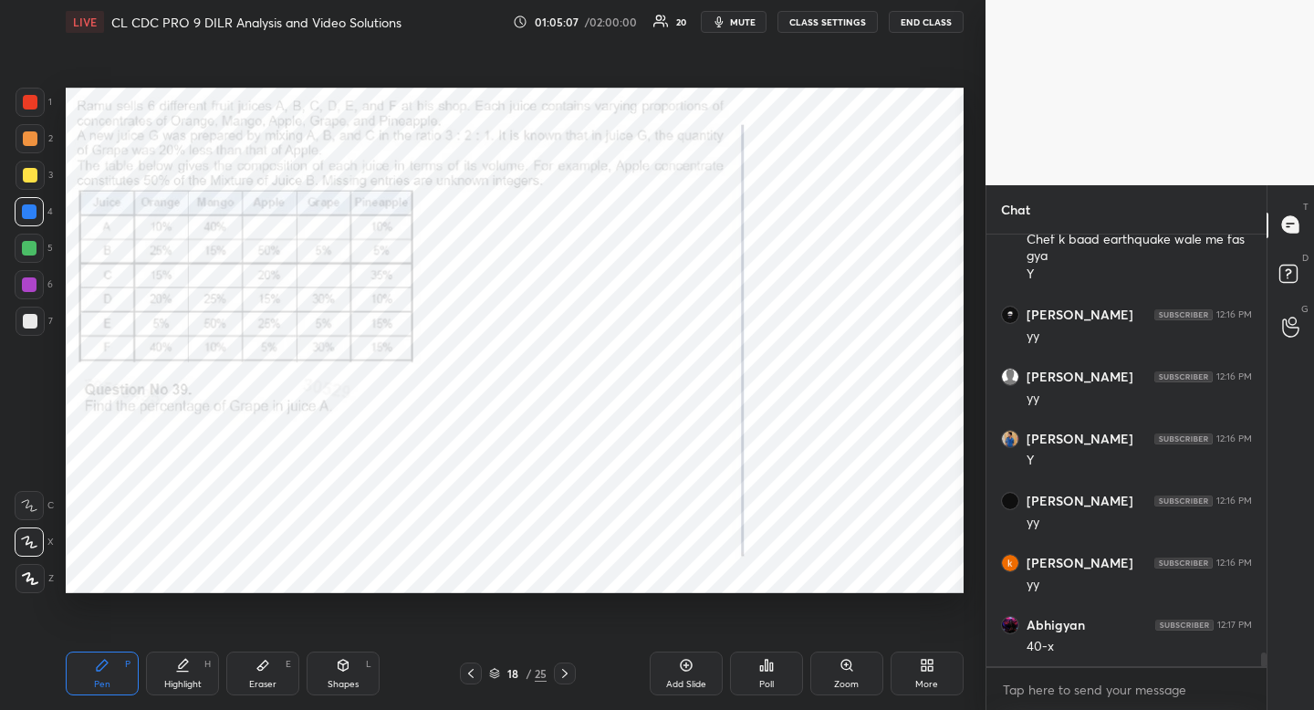
click at [24, 96] on div at bounding box center [30, 102] width 15 height 15
click at [26, 96] on div at bounding box center [30, 102] width 15 height 15
click at [25, 96] on div at bounding box center [30, 102] width 15 height 15
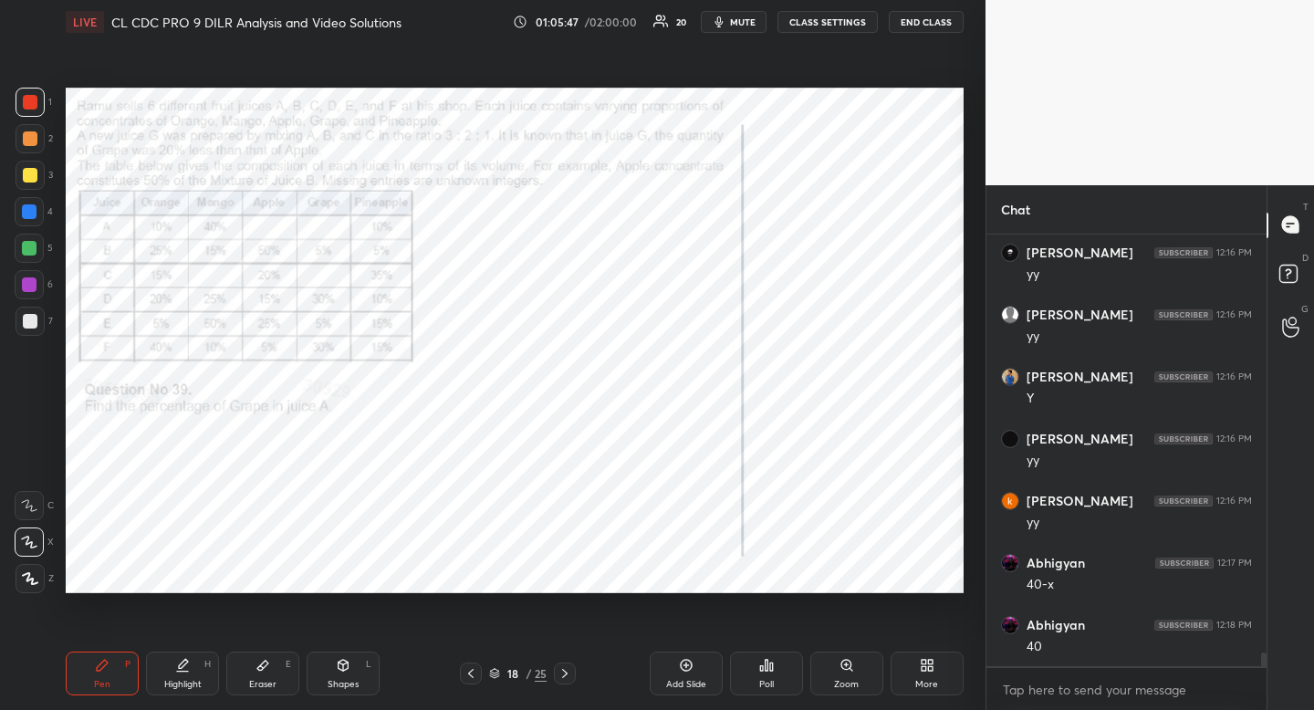
click at [32, 218] on div at bounding box center [29, 211] width 15 height 15
drag, startPoint x: 32, startPoint y: 218, endPoint x: 22, endPoint y: 221, distance: 10.4
click at [32, 218] on div at bounding box center [29, 211] width 15 height 15
click at [187, 675] on div "Highlight H" at bounding box center [182, 674] width 73 height 44
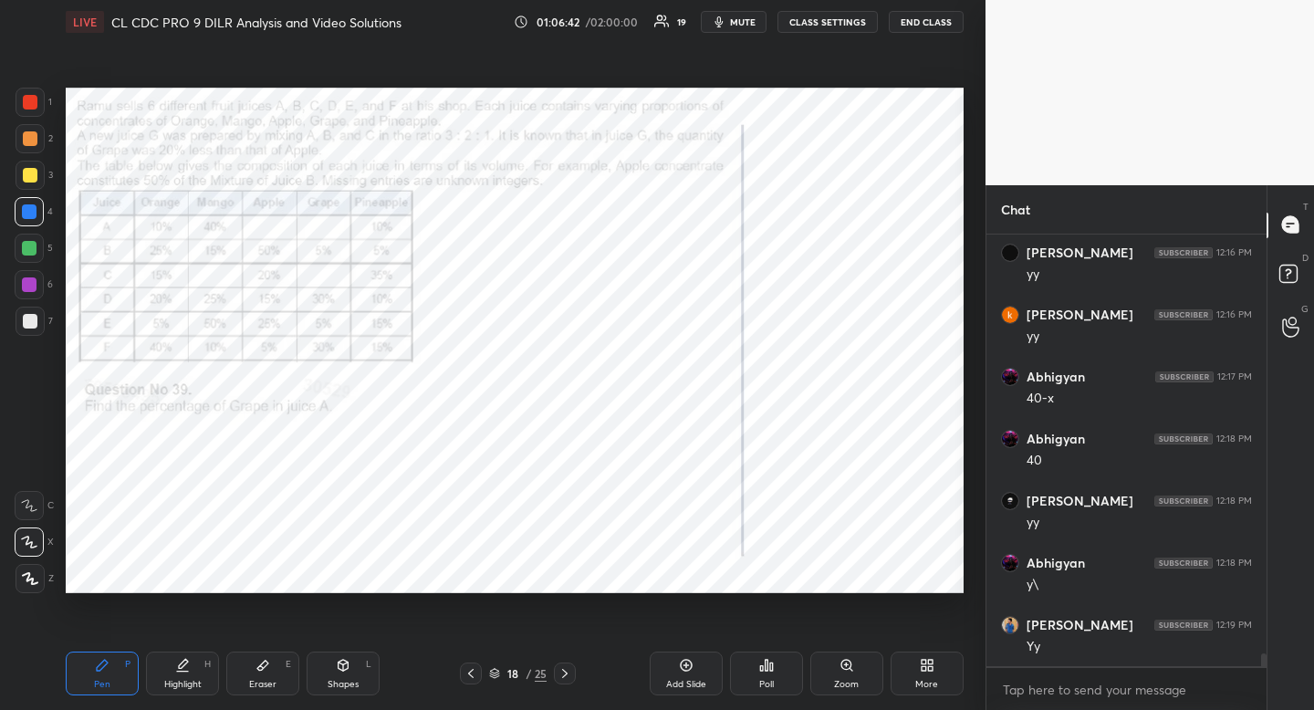
click at [187, 675] on div "Highlight H" at bounding box center [182, 674] width 73 height 44
click at [331, 675] on div "Shapes L" at bounding box center [343, 674] width 73 height 44
drag, startPoint x: 25, startPoint y: 474, endPoint x: 36, endPoint y: 477, distance: 11.5
click at [25, 474] on icon at bounding box center [30, 469] width 15 height 15
click at [36, 477] on div at bounding box center [30, 469] width 29 height 29
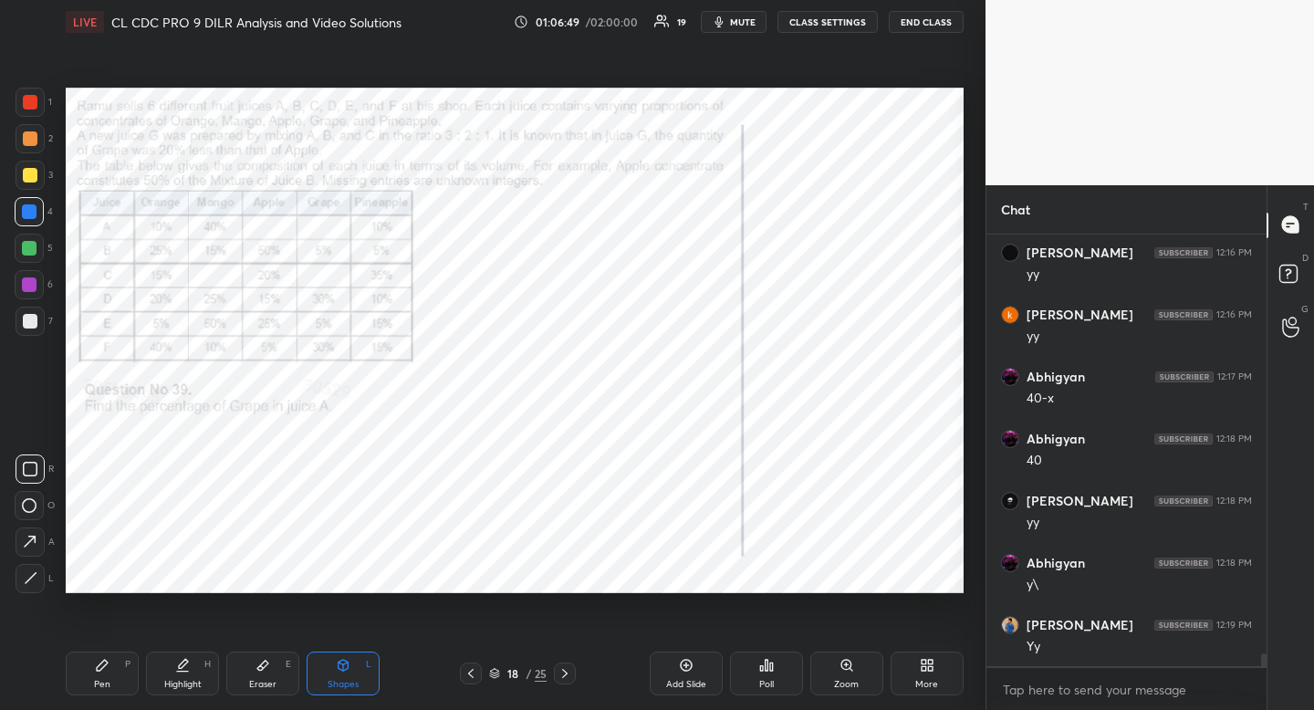
click at [201, 662] on div "Highlight H" at bounding box center [182, 674] width 73 height 44
drag, startPoint x: 201, startPoint y: 662, endPoint x: 265, endPoint y: 614, distance: 79.6
click at [201, 662] on div "Highlight H" at bounding box center [182, 674] width 73 height 44
drag, startPoint x: 105, startPoint y: 683, endPoint x: 94, endPoint y: 684, distance: 11.0
click at [97, 684] on div "Pen" at bounding box center [102, 684] width 16 height 9
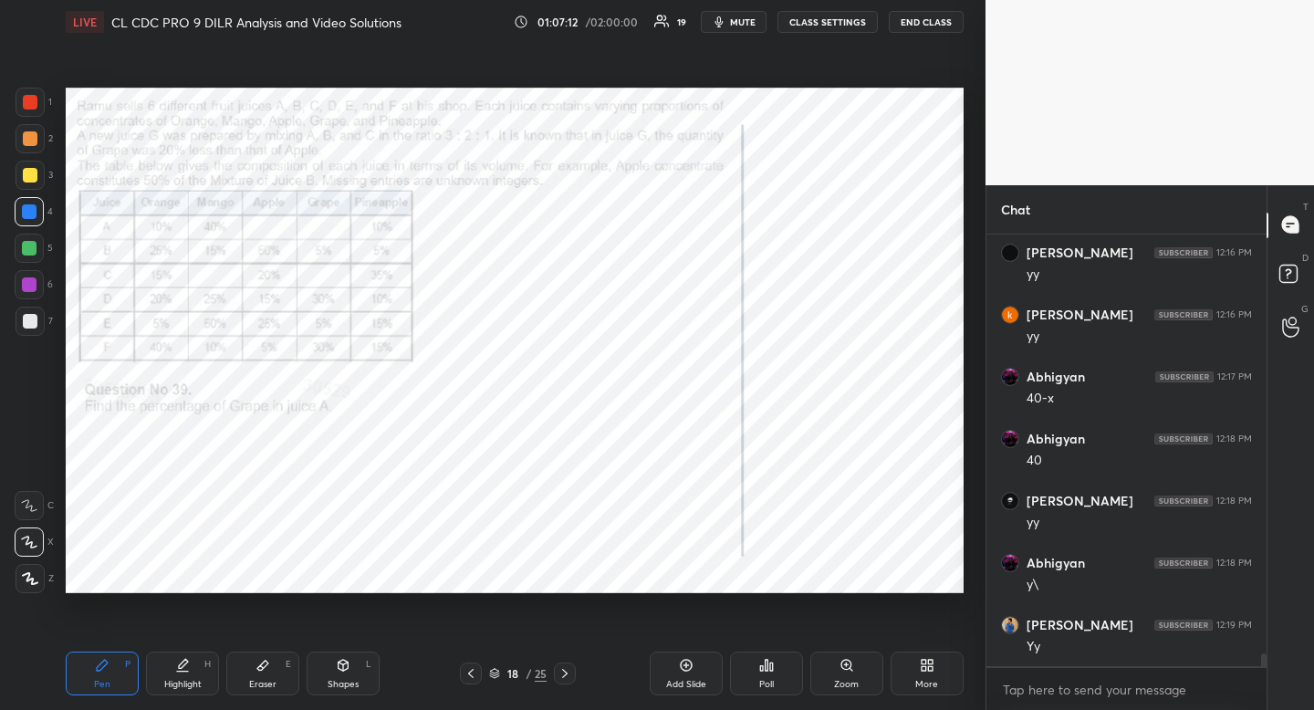
click at [197, 673] on div "Highlight H" at bounding box center [182, 674] width 73 height 44
click at [204, 664] on div "Highlight H" at bounding box center [182, 674] width 73 height 44
click at [107, 663] on div "Pen P" at bounding box center [102, 674] width 73 height 44
click at [109, 664] on div "Pen P" at bounding box center [102, 674] width 73 height 44
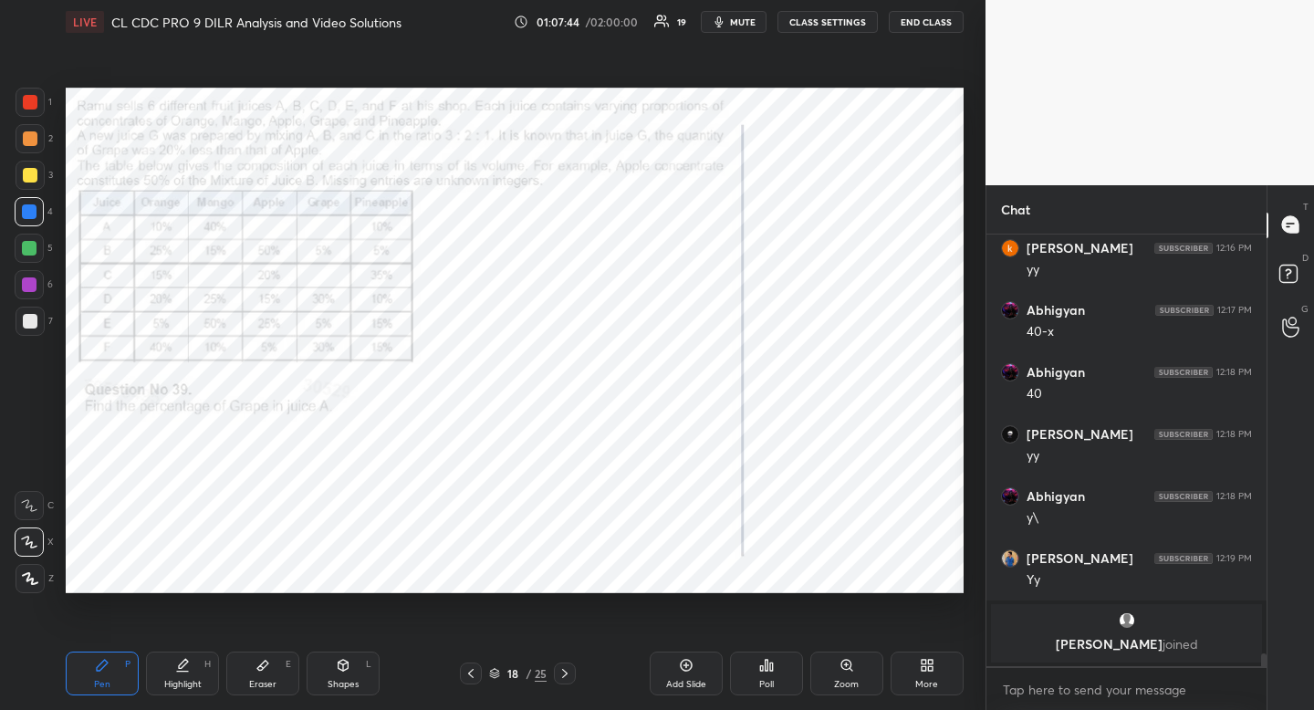
scroll to position [13339, 0]
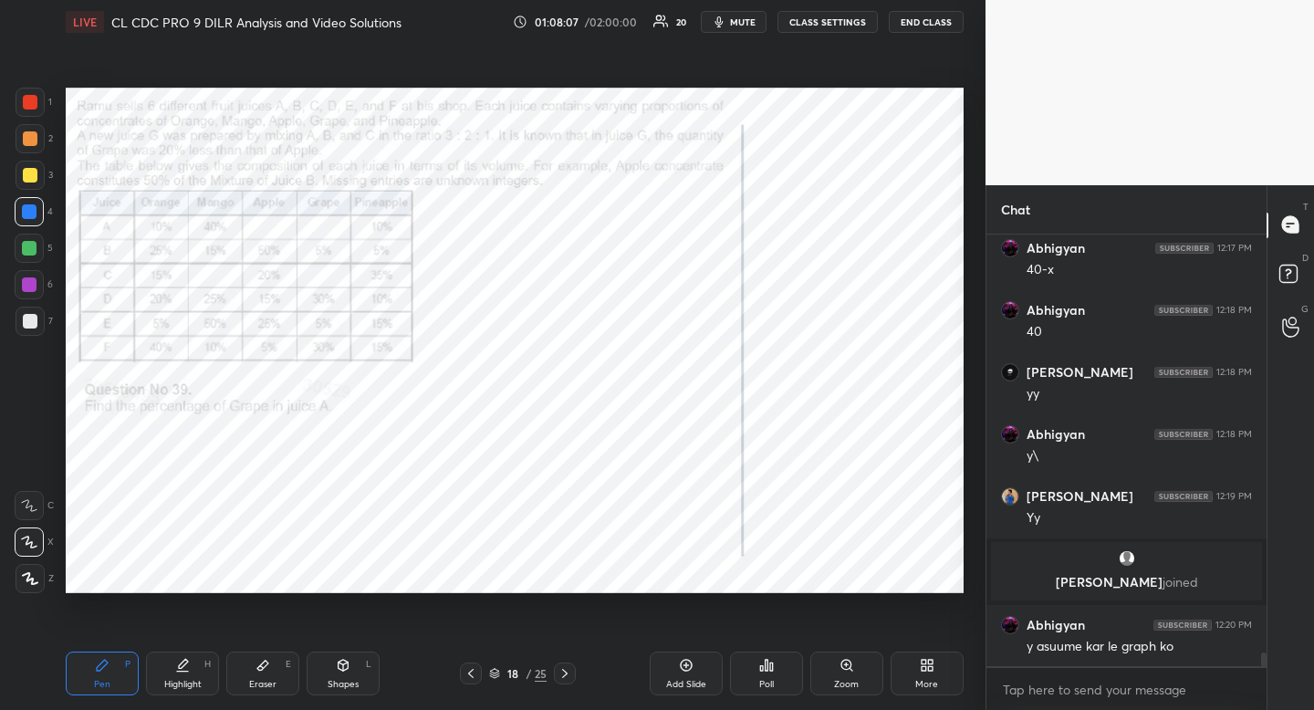
click at [338, 683] on div "Shapes" at bounding box center [343, 684] width 31 height 9
click at [32, 463] on icon at bounding box center [30, 469] width 15 height 15
drag, startPoint x: 32, startPoint y: 463, endPoint x: 57, endPoint y: 451, distance: 27.3
click at [32, 463] on icon at bounding box center [30, 469] width 15 height 15
click at [183, 687] on div "Highlight" at bounding box center [182, 684] width 37 height 9
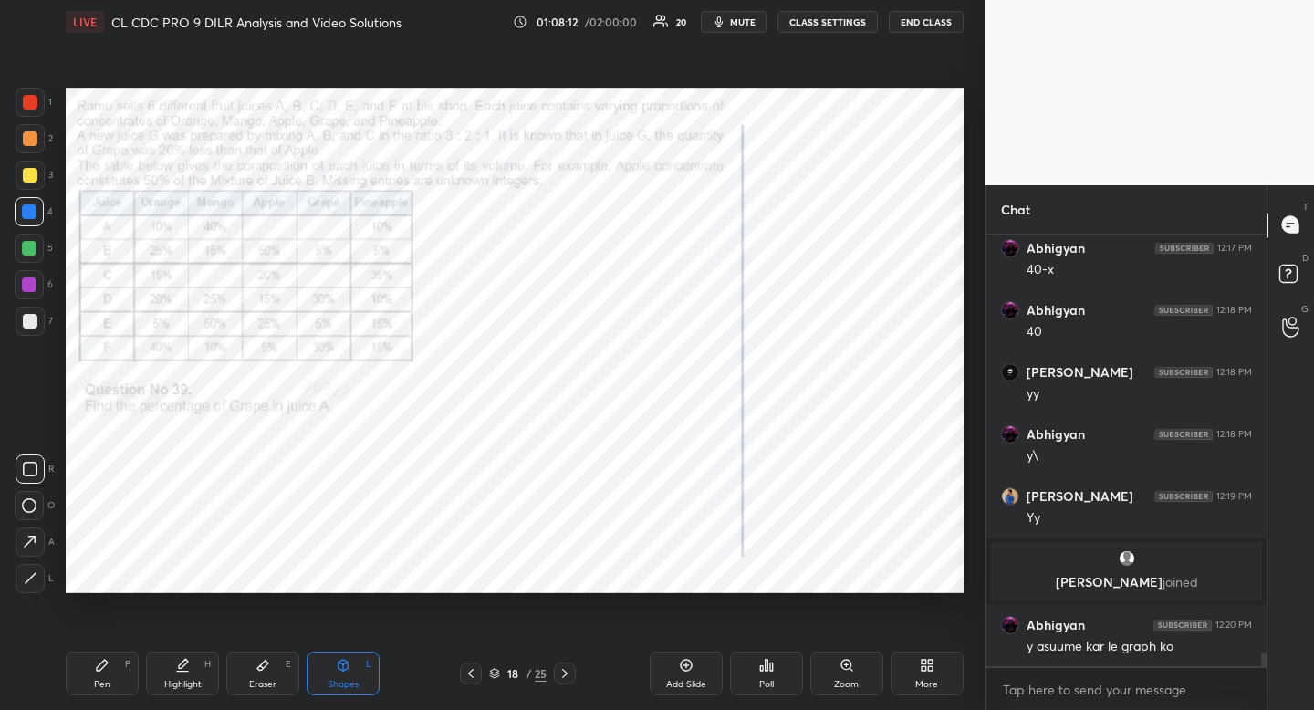
drag, startPoint x: 183, startPoint y: 687, endPoint x: 218, endPoint y: 610, distance: 85.4
click at [186, 680] on div "Highlight" at bounding box center [182, 684] width 37 height 9
click at [29, 248] on div at bounding box center [29, 248] width 15 height 15
drag, startPoint x: 29, startPoint y: 248, endPoint x: 24, endPoint y: 261, distance: 13.9
click at [29, 248] on div at bounding box center [29, 248] width 15 height 15
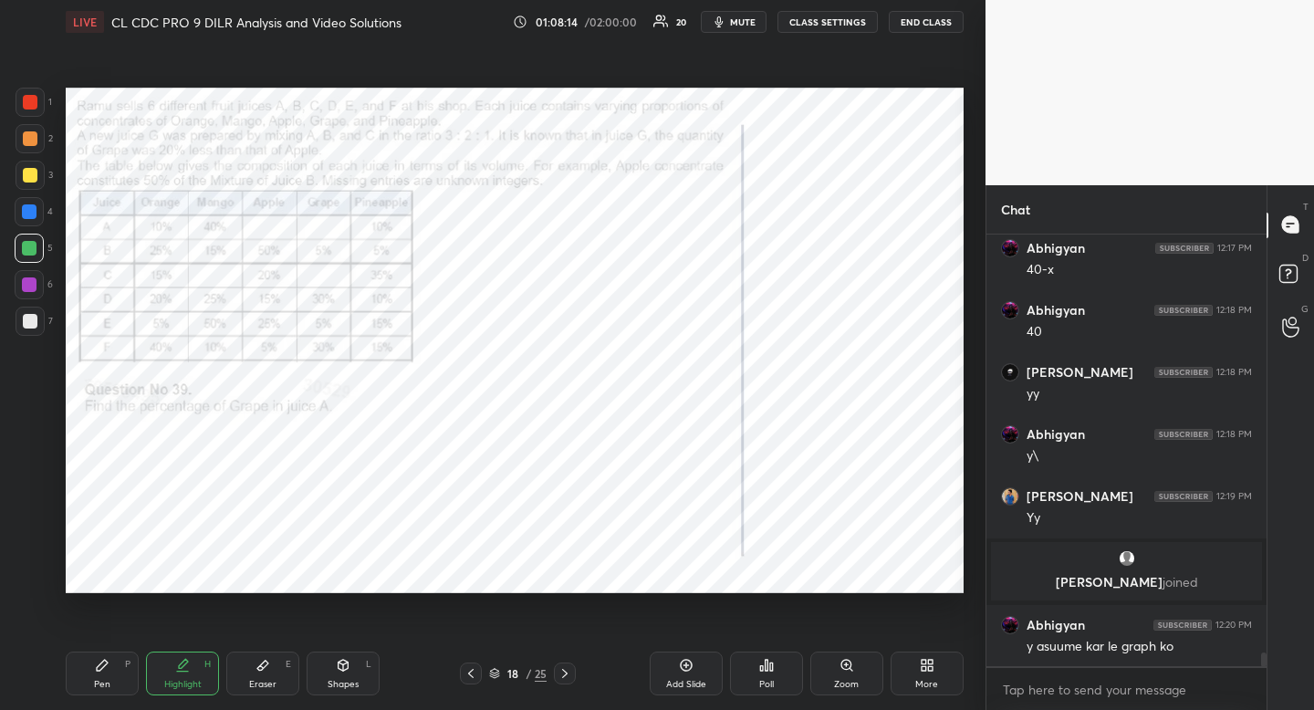
click at [99, 674] on div "Pen P" at bounding box center [102, 674] width 73 height 44
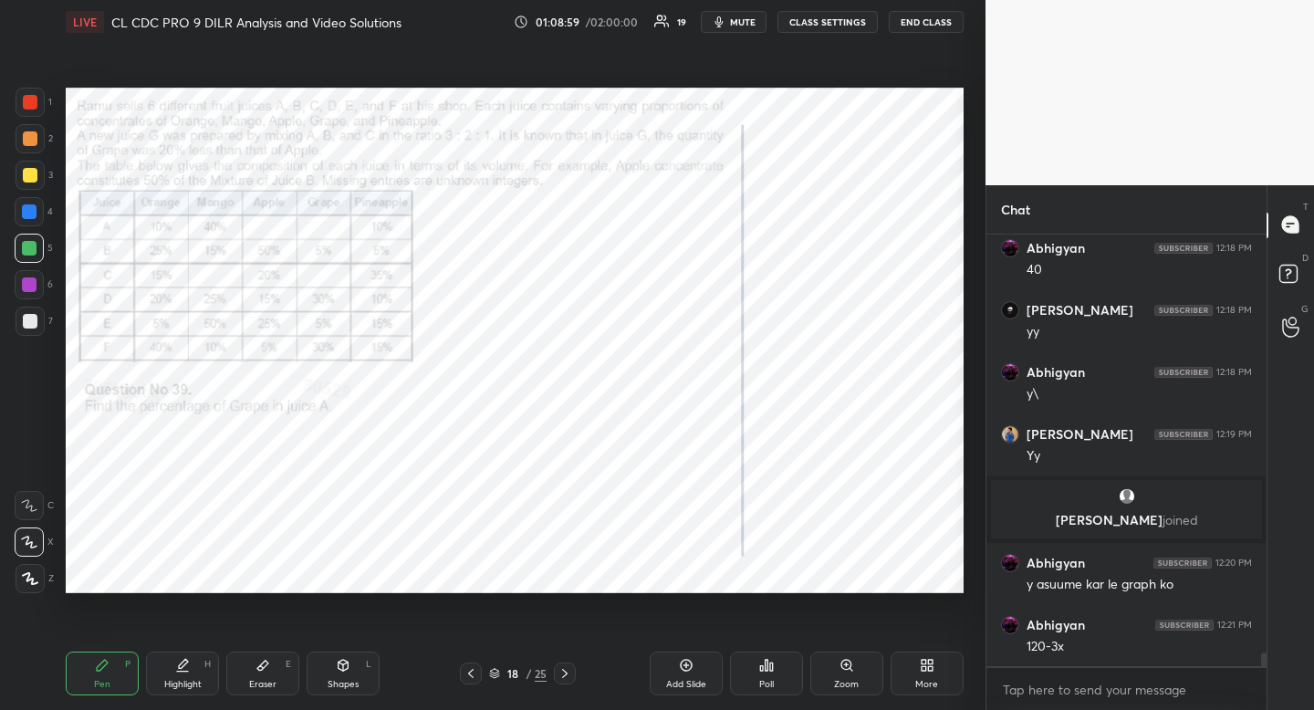
click at [26, 111] on div at bounding box center [30, 102] width 29 height 29
drag, startPoint x: 26, startPoint y: 111, endPoint x: 34, endPoint y: 120, distance: 11.6
click at [26, 111] on div at bounding box center [30, 102] width 29 height 29
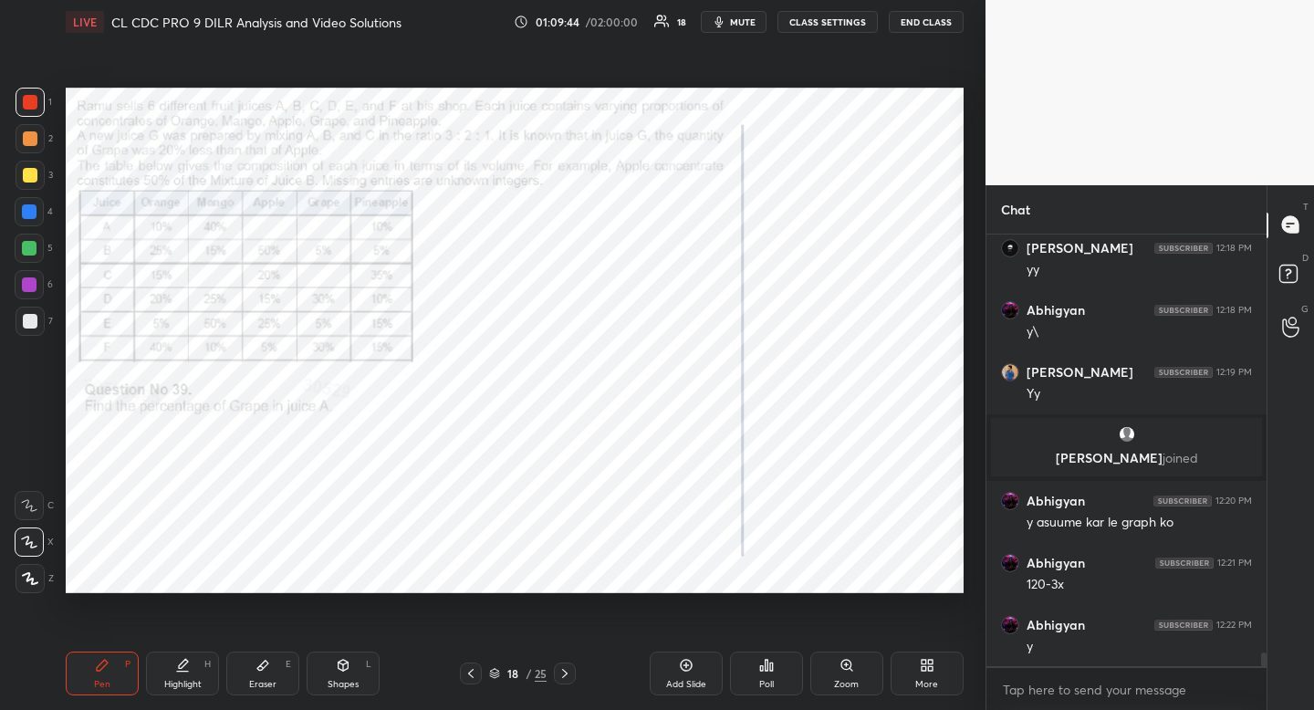
scroll to position [13529, 0]
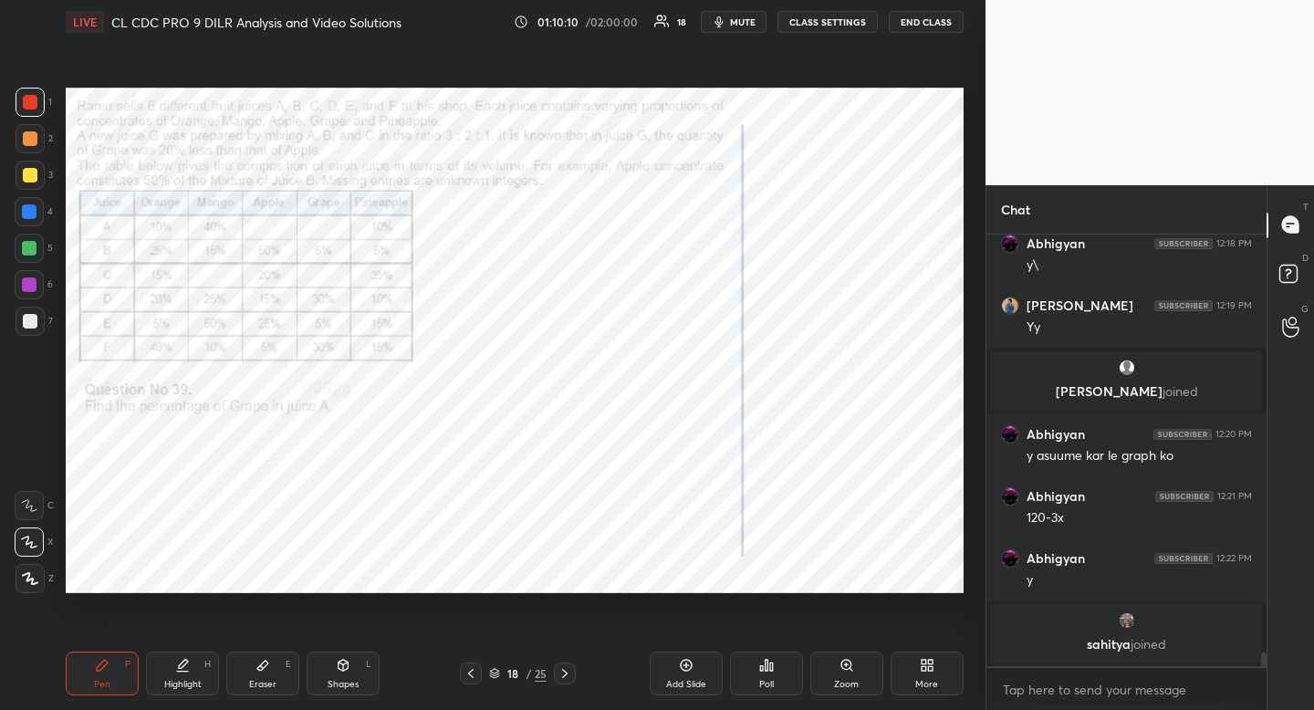
click at [341, 674] on div "Shapes L" at bounding box center [343, 674] width 73 height 44
click at [27, 464] on icon at bounding box center [30, 469] width 15 height 15
drag, startPoint x: 27, startPoint y: 464, endPoint x: 62, endPoint y: 469, distance: 35.1
click at [27, 464] on icon at bounding box center [30, 469] width 15 height 15
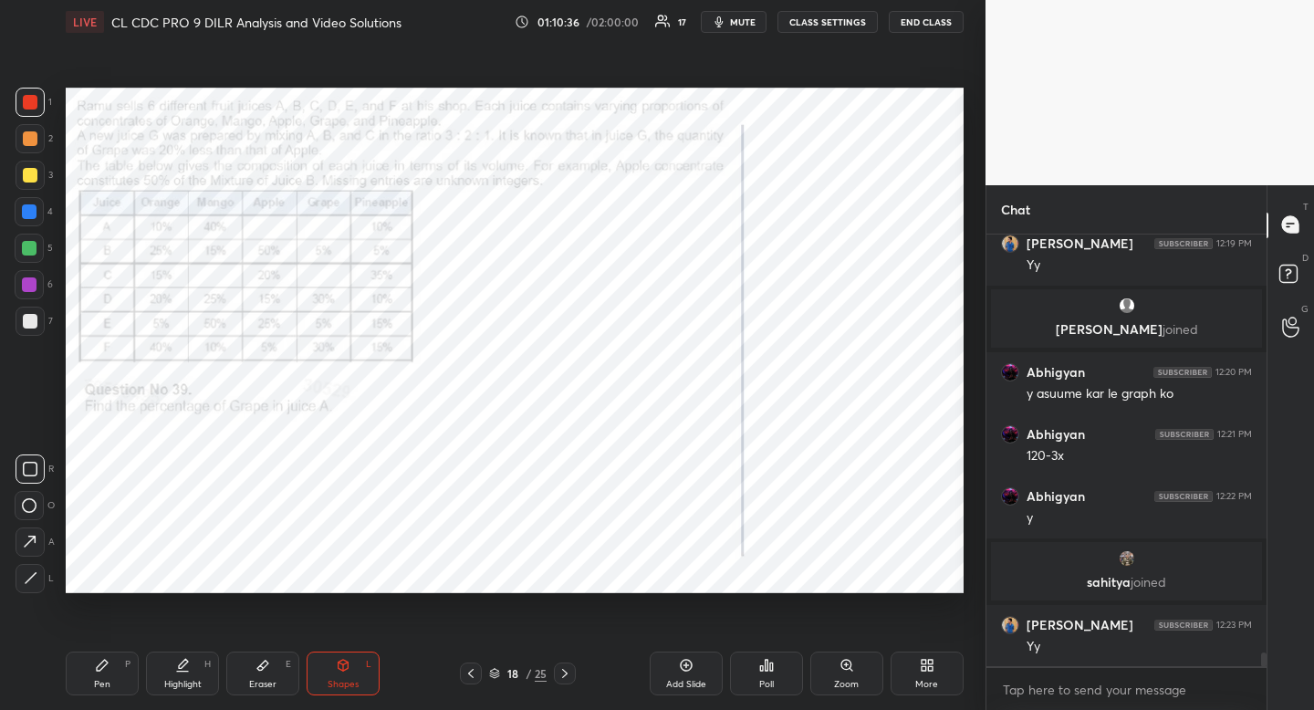
scroll to position [13588, 0]
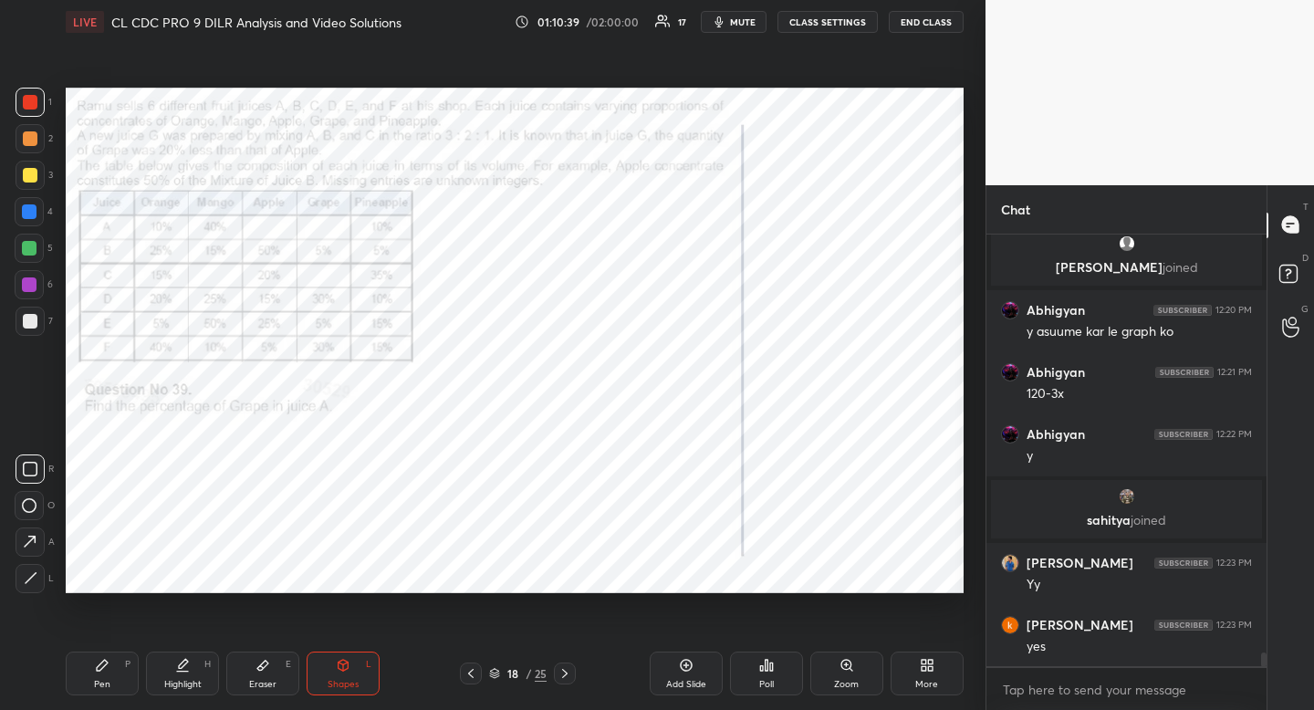
click at [95, 661] on icon at bounding box center [102, 665] width 15 height 15
click at [32, 213] on div at bounding box center [29, 211] width 15 height 15
click at [165, 689] on div "Highlight" at bounding box center [182, 684] width 37 height 9
click at [179, 687] on div "Highlight" at bounding box center [182, 684] width 37 height 9
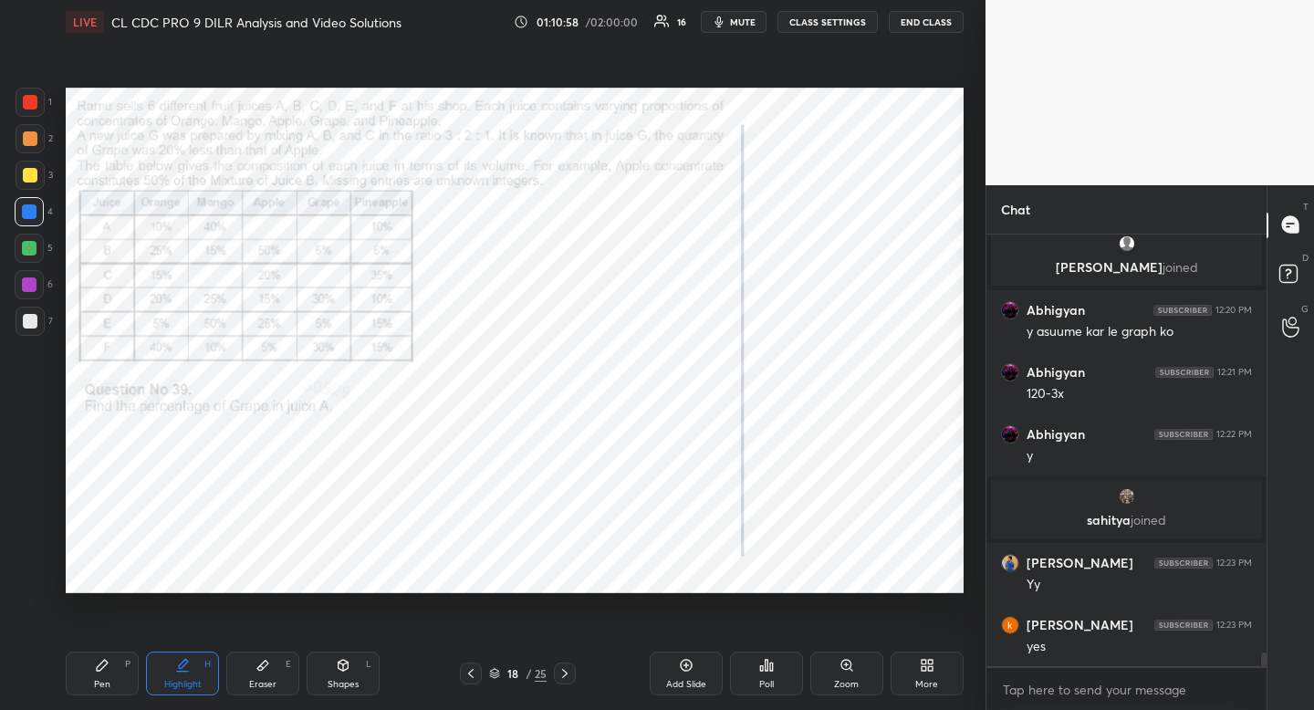
scroll to position [13650, 0]
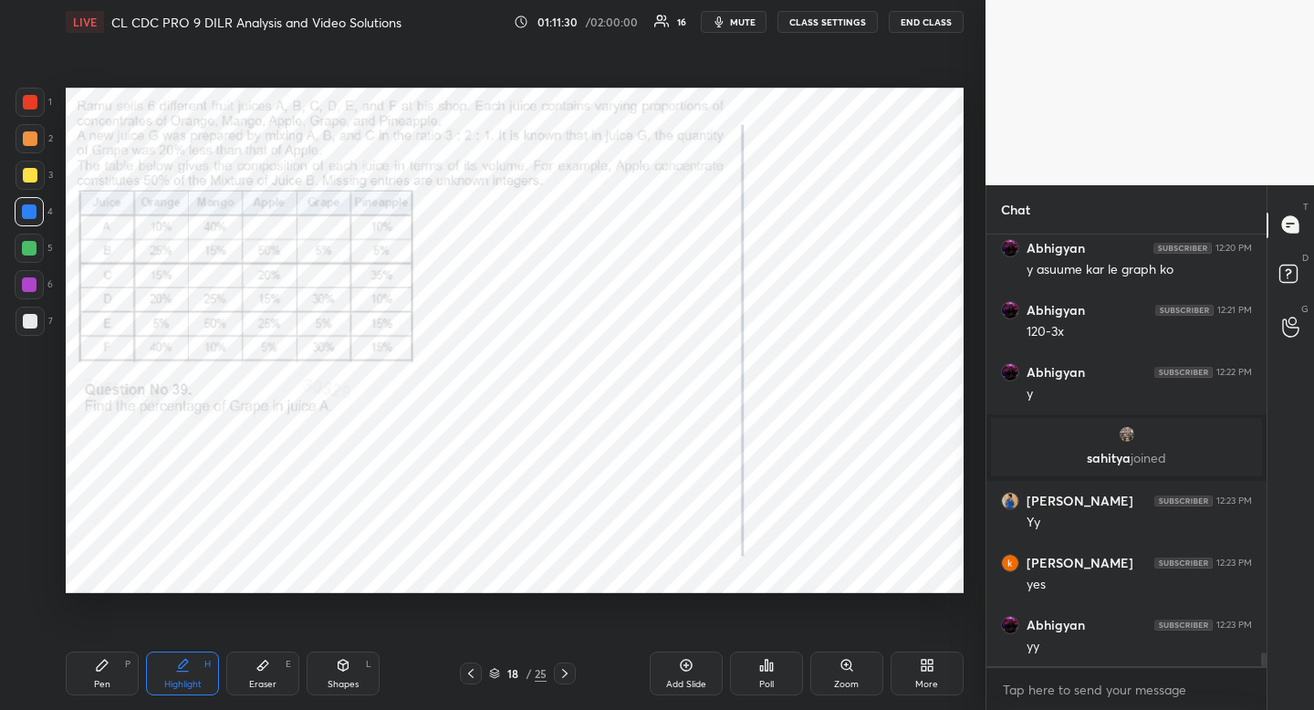
click at [90, 673] on div "Pen P" at bounding box center [102, 674] width 73 height 44
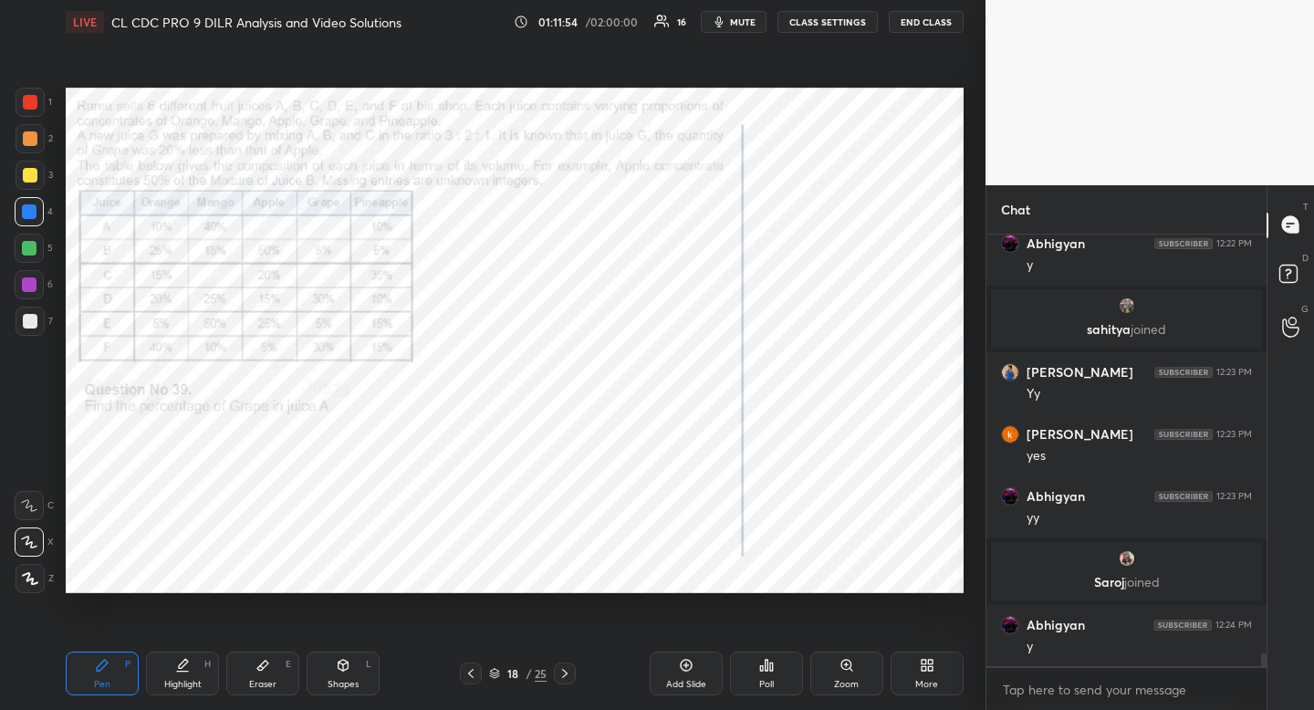
scroll to position [13707, 0]
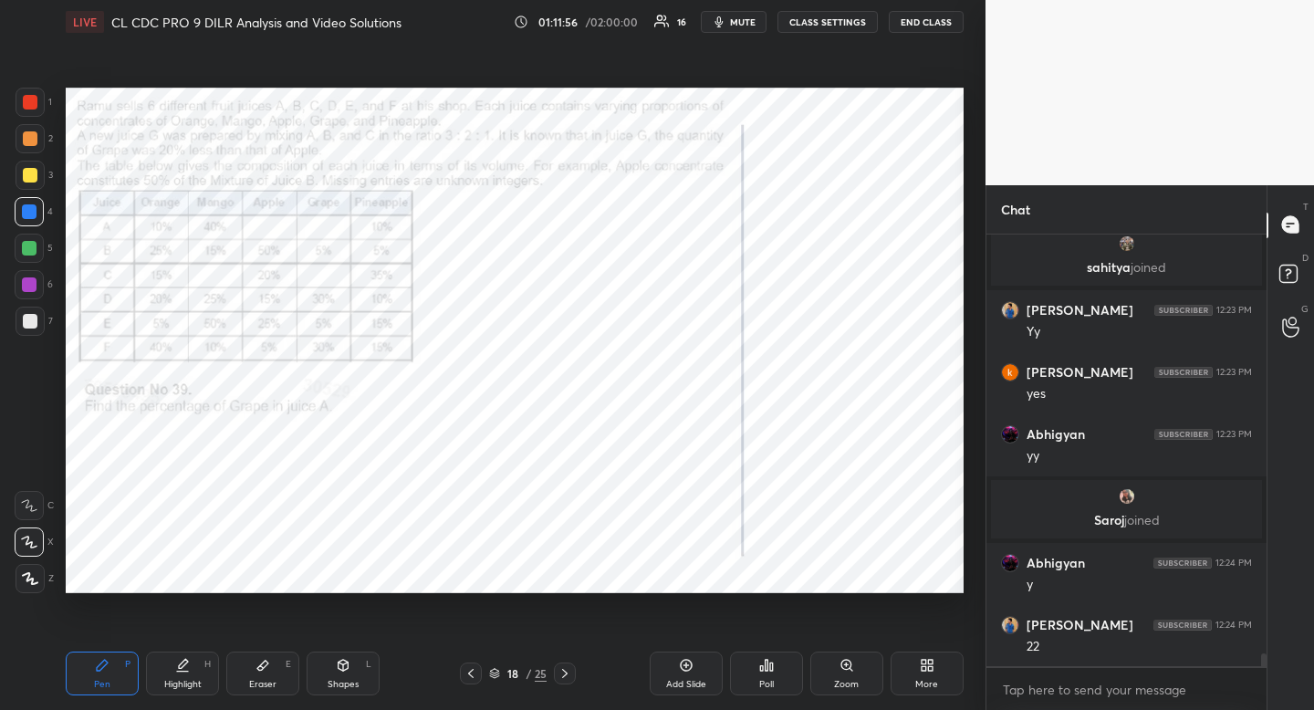
click at [169, 674] on div "Highlight H" at bounding box center [182, 674] width 73 height 44
drag, startPoint x: 169, startPoint y: 674, endPoint x: 168, endPoint y: 612, distance: 61.2
click at [169, 674] on div "Highlight H" at bounding box center [182, 674] width 73 height 44
click at [97, 685] on div "Pen" at bounding box center [102, 684] width 16 height 9
drag, startPoint x: 97, startPoint y: 685, endPoint x: 97, endPoint y: 659, distance: 26.5
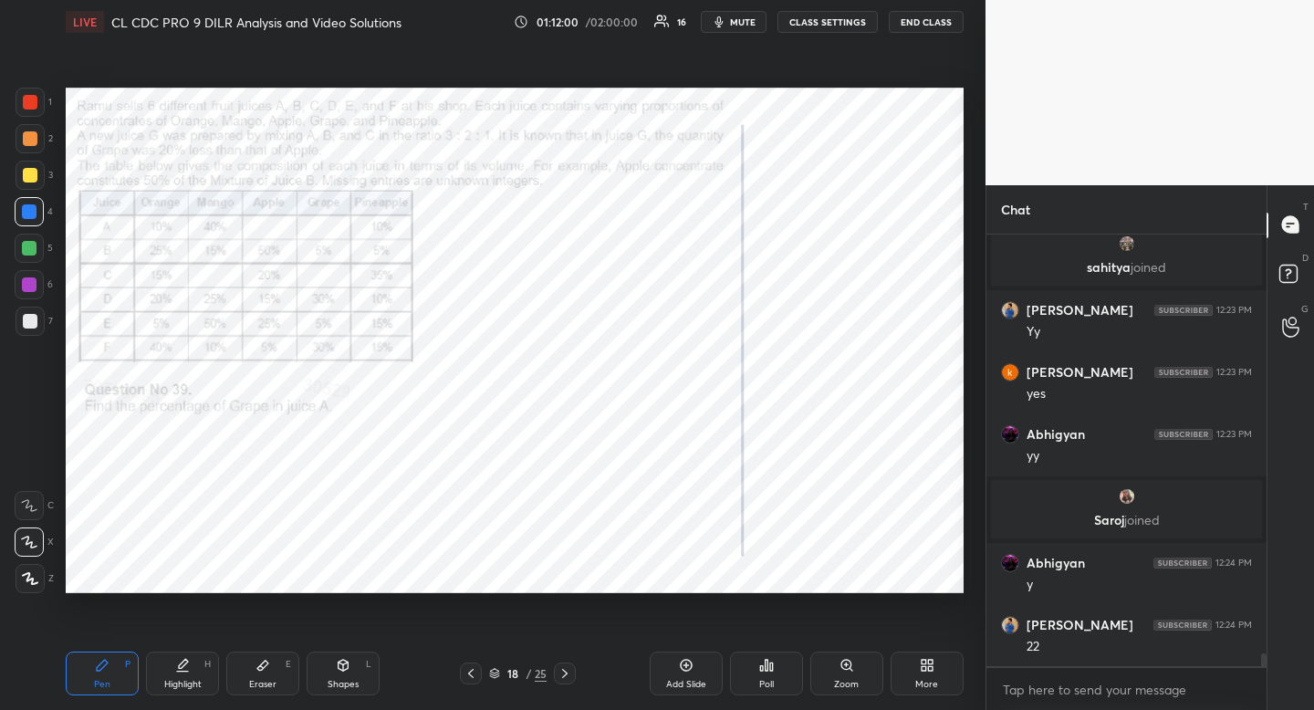
click at [97, 685] on div "Pen" at bounding box center [102, 684] width 16 height 9
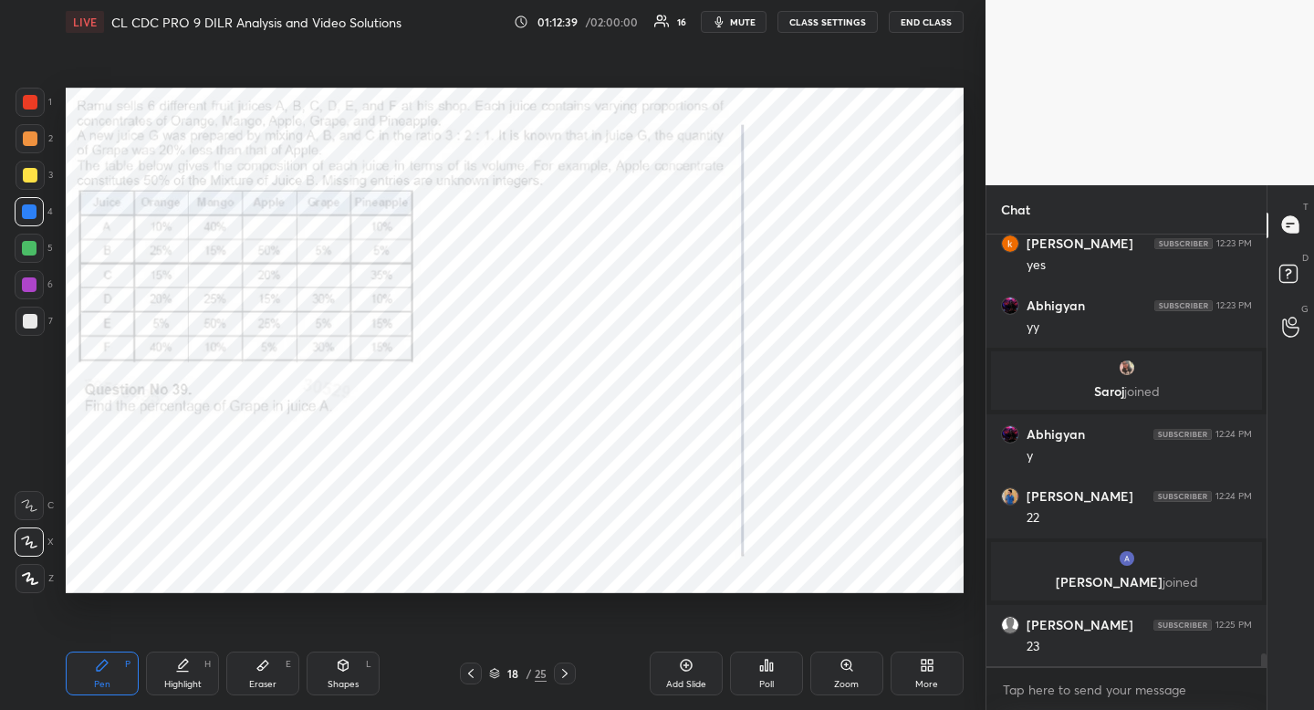
scroll to position [13849, 0]
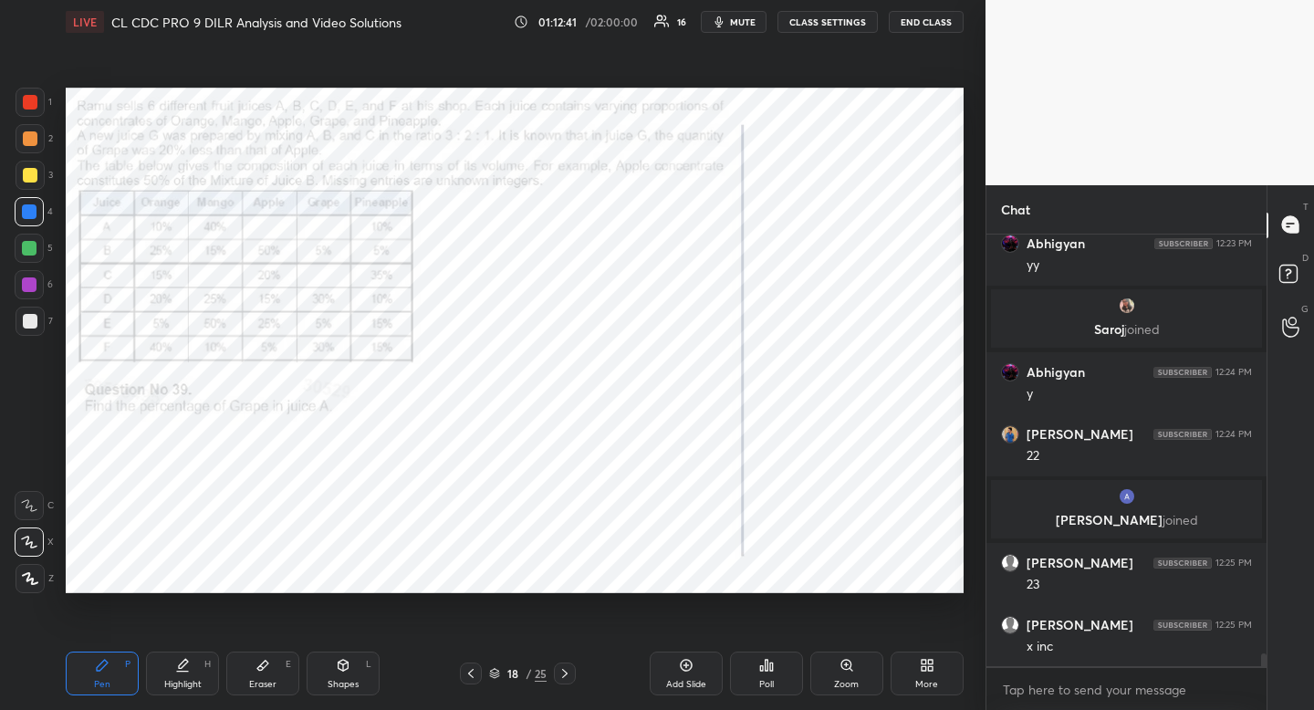
click at [271, 664] on div "Eraser E" at bounding box center [262, 674] width 73 height 44
drag, startPoint x: 272, startPoint y: 664, endPoint x: 361, endPoint y: 604, distance: 107.8
click at [272, 664] on div "Eraser E" at bounding box center [262, 674] width 73 height 44
click at [102, 661] on icon at bounding box center [102, 665] width 15 height 15
click at [111, 661] on div "Pen P" at bounding box center [102, 674] width 73 height 44
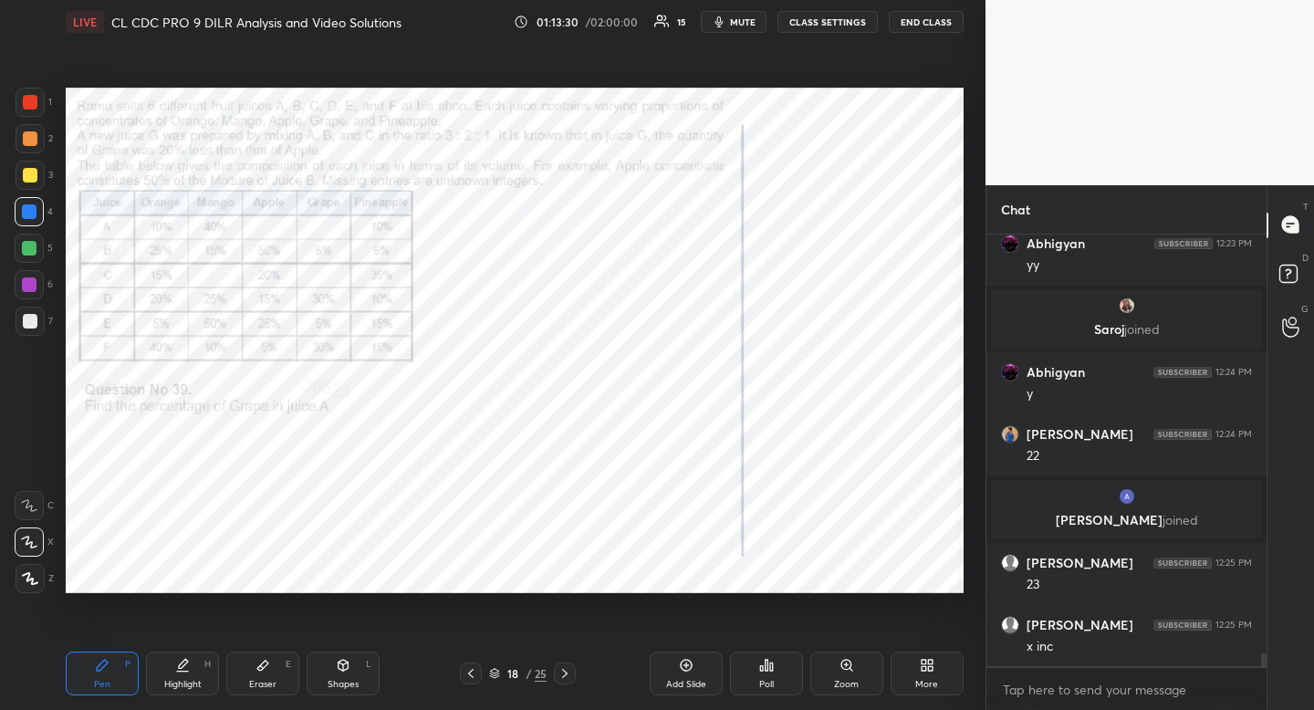
click at [185, 689] on div "Highlight" at bounding box center [182, 684] width 37 height 9
drag, startPoint x: 185, startPoint y: 689, endPoint x: 246, endPoint y: 606, distance: 103.1
click at [183, 683] on div "Highlight" at bounding box center [182, 684] width 37 height 9
click at [94, 683] on div "Pen" at bounding box center [102, 684] width 16 height 9
drag, startPoint x: 94, startPoint y: 683, endPoint x: 126, endPoint y: 601, distance: 87.3
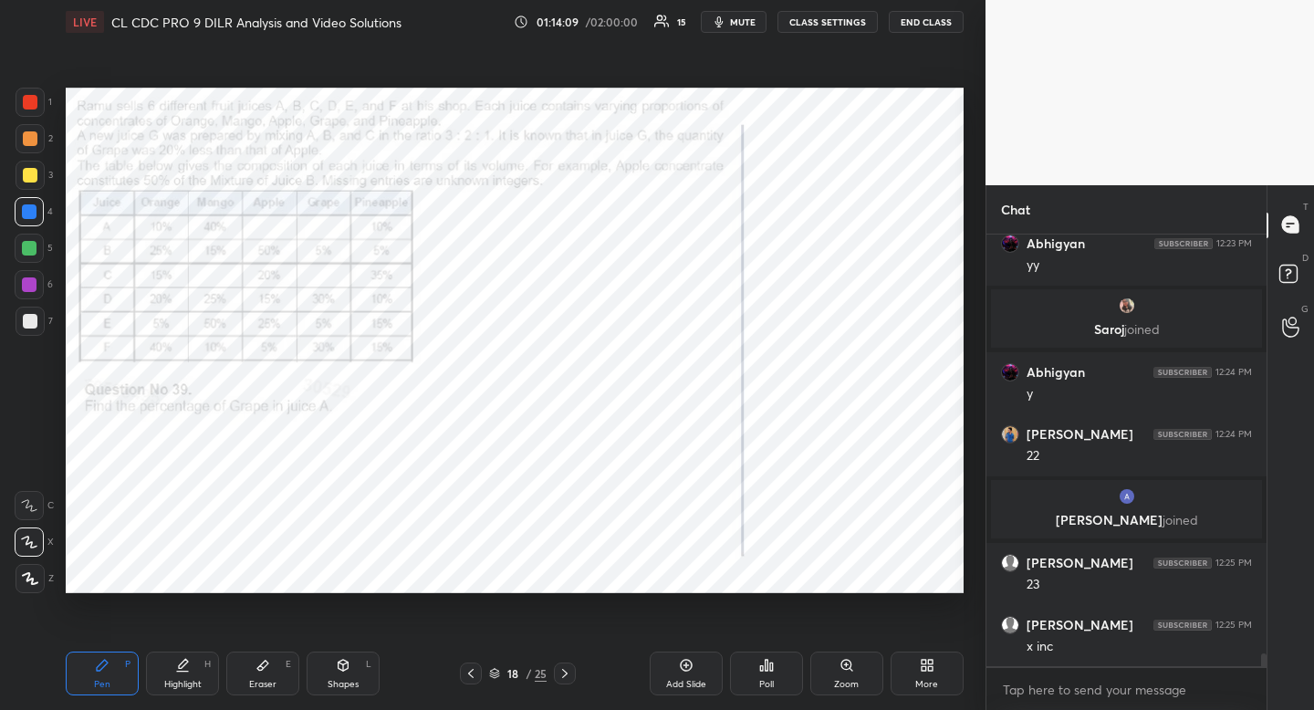
click at [94, 683] on div "Pen" at bounding box center [102, 684] width 16 height 9
click at [181, 684] on div "Highlight" at bounding box center [182, 684] width 37 height 9
drag, startPoint x: 181, startPoint y: 684, endPoint x: 231, endPoint y: 633, distance: 71.0
click at [189, 672] on div "Highlight H" at bounding box center [182, 674] width 73 height 44
click at [253, 669] on div "Eraser E" at bounding box center [262, 674] width 73 height 44
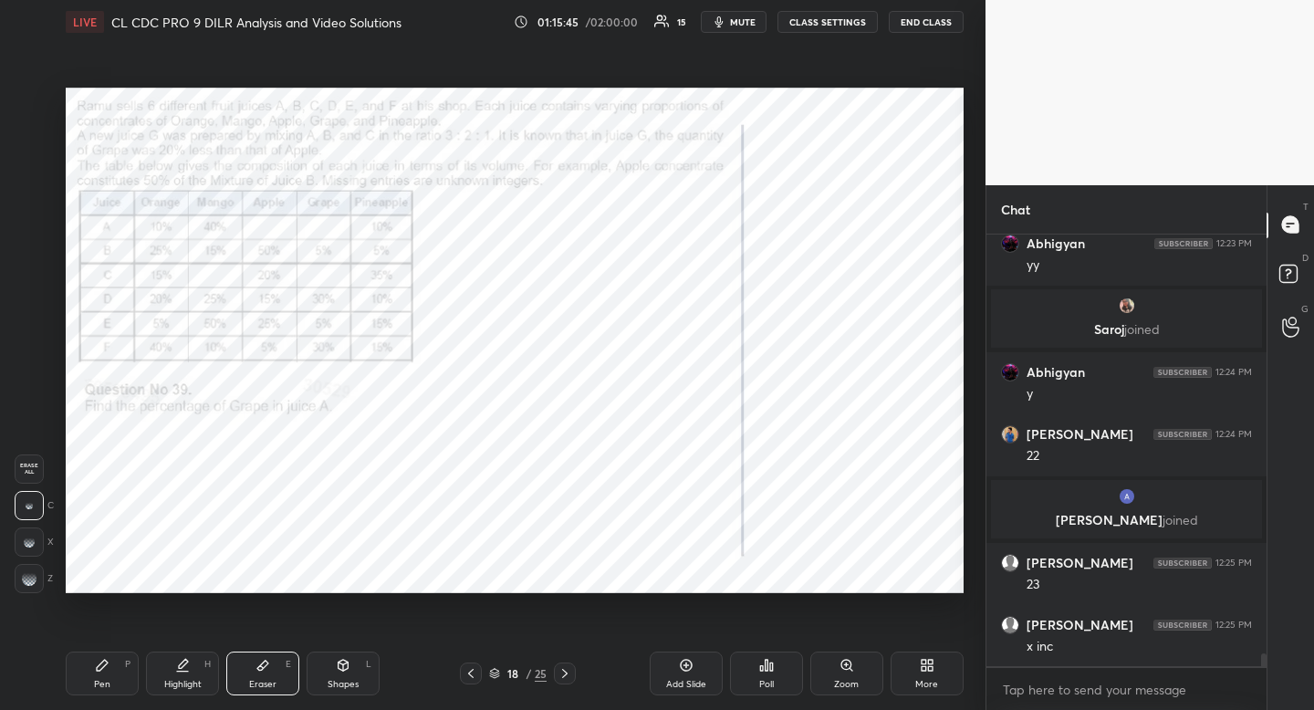
click at [255, 669] on div "Eraser E" at bounding box center [262, 674] width 73 height 44
drag, startPoint x: 255, startPoint y: 669, endPoint x: 254, endPoint y: 613, distance: 55.7
click at [255, 669] on div "Eraser E" at bounding box center [262, 674] width 73 height 44
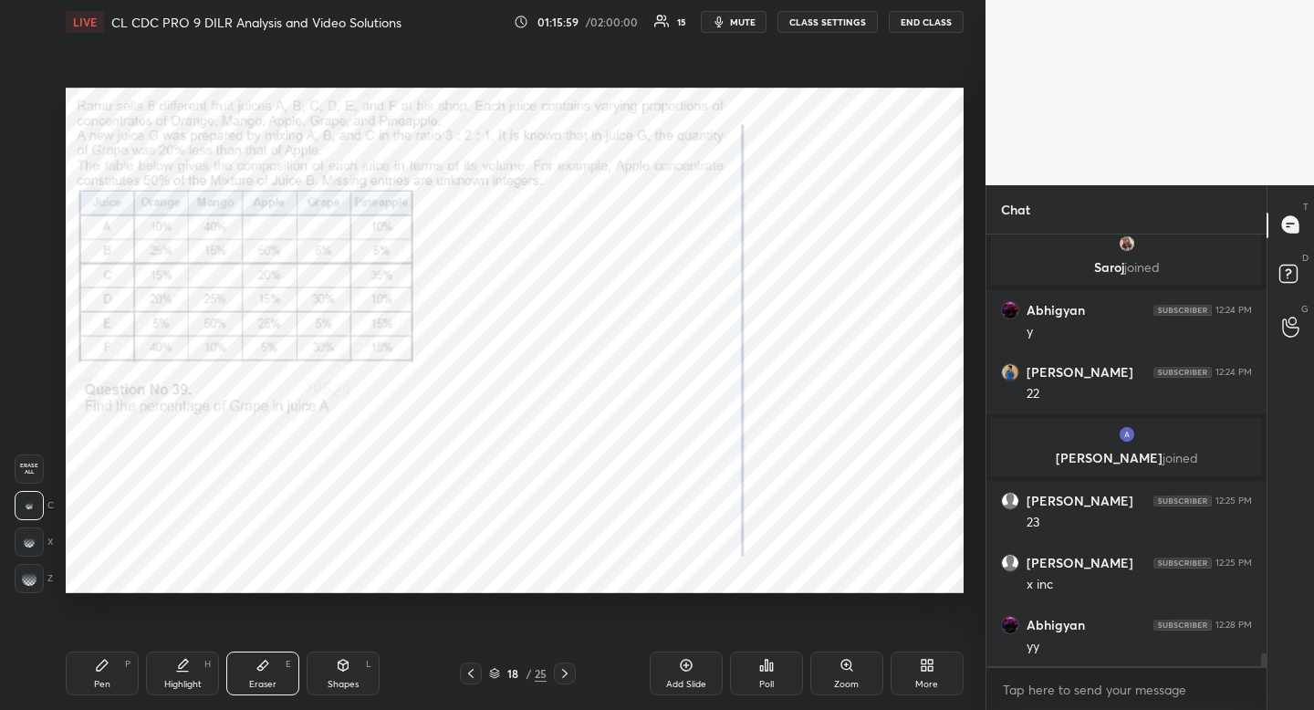
click at [78, 685] on div "Pen P" at bounding box center [102, 674] width 73 height 44
drag, startPoint x: 78, startPoint y: 685, endPoint x: 197, endPoint y: 598, distance: 148.2
click at [88, 675] on div "Pen P" at bounding box center [102, 674] width 73 height 44
click at [197, 662] on div "Highlight H" at bounding box center [182, 674] width 73 height 44
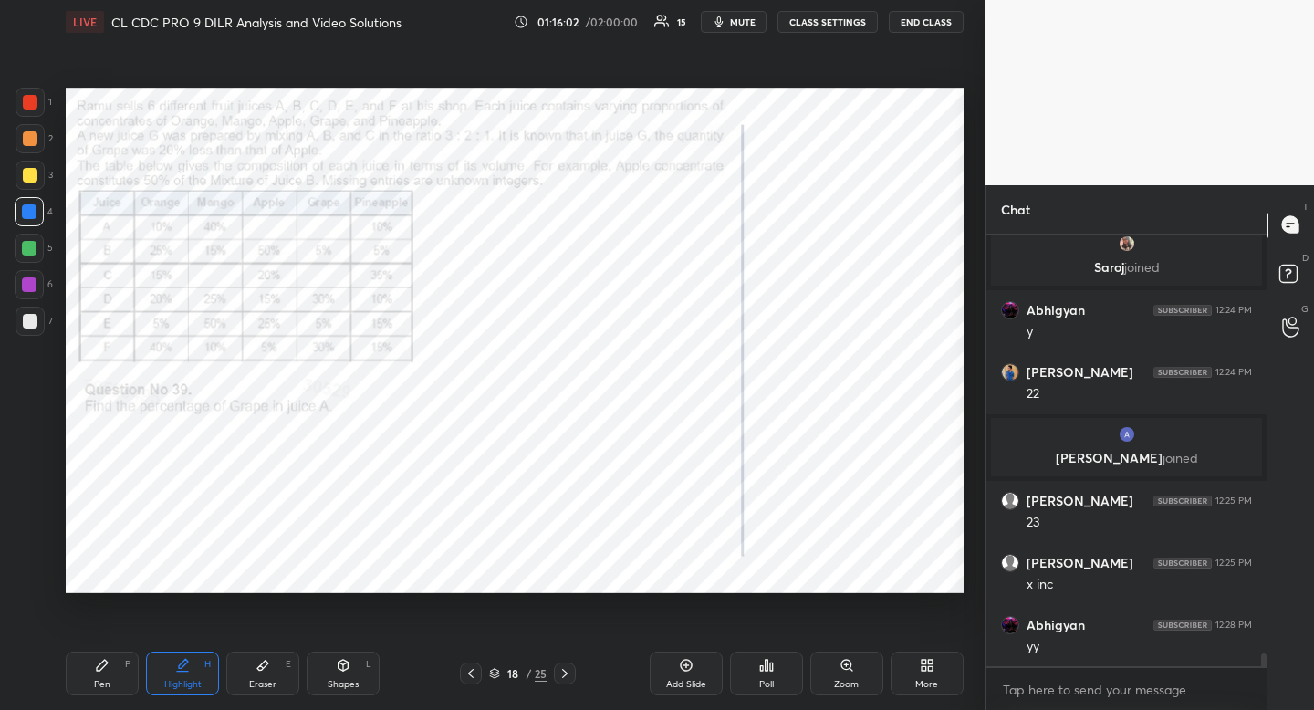
drag, startPoint x: 197, startPoint y: 662, endPoint x: 339, endPoint y: 596, distance: 156.0
click at [197, 662] on div "Highlight H" at bounding box center [182, 674] width 73 height 44
click at [258, 676] on div "Eraser E" at bounding box center [262, 674] width 73 height 44
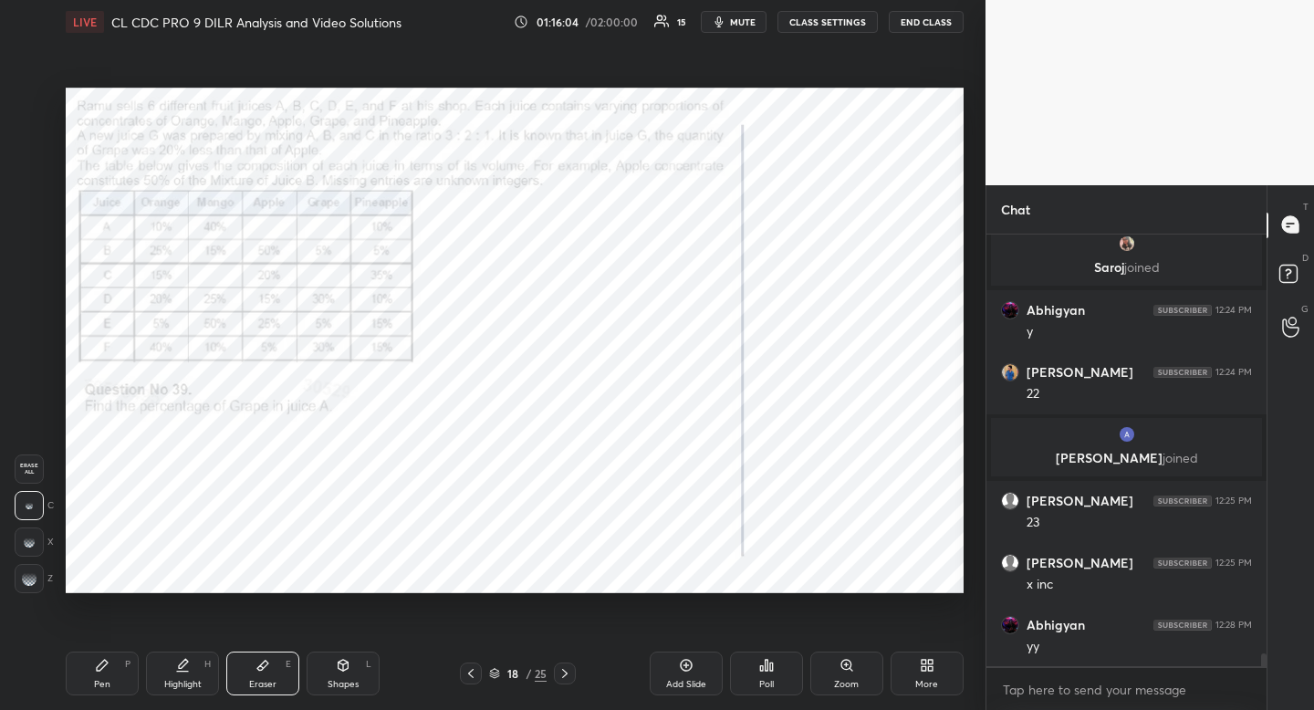
drag, startPoint x: 258, startPoint y: 676, endPoint x: 345, endPoint y: 616, distance: 105.6
click at [258, 676] on div "Eraser E" at bounding box center [262, 674] width 73 height 44
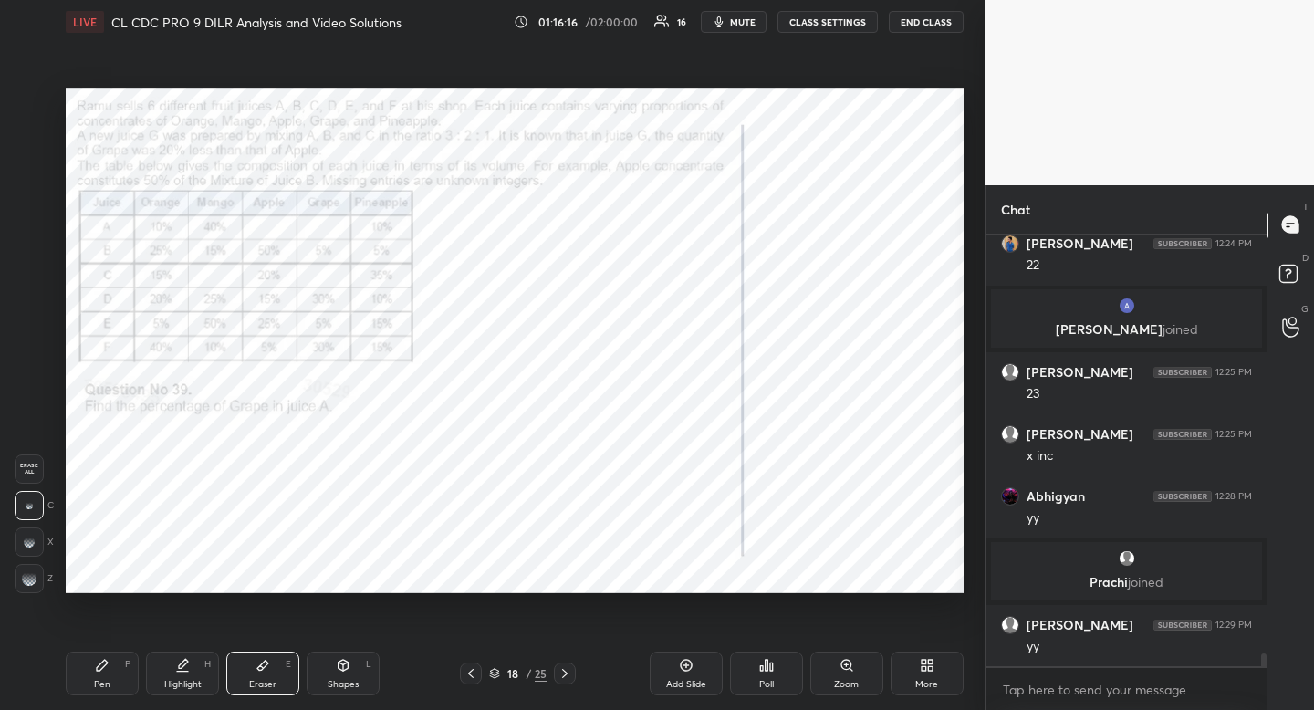
scroll to position [13974, 0]
click at [119, 670] on div "Pen P" at bounding box center [102, 674] width 73 height 44
drag, startPoint x: 119, startPoint y: 670, endPoint x: 163, endPoint y: 602, distance: 81.0
click at [119, 670] on div "Pen P" at bounding box center [102, 674] width 73 height 44
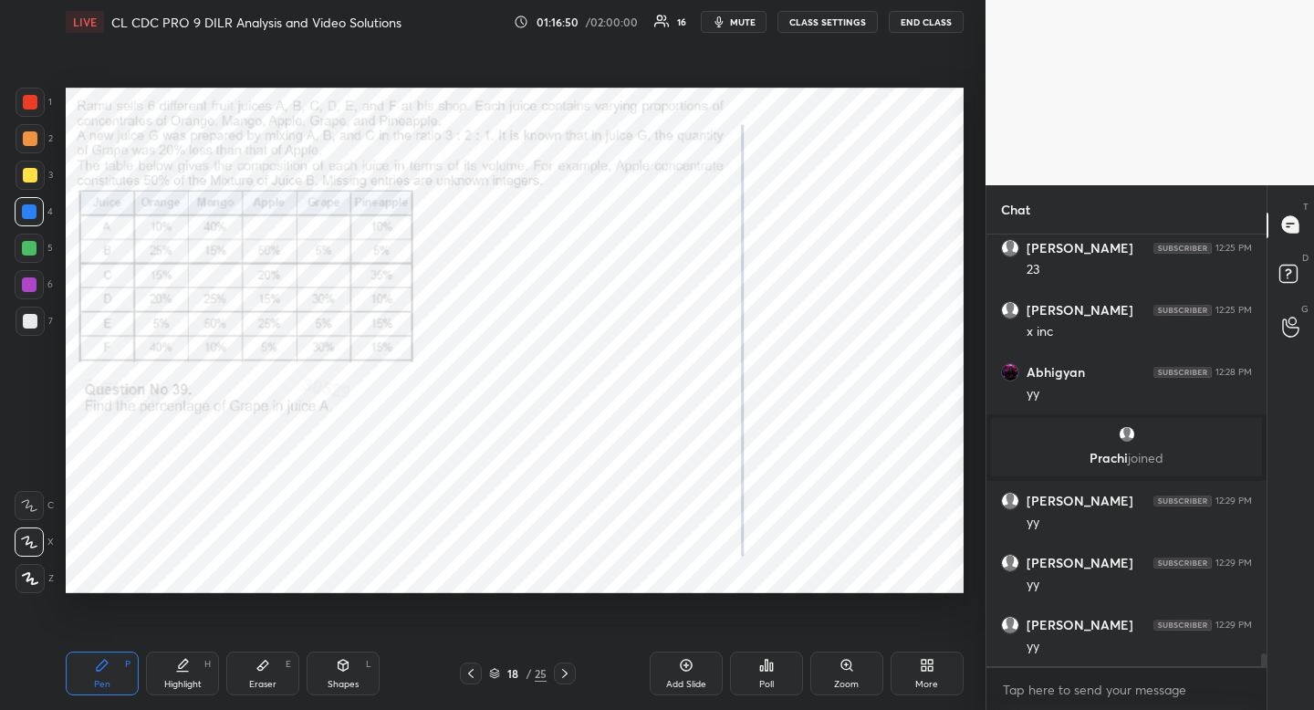
scroll to position [14160, 0]
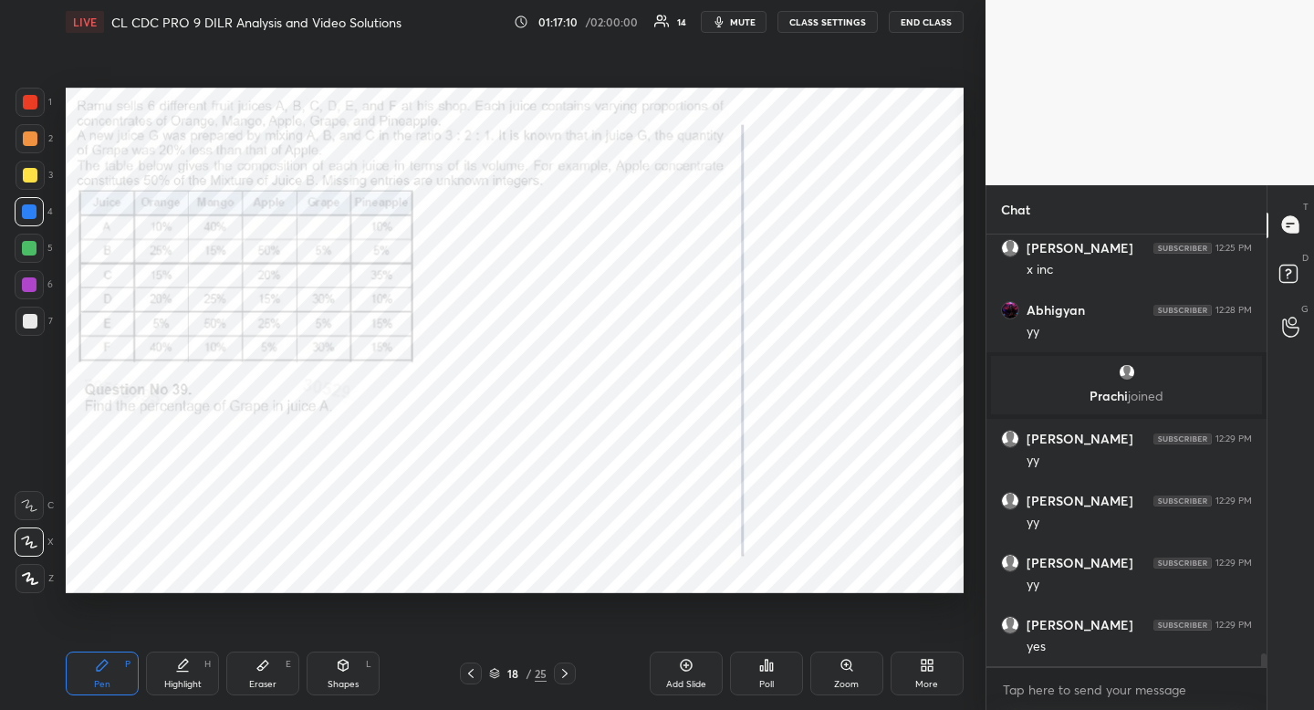
click at [193, 674] on div "Highlight H" at bounding box center [182, 674] width 73 height 44
click at [110, 674] on div "Pen P" at bounding box center [102, 674] width 73 height 44
drag, startPoint x: 110, startPoint y: 674, endPoint x: 111, endPoint y: 664, distance: 9.3
click at [110, 674] on div "Pen P" at bounding box center [102, 674] width 73 height 44
click at [26, 101] on div at bounding box center [30, 102] width 15 height 15
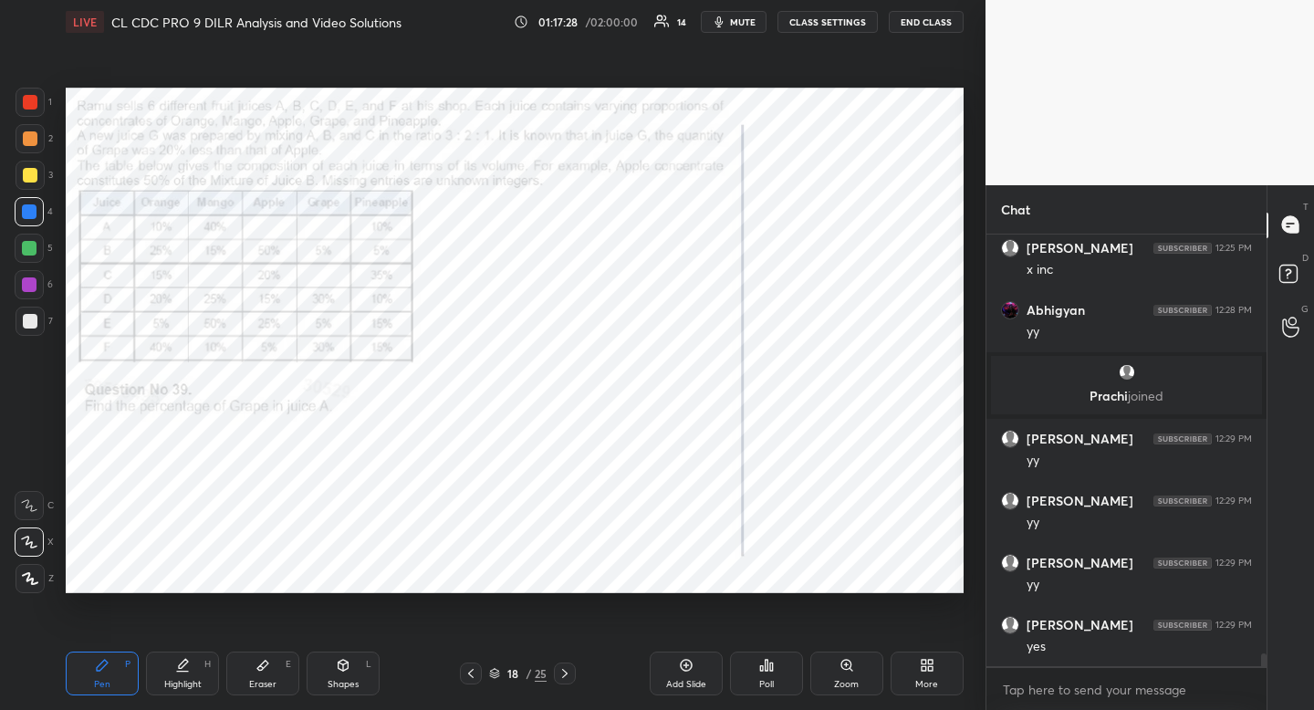
click at [31, 99] on div at bounding box center [30, 102] width 15 height 15
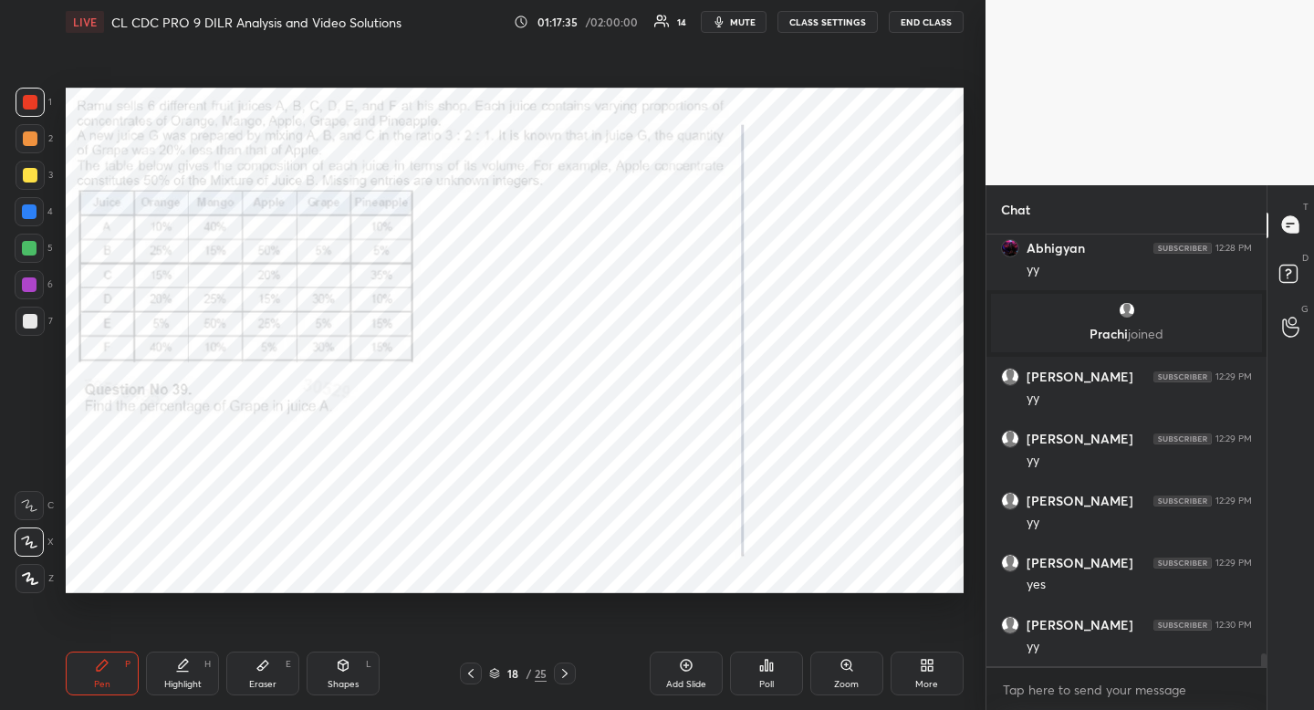
click at [265, 667] on icon at bounding box center [263, 665] width 15 height 15
drag, startPoint x: 265, startPoint y: 667, endPoint x: 277, endPoint y: 647, distance: 23.3
click at [271, 659] on div "Eraser E" at bounding box center [262, 674] width 73 height 44
drag, startPoint x: 102, startPoint y: 670, endPoint x: 92, endPoint y: 662, distance: 13.0
click at [102, 670] on icon at bounding box center [102, 665] width 15 height 15
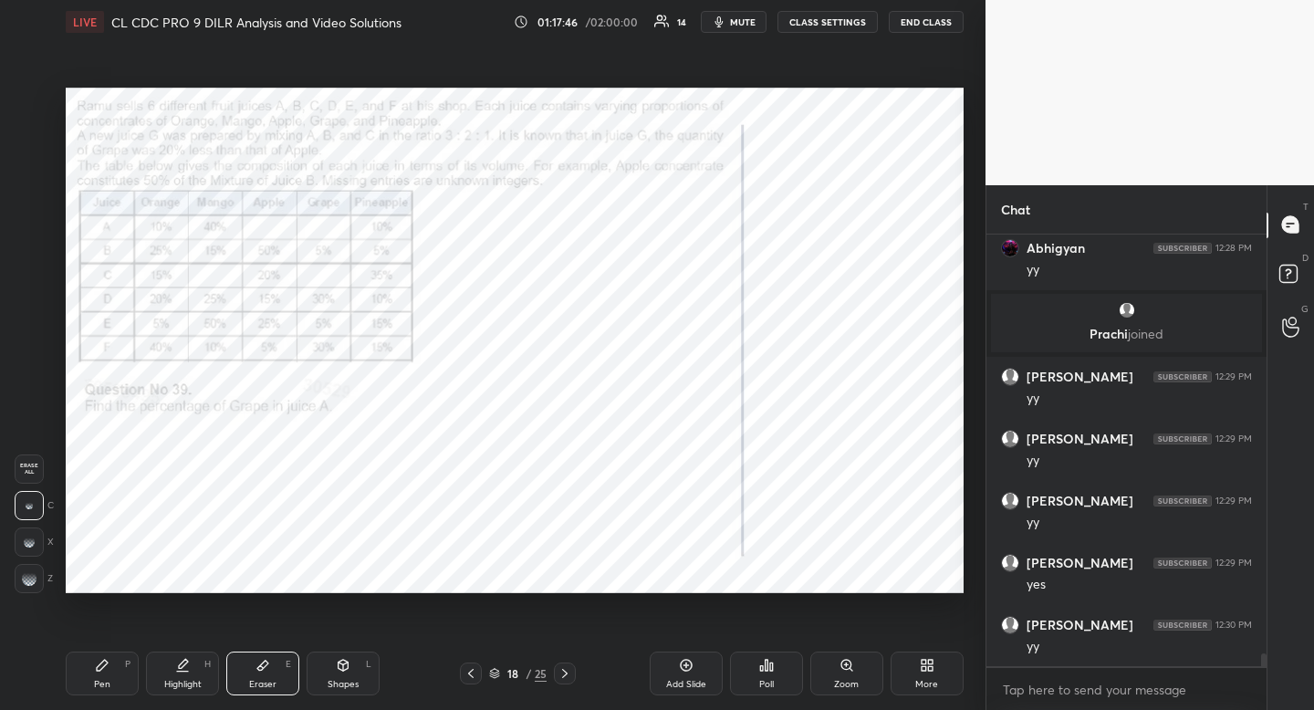
click at [95, 668] on icon at bounding box center [102, 665] width 15 height 15
click at [33, 205] on div at bounding box center [29, 211] width 15 height 15
click at [28, 207] on div at bounding box center [29, 211] width 15 height 15
click at [95, 662] on icon at bounding box center [102, 665] width 15 height 15
drag, startPoint x: 95, startPoint y: 662, endPoint x: 99, endPoint y: 623, distance: 38.5
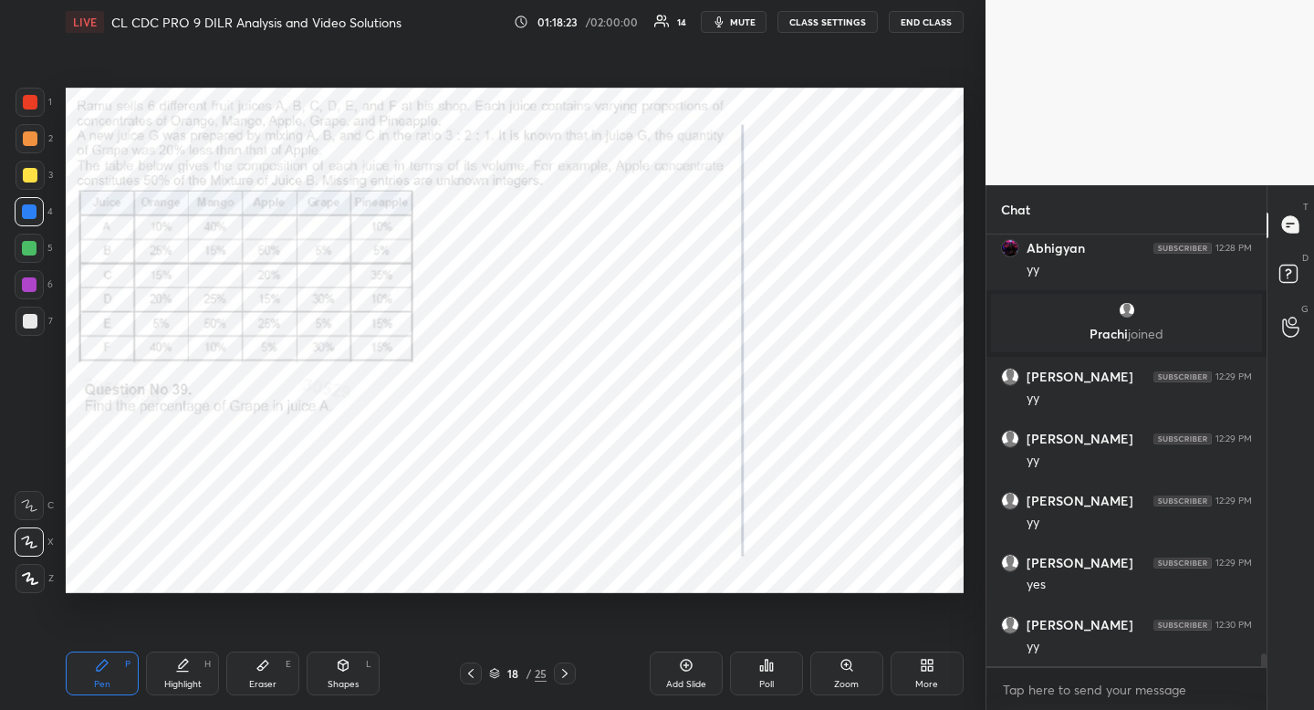
click at [95, 662] on icon at bounding box center [102, 665] width 15 height 15
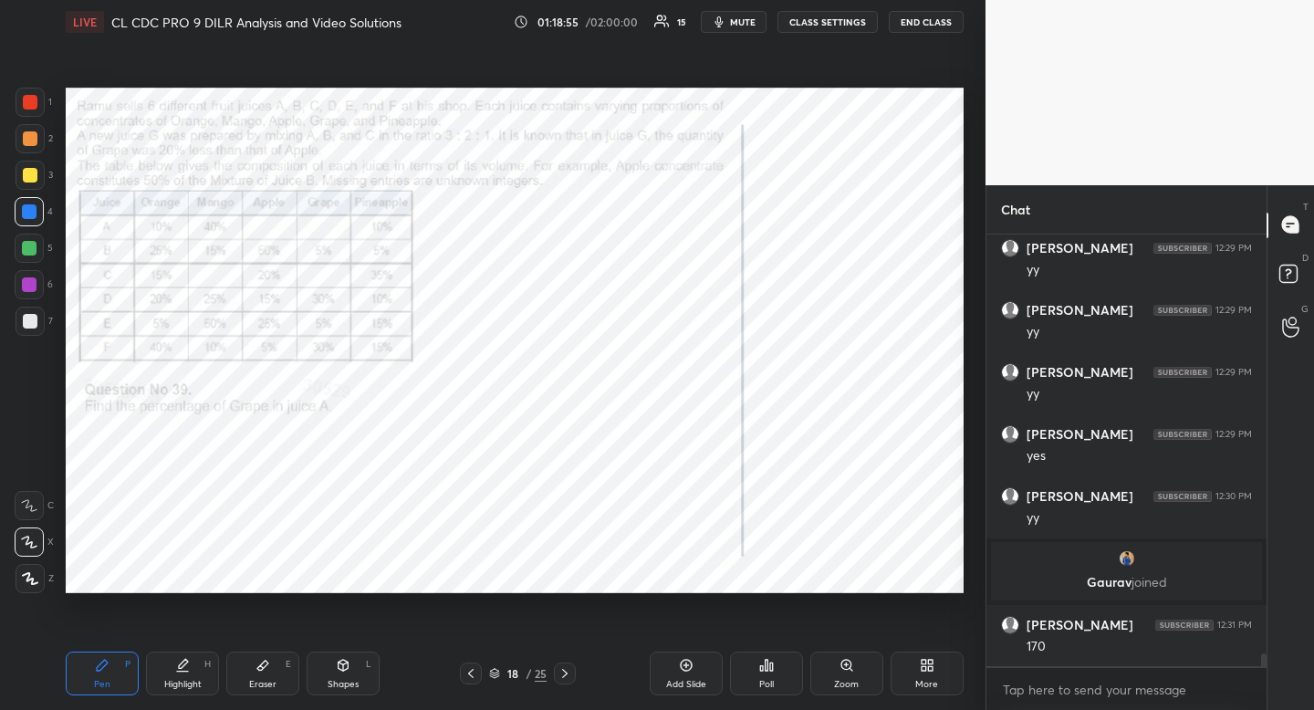
scroll to position [14310, 0]
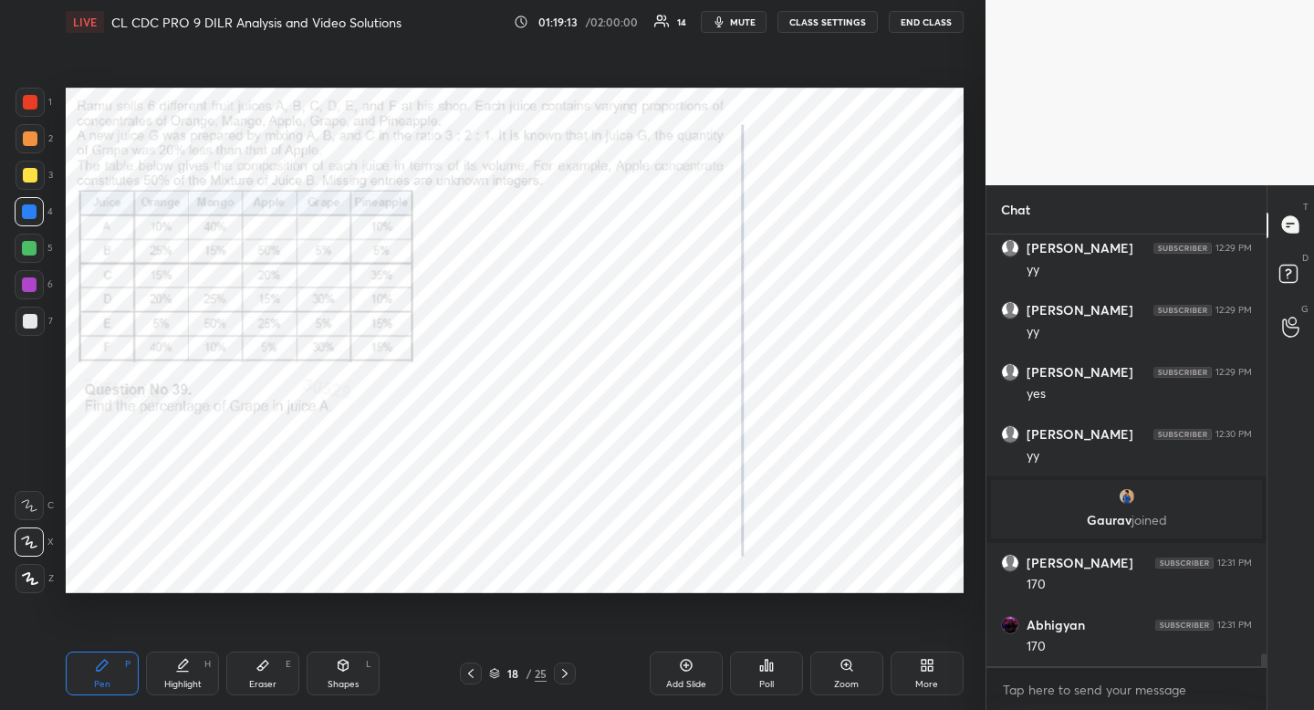
click at [263, 671] on icon at bounding box center [263, 665] width 15 height 15
drag, startPoint x: 263, startPoint y: 672, endPoint x: 254, endPoint y: 601, distance: 70.9
click at [263, 672] on icon at bounding box center [263, 665] width 15 height 15
click at [98, 677] on div "Pen P" at bounding box center [102, 674] width 73 height 44
drag, startPoint x: 98, startPoint y: 677, endPoint x: 88, endPoint y: 636, distance: 42.3
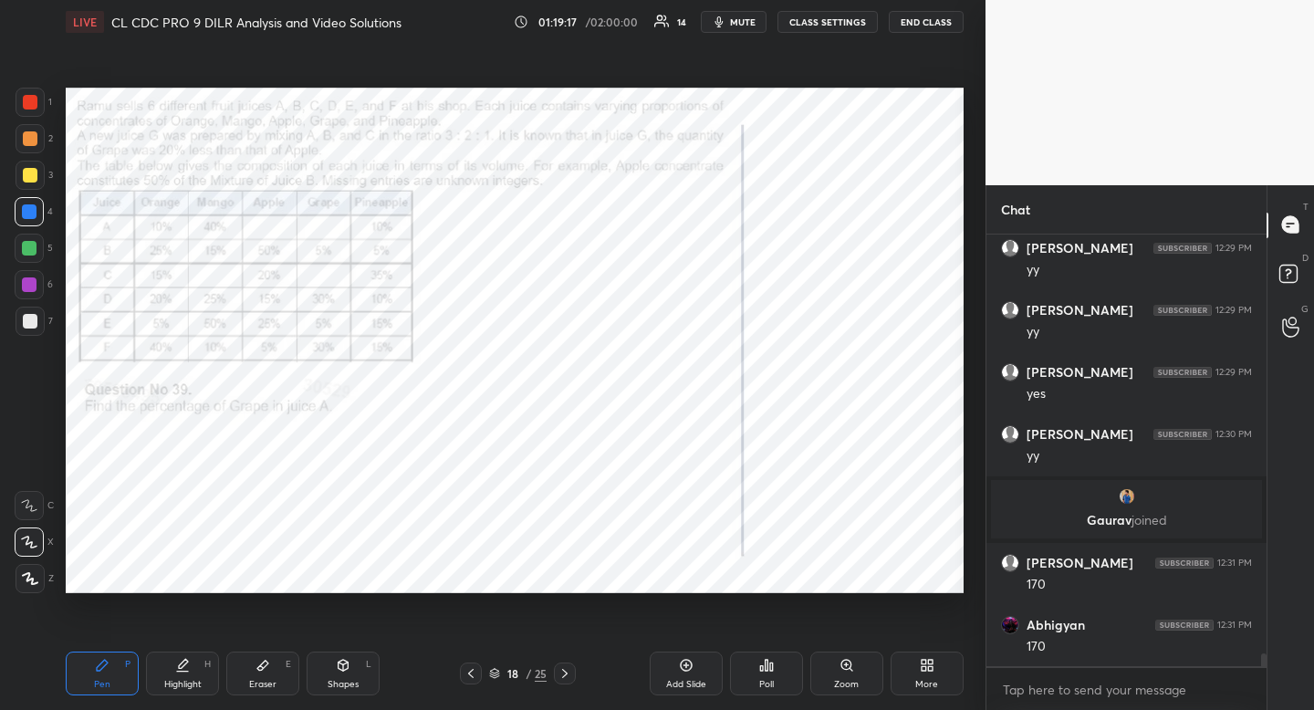
click at [89, 683] on div "Pen P" at bounding box center [102, 674] width 73 height 44
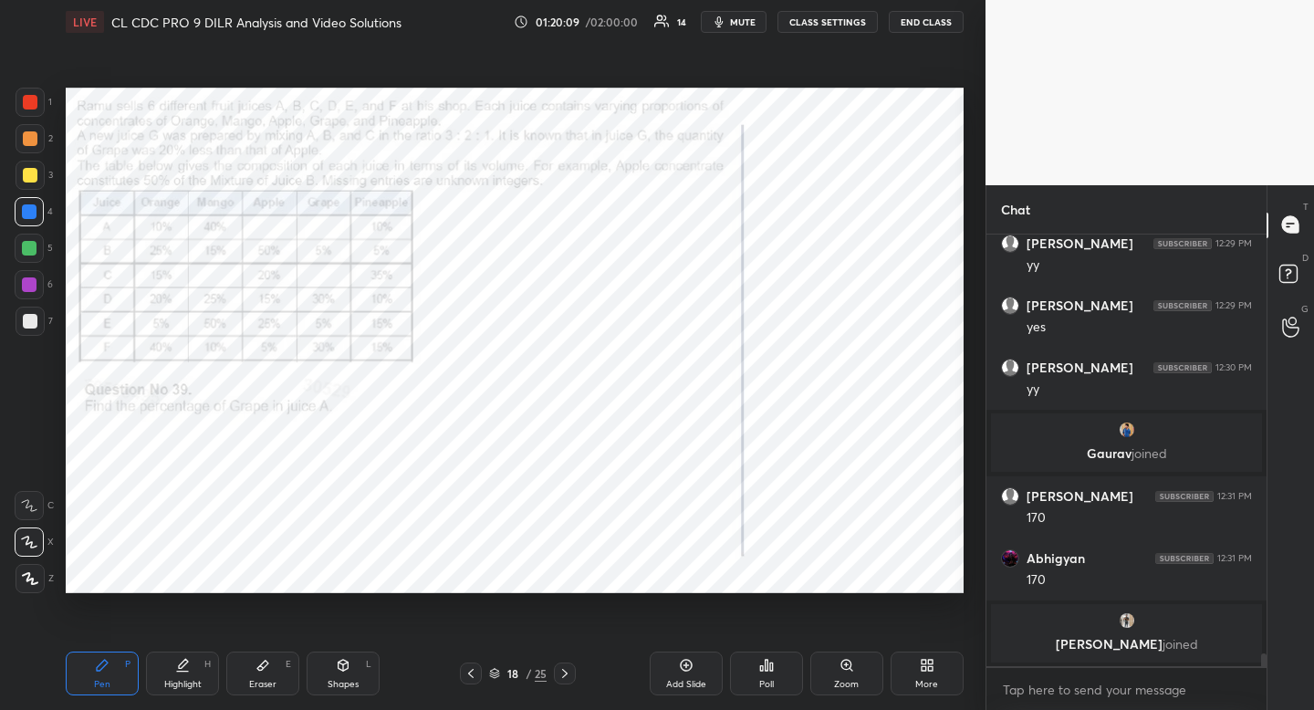
click at [183, 680] on div "Highlight" at bounding box center [182, 684] width 37 height 9
drag, startPoint x: 183, startPoint y: 677, endPoint x: 240, endPoint y: 595, distance: 99.7
click at [192, 673] on div "Highlight H" at bounding box center [182, 674] width 73 height 44
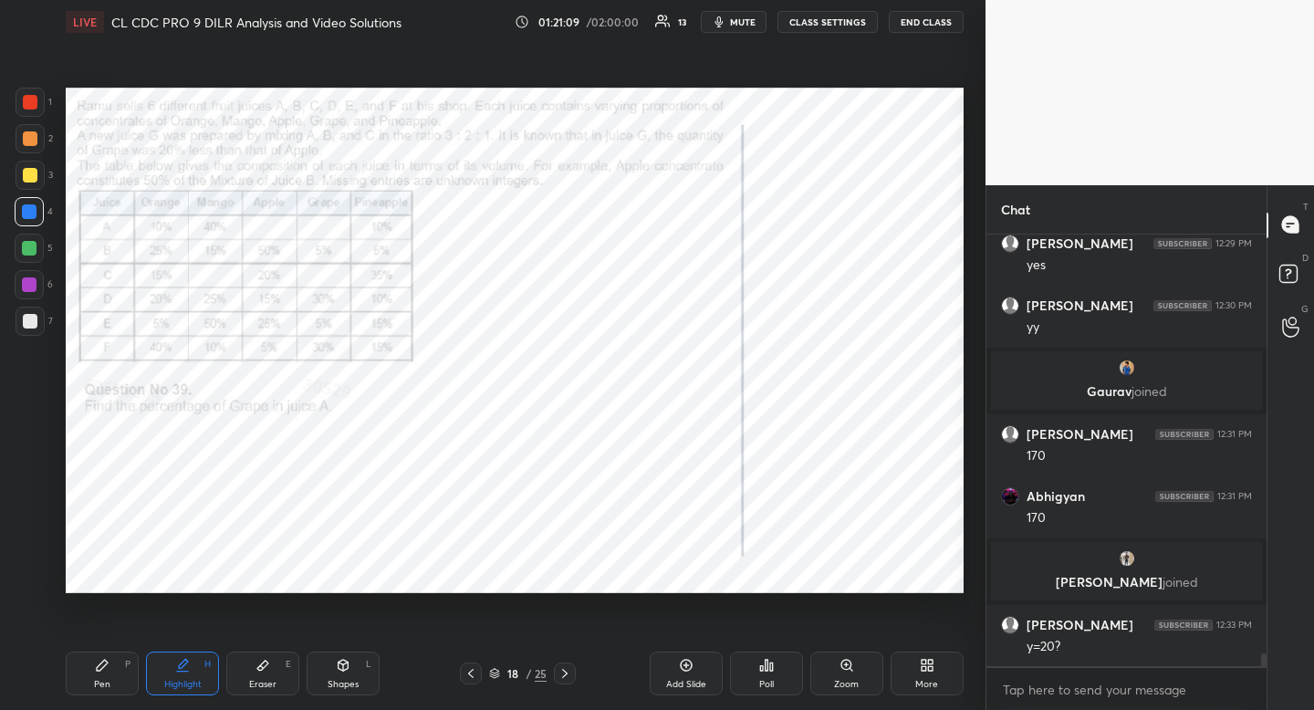
click at [119, 668] on div "Pen P" at bounding box center [102, 674] width 73 height 44
click at [36, 102] on div at bounding box center [30, 102] width 15 height 15
drag, startPoint x: 37, startPoint y: 102, endPoint x: 25, endPoint y: 115, distance: 17.4
click at [37, 102] on div at bounding box center [30, 102] width 15 height 15
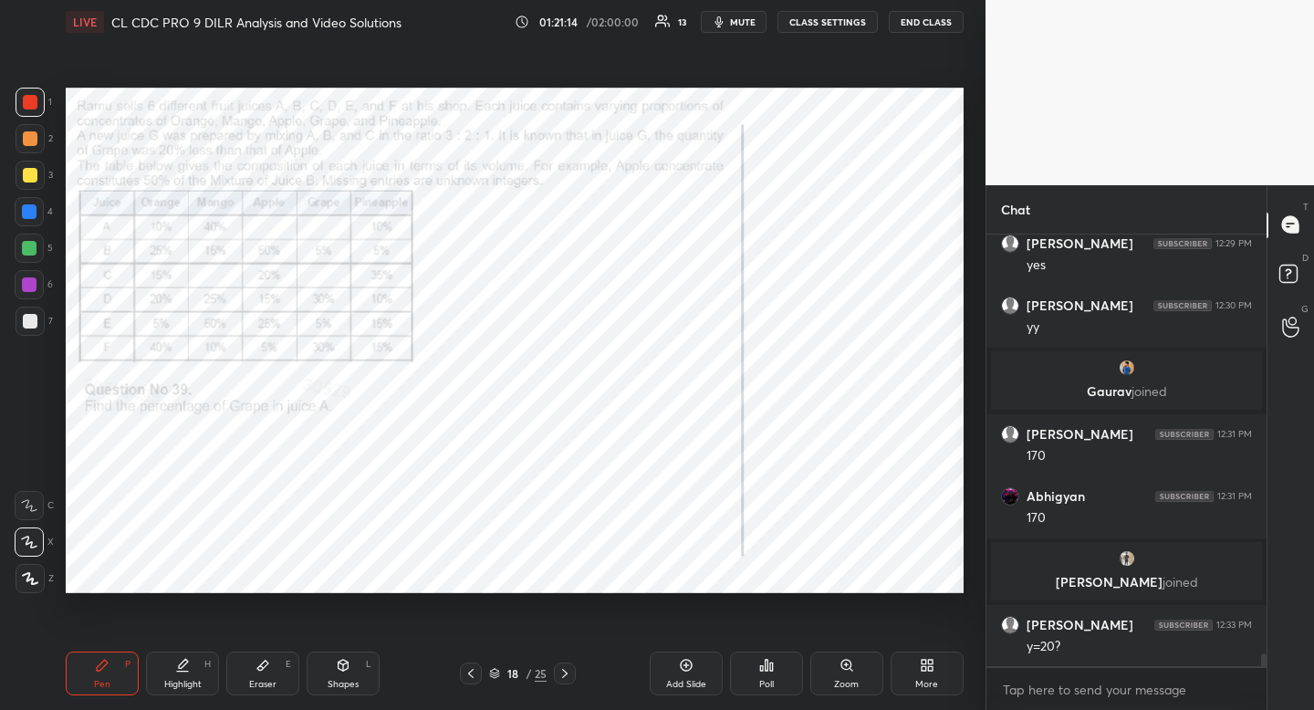
click at [170, 680] on div "Highlight" at bounding box center [182, 684] width 37 height 9
drag, startPoint x: 178, startPoint y: 673, endPoint x: 198, endPoint y: 646, distance: 33.2
click at [177, 674] on div "Highlight H" at bounding box center [182, 674] width 73 height 44
click at [99, 689] on div "Pen" at bounding box center [102, 684] width 16 height 9
drag, startPoint x: 99, startPoint y: 689, endPoint x: 130, endPoint y: 597, distance: 97.0
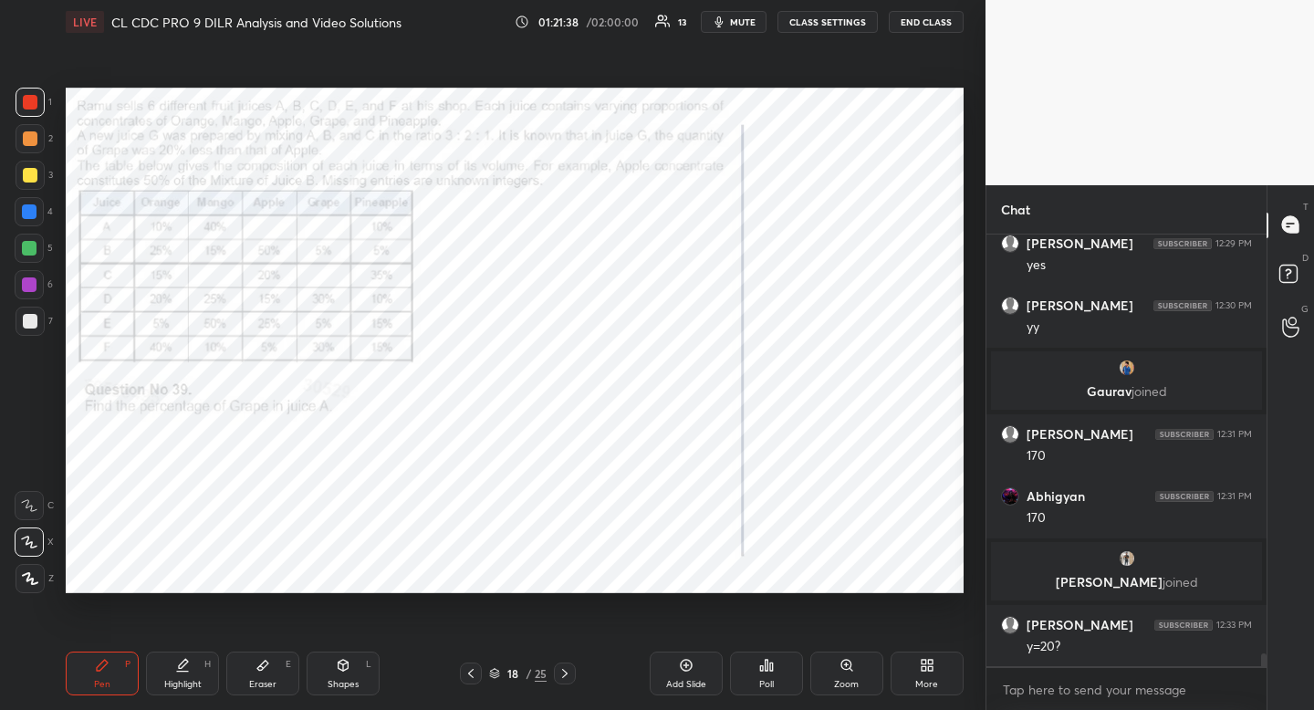
click at [99, 689] on div "Pen" at bounding box center [102, 684] width 16 height 9
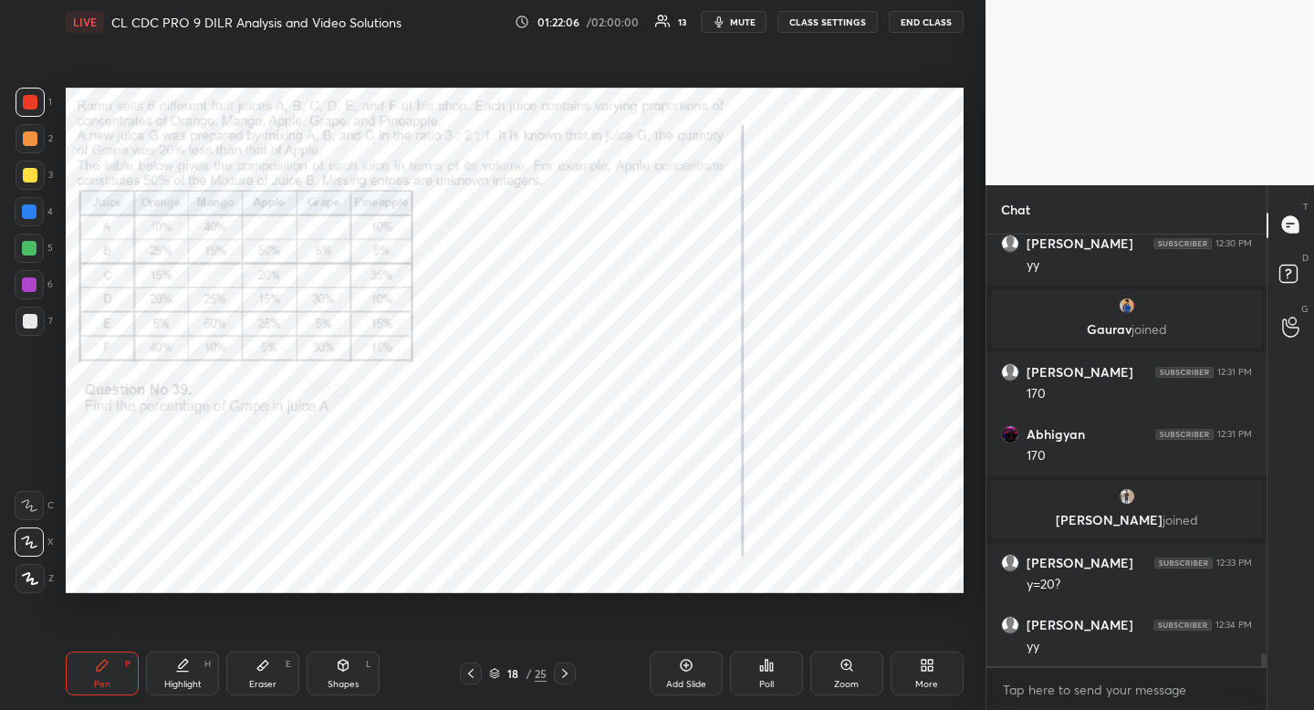
scroll to position [14509, 0]
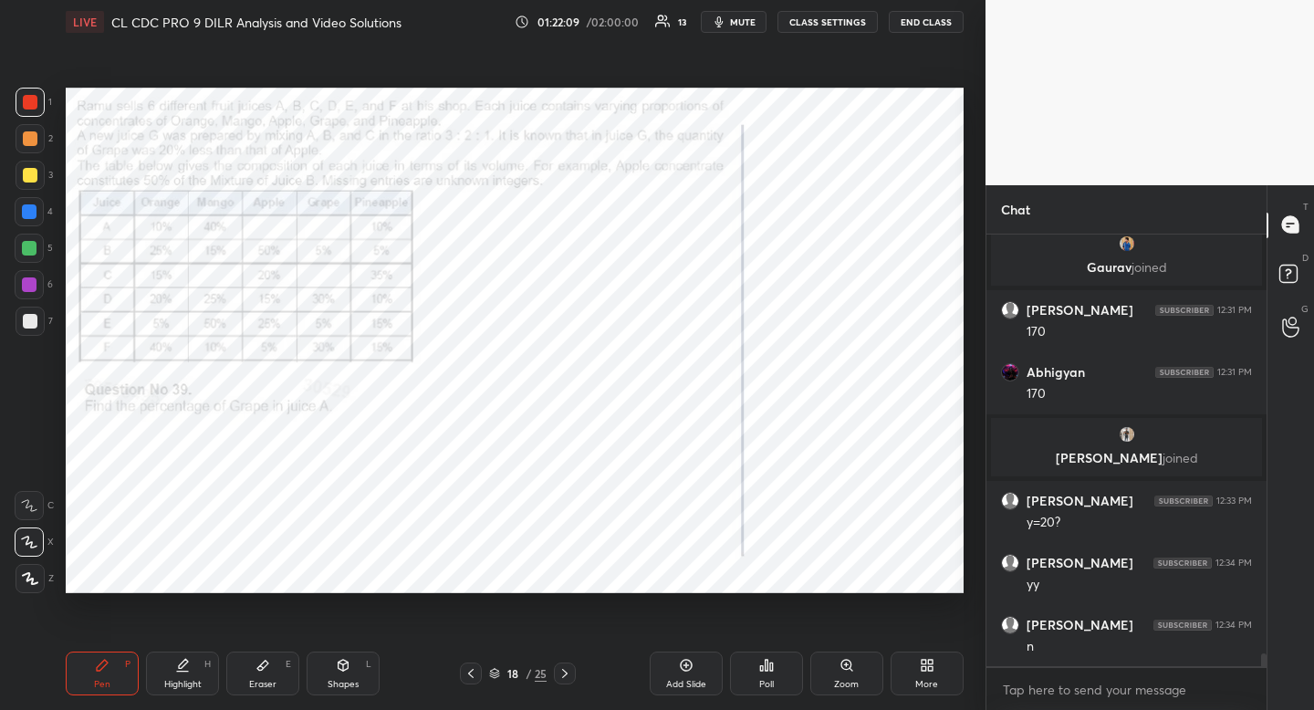
click at [180, 695] on div "Pen P Highlight H Eraser E Shapes L 18 / 25 Add Slide Poll Zoom More" at bounding box center [515, 673] width 898 height 73
click at [263, 668] on icon at bounding box center [262, 666] width 11 height 10
drag, startPoint x: 262, startPoint y: 670, endPoint x: 246, endPoint y: 613, distance: 58.9
click at [258, 662] on icon at bounding box center [263, 665] width 15 height 15
drag, startPoint x: 104, startPoint y: 680, endPoint x: 110, endPoint y: 645, distance: 35.1
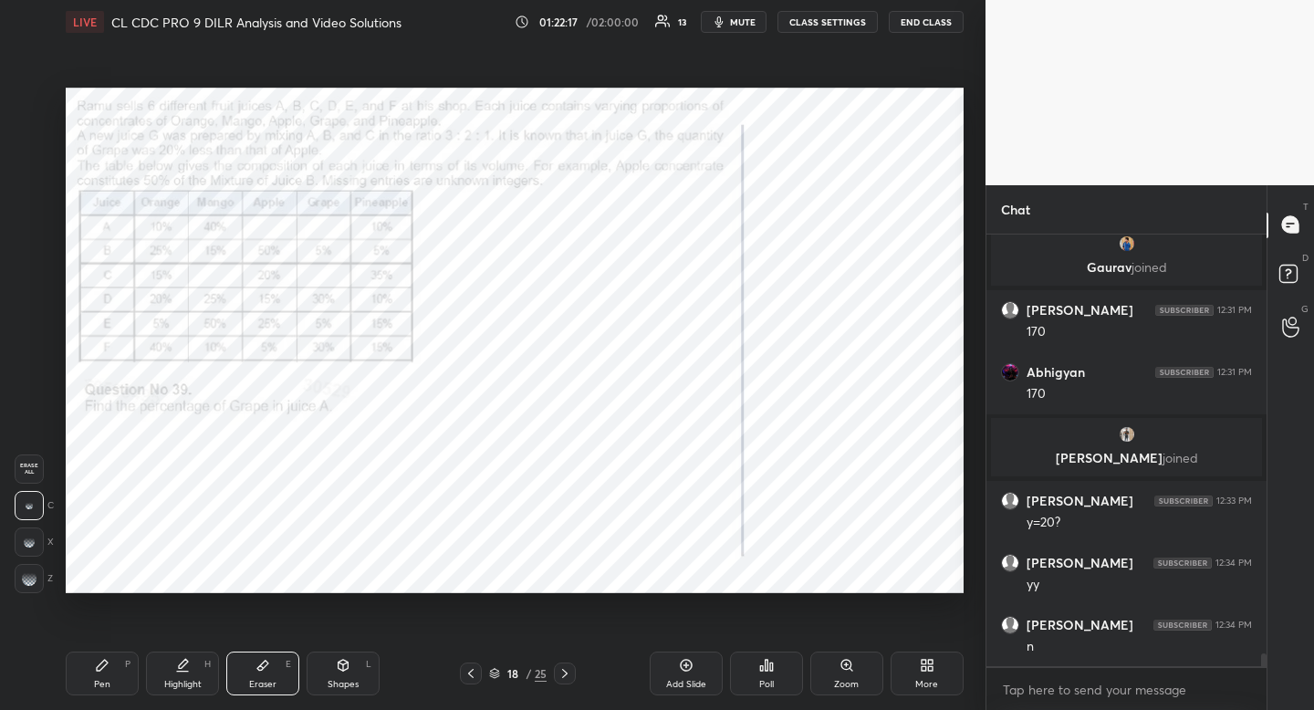
click at [108, 672] on div "Pen P" at bounding box center [102, 674] width 73 height 44
click at [250, 674] on div "Eraser E" at bounding box center [262, 674] width 73 height 44
drag, startPoint x: 250, startPoint y: 674, endPoint x: 234, endPoint y: 614, distance: 62.4
click at [246, 664] on div "Eraser E" at bounding box center [262, 674] width 73 height 44
click at [110, 658] on div "Pen P" at bounding box center [102, 674] width 73 height 44
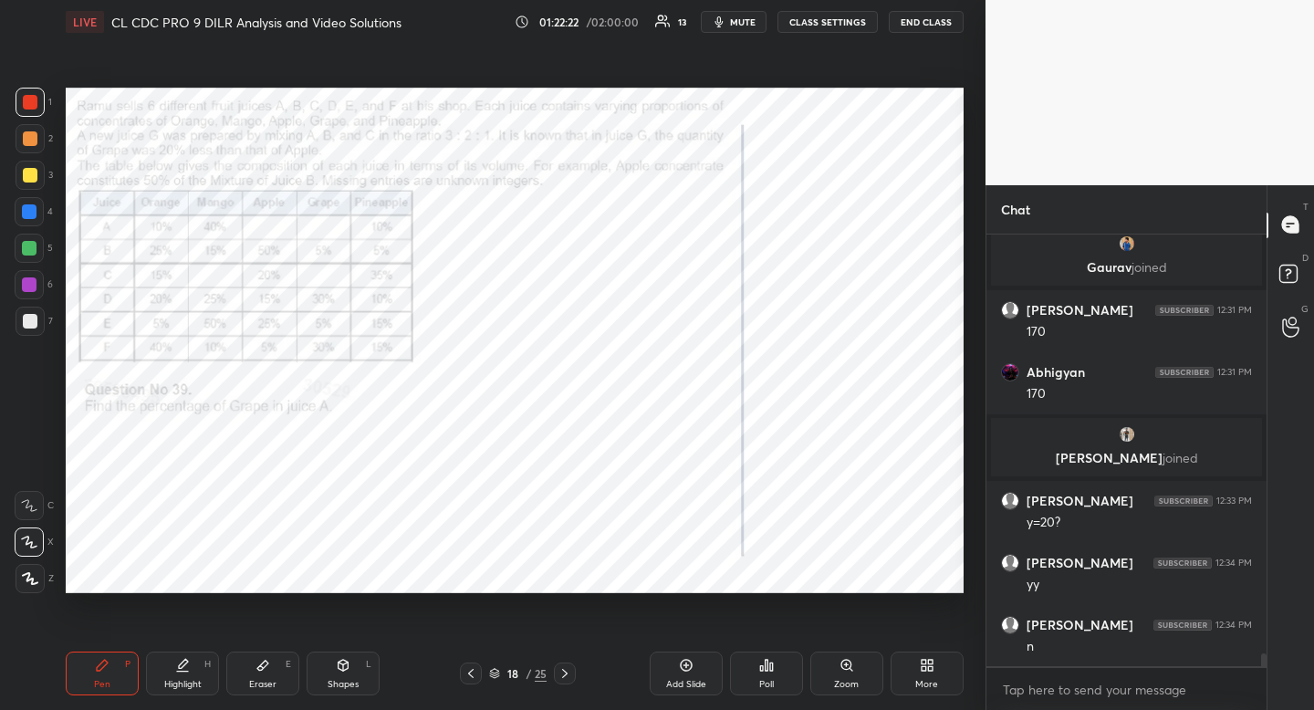
click at [104, 670] on icon at bounding box center [102, 665] width 15 height 15
click at [249, 673] on div "Eraser E" at bounding box center [262, 674] width 73 height 44
click at [245, 666] on div "Eraser E" at bounding box center [262, 674] width 73 height 44
drag, startPoint x: 105, startPoint y: 684, endPoint x: 111, endPoint y: 663, distance: 21.9
click at [107, 680] on div "Pen" at bounding box center [102, 684] width 16 height 9
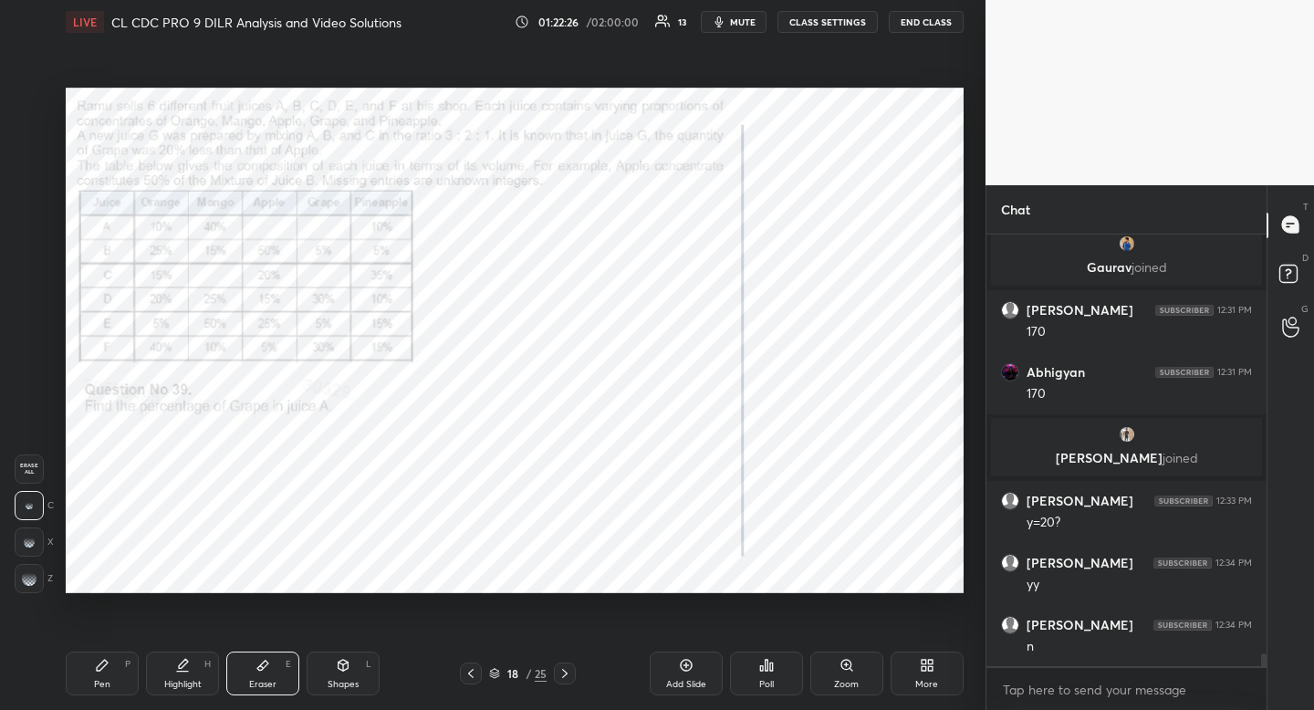
click at [107, 680] on div "Pen" at bounding box center [102, 684] width 16 height 9
click at [271, 680] on div "Eraser" at bounding box center [262, 684] width 27 height 9
drag, startPoint x: 271, startPoint y: 678, endPoint x: 260, endPoint y: 639, distance: 40.7
click at [271, 680] on div "Eraser" at bounding box center [262, 684] width 27 height 9
click at [110, 684] on div "Pen P" at bounding box center [102, 674] width 73 height 44
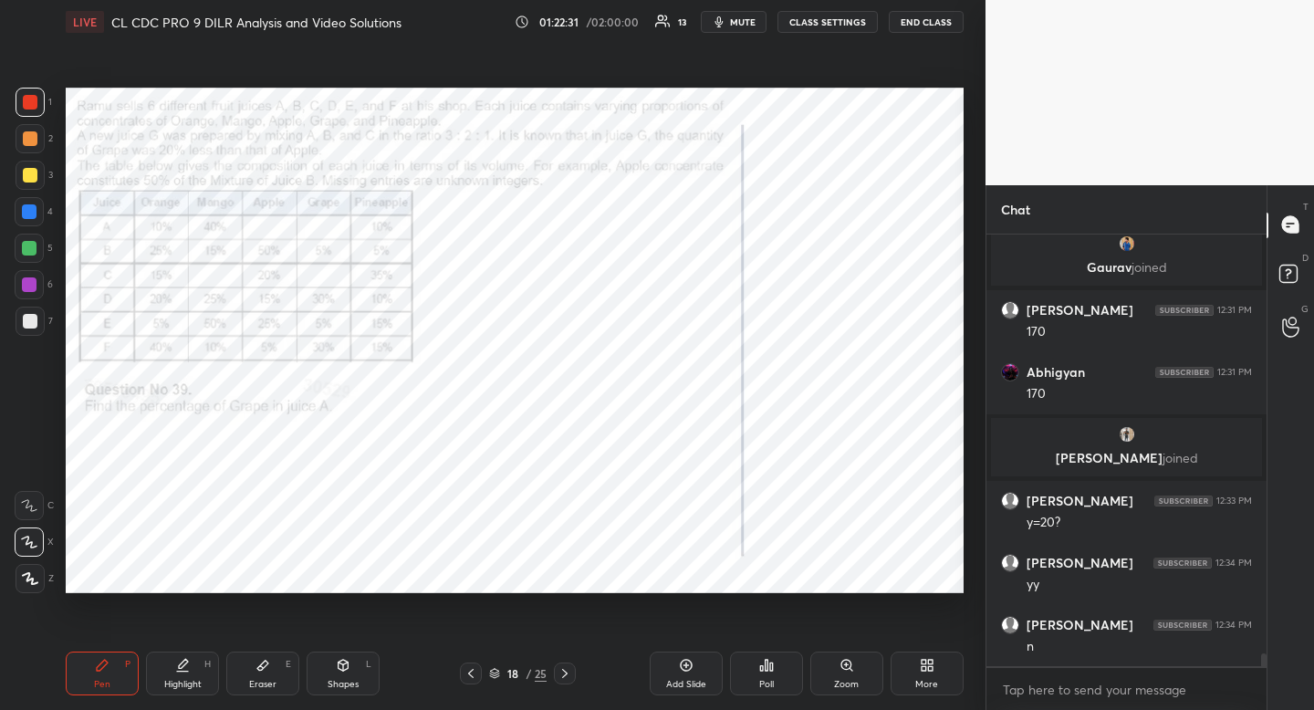
drag, startPoint x: 110, startPoint y: 684, endPoint x: 114, endPoint y: 609, distance: 74.9
click at [109, 674] on div "Pen P" at bounding box center [102, 674] width 73 height 44
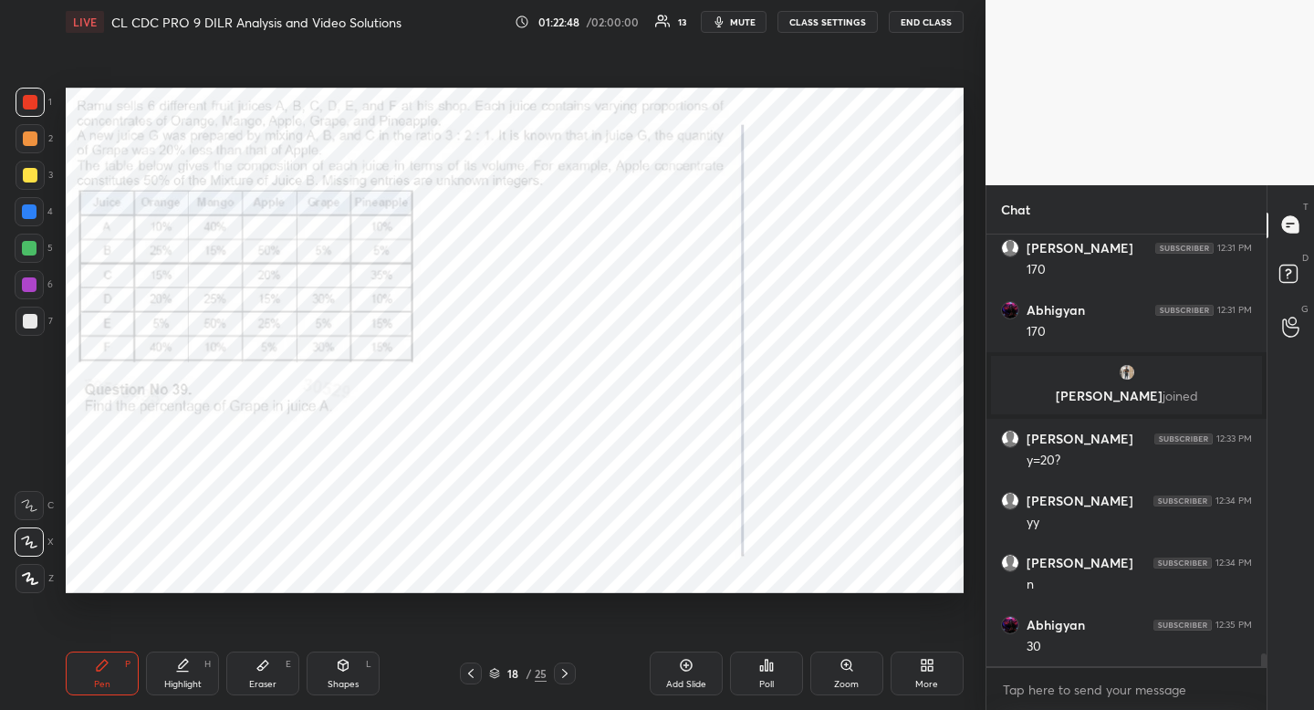
click at [25, 214] on div at bounding box center [29, 211] width 15 height 15
click at [188, 665] on icon at bounding box center [182, 665] width 15 height 15
drag, startPoint x: 194, startPoint y: 667, endPoint x: 199, endPoint y: 640, distance: 27.8
click at [194, 662] on div "Highlight H" at bounding box center [182, 674] width 73 height 44
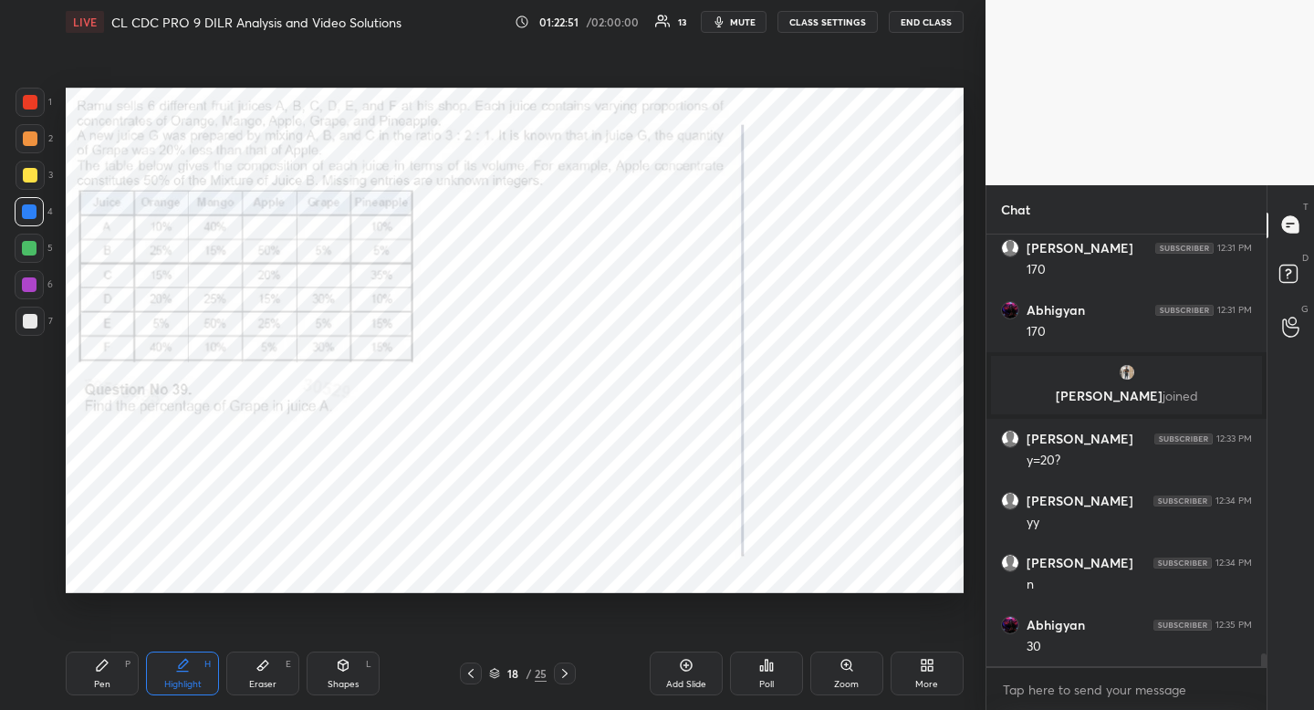
click at [565, 672] on icon at bounding box center [565, 673] width 15 height 15
click at [562, 671] on icon at bounding box center [565, 673] width 15 height 15
click at [469, 677] on icon at bounding box center [471, 673] width 15 height 15
click at [465, 668] on icon at bounding box center [471, 673] width 15 height 15
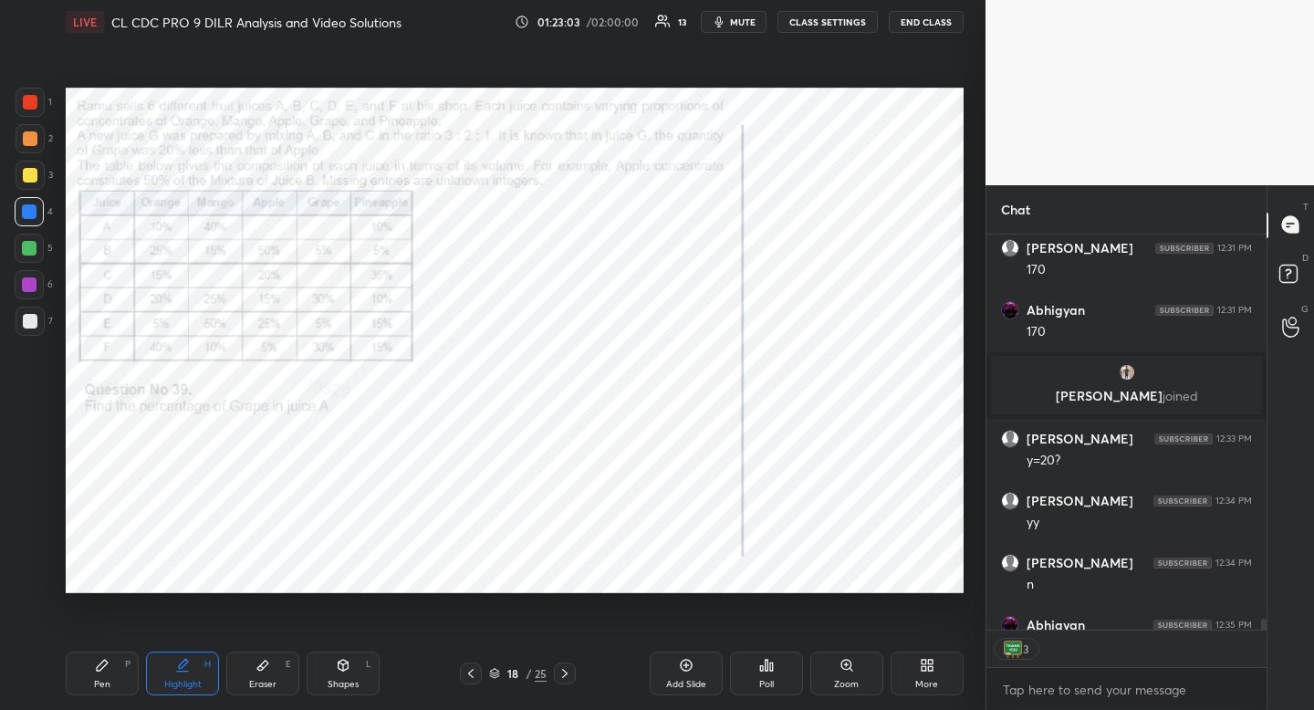
click at [26, 288] on div at bounding box center [29, 284] width 15 height 15
click at [739, 16] on span "mute" at bounding box center [743, 22] width 26 height 13
click at [926, 19] on button "END CLASS" at bounding box center [926, 22] width 75 height 22
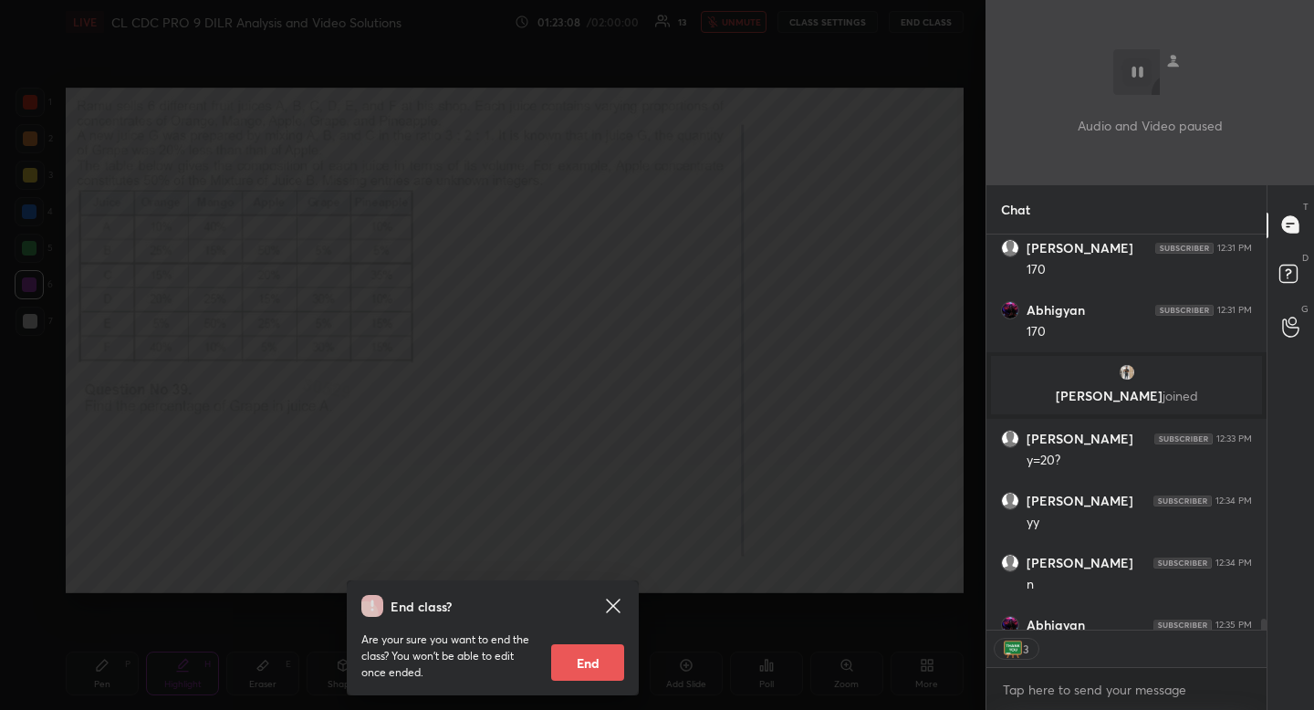
click at [595, 653] on button "End" at bounding box center [587, 662] width 73 height 37
type textarea "x"
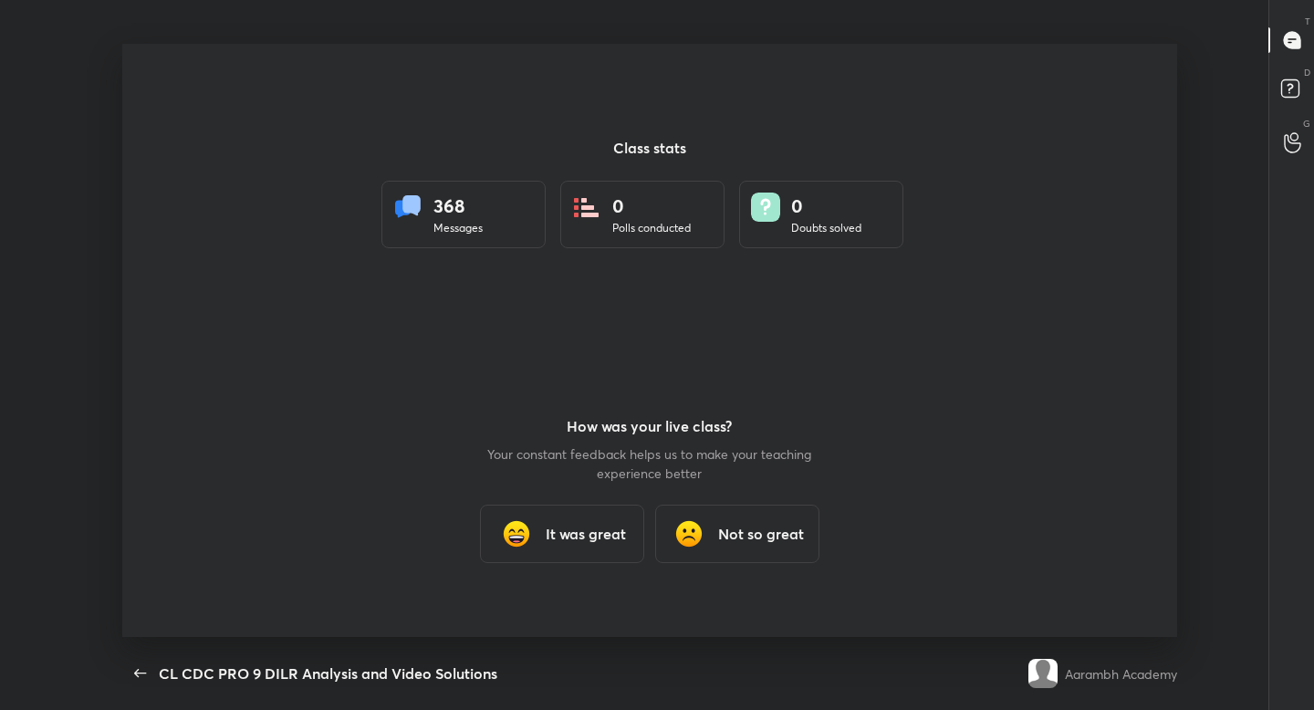
scroll to position [0, 0]
